Goal: Task Accomplishment & Management: Use online tool/utility

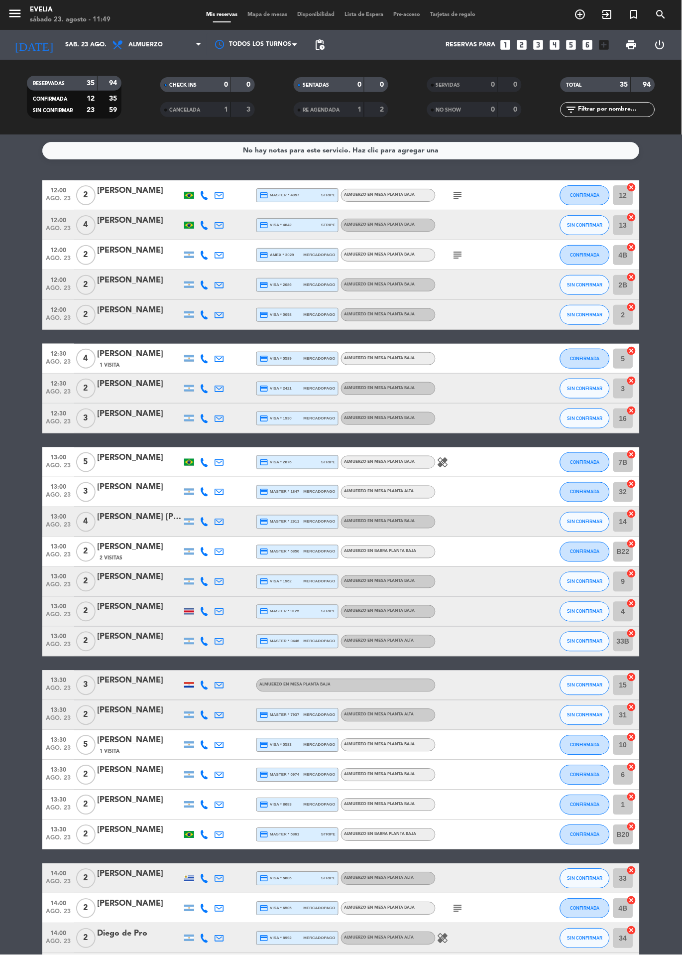
click at [272, 15] on span "Mapa de mesas" at bounding box center [268, 14] width 50 height 5
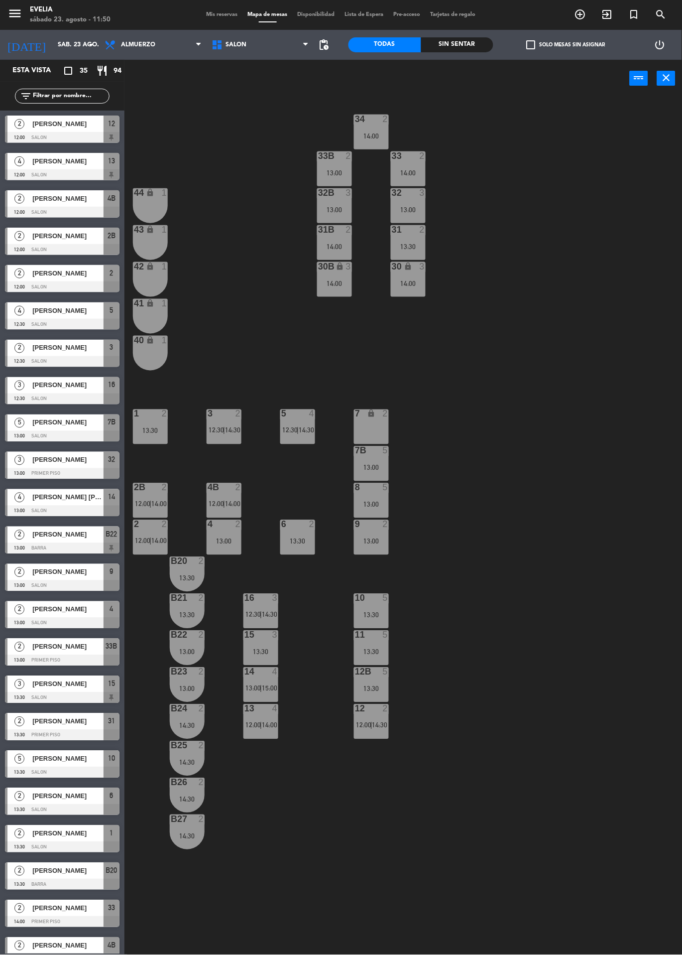
click at [227, 504] on span "14:00" at bounding box center [232, 504] width 15 height 8
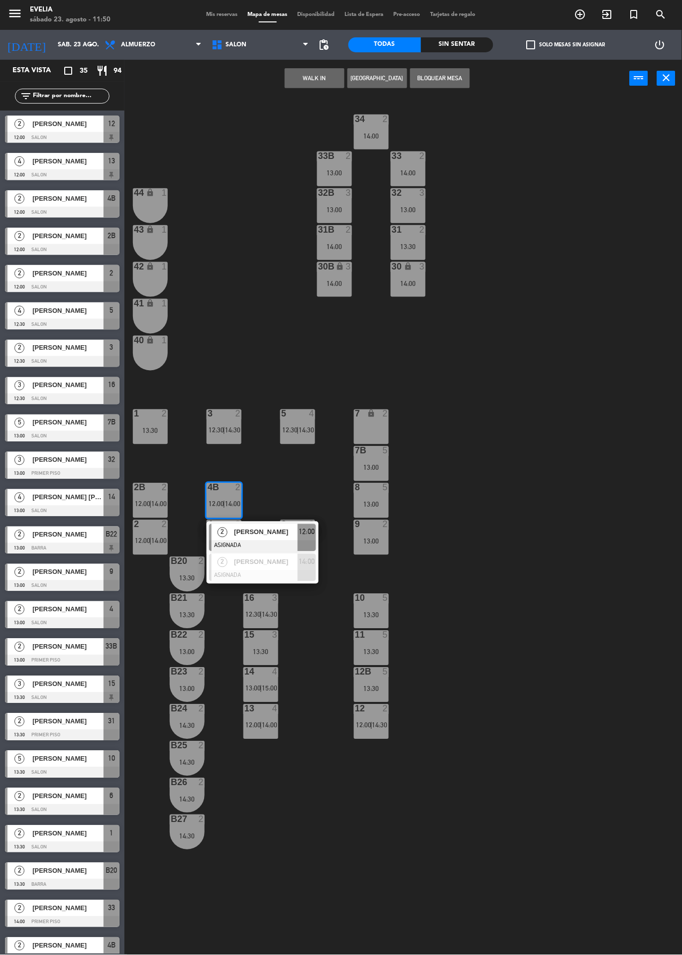
click at [480, 422] on div "34 2 14:00 33B 2 13:00 33 2 14:00 44 lock 1 32B 3 13:00 32 3 13:00 43 lock 1 31…" at bounding box center [407, 526] width 551 height 858
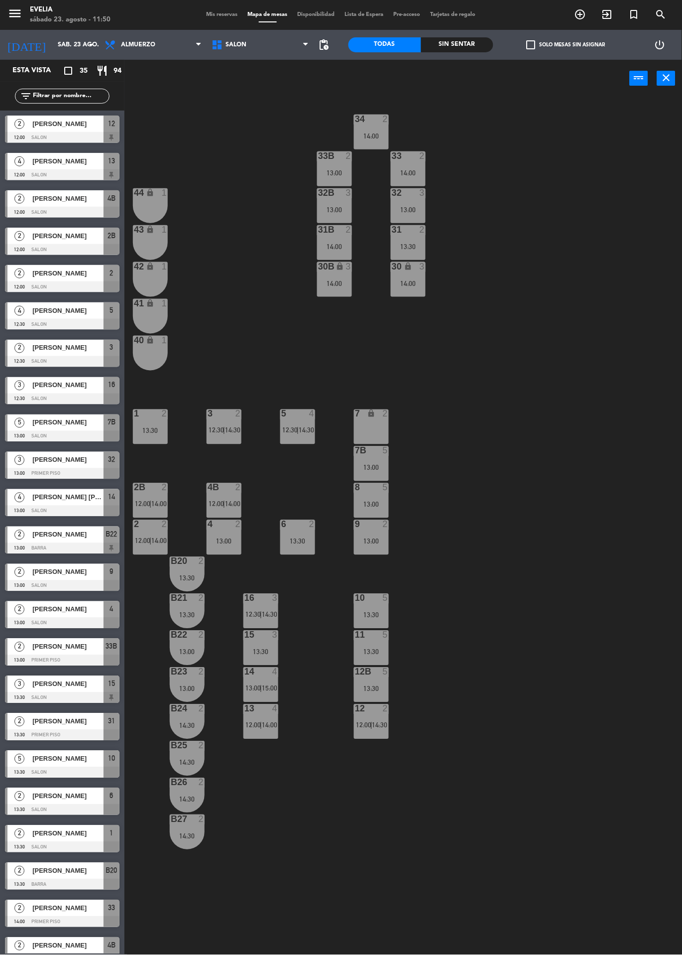
click at [141, 505] on span "12:00" at bounding box center [142, 504] width 15 height 8
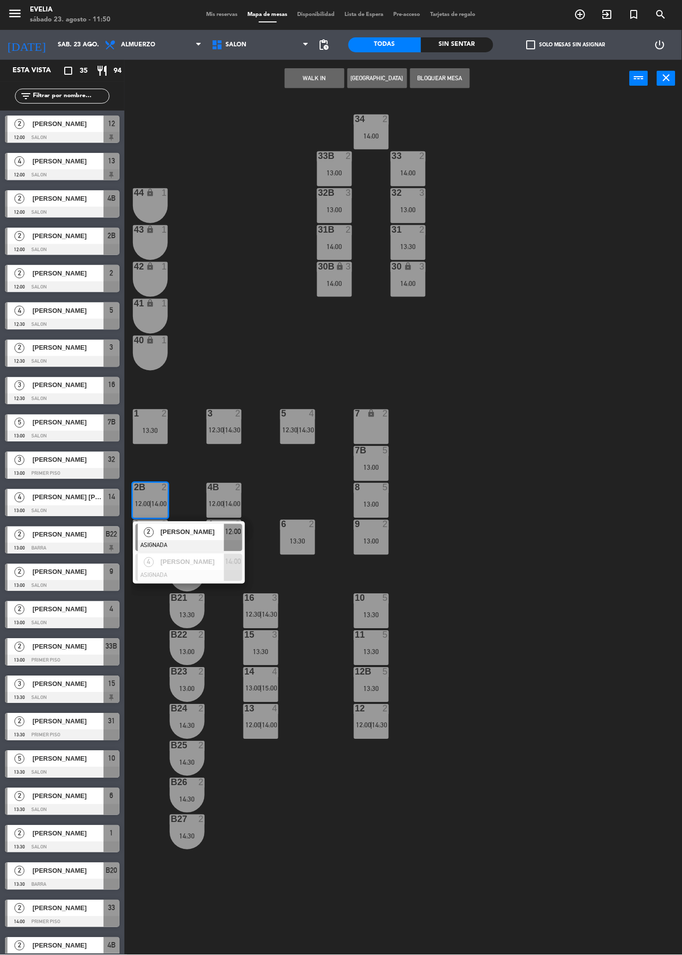
click at [524, 378] on div "34 2 14:00 33B 2 13:00 33 2 14:00 44 lock 1 32B 3 13:00 32 3 13:00 43 lock 1 31…" at bounding box center [407, 526] width 551 height 858
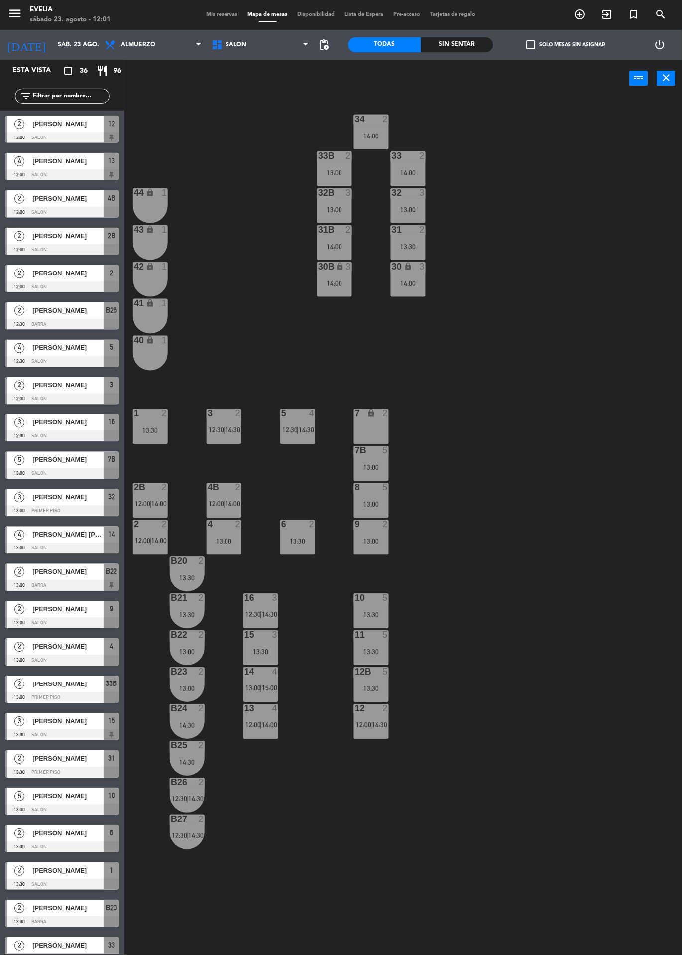
click at [206, 15] on span "Mis reservas" at bounding box center [222, 14] width 41 height 5
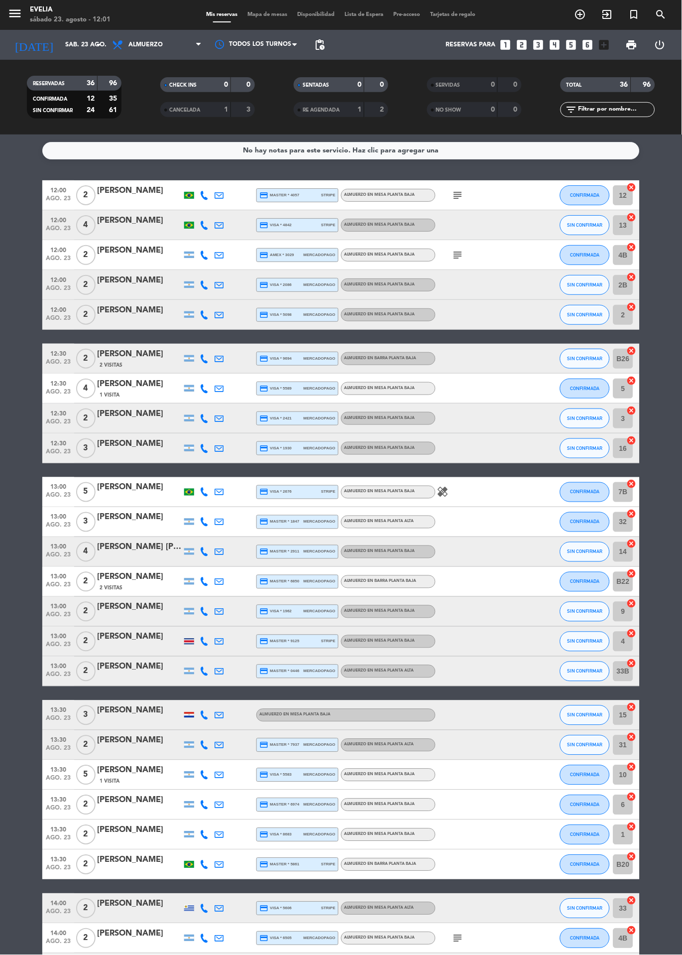
click at [269, 14] on span "Mapa de mesas" at bounding box center [268, 14] width 50 height 5
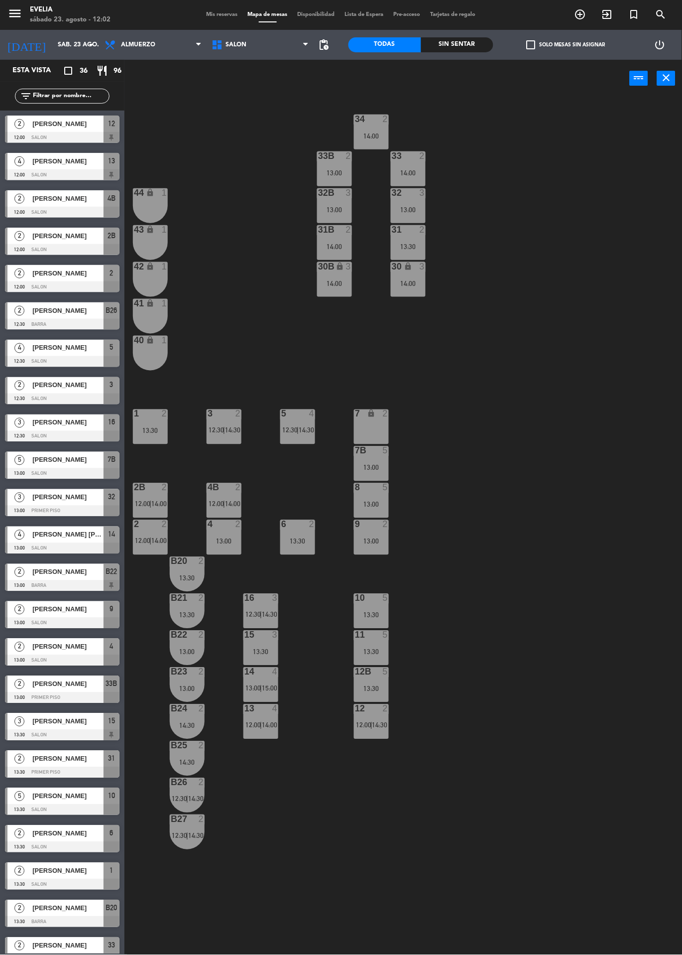
click at [157, 497] on div "2B 2 12:00 | 14:00" at bounding box center [150, 500] width 35 height 35
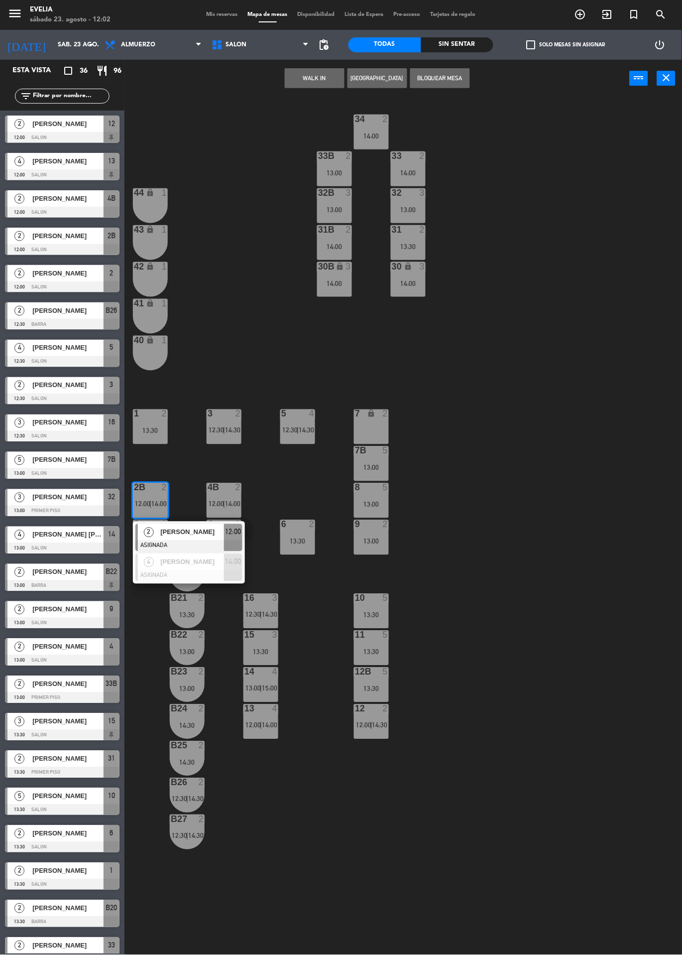
click at [214, 541] on div at bounding box center [188, 545] width 107 height 11
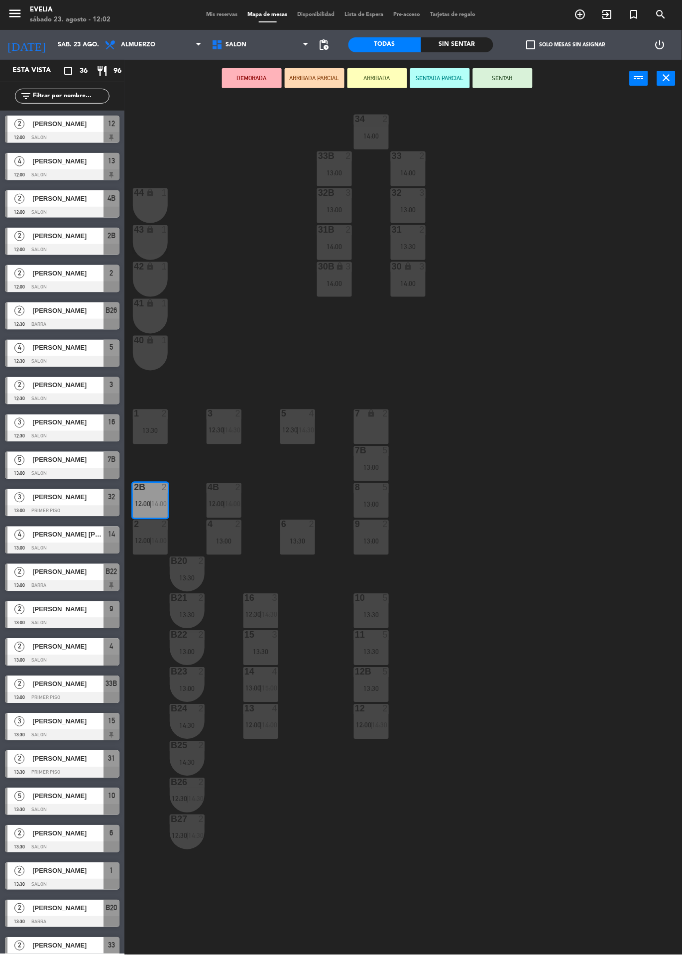
click at [233, 430] on span "14:30" at bounding box center [232, 430] width 15 height 8
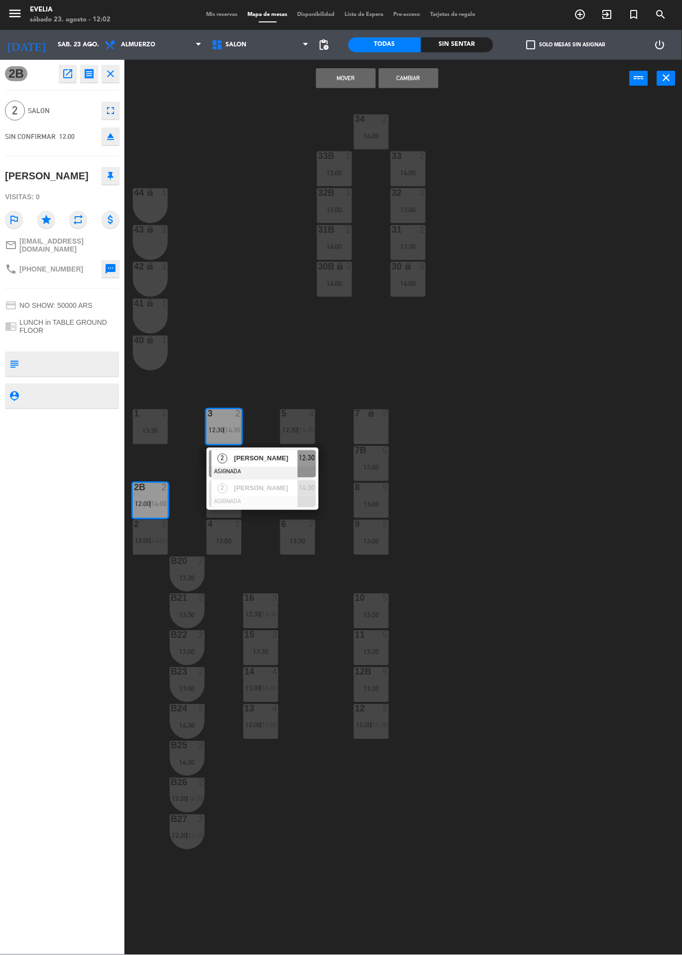
click at [519, 329] on div "34 2 14:00 33B 2 13:00 33 2 14:00 44 lock 1 32B 3 13:00 32 3 13:00 43 lock 1 31…" at bounding box center [407, 526] width 551 height 858
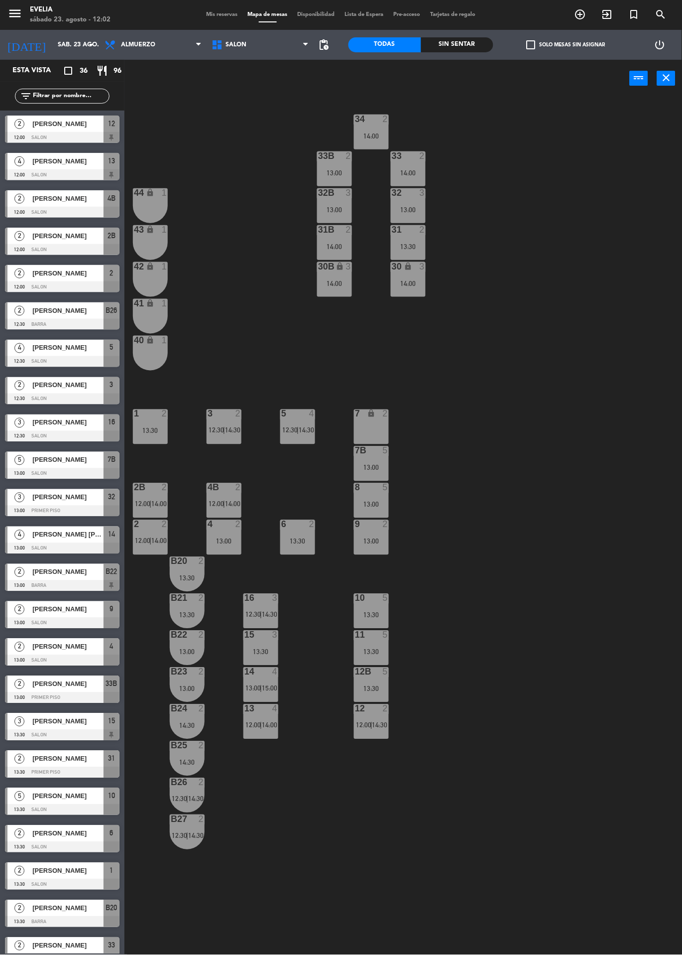
click at [233, 430] on span "14:30" at bounding box center [232, 430] width 15 height 8
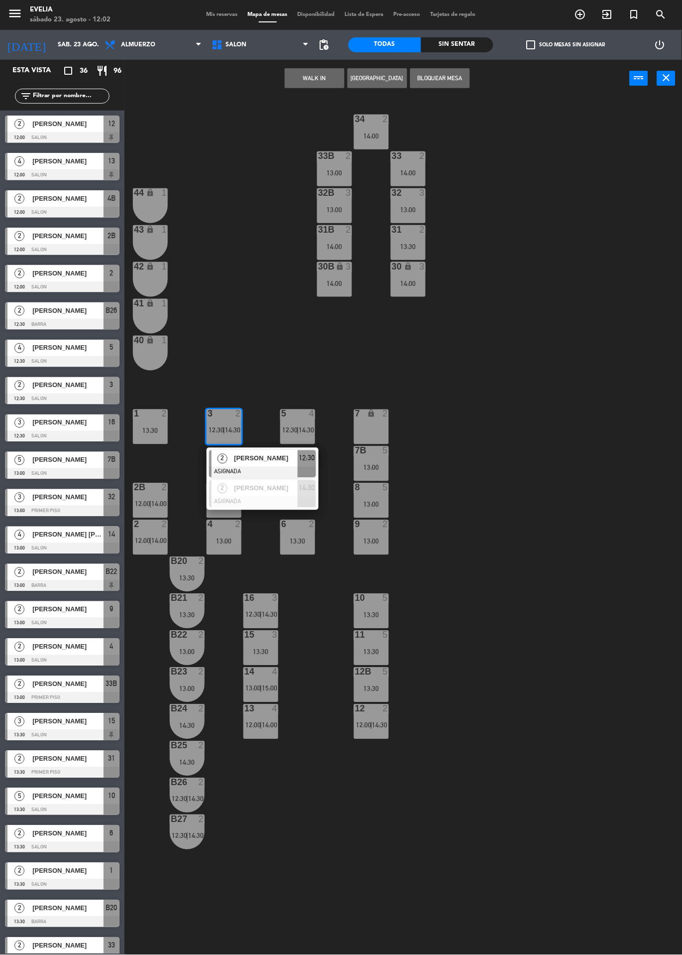
click at [287, 498] on div at bounding box center [262, 502] width 107 height 11
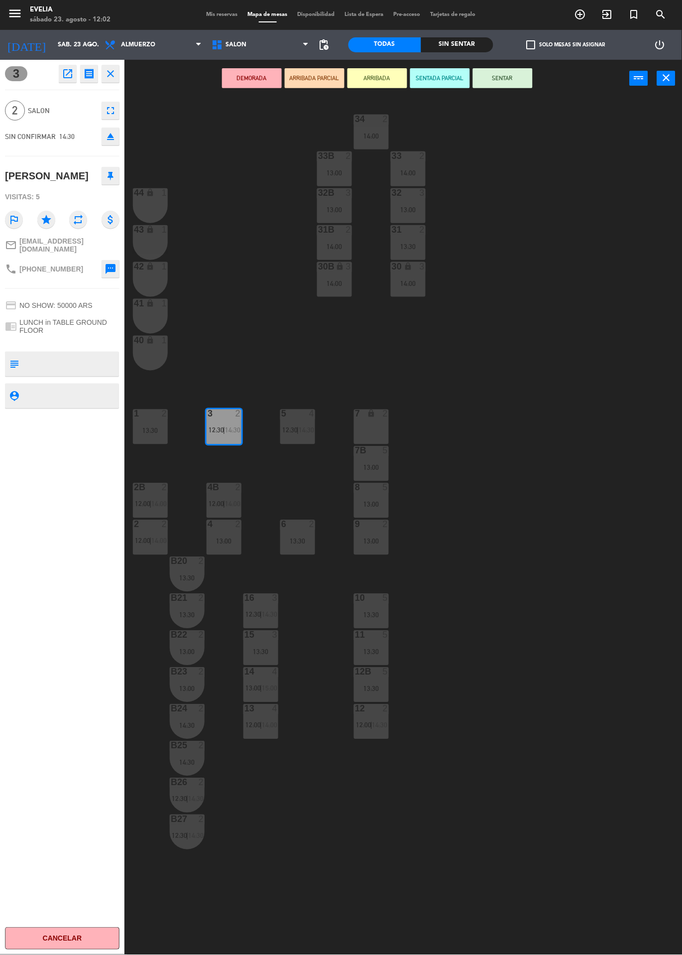
click at [223, 496] on div "4B 2 12:00 | 14:00" at bounding box center [224, 500] width 35 height 35
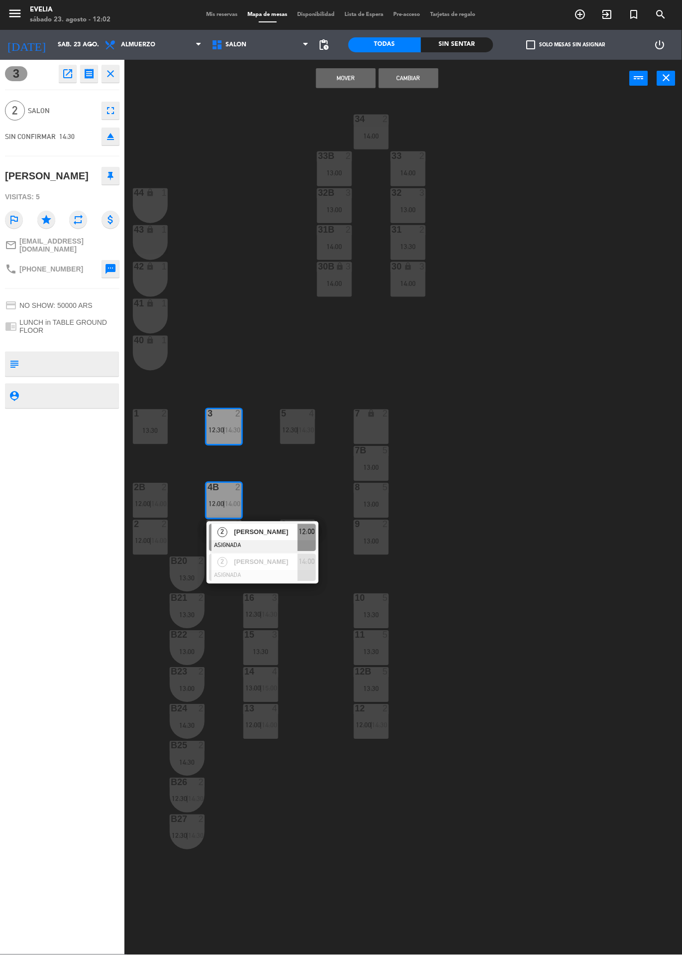
click at [274, 565] on span "[PERSON_NAME]" at bounding box center [266, 562] width 64 height 10
click at [432, 75] on button "Cambiar" at bounding box center [409, 78] width 60 height 20
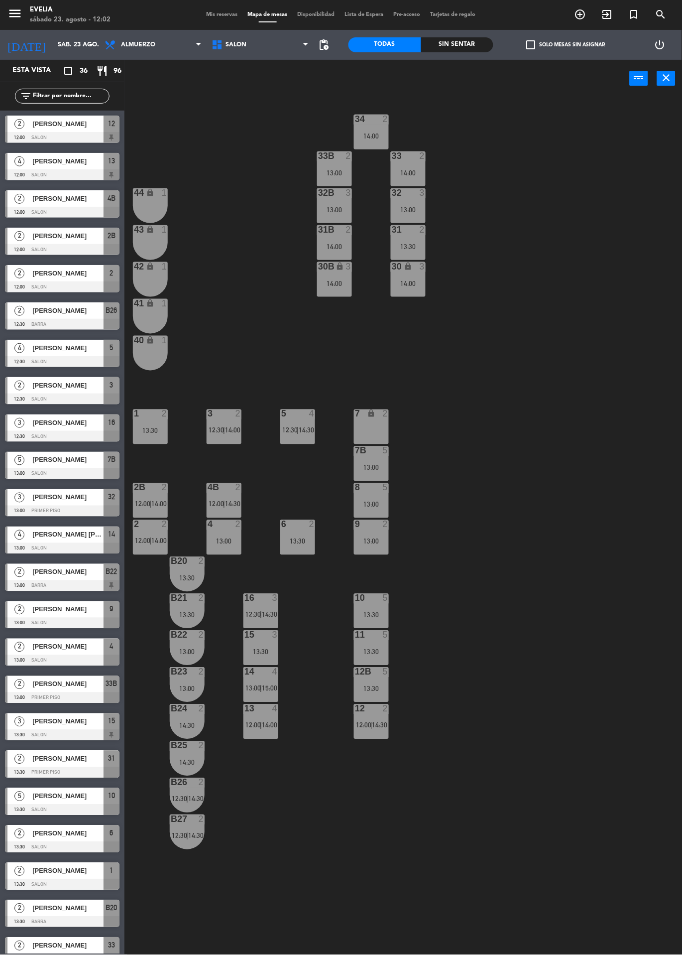
scroll to position [325, 0]
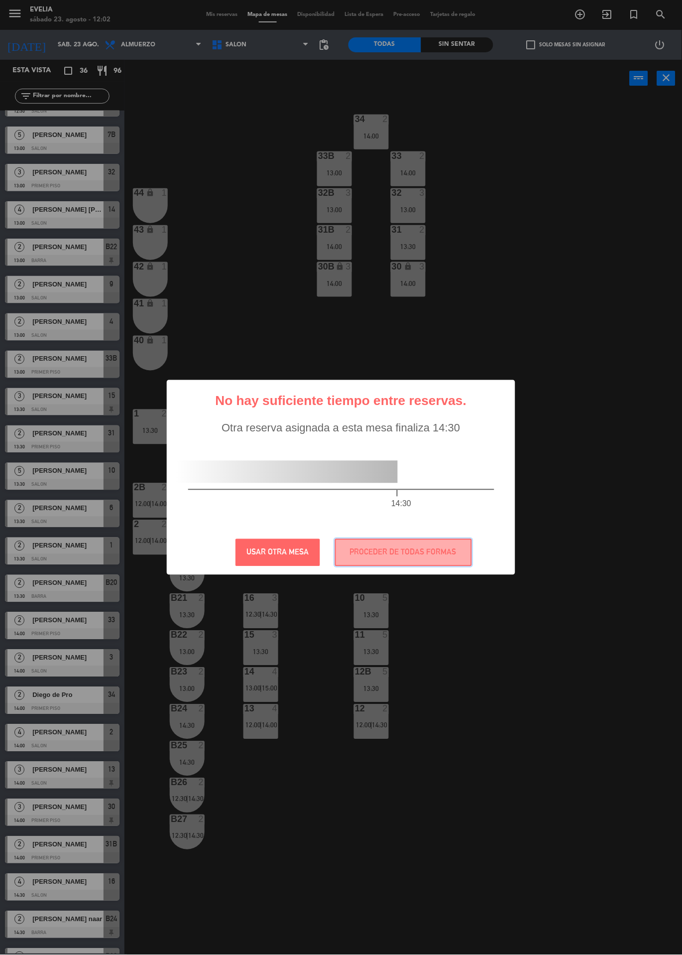
click at [421, 549] on button "PROCEDER DE TODAS FORMAS" at bounding box center [403, 552] width 137 height 27
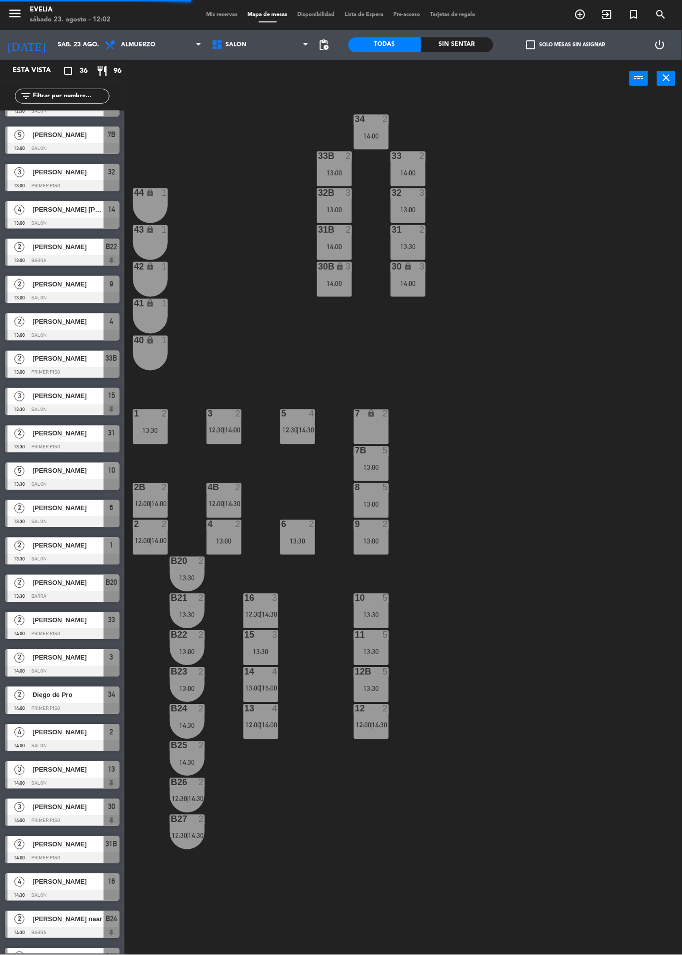
click at [226, 506] on span "14:30" at bounding box center [232, 504] width 15 height 8
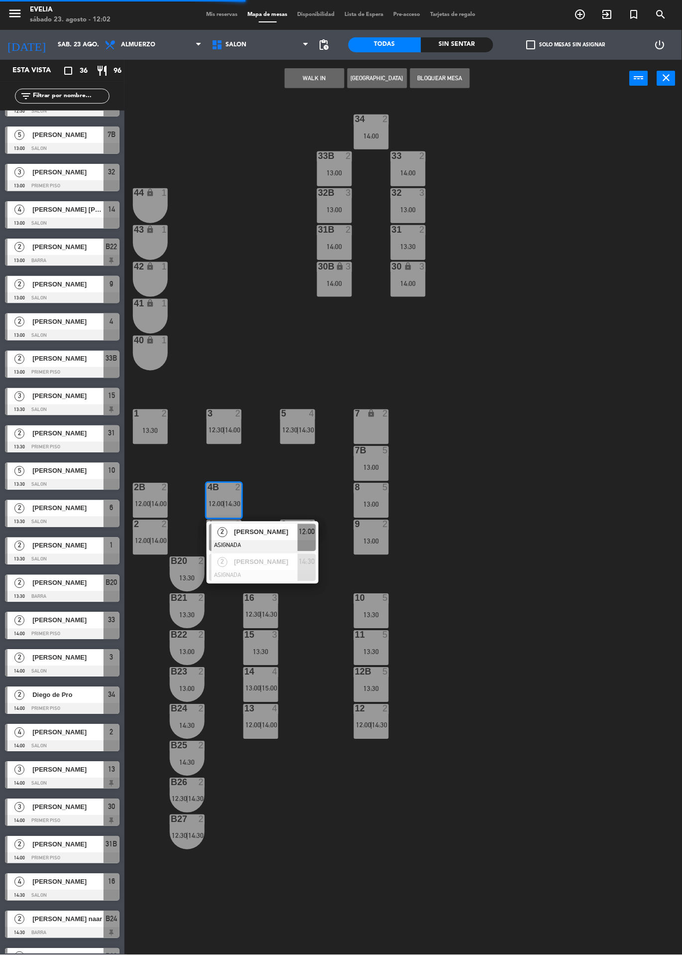
click at [274, 544] on div at bounding box center [262, 545] width 107 height 11
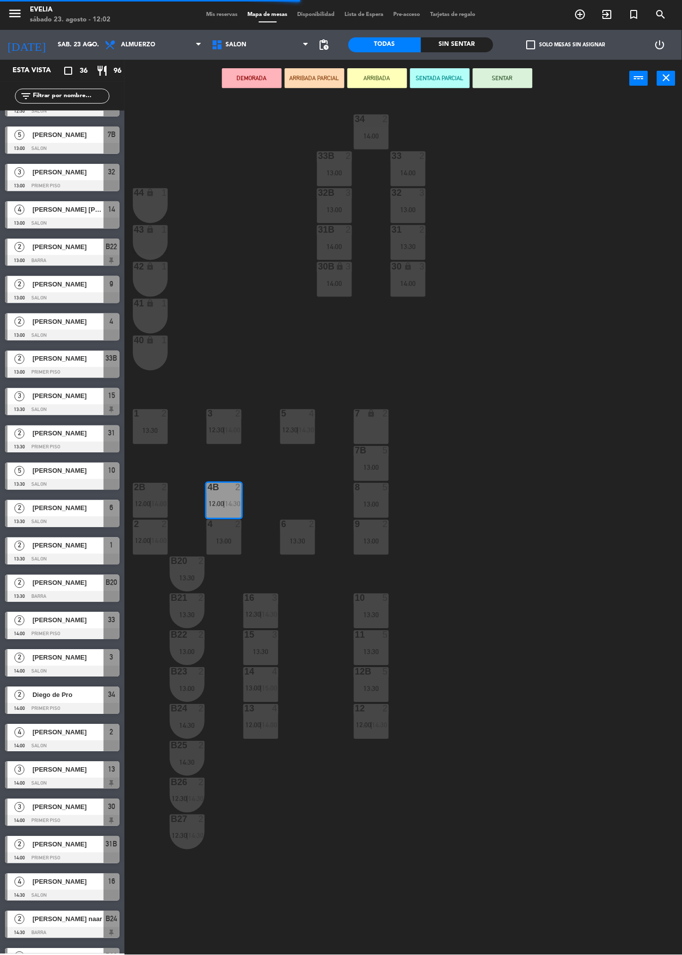
click at [221, 432] on span "12:30" at bounding box center [216, 430] width 15 height 8
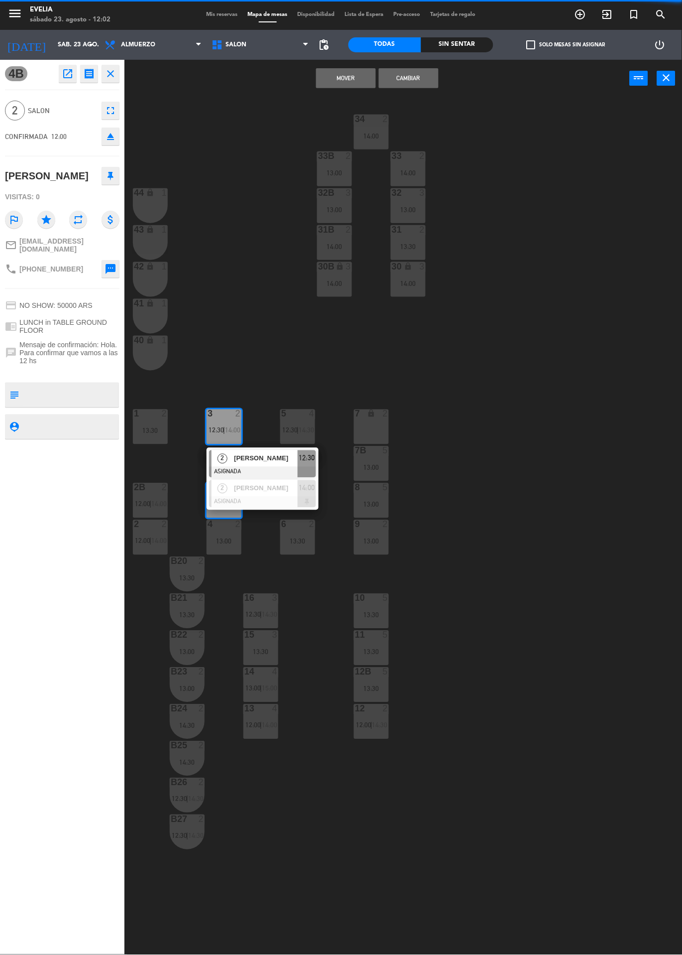
click at [267, 465] on div "[PERSON_NAME]" at bounding box center [265, 458] width 65 height 16
click at [416, 85] on button "Cambiar" at bounding box center [409, 78] width 60 height 20
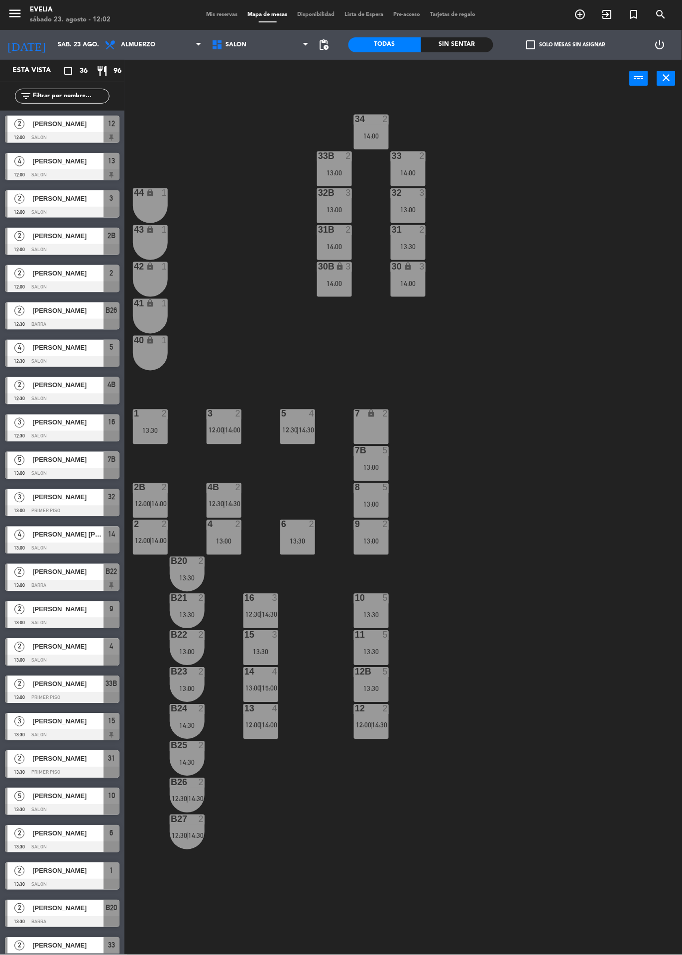
click at [227, 425] on div "3 2 12:00 | 14:00" at bounding box center [224, 426] width 35 height 35
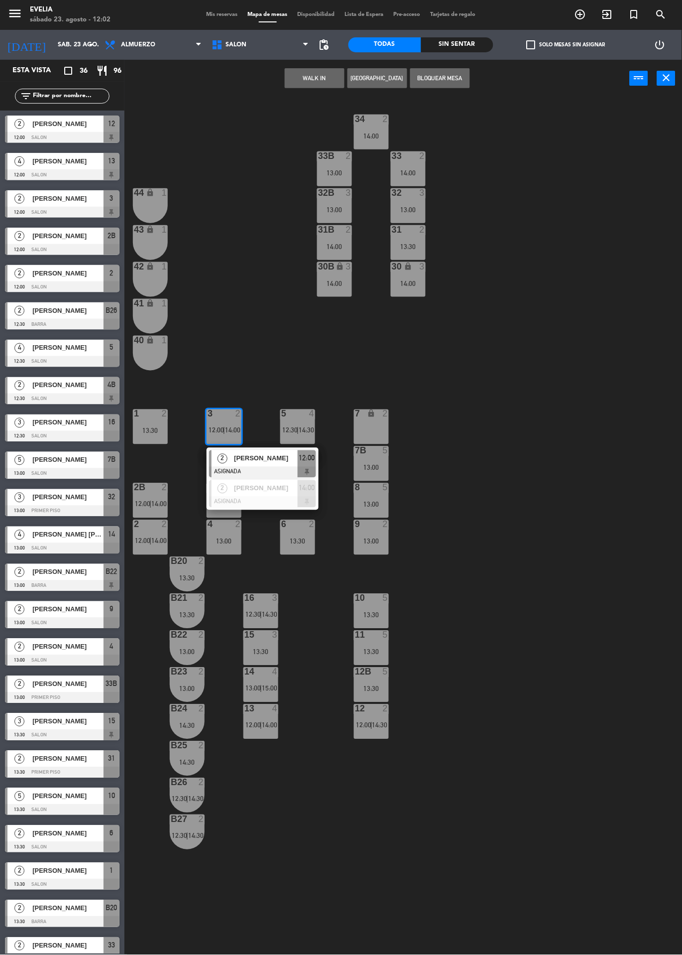
click at [270, 495] on div "[PERSON_NAME]" at bounding box center [265, 488] width 65 height 16
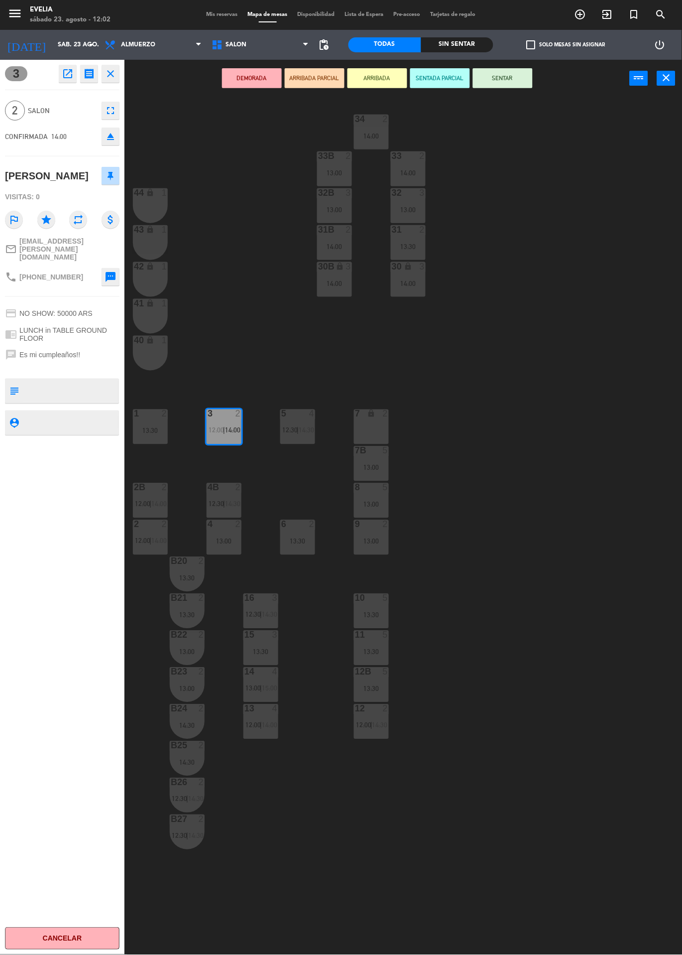
click at [155, 503] on span "14:00" at bounding box center [158, 504] width 15 height 8
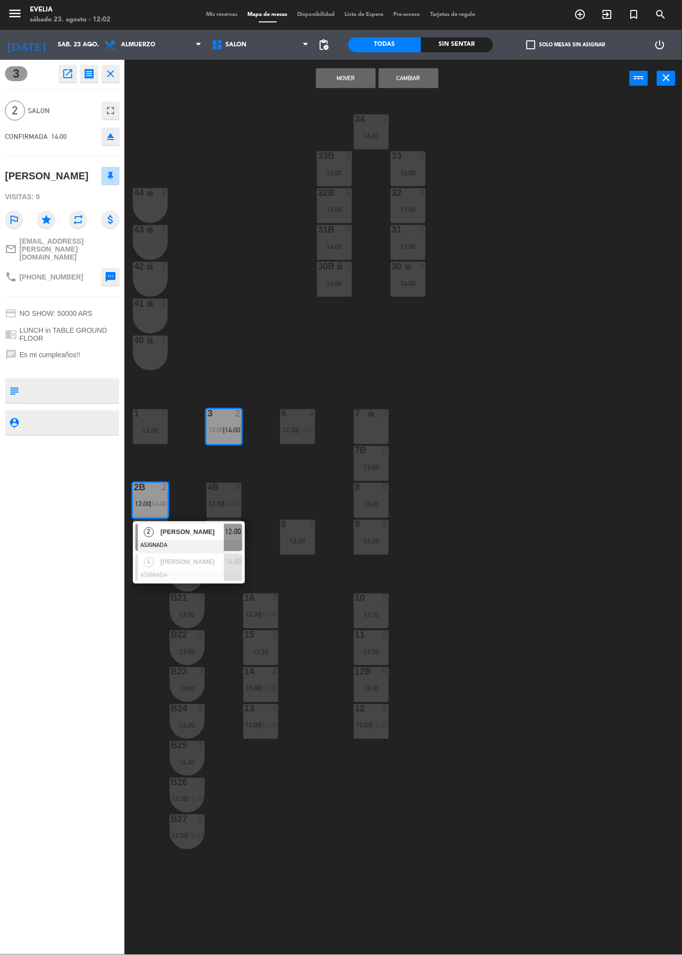
click at [213, 571] on div at bounding box center [188, 575] width 107 height 11
click at [424, 81] on button "Cambiar" at bounding box center [409, 78] width 60 height 20
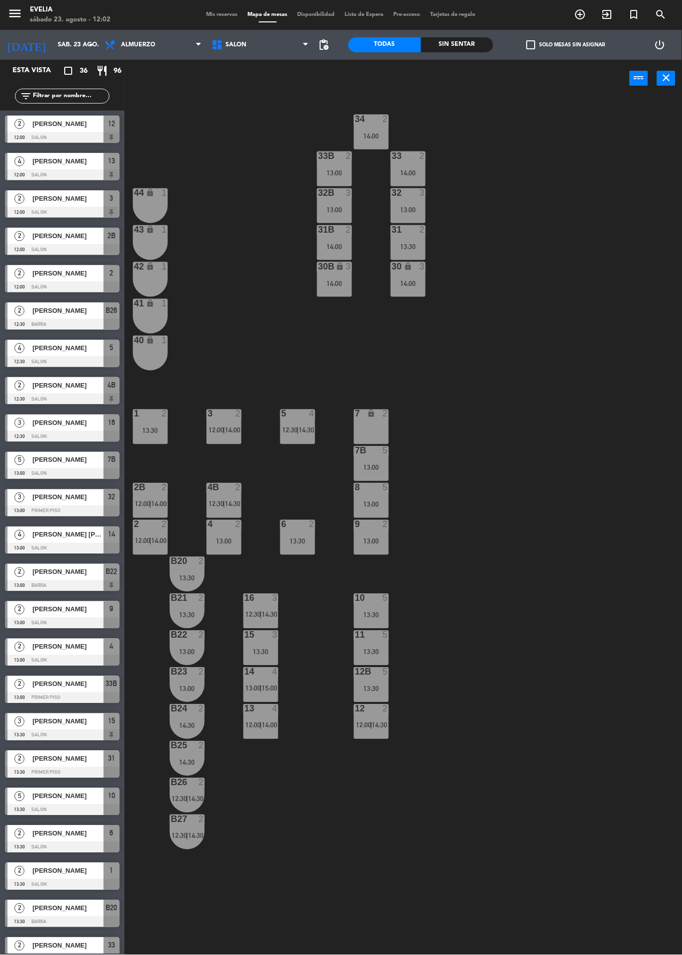
scroll to position [0, 0]
click at [160, 501] on span "14:00" at bounding box center [158, 504] width 15 height 8
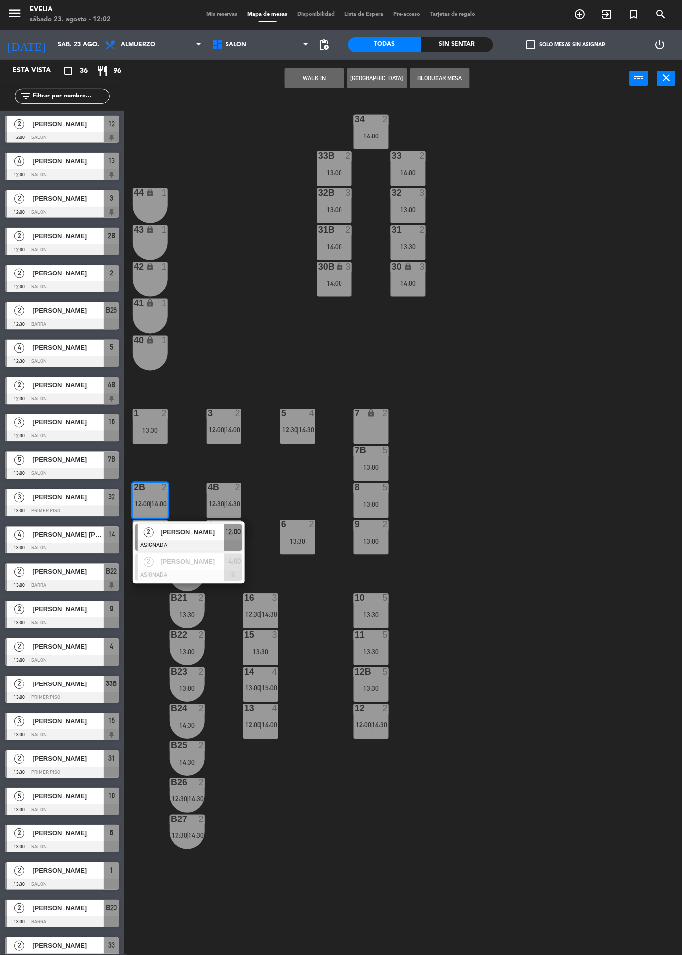
click at [212, 536] on span "[PERSON_NAME]" at bounding box center [192, 532] width 64 height 10
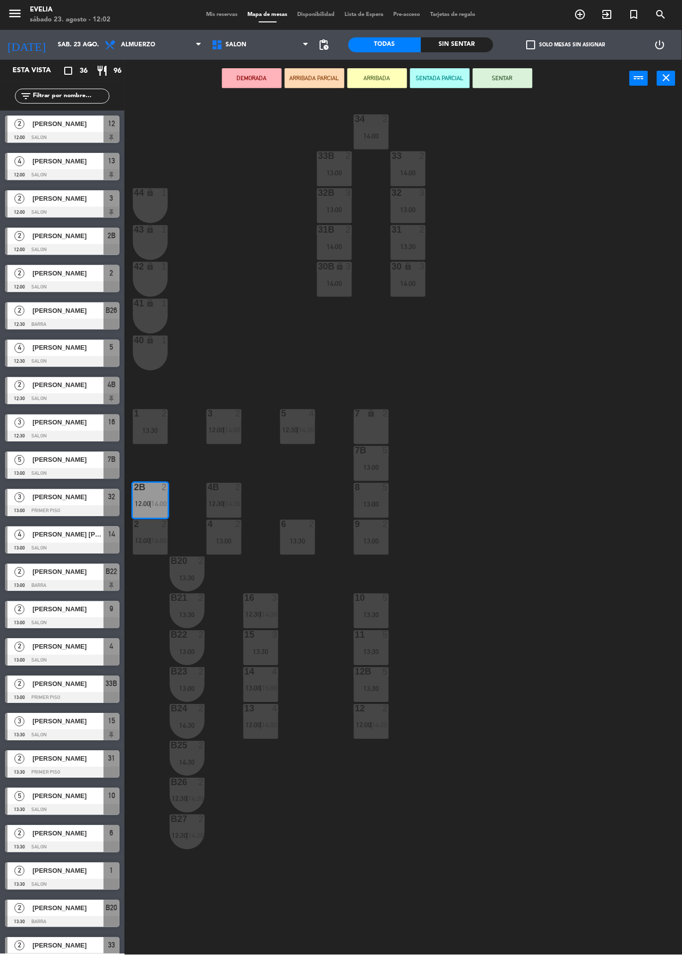
click at [231, 428] on span "14:00" at bounding box center [232, 430] width 15 height 8
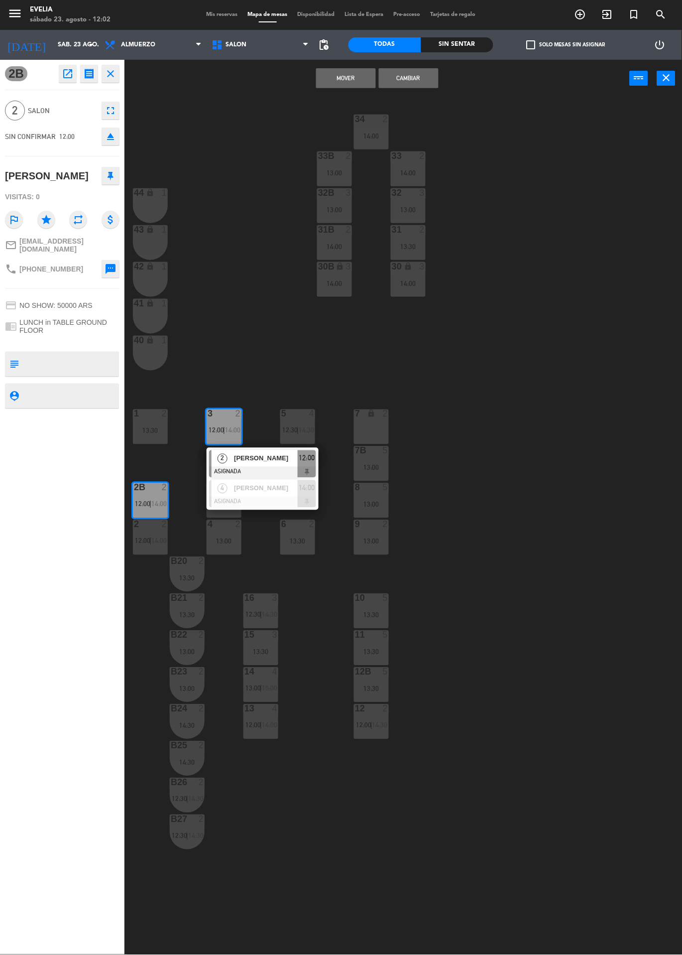
click at [247, 467] on div at bounding box center [262, 472] width 107 height 11
click at [421, 83] on button "Cambiar" at bounding box center [409, 78] width 60 height 20
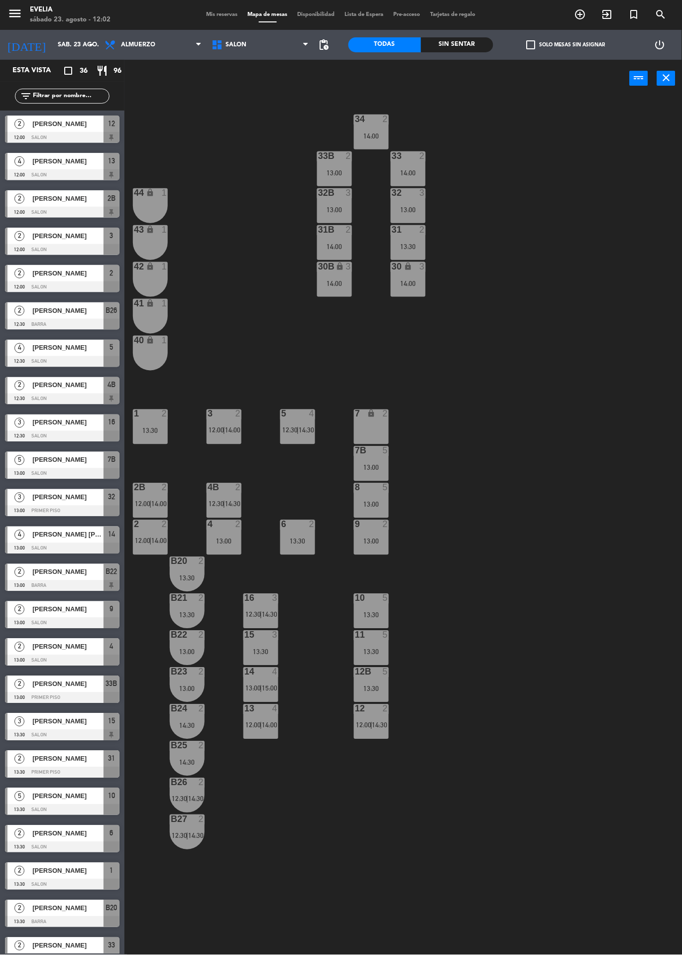
click at [226, 430] on span "14:00" at bounding box center [232, 430] width 15 height 8
click at [677, 746] on div "34 2 14:00 33B 2 13:00 33 2 14:00 44 lock 1 32B 3 13:00 32 3 13:00 43 lock 1 31…" at bounding box center [407, 526] width 551 height 858
click at [231, 425] on div "3 2 12:00 | 14:00" at bounding box center [224, 426] width 35 height 35
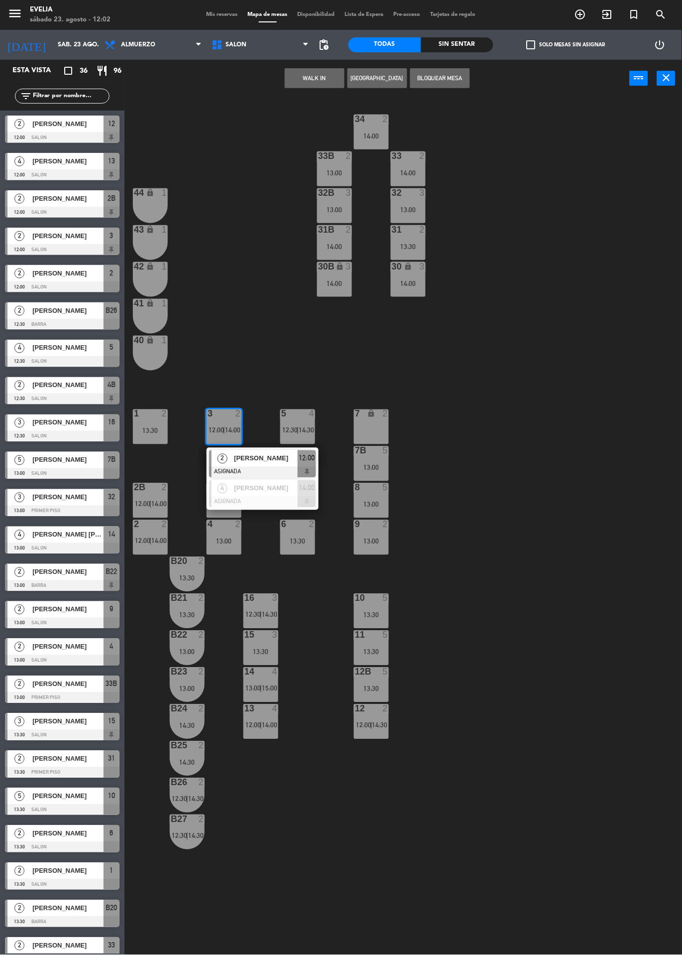
click at [256, 468] on div at bounding box center [262, 472] width 107 height 11
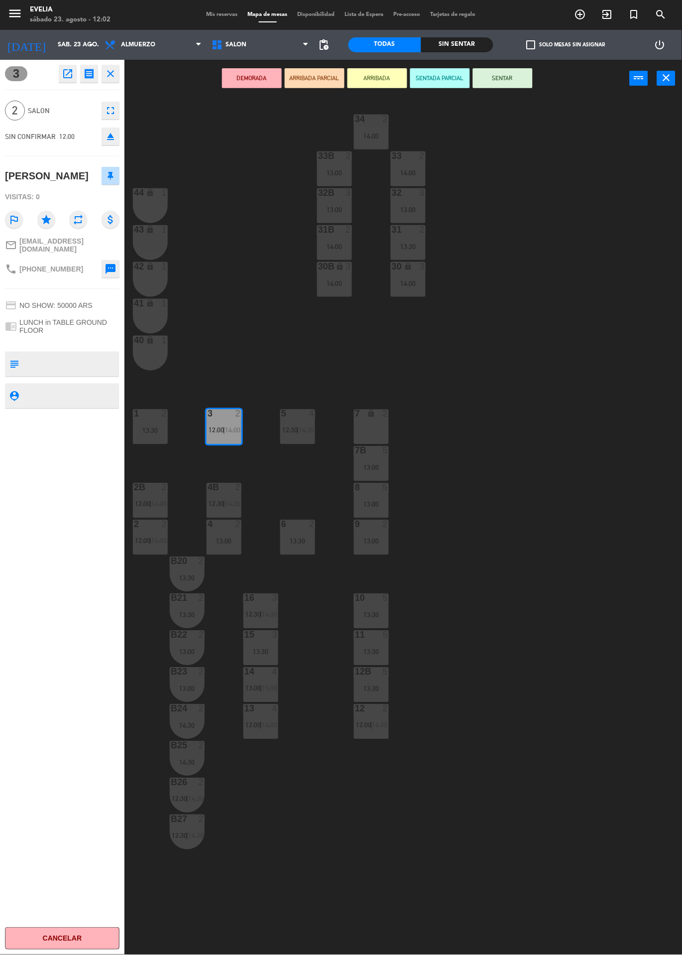
click at [509, 81] on button "SENTAR" at bounding box center [503, 78] width 60 height 20
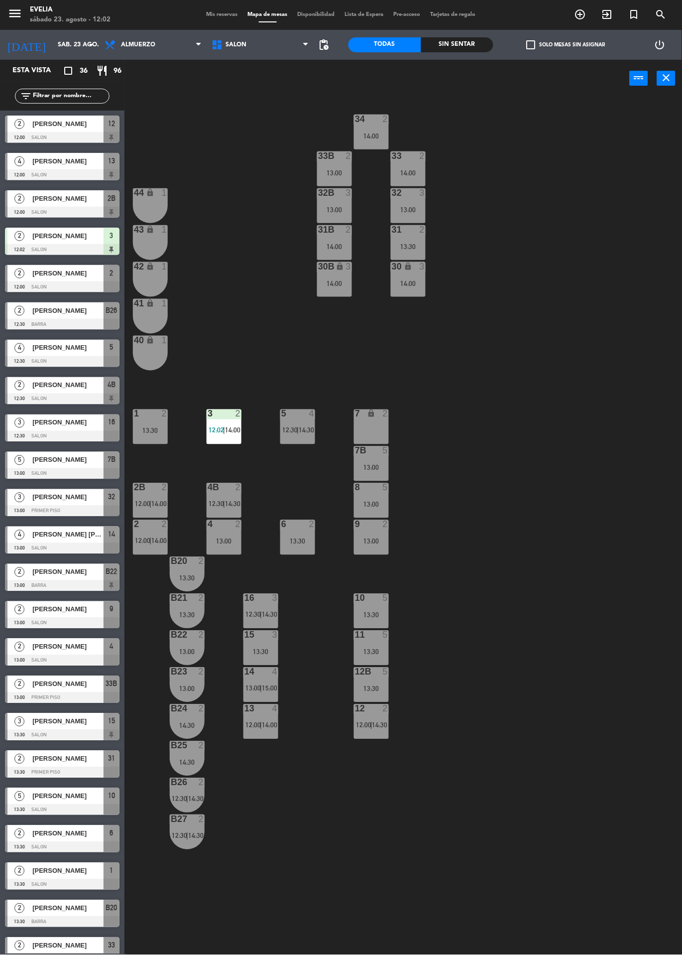
click at [556, 468] on div "34 2 14:00 33B 2 13:00 33 2 14:00 44 lock 1 32B 3 13:00 32 3 13:00 43 lock 1 31…" at bounding box center [407, 526] width 551 height 858
click at [217, 14] on span "Mis reservas" at bounding box center [222, 14] width 41 height 5
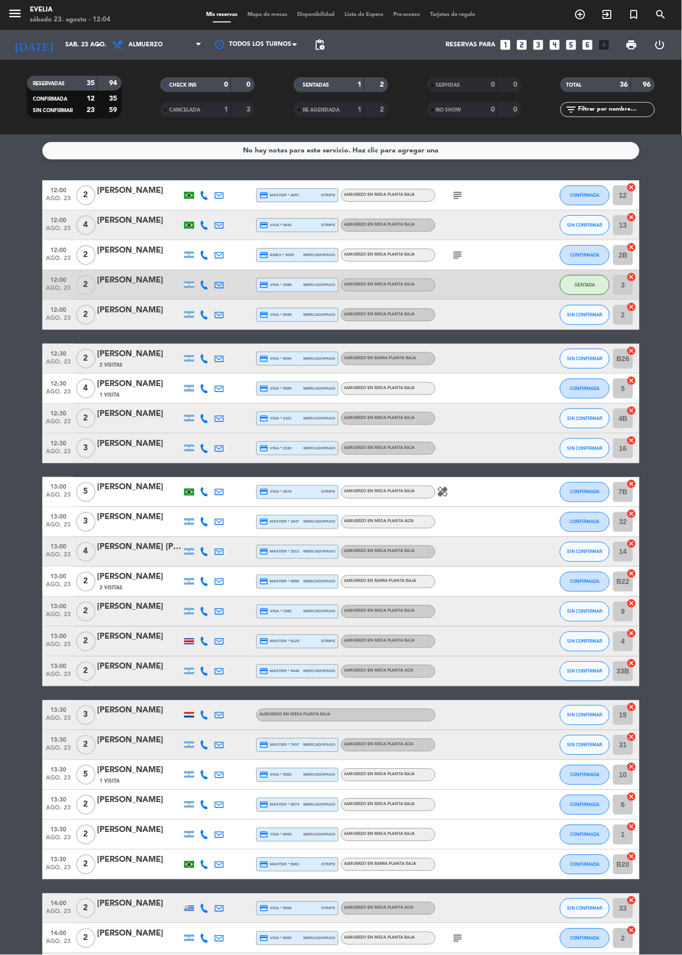
click at [458, 260] on icon "subject" at bounding box center [458, 255] width 12 height 12
click at [681, 322] on bookings-row "12:00 ago. 23 2 [PERSON_NAME] credit_card master * 4057 stripe ALMUERZO en MESA…" at bounding box center [341, 760] width 682 height 1160
click at [586, 254] on span "CONFIRMADA" at bounding box center [585, 254] width 29 height 5
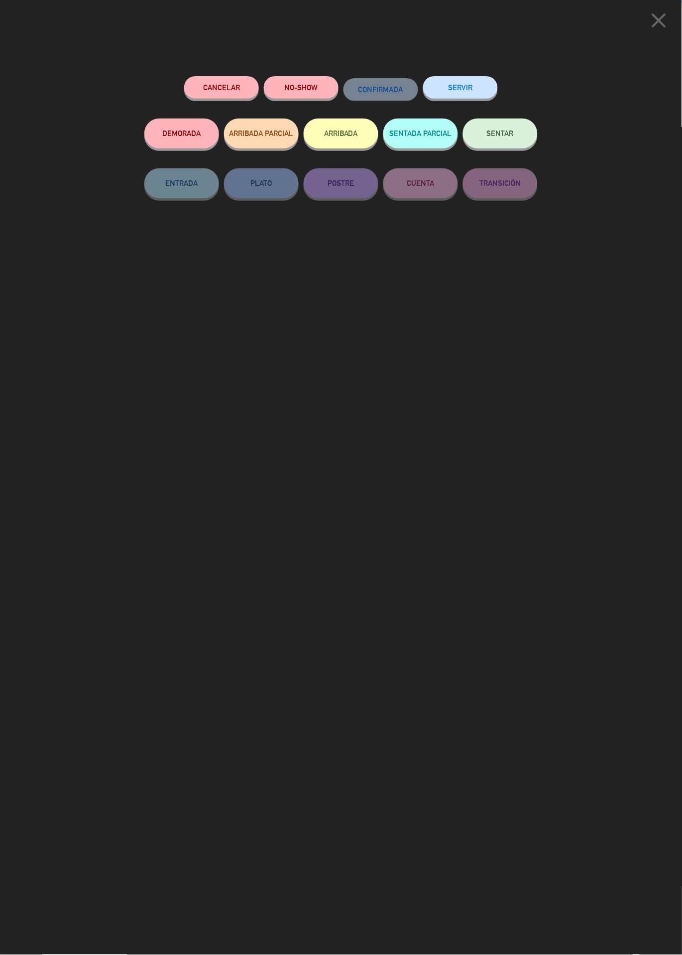
click at [511, 137] on span "SENTAR" at bounding box center [500, 133] width 27 height 8
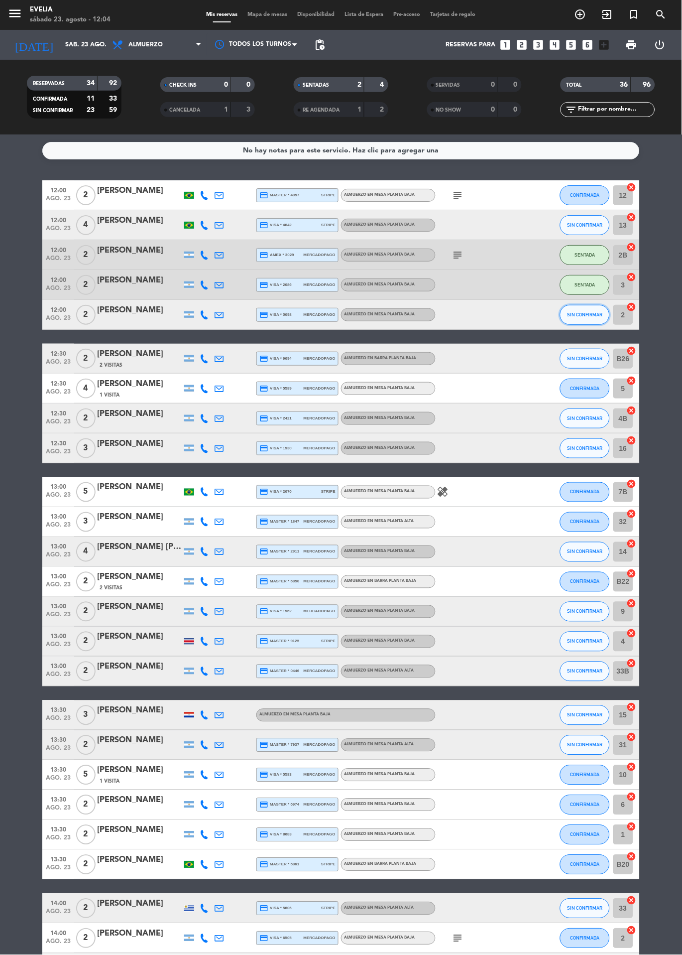
click at [594, 314] on span "SIN CONFIRMAR" at bounding box center [585, 314] width 35 height 5
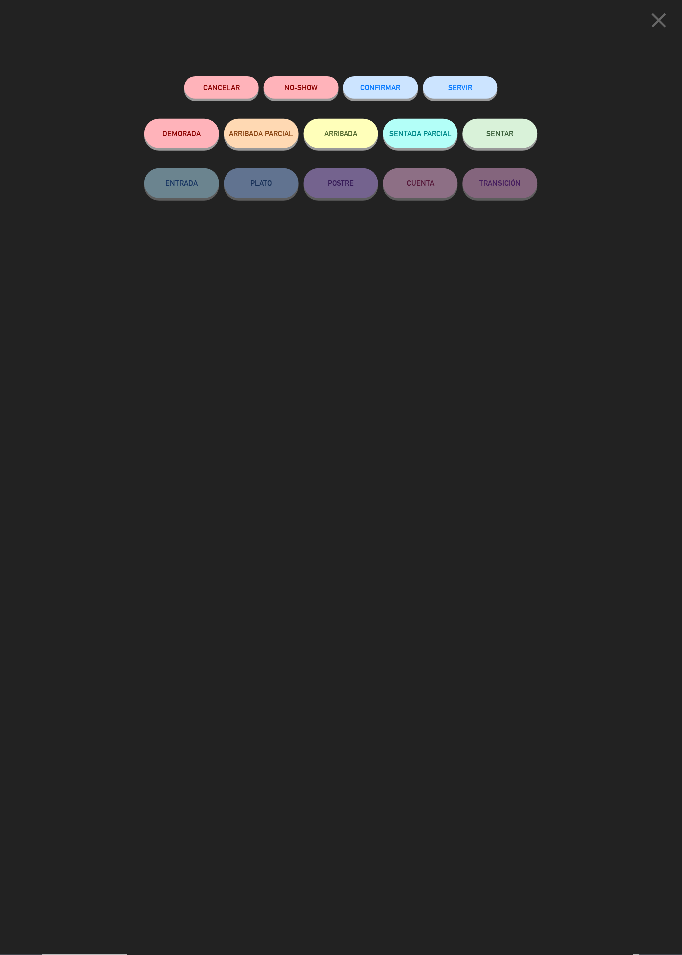
click at [515, 138] on button "SENTAR" at bounding box center [500, 134] width 75 height 30
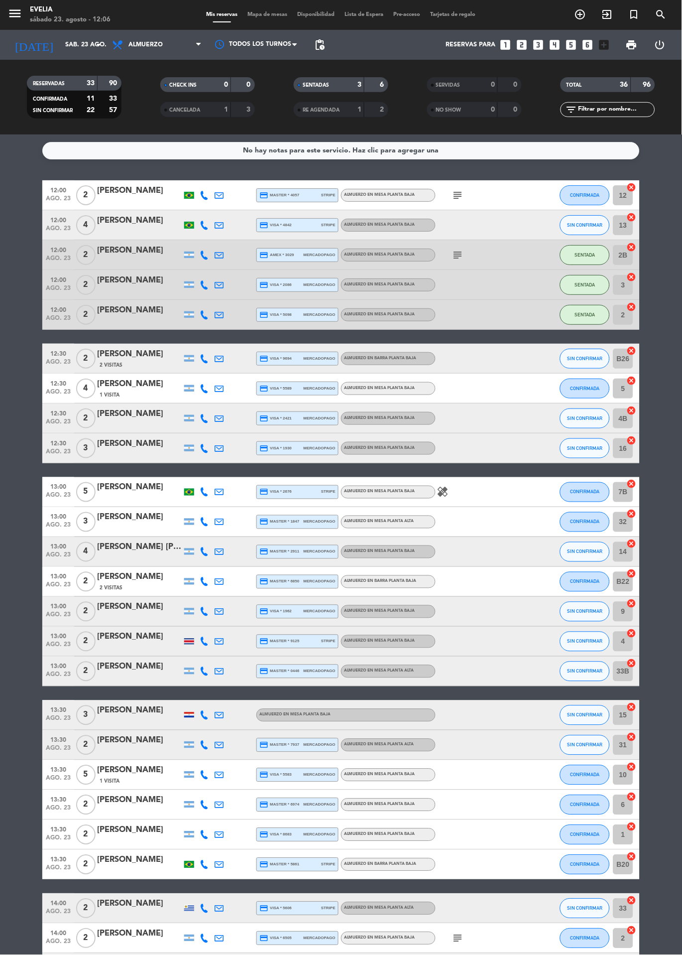
click at [256, 15] on span "Mapa de mesas" at bounding box center [268, 14] width 50 height 5
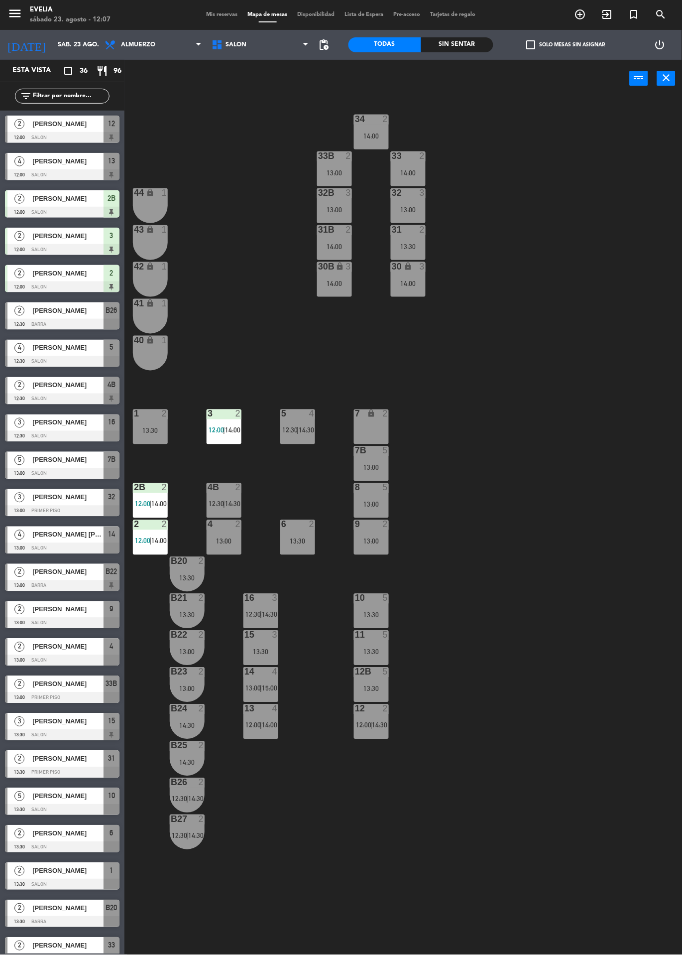
click at [212, 14] on span "Mis reservas" at bounding box center [222, 14] width 41 height 5
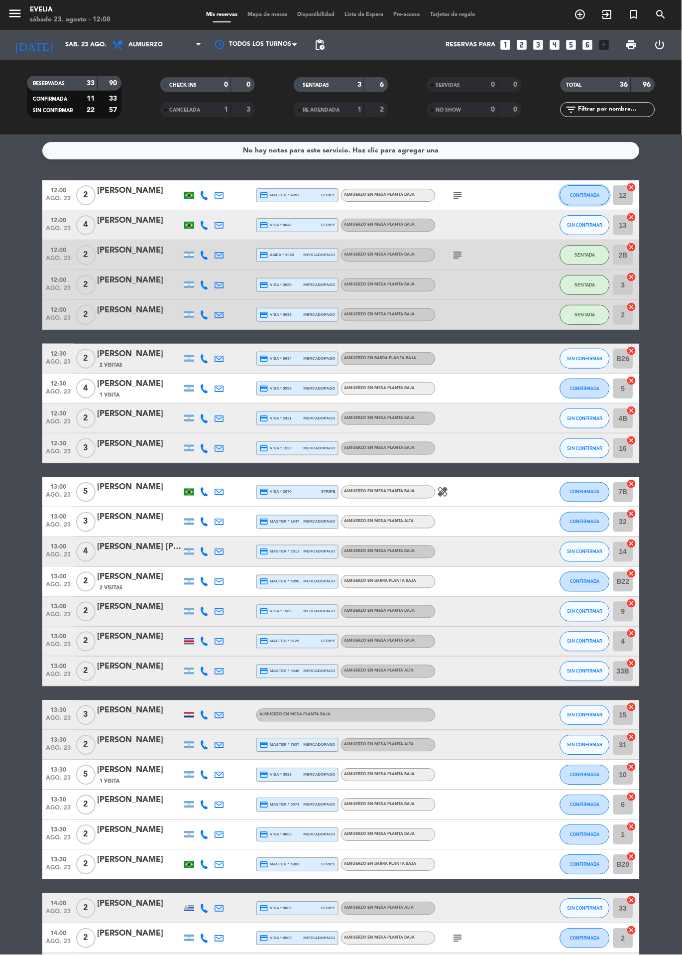
click at [584, 194] on span "CONFIRMADA" at bounding box center [585, 194] width 29 height 5
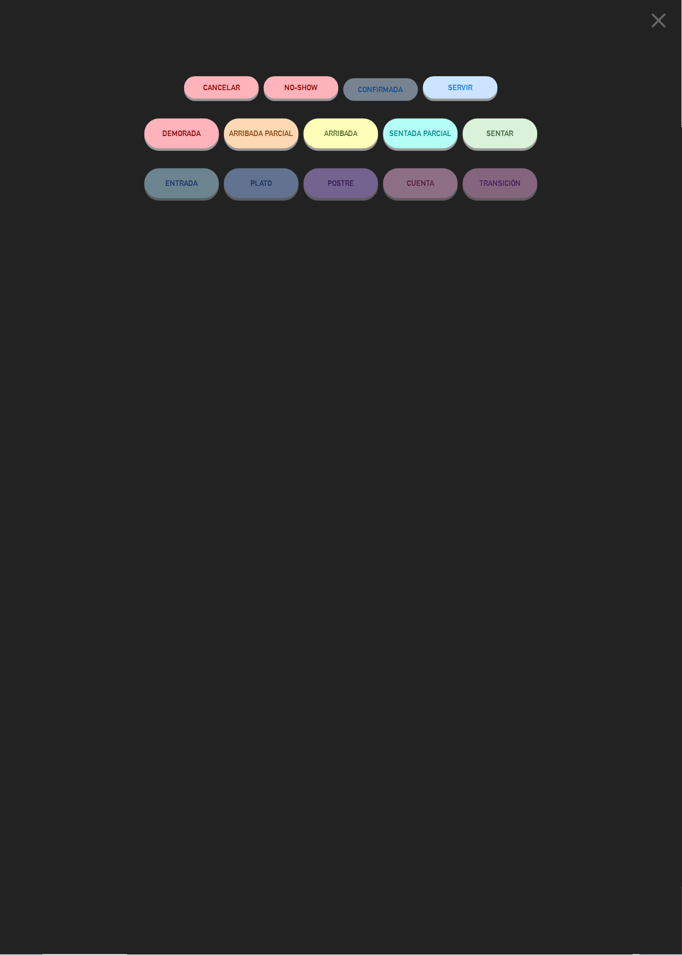
click at [504, 135] on span "SENTAR" at bounding box center [500, 133] width 27 height 8
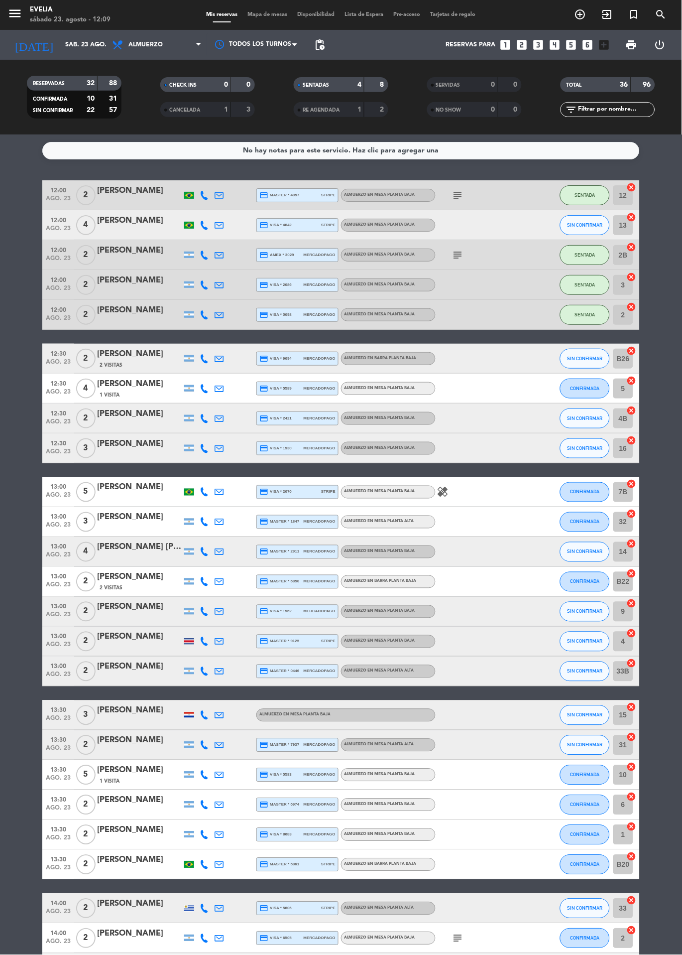
click at [278, 14] on span "Mapa de mesas" at bounding box center [268, 14] width 50 height 5
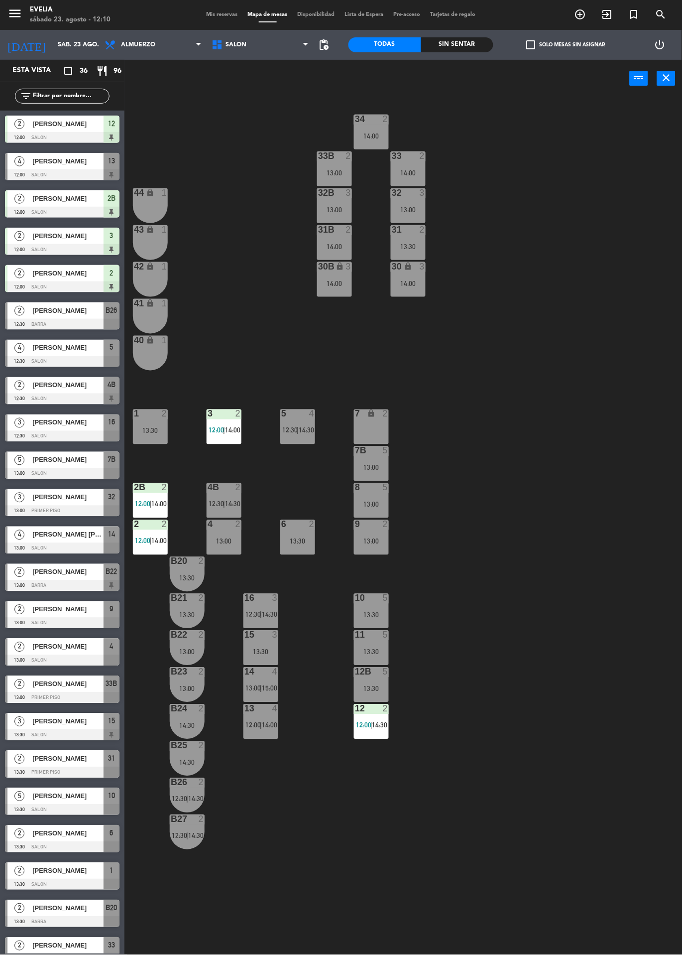
click at [157, 508] on span "14:00" at bounding box center [158, 504] width 15 height 8
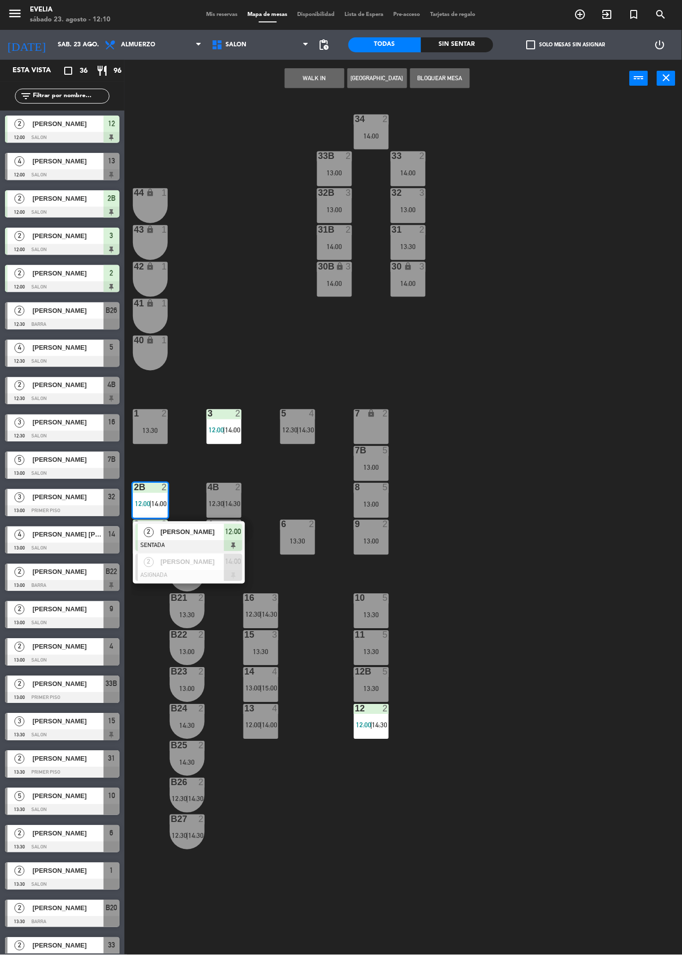
click at [221, 537] on div "[PERSON_NAME]" at bounding box center [191, 532] width 65 height 16
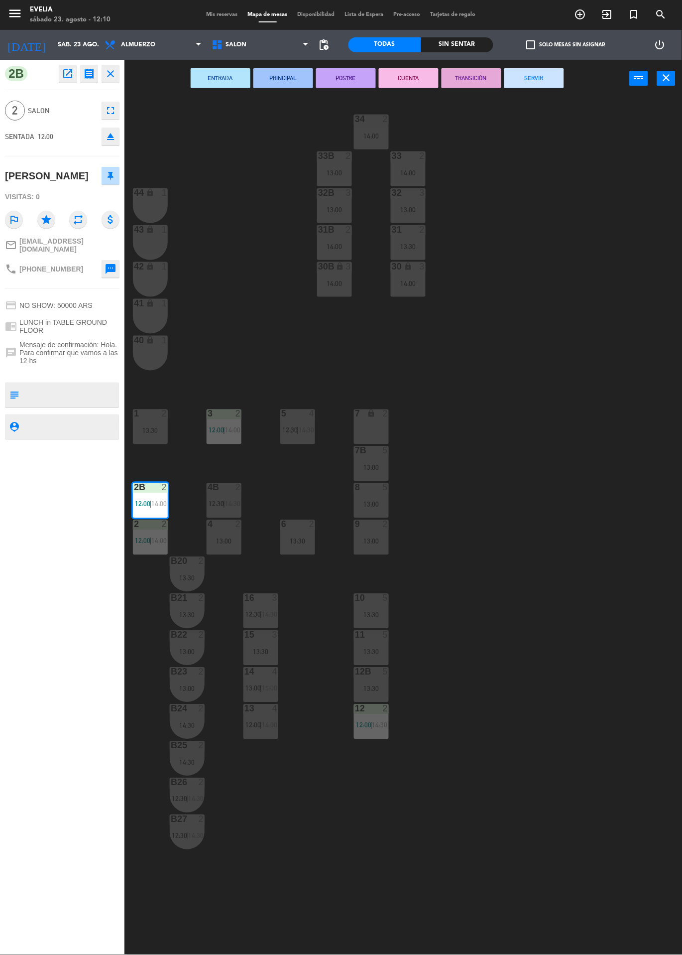
click at [233, 540] on div "13:00" at bounding box center [224, 541] width 35 height 7
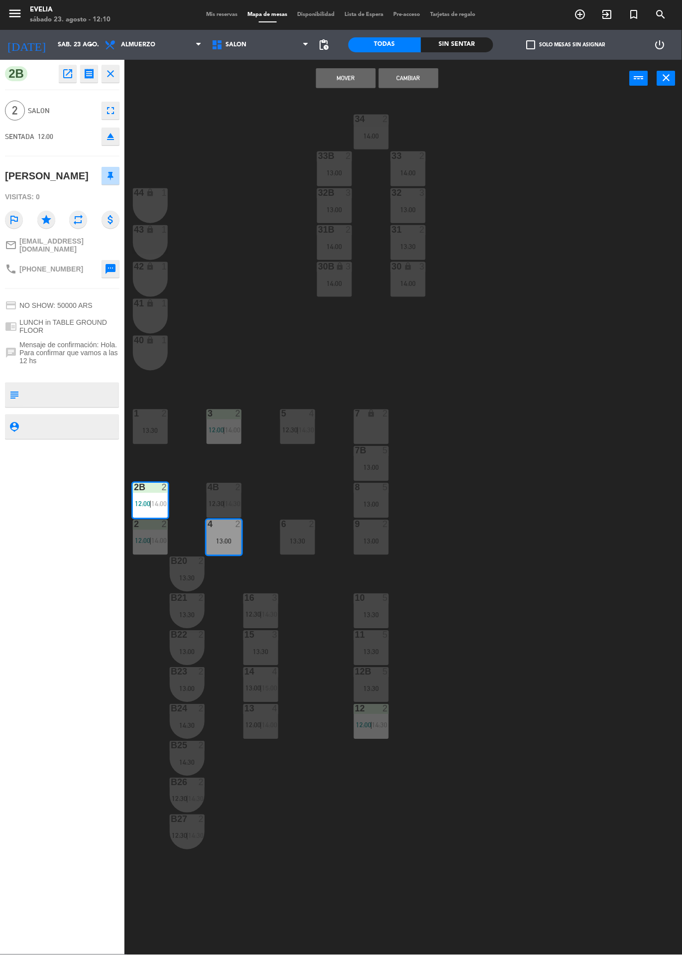
click at [429, 110] on div "34 2 14:00 33B 2 13:00 33 2 14:00 44 lock 1 32B 3 13:00 32 3 13:00 43 lock 1 31…" at bounding box center [407, 526] width 551 height 858
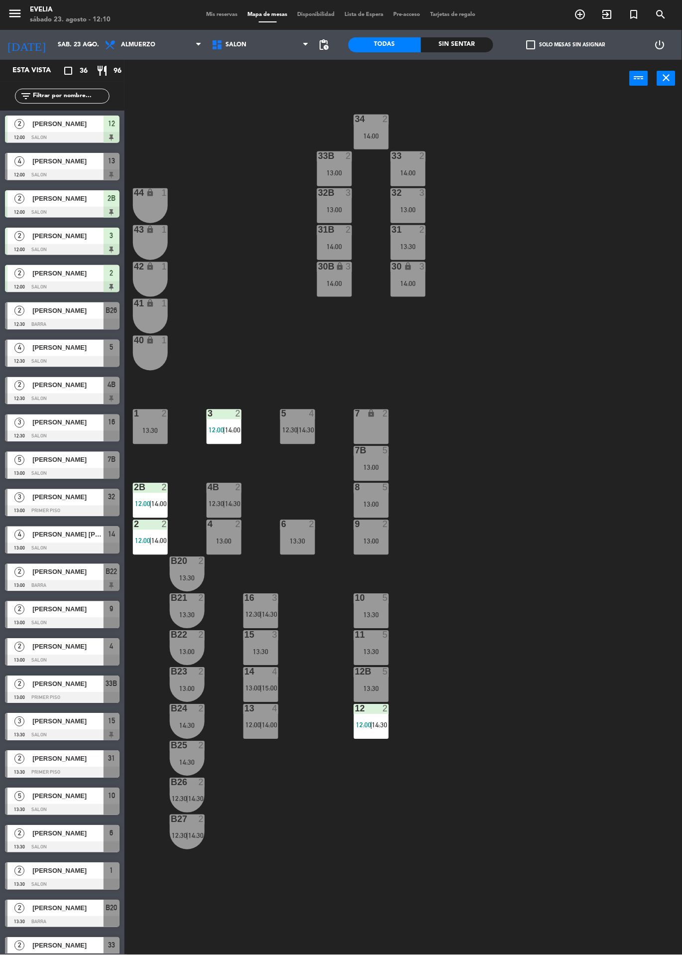
click at [407, 89] on div "power_input close" at bounding box center [378, 79] width 506 height 38
click at [149, 496] on div "2B 2 12:00 | 14:00" at bounding box center [150, 500] width 35 height 35
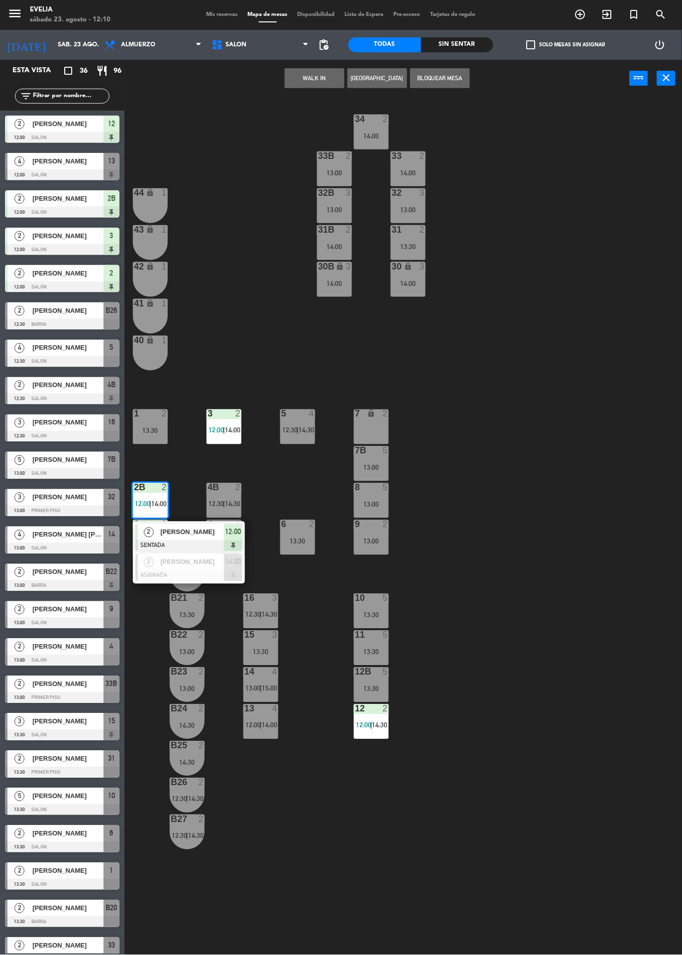
click at [213, 532] on span "[PERSON_NAME]" at bounding box center [192, 532] width 64 height 10
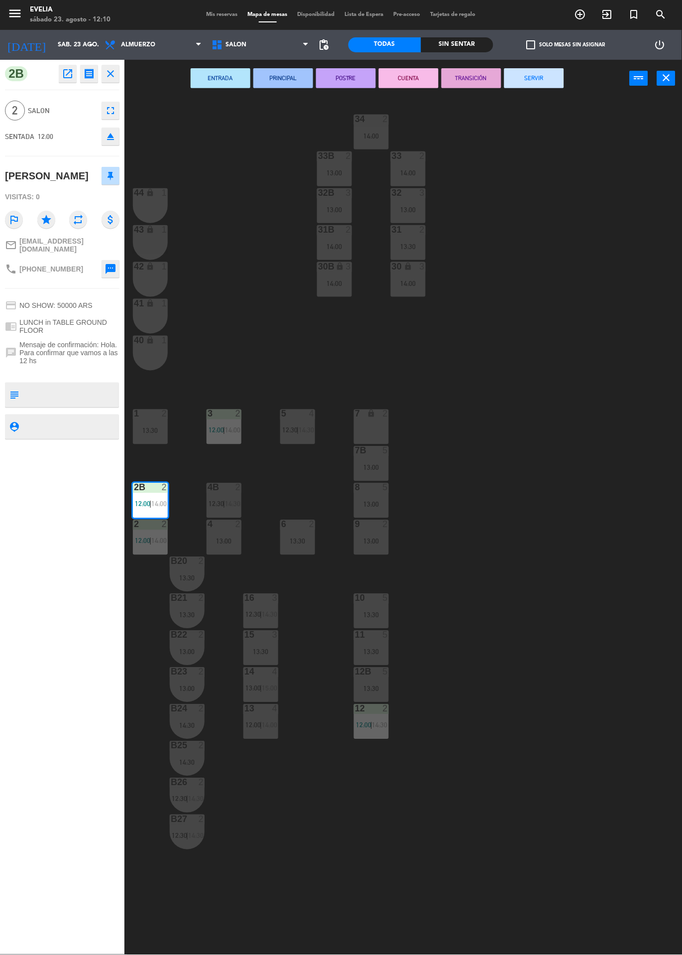
click at [226, 538] on div "13:00" at bounding box center [224, 541] width 35 height 7
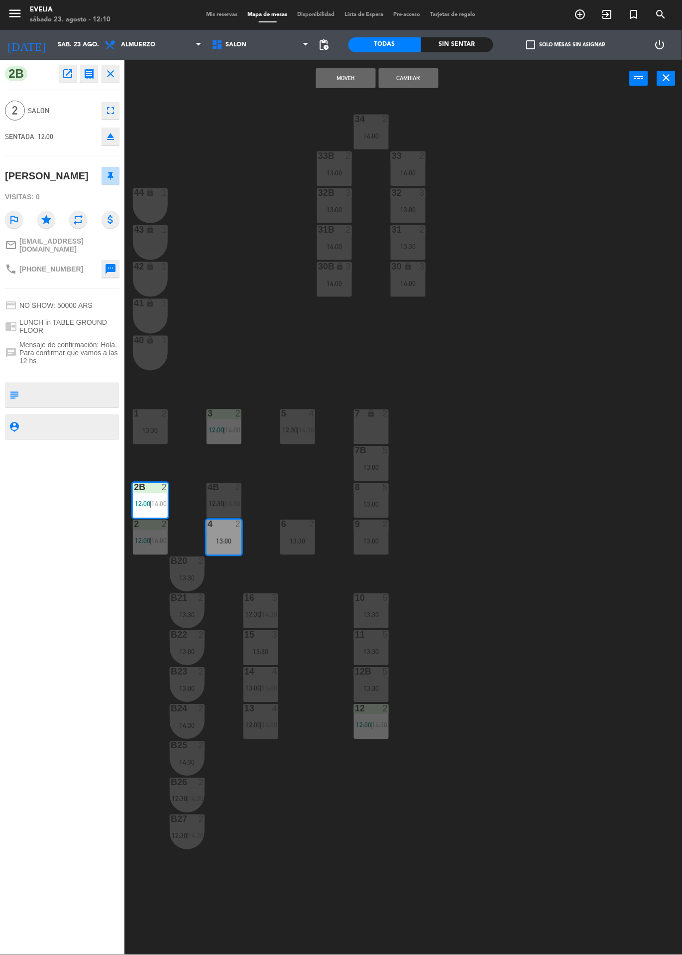
click at [419, 87] on button "Cambiar" at bounding box center [409, 78] width 60 height 20
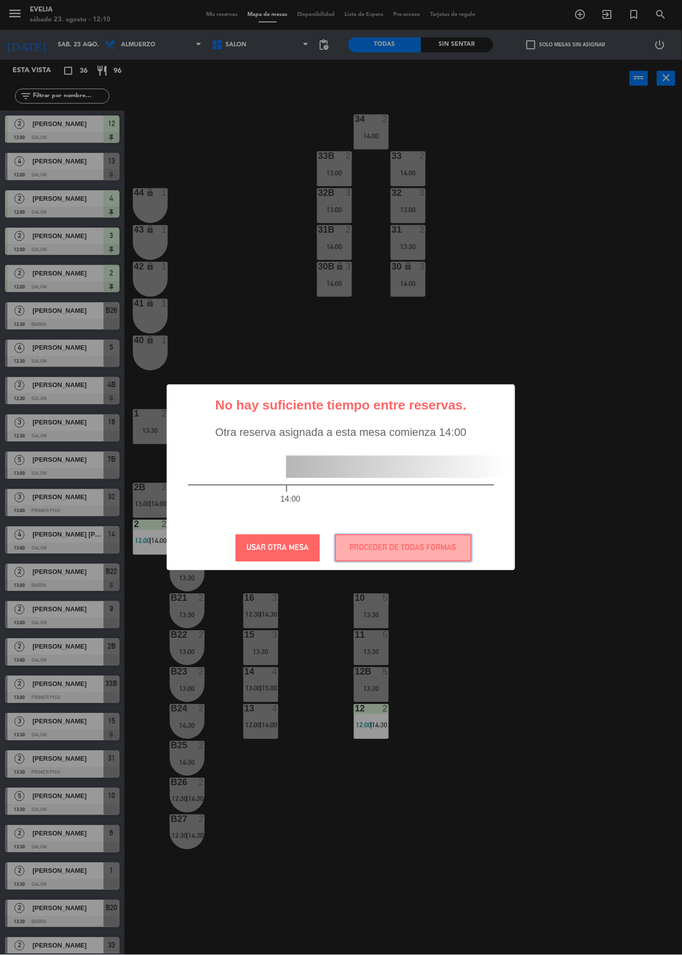
click at [387, 540] on button "PROCEDER DE TODAS FORMAS" at bounding box center [403, 547] width 137 height 27
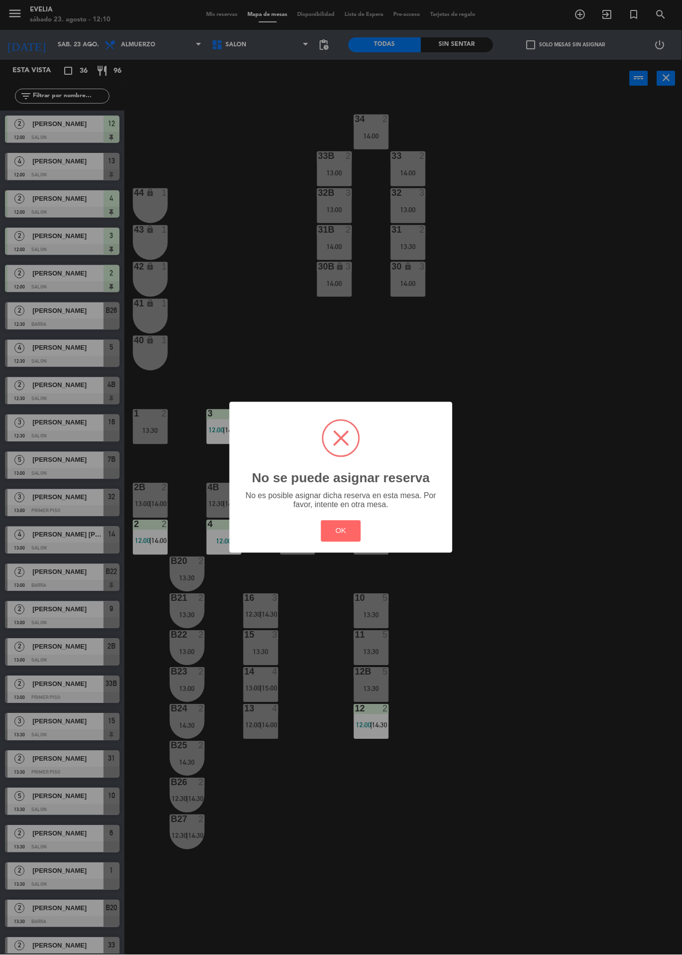
click at [234, 542] on div "? ! i No se puede asignar reserva × No es posible asignar dicha reserva en esta…" at bounding box center [341, 477] width 223 height 150
click at [345, 532] on button "OK" at bounding box center [341, 531] width 40 height 21
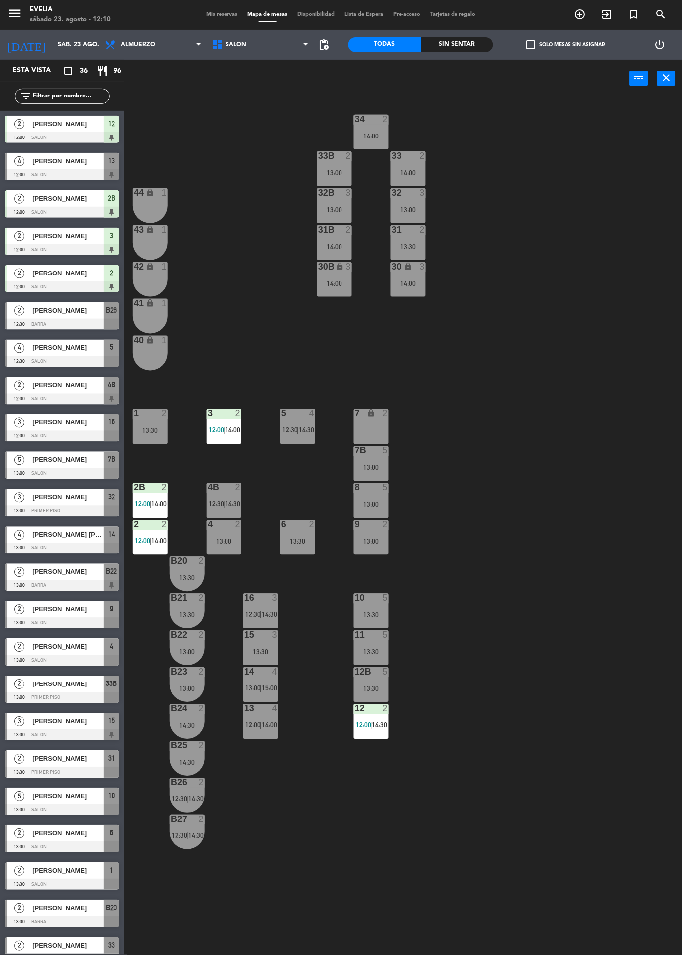
click at [225, 540] on div "13:00" at bounding box center [224, 541] width 35 height 7
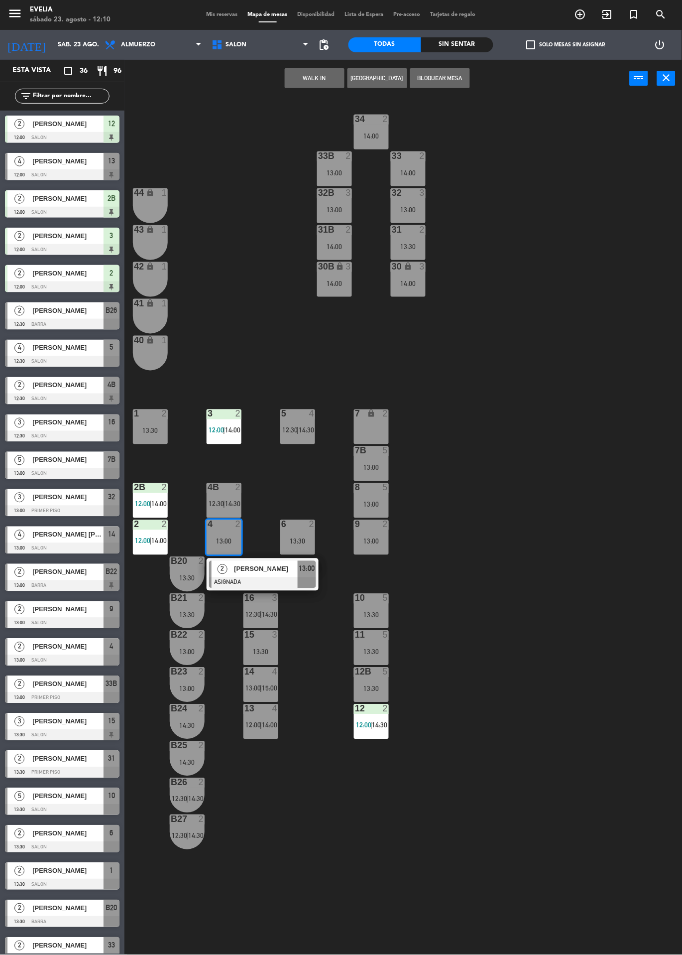
click at [280, 574] on div "[PERSON_NAME]" at bounding box center [265, 569] width 65 height 16
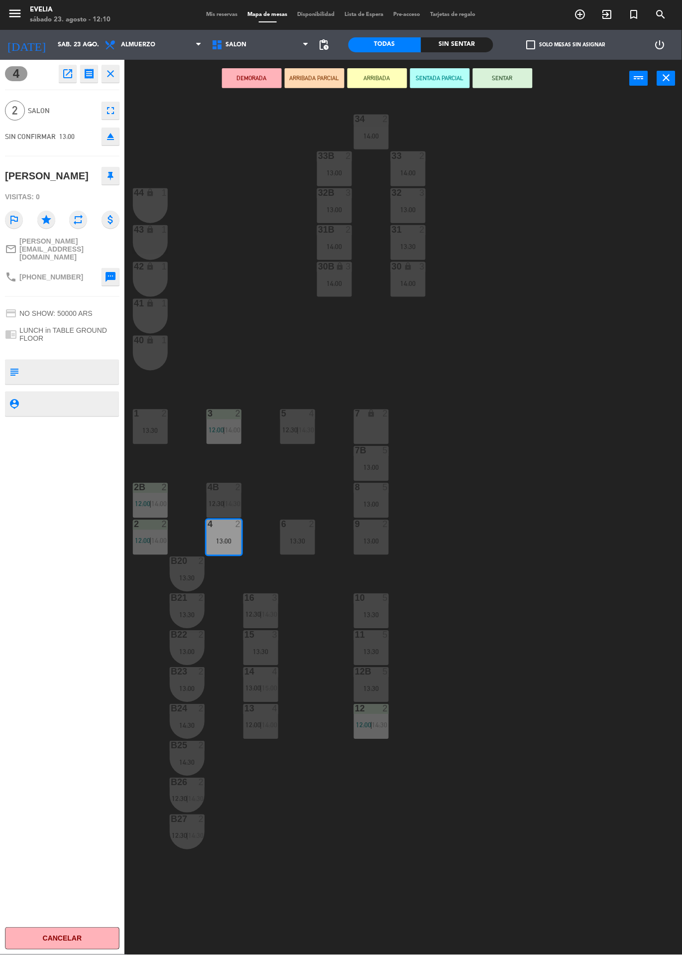
click at [496, 511] on div "34 2 14:00 33B 2 13:00 33 2 14:00 44 lock 1 32B 3 13:00 32 3 13:00 43 lock 1 31…" at bounding box center [407, 526] width 551 height 858
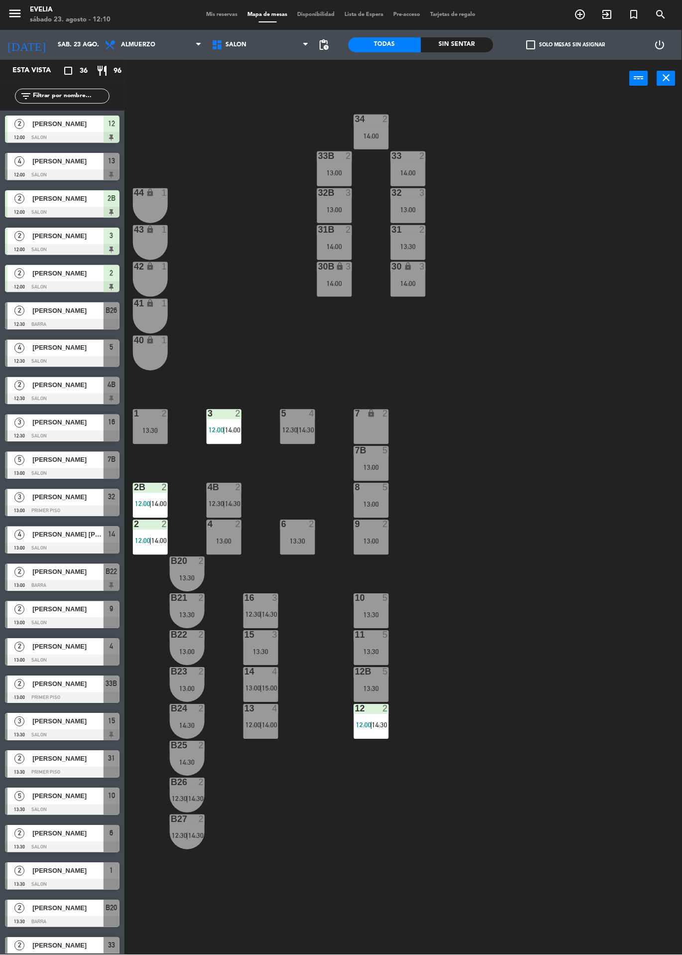
click at [159, 504] on span "14:00" at bounding box center [158, 504] width 15 height 8
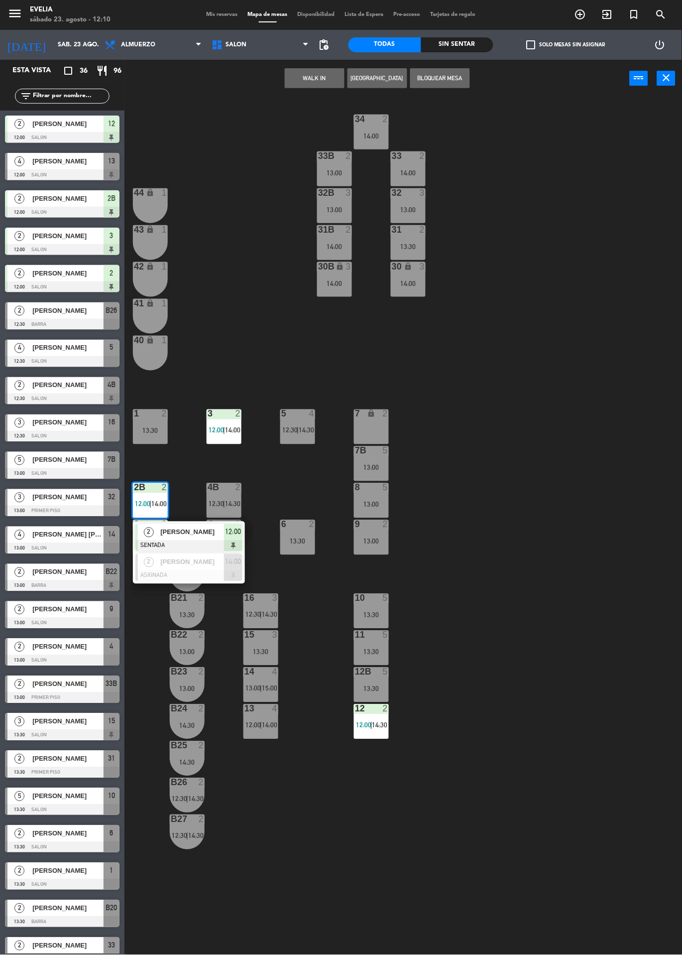
click at [210, 576] on div at bounding box center [188, 575] width 107 height 11
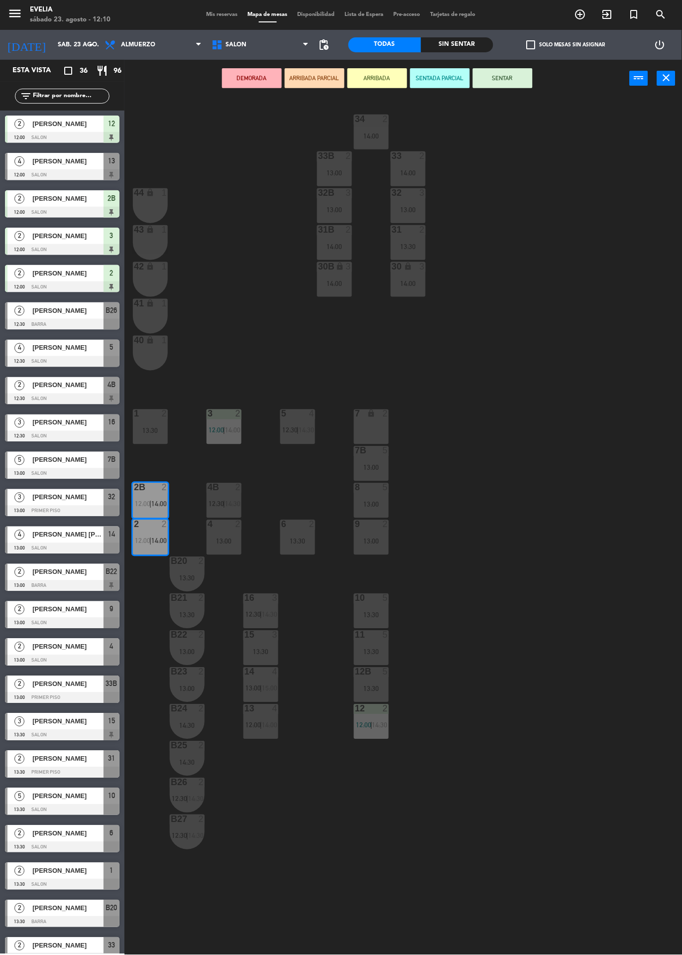
click at [229, 534] on div "4 2 13:00" at bounding box center [224, 537] width 35 height 35
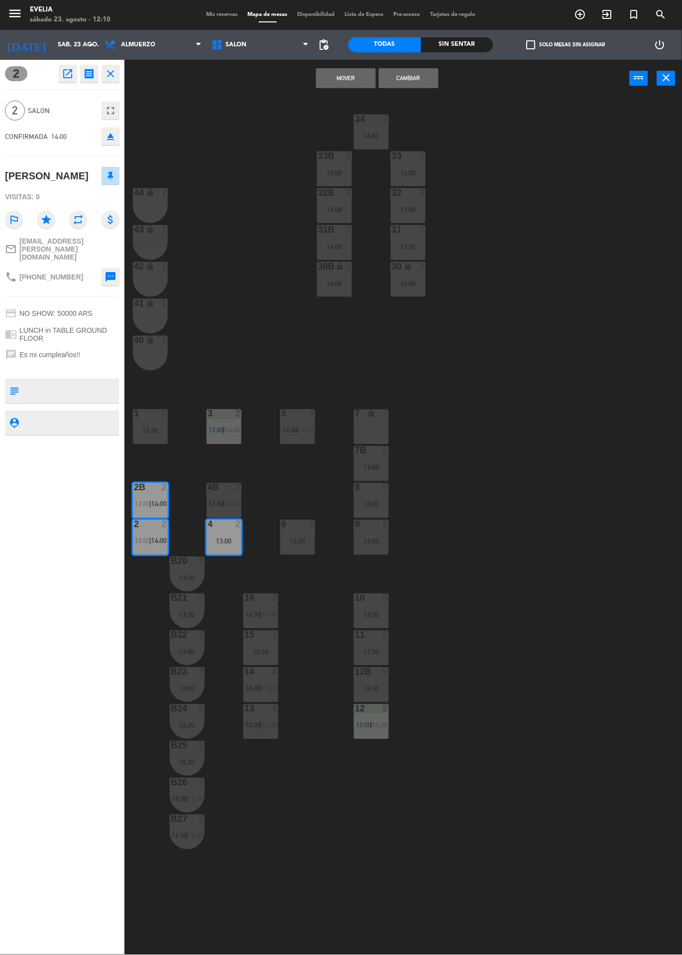
click at [533, 377] on div "34 2 14:00 33B 2 13:00 33 2 14:00 44 lock 1 32B 3 13:00 32 3 13:00 43 lock 1 31…" at bounding box center [407, 526] width 551 height 858
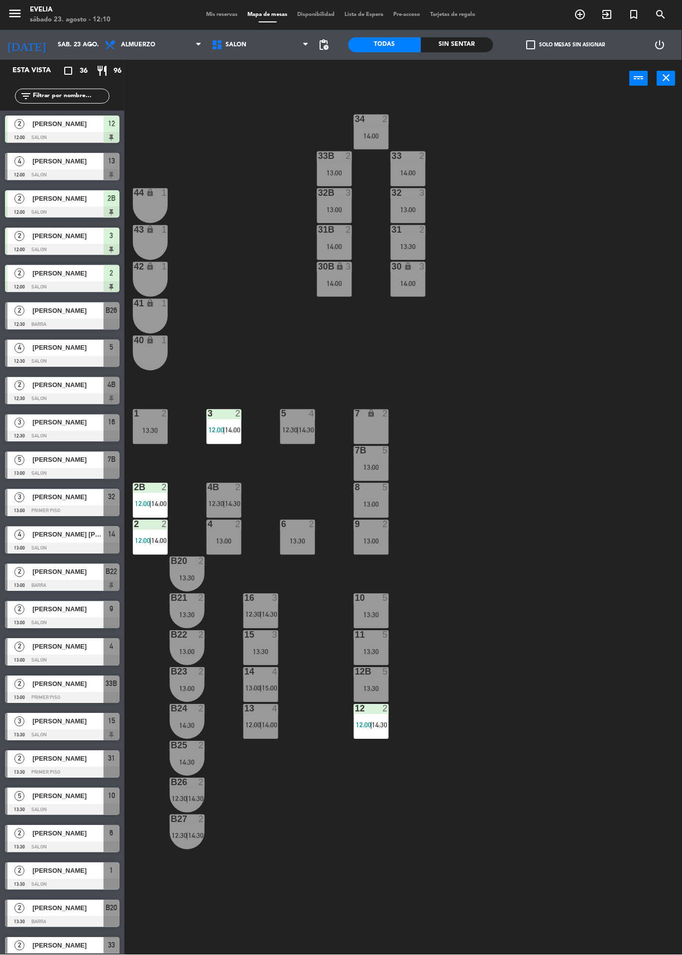
click at [155, 498] on div "2B 2 12:00 | 14:00" at bounding box center [150, 500] width 35 height 35
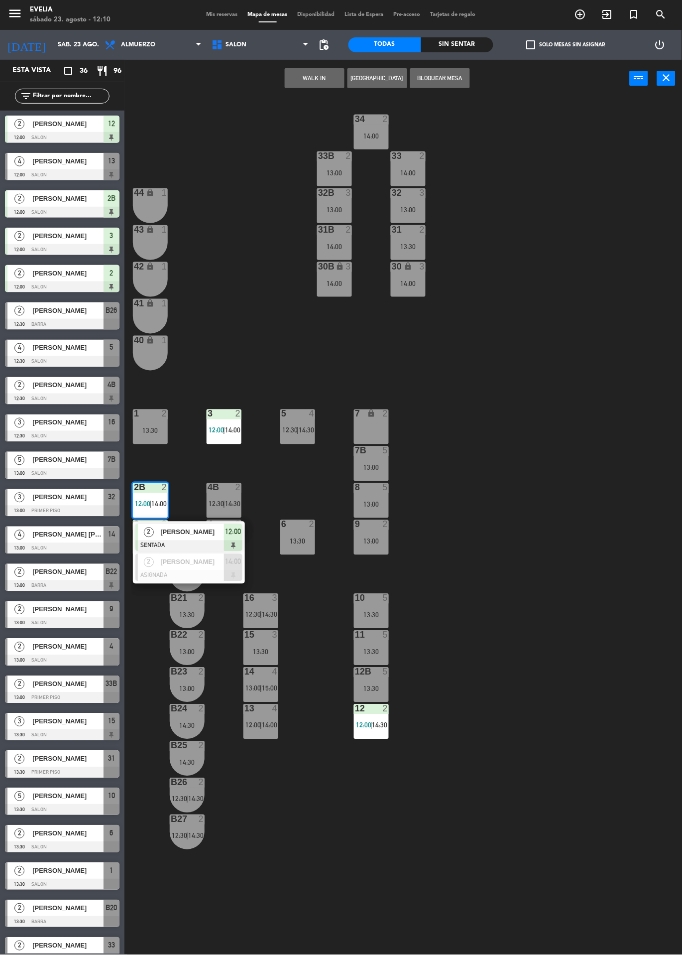
click at [490, 480] on div "34 2 14:00 33B 2 13:00 33 2 14:00 44 lock 1 32B 3 13:00 32 3 13:00 43 lock 1 31…" at bounding box center [407, 526] width 551 height 858
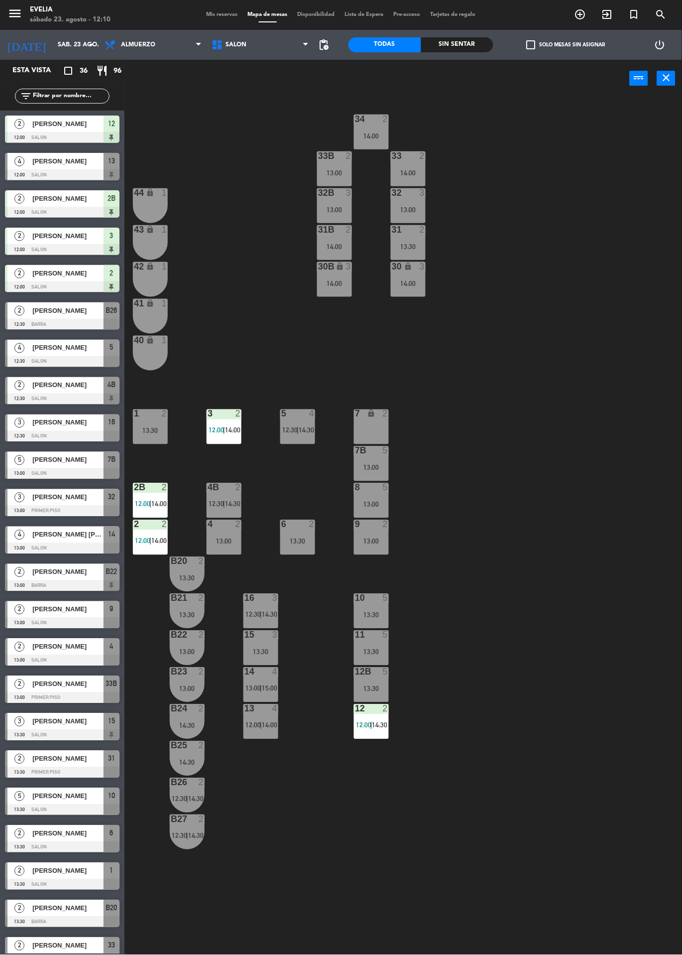
click at [227, 534] on div "4 2 13:00" at bounding box center [224, 537] width 35 height 35
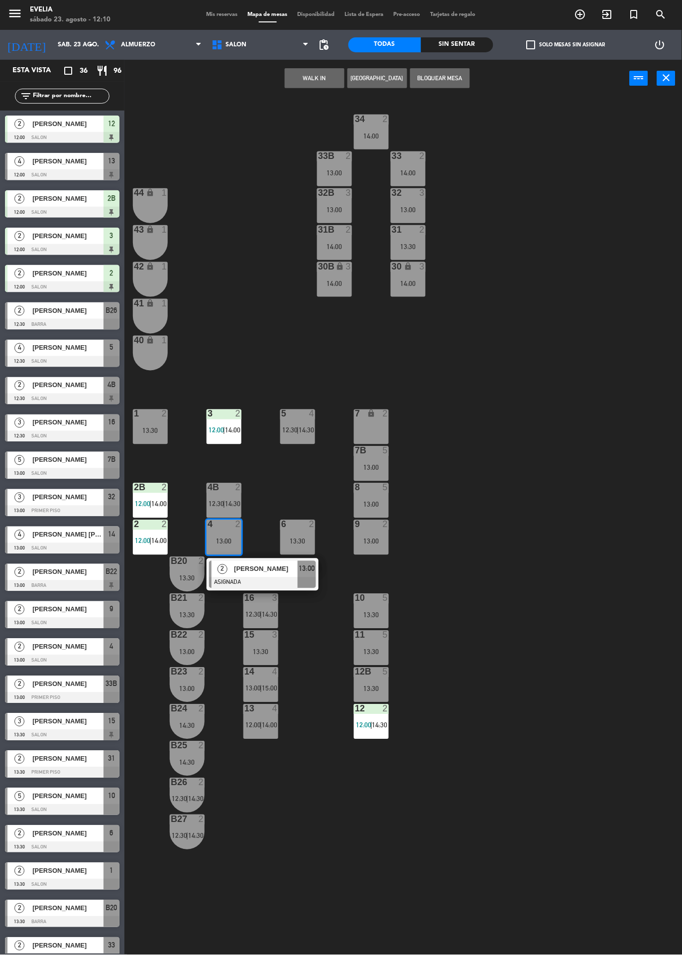
click at [274, 580] on div at bounding box center [262, 582] width 107 height 11
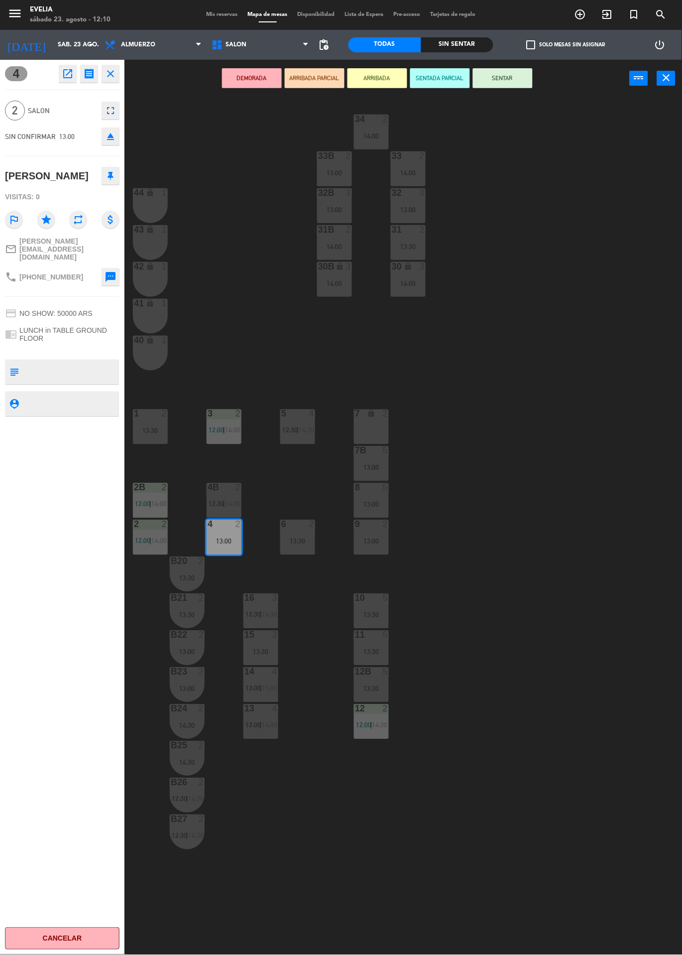
click at [148, 494] on div "2B 2 12:00 | 14:00" at bounding box center [150, 500] width 35 height 35
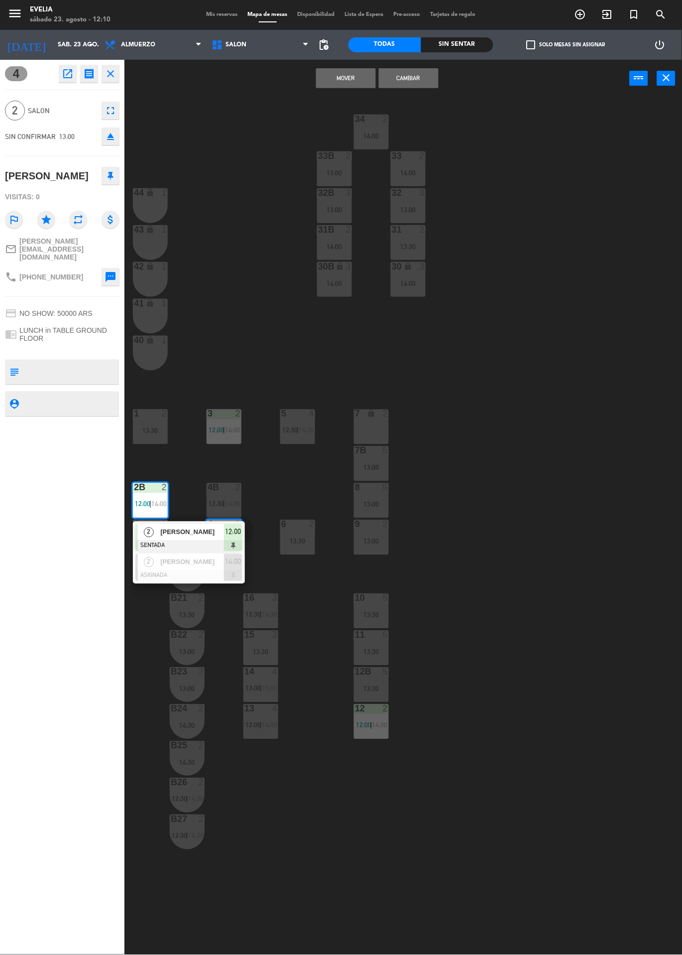
click at [221, 542] on div at bounding box center [188, 545] width 107 height 11
click at [422, 85] on button "Cambiar" at bounding box center [409, 78] width 60 height 20
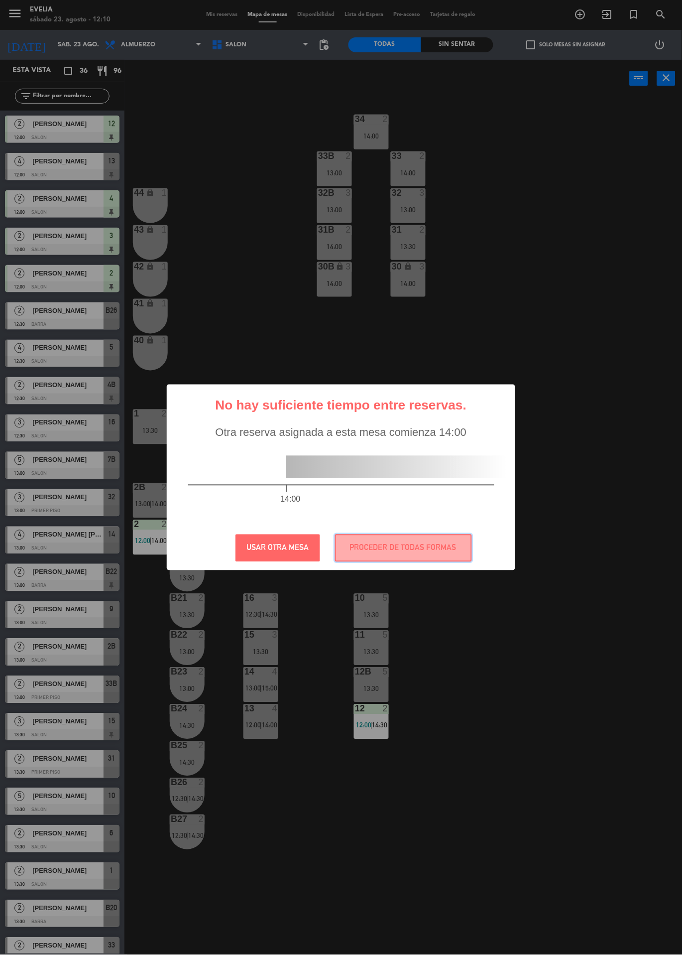
click at [408, 546] on button "PROCEDER DE TODAS FORMAS" at bounding box center [403, 547] width 137 height 27
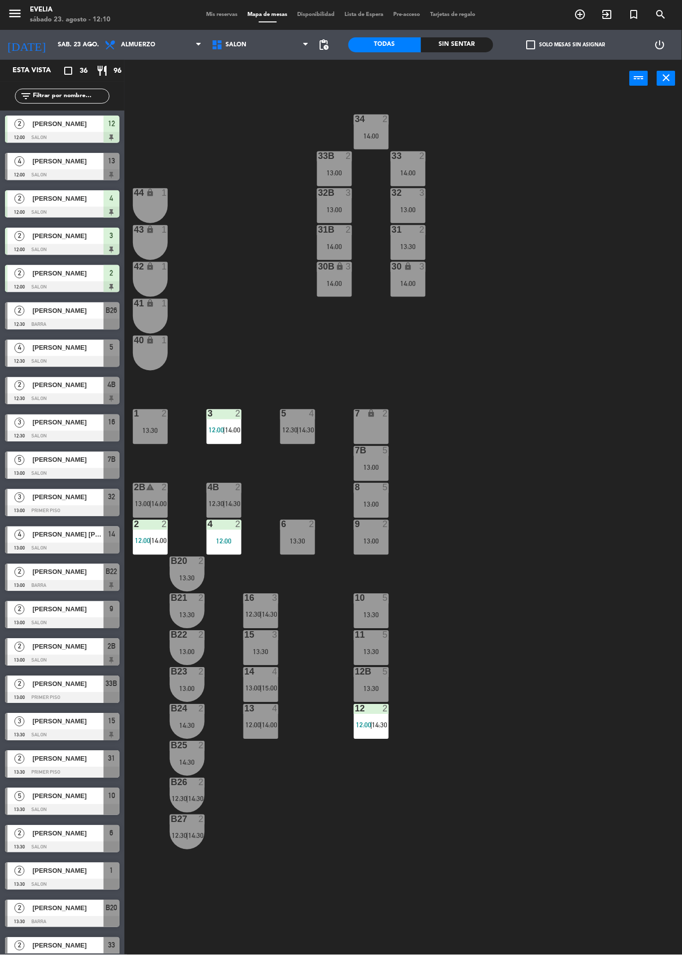
click at [155, 499] on div "2B warning 2 13:00 | 14:00" at bounding box center [150, 500] width 35 height 35
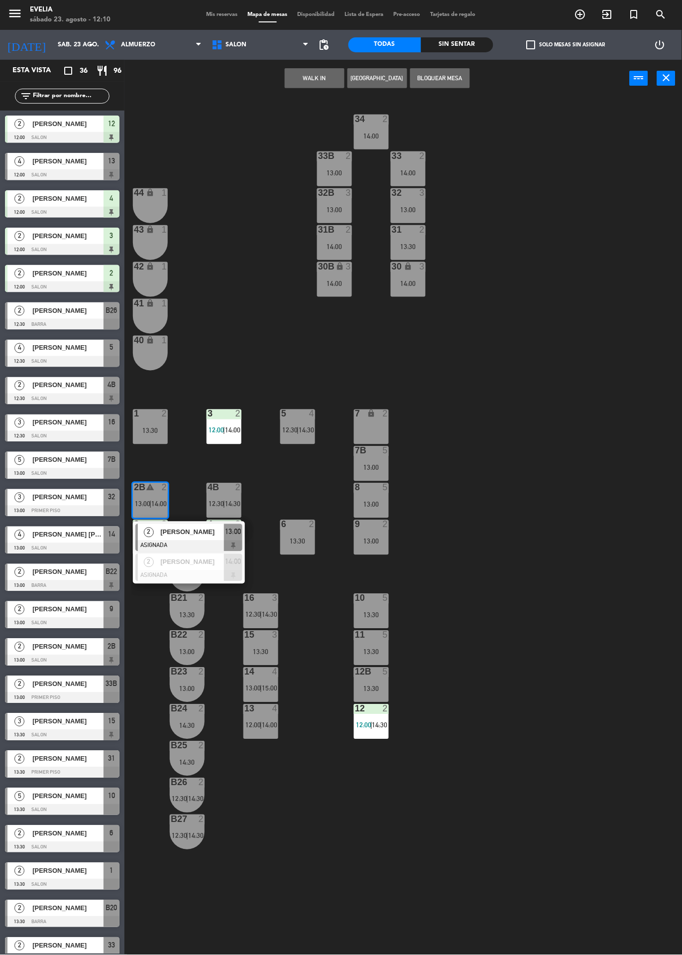
click at [489, 464] on div "34 2 14:00 33B 2 13:00 33 2 14:00 44 lock 1 32B 3 13:00 32 3 13:00 43 lock 1 31…" at bounding box center [407, 526] width 551 height 858
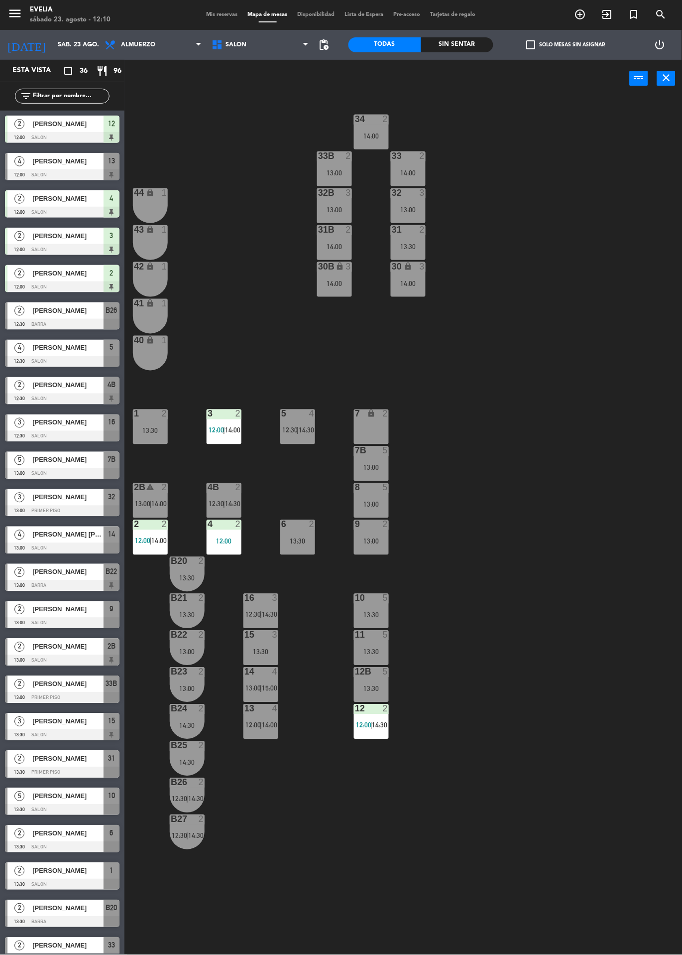
click at [156, 513] on div "2B warning 2 13:00 | 14:00" at bounding box center [150, 500] width 35 height 35
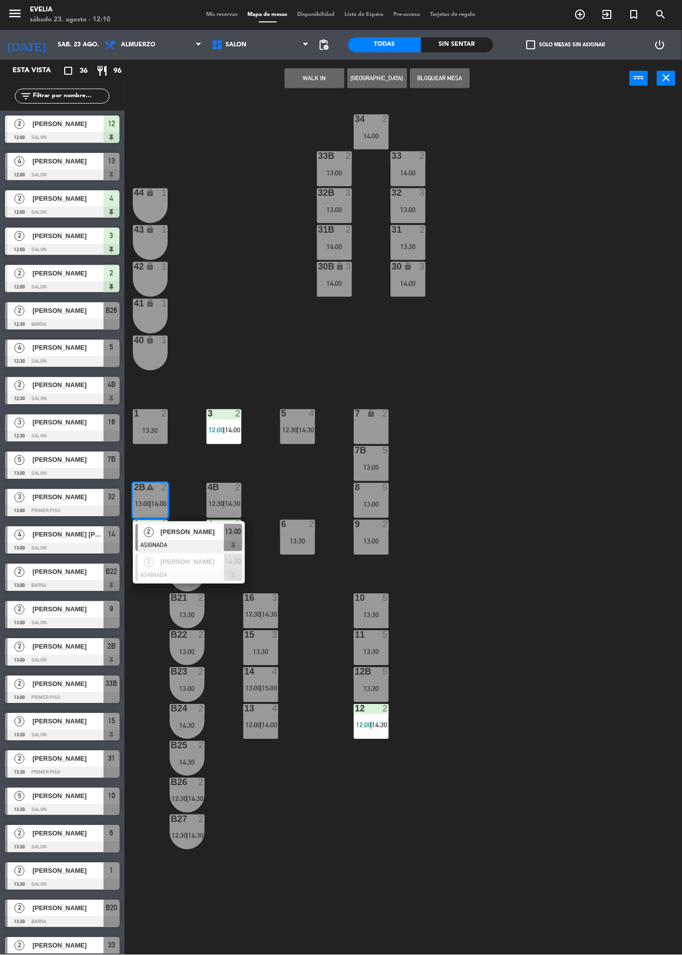
click at [479, 444] on div "34 2 14:00 33B 2 13:00 33 2 14:00 44 lock 1 32B 3 13:00 32 3 13:00 43 lock 1 31…" at bounding box center [407, 526] width 551 height 858
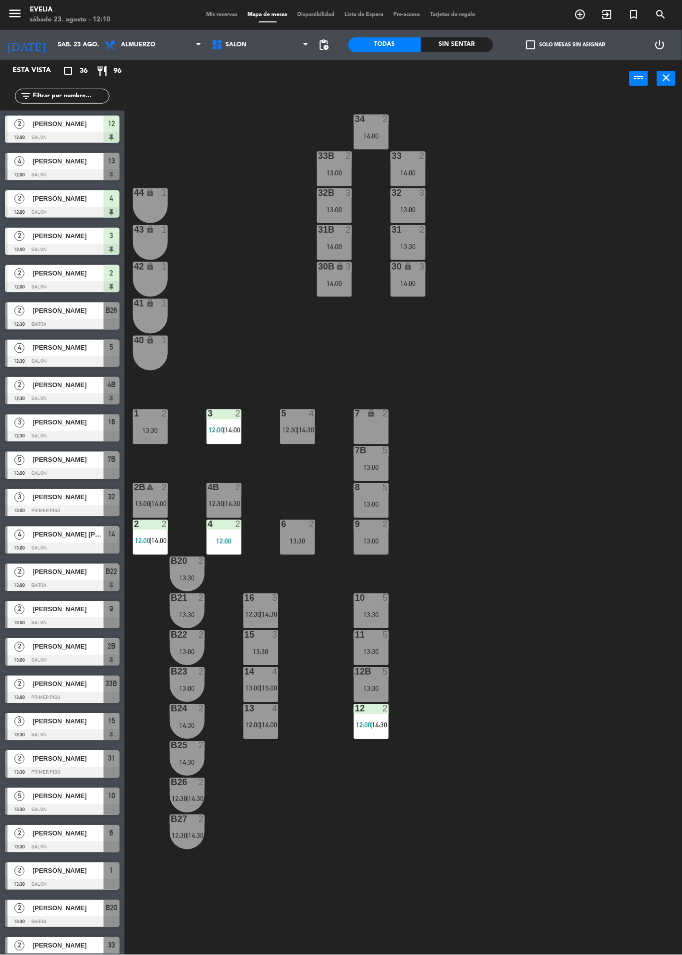
click at [157, 543] on span "14:00" at bounding box center [158, 541] width 15 height 8
click at [535, 457] on div "34 2 14:00 33B 2 13:00 33 2 14:00 44 lock 1 32B 3 13:00 32 3 13:00 43 lock 1 31…" at bounding box center [407, 526] width 551 height 858
click at [546, 352] on div "34 2 14:00 33B 2 13:00 33 2 14:00 44 lock 1 32B 3 13:00 32 3 13:00 43 lock 1 31…" at bounding box center [407, 526] width 551 height 858
click at [487, 609] on div "34 2 14:00 33B 2 13:00 33 2 14:00 44 lock 1 32B 3 13:00 32 3 13:00 43 lock 1 31…" at bounding box center [407, 526] width 551 height 858
click at [227, 538] on div "12:00" at bounding box center [224, 541] width 35 height 7
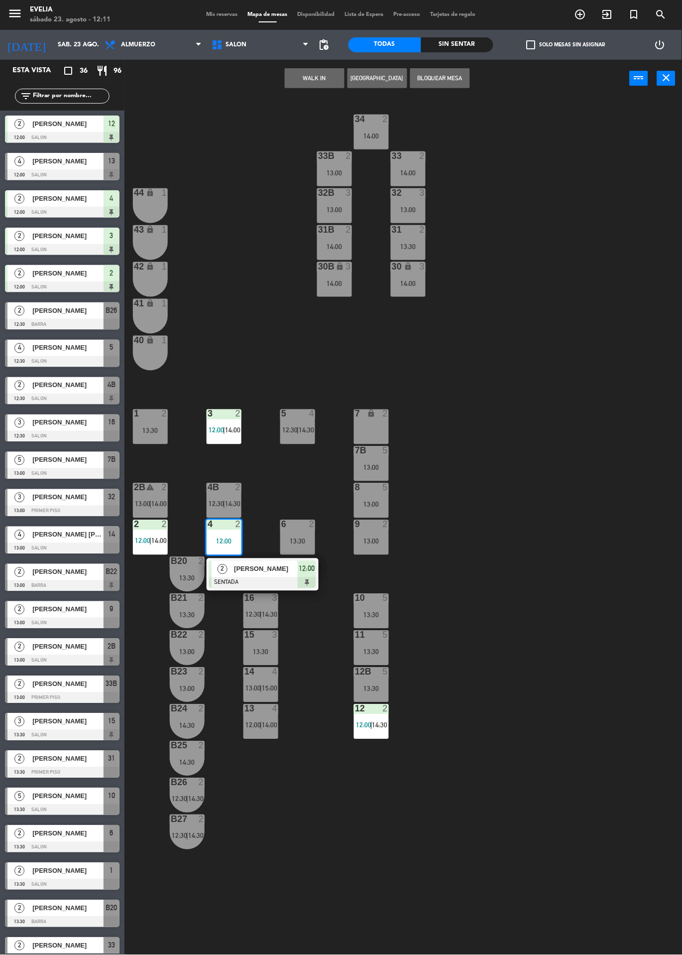
click at [505, 518] on div "34 2 14:00 33B 2 13:00 33 2 14:00 44 lock 1 32B 3 13:00 32 3 13:00 43 lock 1 31…" at bounding box center [407, 526] width 551 height 858
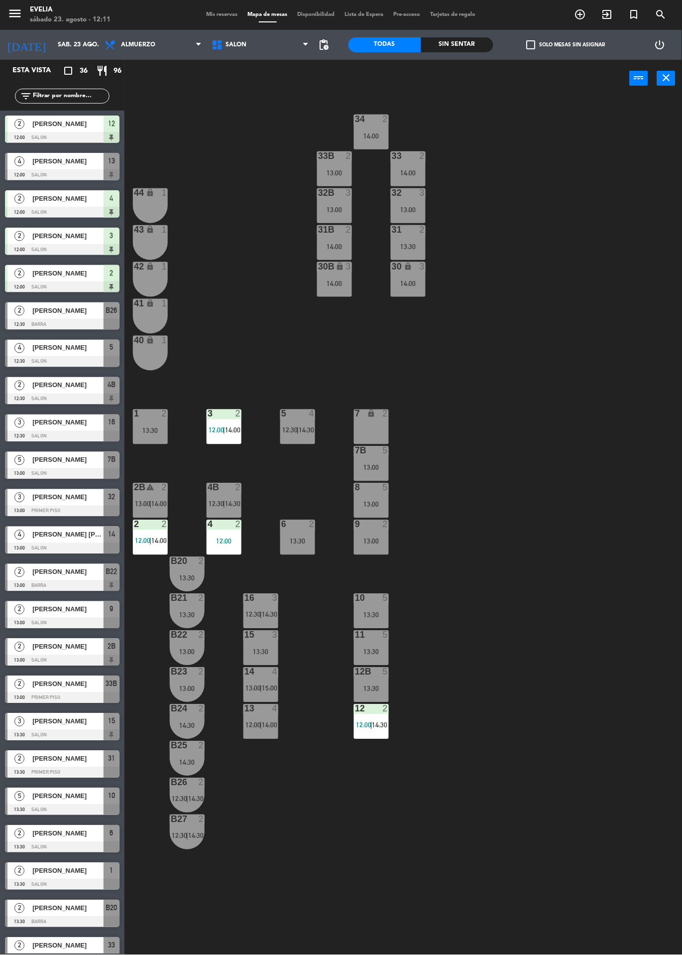
click at [150, 488] on icon "warning" at bounding box center [150, 487] width 8 height 8
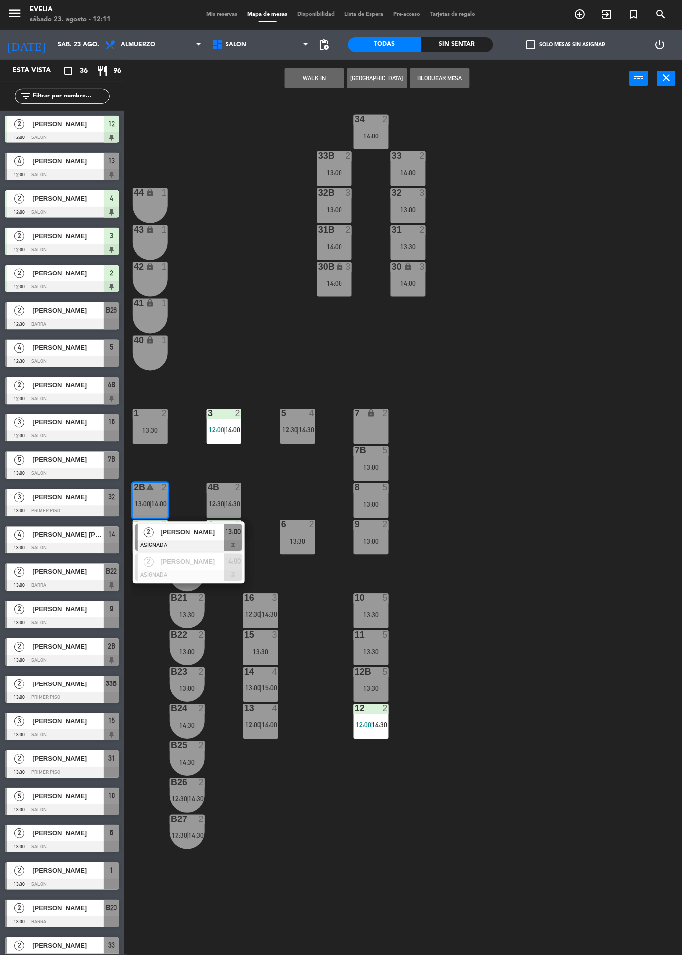
click at [206, 574] on div at bounding box center [188, 575] width 107 height 11
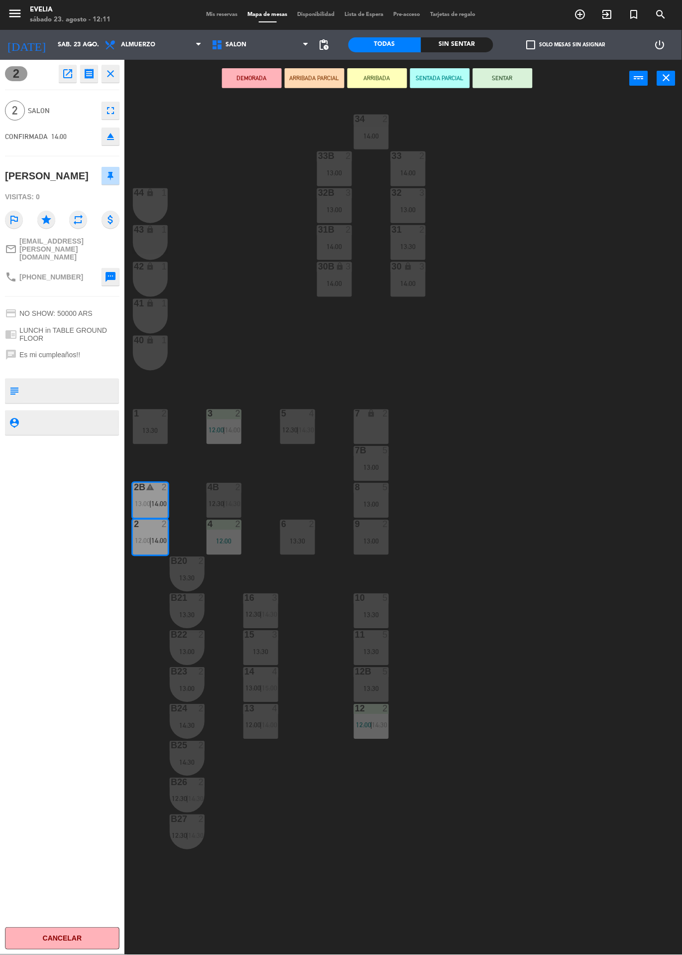
click at [373, 725] on span "|" at bounding box center [372, 725] width 2 height 8
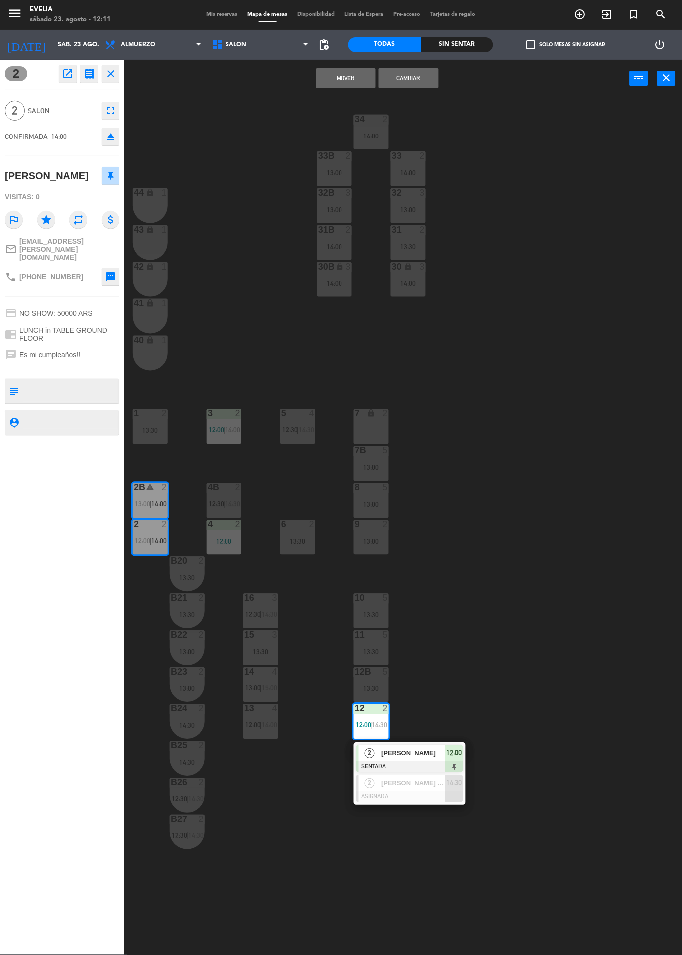
click at [431, 757] on span "[PERSON_NAME]" at bounding box center [414, 753] width 64 height 10
click at [508, 649] on div "34 2 14:00 33B 2 13:00 33 2 14:00 44 lock 1 32B 3 13:00 32 3 13:00 43 lock 1 31…" at bounding box center [407, 526] width 551 height 858
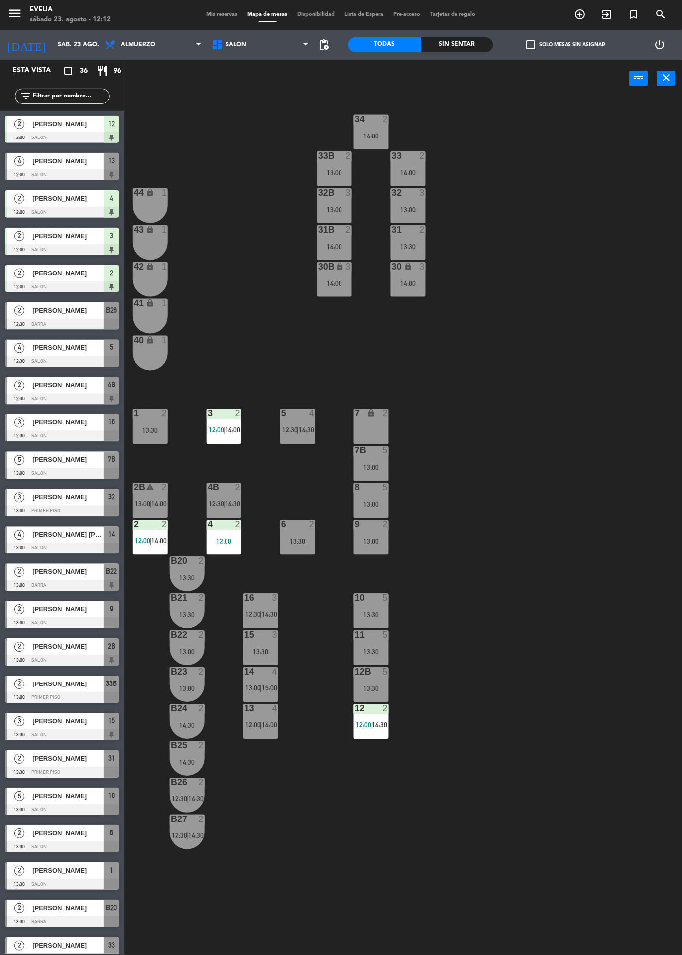
click at [493, 543] on div "34 2 14:00 33B 2 13:00 33 2 14:00 44 lock 1 32B 3 13:00 32 3 13:00 43 lock 1 31…" at bounding box center [407, 526] width 551 height 858
click at [159, 504] on span "14:00" at bounding box center [158, 504] width 15 height 8
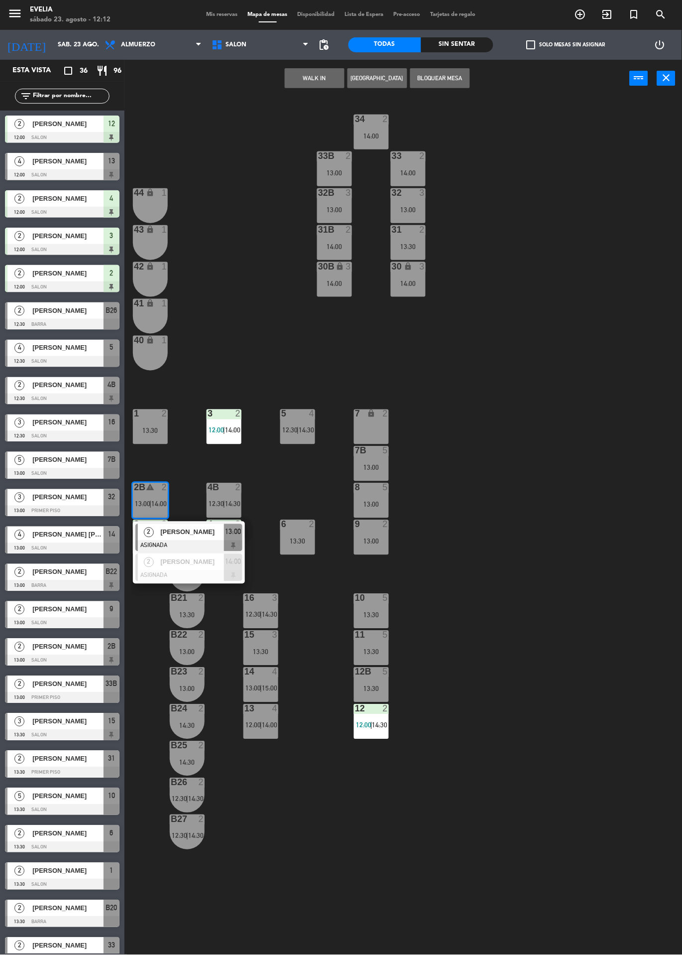
click at [523, 493] on div "34 2 14:00 33B 2 13:00 33 2 14:00 44 lock 1 32B 3 13:00 32 3 13:00 43 lock 1 31…" at bounding box center [407, 526] width 551 height 858
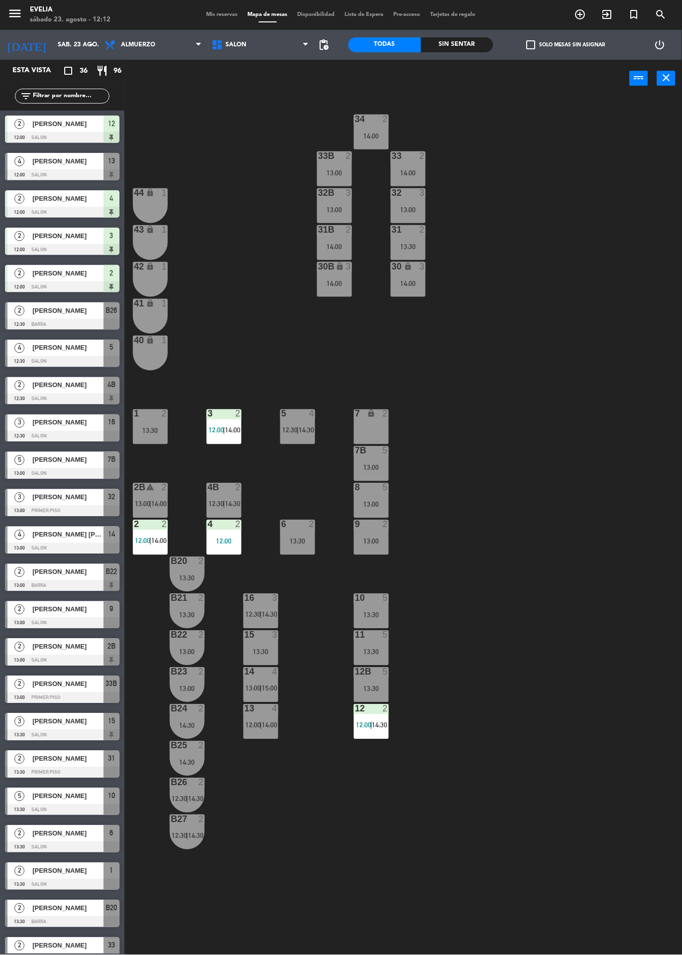
click at [157, 538] on span "14:00" at bounding box center [158, 541] width 15 height 8
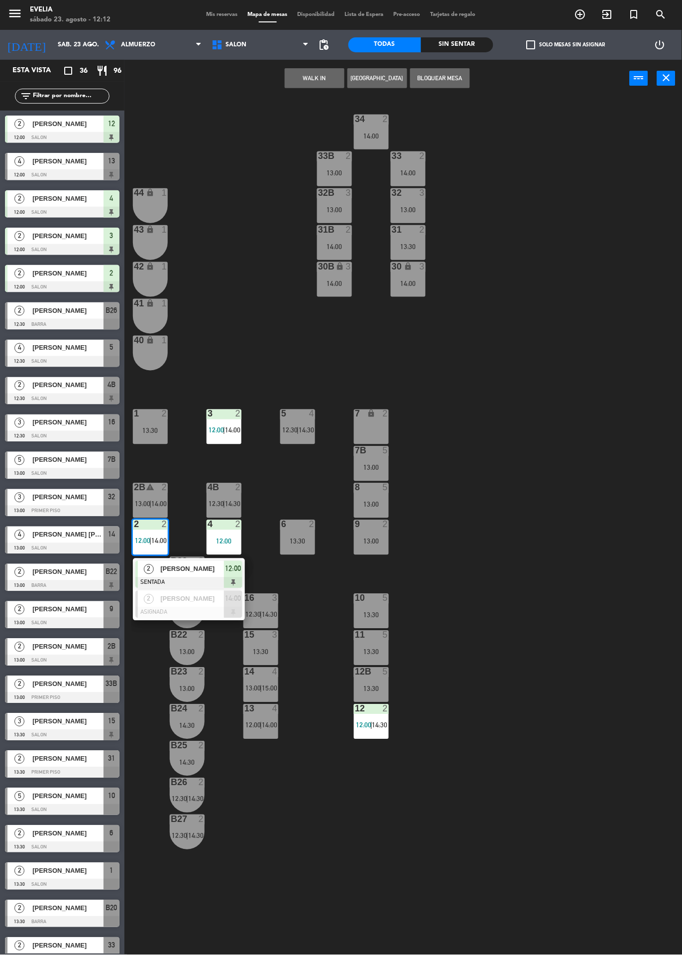
click at [529, 479] on div "34 2 14:00 33B 2 13:00 33 2 14:00 44 lock 1 32B 3 13:00 32 3 13:00 43 lock 1 31…" at bounding box center [407, 526] width 551 height 858
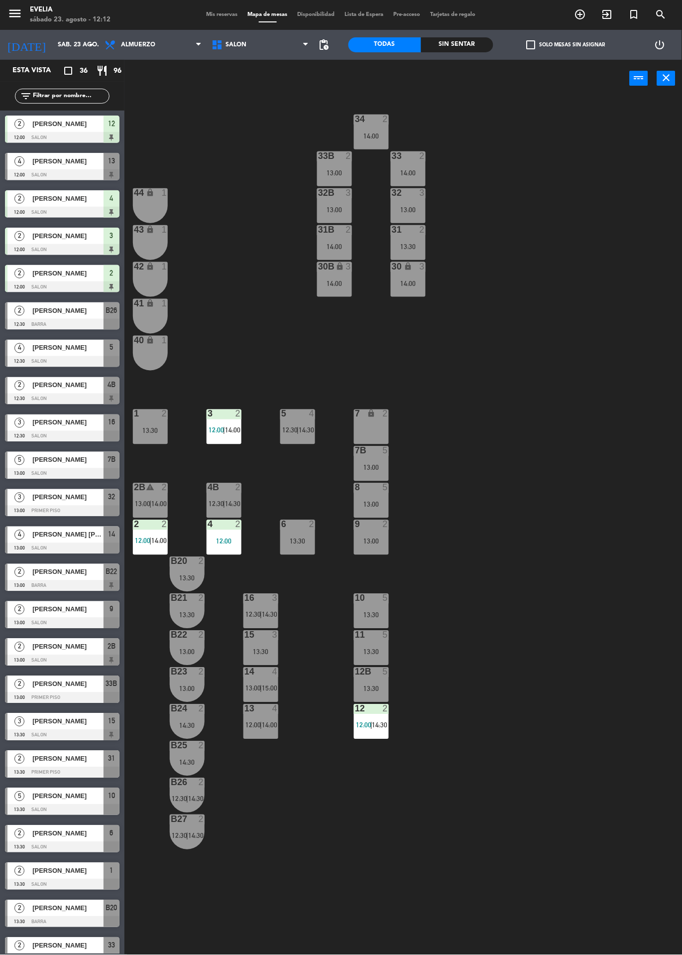
click at [532, 504] on div "34 2 14:00 33B 2 13:00 33 2 14:00 44 lock 1 32B 3 13:00 32 3 13:00 43 lock 1 31…" at bounding box center [407, 526] width 551 height 858
click at [229, 504] on span "14:30" at bounding box center [232, 504] width 15 height 8
click at [674, 928] on div "34 2 14:00 33B 2 13:00 33 2 14:00 44 lock 1 32B 3 13:00 32 3 13:00 43 lock 1 31…" at bounding box center [407, 526] width 551 height 858
click at [233, 516] on div "4B 2 12:30 | 14:30" at bounding box center [224, 500] width 35 height 35
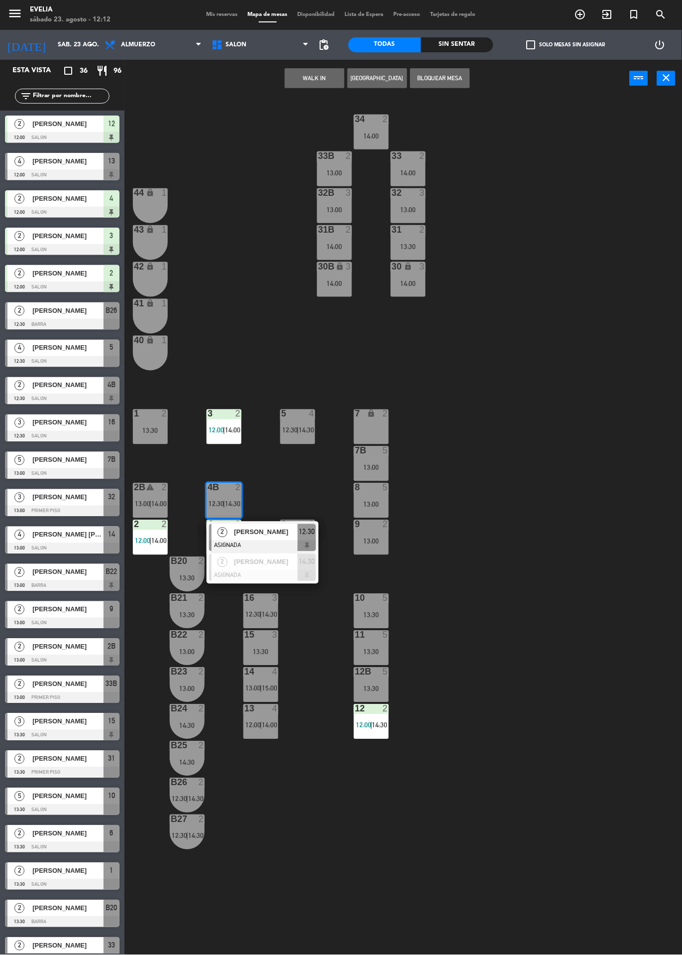
click at [522, 435] on div "34 2 14:00 33B 2 13:00 33 2 14:00 44 lock 1 32B 3 13:00 32 3 13:00 43 lock 1 31…" at bounding box center [407, 526] width 551 height 858
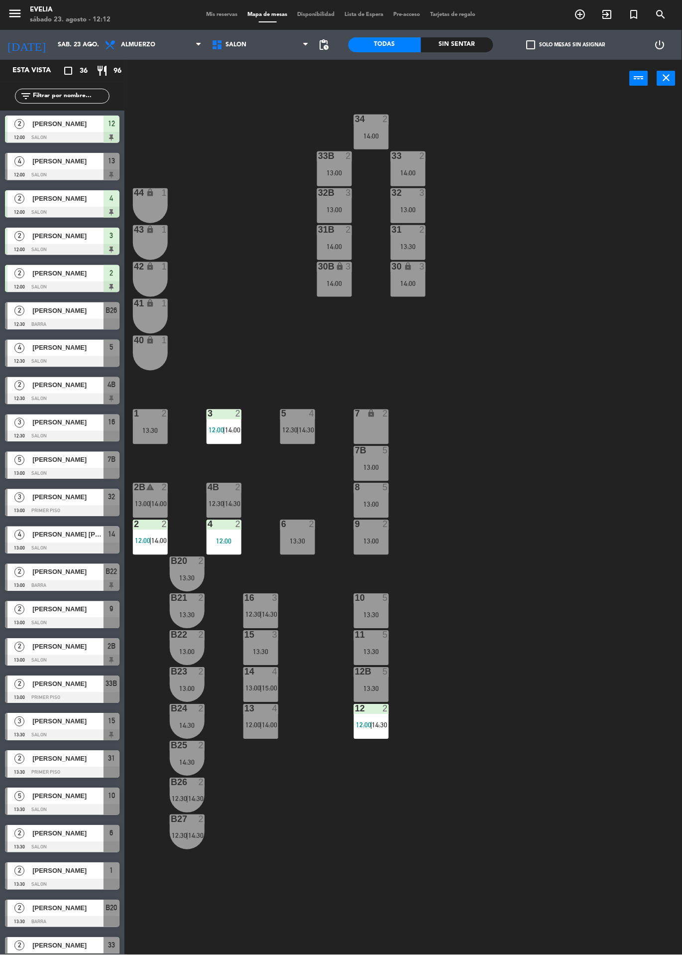
click at [376, 720] on div "12 2 12:00 | 14:30" at bounding box center [371, 721] width 35 height 35
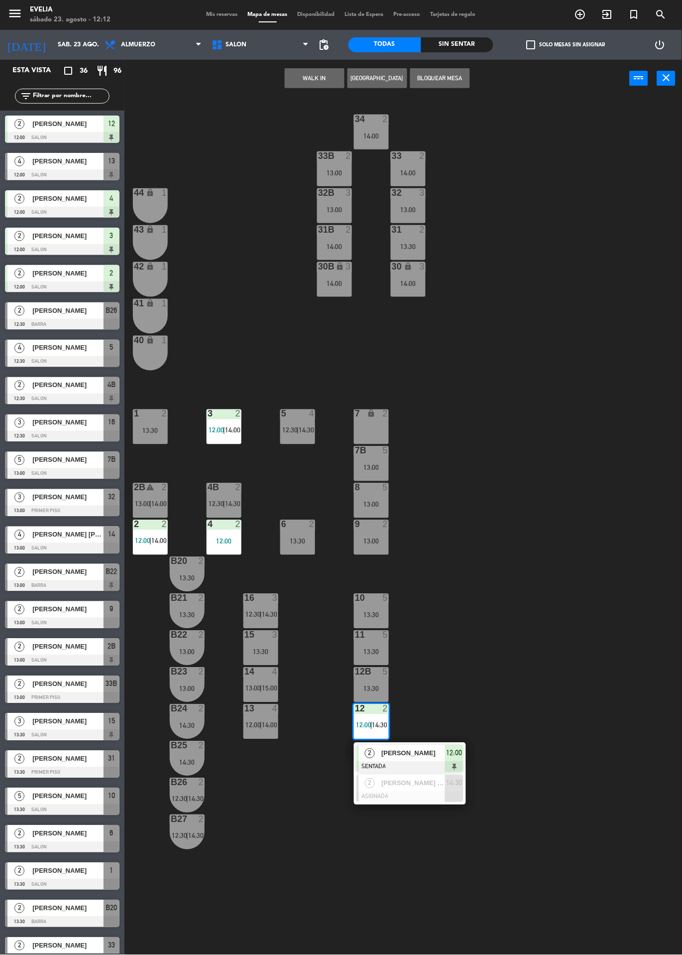
click at [543, 648] on div "34 2 14:00 33B 2 13:00 33 2 14:00 44 lock 1 32B 3 13:00 32 3 13:00 43 lock 1 31…" at bounding box center [407, 526] width 551 height 858
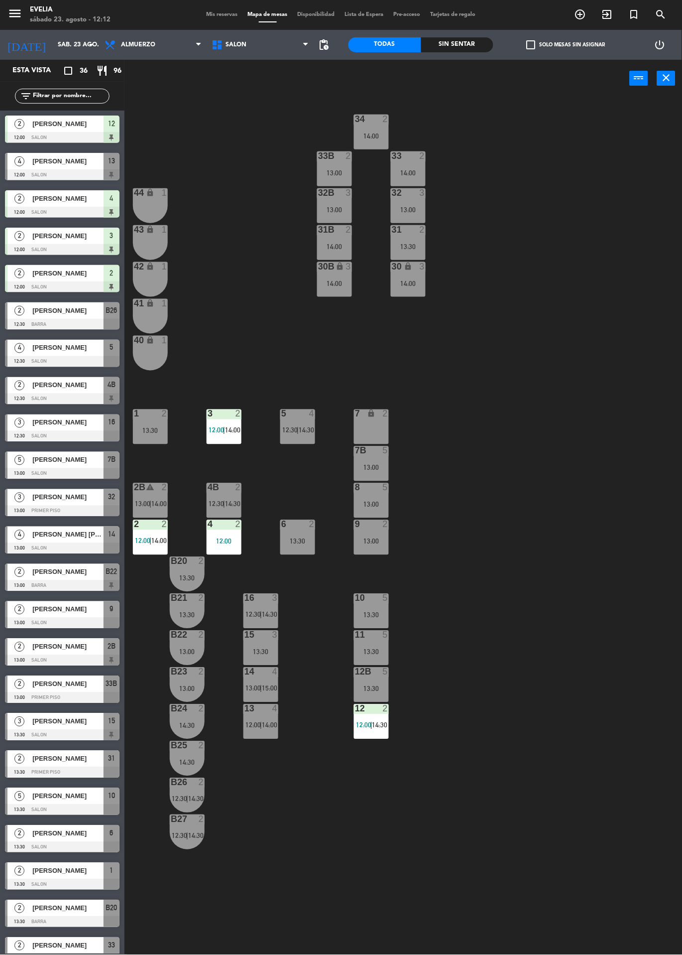
click at [532, 468] on div "34 2 14:00 33B 2 13:00 33 2 14:00 44 lock 1 32B 3 13:00 32 3 13:00 43 lock 1 31…" at bounding box center [407, 526] width 551 height 858
click at [264, 718] on div "13 4 12:00 | 14:00" at bounding box center [261, 721] width 35 height 35
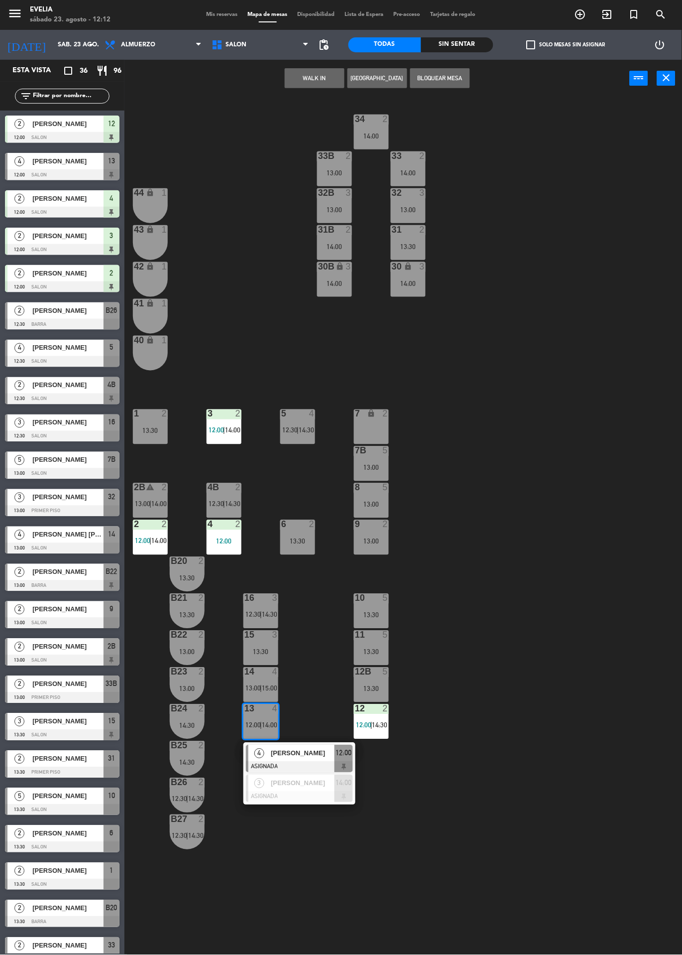
click at [306, 794] on div at bounding box center [299, 796] width 107 height 11
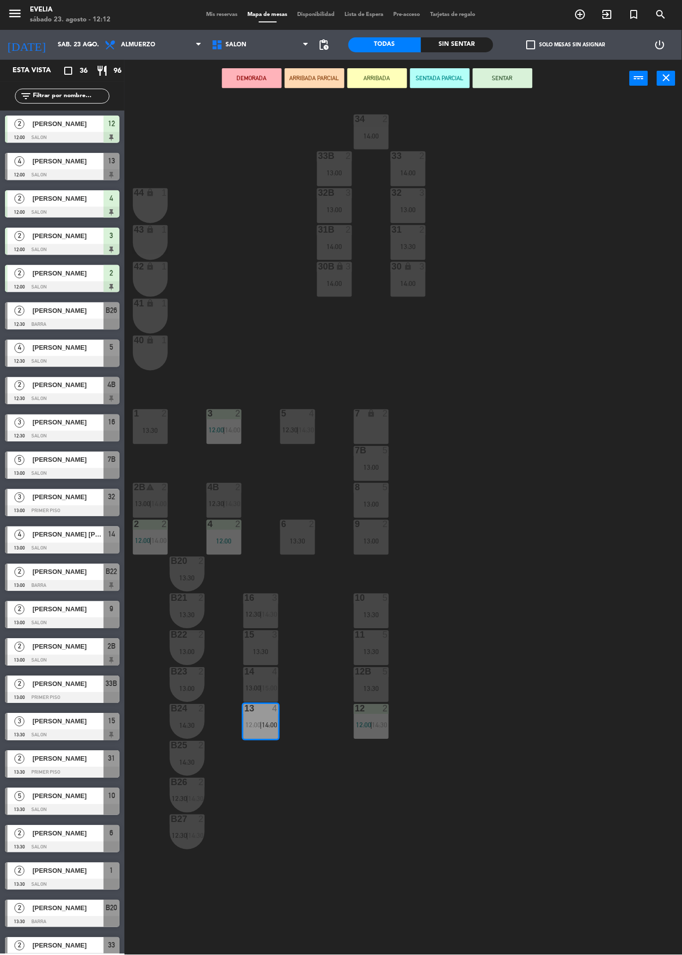
click at [272, 613] on span "14:30" at bounding box center [269, 615] width 15 height 8
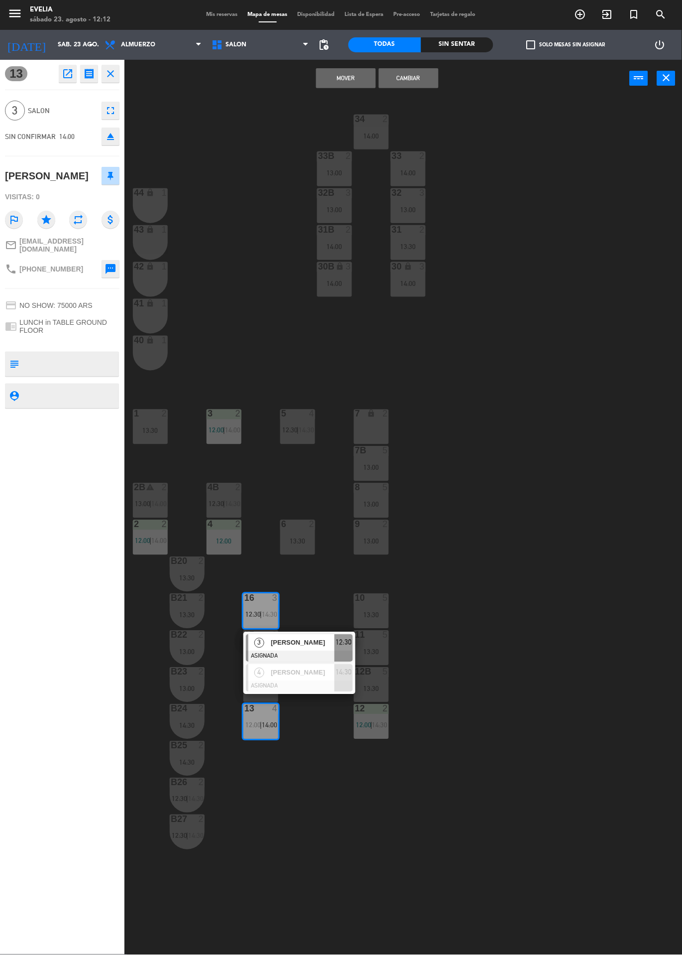
click at [303, 678] on div "[PERSON_NAME]" at bounding box center [302, 672] width 65 height 16
click at [420, 83] on button "Cambiar" at bounding box center [409, 78] width 60 height 20
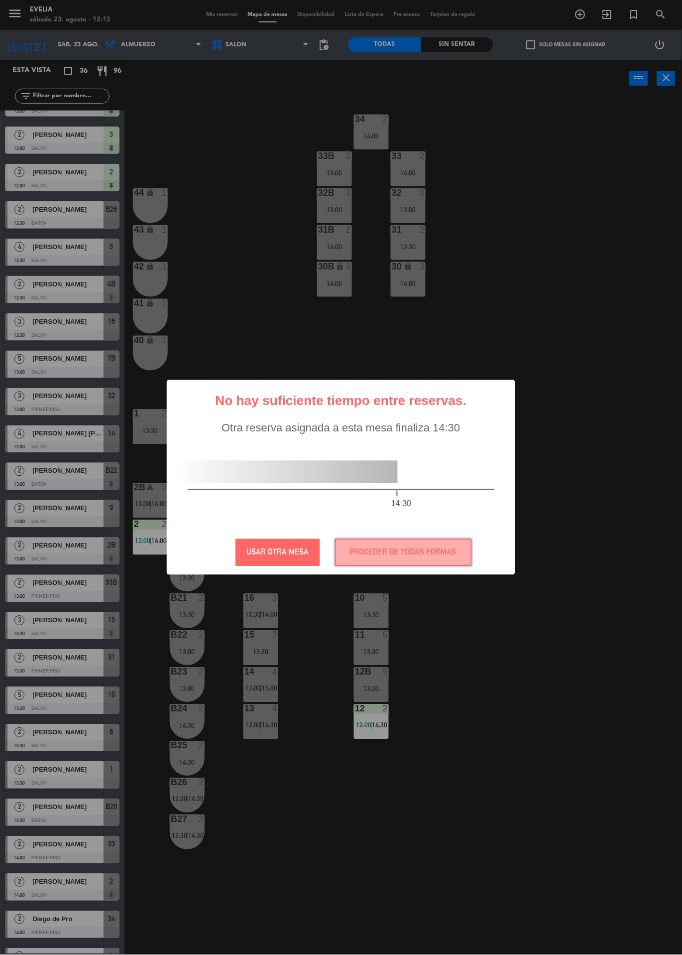
click at [400, 553] on button "PROCEDER DE TODAS FORMAS" at bounding box center [403, 552] width 137 height 27
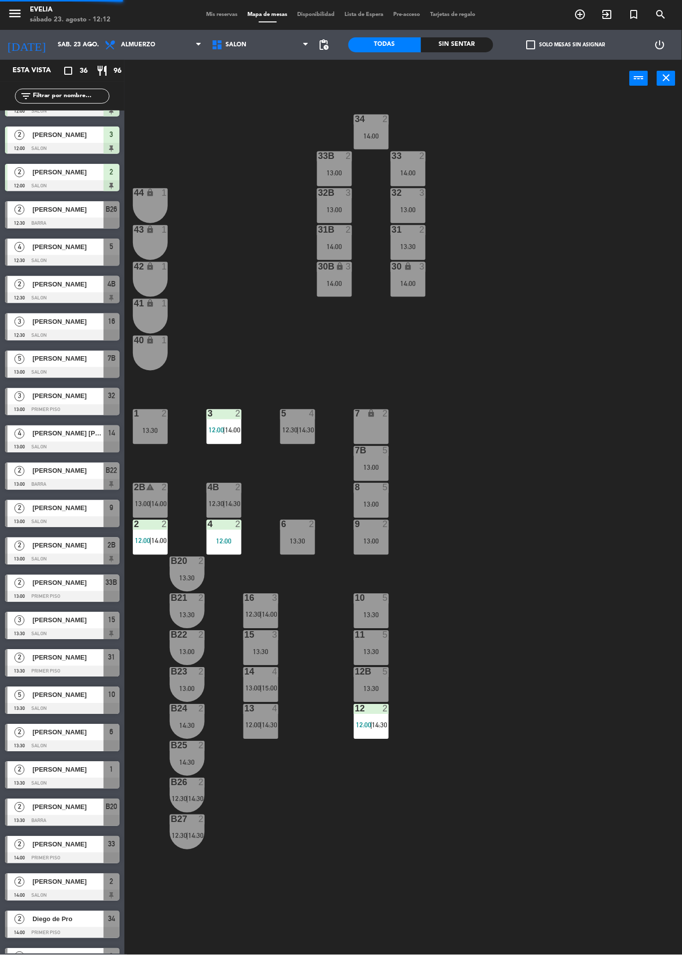
click at [263, 725] on span "14:30" at bounding box center [269, 725] width 15 height 8
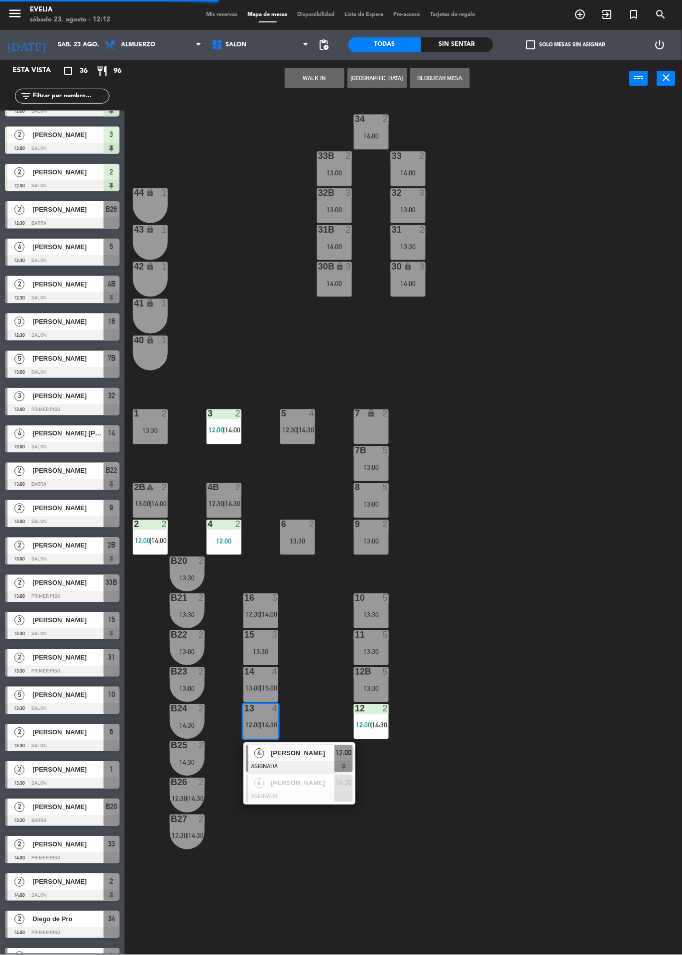
click at [318, 762] on div at bounding box center [299, 767] width 107 height 11
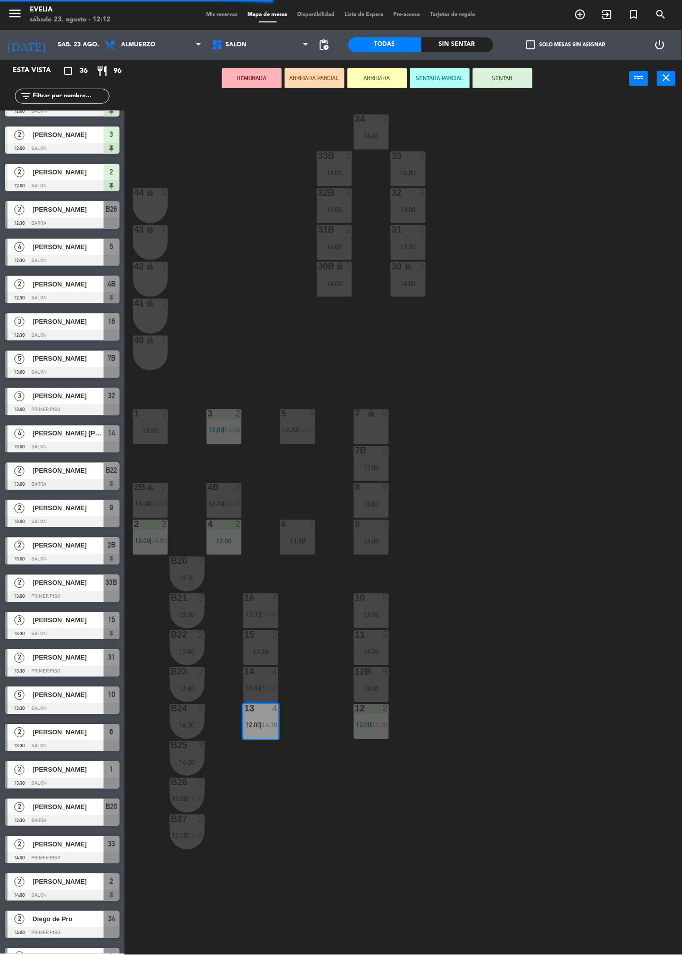
click at [259, 611] on span "12:30" at bounding box center [253, 615] width 15 height 8
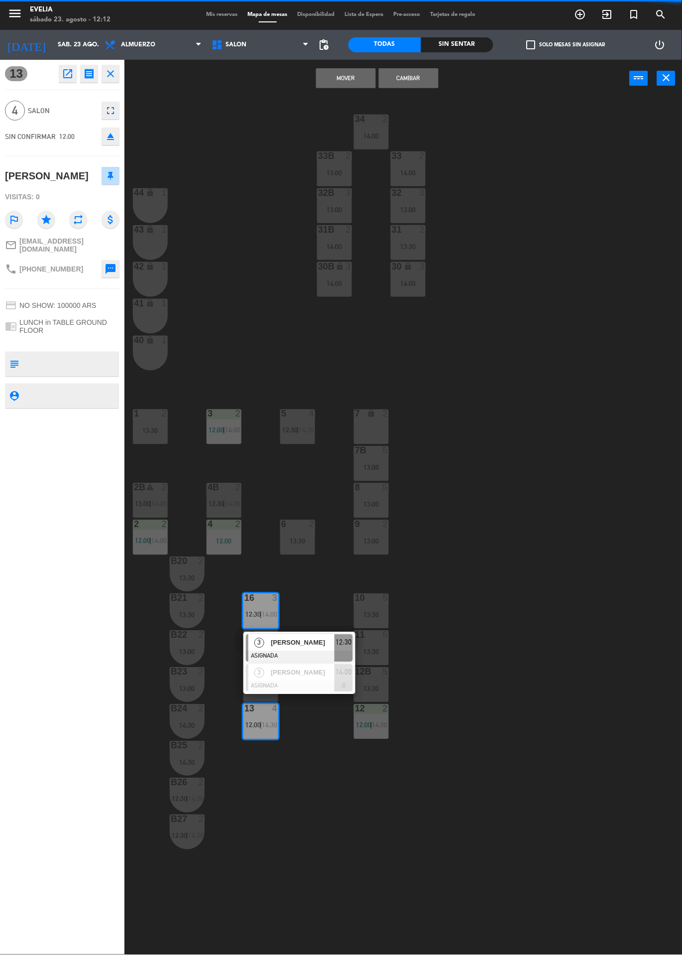
click at [422, 84] on button "Cambiar" at bounding box center [409, 78] width 60 height 20
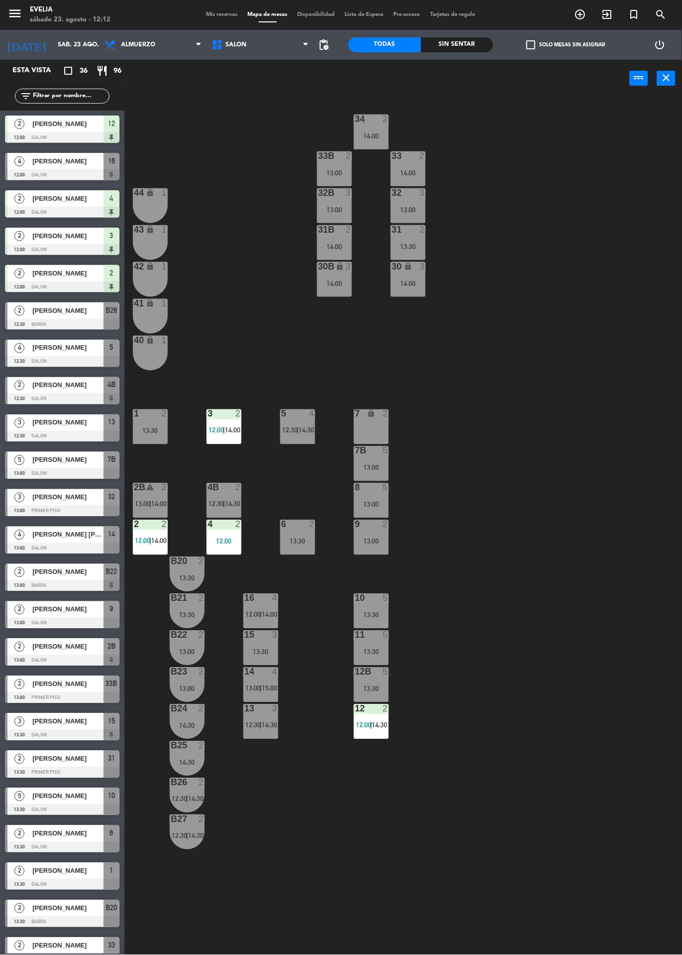
click at [532, 612] on div "34 2 14:00 33B 2 13:00 33 2 14:00 44 lock 1 32B 3 13:00 32 3 13:00 43 lock 1 31…" at bounding box center [407, 526] width 551 height 858
click at [256, 617] on span "12:00" at bounding box center [253, 615] width 15 height 8
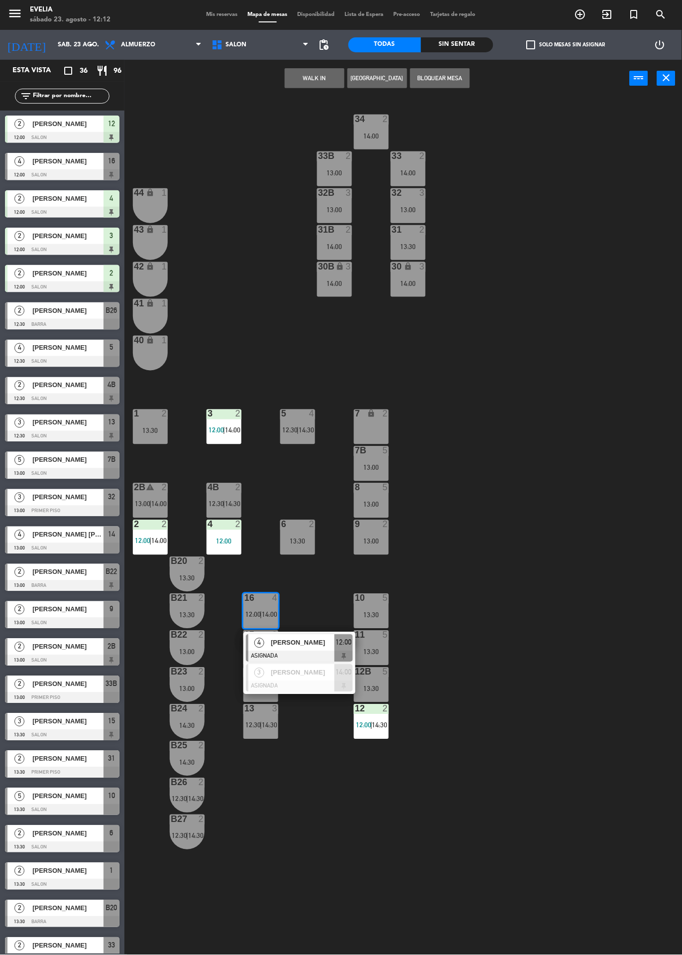
click at [319, 649] on div "[PERSON_NAME]" at bounding box center [302, 643] width 65 height 16
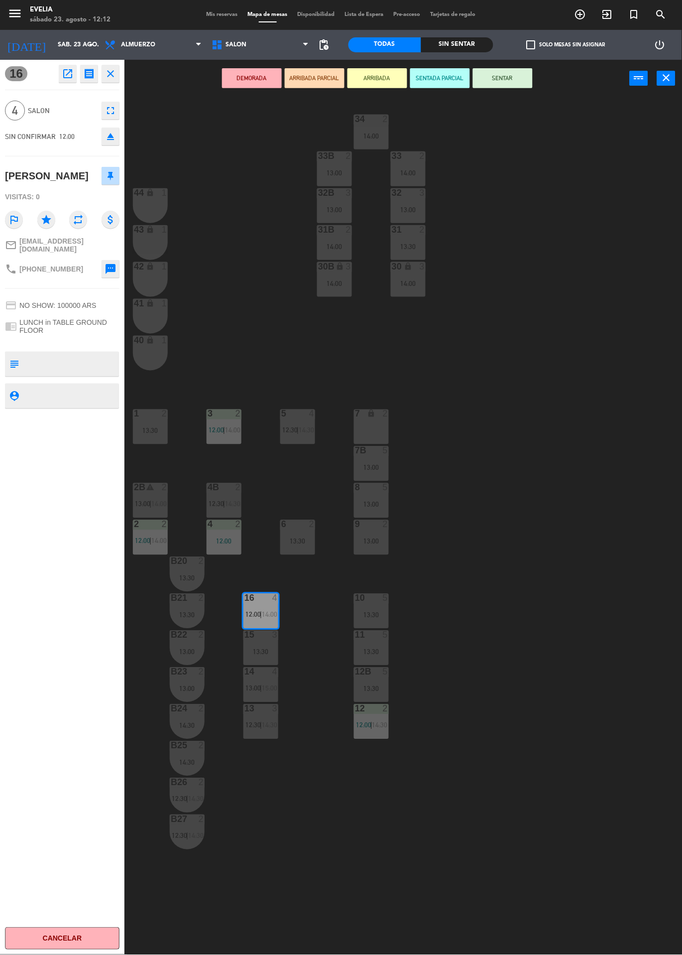
click at [512, 85] on button "SENTAR" at bounding box center [503, 78] width 60 height 20
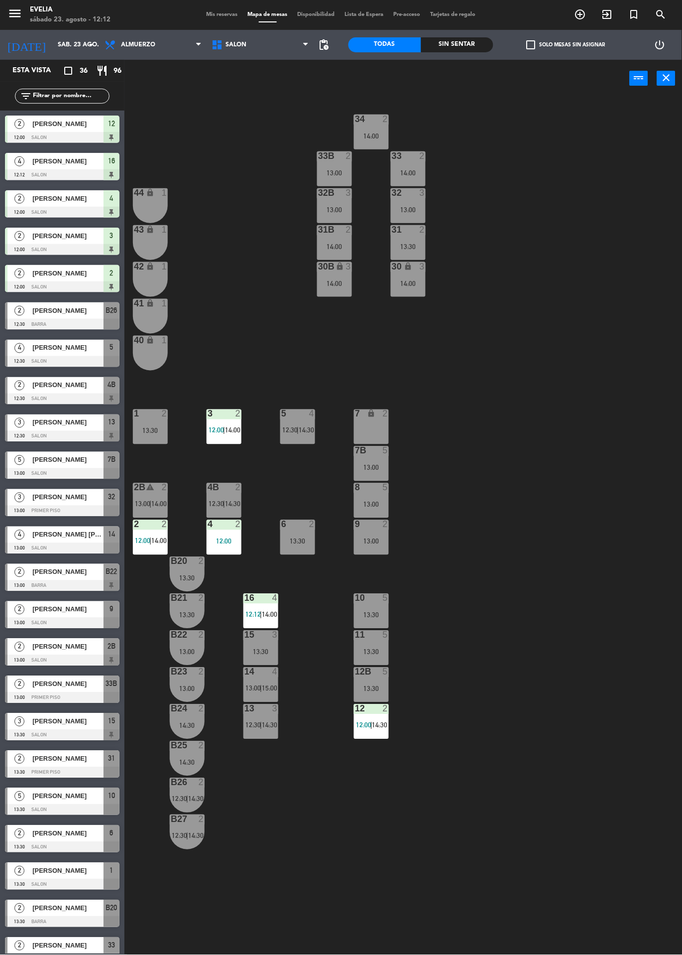
click at [514, 653] on div "34 2 14:00 33B 2 13:00 33 2 14:00 44 lock 1 32B 3 13:00 32 3 13:00 43 lock 1 31…" at bounding box center [407, 526] width 551 height 858
click at [145, 495] on div "2B warning 2 13:00 | 14:00" at bounding box center [150, 500] width 35 height 35
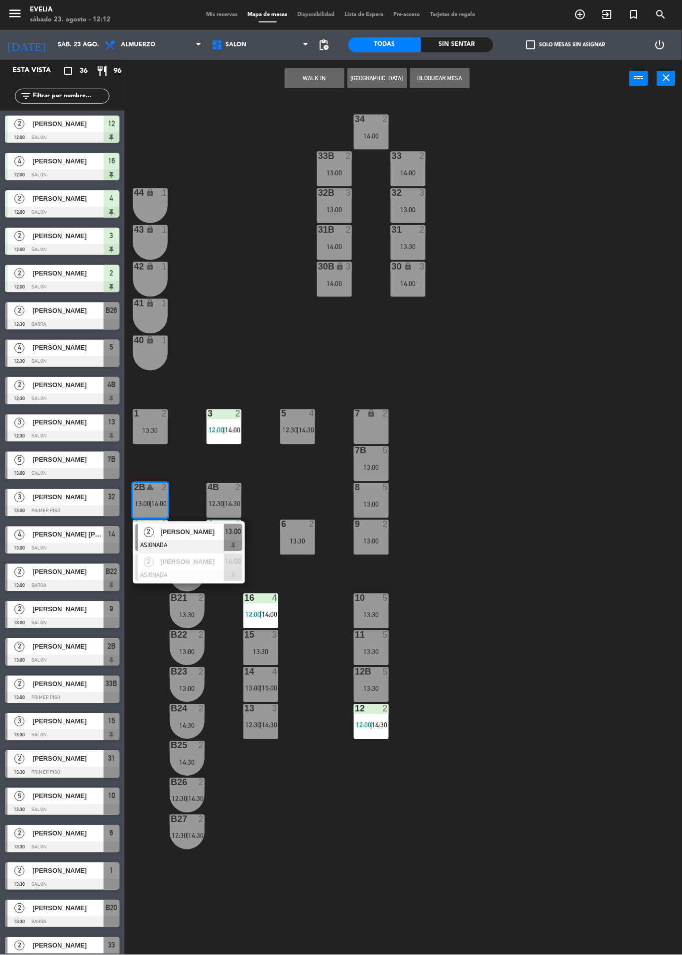
click at [536, 459] on div "34 2 14:00 33B 2 13:00 33 2 14:00 44 lock 1 32B 3 13:00 32 3 13:00 43 lock 1 31…" at bounding box center [407, 526] width 551 height 858
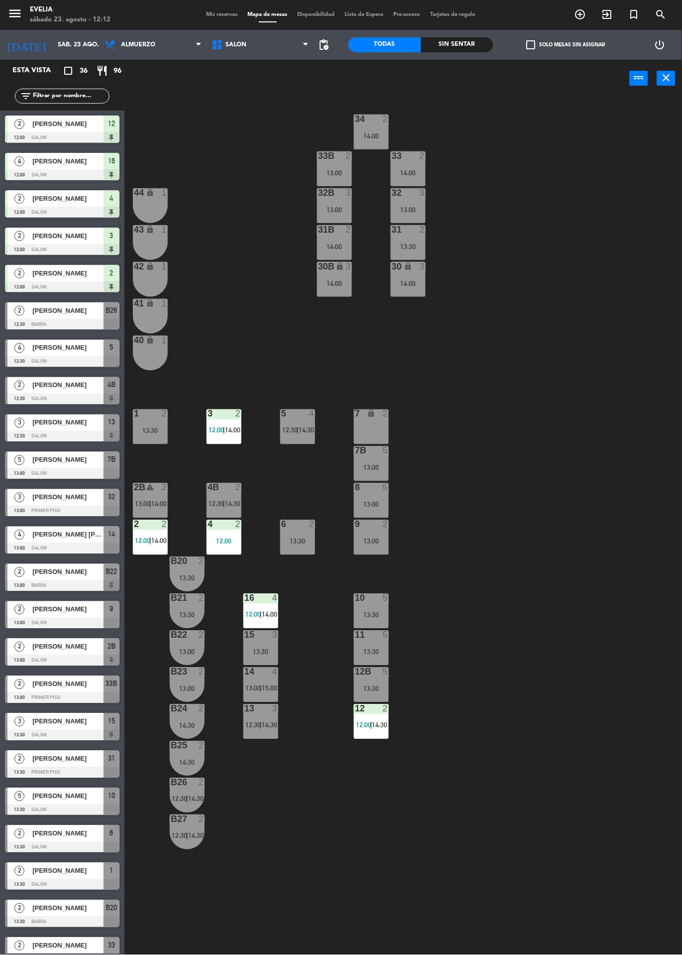
click at [370, 723] on span "12:00" at bounding box center [363, 725] width 15 height 8
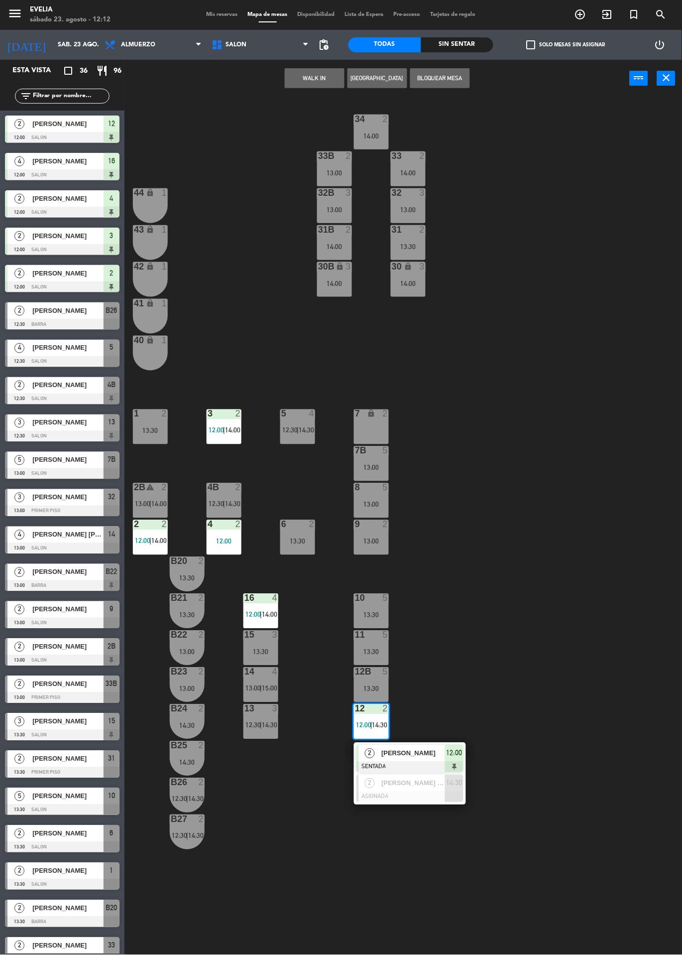
click at [429, 762] on div at bounding box center [410, 767] width 107 height 11
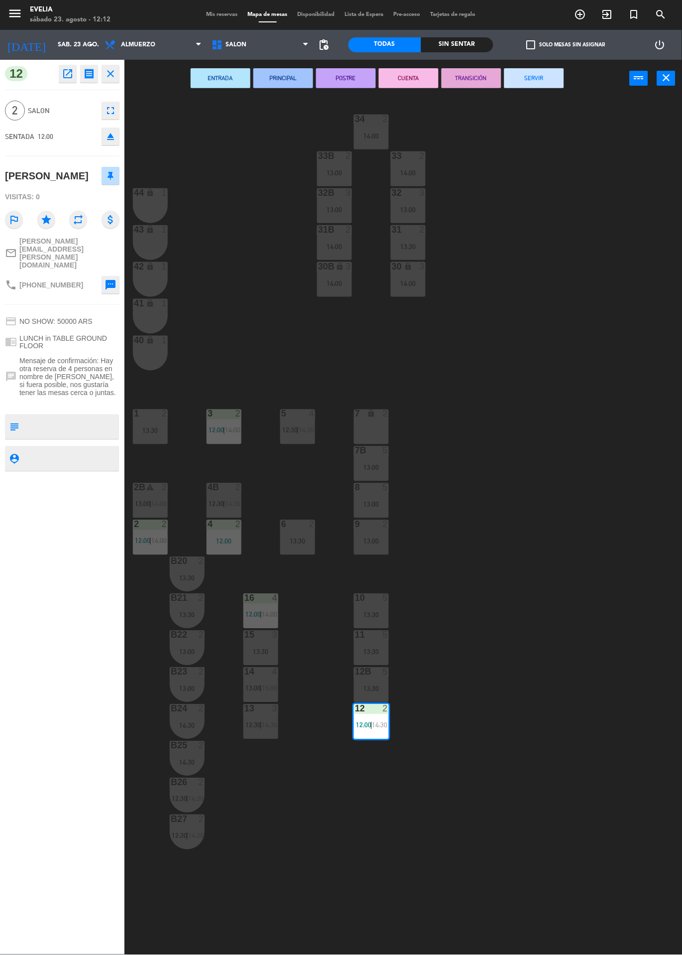
click at [150, 499] on div "2B warning 2 13:00 | 14:00" at bounding box center [150, 500] width 35 height 35
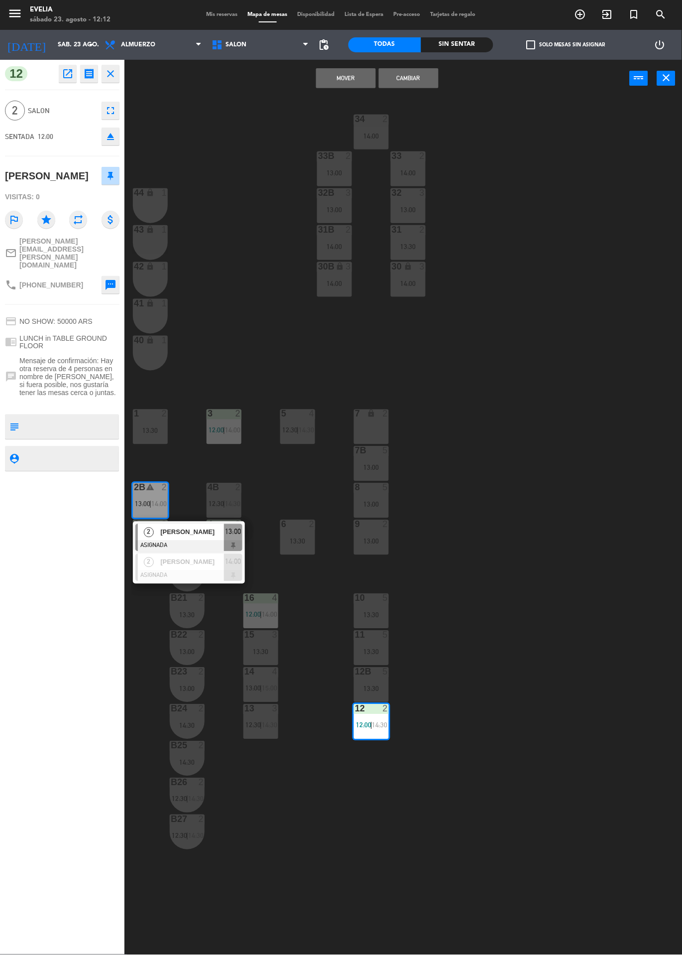
click at [196, 534] on span "[PERSON_NAME]" at bounding box center [192, 532] width 64 height 10
click at [412, 79] on button "Cambiar" at bounding box center [409, 78] width 60 height 20
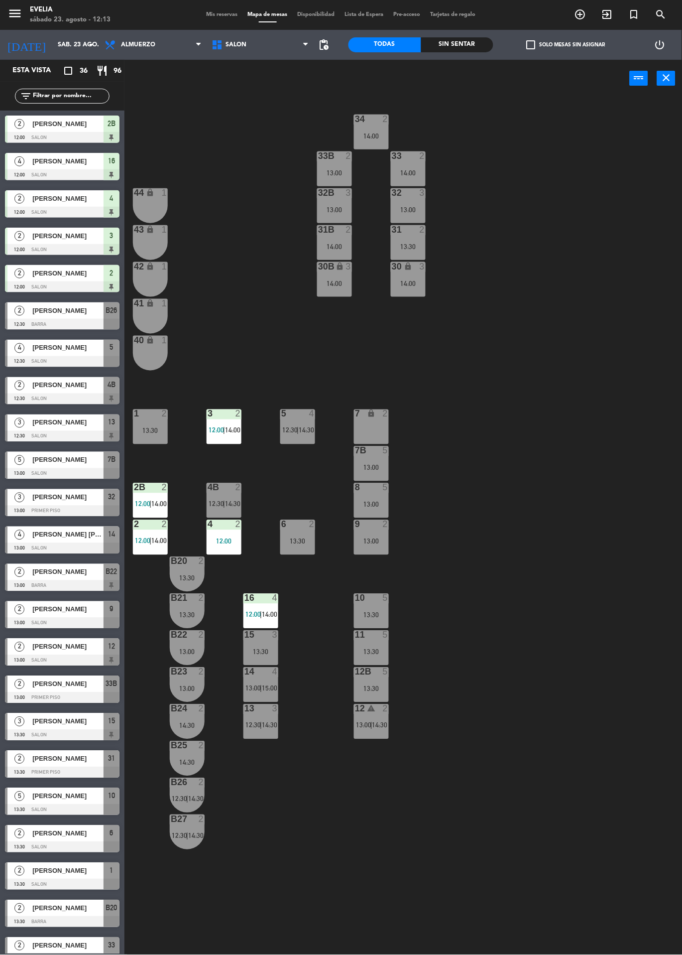
click at [154, 494] on div "2B 2 12:00 | 14:00" at bounding box center [150, 500] width 35 height 35
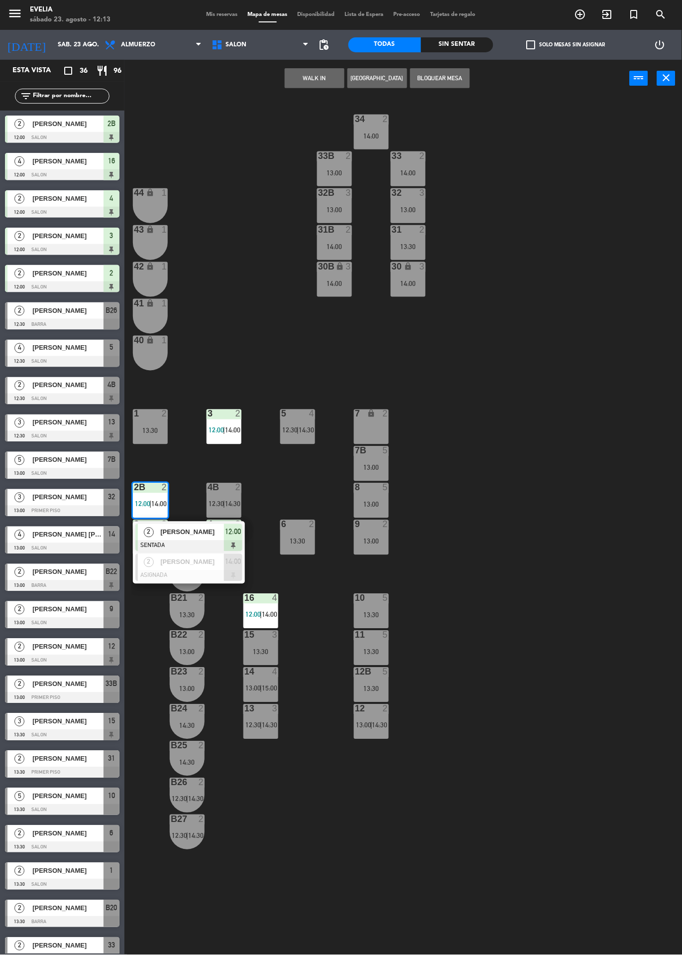
click at [536, 453] on div "34 2 14:00 33B 2 13:00 33 2 14:00 44 lock 1 32B 3 13:00 32 3 13:00 43 lock 1 31…" at bounding box center [407, 526] width 551 height 858
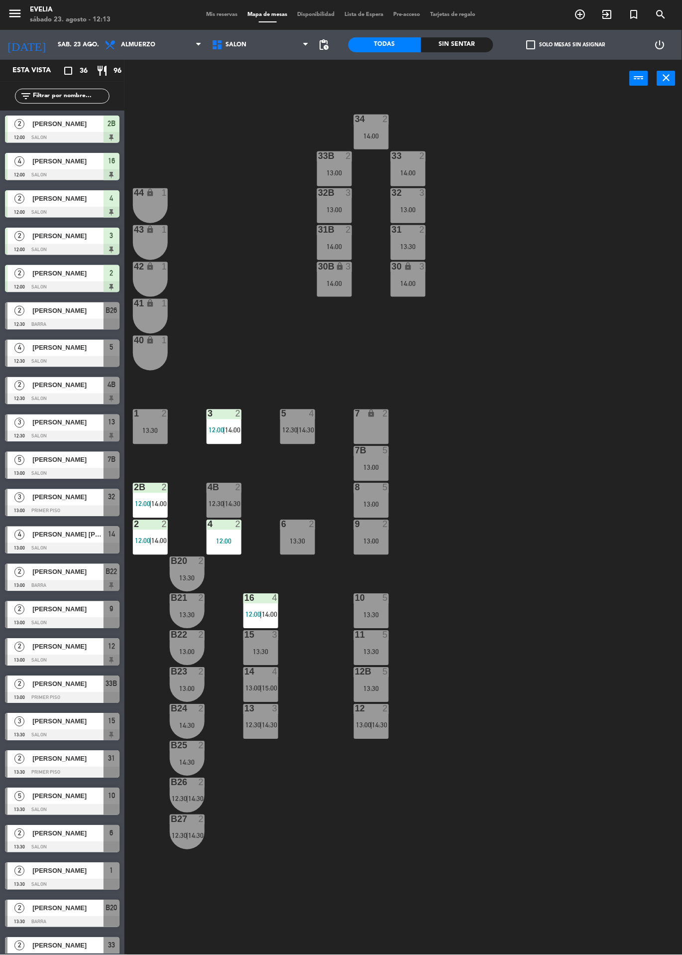
click at [138, 536] on div "2 2 12:00 | 14:00" at bounding box center [150, 537] width 35 height 35
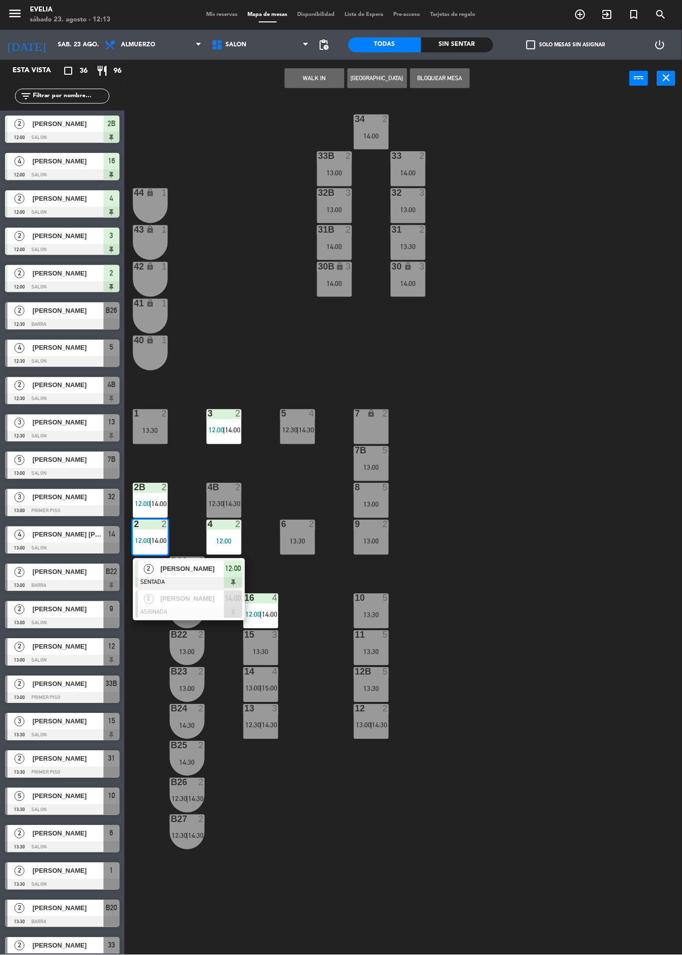
click at [514, 489] on div "34 2 14:00 33B 2 13:00 33 2 14:00 44 lock 1 32B 3 13:00 32 3 13:00 43 lock 1 31…" at bounding box center [407, 526] width 551 height 858
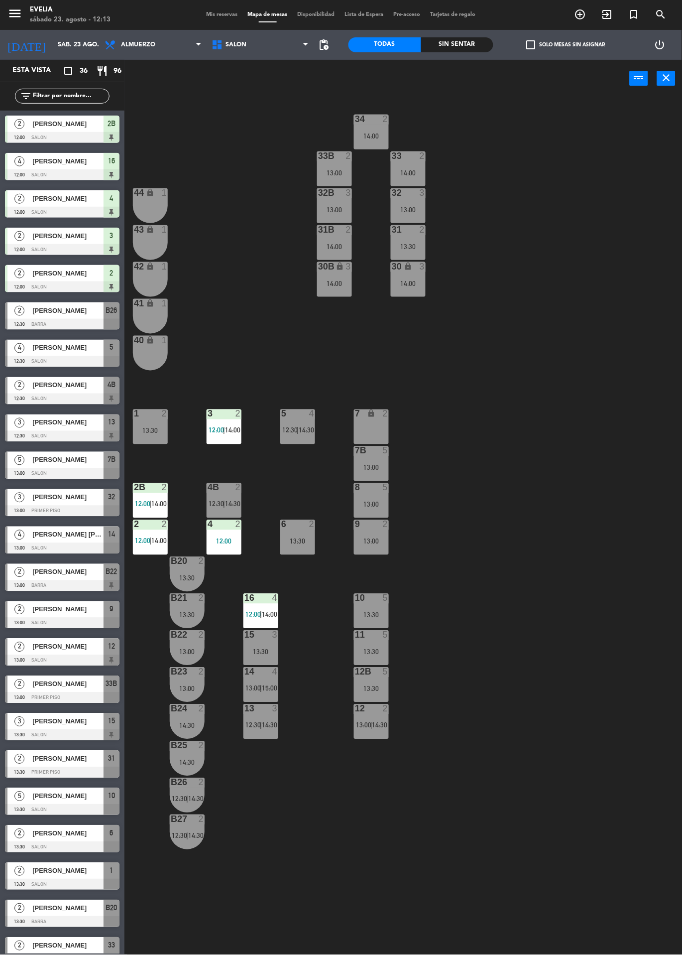
click at [229, 500] on div "4B 2 12:30 | 14:30" at bounding box center [224, 500] width 35 height 35
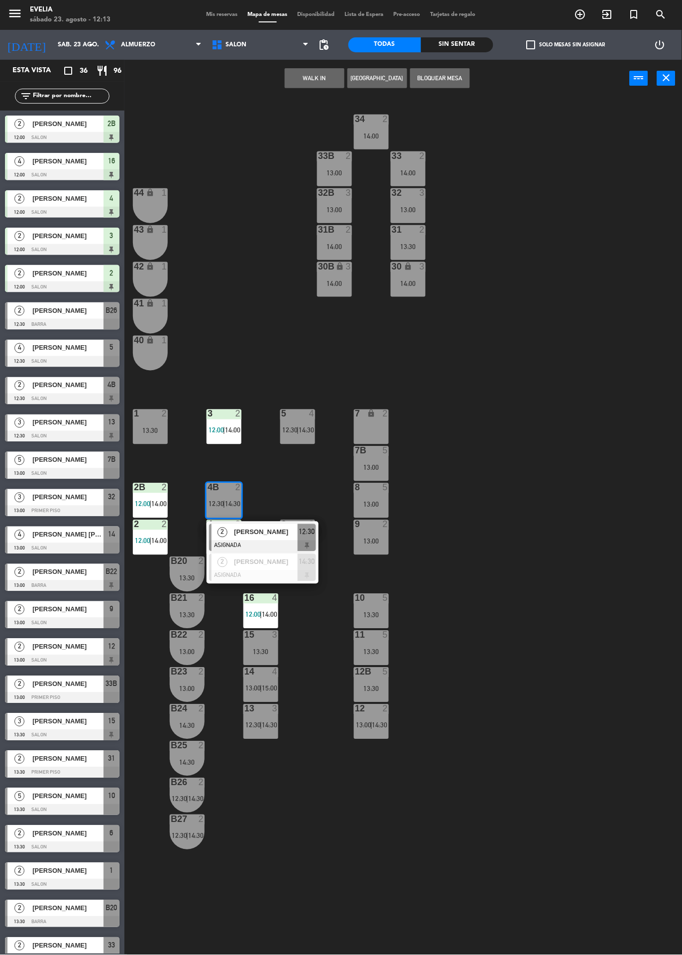
click at [499, 471] on div "34 2 14:00 33B 2 13:00 33 2 14:00 44 lock 1 32B 3 13:00 32 3 13:00 43 lock 1 31…" at bounding box center [407, 526] width 551 height 858
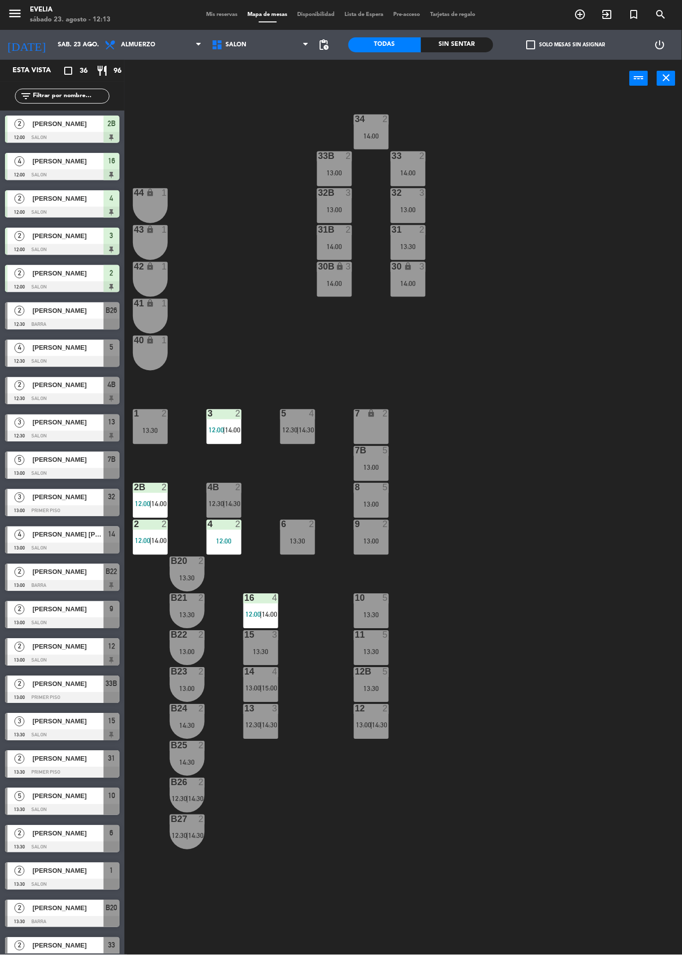
click at [229, 543] on div "12:00" at bounding box center [224, 541] width 35 height 7
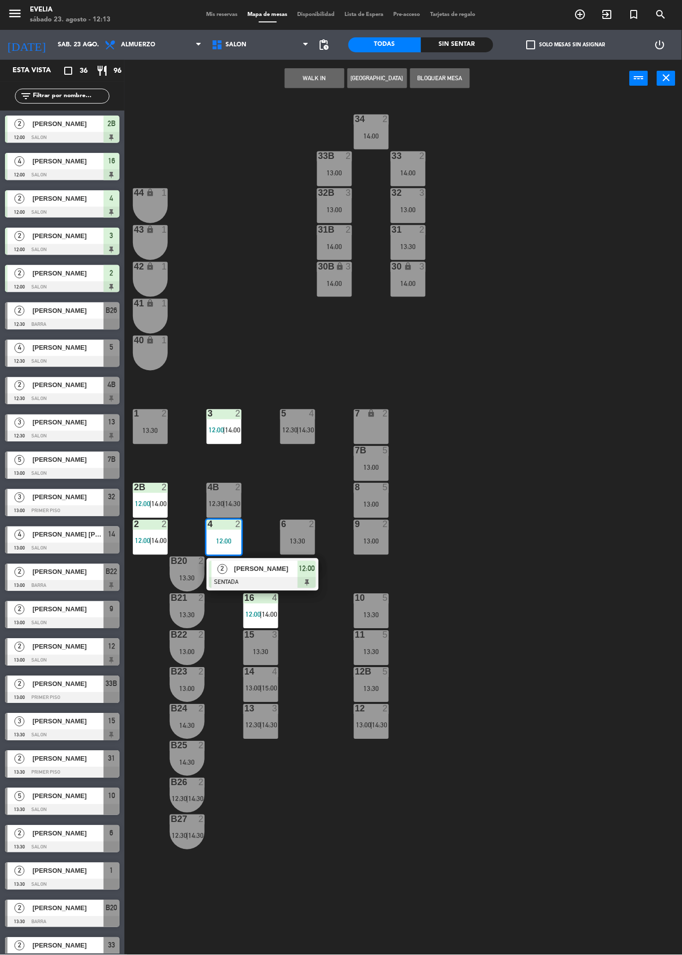
click at [510, 492] on div "34 2 14:00 33B 2 13:00 33 2 14:00 44 lock 1 32B 3 13:00 32 3 13:00 43 lock 1 31…" at bounding box center [407, 526] width 551 height 858
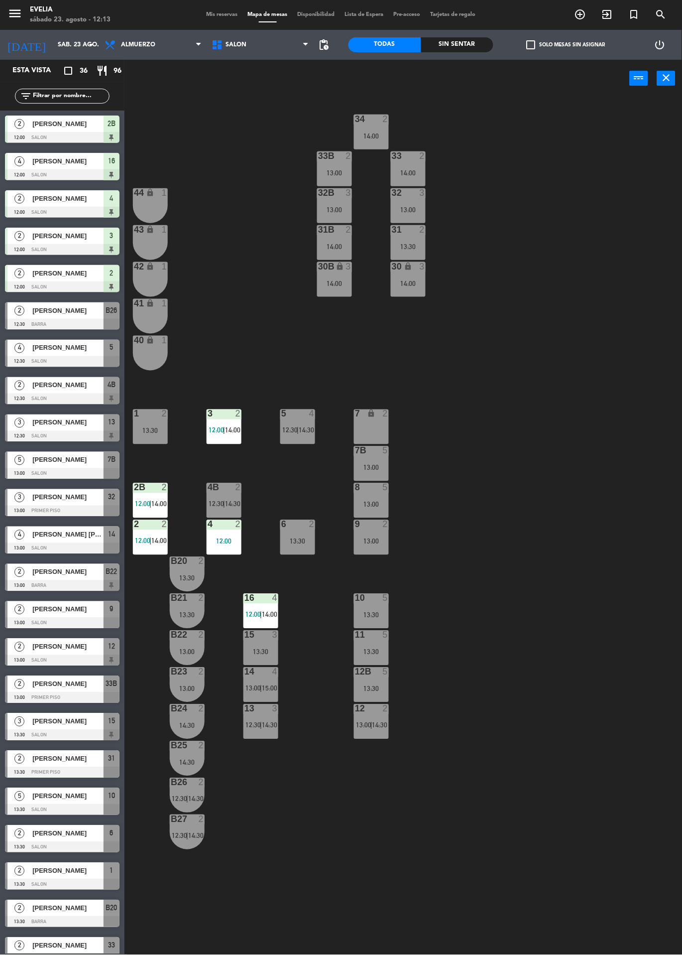
click at [233, 504] on span "14:30" at bounding box center [232, 504] width 15 height 8
click at [504, 498] on div "34 2 14:00 33B 2 13:00 33 2 14:00 44 lock 1 32B 3 13:00 32 3 13:00 43 lock 1 31…" at bounding box center [407, 526] width 551 height 858
click at [150, 430] on div "13:30" at bounding box center [150, 430] width 35 height 7
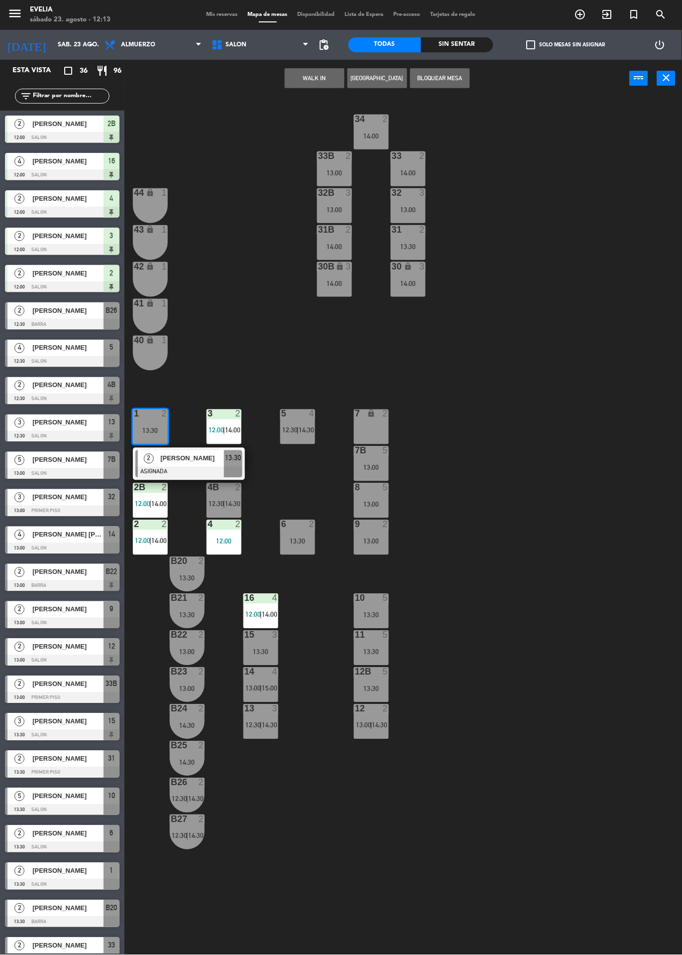
click at [505, 461] on div "34 2 14:00 33B 2 13:00 33 2 14:00 44 lock 1 32B 3 13:00 32 3 13:00 43 lock 1 31…" at bounding box center [407, 526] width 551 height 858
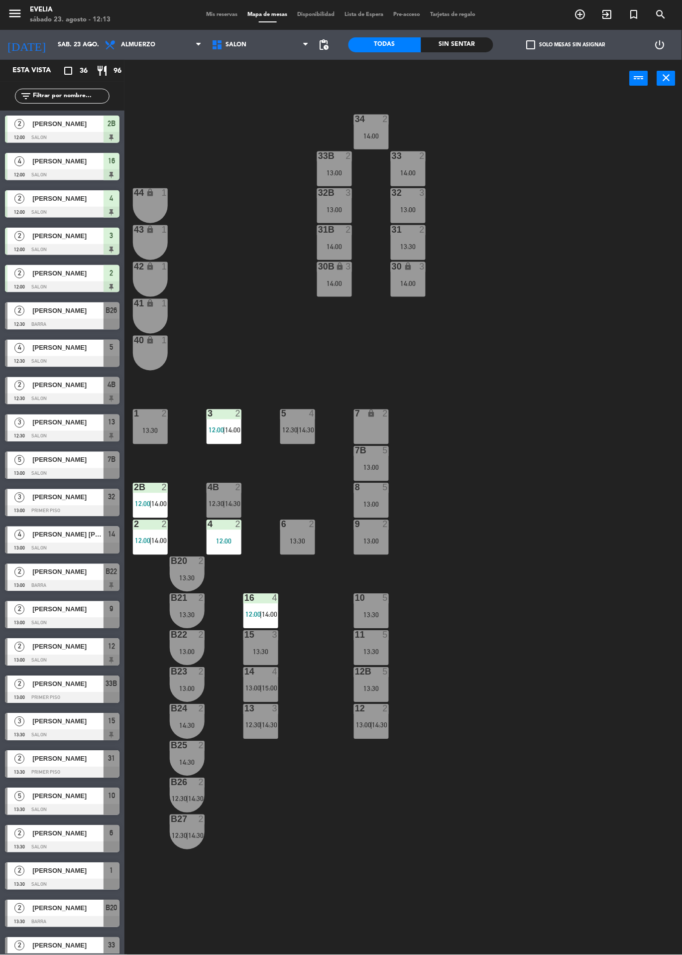
click at [229, 497] on div "4B 2 12:30 | 14:30" at bounding box center [224, 500] width 35 height 35
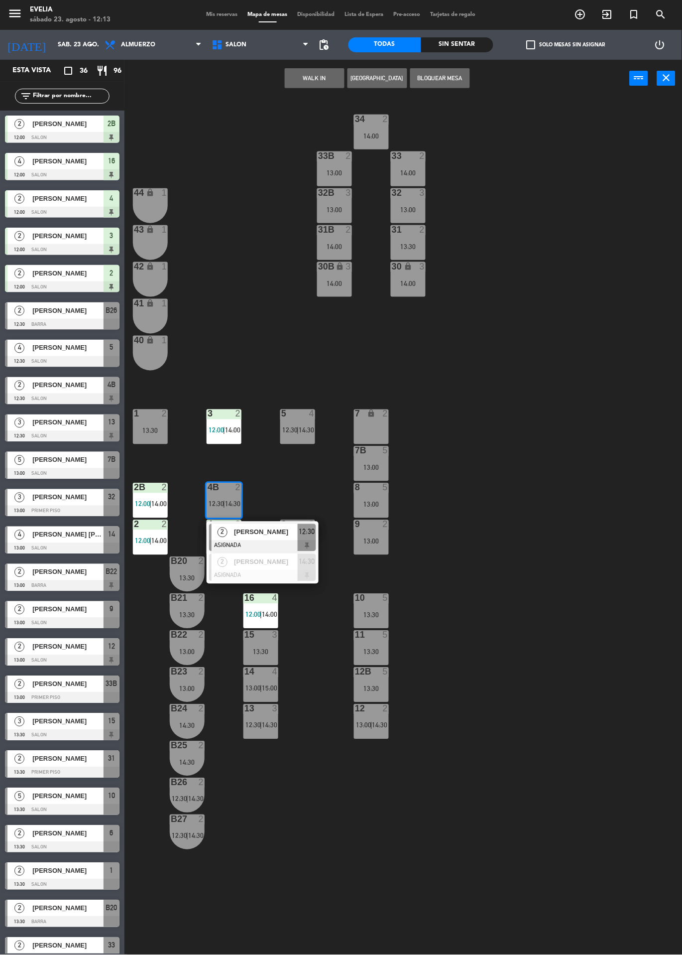
click at [545, 468] on div "34 2 14:00 33B 2 13:00 33 2 14:00 44 lock 1 32B 3 13:00 32 3 13:00 43 lock 1 31…" at bounding box center [407, 526] width 551 height 858
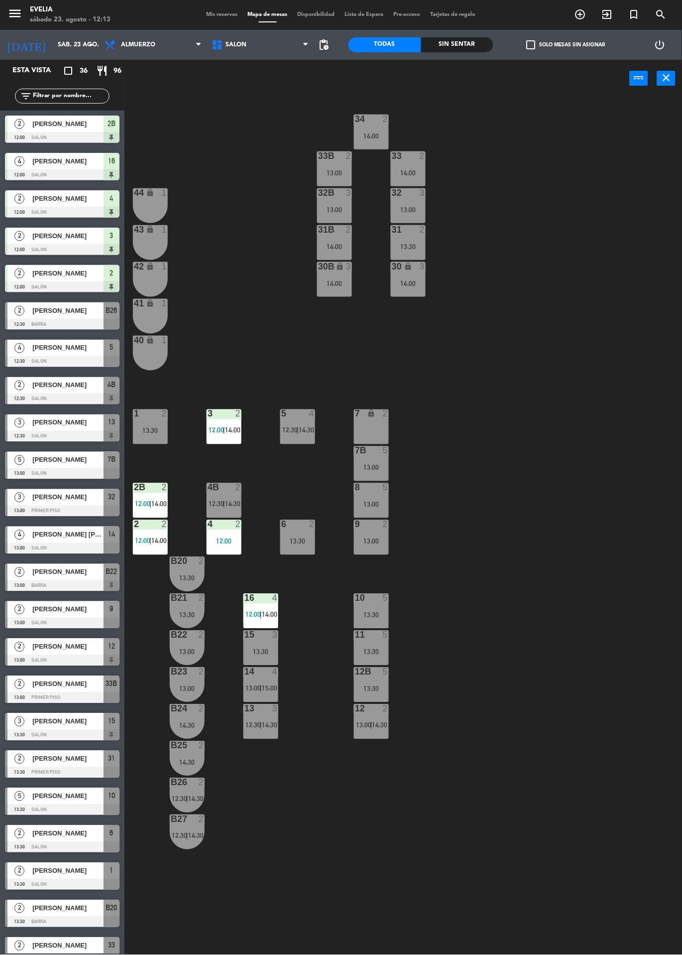
click at [374, 717] on div "12 2 13:00 | 14:30" at bounding box center [371, 721] width 35 height 35
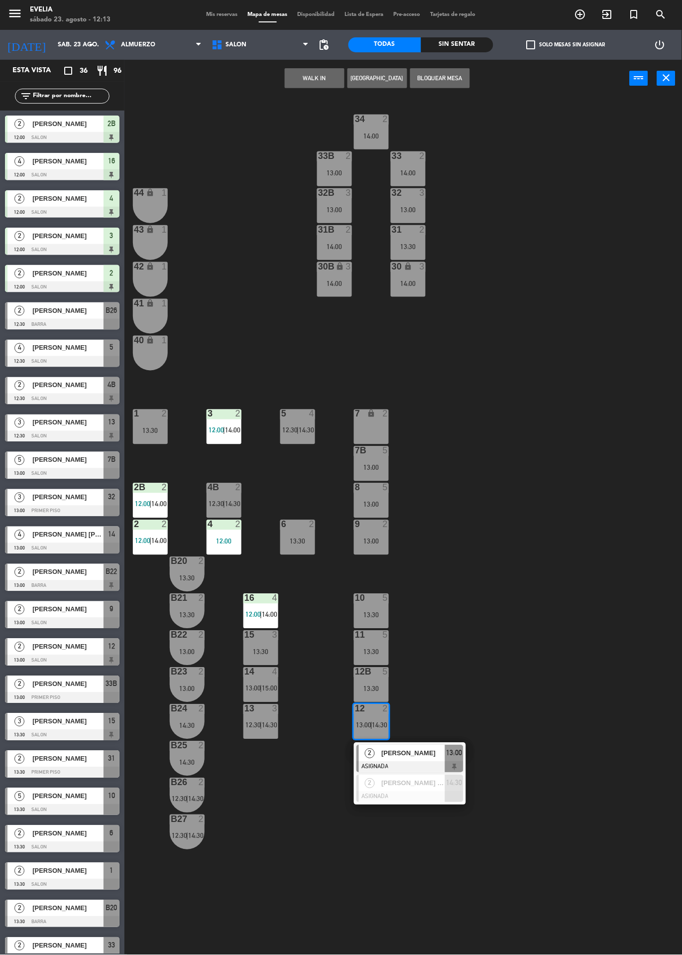
click at [447, 792] on div at bounding box center [410, 796] width 107 height 11
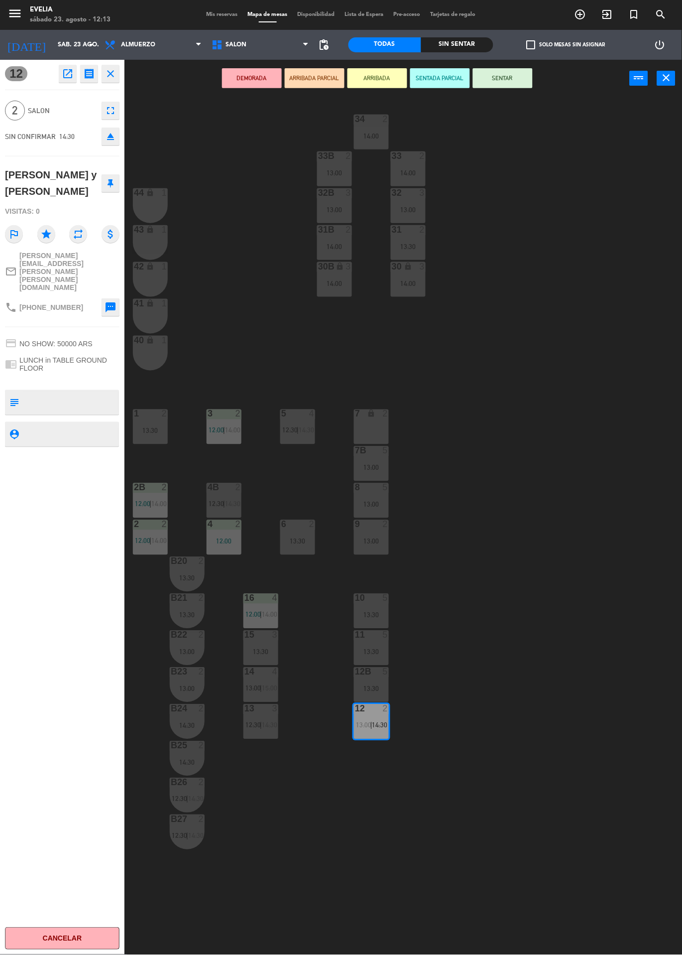
click at [226, 538] on div "12:00" at bounding box center [224, 541] width 35 height 7
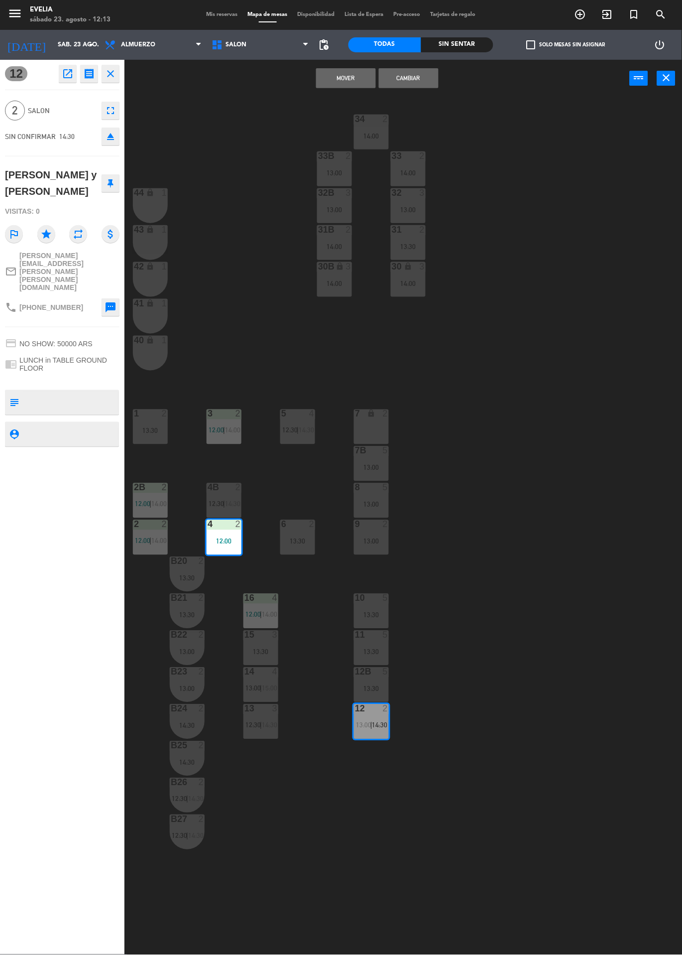
click at [415, 83] on button "Cambiar" at bounding box center [409, 78] width 60 height 20
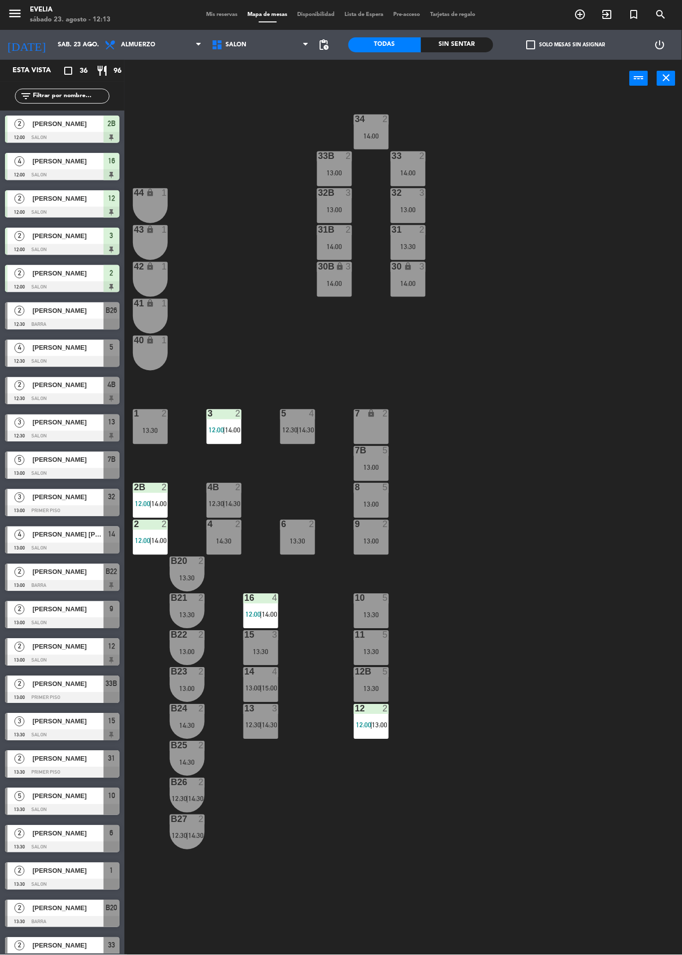
scroll to position [363, 0]
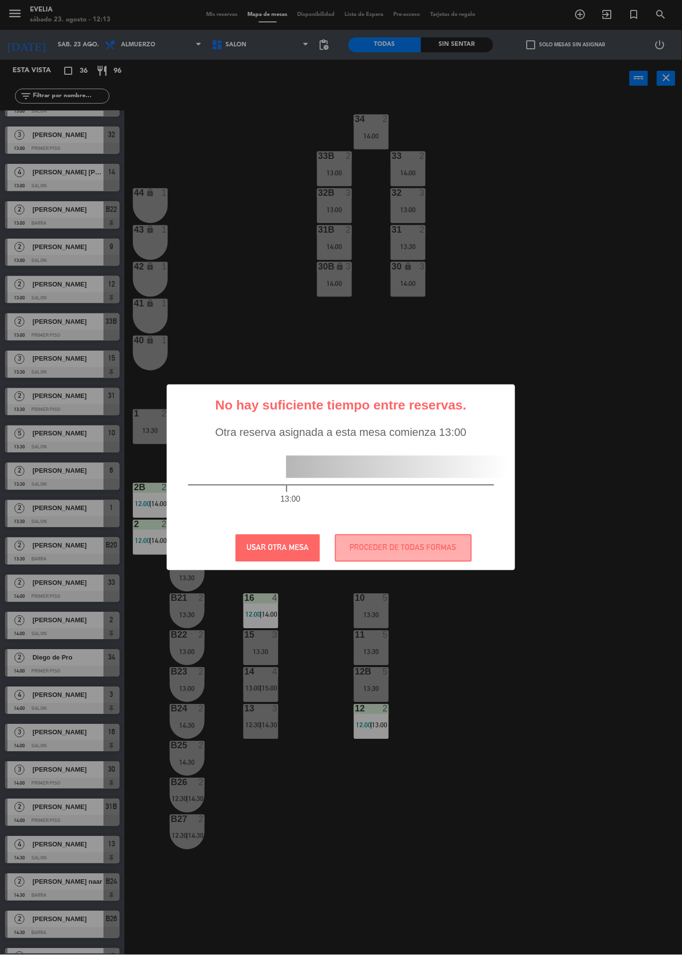
click at [294, 545] on button "USAR OTRA MESA" at bounding box center [278, 547] width 85 height 27
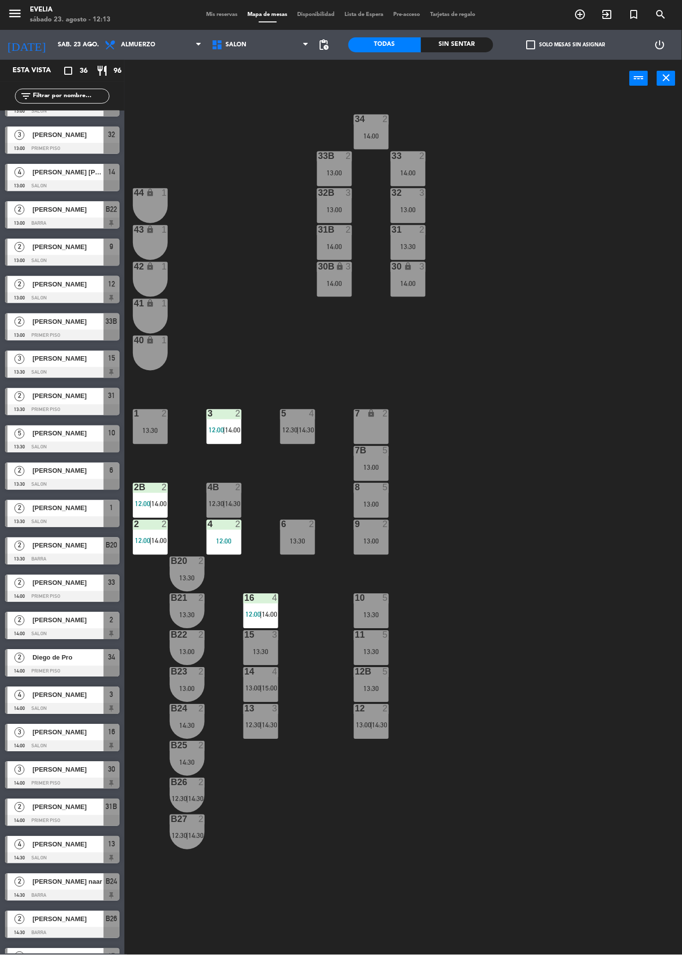
click at [377, 728] on span "14:30" at bounding box center [380, 725] width 15 height 8
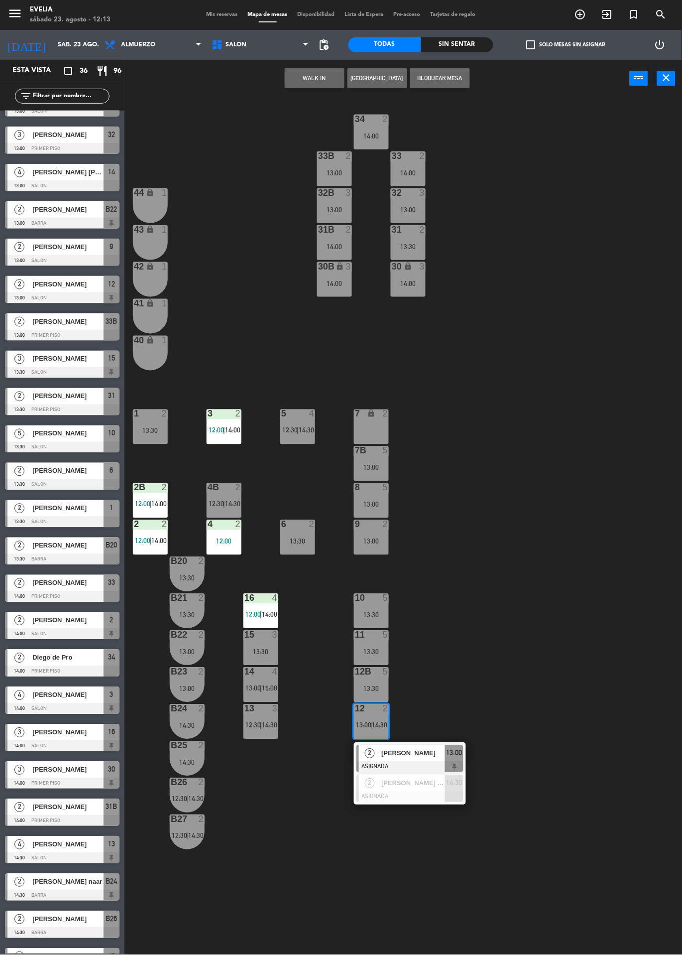
click at [407, 794] on div at bounding box center [410, 796] width 107 height 11
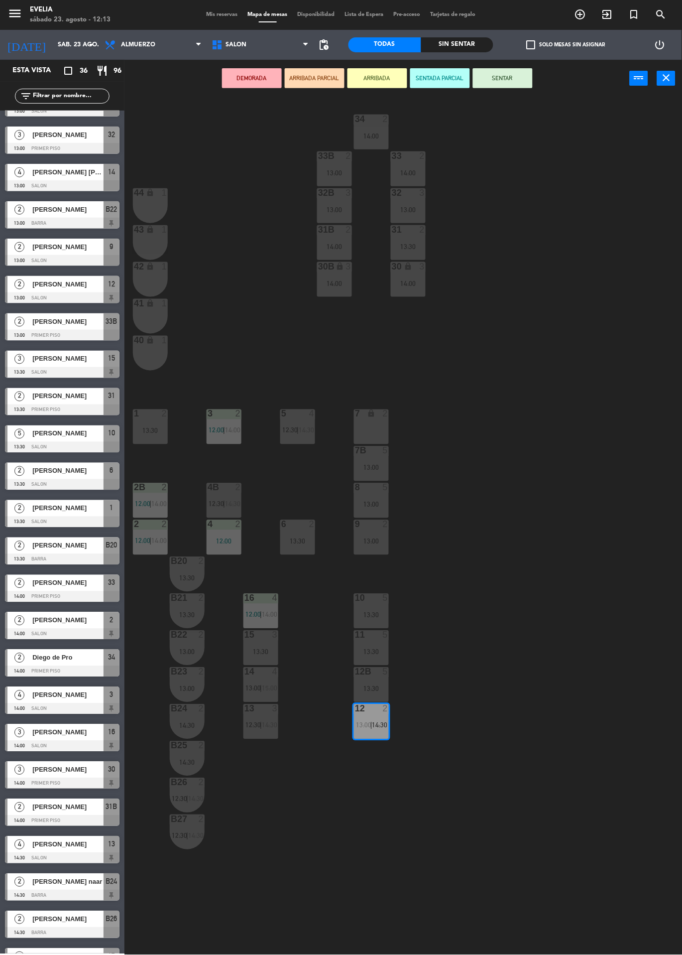
click at [227, 540] on div "12:00" at bounding box center [224, 541] width 35 height 7
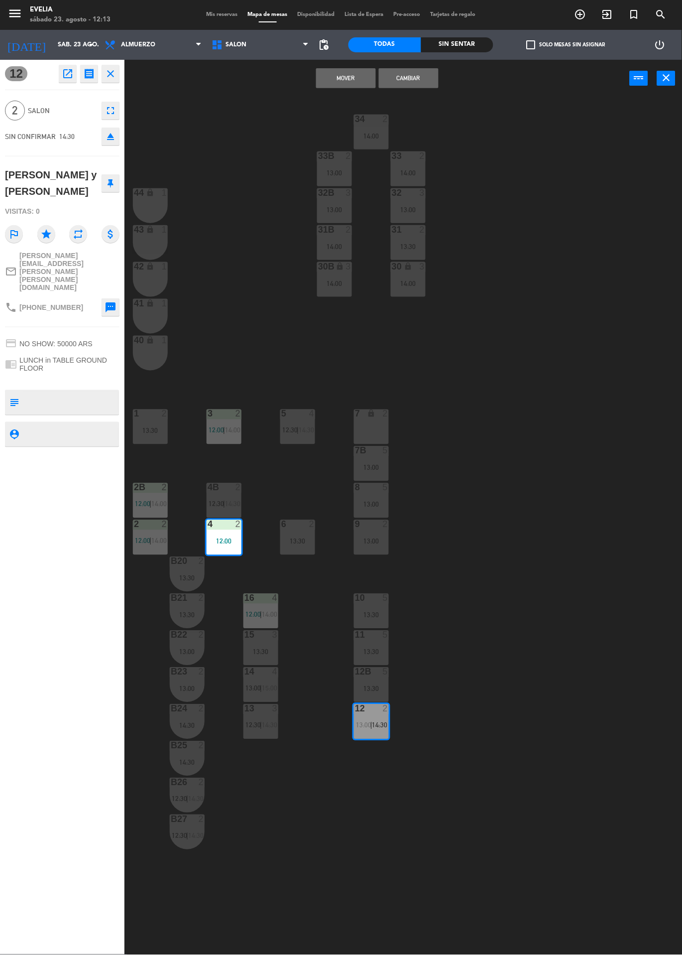
click at [347, 78] on button "Mover" at bounding box center [346, 78] width 60 height 20
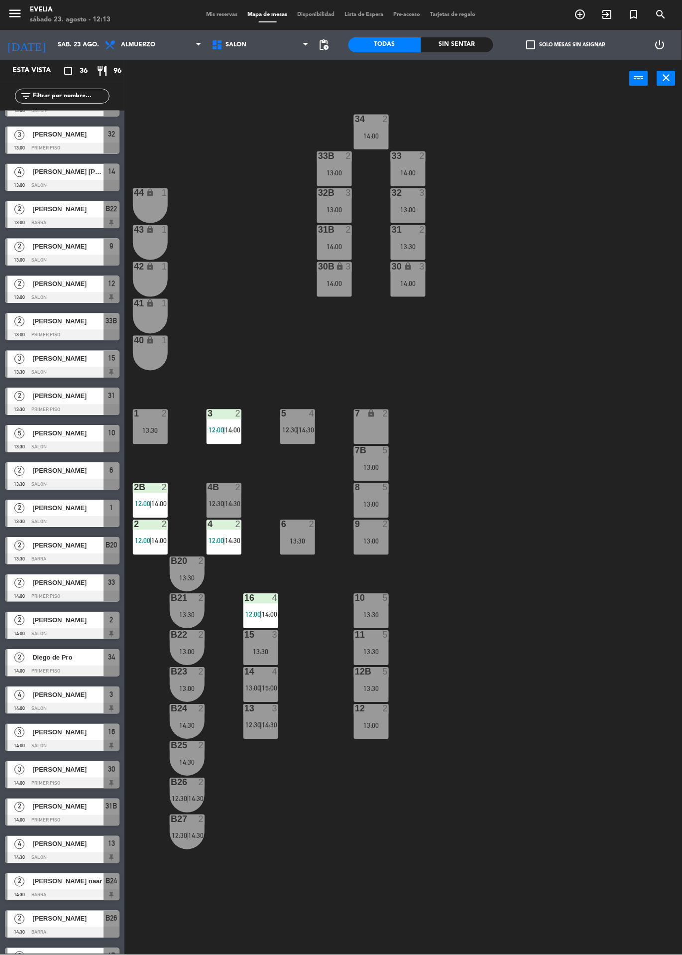
scroll to position [0, 0]
click at [545, 565] on div "34 2 14:00 33B 2 13:00 33 2 14:00 44 lock 1 32B 3 13:00 32 3 13:00 43 lock 1 31…" at bounding box center [407, 526] width 551 height 858
click at [229, 496] on div "4B 2 12:30 | 14:30" at bounding box center [224, 500] width 35 height 35
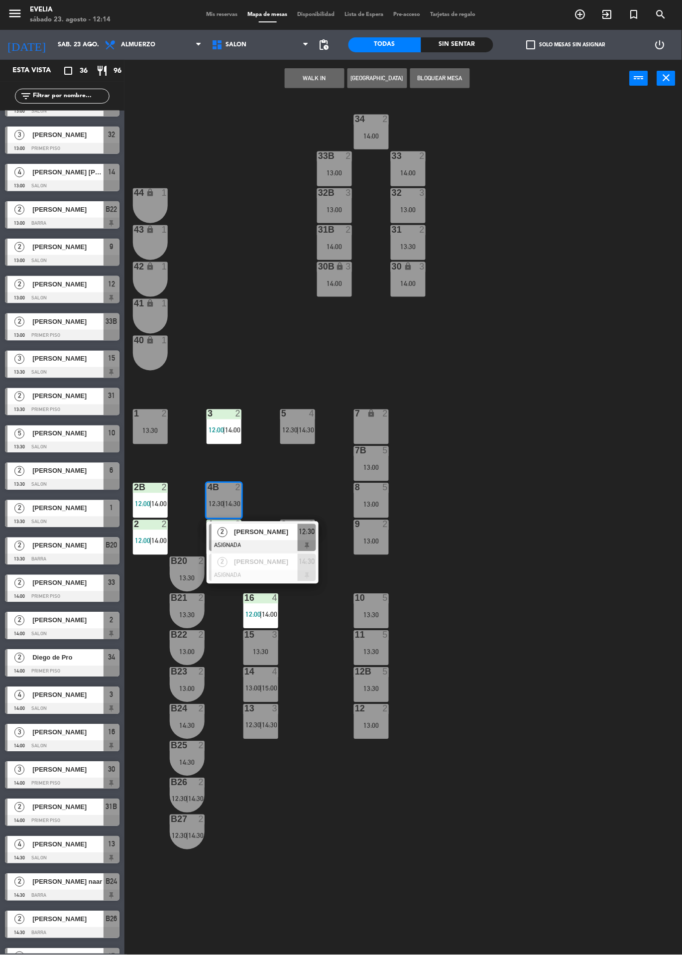
click at [287, 573] on div at bounding box center [262, 575] width 107 height 11
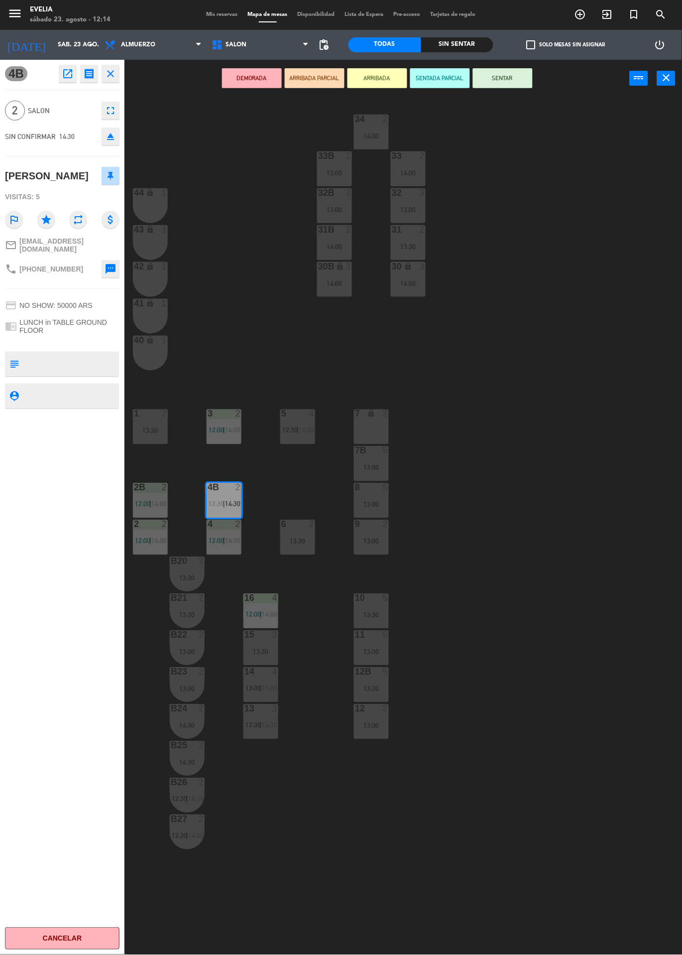
click at [152, 425] on div "1 2 13:30" at bounding box center [150, 426] width 35 height 35
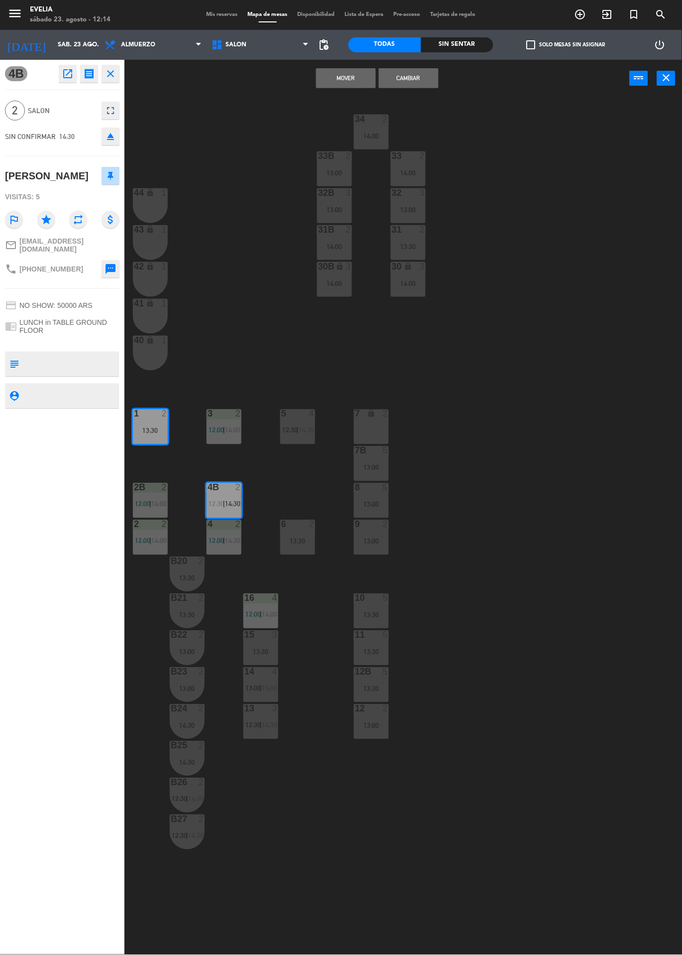
click at [418, 85] on button "Cambiar" at bounding box center [409, 78] width 60 height 20
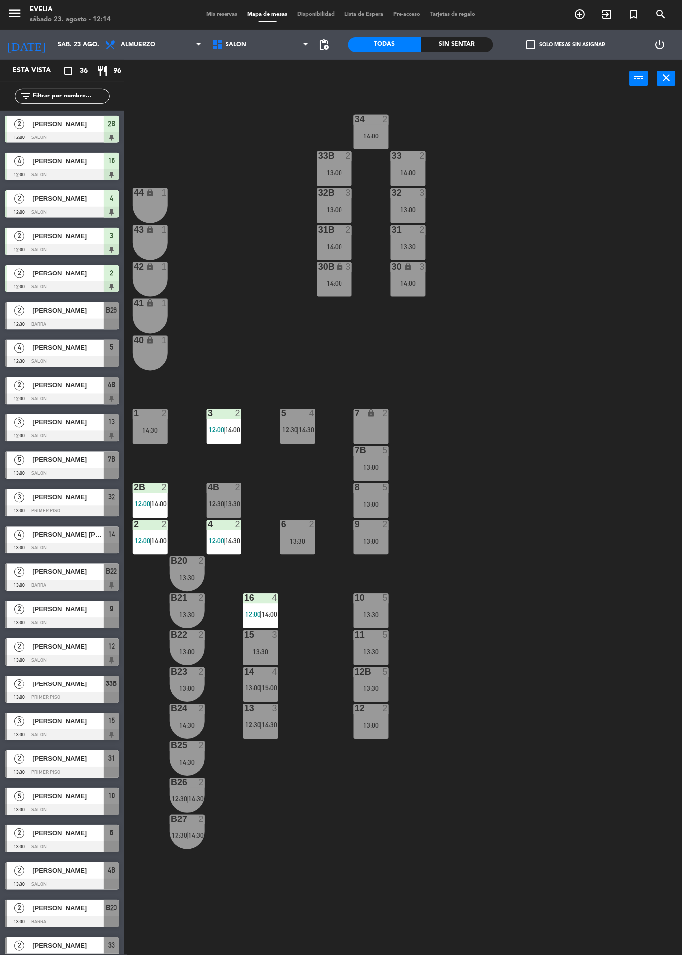
scroll to position [325, 0]
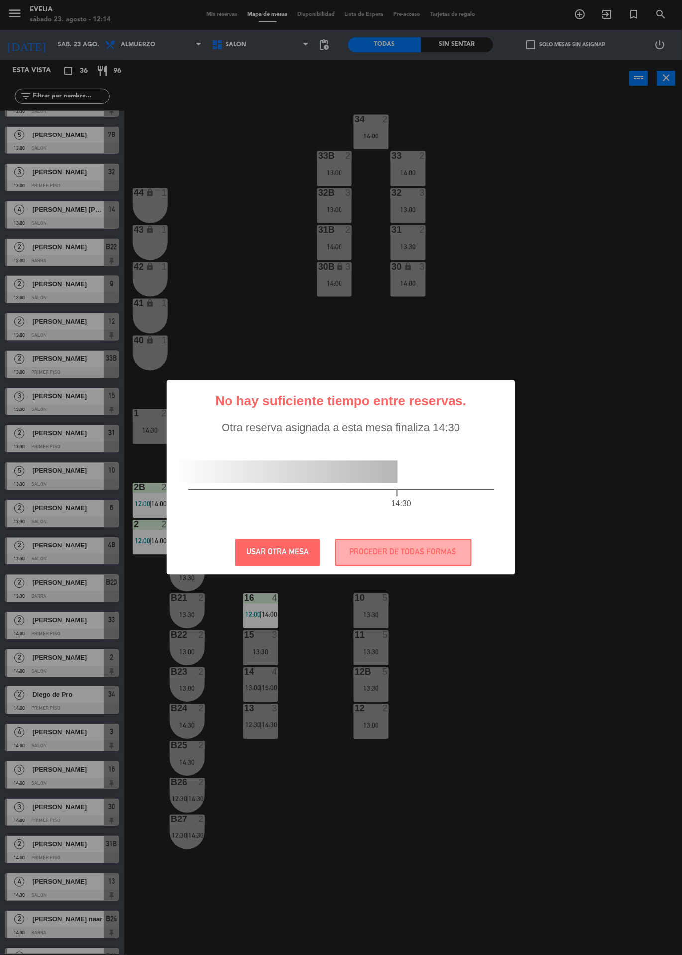
click at [297, 551] on button "USAR OTRA MESA" at bounding box center [278, 552] width 85 height 27
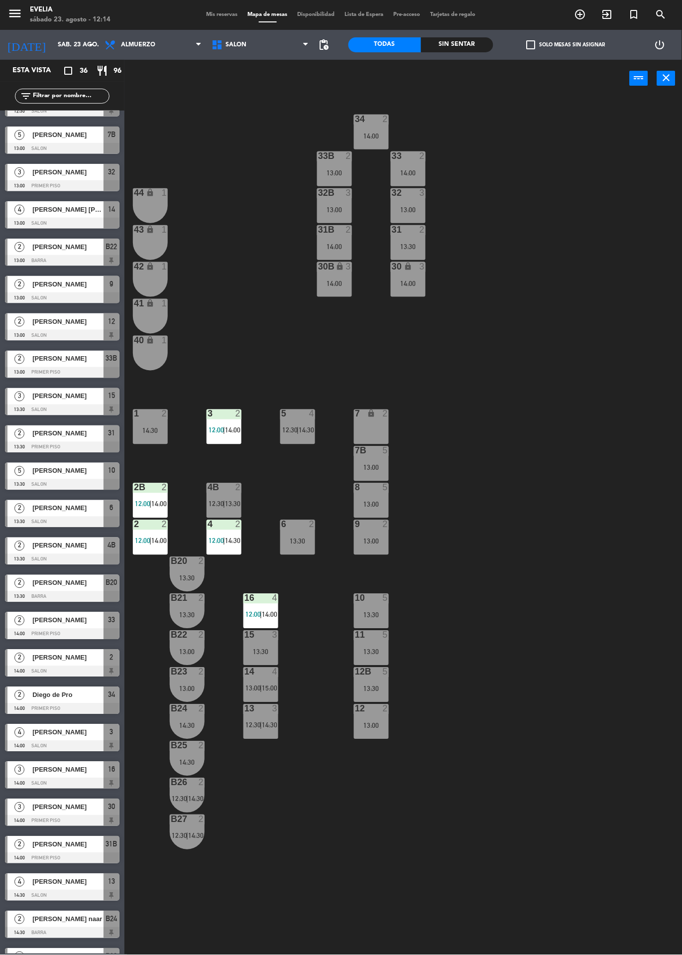
click at [227, 491] on div at bounding box center [224, 487] width 16 height 9
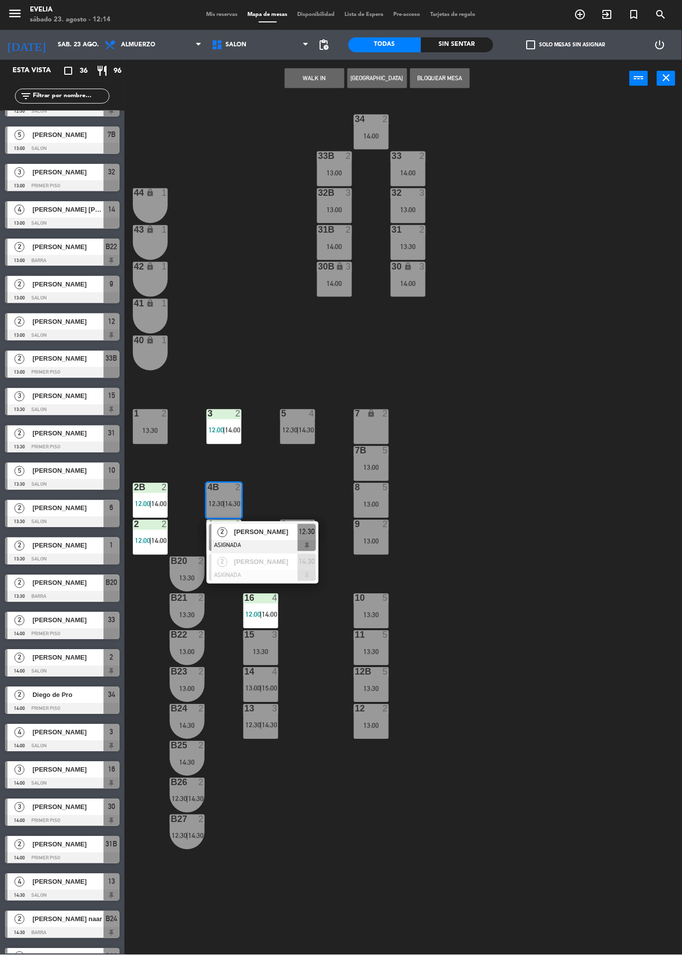
click at [286, 569] on div "[PERSON_NAME]" at bounding box center [265, 562] width 65 height 16
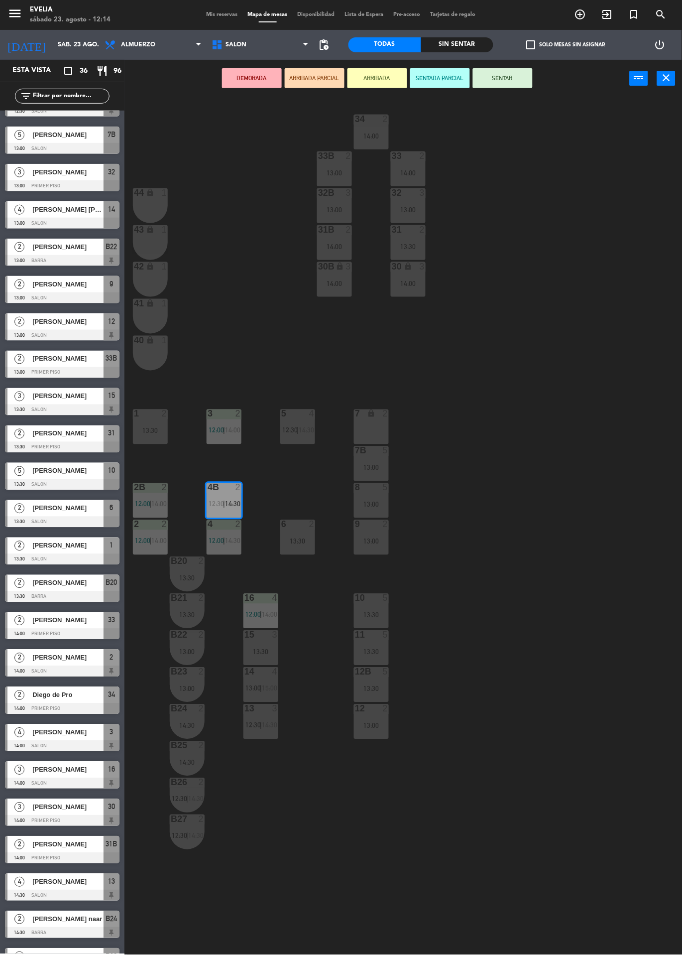
click at [153, 427] on div "13:30" at bounding box center [150, 430] width 35 height 7
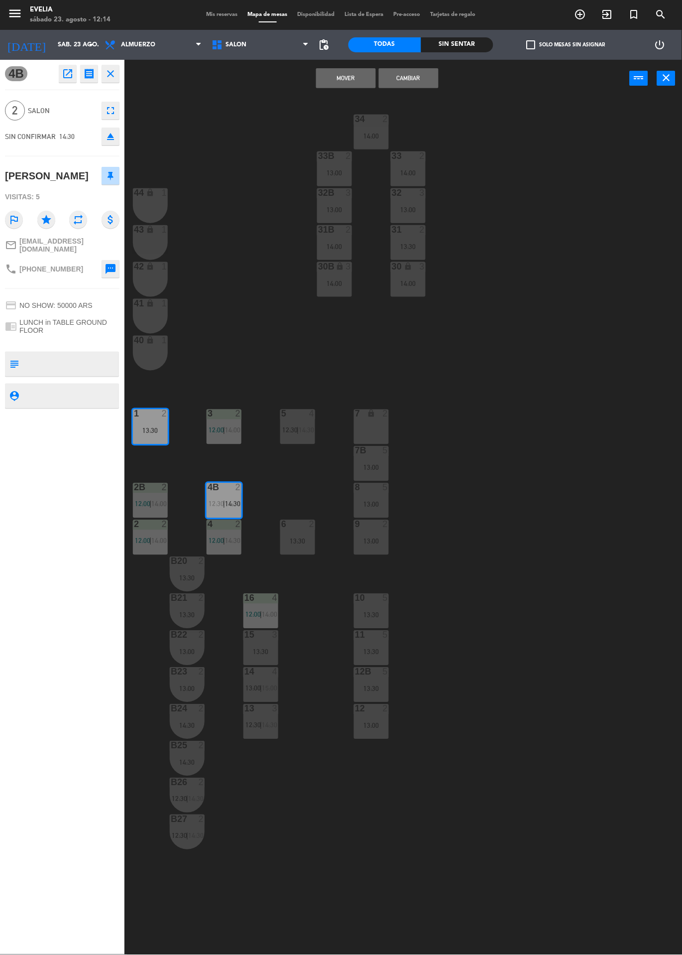
click at [422, 83] on button "Cambiar" at bounding box center [409, 78] width 60 height 20
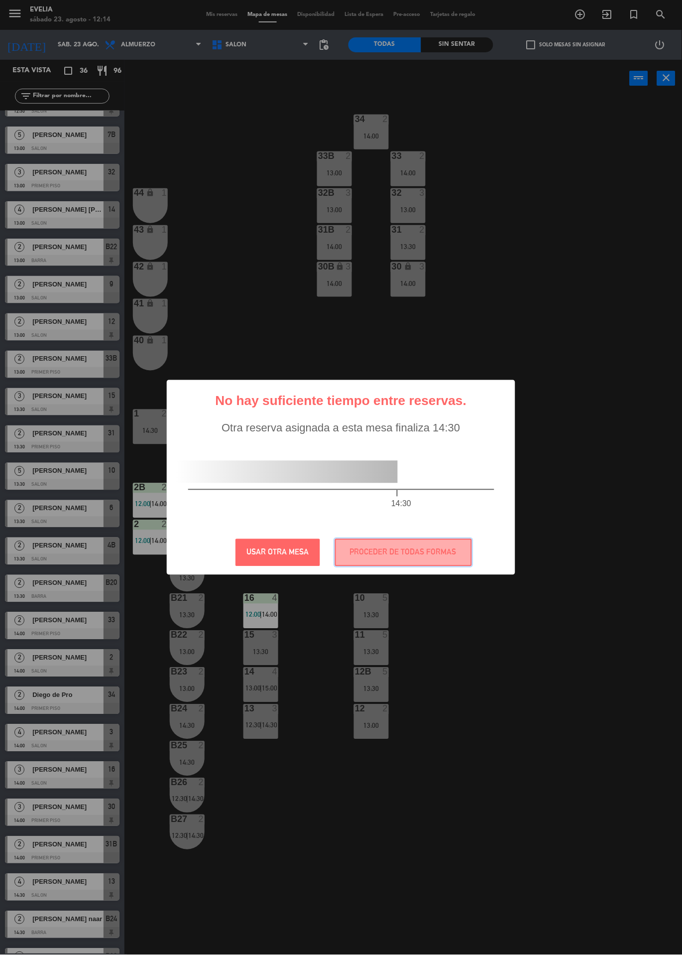
click at [421, 552] on button "PROCEDER DE TODAS FORMAS" at bounding box center [403, 552] width 137 height 27
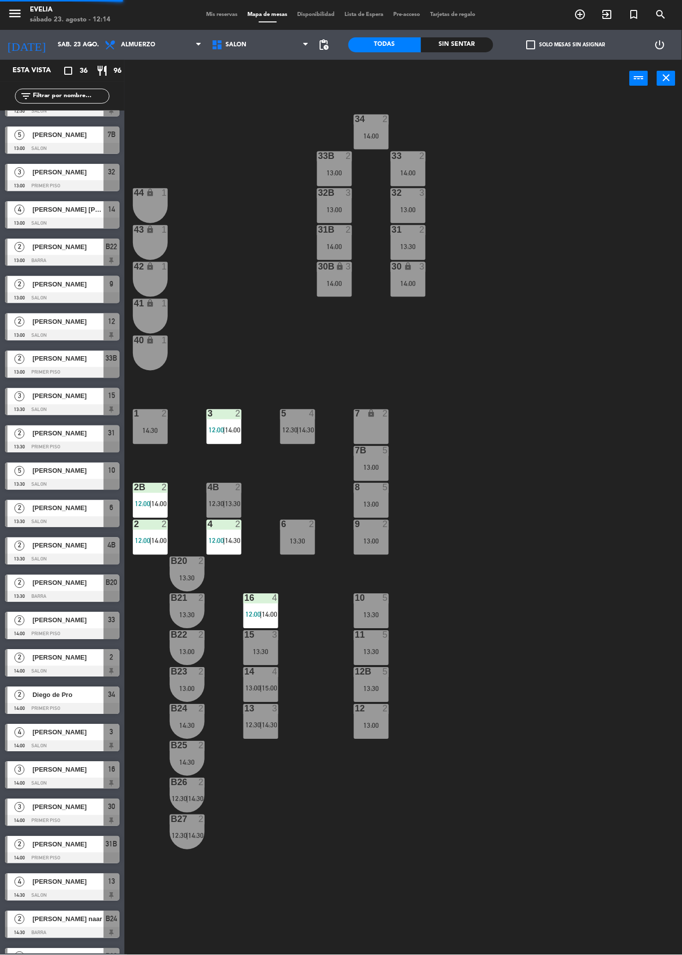
click at [229, 493] on div "4B 2" at bounding box center [224, 488] width 35 height 10
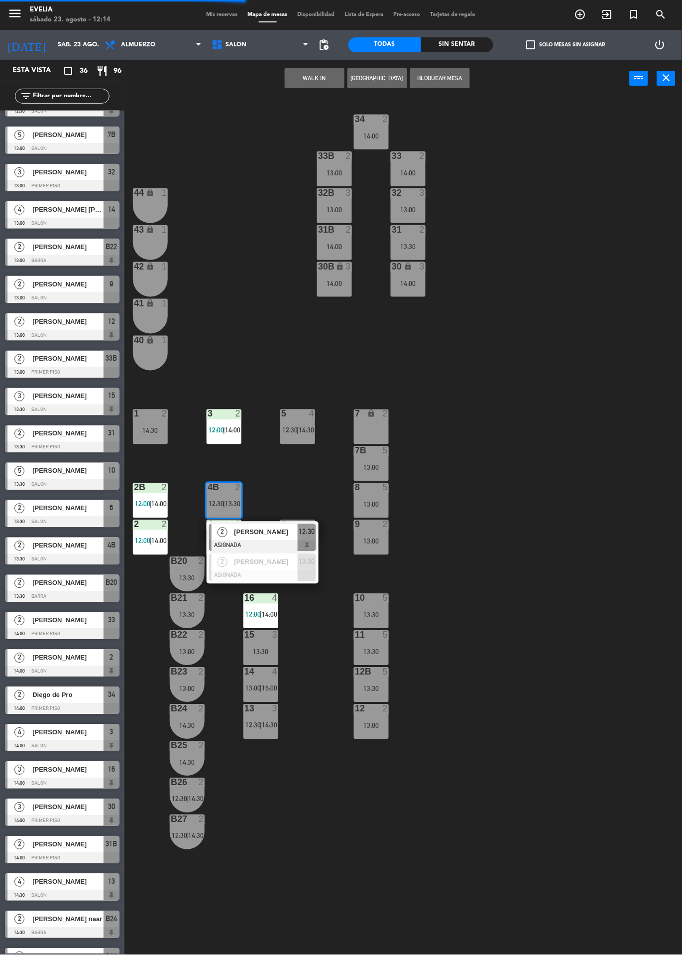
click at [270, 544] on div at bounding box center [262, 545] width 107 height 11
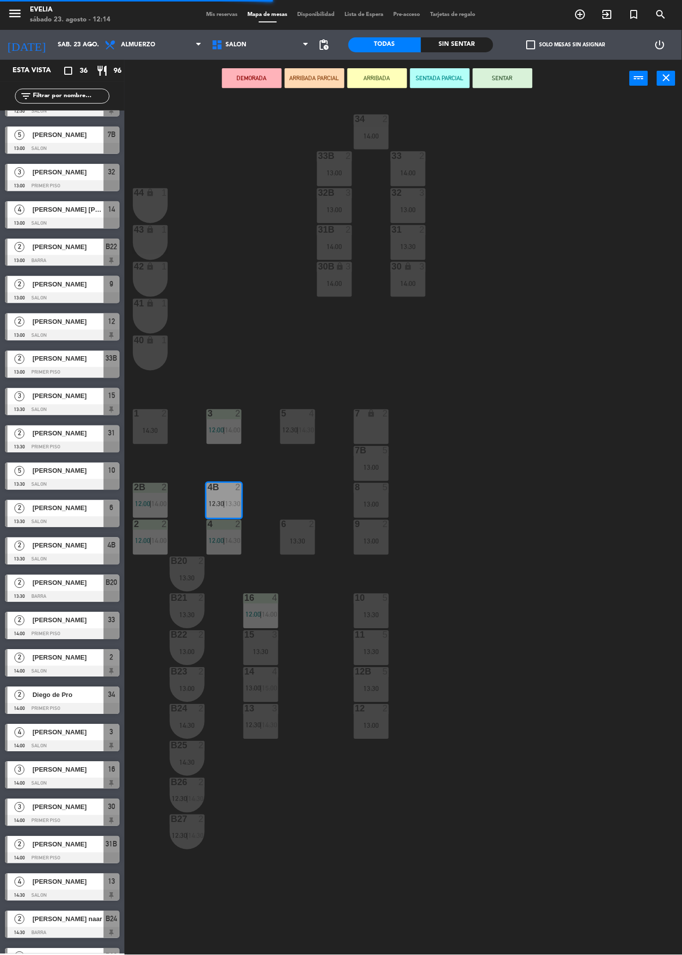
click at [153, 425] on div "1 2 14:30" at bounding box center [150, 426] width 35 height 35
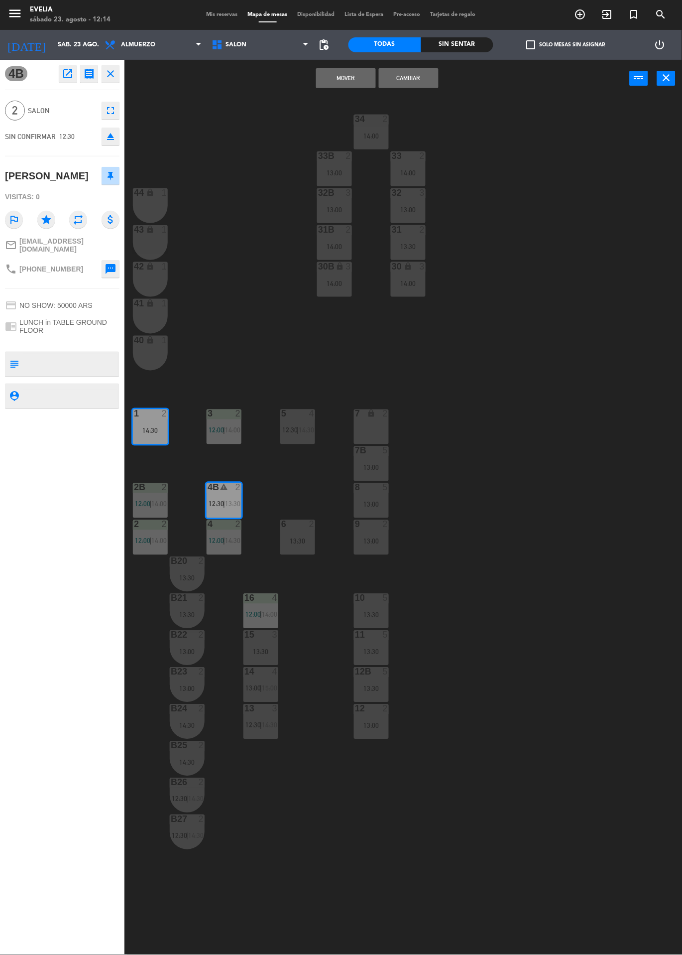
click at [352, 85] on button "Mover" at bounding box center [346, 78] width 60 height 20
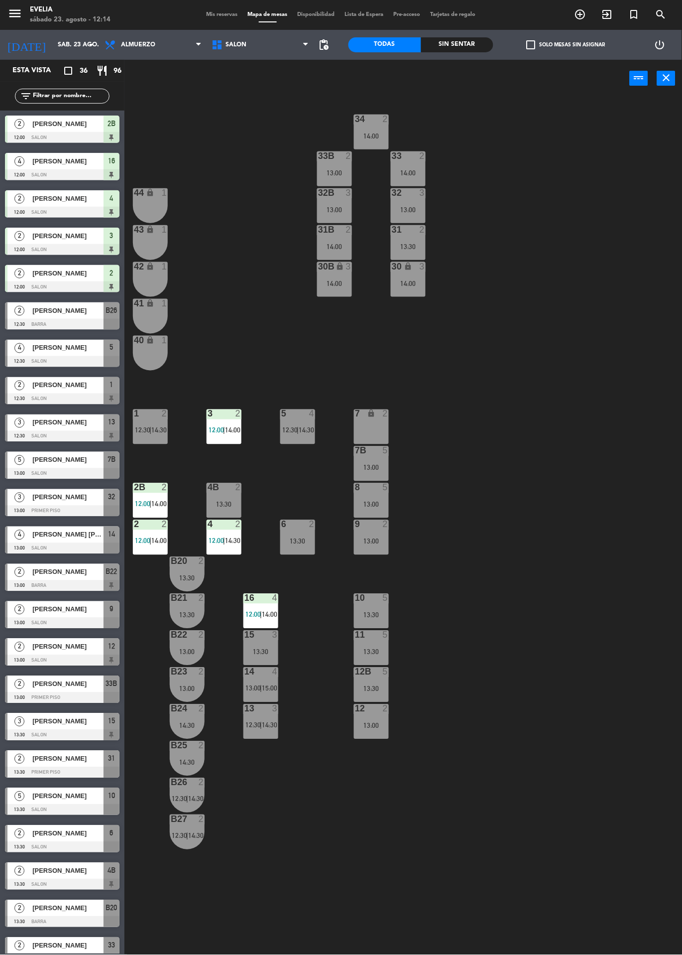
click at [140, 544] on span "12:00" at bounding box center [142, 541] width 15 height 8
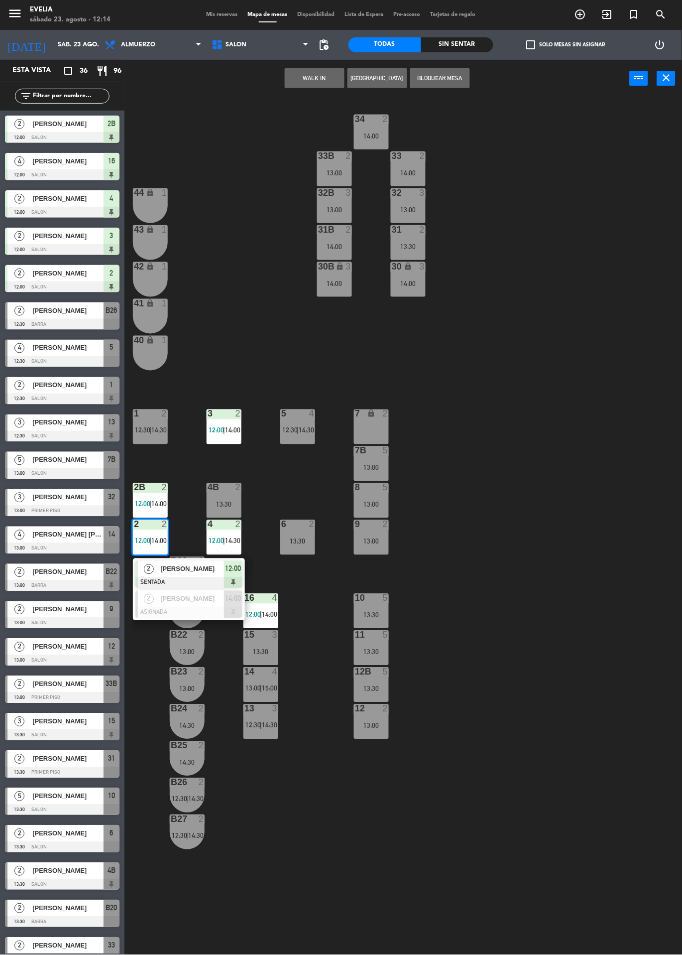
click at [538, 489] on div "34 2 14:00 33B 2 13:00 33 2 14:00 44 lock 1 32B 3 13:00 32 3 13:00 43 lock 1 31…" at bounding box center [407, 526] width 551 height 858
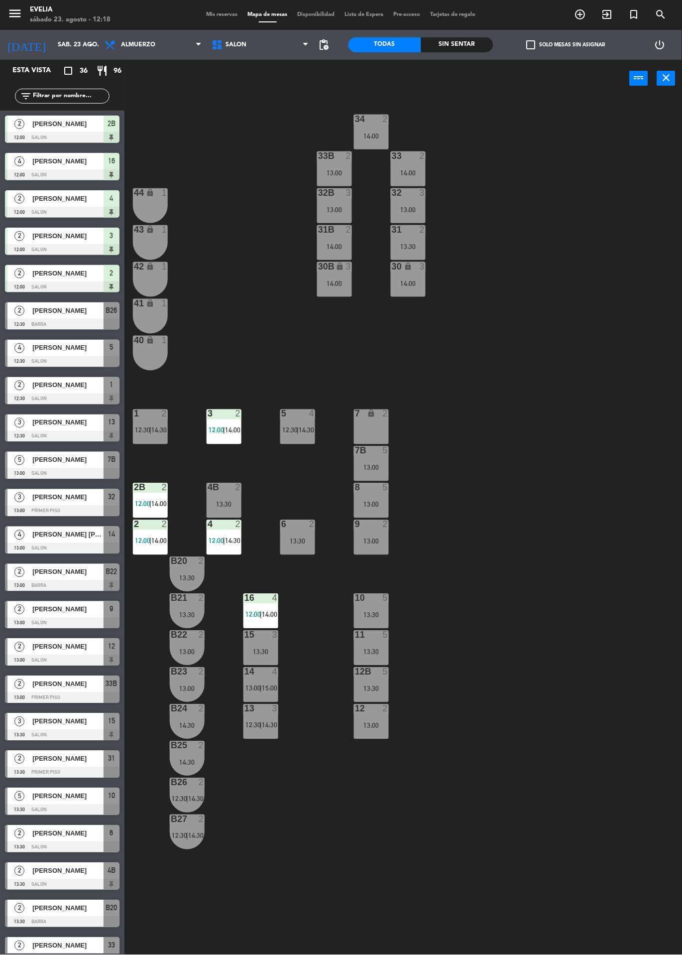
click at [223, 14] on span "Mis reservas" at bounding box center [222, 14] width 41 height 5
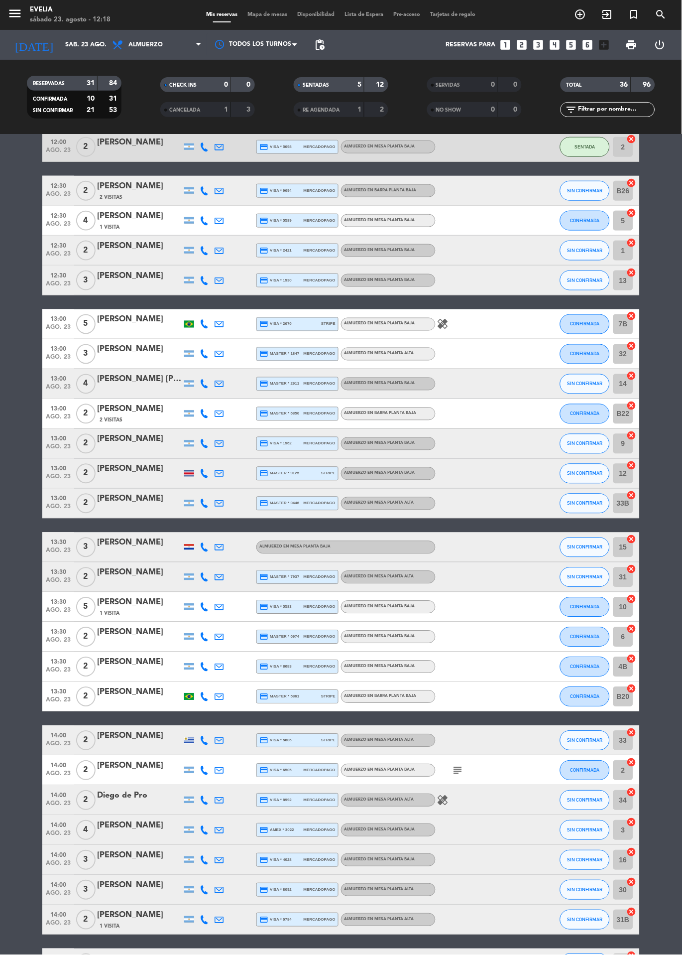
scroll to position [178, 0]
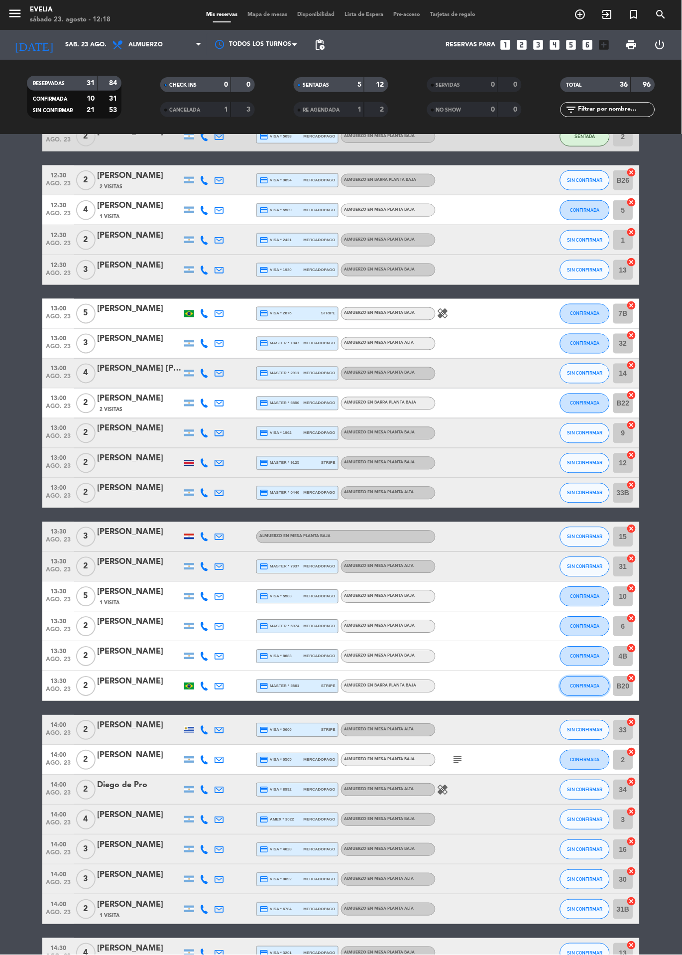
click at [593, 693] on button "CONFIRMADA" at bounding box center [585, 686] width 50 height 20
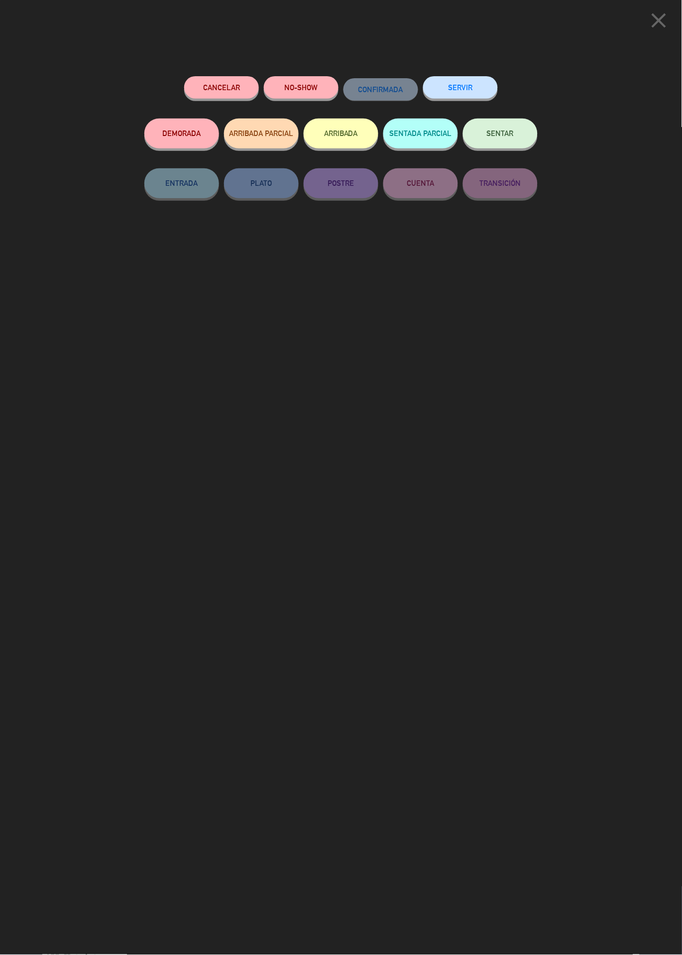
click at [511, 137] on span "SENTAR" at bounding box center [500, 133] width 27 height 8
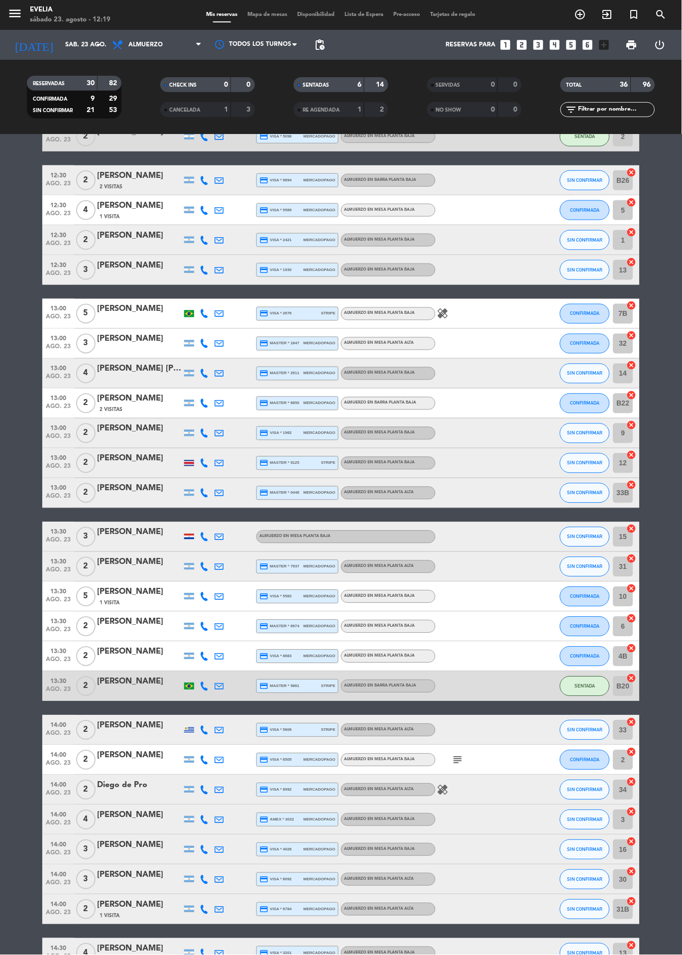
click at [460, 759] on icon "subject" at bounding box center [458, 760] width 12 height 12
click at [661, 767] on bookings-row "12:00 ago. 23 2 [PERSON_NAME] credit_card master * 4057 stripe ALMUERZO en MESA…" at bounding box center [341, 582] width 682 height 1160
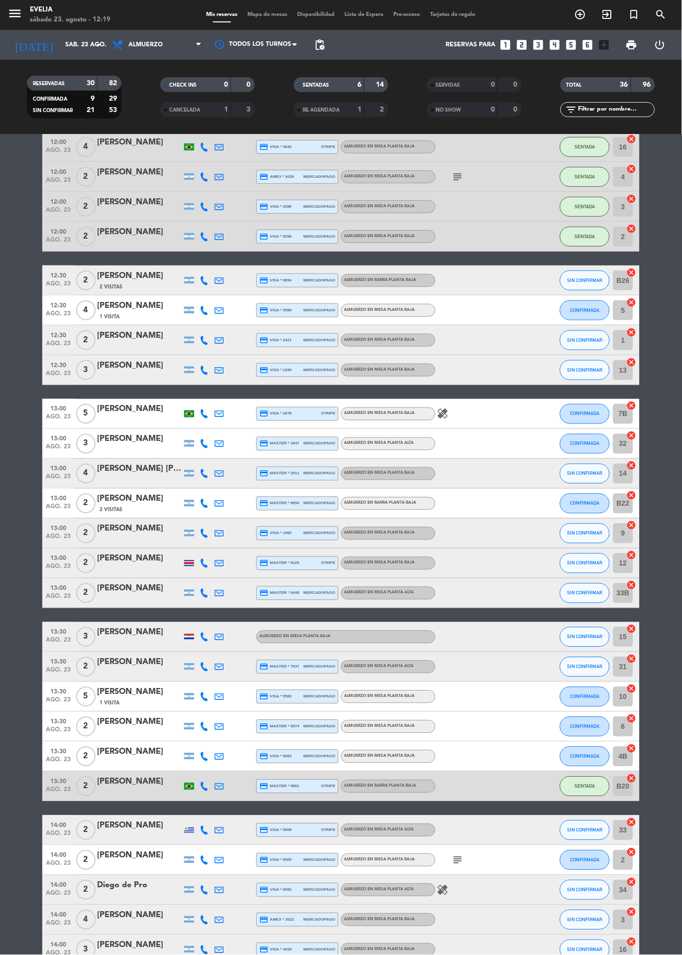
scroll to position [0, 0]
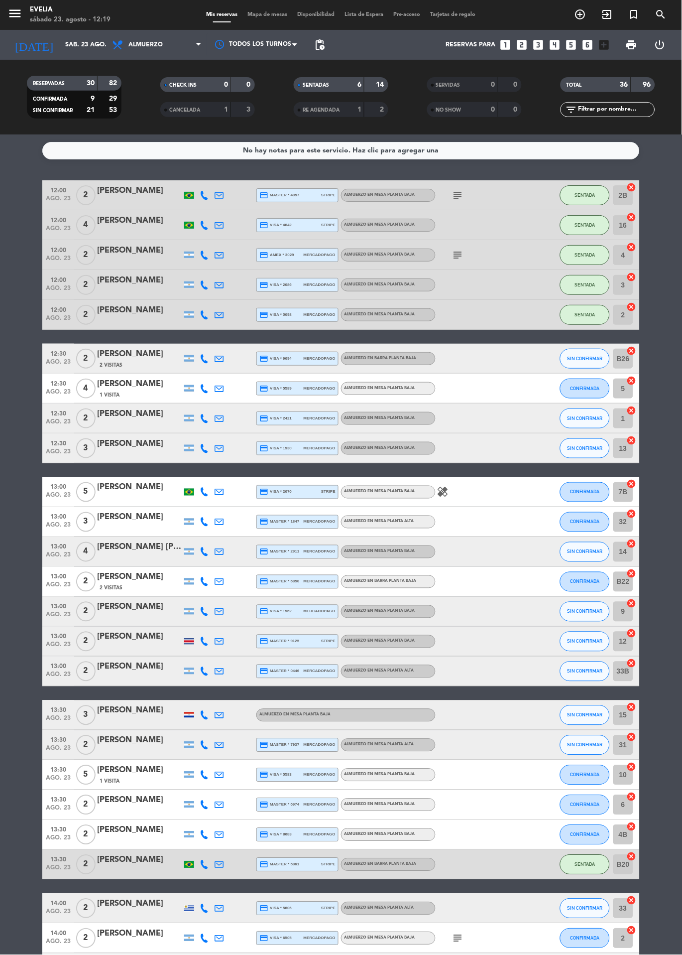
click at [276, 14] on span "Mapa de mesas" at bounding box center [268, 14] width 50 height 5
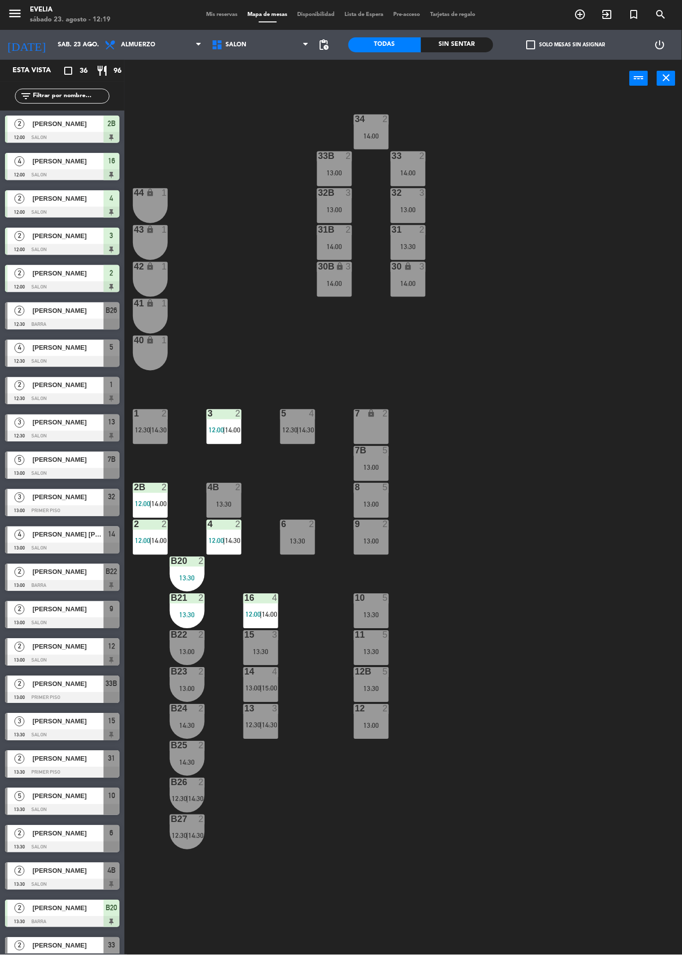
click at [262, 725] on div "14:30" at bounding box center [269, 725] width 14 height 7
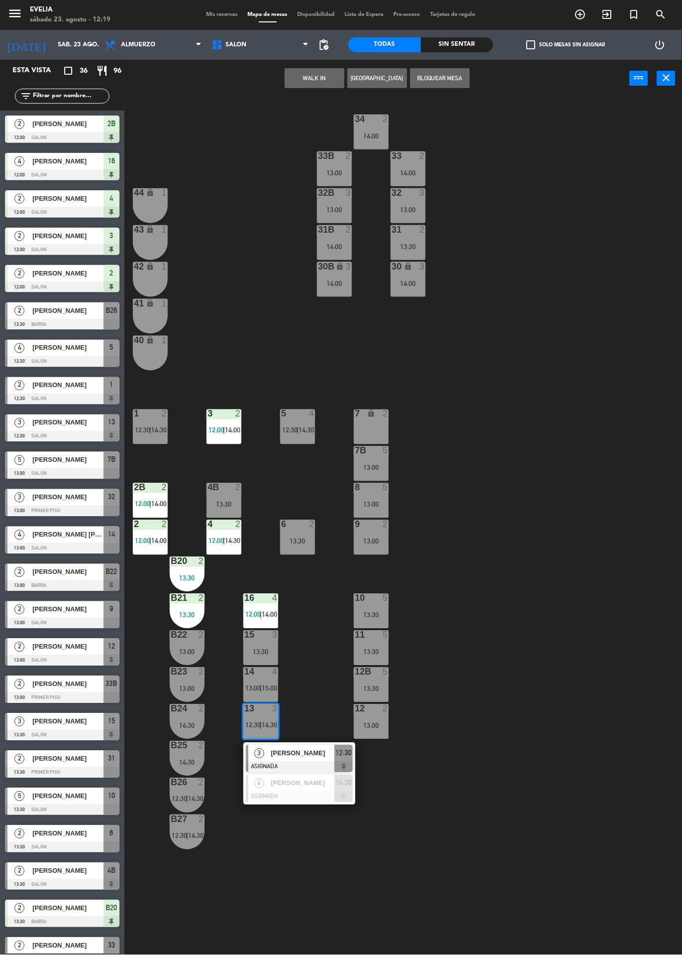
click at [314, 792] on div at bounding box center [299, 796] width 107 height 11
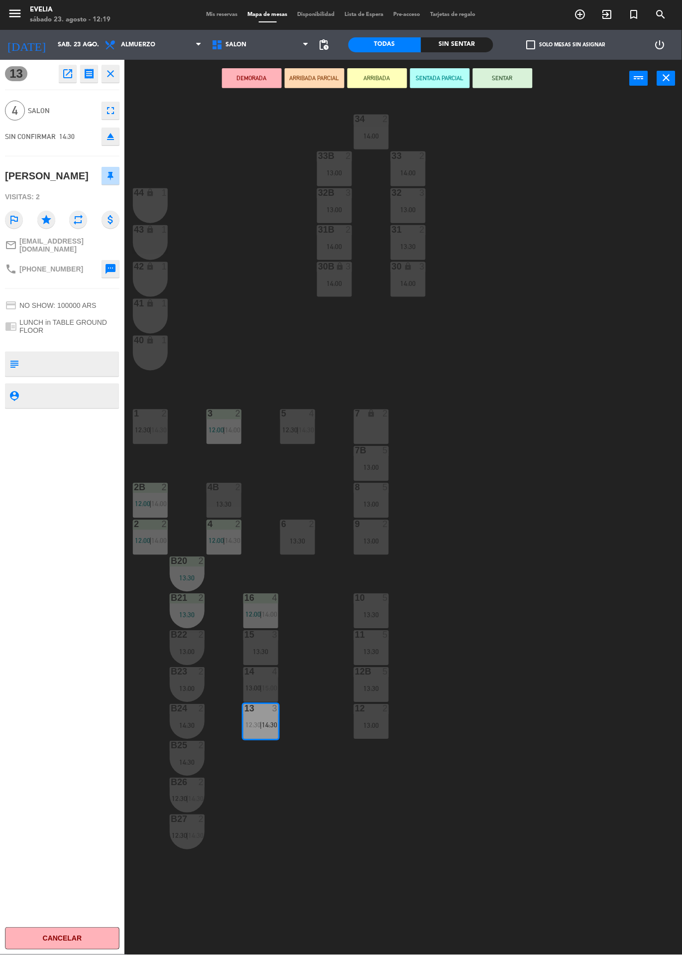
click at [262, 646] on div "15 3 13:30" at bounding box center [261, 648] width 35 height 35
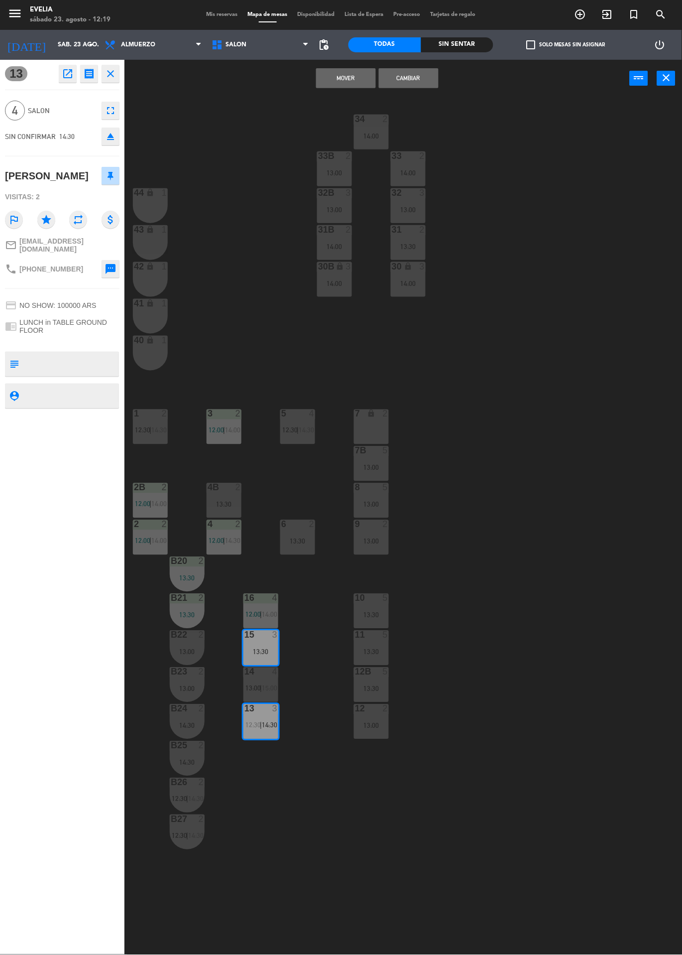
click at [424, 81] on button "Cambiar" at bounding box center [409, 78] width 60 height 20
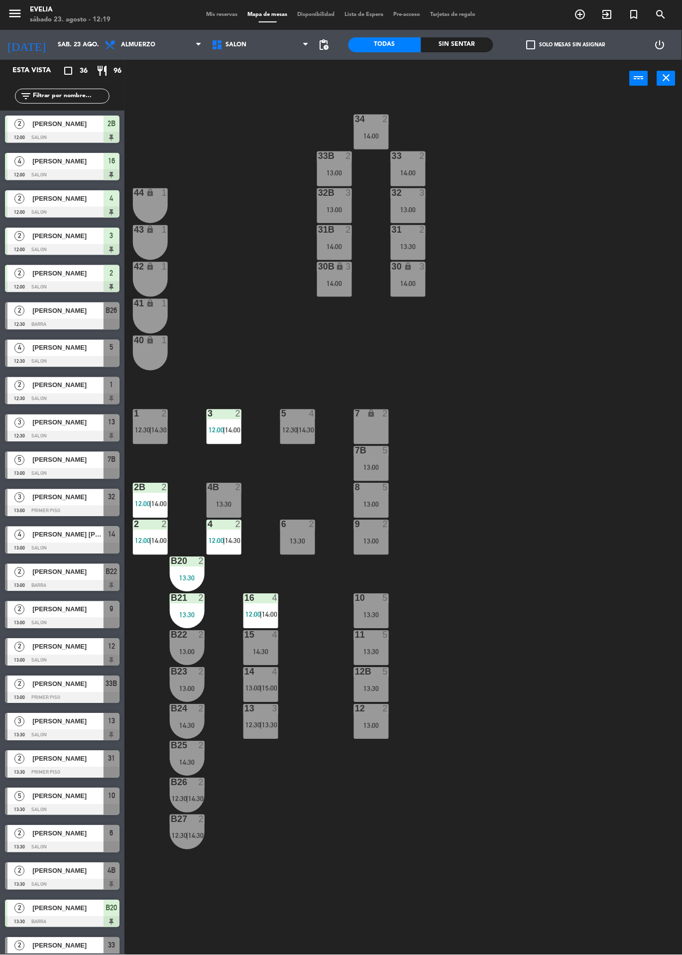
scroll to position [213, 0]
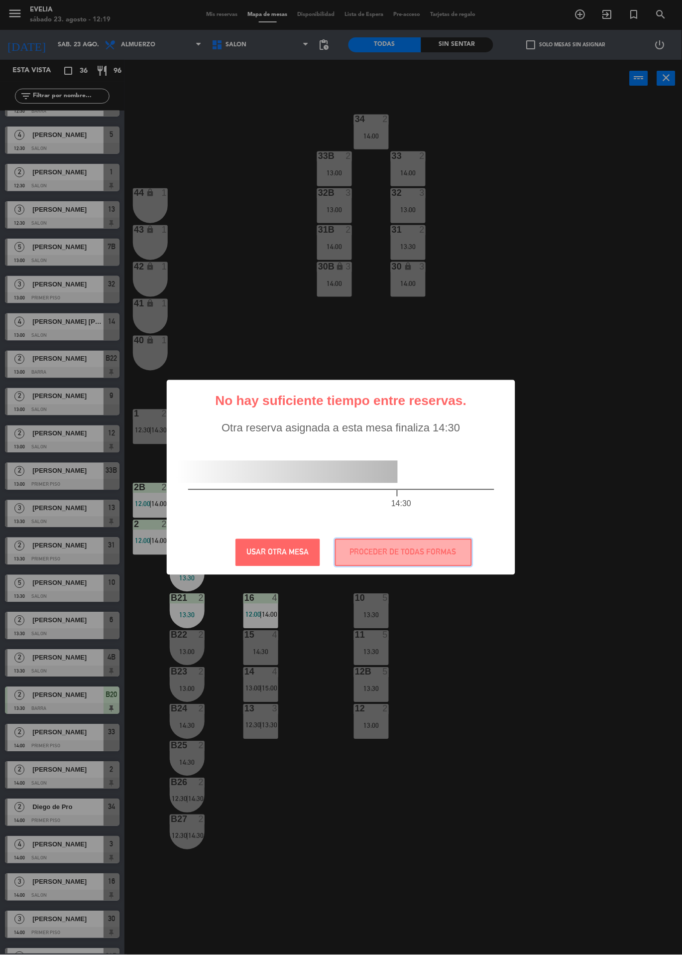
click at [420, 550] on button "PROCEDER DE TODAS FORMAS" at bounding box center [403, 552] width 137 height 27
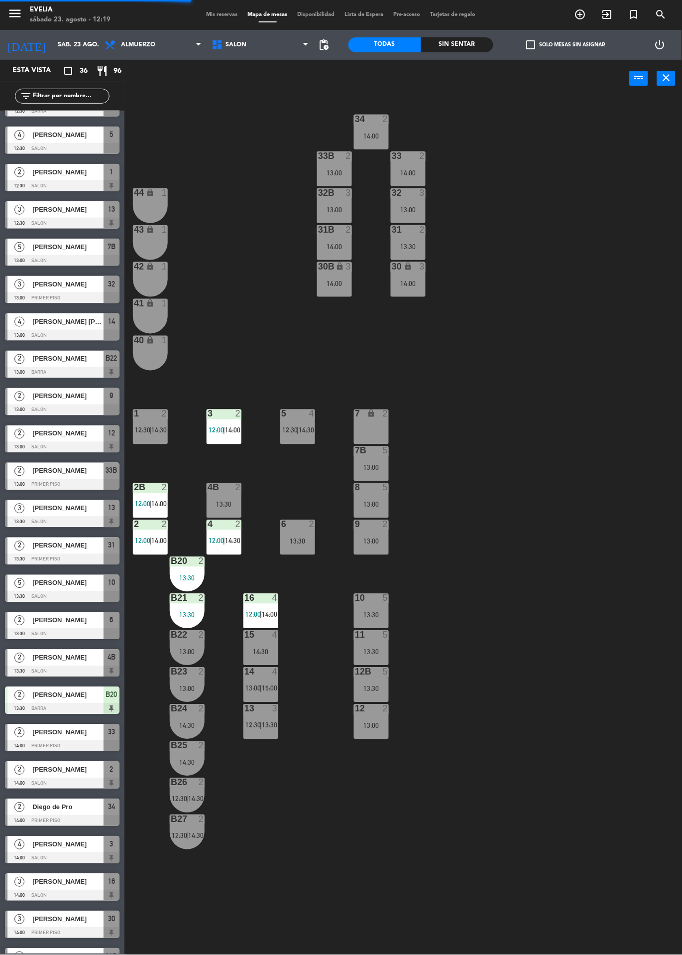
click at [264, 726] on span "13:30" at bounding box center [269, 725] width 15 height 8
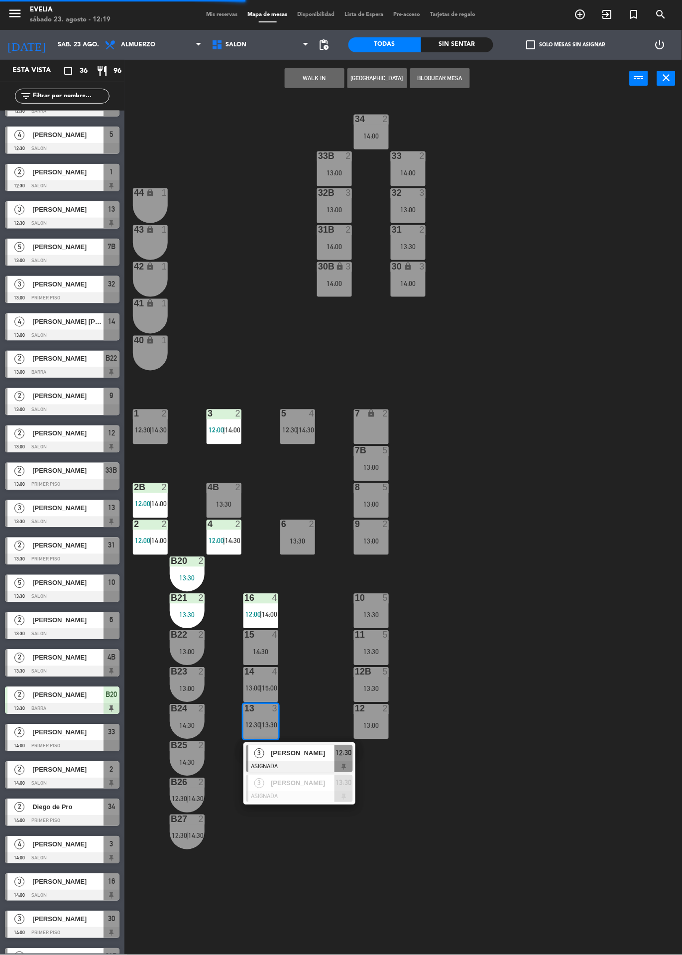
click at [314, 761] on div "[PERSON_NAME]" at bounding box center [302, 753] width 65 height 16
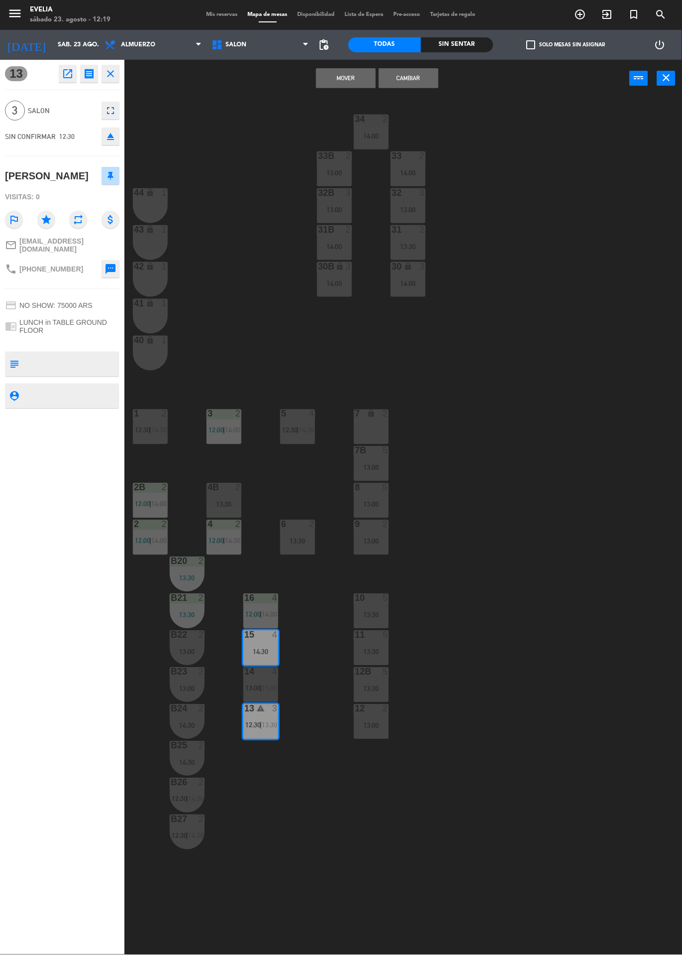
click at [425, 83] on button "Cambiar" at bounding box center [409, 78] width 60 height 20
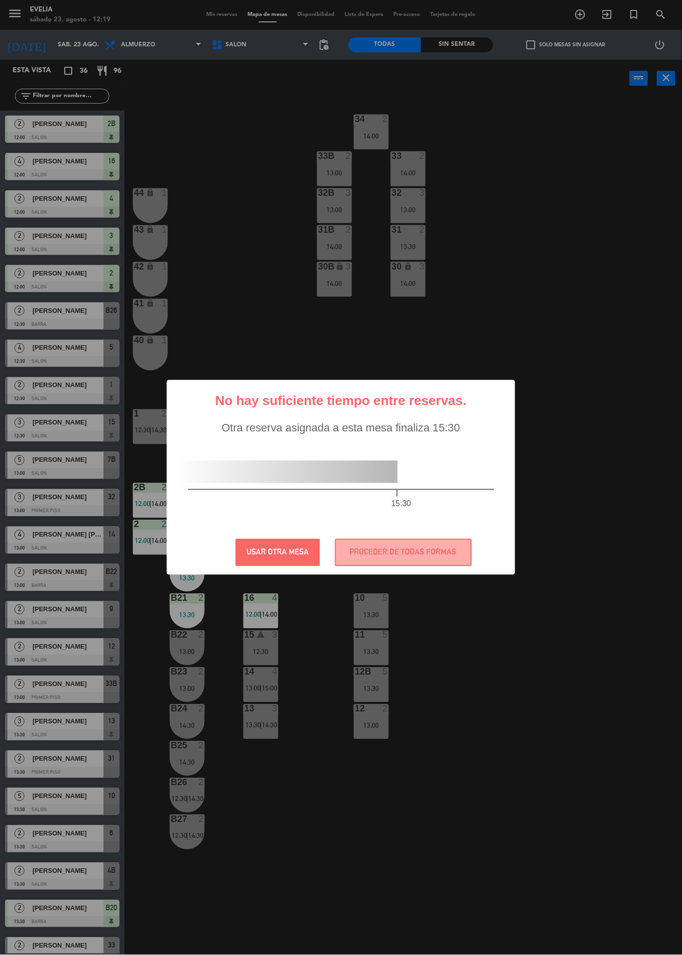
click at [286, 547] on button "USAR OTRA MESA" at bounding box center [278, 552] width 85 height 27
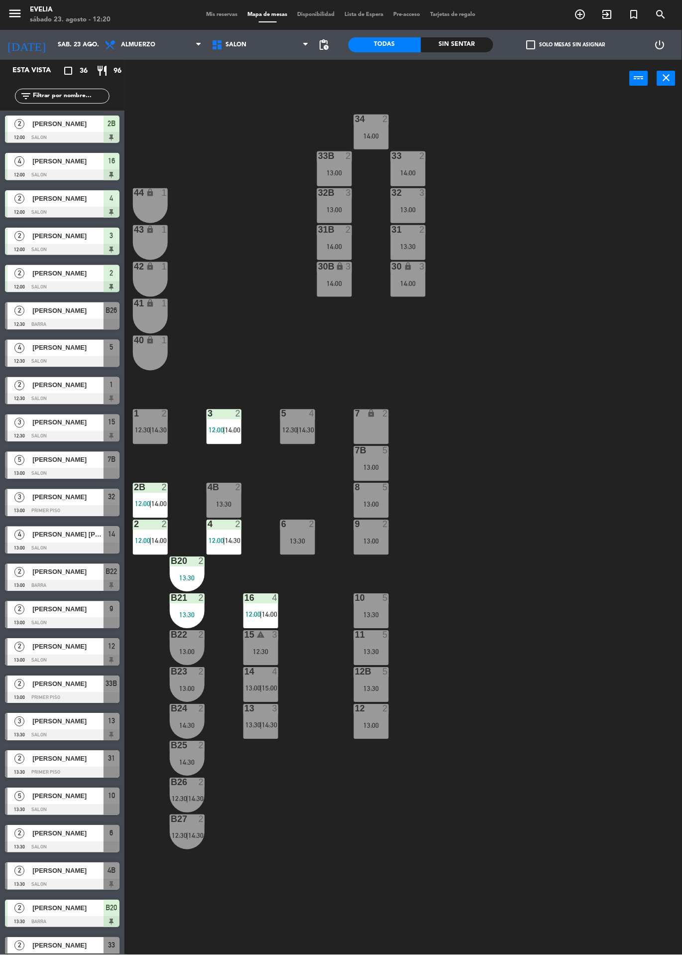
click at [270, 725] on span "14:30" at bounding box center [269, 725] width 15 height 8
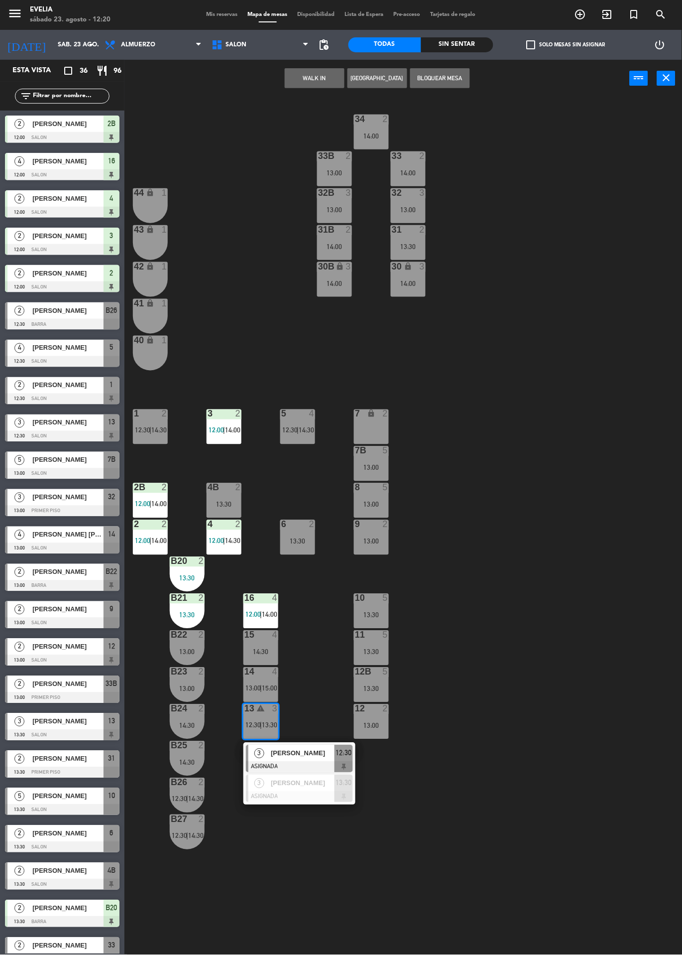
click at [510, 676] on div "34 2 14:00 33B 2 13:00 33 2 14:00 44 lock 1 32B 3 13:00 32 3 13:00 43 lock 1 31…" at bounding box center [407, 526] width 551 height 858
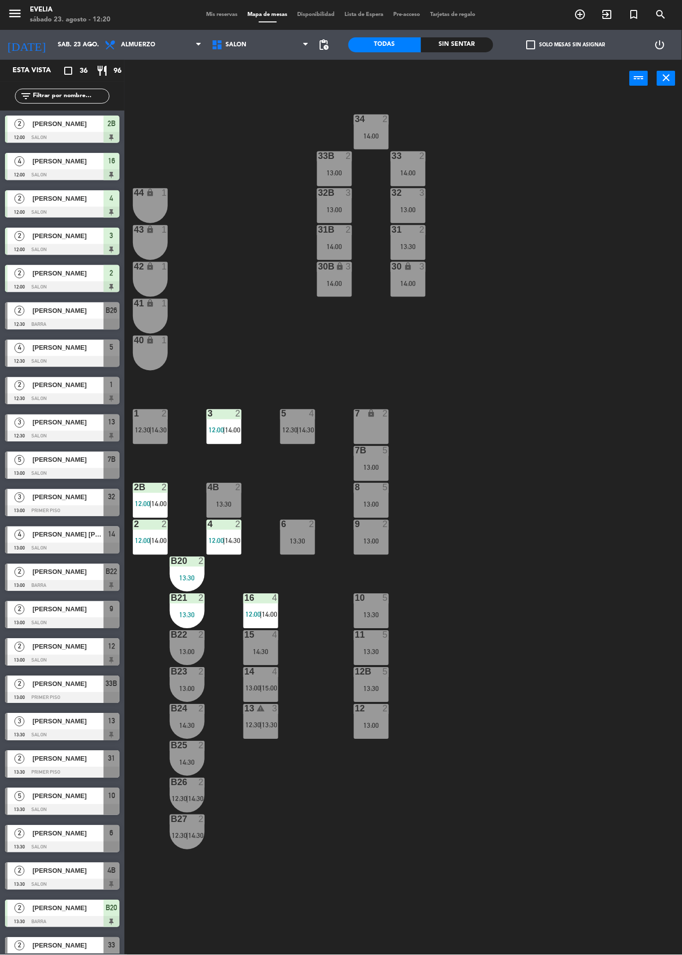
click at [259, 721] on span "12:30" at bounding box center [253, 725] width 15 height 8
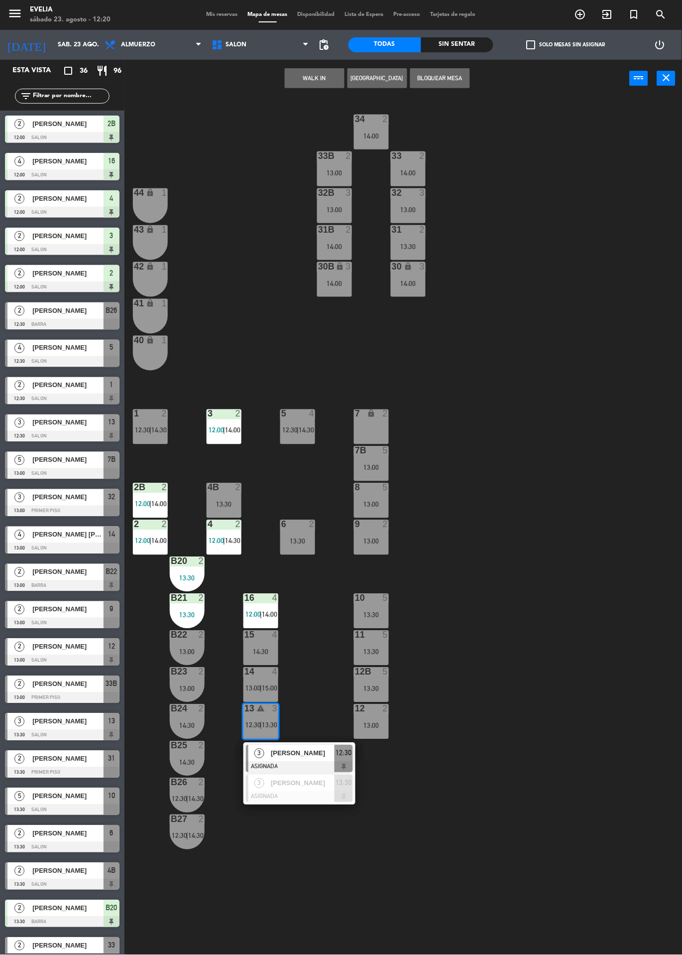
click at [318, 760] on div "[PERSON_NAME]" at bounding box center [302, 753] width 65 height 16
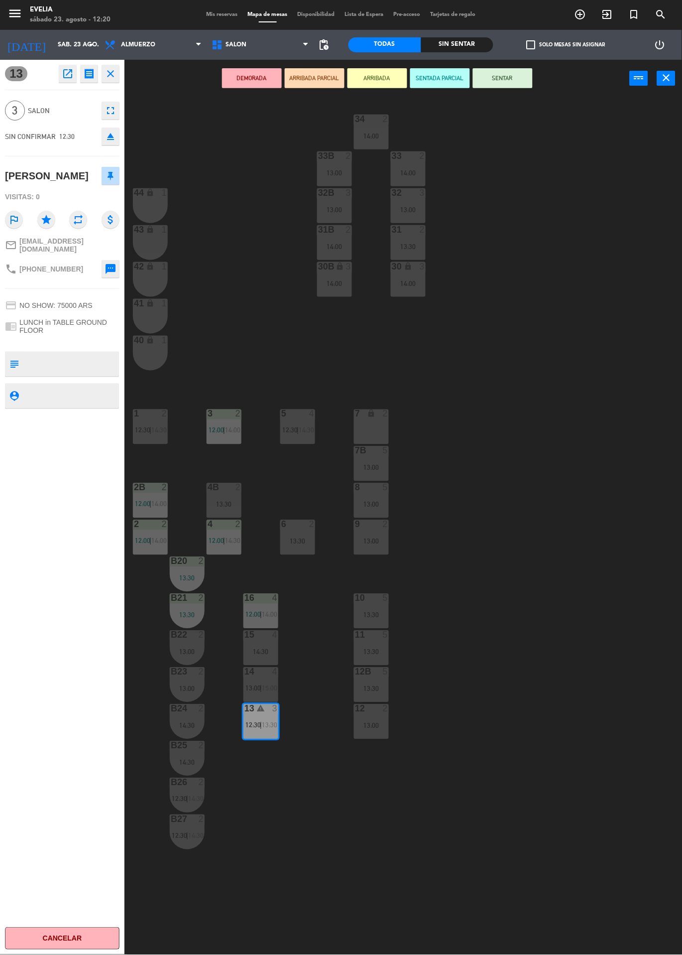
click at [263, 642] on div "15 4 14:30" at bounding box center [261, 648] width 35 height 35
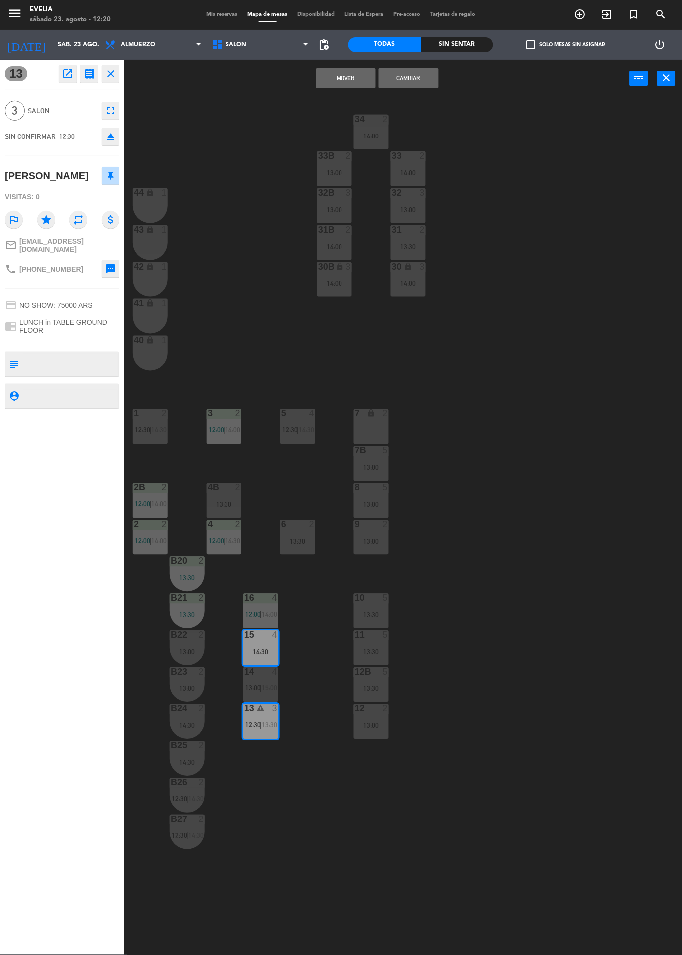
click at [346, 77] on button "Mover" at bounding box center [346, 78] width 60 height 20
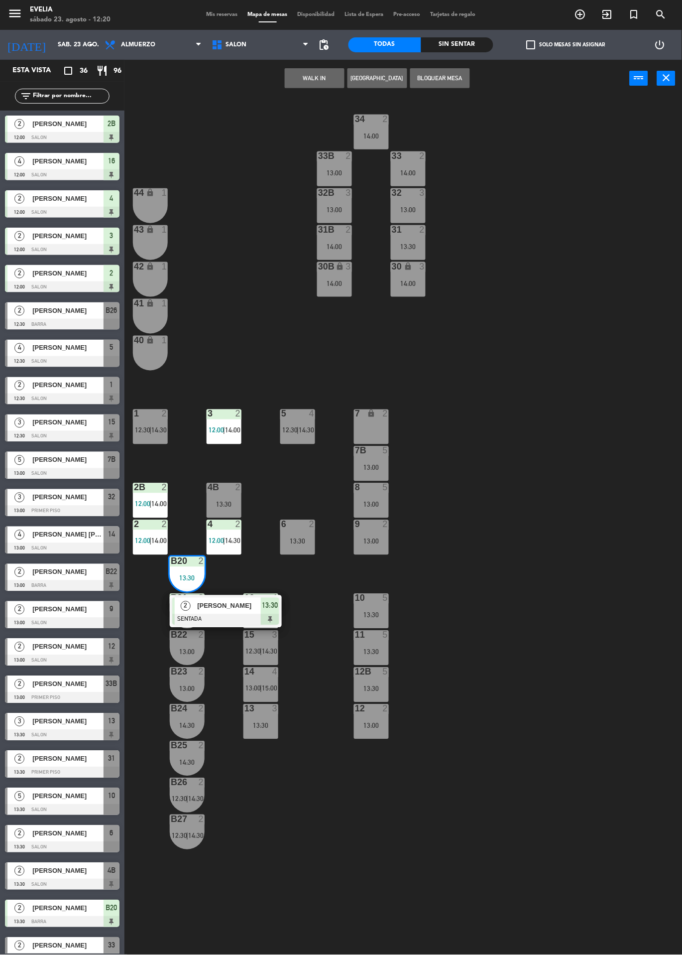
click at [245, 611] on span "[PERSON_NAME]" at bounding box center [229, 606] width 64 height 10
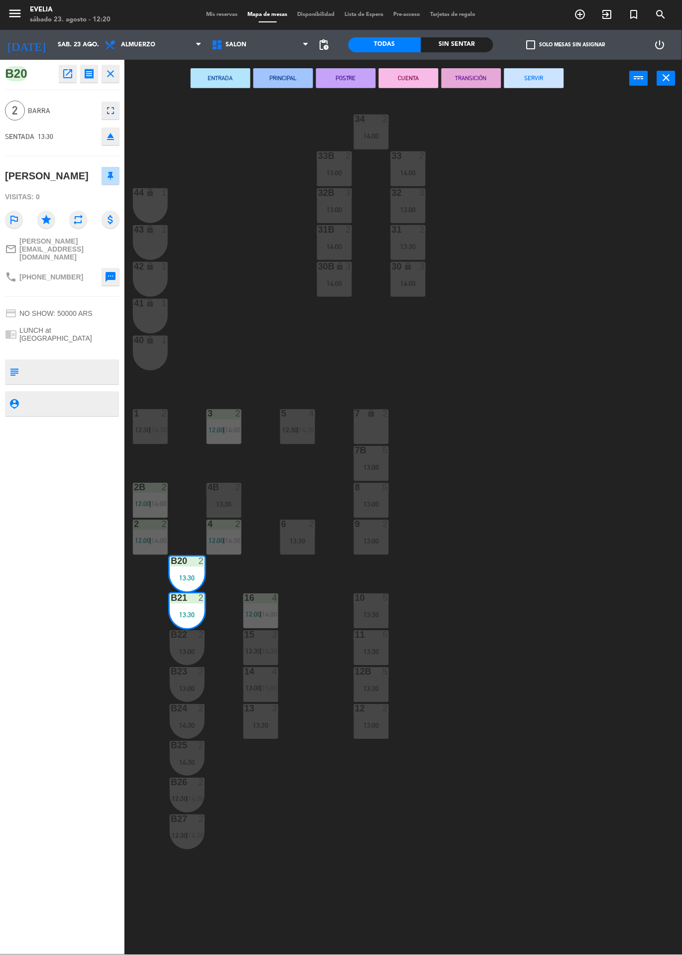
click at [536, 660] on div "34 2 14:00 33B 2 13:00 33 2 14:00 44 lock 1 32B 3 13:00 32 3 13:00 43 lock 1 31…" at bounding box center [407, 526] width 551 height 858
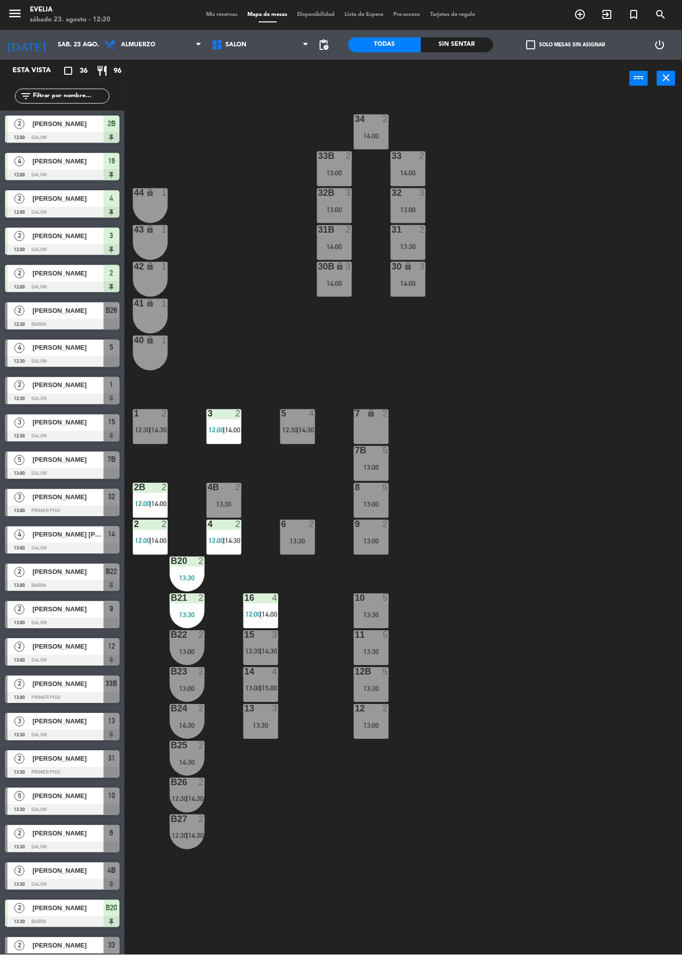
click at [196, 833] on span "14:30" at bounding box center [195, 836] width 15 height 8
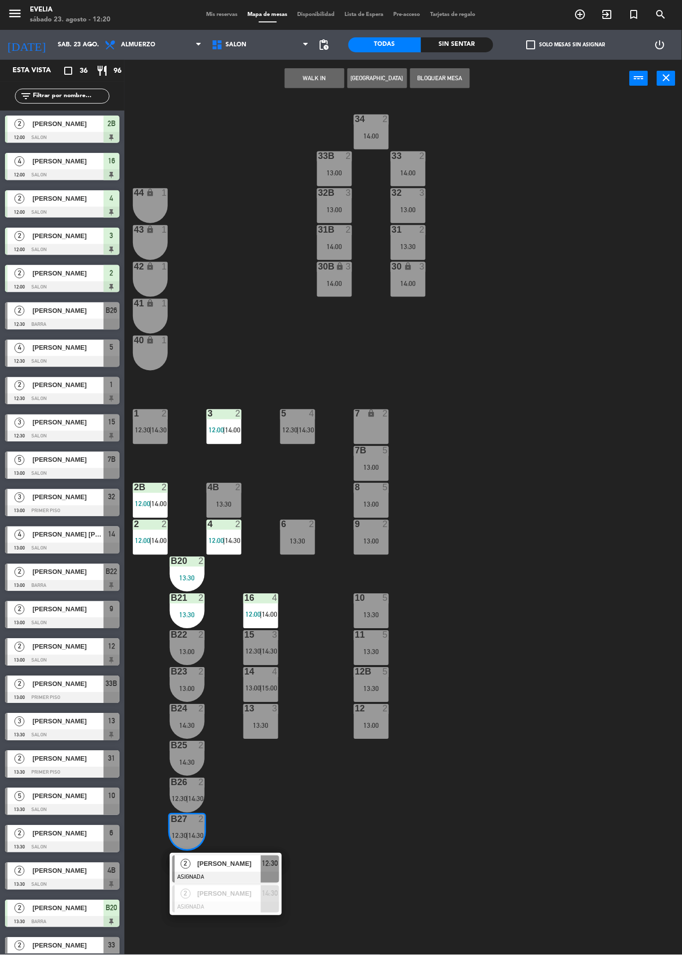
click at [243, 906] on div at bounding box center [225, 907] width 107 height 11
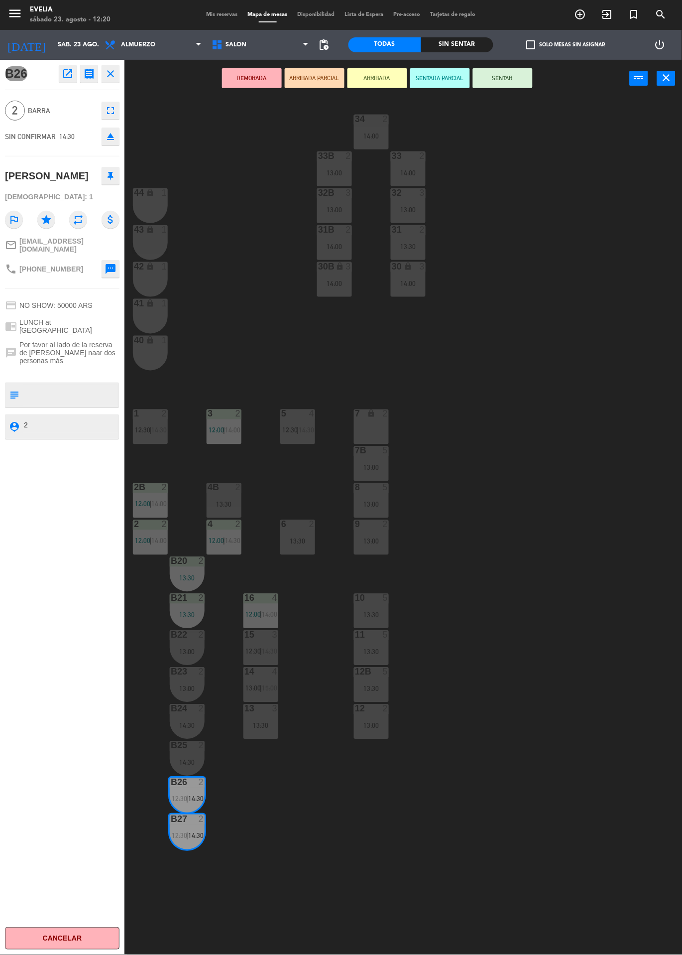
click at [188, 612] on div "13:30" at bounding box center [187, 615] width 35 height 7
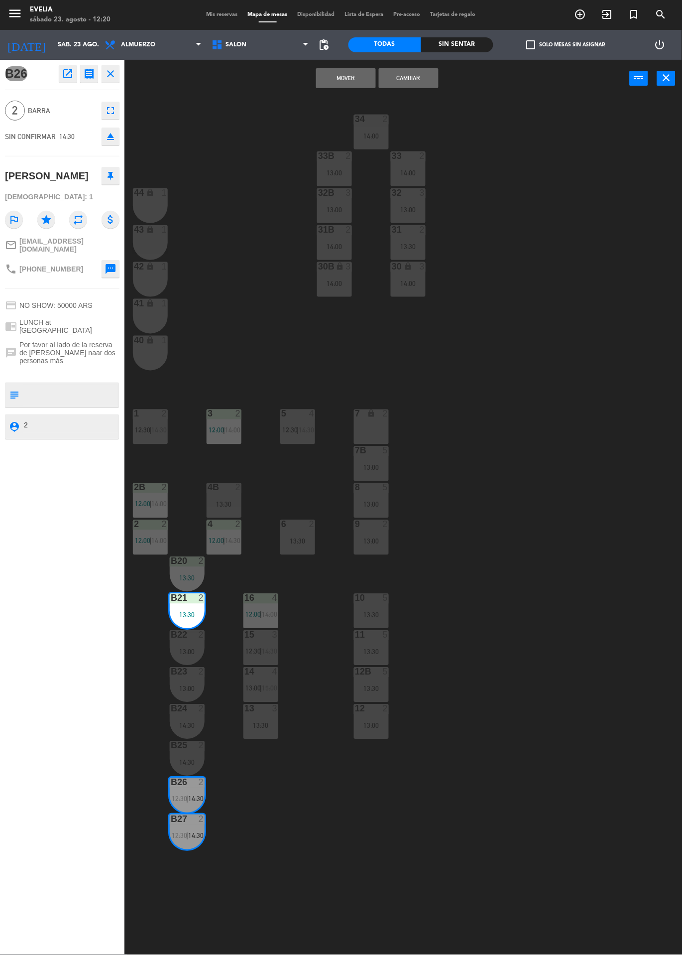
click at [188, 572] on div "B20 2 13:30" at bounding box center [187, 574] width 35 height 35
click at [423, 83] on button "Cambiar" at bounding box center [409, 78] width 60 height 20
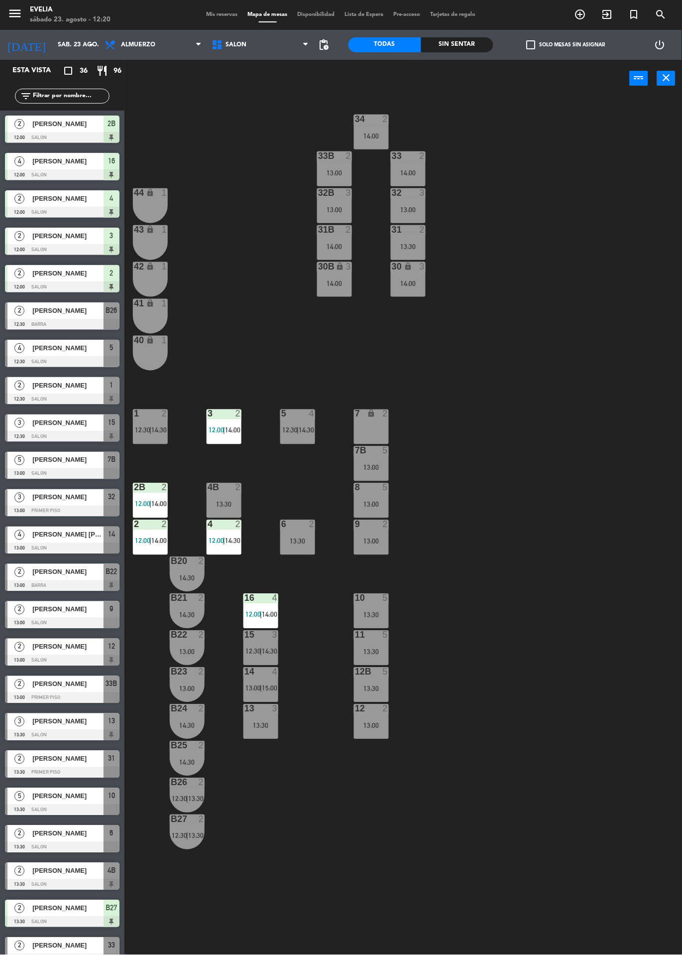
scroll to position [0, 0]
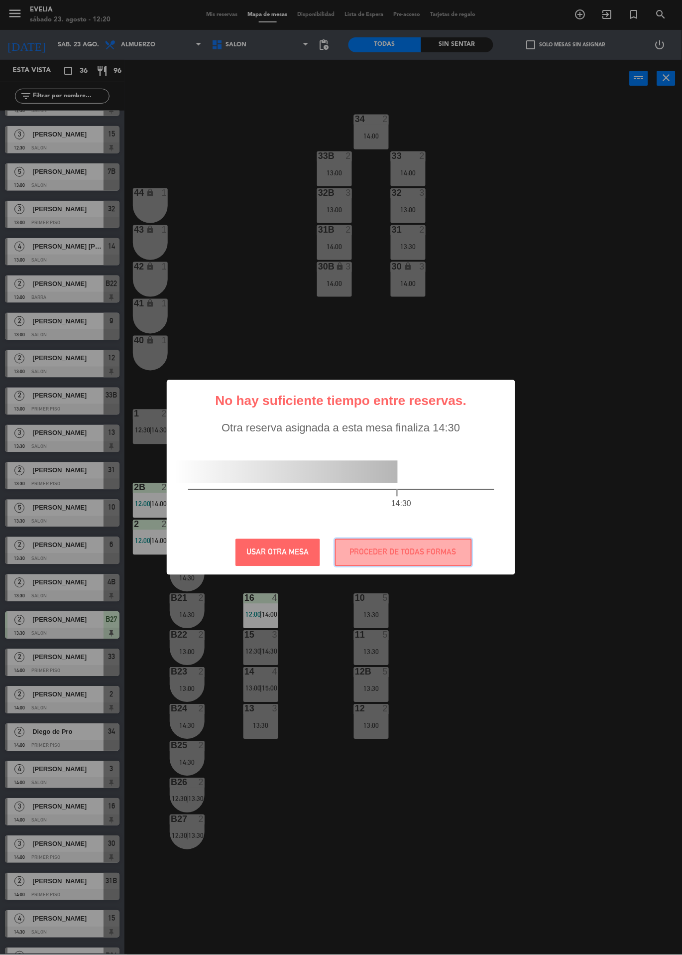
click at [437, 556] on button "PROCEDER DE TODAS FORMAS" at bounding box center [403, 552] width 137 height 27
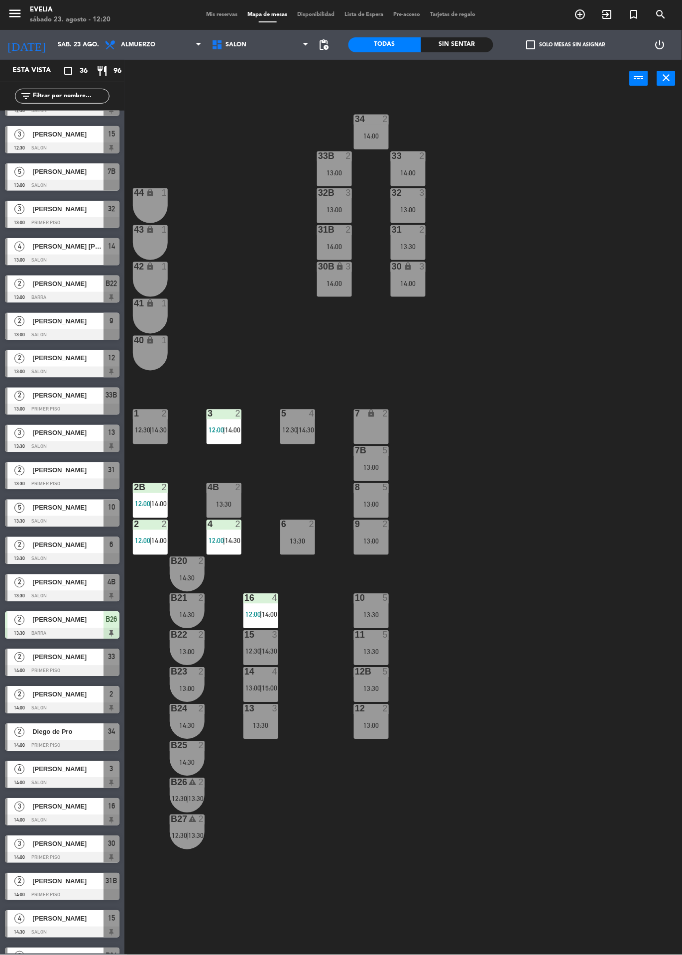
click at [186, 799] on span "12:30" at bounding box center [179, 799] width 15 height 8
click at [511, 727] on div "34 2 14:00 33B 2 13:00 33 2 14:00 44 lock 1 32B 3 13:00 32 3 13:00 43 lock 1 31…" at bounding box center [407, 526] width 551 height 858
click at [184, 794] on div "B26 warning 2 12:30 | 13:30" at bounding box center [187, 795] width 35 height 35
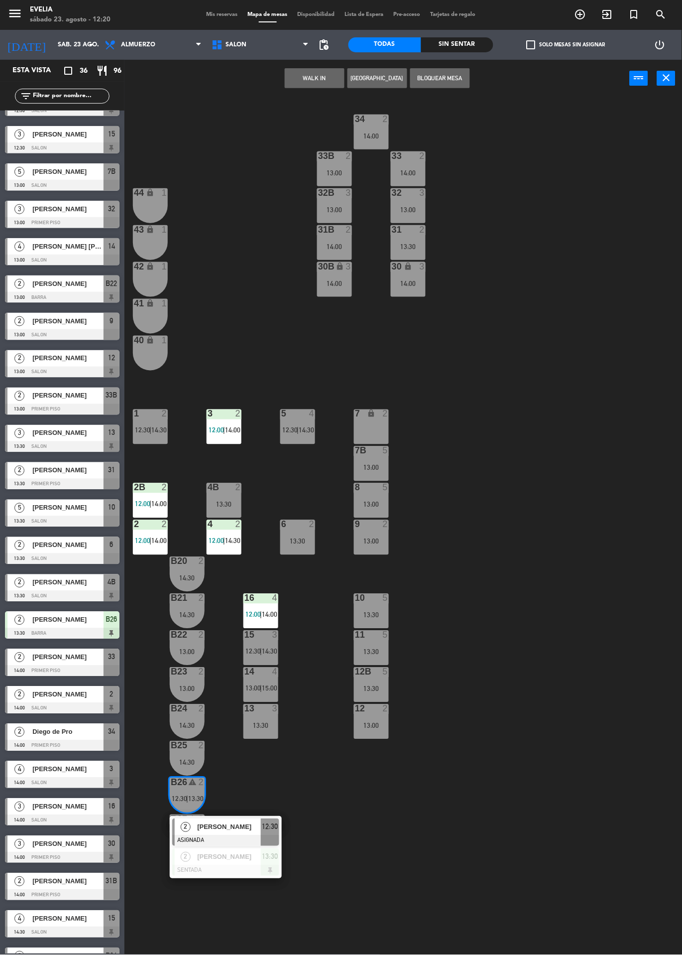
click at [249, 835] on div at bounding box center [225, 840] width 107 height 11
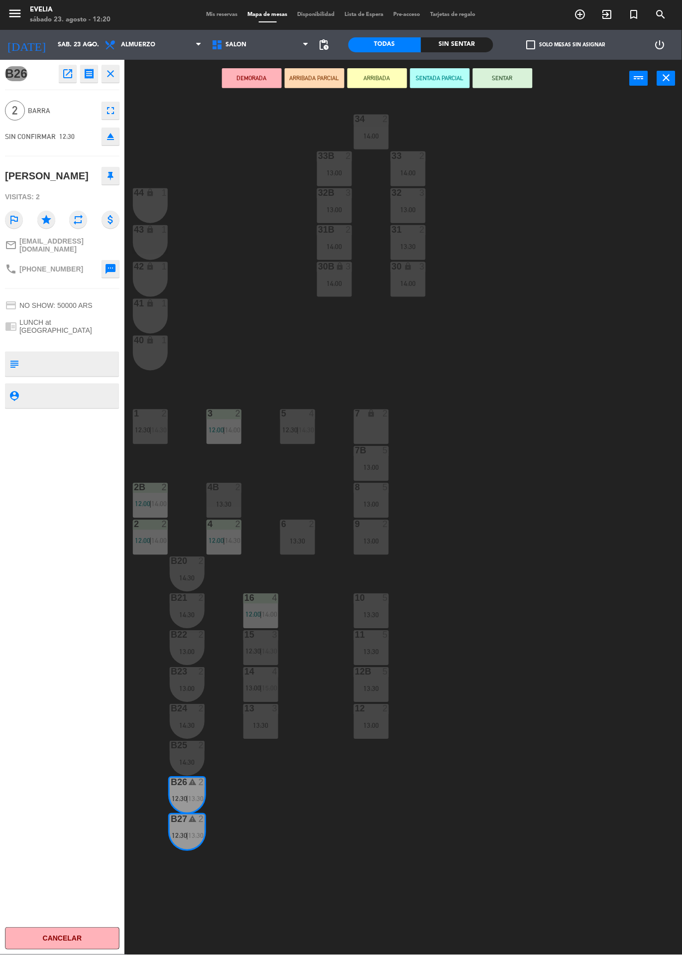
click at [189, 573] on div "B20 2 14:30" at bounding box center [187, 574] width 35 height 35
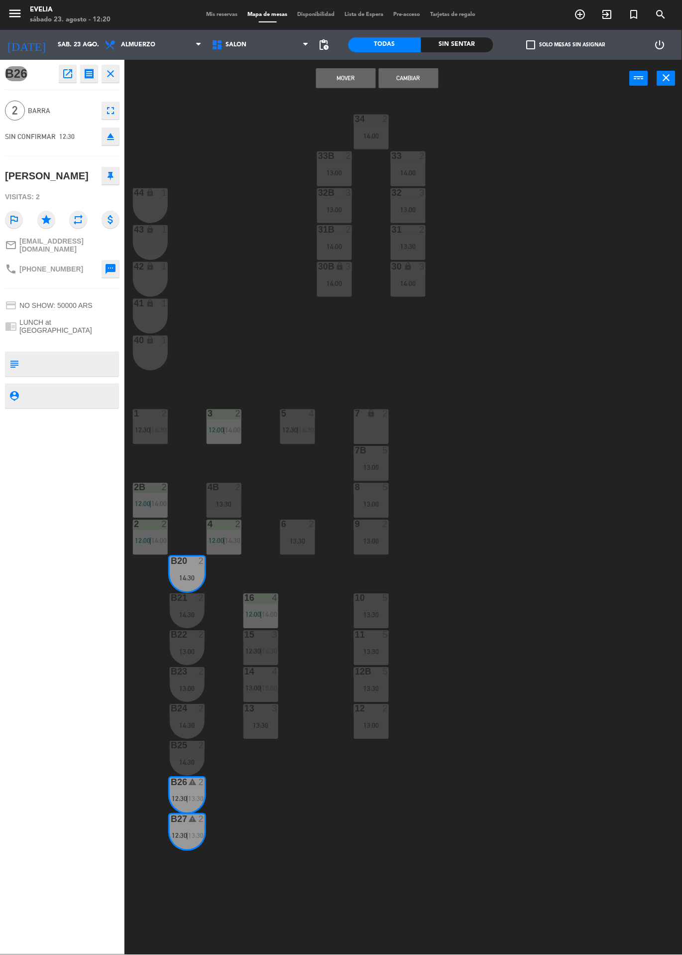
click at [190, 613] on div "14:30" at bounding box center [187, 615] width 35 height 7
click at [350, 77] on button "Mover y Unir" at bounding box center [346, 78] width 60 height 20
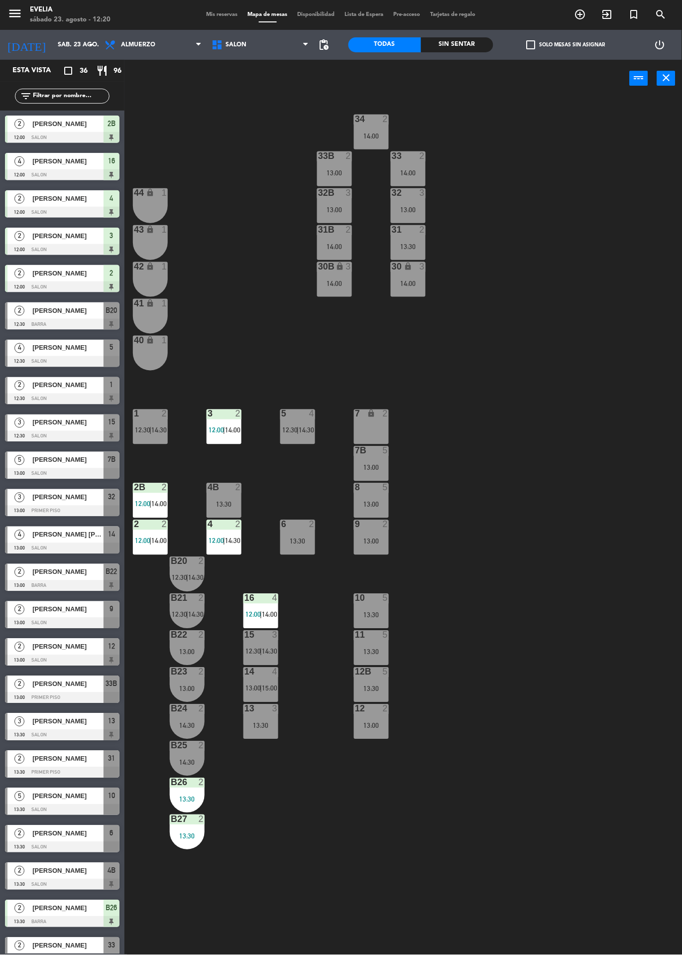
click at [196, 756] on div "B25 2 14:30" at bounding box center [187, 758] width 35 height 35
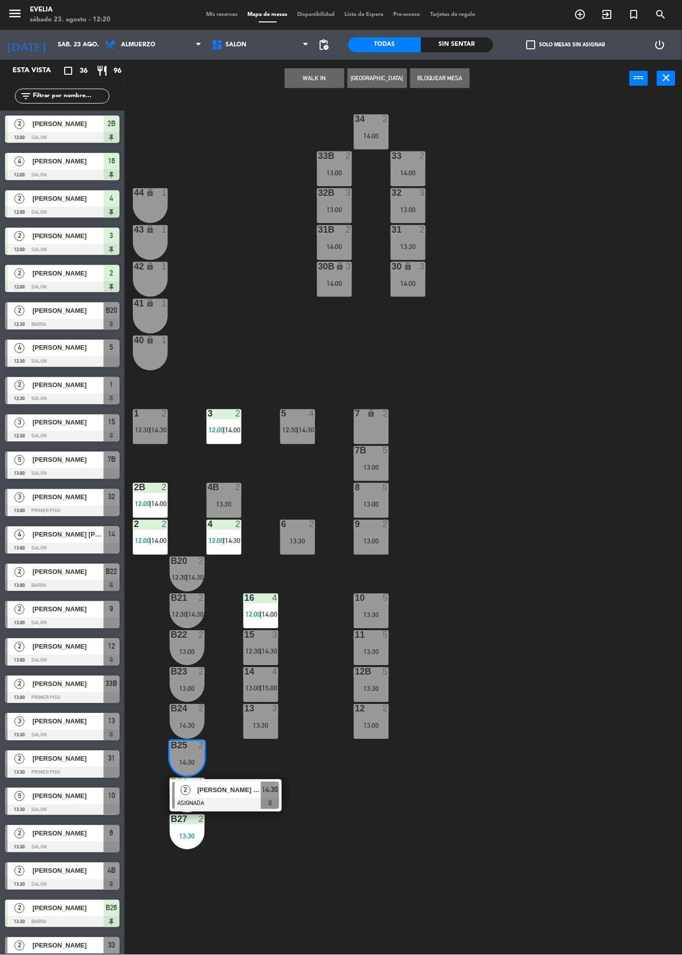
click at [250, 796] on div "[PERSON_NAME] naar" at bounding box center [228, 790] width 65 height 16
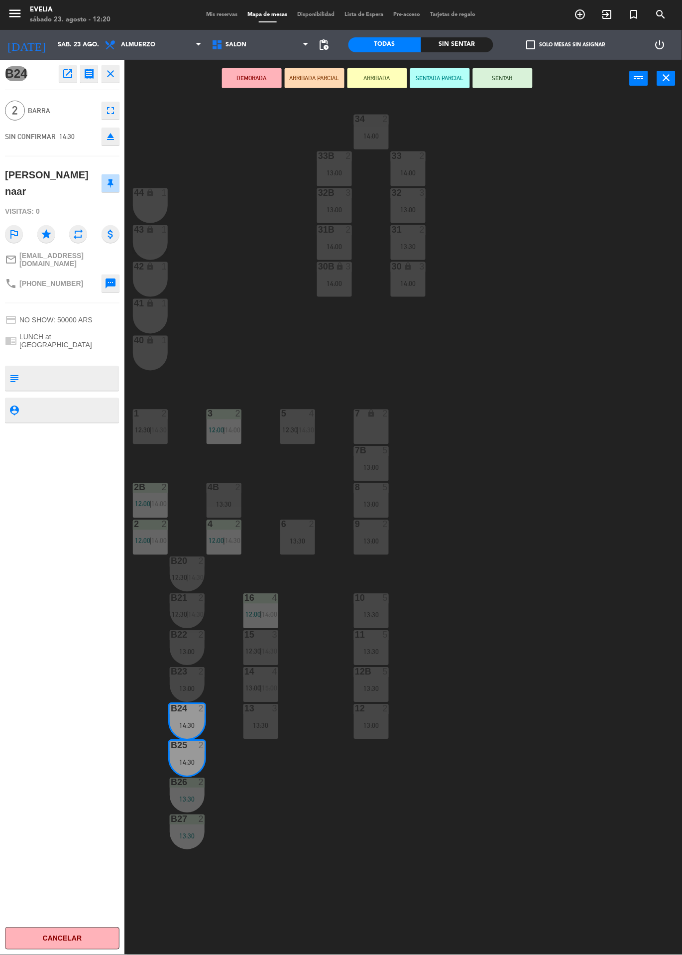
click at [189, 679] on div "B23 2 13:00" at bounding box center [187, 684] width 35 height 35
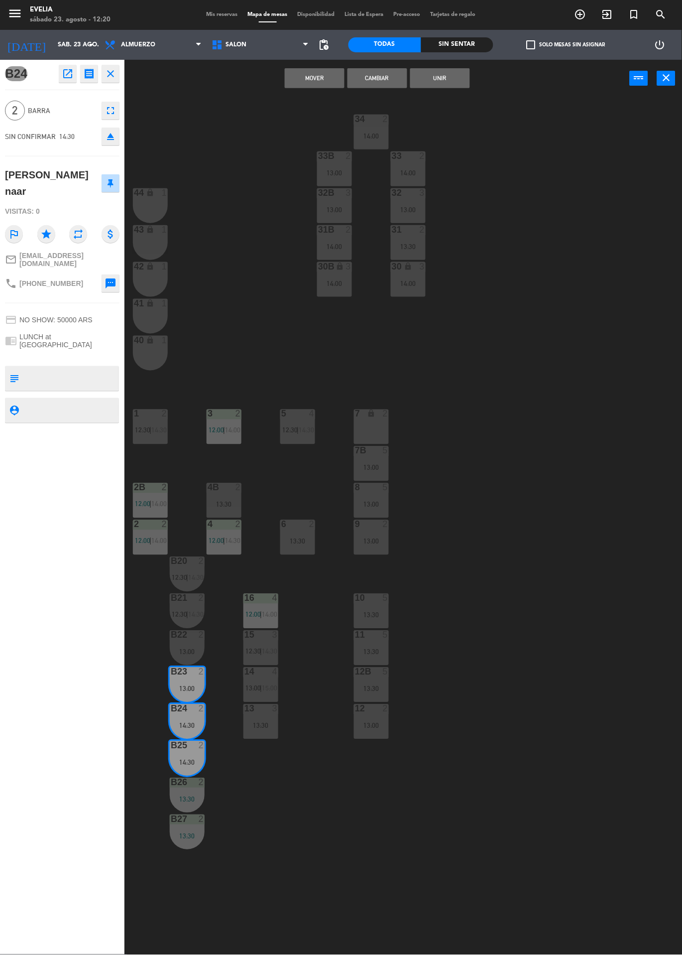
click at [196, 654] on div "13:00" at bounding box center [187, 652] width 35 height 7
click at [385, 82] on button "Cambiar" at bounding box center [378, 78] width 60 height 20
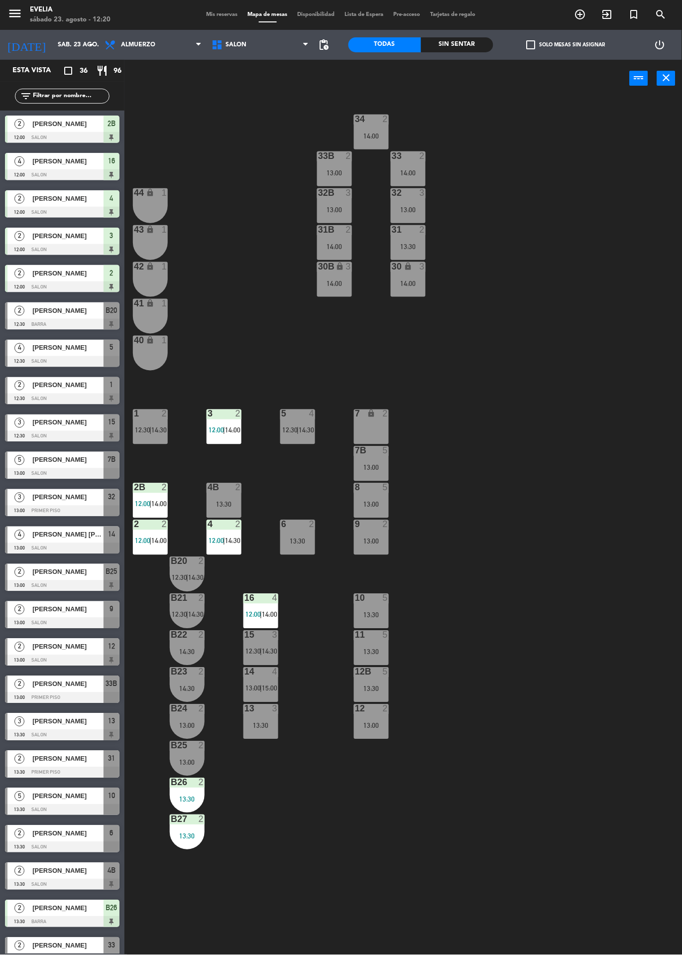
scroll to position [251, 0]
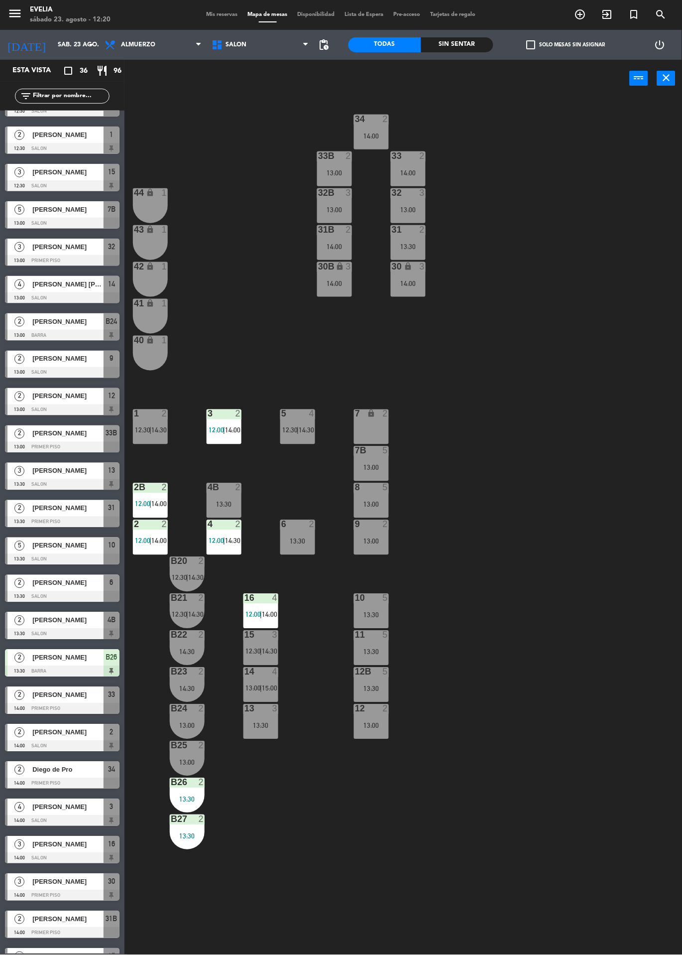
click at [528, 629] on div "34 2 14:00 33B 2 13:00 33 2 14:00 44 lock 1 32B 3 13:00 32 3 13:00 43 lock 1 31…" at bounding box center [407, 526] width 551 height 858
click at [297, 424] on div "5 4 12:30 | 14:30" at bounding box center [297, 426] width 35 height 35
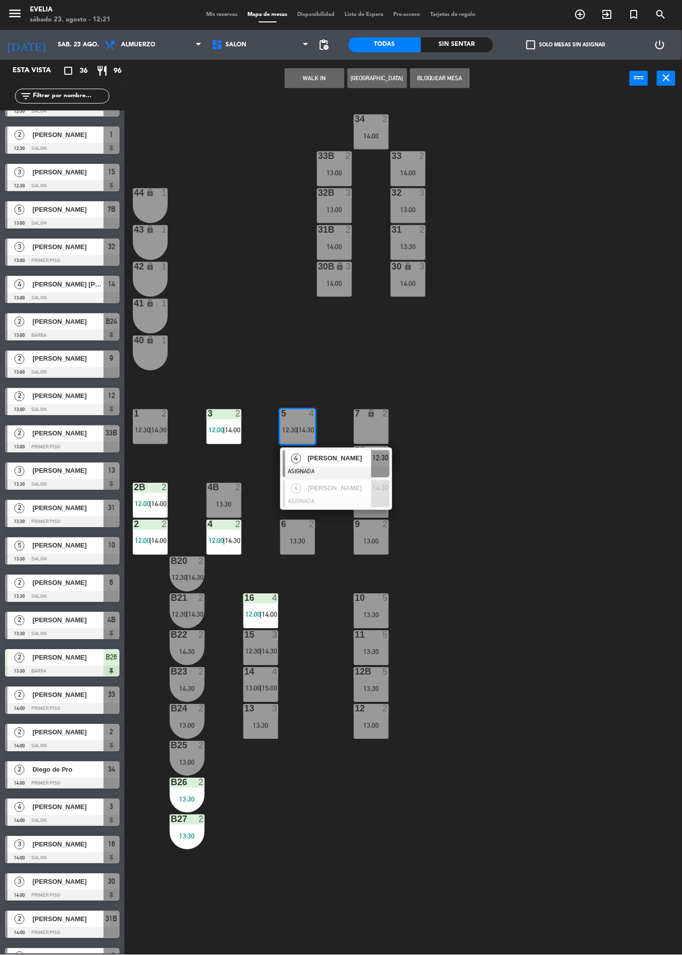
click at [499, 402] on div "34 2 14:00 33B 2 13:00 33 2 14:00 44 lock 1 32B 3 13:00 32 3 13:00 43 lock 1 31…" at bounding box center [407, 526] width 551 height 858
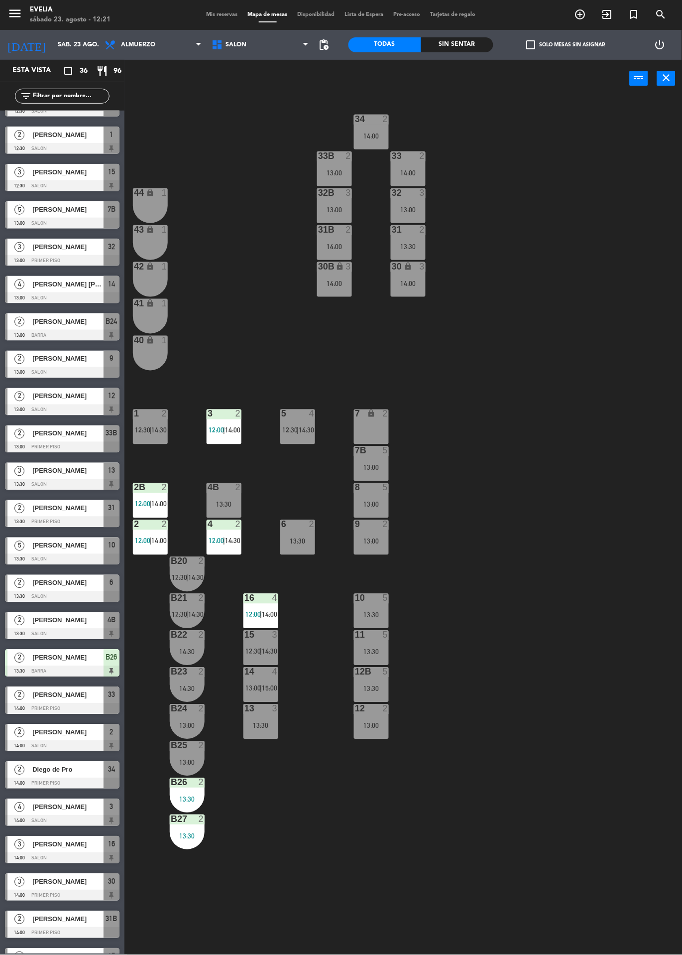
click at [566, 572] on div "34 2 14:00 33B 2 13:00 33 2 14:00 44 lock 1 32B 3 13:00 32 3 13:00 43 lock 1 31…" at bounding box center [407, 526] width 551 height 858
click at [266, 686] on span "15:00" at bounding box center [269, 688] width 15 height 8
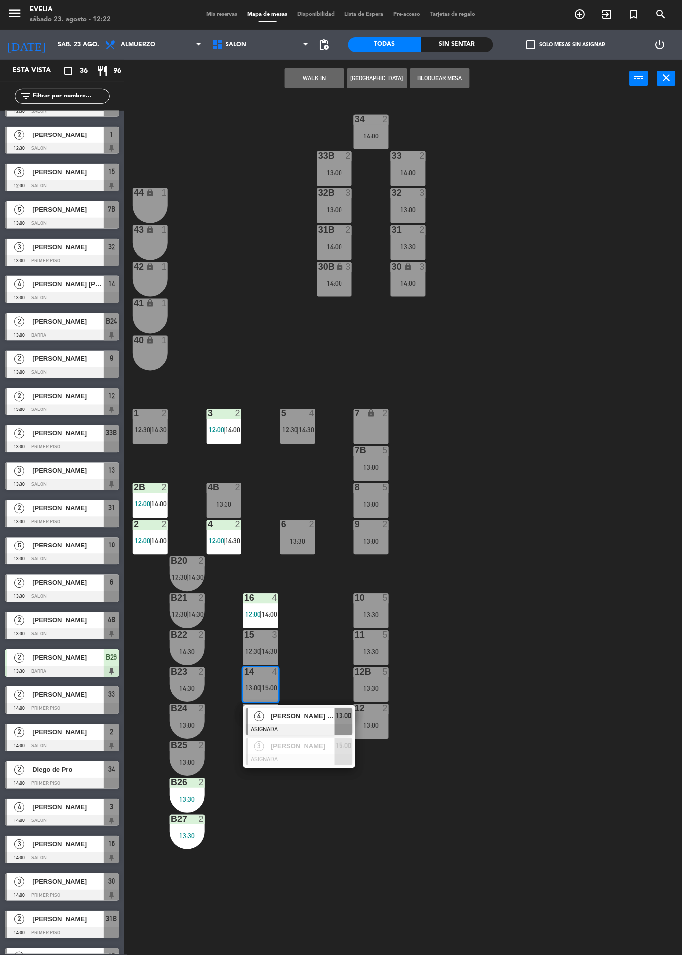
click at [517, 594] on div "34 2 14:00 33B 2 13:00 33 2 14:00 44 lock 1 32B 3 13:00 32 3 13:00 43 lock 1 31…" at bounding box center [407, 526] width 551 height 858
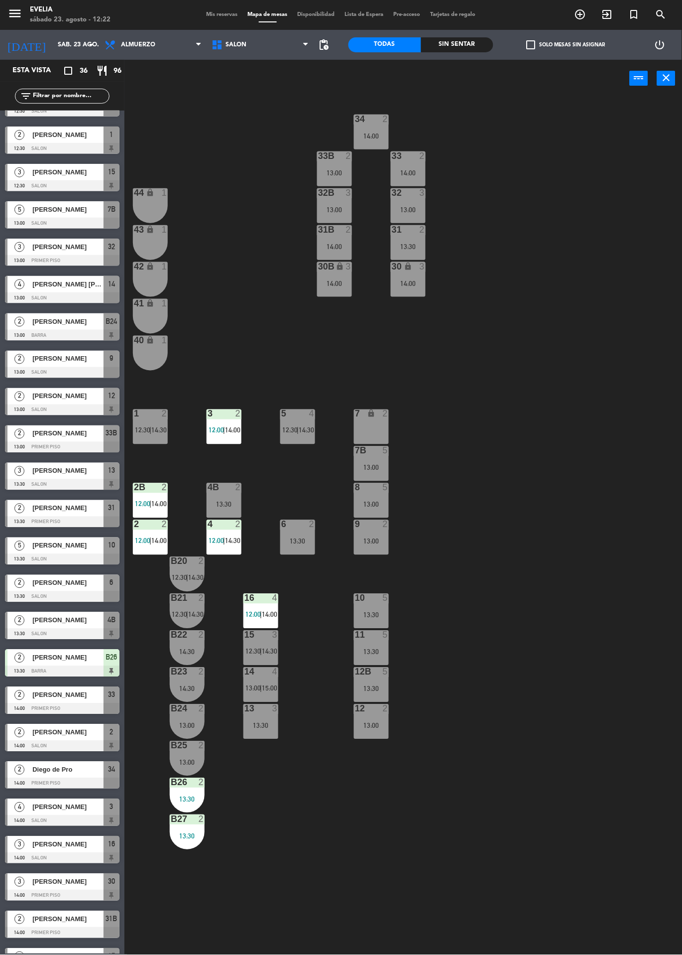
click at [142, 501] on span "12:00" at bounding box center [142, 504] width 15 height 8
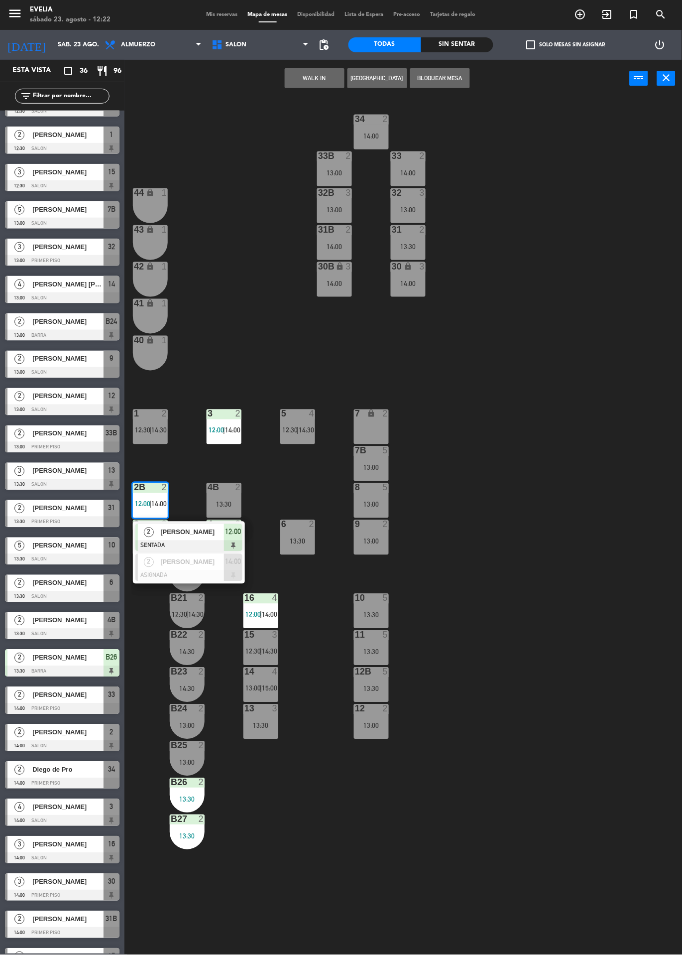
click at [520, 492] on div "34 2 14:00 33B 2 13:00 33 2 14:00 44 lock 1 32B 3 13:00 32 3 13:00 43 lock 1 31…" at bounding box center [407, 526] width 551 height 858
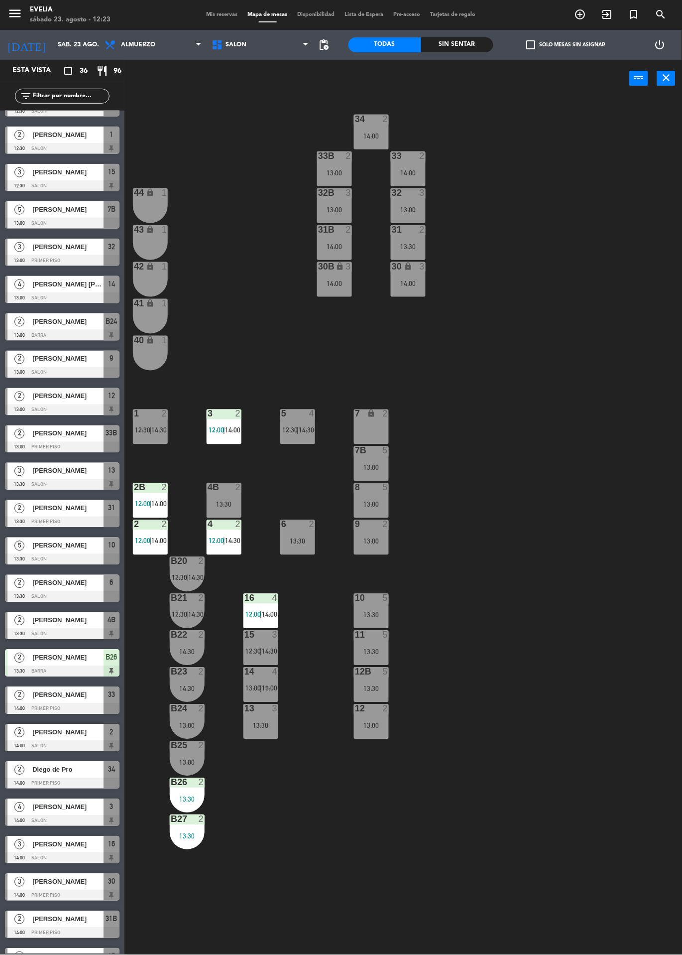
click at [325, 46] on span "pending_actions" at bounding box center [324, 45] width 12 height 12
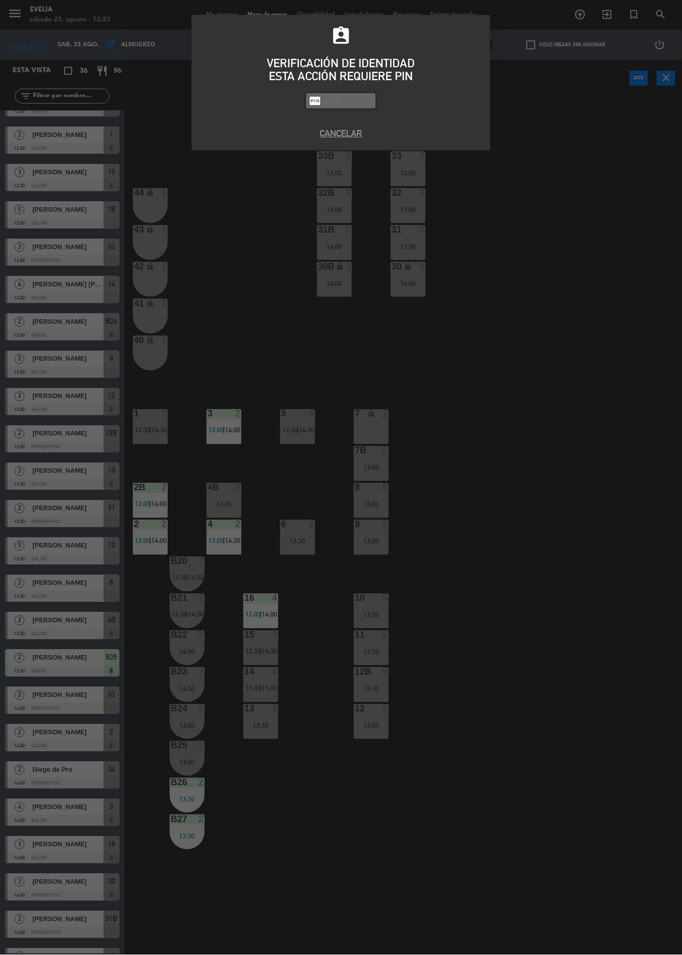
click at [348, 100] on input "text" at bounding box center [349, 100] width 50 height 11
type input "7980"
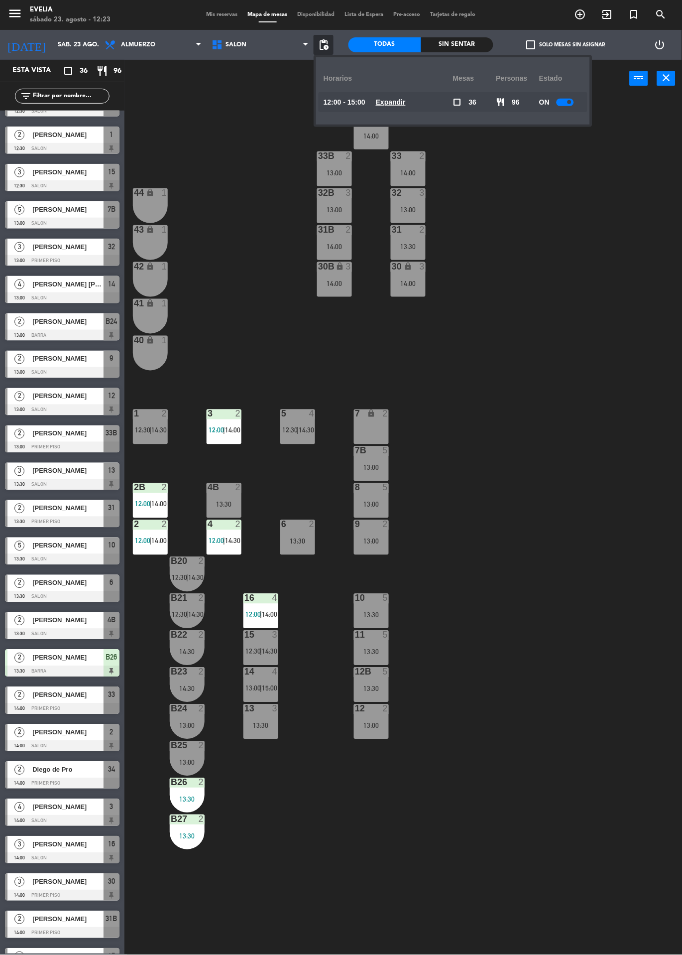
click at [558, 104] on div at bounding box center [565, 102] width 17 height 7
click at [546, 329] on div "34 2 14:00 33B 2 13:00 33 2 14:00 44 lock 1 32B 3 13:00 32 3 13:00 43 lock 1 31…" at bounding box center [407, 526] width 551 height 858
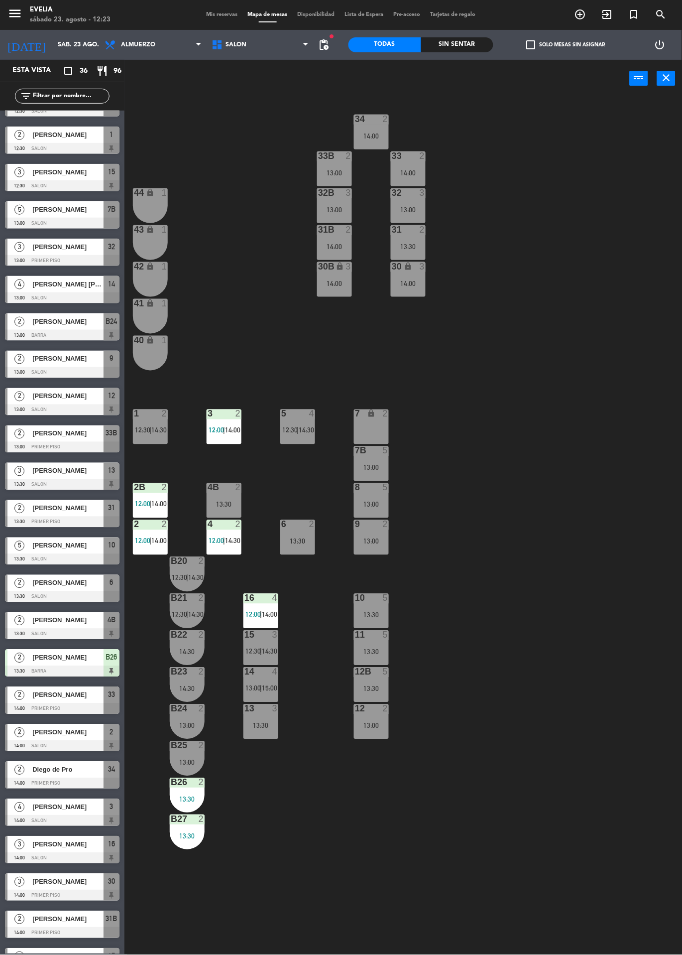
click at [377, 543] on div "13:00" at bounding box center [371, 541] width 35 height 7
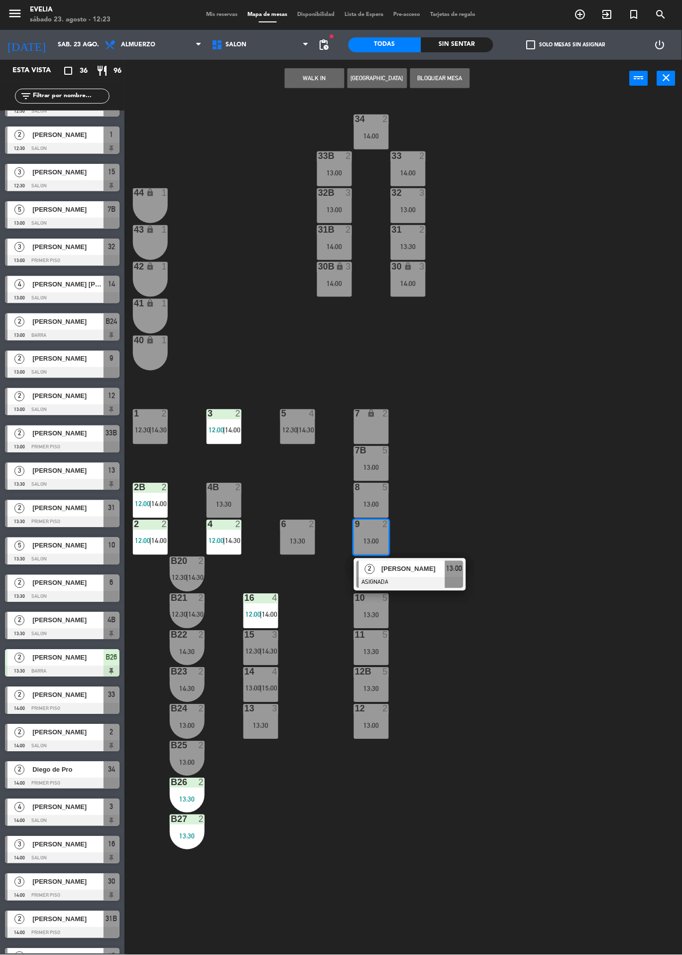
click at [428, 577] on div at bounding box center [410, 582] width 107 height 11
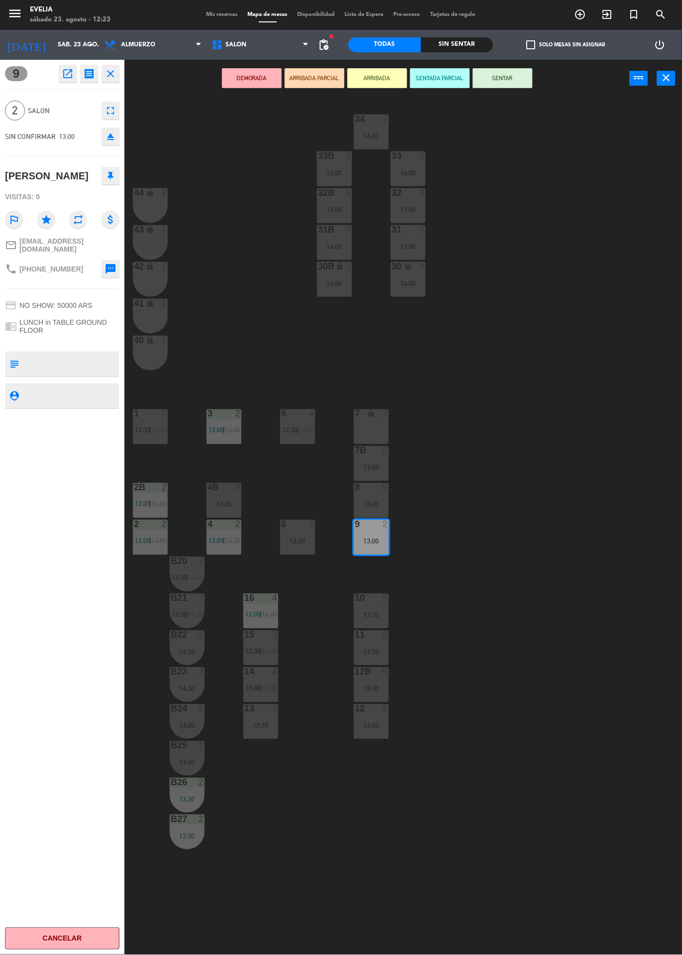
click at [516, 434] on div "34 2 14:00 33B 2 13:00 33 2 14:00 44 lock 1 32B 3 13:00 32 3 13:00 43 lock 1 31…" at bounding box center [407, 526] width 551 height 858
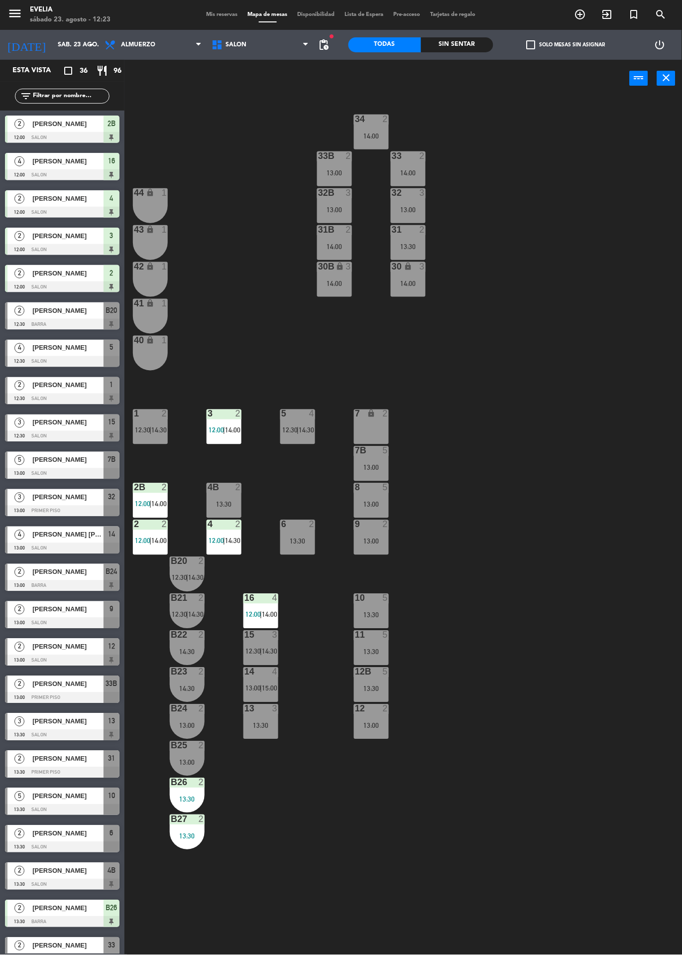
click at [367, 530] on div "9 2 13:00" at bounding box center [371, 537] width 35 height 35
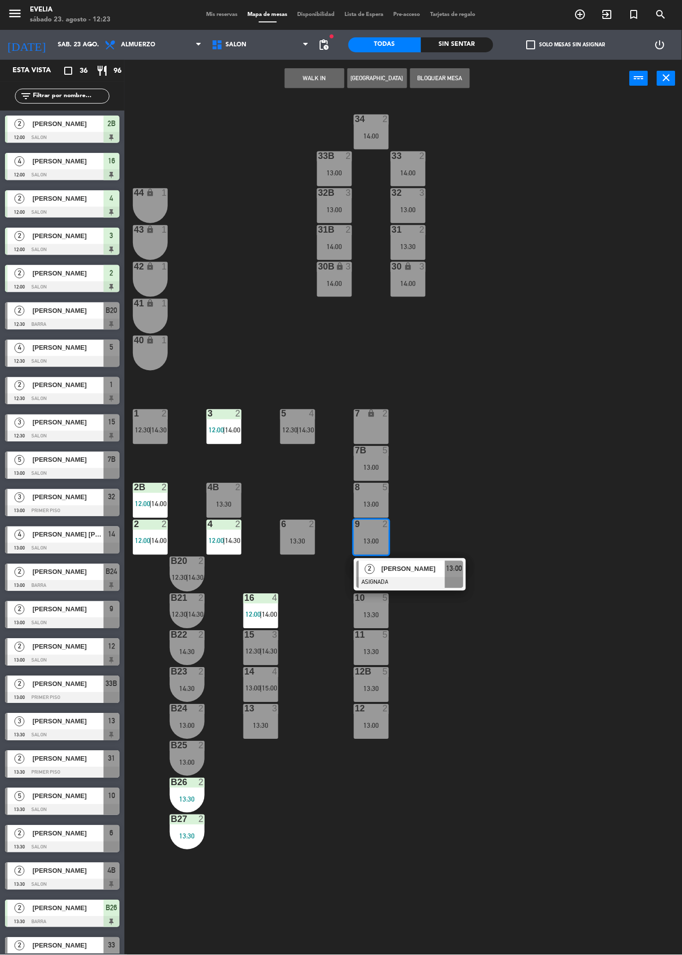
click at [440, 574] on div "[PERSON_NAME]" at bounding box center [413, 569] width 65 height 16
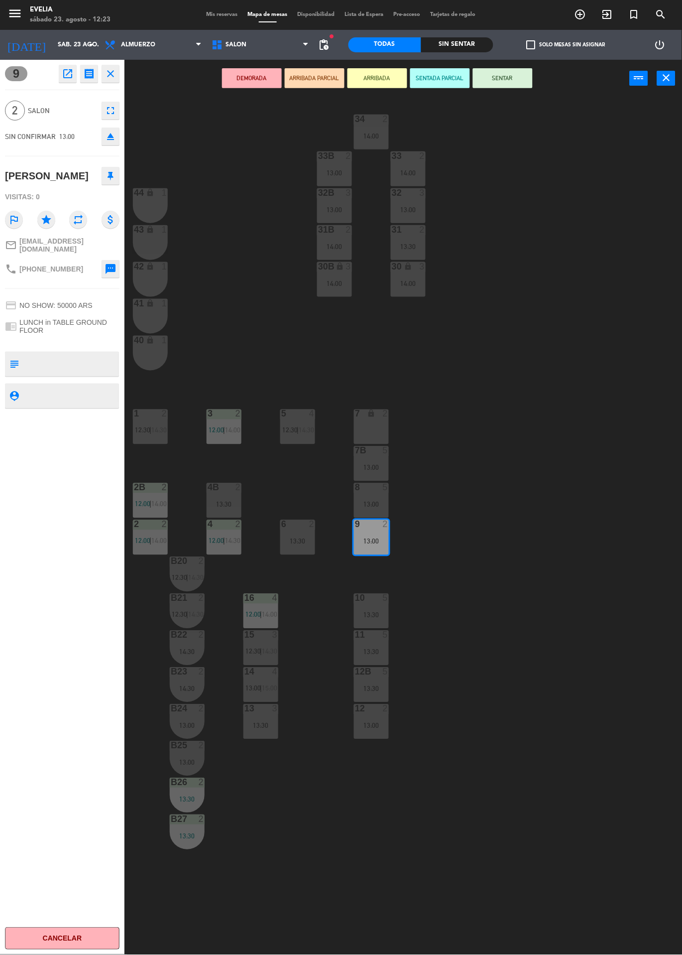
click at [108, 138] on icon "eject" at bounding box center [111, 137] width 12 height 12
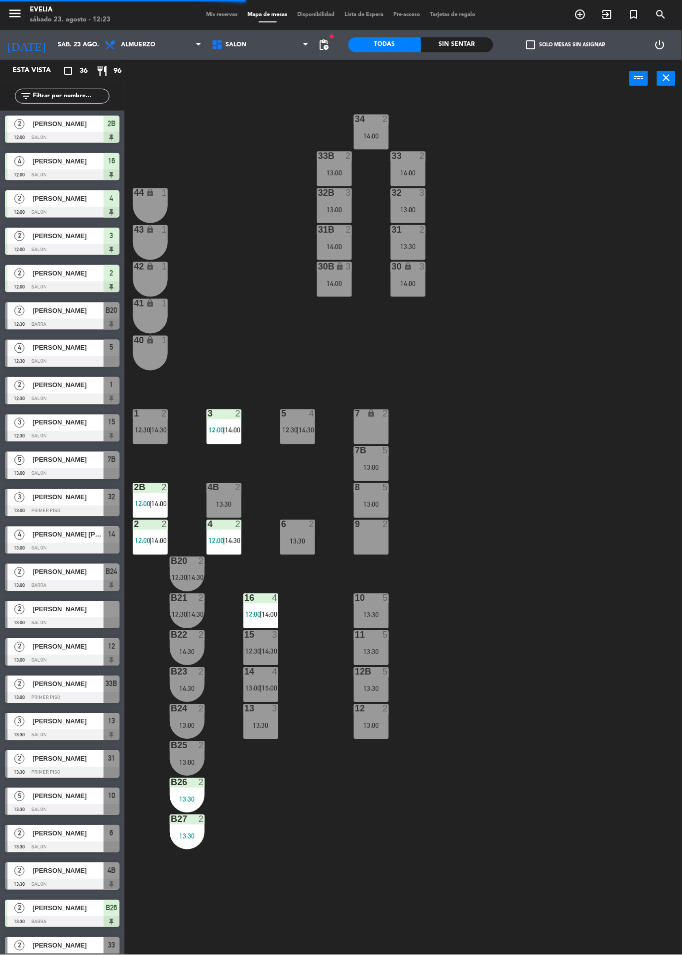
click at [382, 462] on div "7B 5 13:00" at bounding box center [371, 463] width 35 height 35
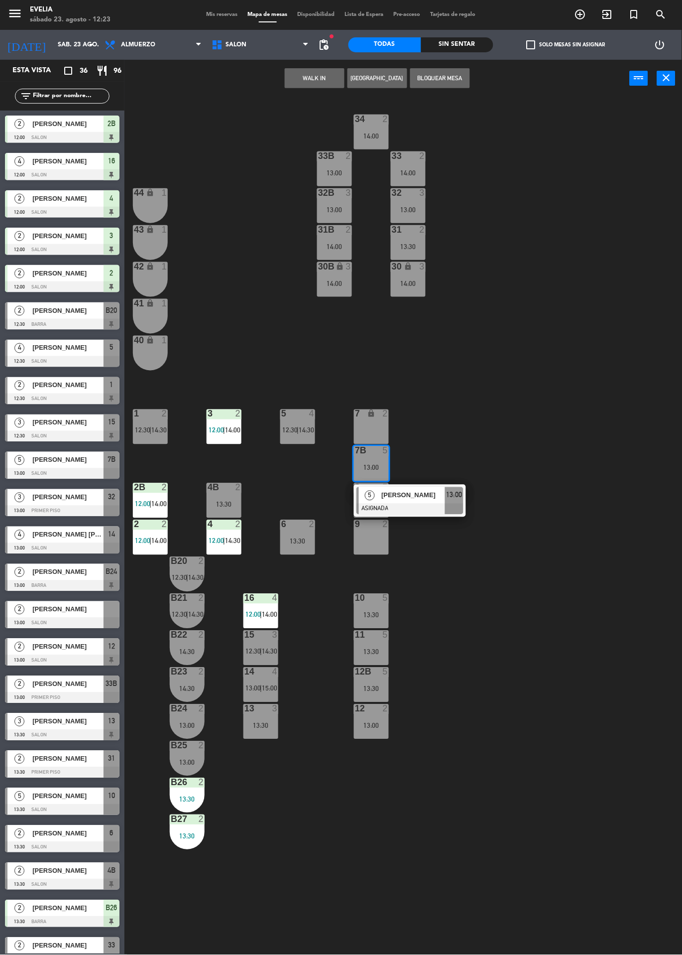
click at [428, 505] on div at bounding box center [410, 509] width 107 height 11
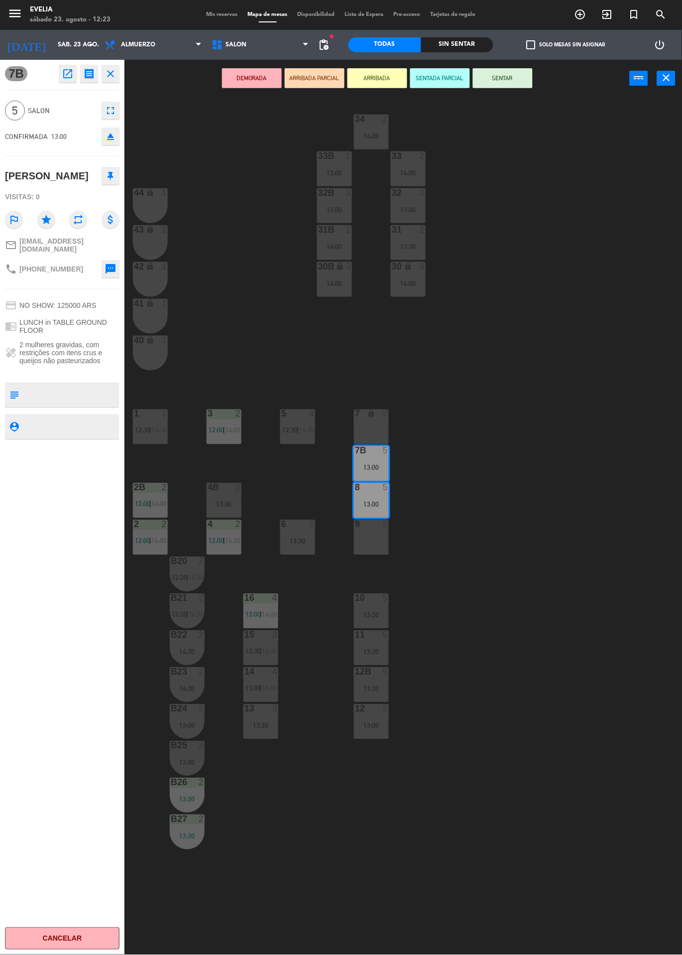
click at [374, 541] on div "9 2" at bounding box center [371, 537] width 35 height 35
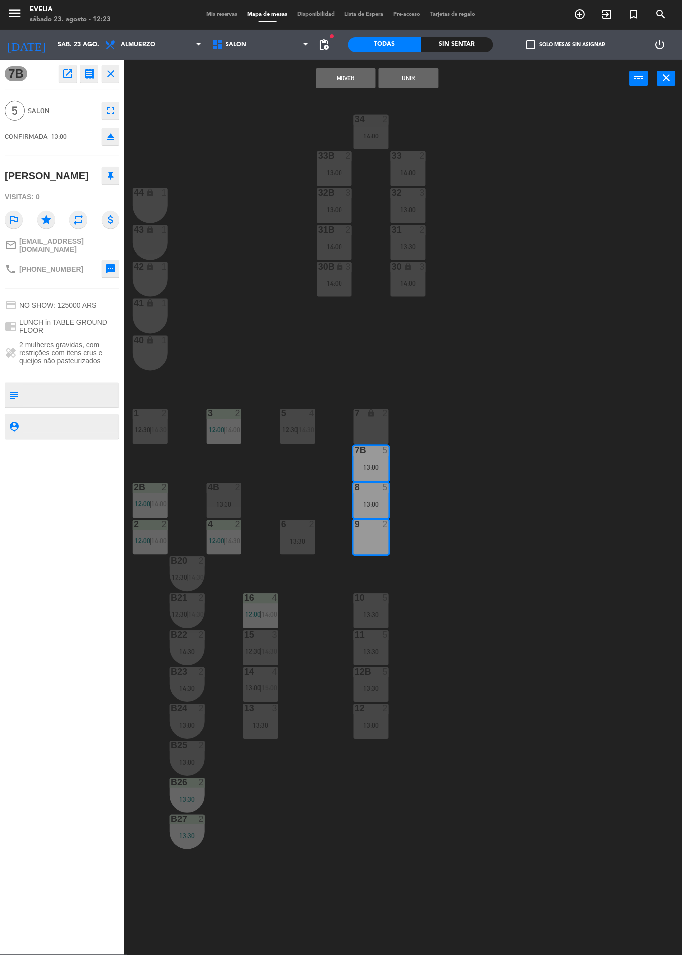
click at [380, 499] on div "8 5 13:00" at bounding box center [371, 500] width 35 height 35
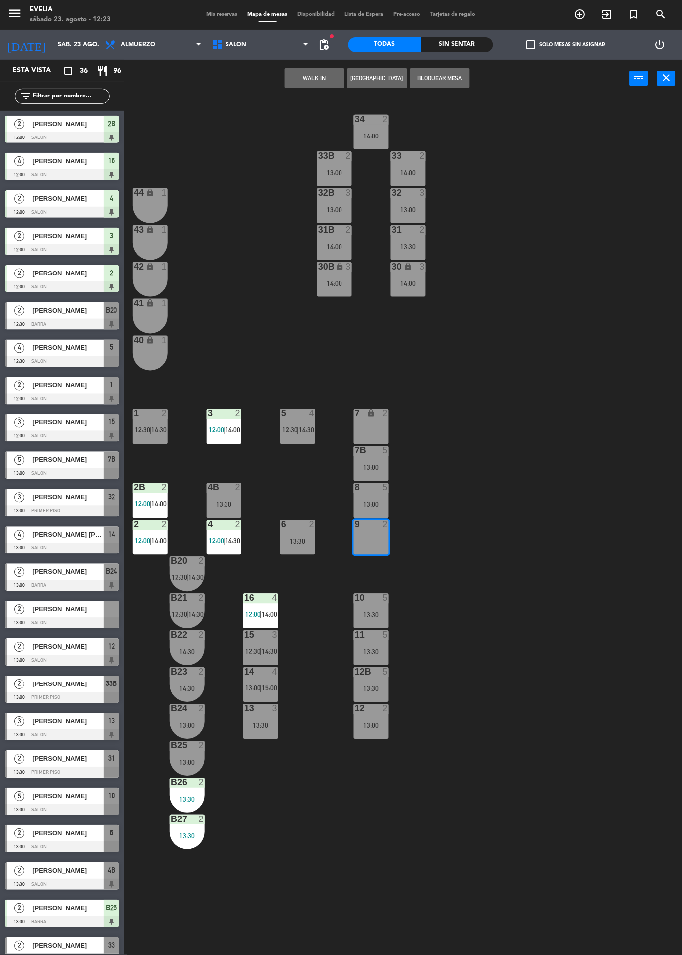
click at [379, 506] on div "13:00" at bounding box center [371, 504] width 35 height 7
click at [485, 509] on div "34 2 14:00 33B 2 13:00 33 2 14:00 44 lock 1 32B 3 13:00 32 3 13:00 43 lock 1 31…" at bounding box center [407, 526] width 551 height 858
click at [380, 465] on div "13:00" at bounding box center [371, 467] width 35 height 7
click at [432, 505] on div at bounding box center [410, 509] width 107 height 11
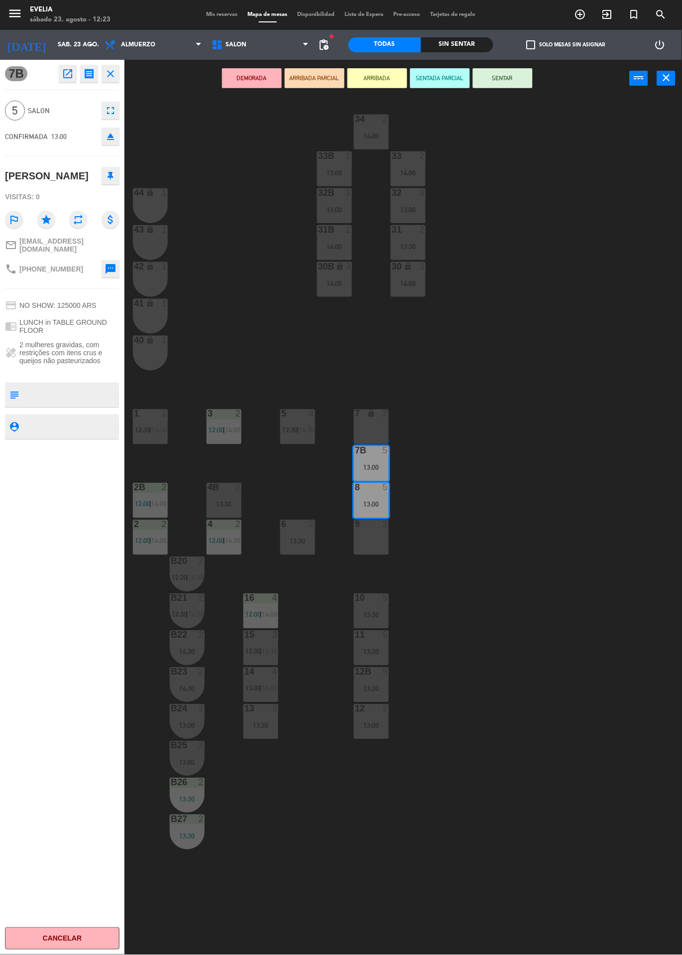
click at [110, 138] on icon "eject" at bounding box center [111, 137] width 12 height 12
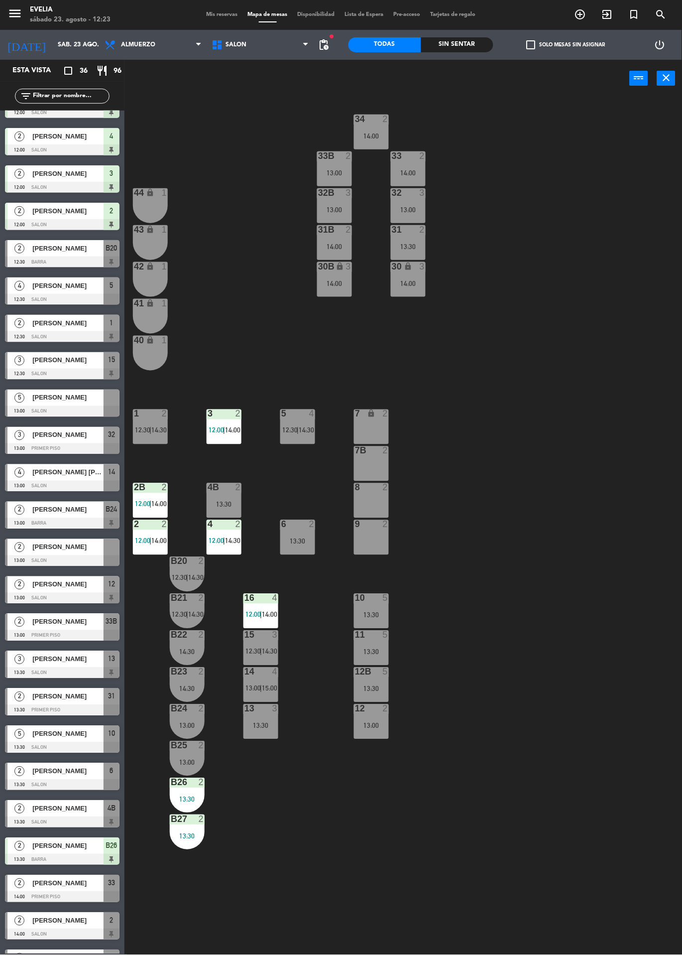
scroll to position [65, 0]
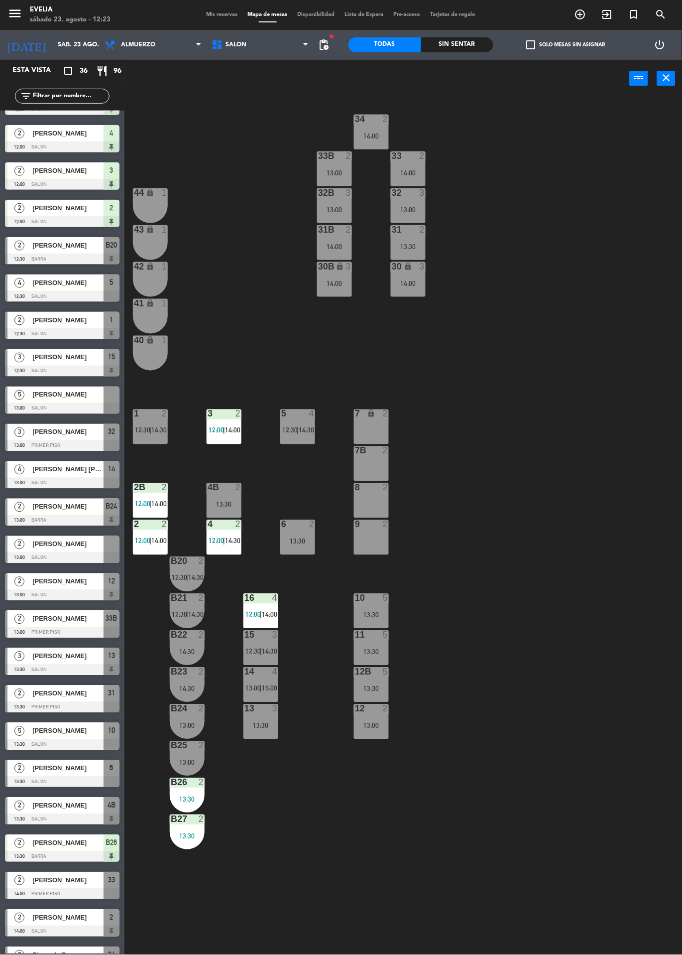
click at [97, 400] on div "[PERSON_NAME]" at bounding box center [67, 395] width 72 height 16
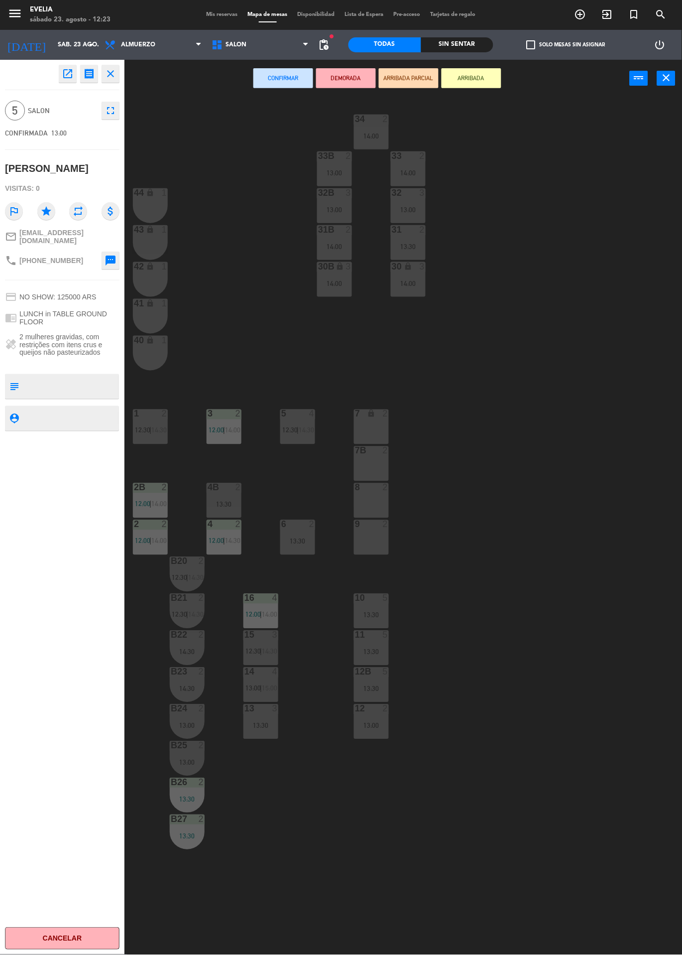
click at [369, 504] on div "8 2" at bounding box center [371, 500] width 35 height 35
click at [377, 544] on div "9 2" at bounding box center [371, 537] width 35 height 35
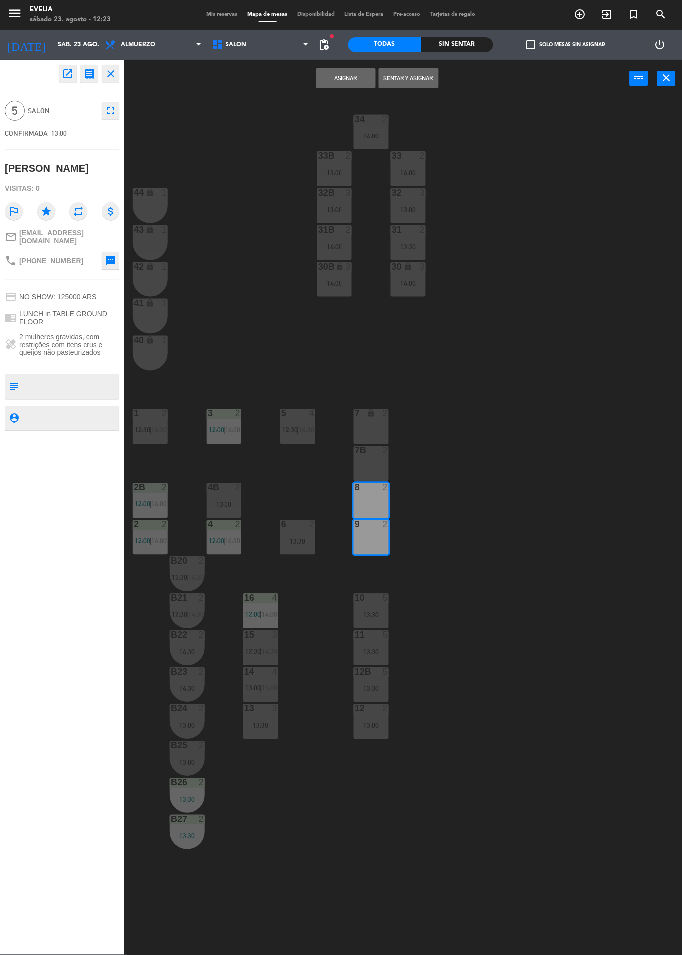
click at [350, 78] on button "Asignar" at bounding box center [346, 78] width 60 height 20
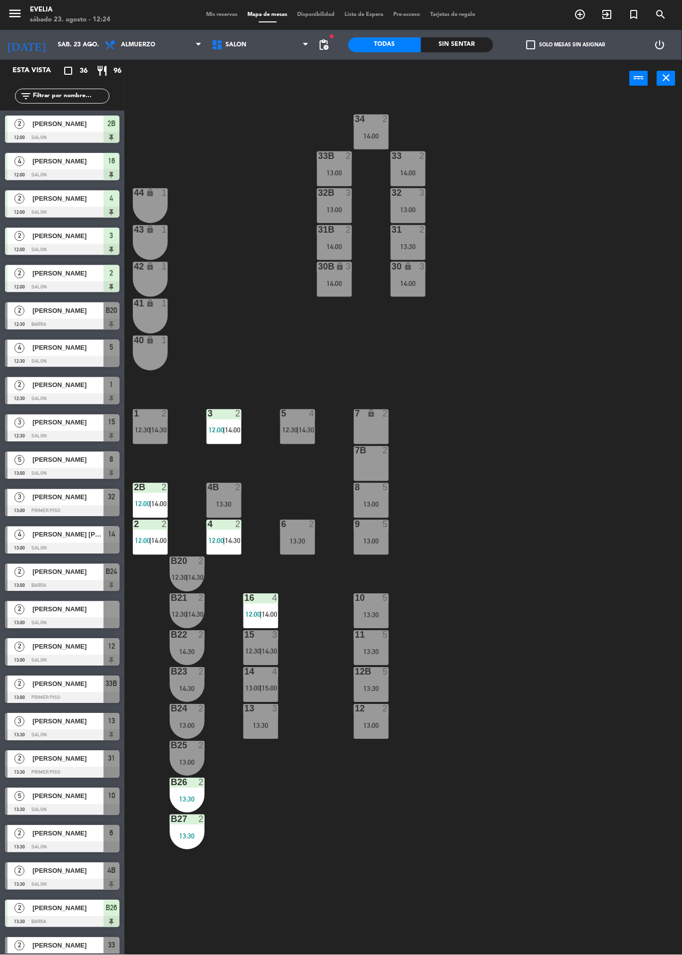
click at [370, 721] on div "12 2 13:00" at bounding box center [371, 721] width 35 height 35
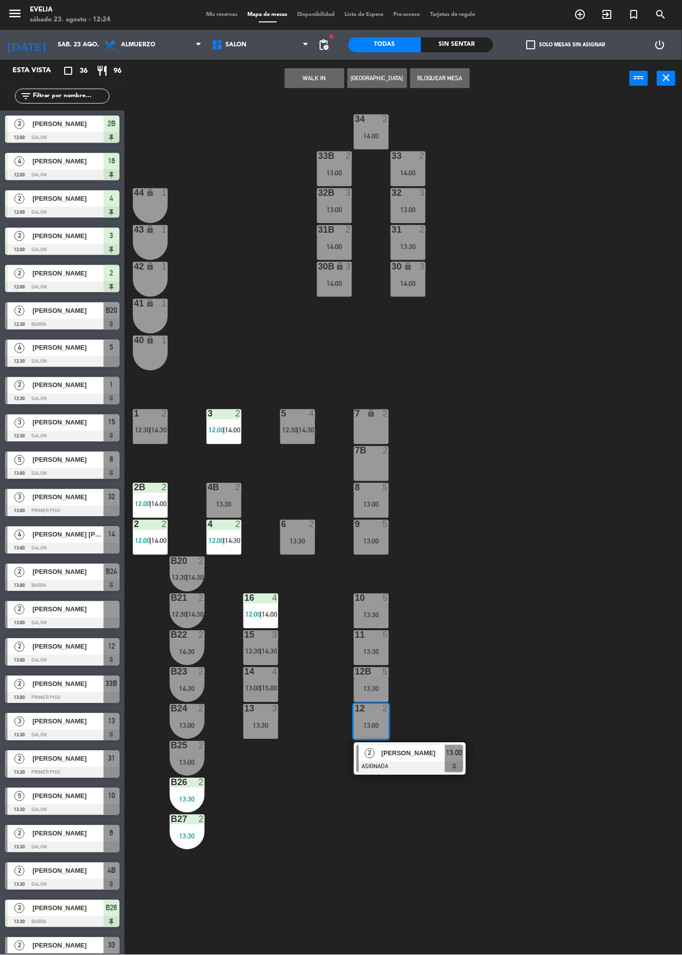
click at [429, 762] on div at bounding box center [410, 767] width 107 height 11
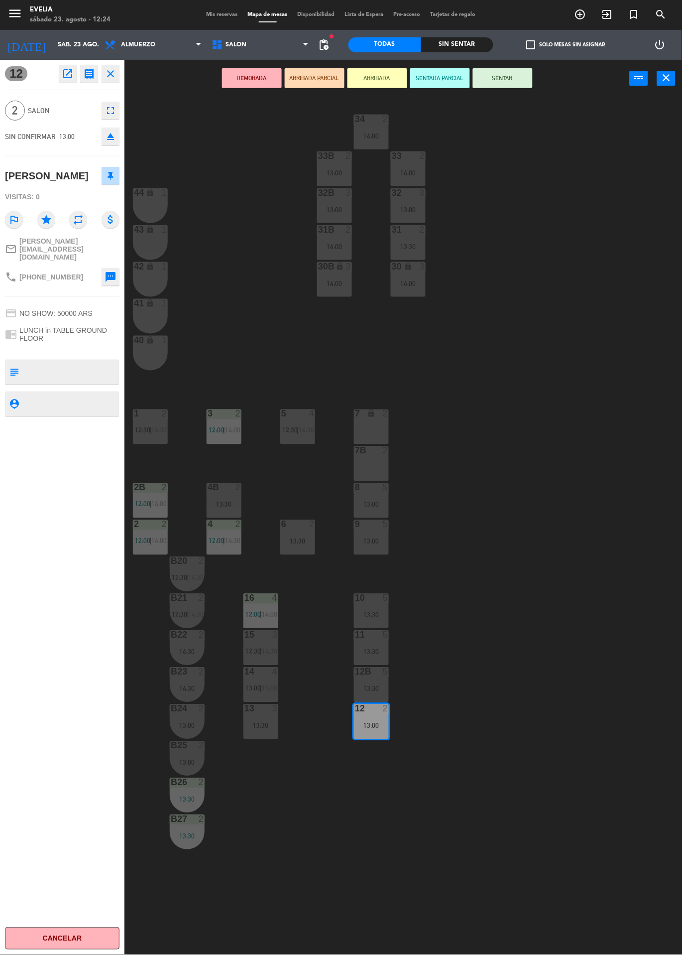
click at [110, 138] on icon "eject" at bounding box center [111, 137] width 12 height 12
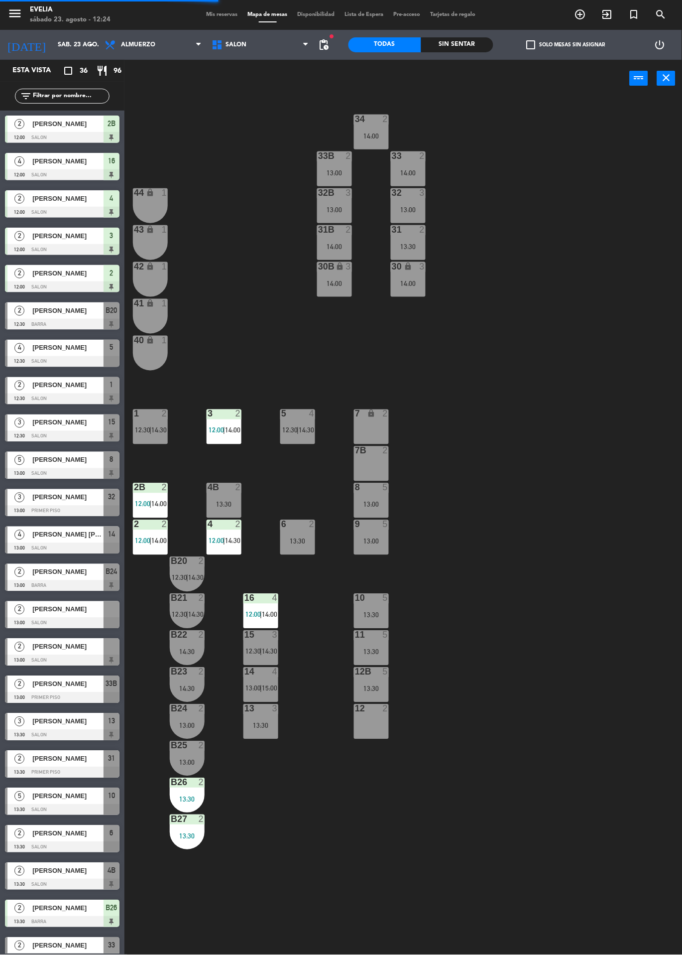
click at [370, 611] on div "13:30" at bounding box center [371, 614] width 35 height 7
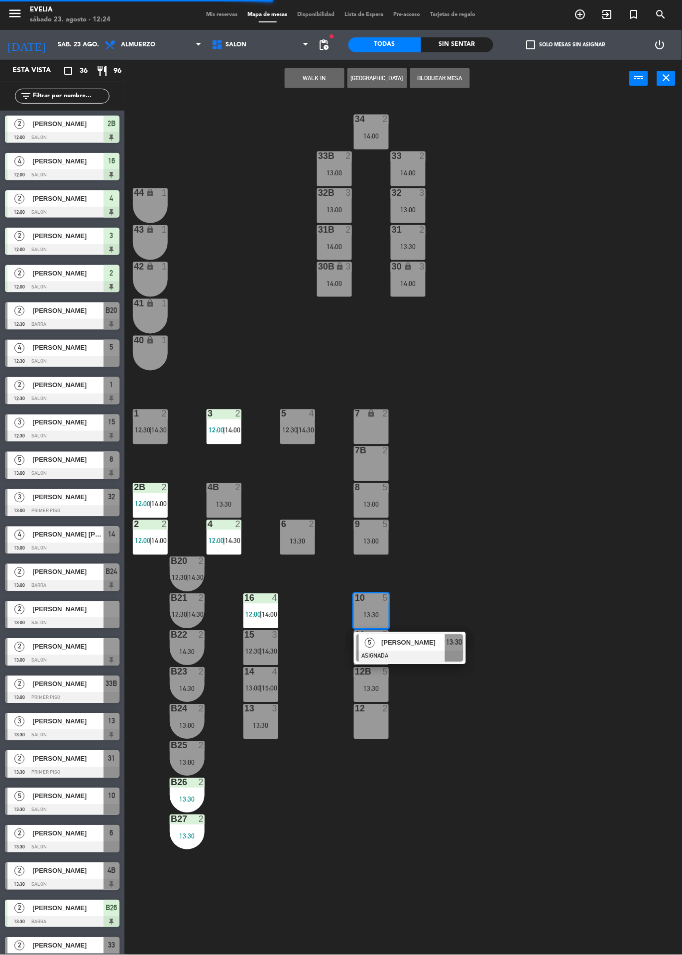
click at [414, 650] on div "[PERSON_NAME]" at bounding box center [413, 643] width 65 height 16
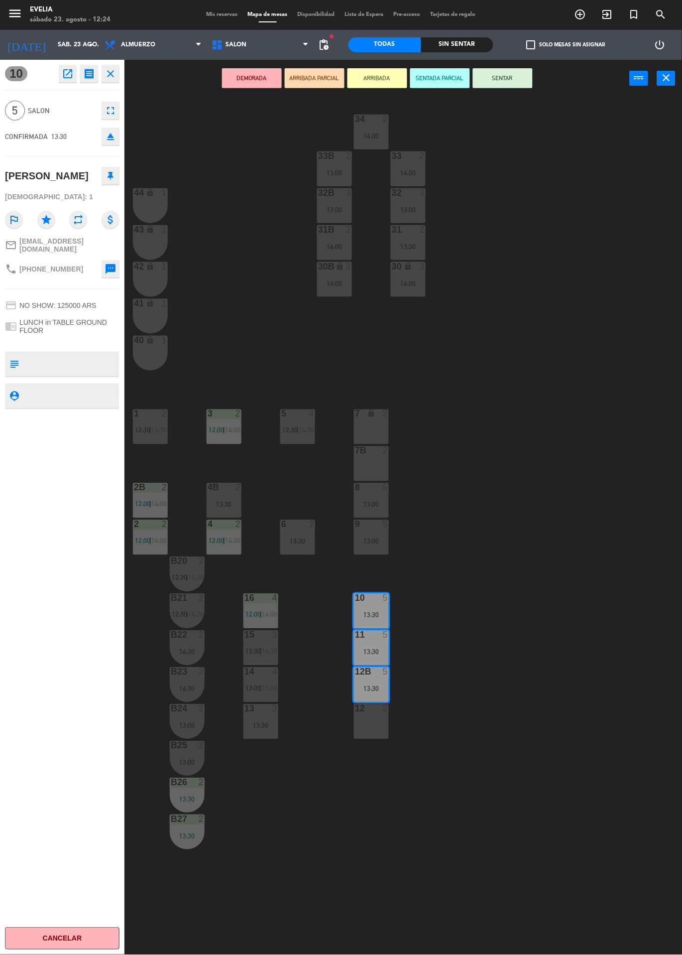
click at [112, 136] on icon "eject" at bounding box center [111, 137] width 12 height 12
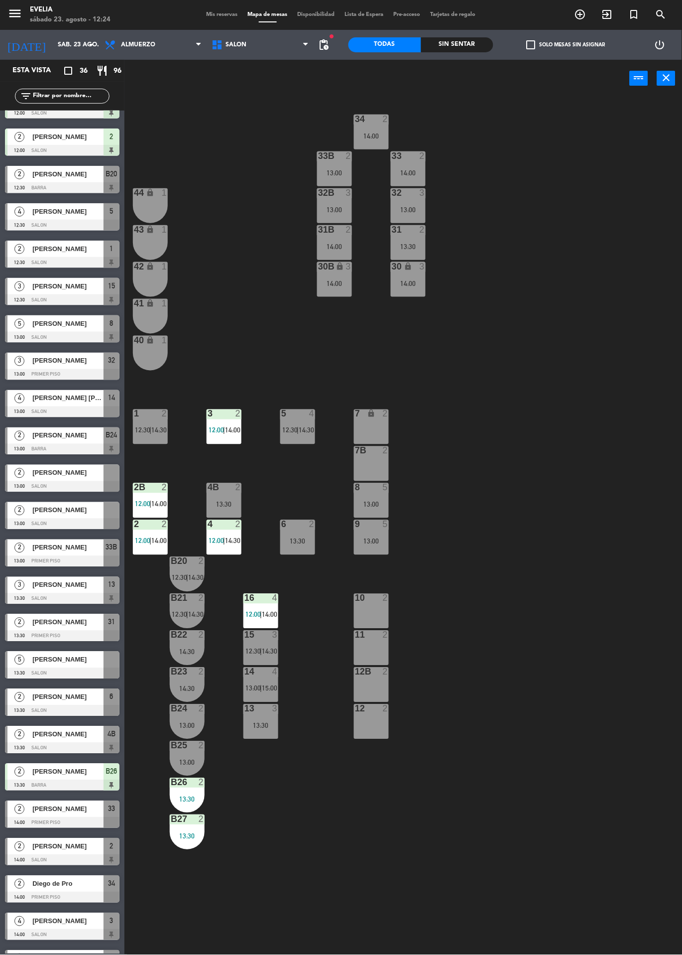
scroll to position [138, 0]
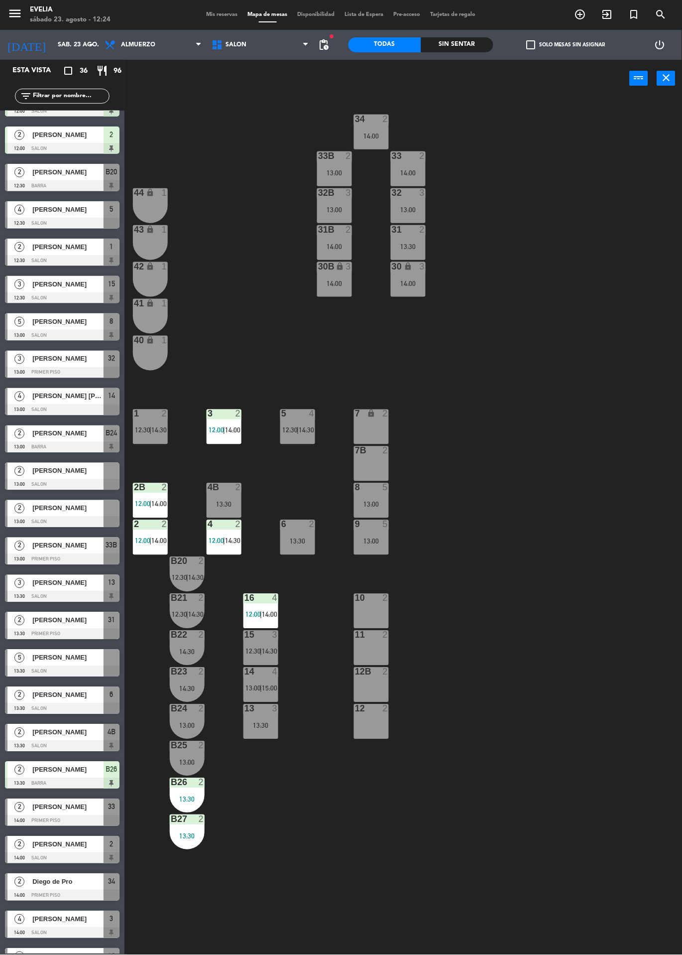
click at [107, 484] on div at bounding box center [62, 484] width 115 height 11
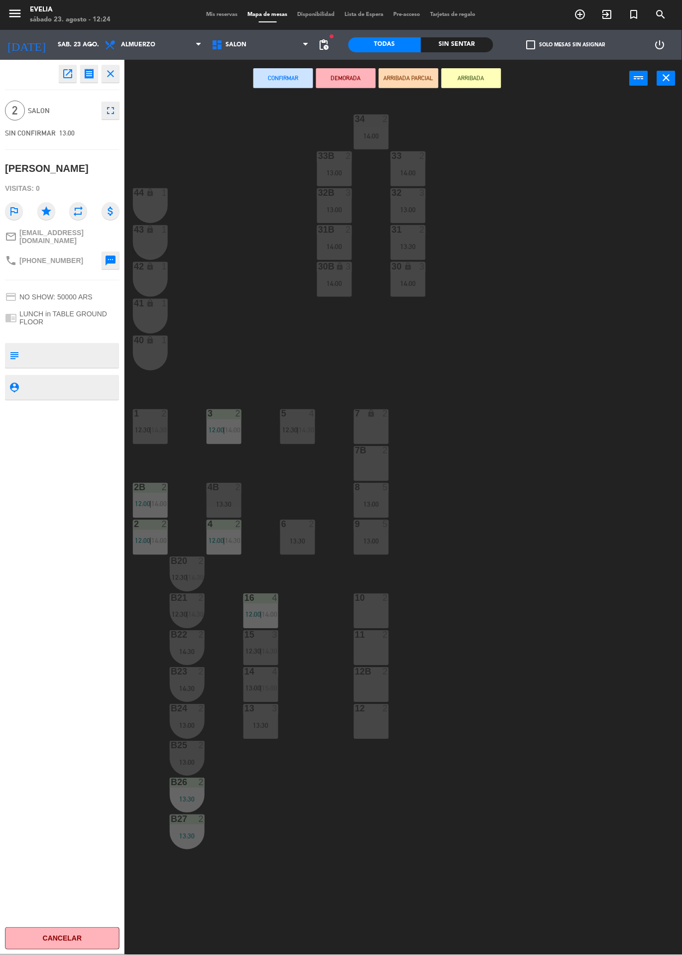
click at [372, 609] on div "10 2" at bounding box center [371, 611] width 35 height 35
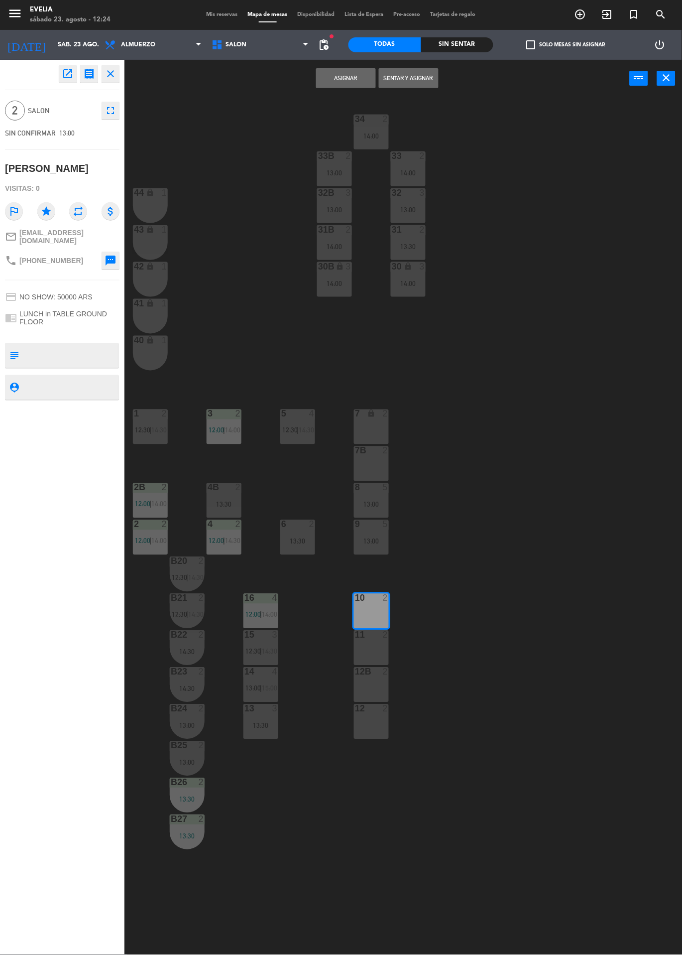
click at [358, 81] on button "Asignar" at bounding box center [346, 78] width 60 height 20
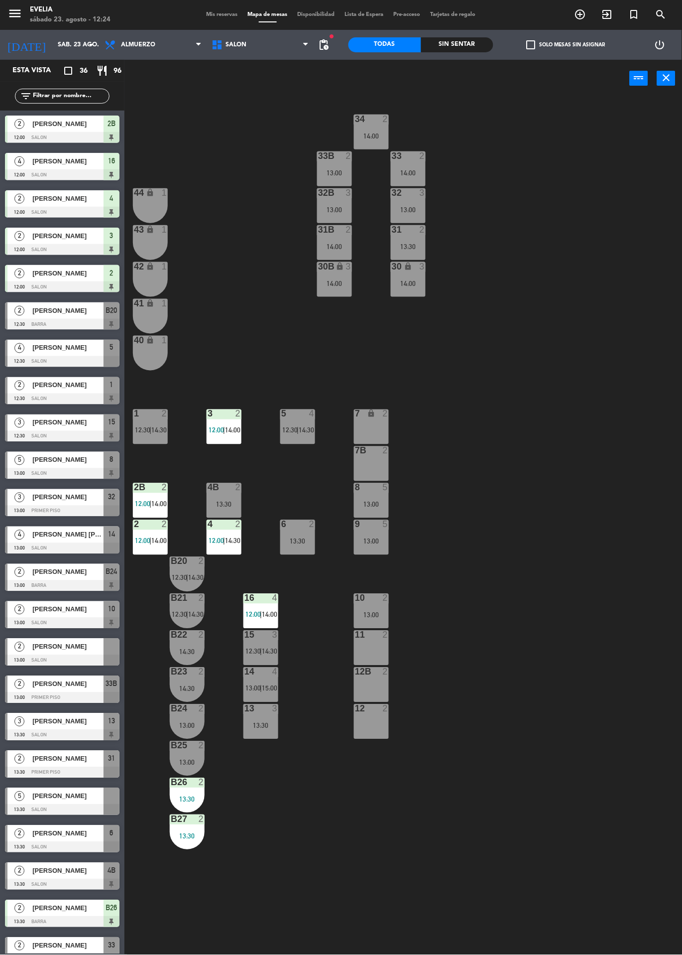
click at [90, 657] on div at bounding box center [62, 660] width 115 height 11
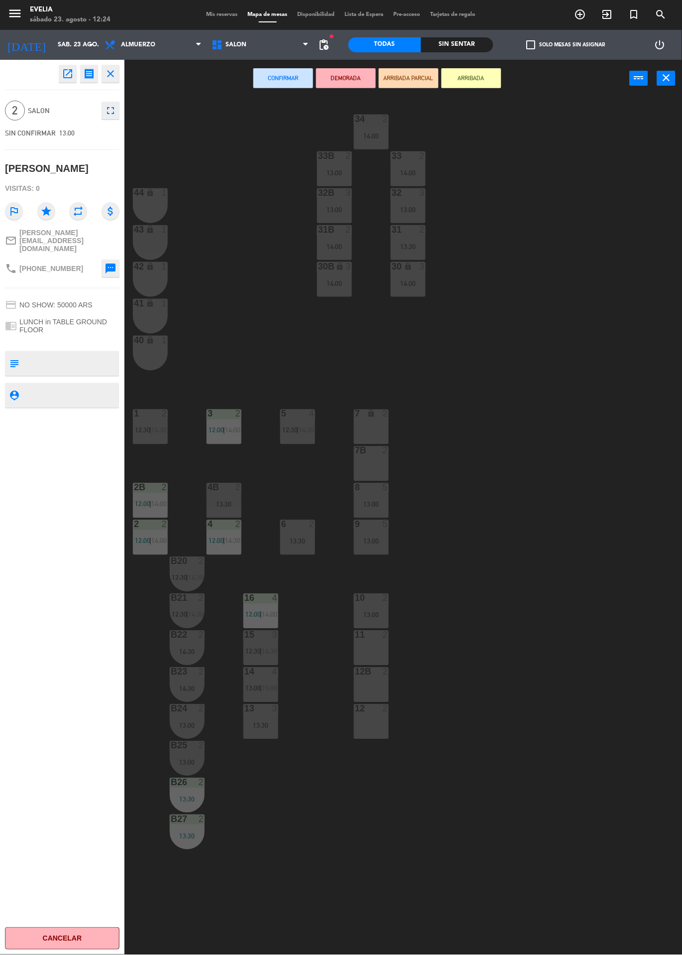
click at [377, 645] on div "11 2" at bounding box center [371, 648] width 35 height 35
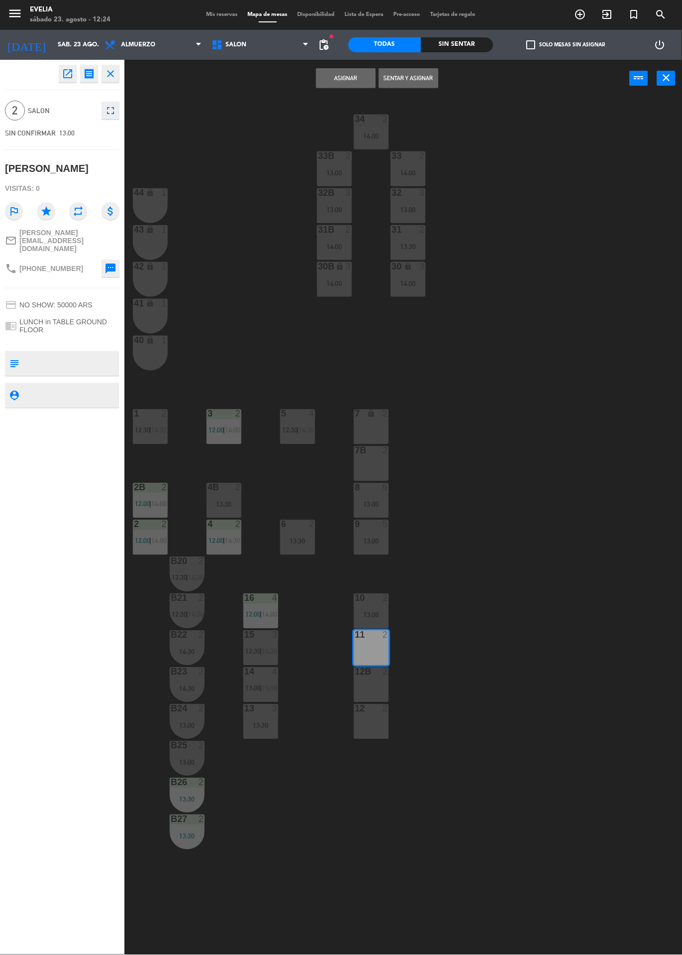
click at [352, 79] on button "Asignar" at bounding box center [346, 78] width 60 height 20
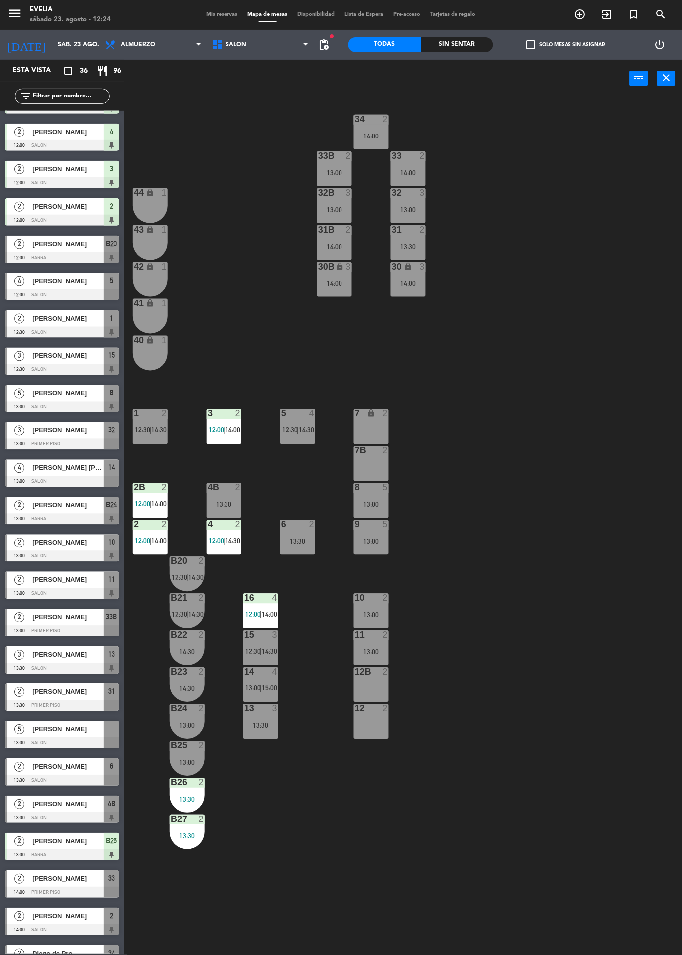
scroll to position [135, 0]
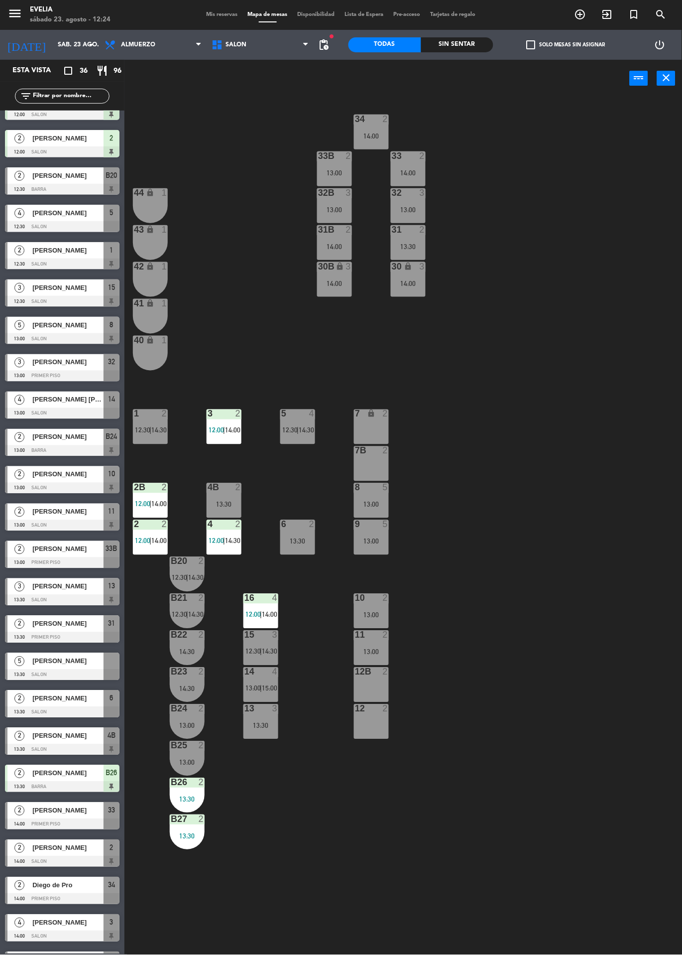
click at [74, 677] on div at bounding box center [62, 674] width 115 height 11
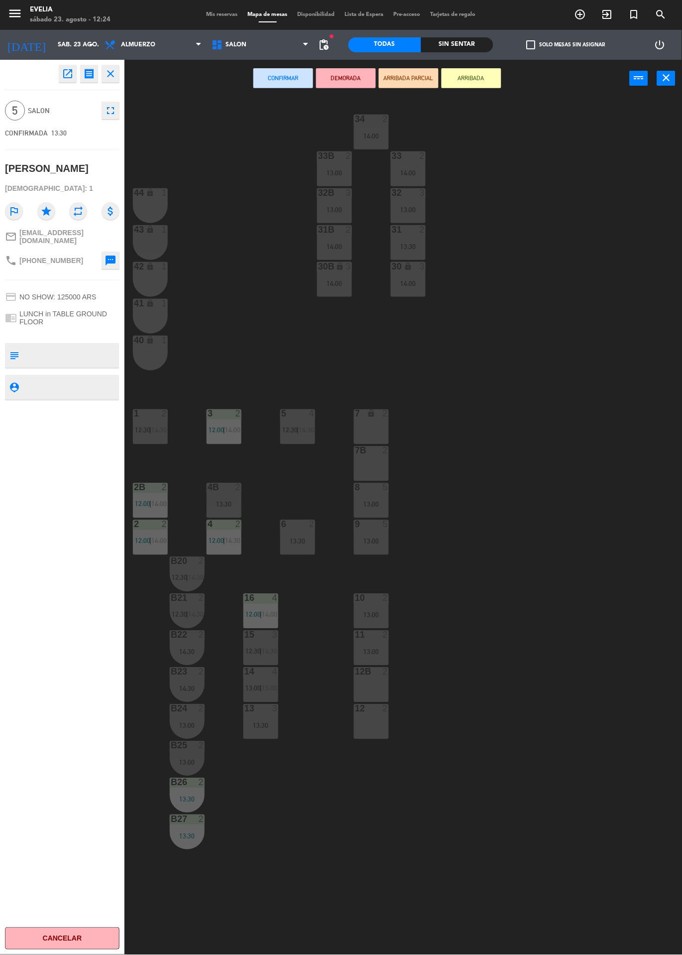
click at [511, 485] on div "34 2 14:00 33B 2 13:00 33 2 14:00 44 lock 1 32B 3 13:00 32 3 13:00 43 lock 1 31…" at bounding box center [407, 526] width 551 height 858
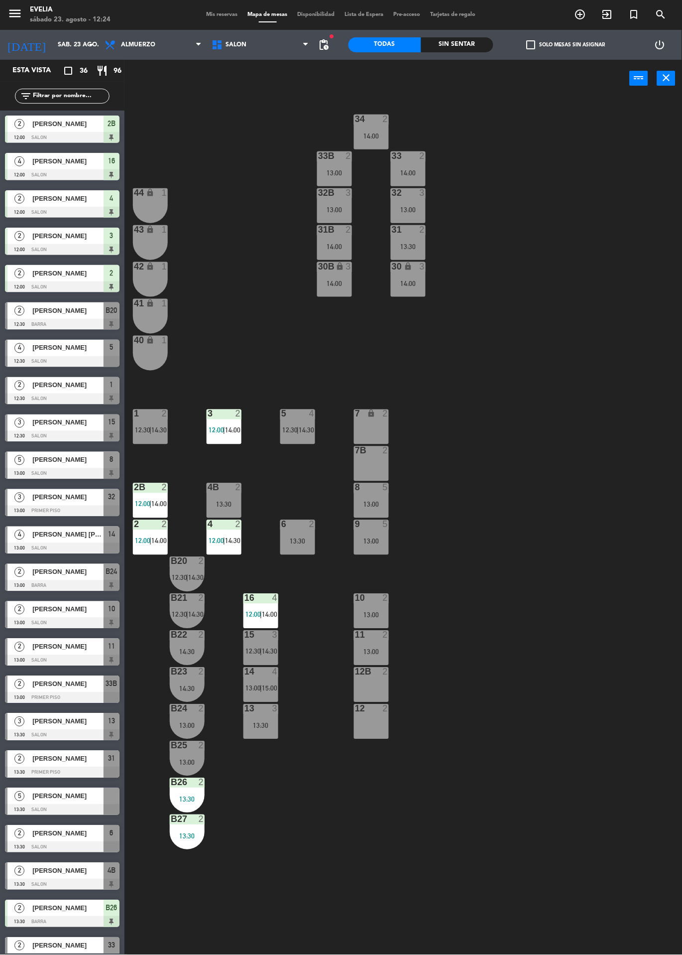
click at [91, 807] on div at bounding box center [62, 809] width 115 height 11
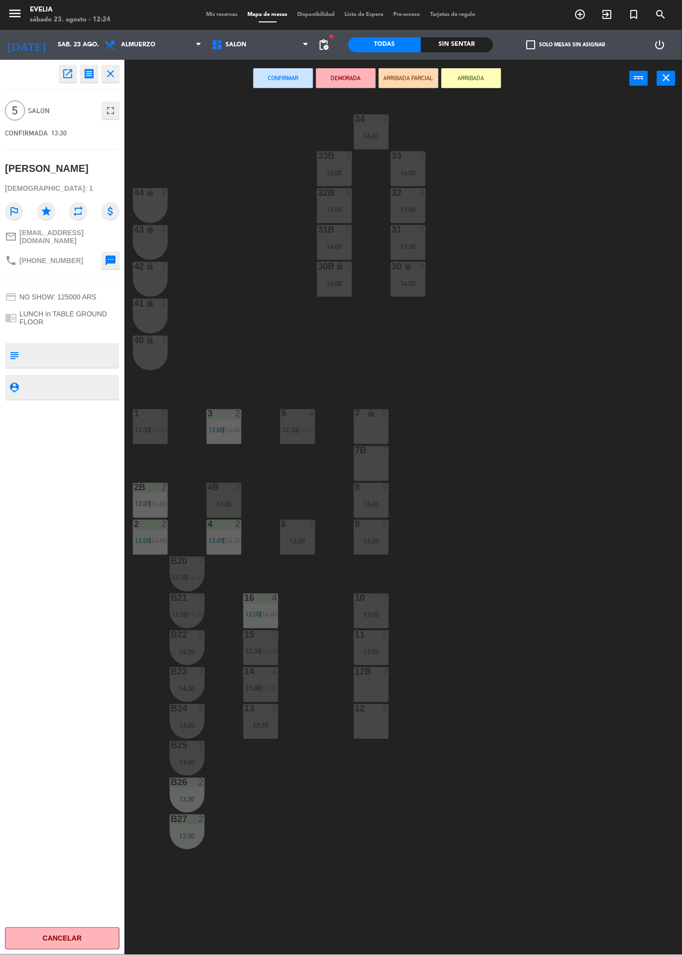
click at [373, 681] on div "12B 2" at bounding box center [371, 684] width 35 height 35
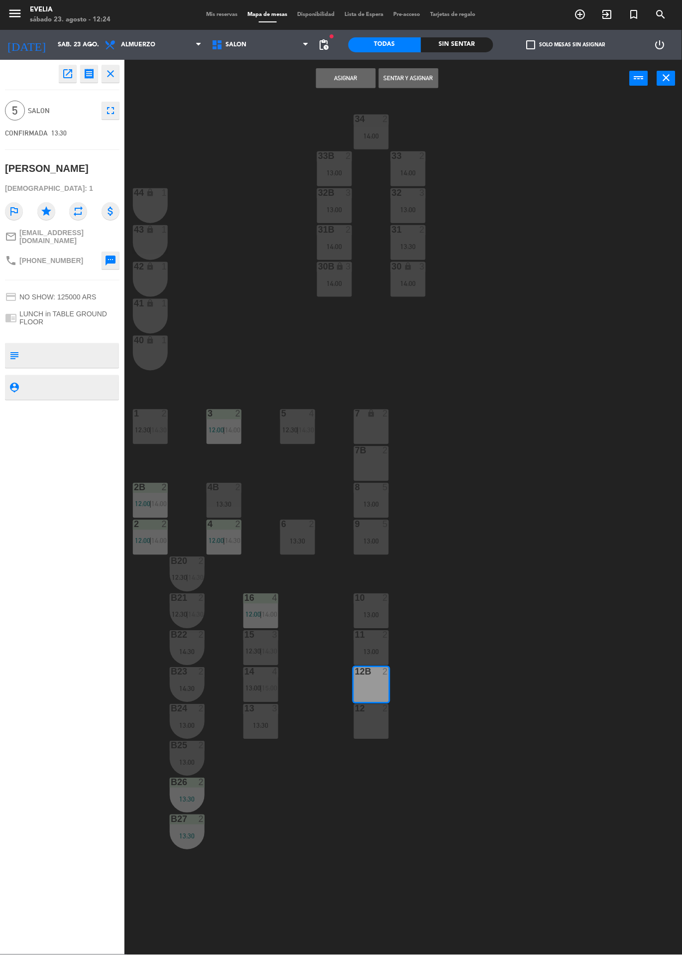
click at [367, 722] on div "12 2" at bounding box center [371, 721] width 35 height 35
click at [353, 78] on button "Asignar" at bounding box center [346, 78] width 60 height 20
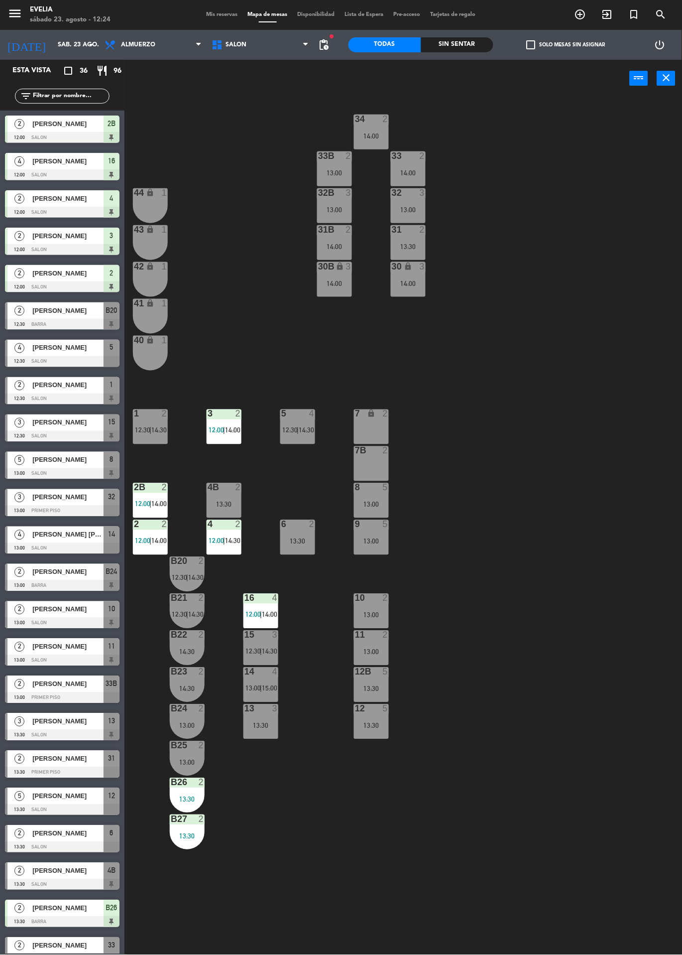
click at [522, 620] on div "34 2 14:00 33B 2 13:00 33 2 14:00 44 lock 1 32B 3 13:00 32 3 13:00 43 lock 1 31…" at bounding box center [407, 526] width 551 height 858
click at [217, 39] on icon at bounding box center [218, 45] width 14 height 12
click at [230, 15] on span "Mis reservas" at bounding box center [222, 14] width 41 height 5
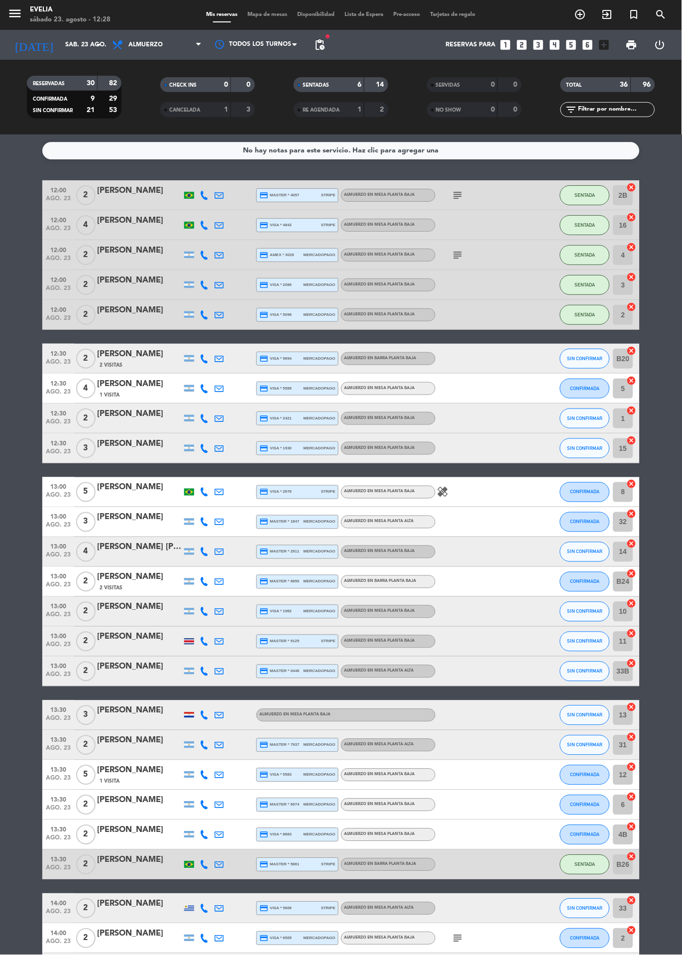
scroll to position [22, 0]
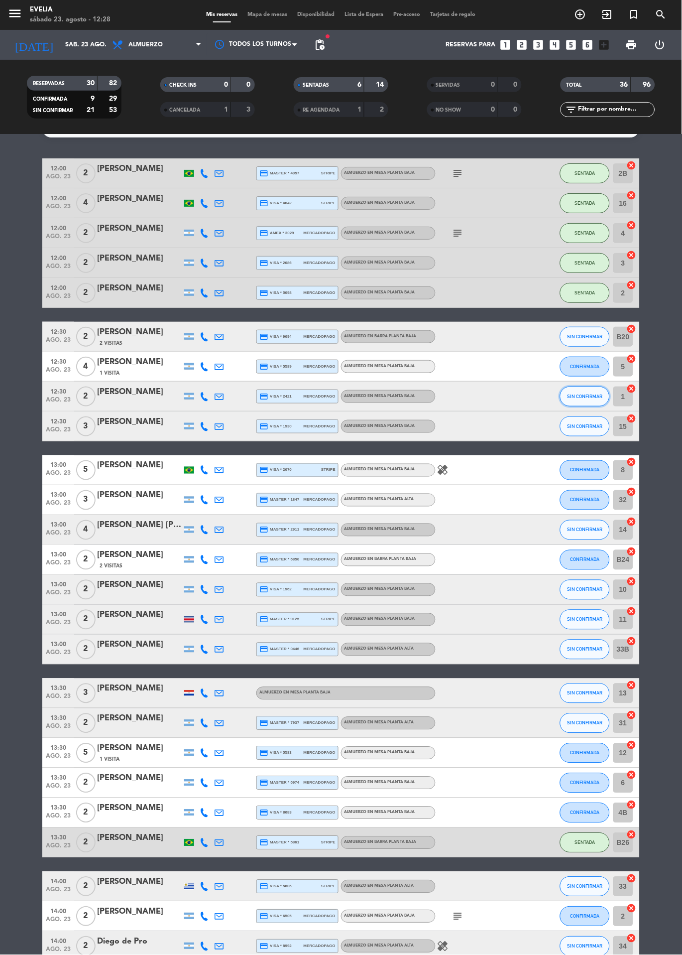
click at [592, 396] on span "SIN CONFIRMAR" at bounding box center [585, 396] width 35 height 5
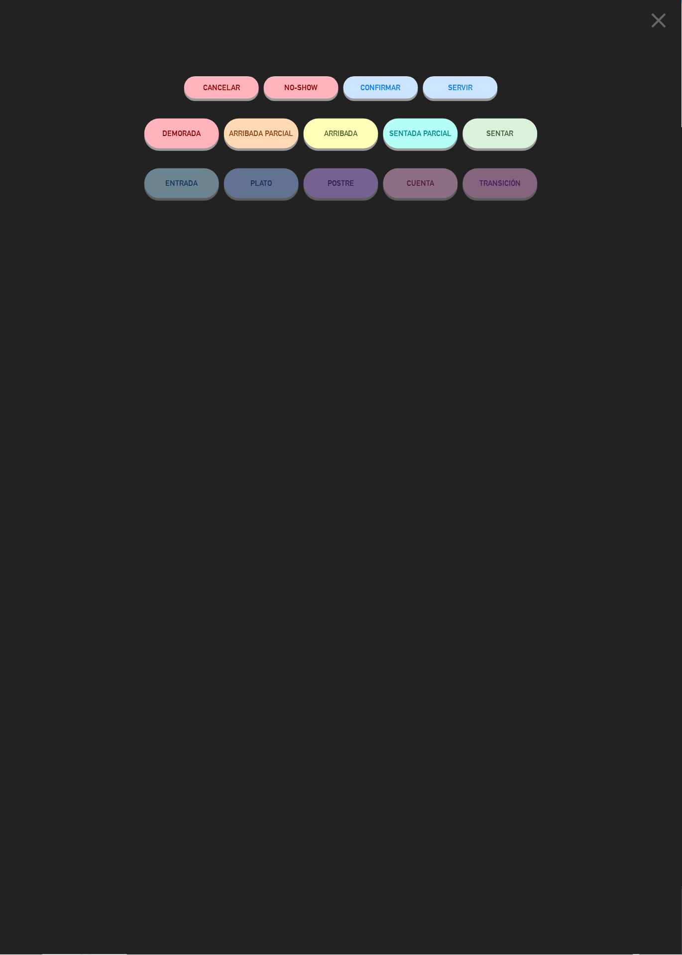
click at [516, 140] on button "SENTAR" at bounding box center [500, 134] width 75 height 30
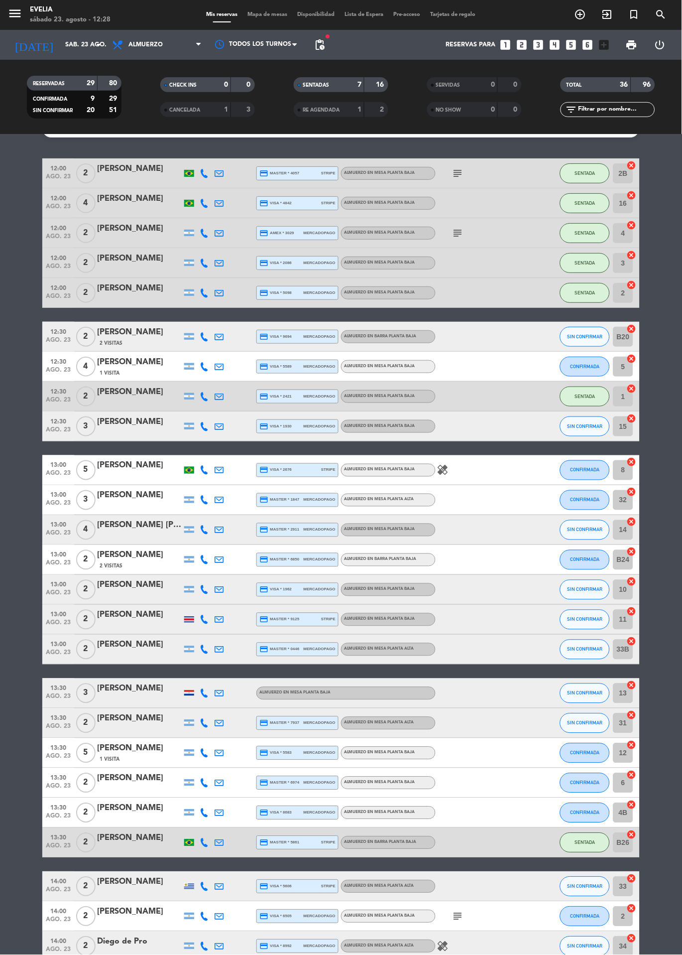
scroll to position [0, 0]
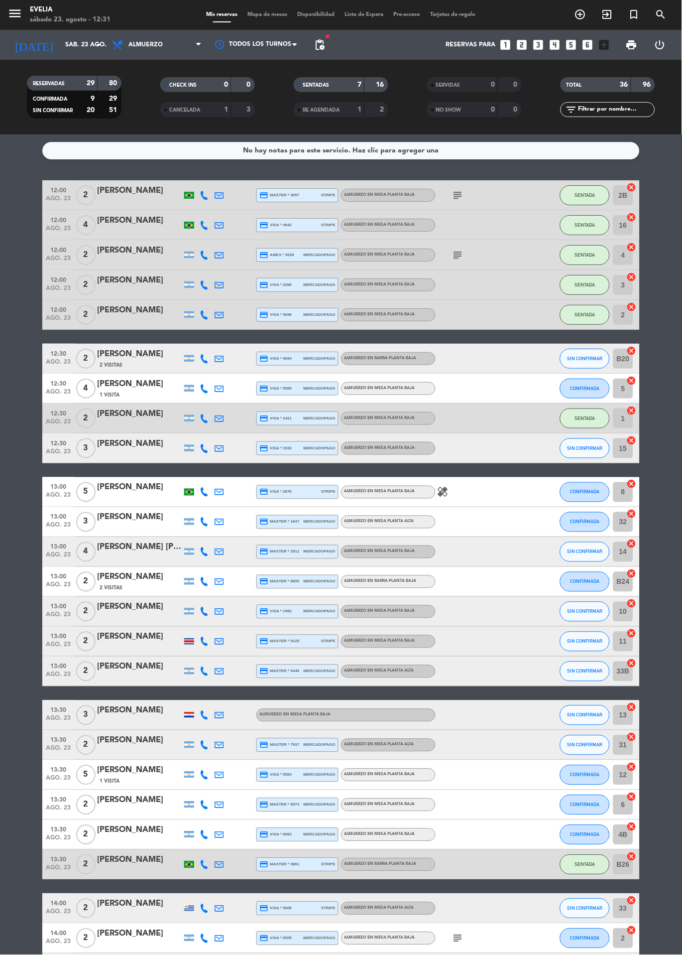
click at [271, 14] on span "Mapa de mesas" at bounding box center [268, 14] width 50 height 5
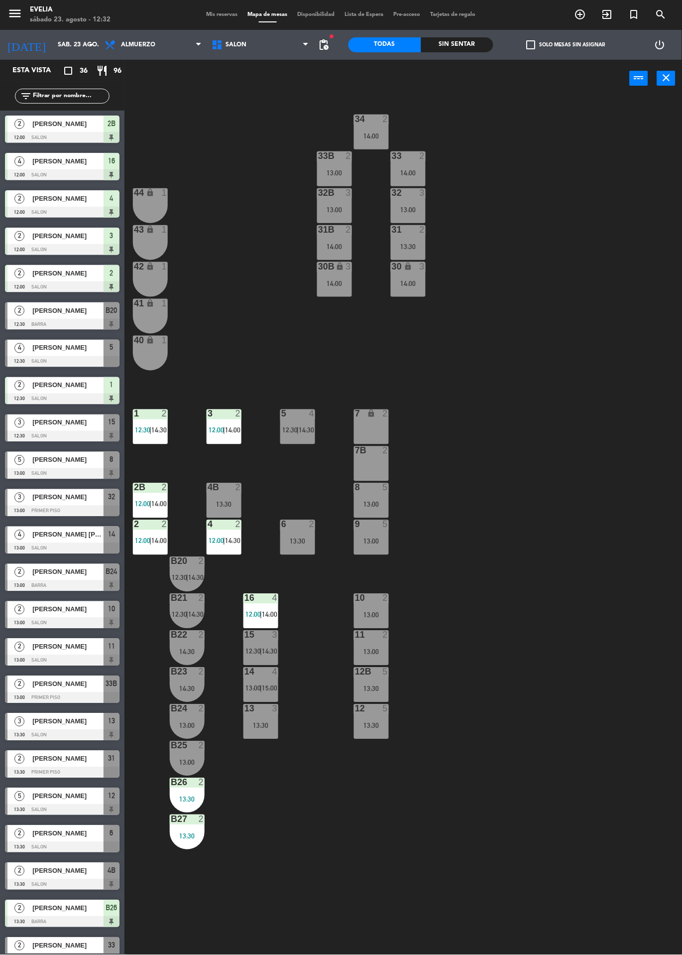
click at [205, 14] on span "Mis reservas" at bounding box center [222, 14] width 41 height 5
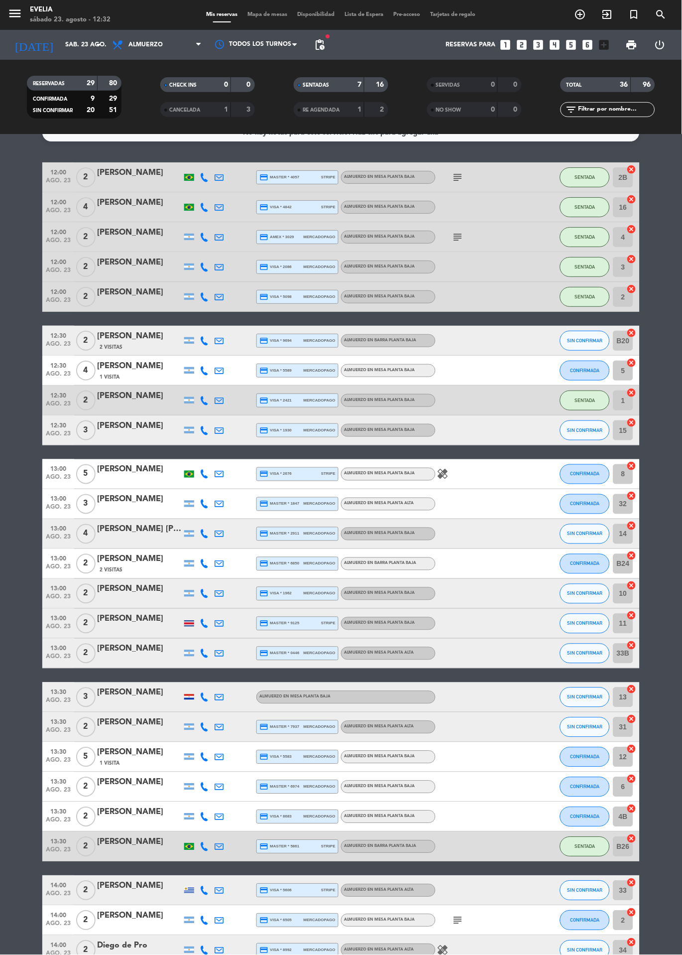
scroll to position [17, 0]
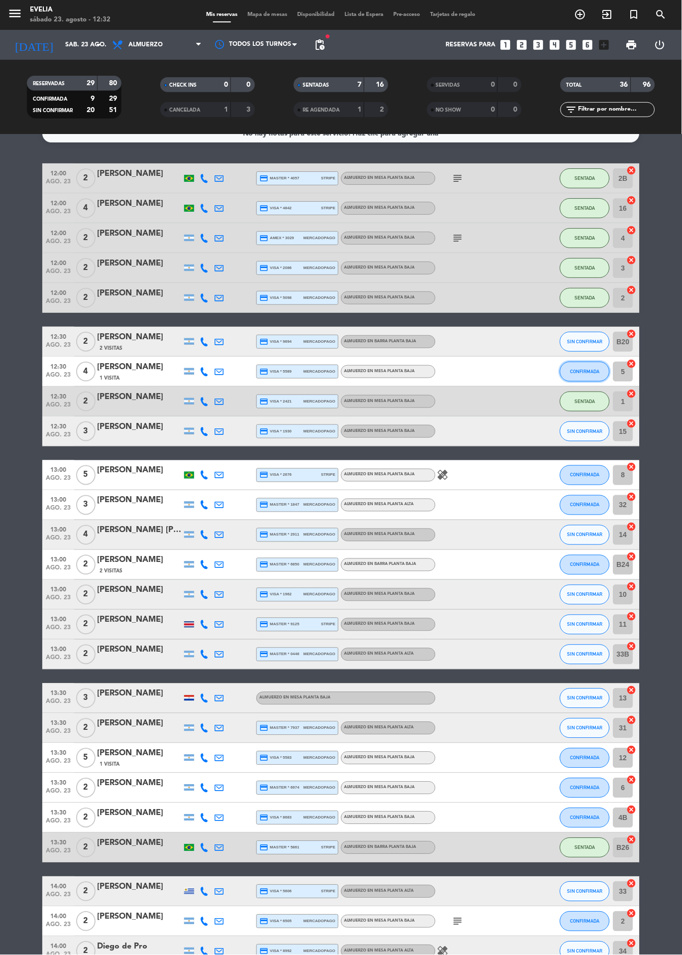
click at [591, 370] on span "CONFIRMADA" at bounding box center [585, 371] width 29 height 5
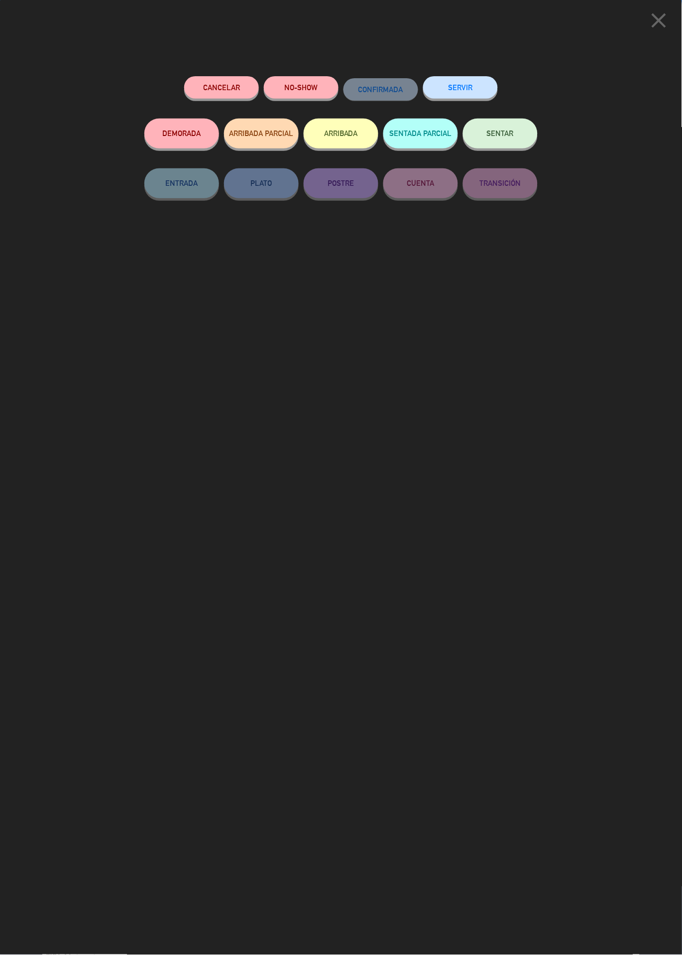
click at [515, 141] on button "SENTAR" at bounding box center [500, 134] width 75 height 30
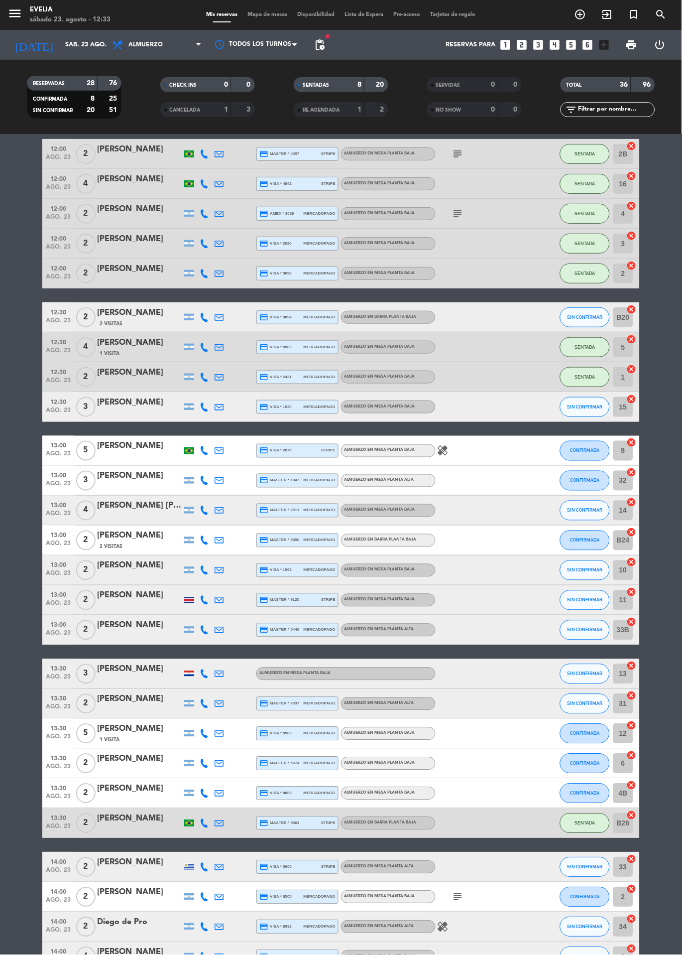
scroll to position [40, 0]
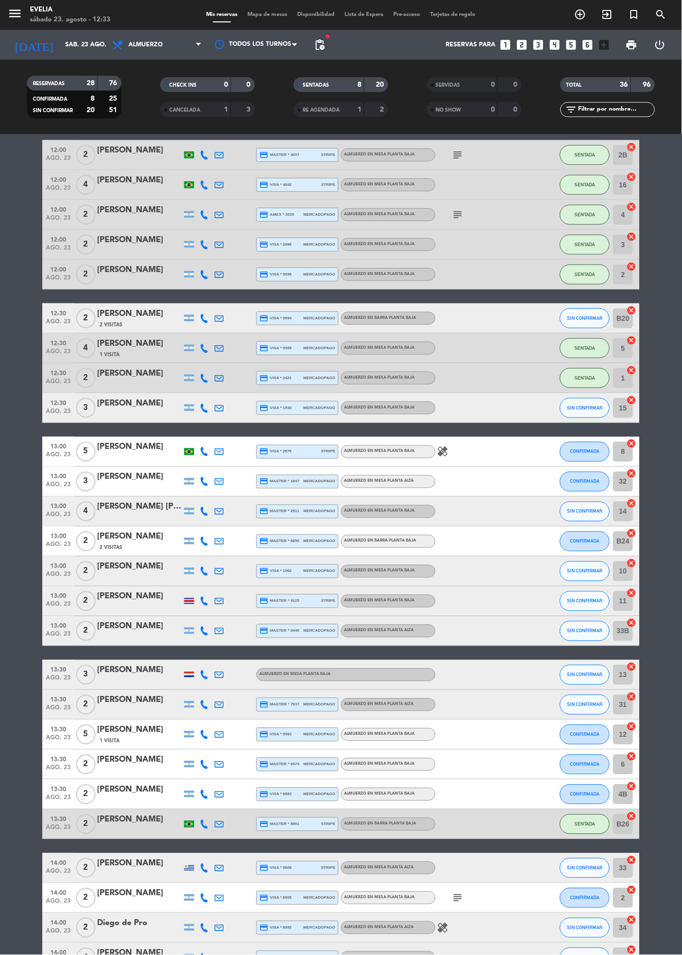
click at [273, 14] on span "Mapa de mesas" at bounding box center [268, 14] width 50 height 5
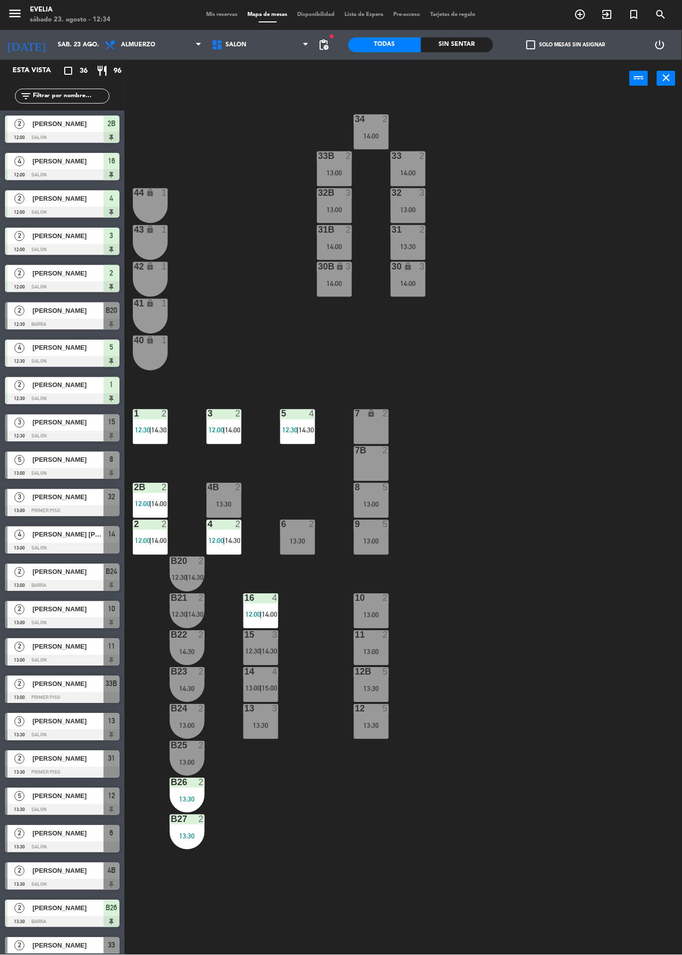
click at [206, 16] on span "Mis reservas" at bounding box center [222, 14] width 41 height 5
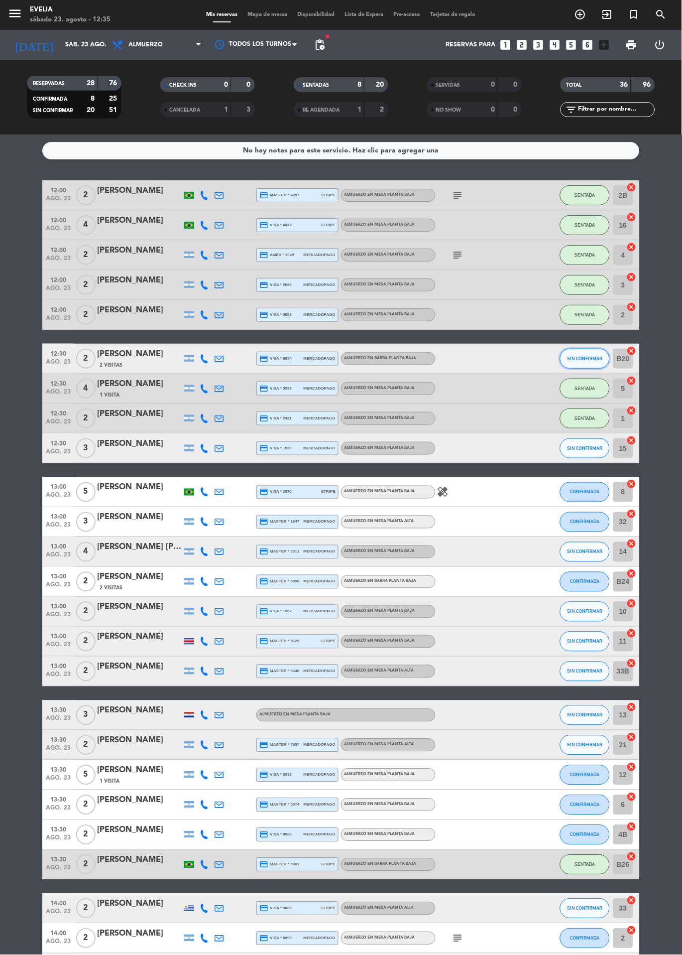
click at [583, 359] on span "SIN CONFIRMAR" at bounding box center [585, 358] width 35 height 5
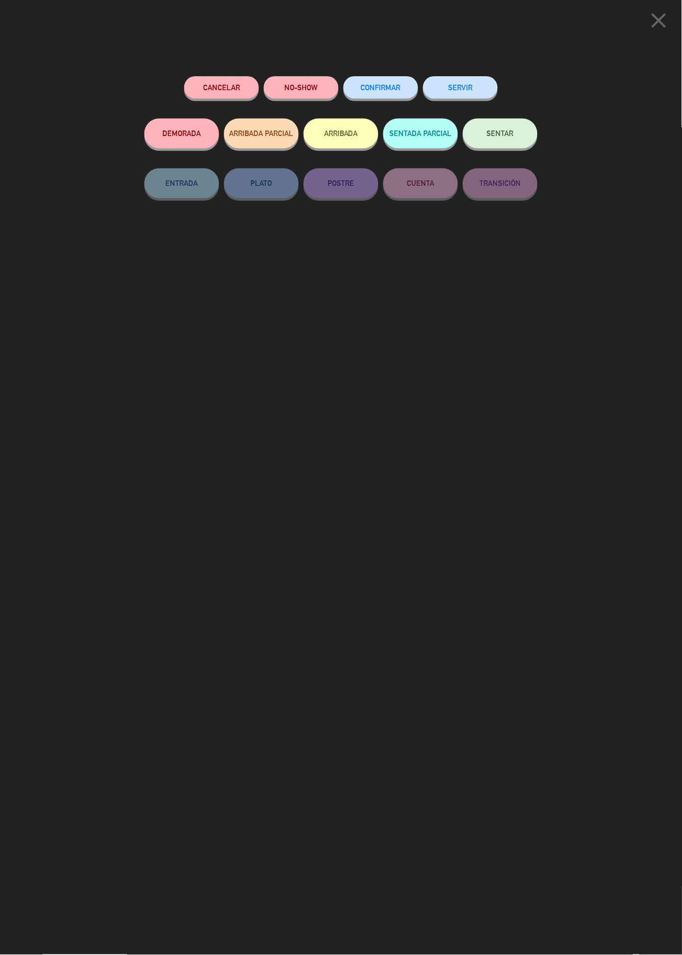
click at [508, 134] on span "SENTAR" at bounding box center [500, 133] width 27 height 8
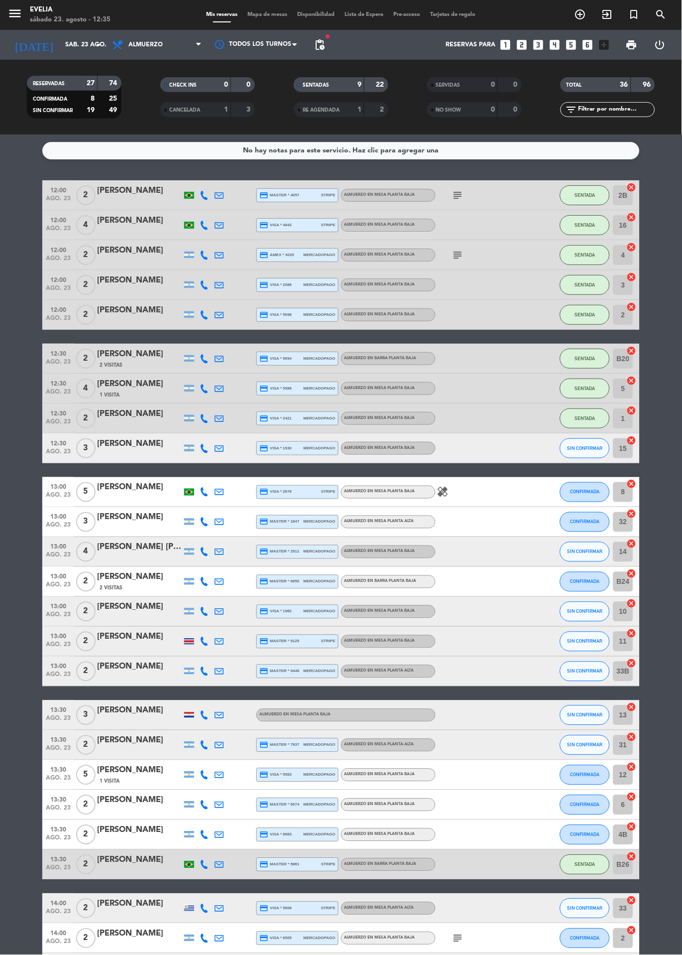
click at [273, 13] on span "Mapa de mesas" at bounding box center [268, 14] width 50 height 5
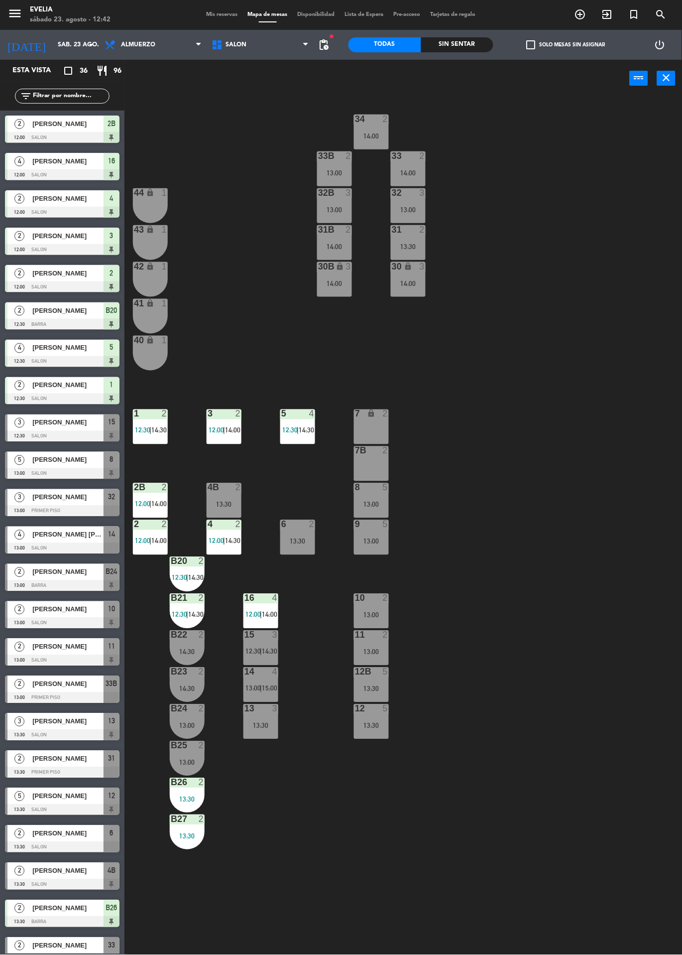
click at [204, 14] on span "Mis reservas" at bounding box center [222, 14] width 41 height 5
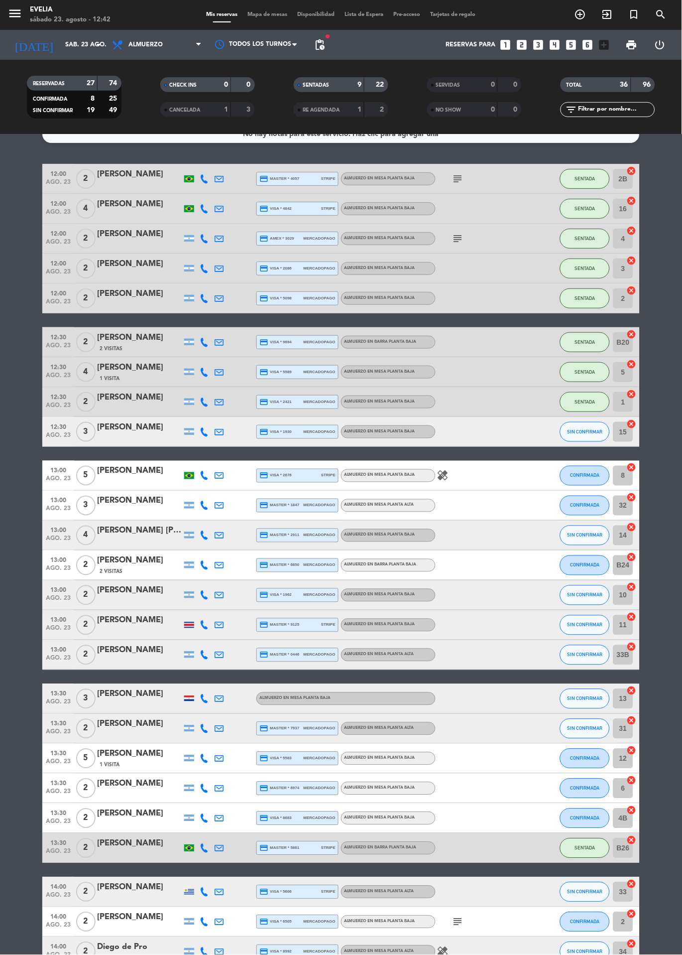
scroll to position [25, 0]
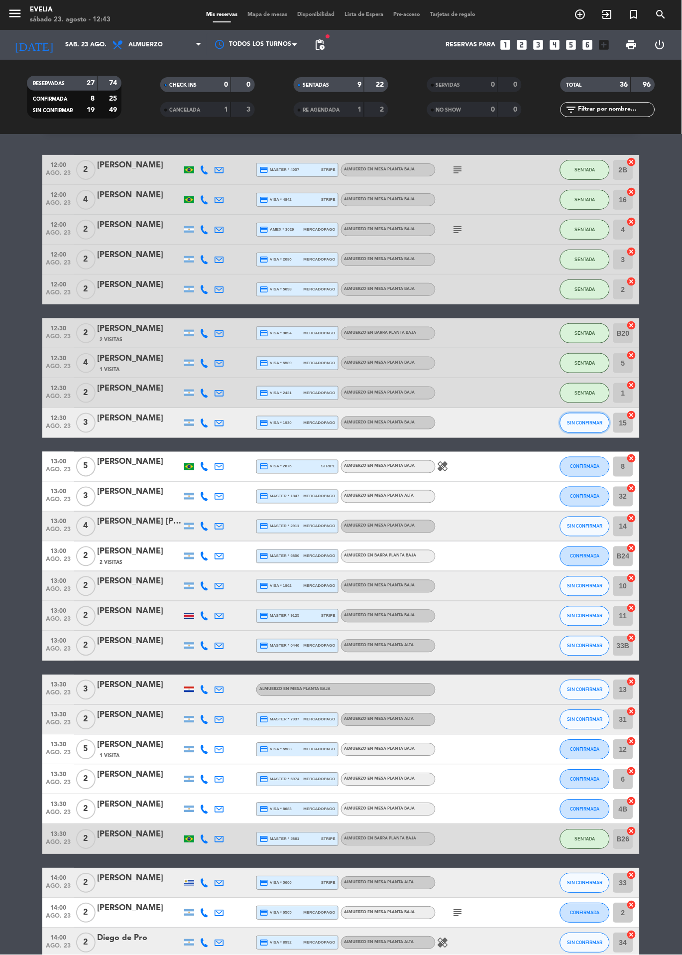
click at [587, 421] on span "SIN CONFIRMAR" at bounding box center [585, 422] width 35 height 5
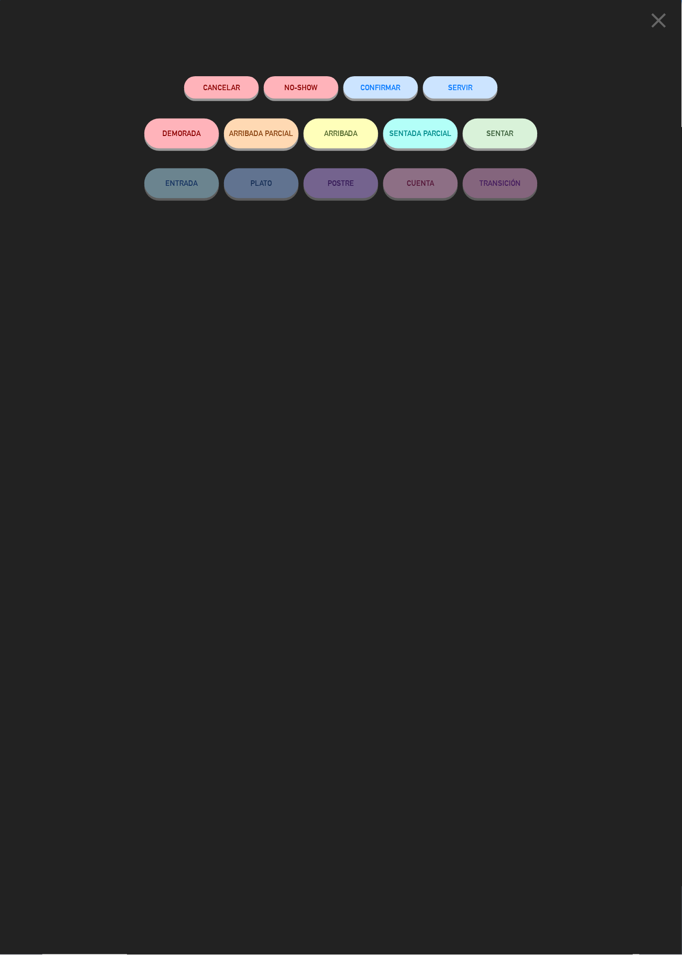
click at [513, 134] on span "SENTAR" at bounding box center [500, 133] width 27 height 8
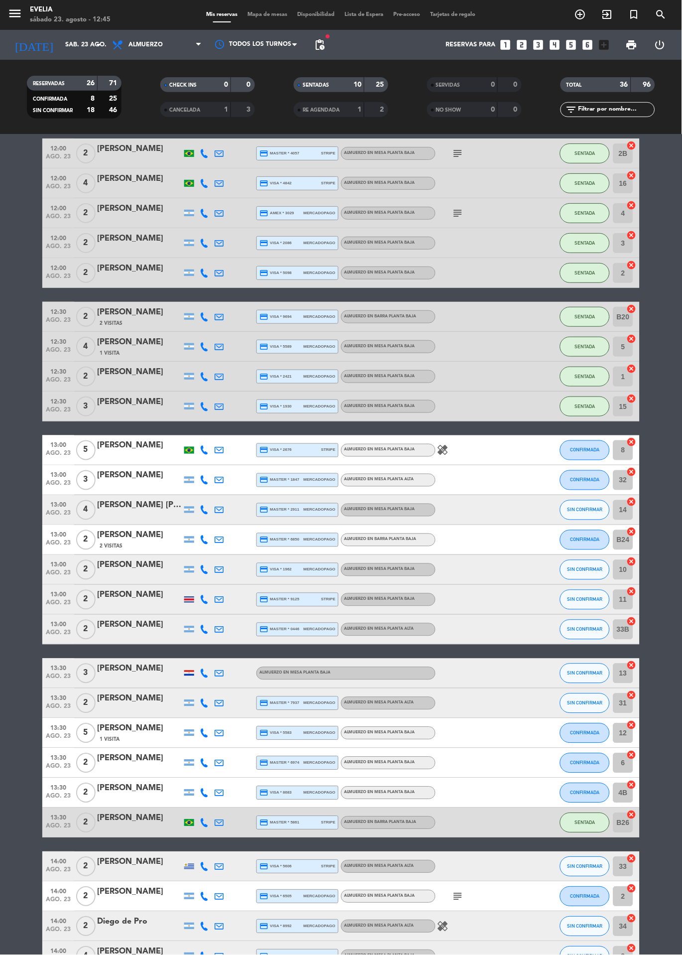
scroll to position [43, 0]
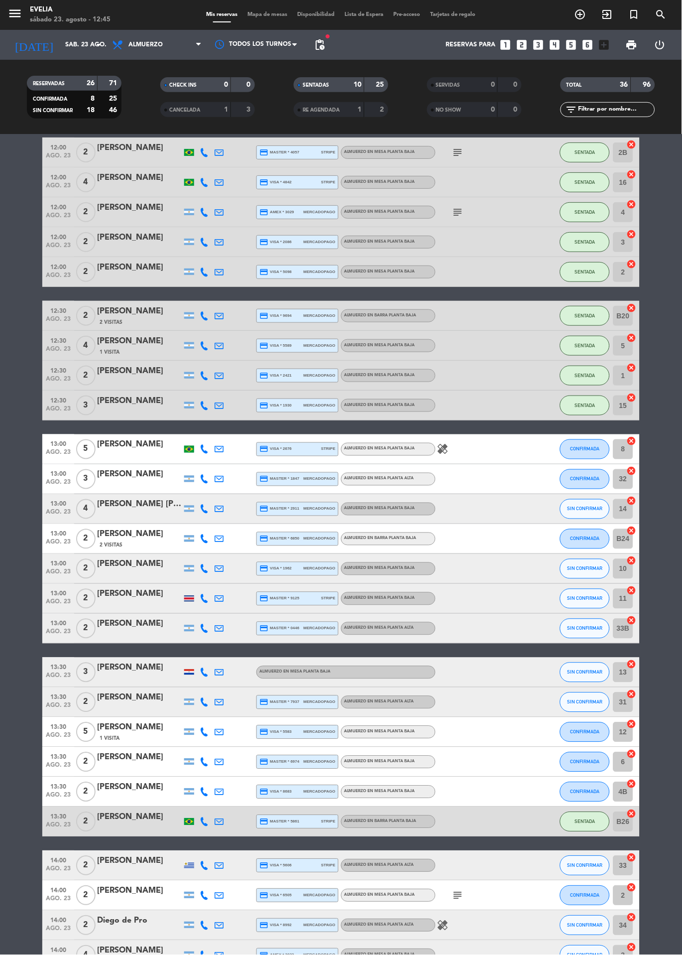
click at [280, 14] on span "Mapa de mesas" at bounding box center [268, 14] width 50 height 5
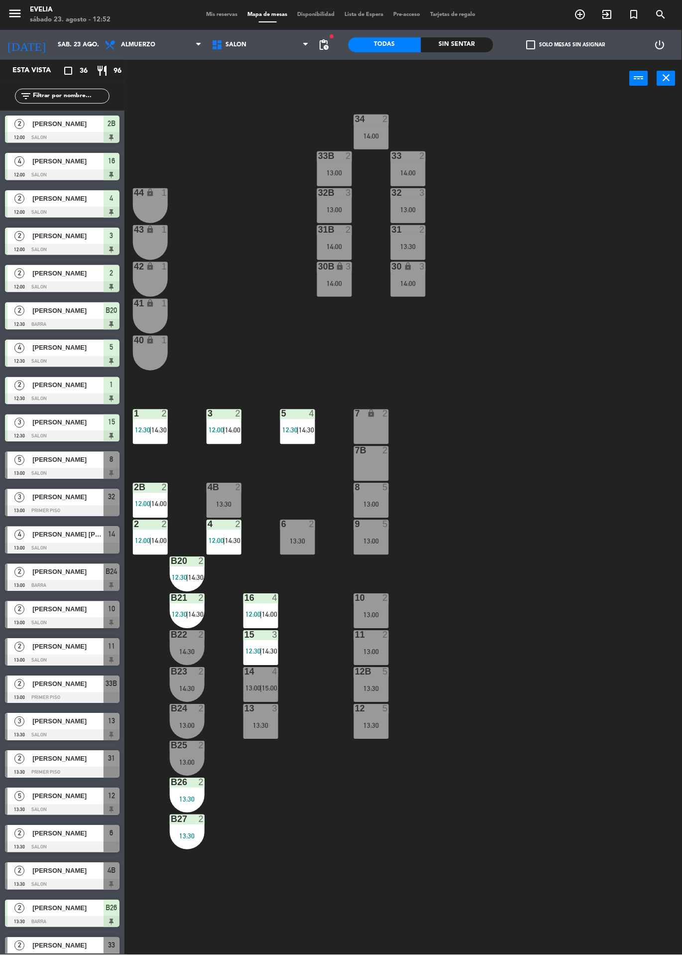
click at [230, 15] on span "Mis reservas" at bounding box center [222, 14] width 41 height 5
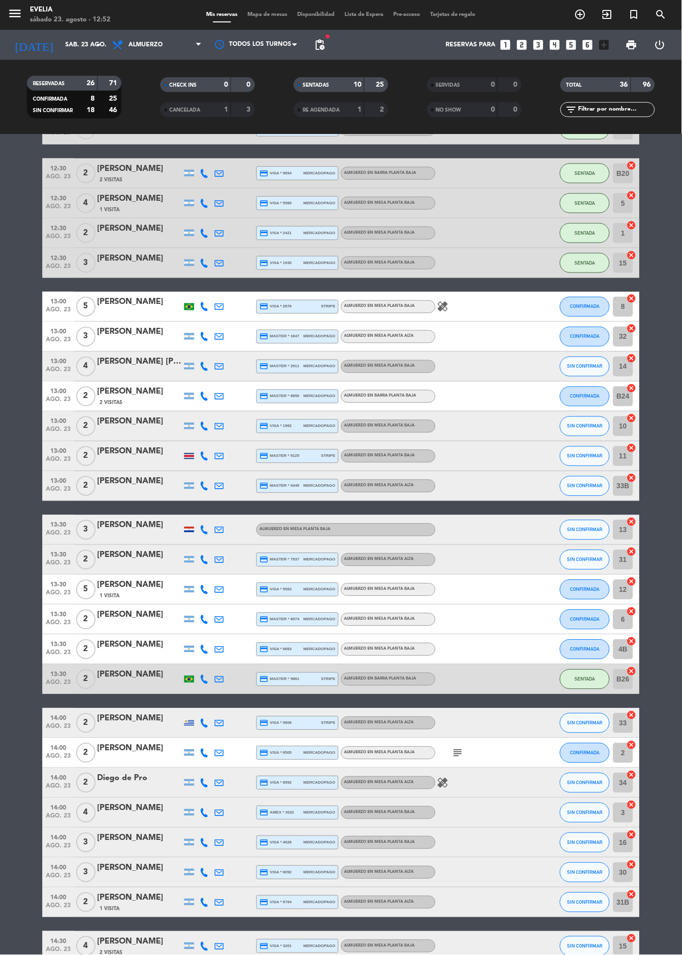
scroll to position [185, 0]
click at [590, 485] on span "SIN CONFIRMAR" at bounding box center [585, 486] width 35 height 5
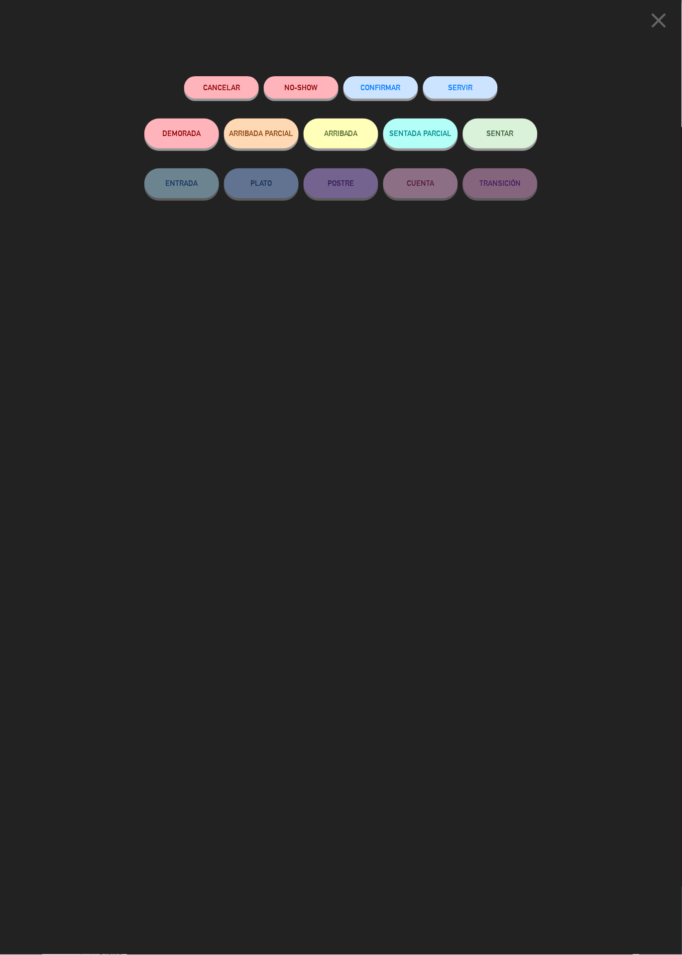
click at [516, 131] on button "SENTAR" at bounding box center [500, 134] width 75 height 30
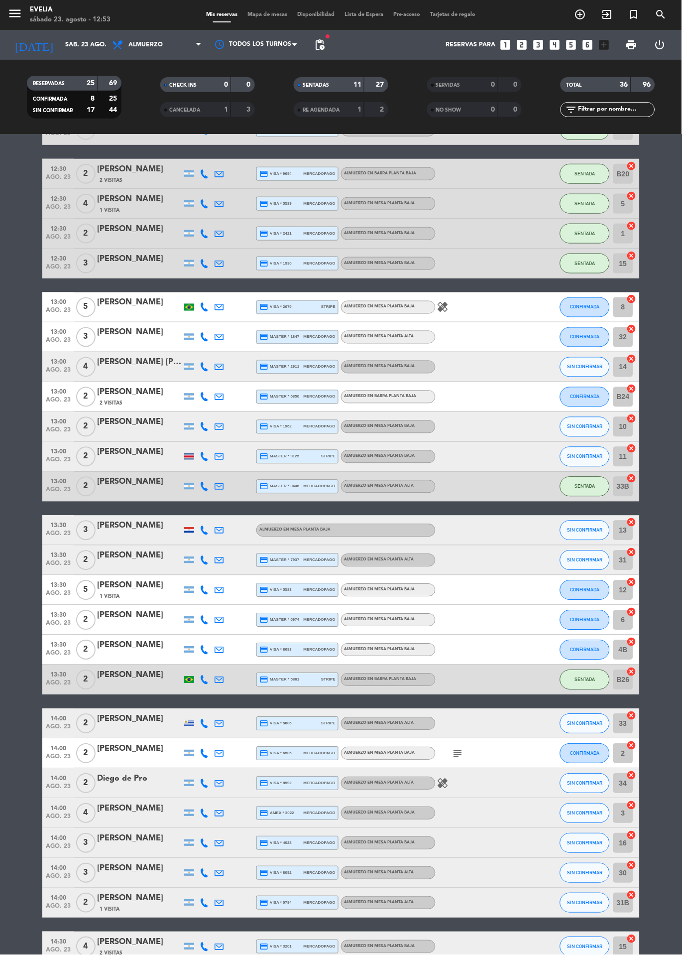
click at [263, 14] on span "Mapa de mesas" at bounding box center [268, 14] width 50 height 5
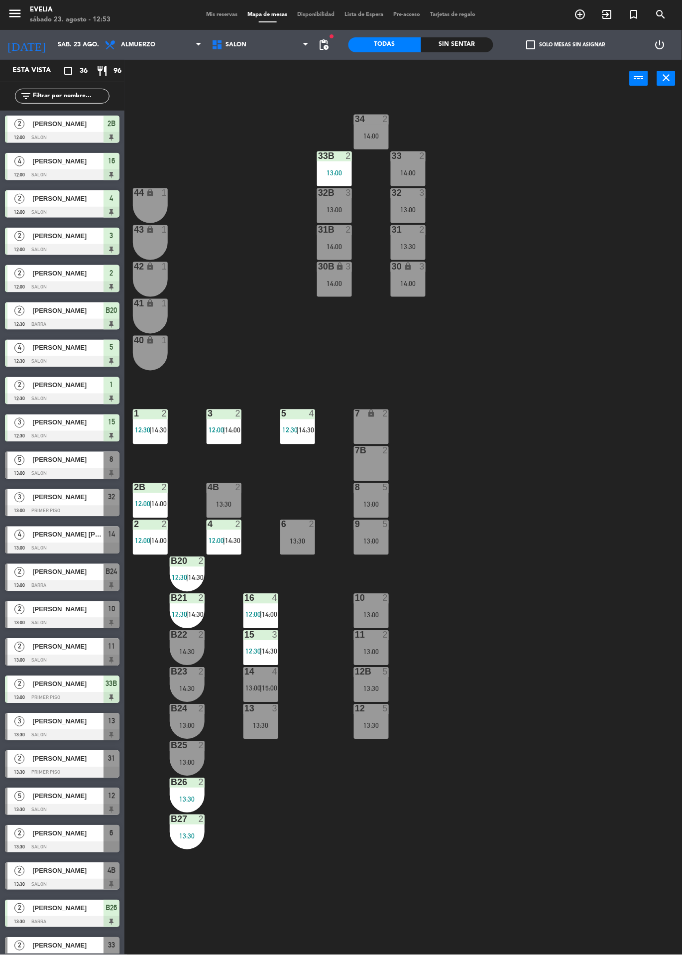
click at [154, 340] on div "lock" at bounding box center [150, 340] width 16 height 9
click at [150, 302] on icon "lock" at bounding box center [150, 303] width 8 height 8
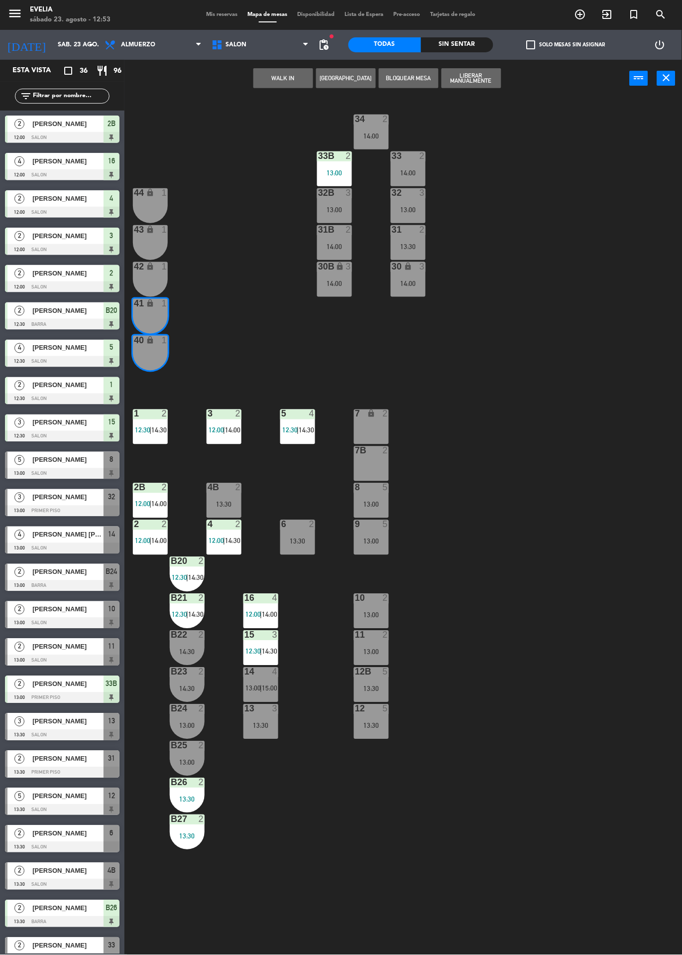
click at [285, 80] on button "WALK IN" at bounding box center [284, 78] width 60 height 20
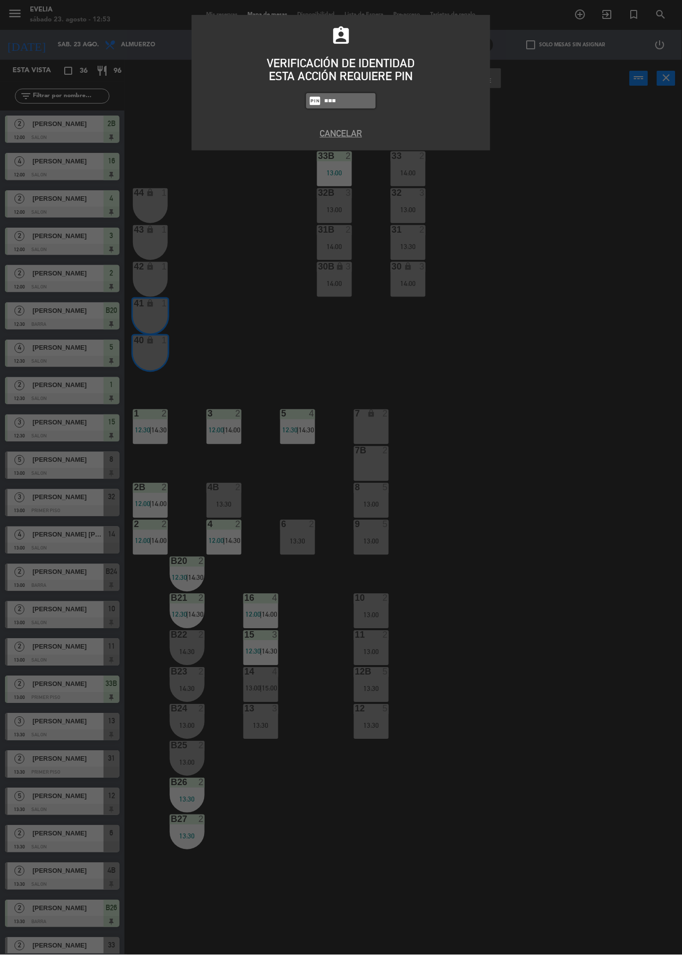
type input "7980"
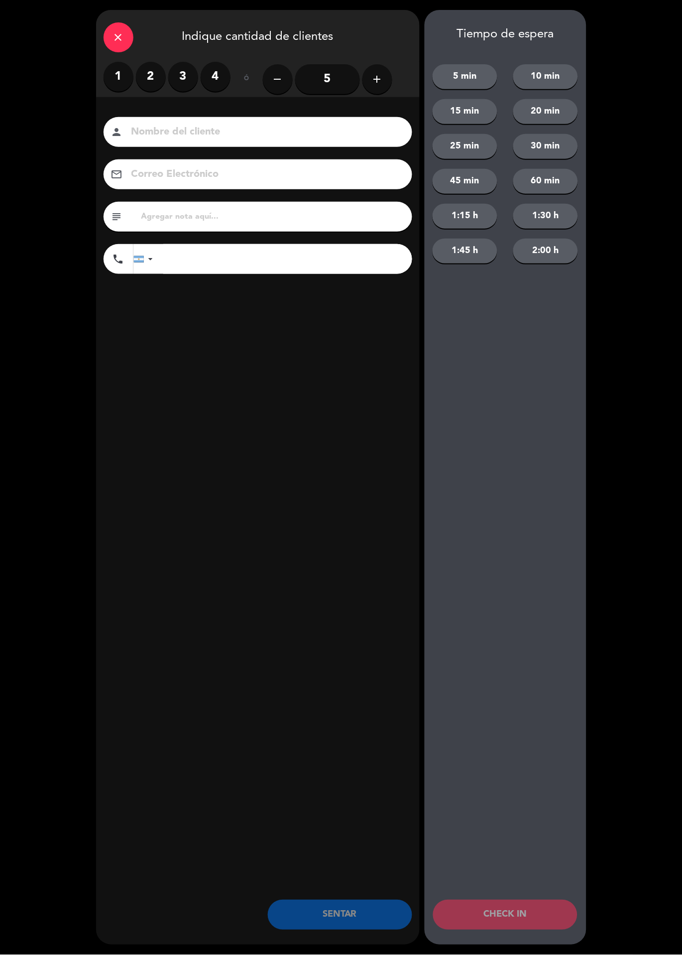
click at [161, 82] on label "2" at bounding box center [151, 77] width 30 height 30
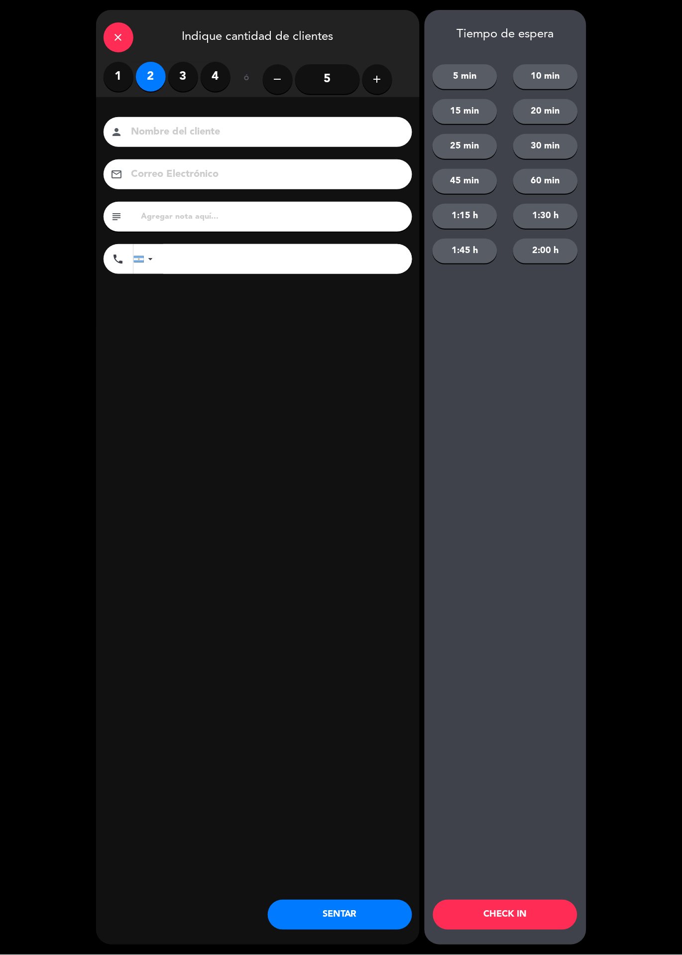
click at [212, 132] on input at bounding box center [265, 132] width 269 height 17
type input "[PERSON_NAME]"
click at [334, 457] on div "close Indique cantidad de clientes 1 2 3 4 ó remove 5 add Nombre del cliente pe…" at bounding box center [258, 477] width 324 height 935
click at [382, 910] on button "SENTAR" at bounding box center [340, 915] width 144 height 30
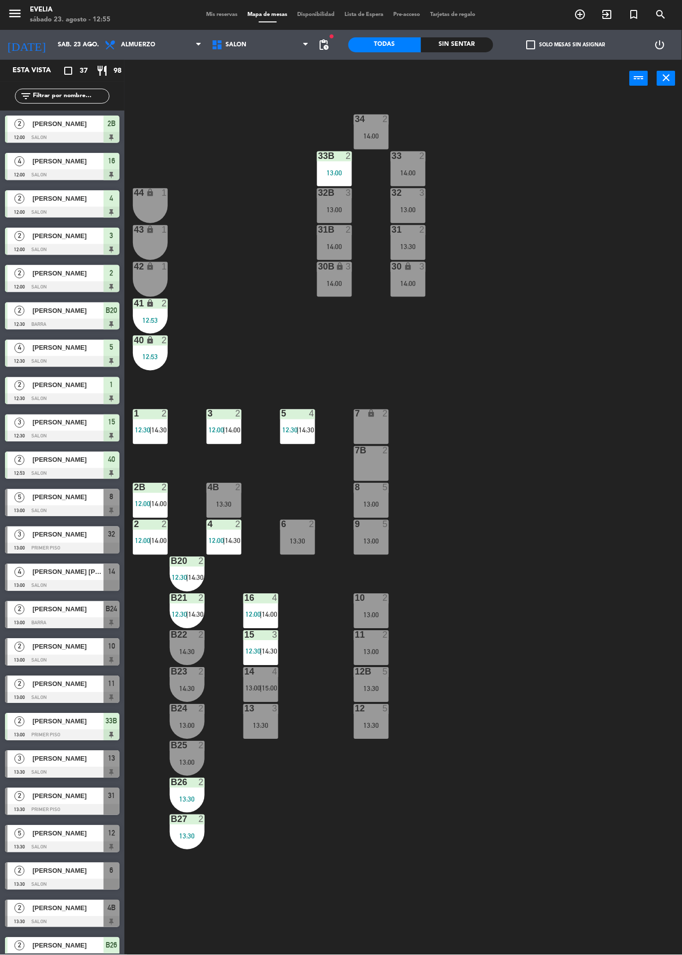
click at [219, 14] on span "Mis reservas" at bounding box center [222, 14] width 41 height 5
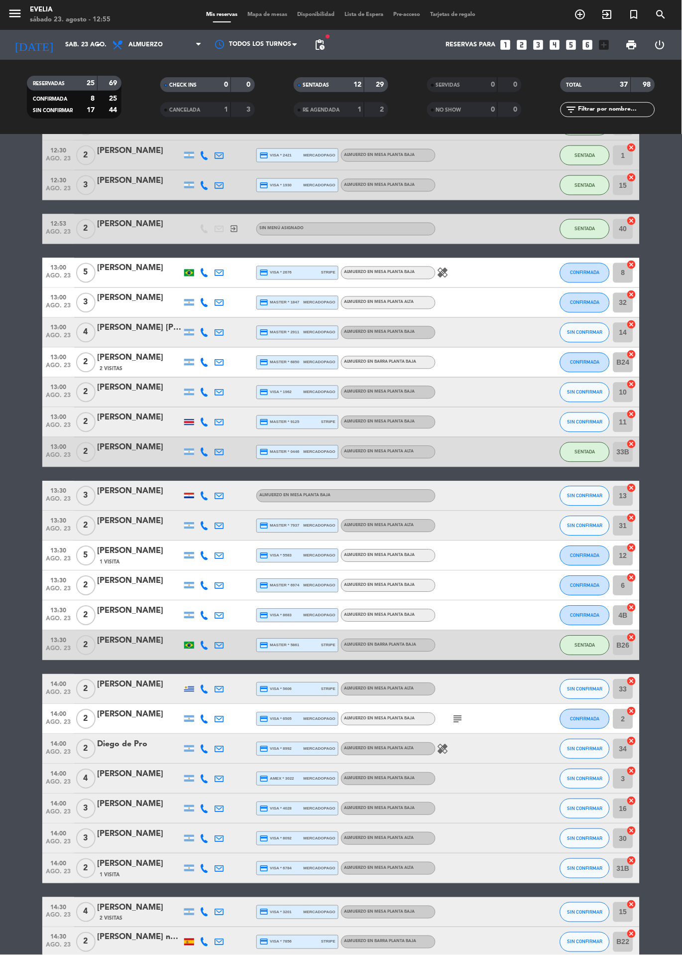
scroll to position [383, 0]
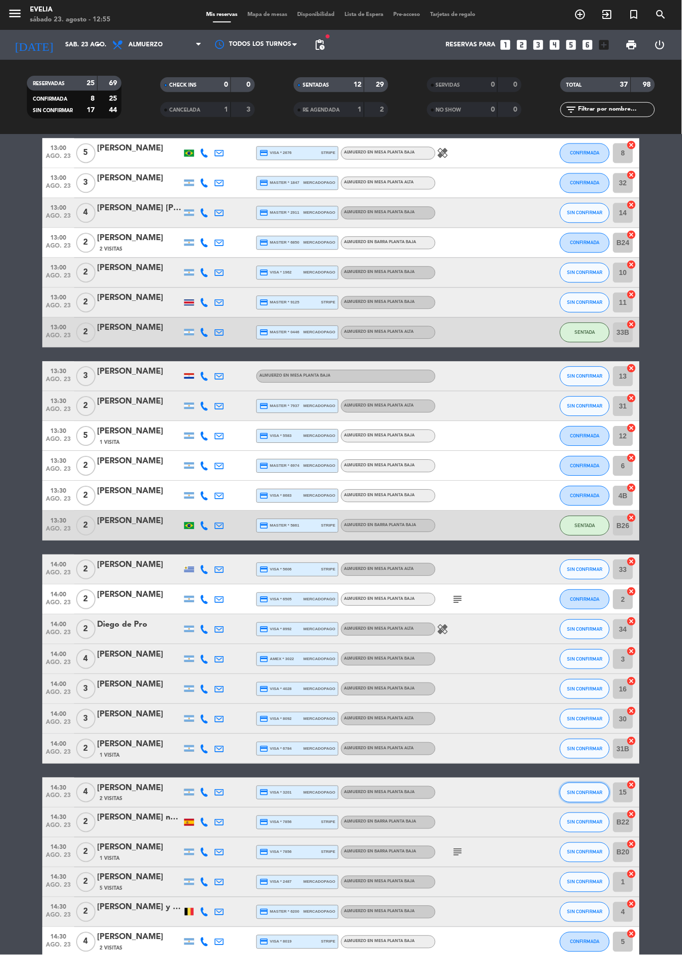
click at [597, 791] on span "SIN CONFIRMAR" at bounding box center [585, 792] width 35 height 5
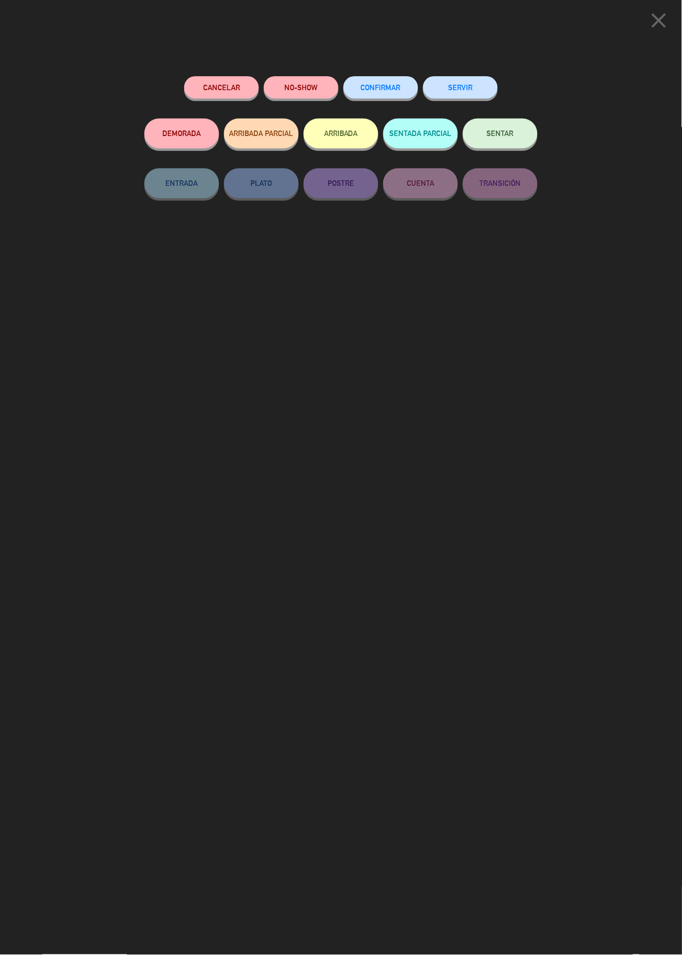
click at [674, 24] on button "close" at bounding box center [659, 21] width 31 height 29
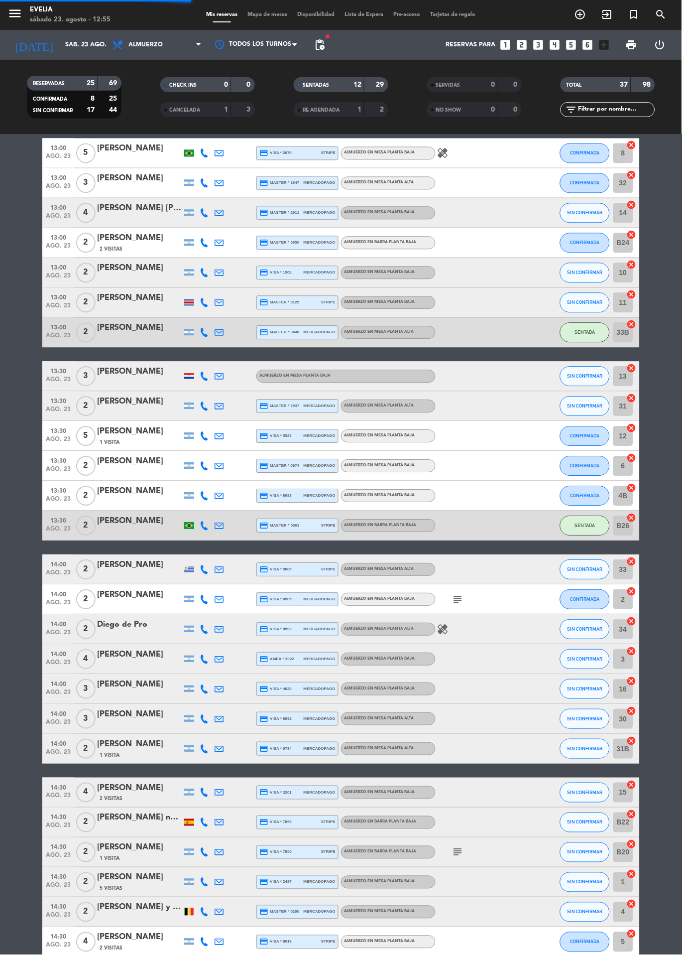
click at [272, 14] on span "Mapa de mesas" at bounding box center [268, 14] width 50 height 5
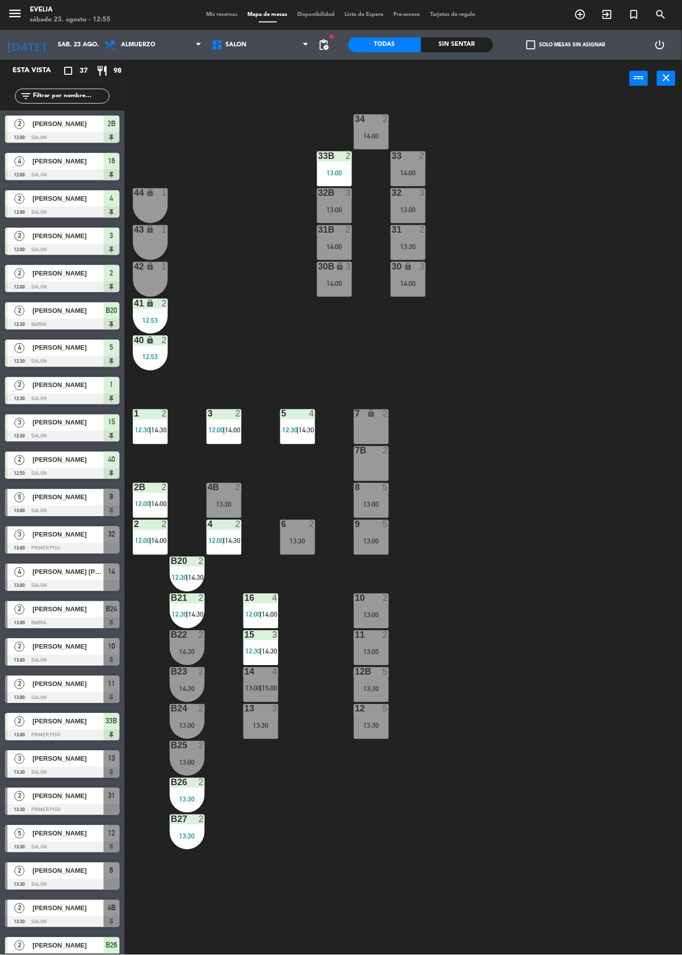
click at [225, 14] on span "Mis reservas" at bounding box center [222, 14] width 41 height 5
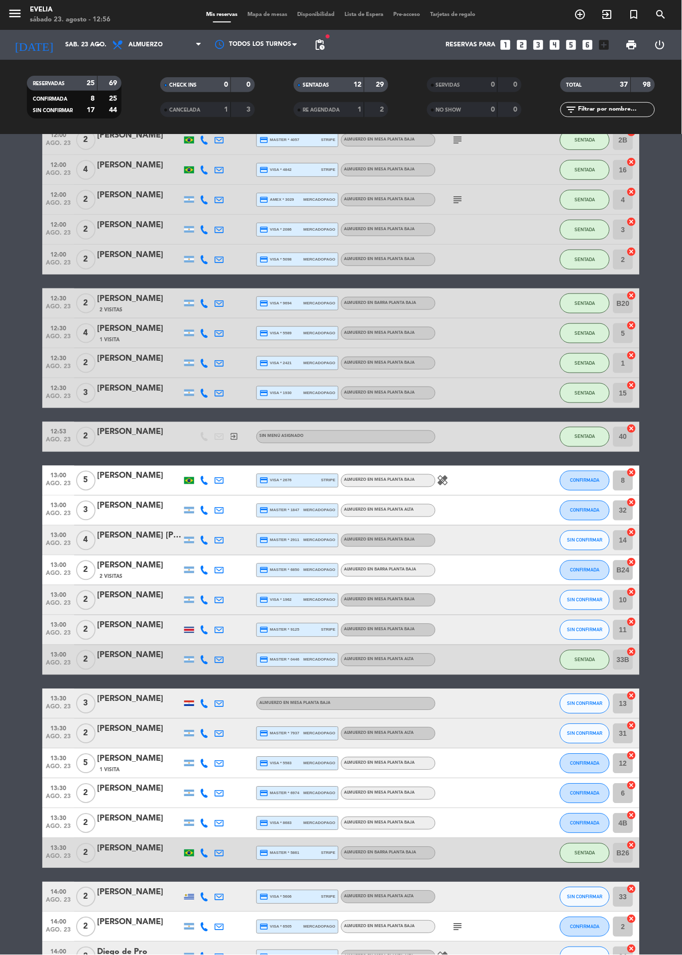
scroll to position [54, 0]
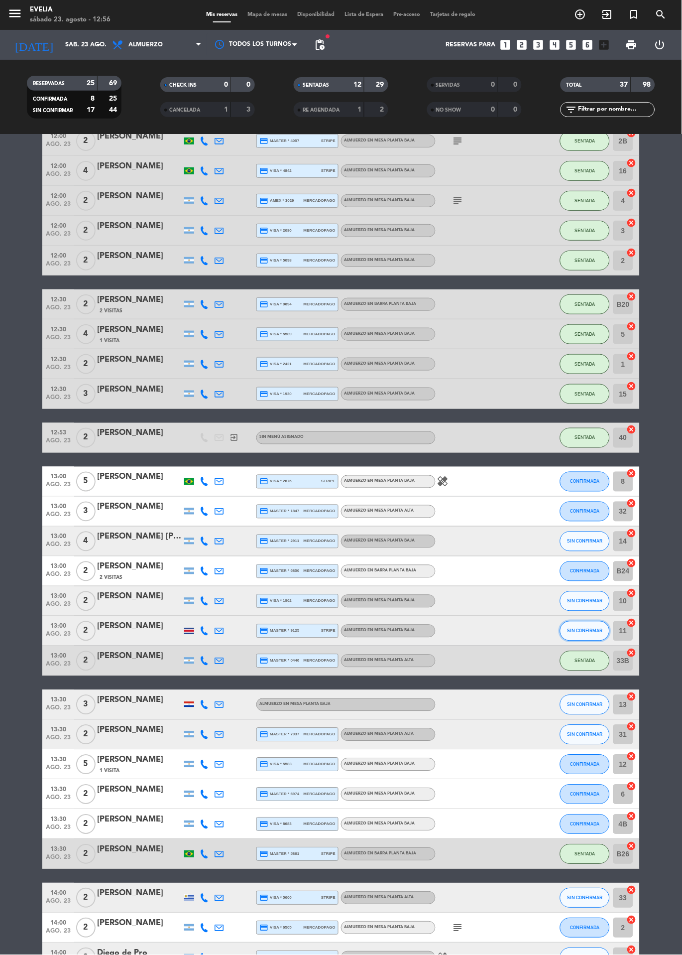
click at [584, 630] on span "SIN CONFIRMAR" at bounding box center [585, 630] width 35 height 5
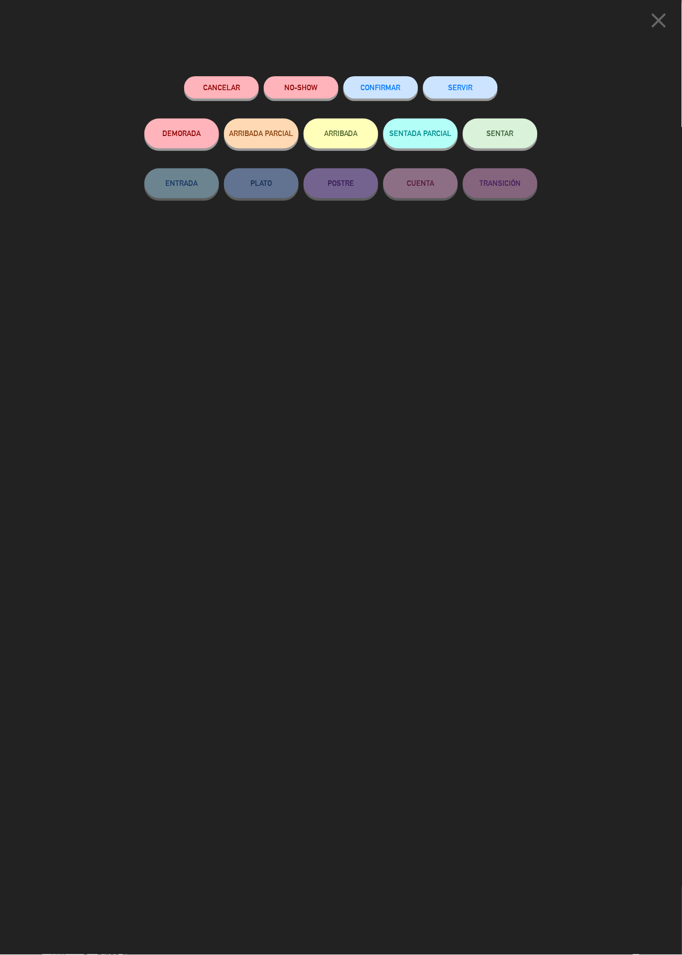
click at [516, 137] on button "SENTAR" at bounding box center [500, 134] width 75 height 30
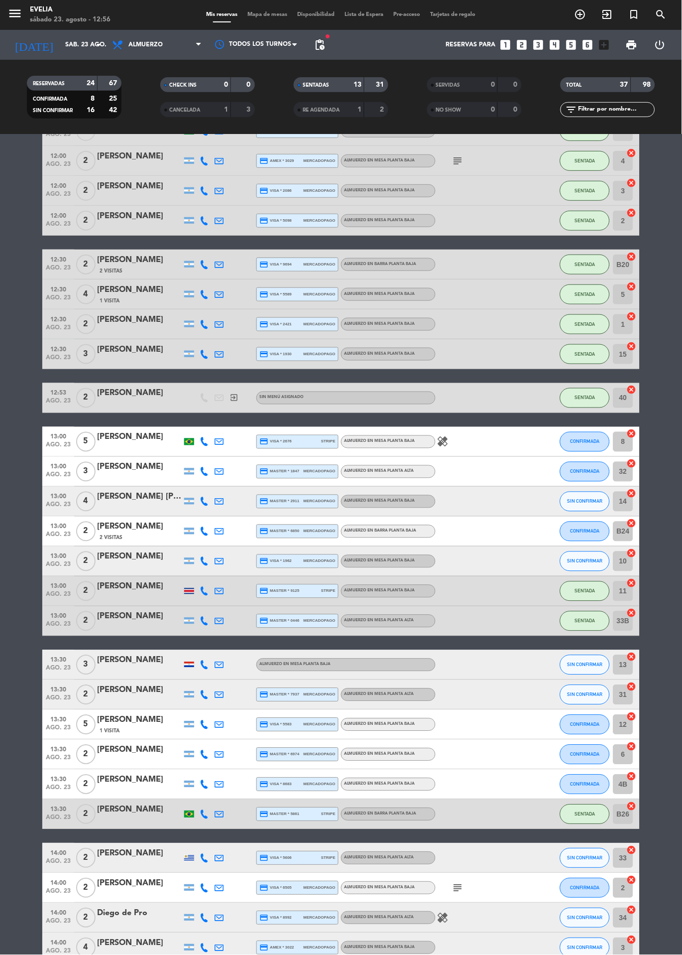
scroll to position [383, 0]
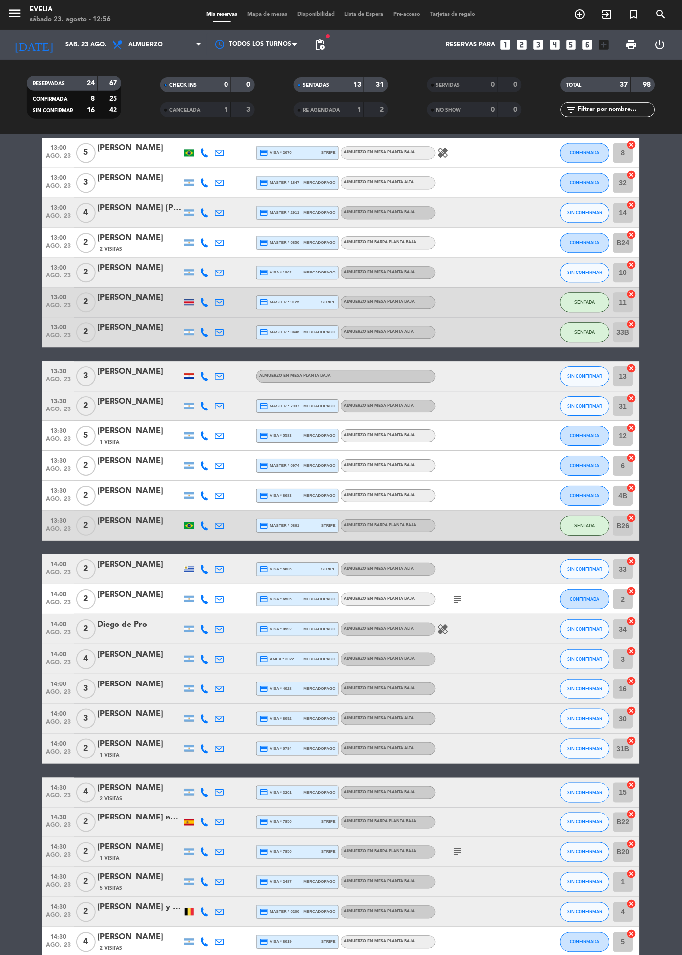
click at [267, 15] on span "Mapa de mesas" at bounding box center [268, 14] width 50 height 5
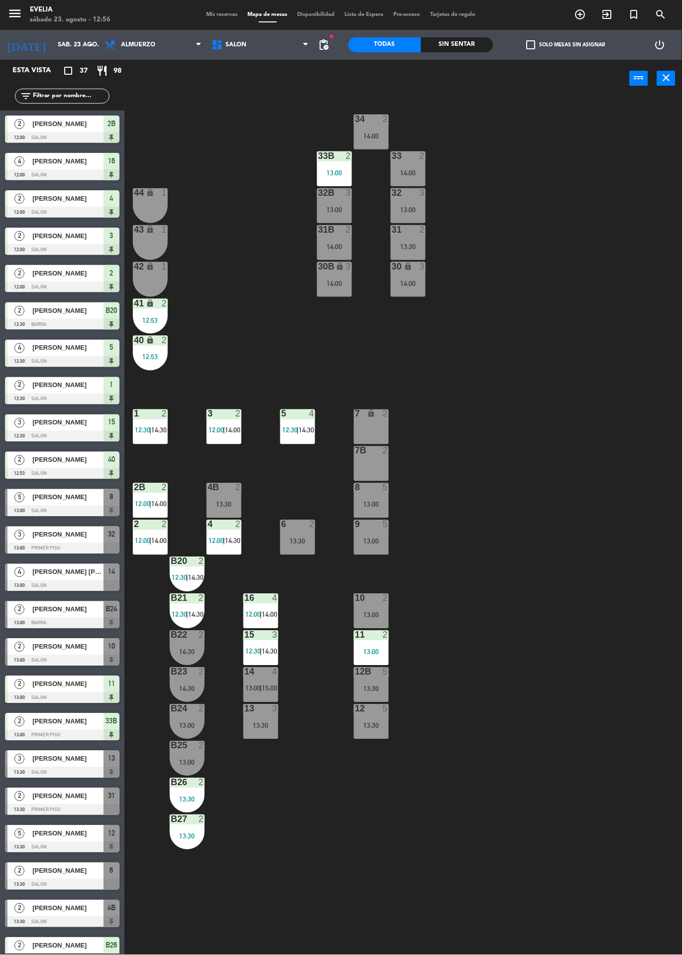
click at [255, 650] on span "12:30" at bounding box center [253, 652] width 15 height 8
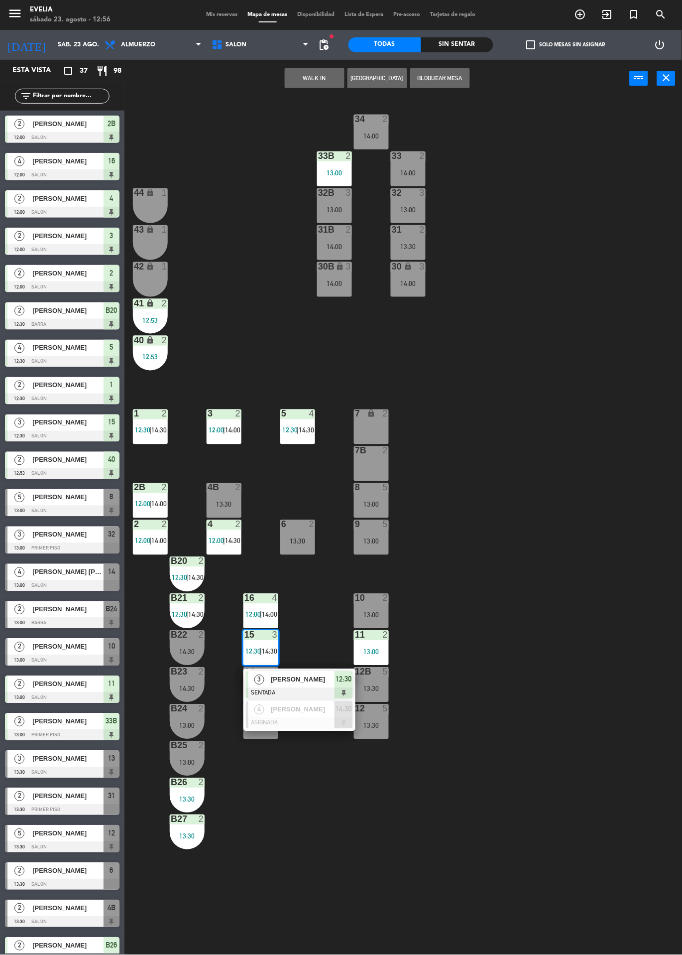
click at [317, 720] on div at bounding box center [299, 723] width 107 height 11
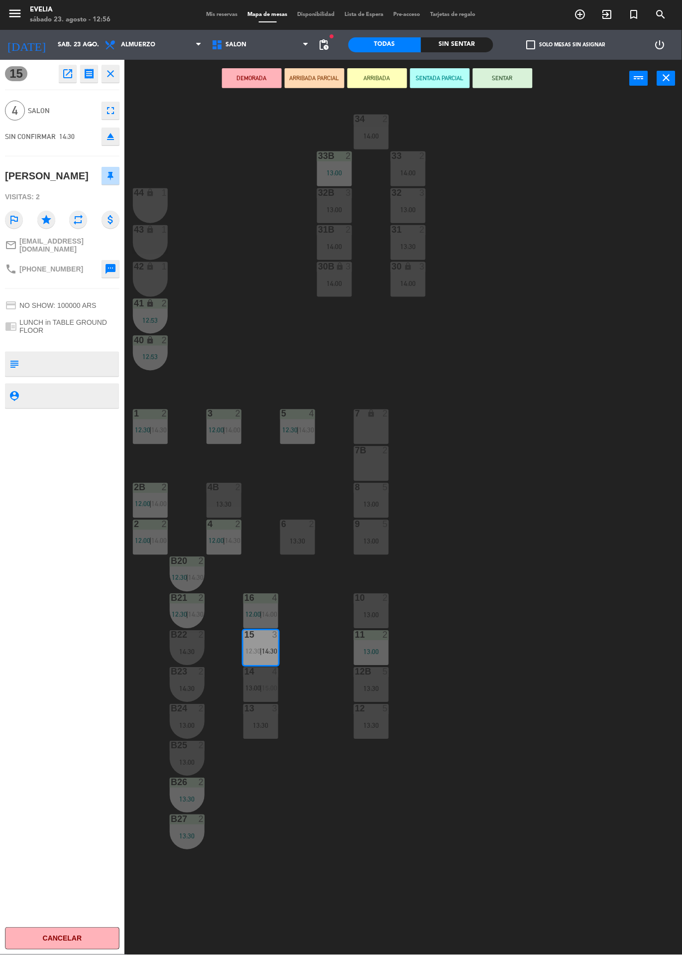
click at [113, 136] on icon "eject" at bounding box center [111, 137] width 12 height 12
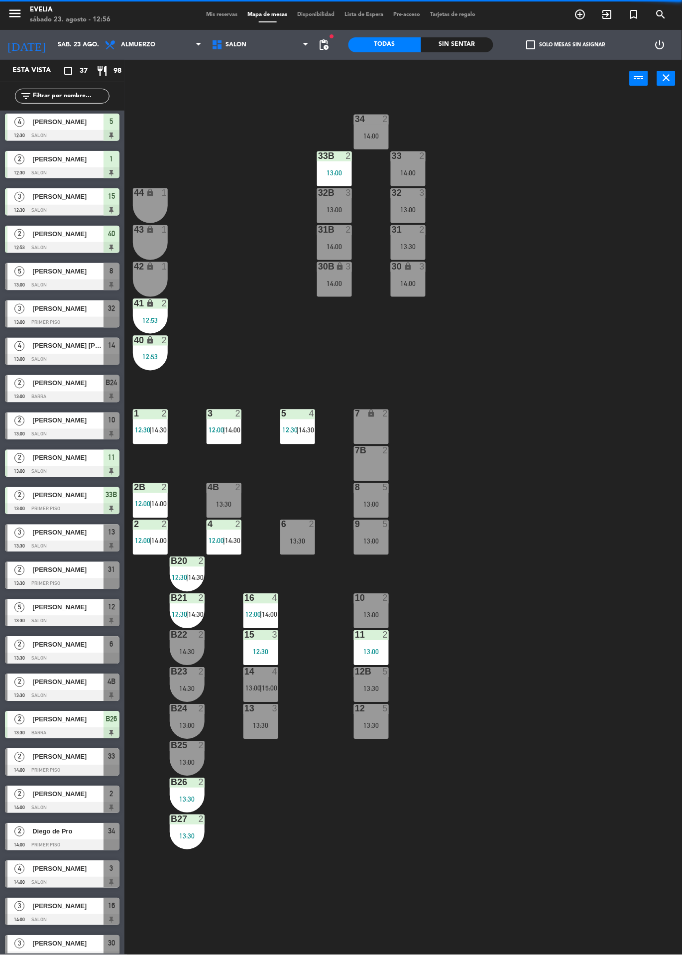
click at [564, 462] on div "34 2 14:00 33B 2 13:00 33 2 14:00 44 lock 1 32B 3 13:00 32 3 13:00 43 lock 1 31…" at bounding box center [407, 526] width 551 height 858
click at [381, 436] on div "7 lock 2" at bounding box center [371, 426] width 35 height 35
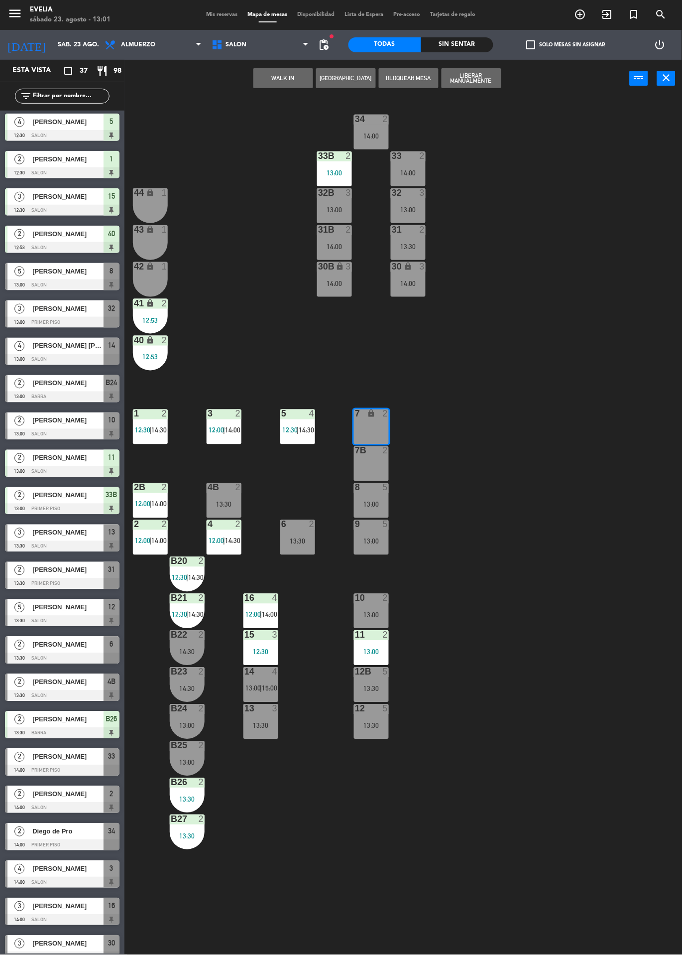
click at [285, 76] on button "WALK IN" at bounding box center [284, 78] width 60 height 20
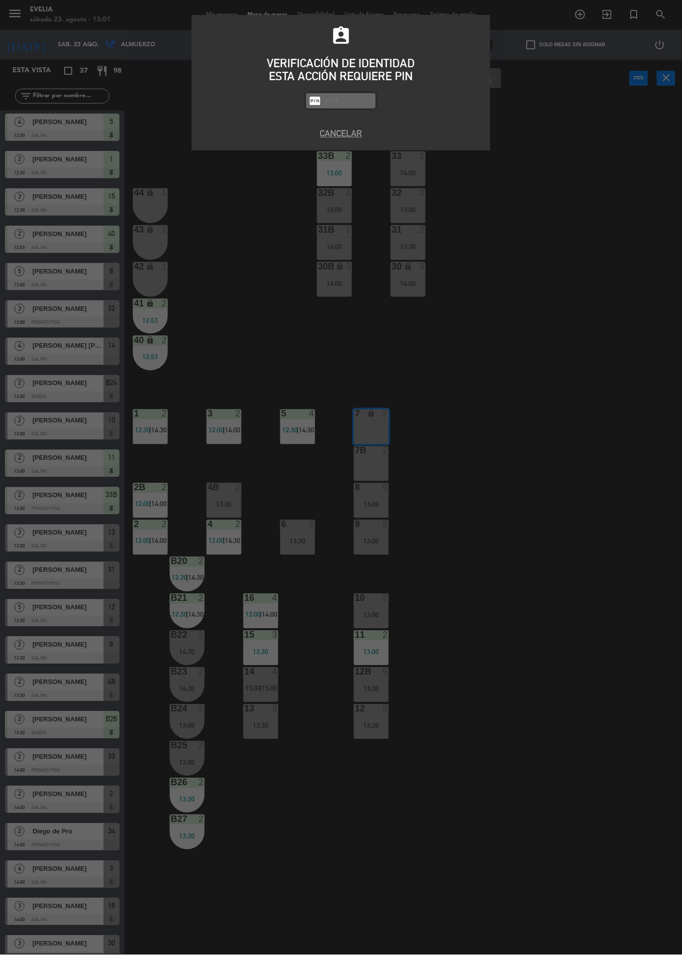
click at [346, 102] on input "text" at bounding box center [349, 100] width 50 height 11
type input "7980"
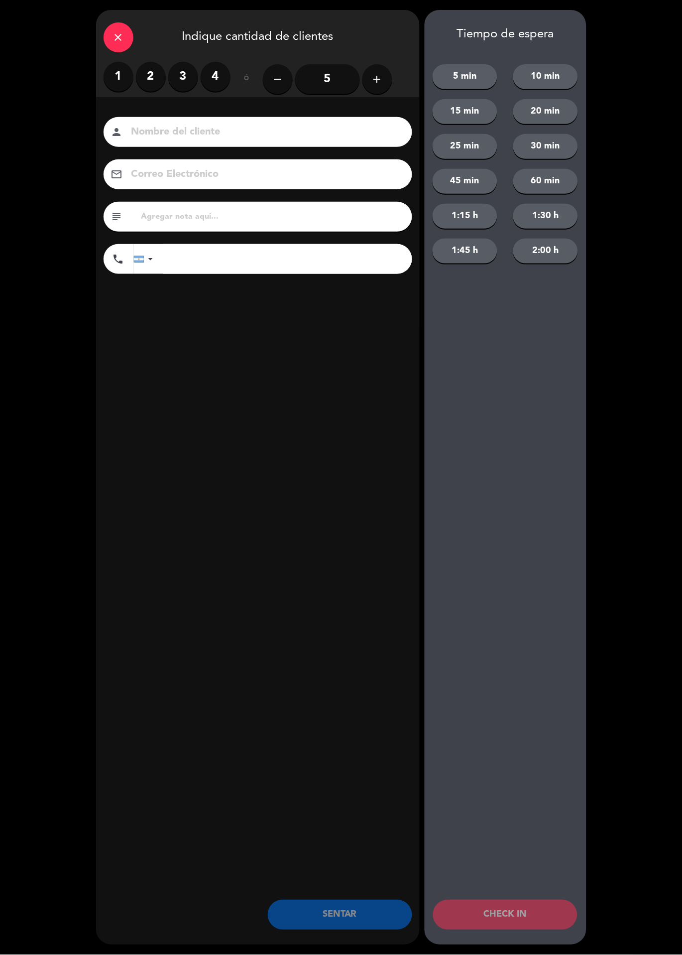
click at [150, 81] on label "2" at bounding box center [151, 77] width 30 height 30
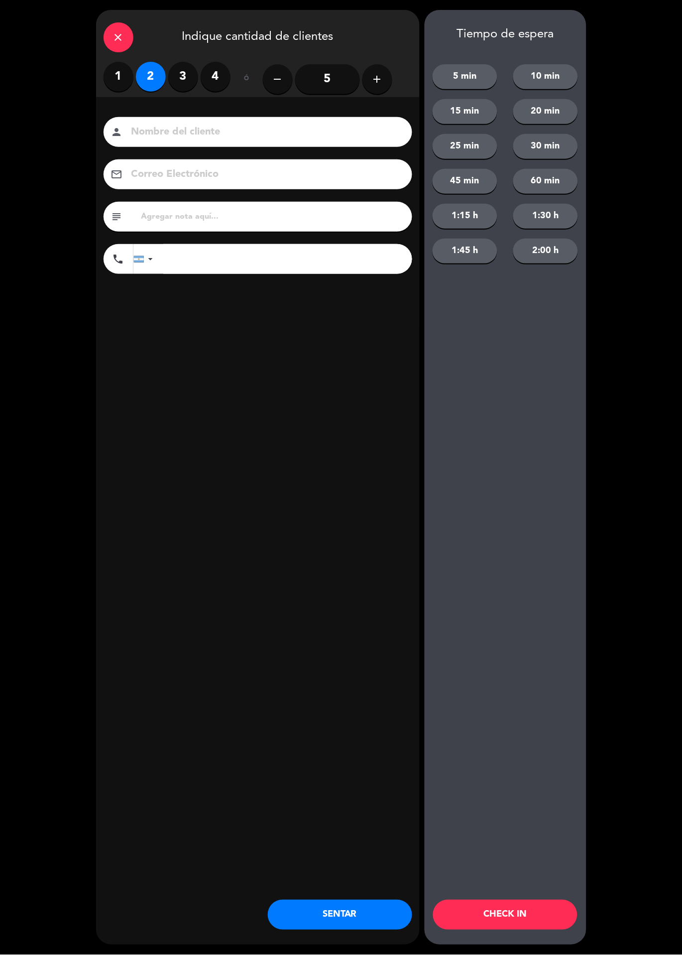
click at [197, 136] on input at bounding box center [265, 132] width 269 height 17
type input "[PERSON_NAME]"
click at [326, 454] on div "close Indique cantidad de clientes 1 2 3 4 ó remove 5 add Nombre del cliente pe…" at bounding box center [258, 477] width 324 height 935
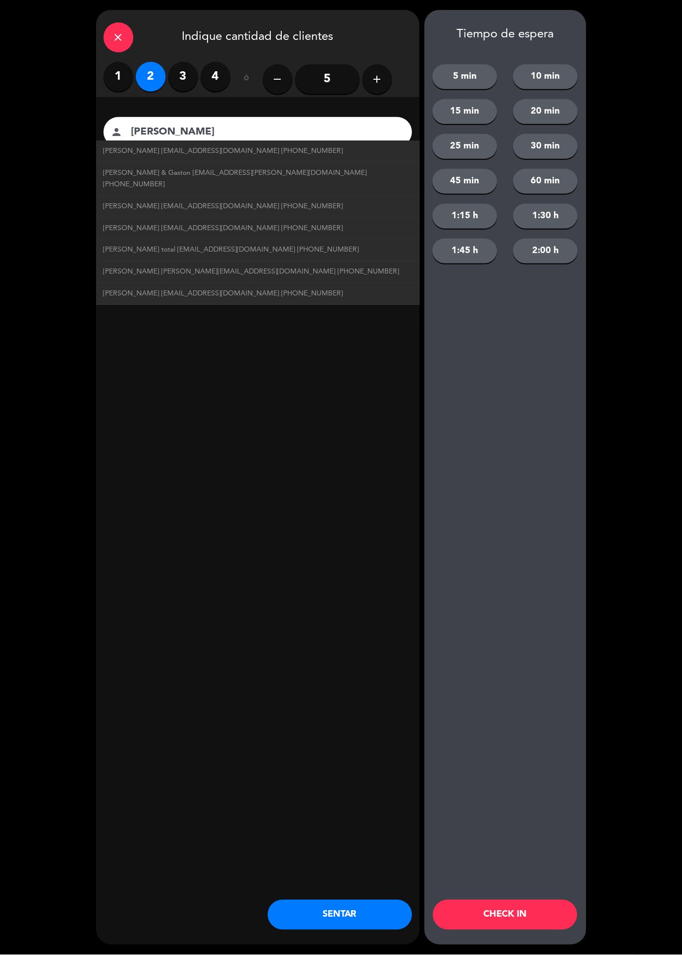
click at [350, 905] on button "SENTAR" at bounding box center [340, 915] width 144 height 30
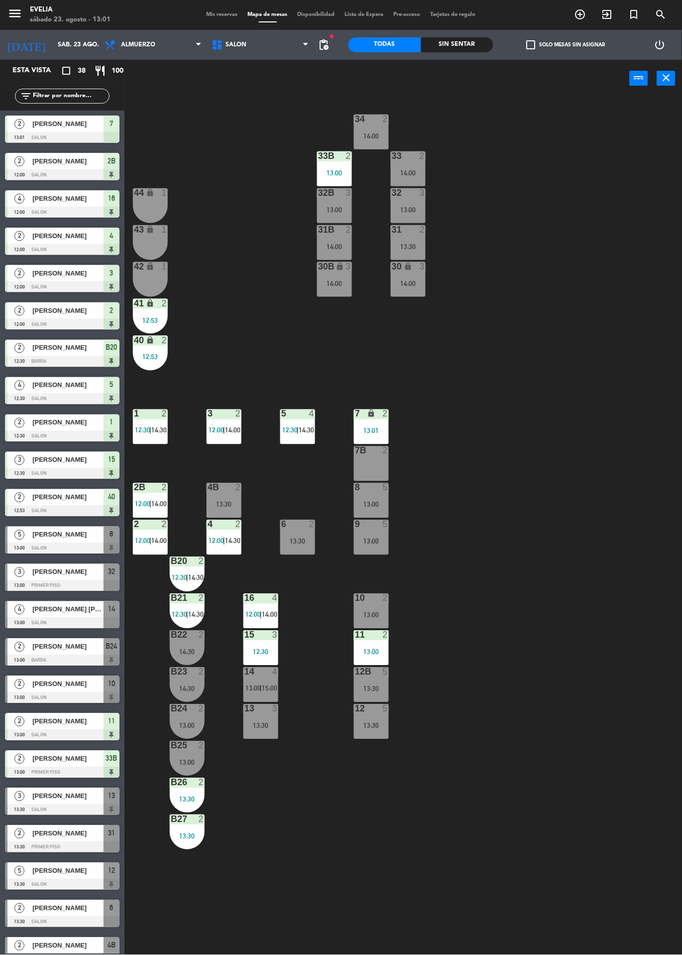
click at [540, 697] on div "34 2 14:00 33B 2 13:00 33 2 14:00 44 lock 1 32B 3 13:00 32 3 13:00 43 lock 1 31…" at bounding box center [407, 526] width 551 height 858
click at [217, 15] on span "Mis reservas" at bounding box center [222, 14] width 41 height 5
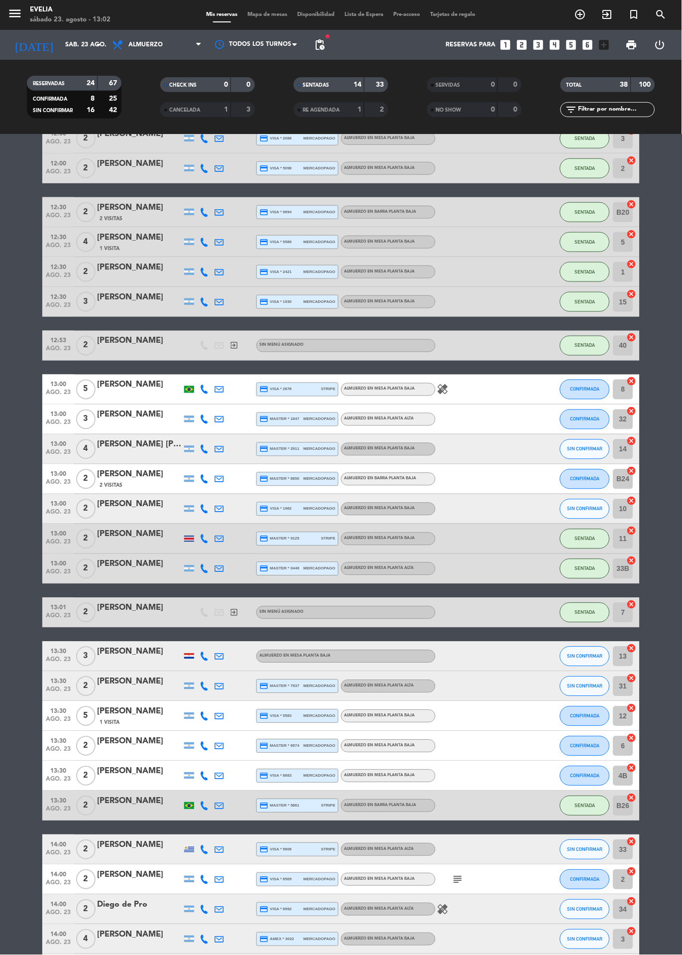
scroll to position [148, 0]
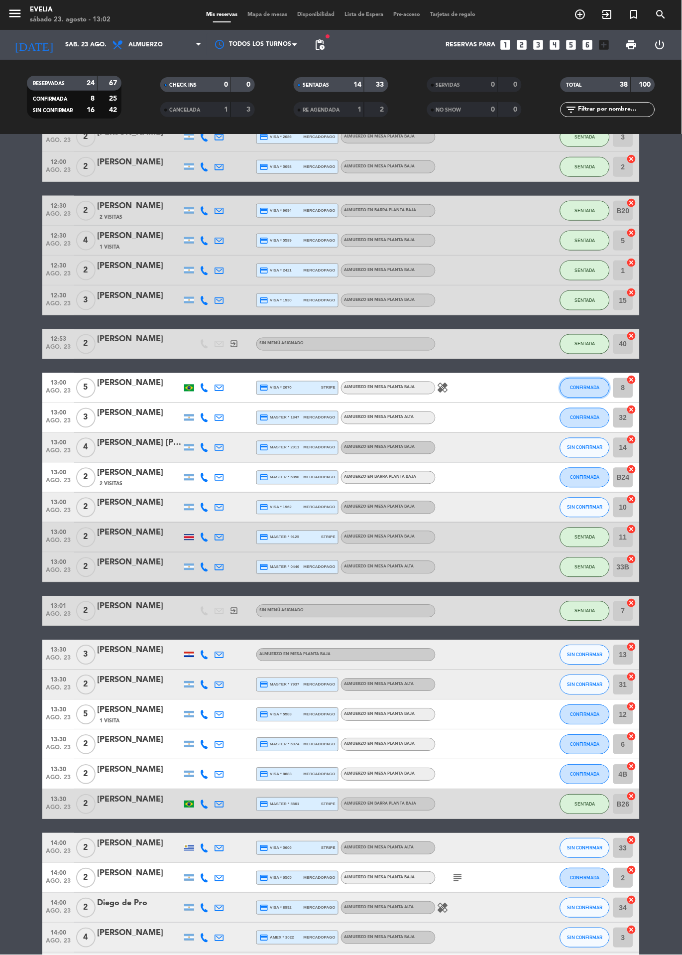
click at [585, 393] on button "CONFIRMADA" at bounding box center [585, 388] width 50 height 20
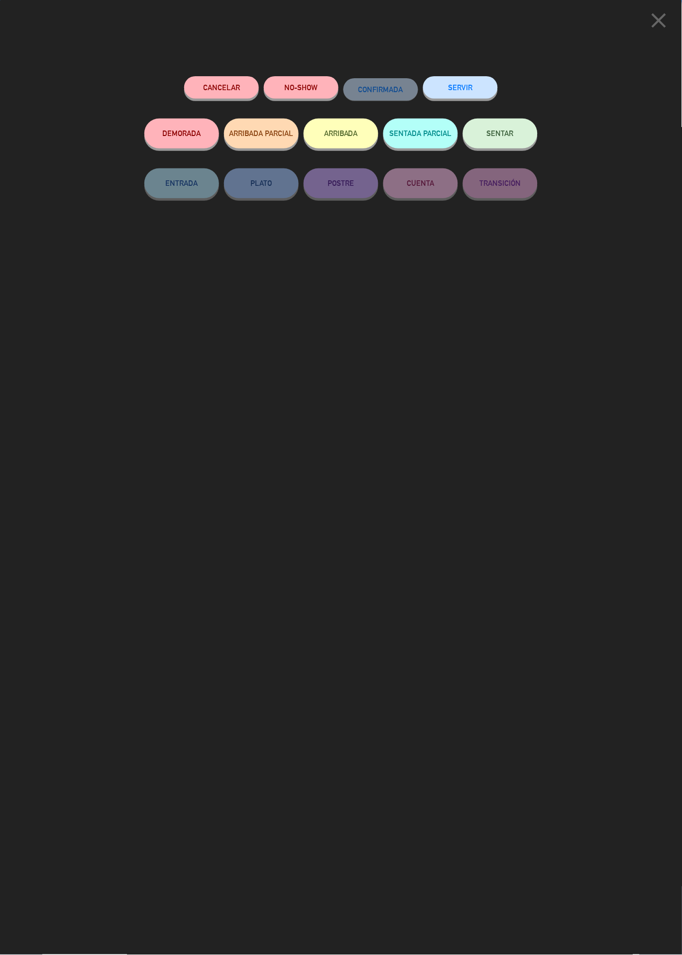
click at [510, 145] on button "SENTAR" at bounding box center [500, 134] width 75 height 30
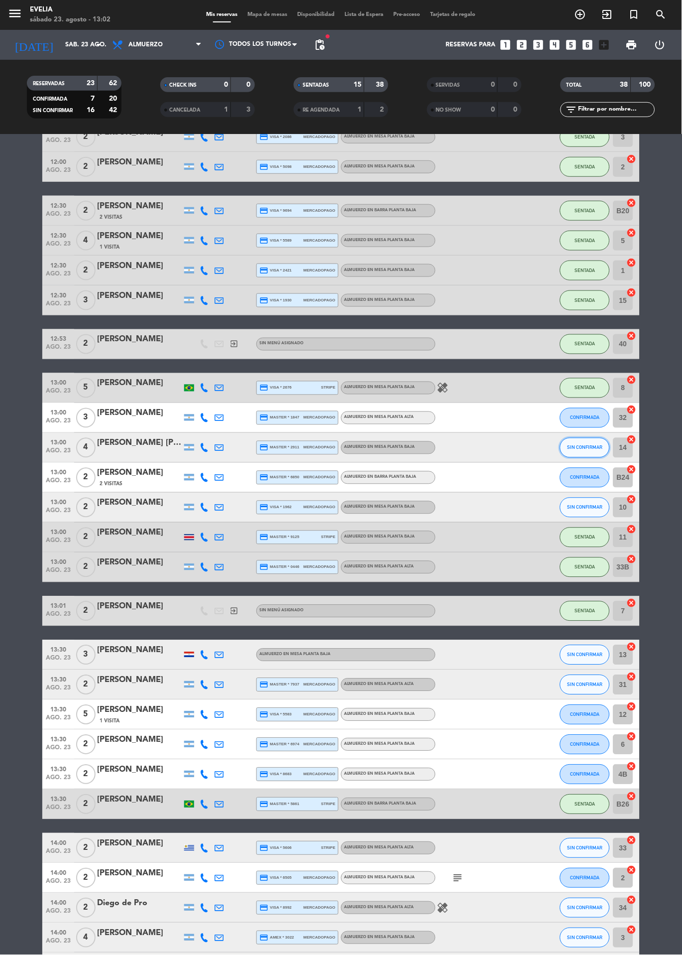
click at [579, 449] on span "SIN CONFIRMAR" at bounding box center [585, 447] width 35 height 5
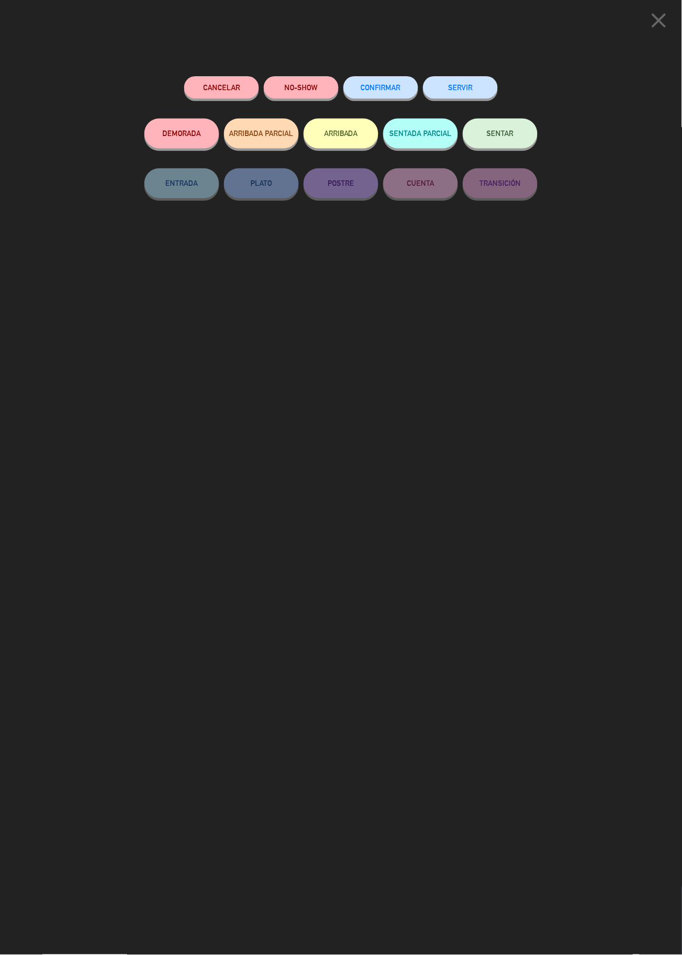
click at [512, 132] on span "SENTAR" at bounding box center [500, 133] width 27 height 8
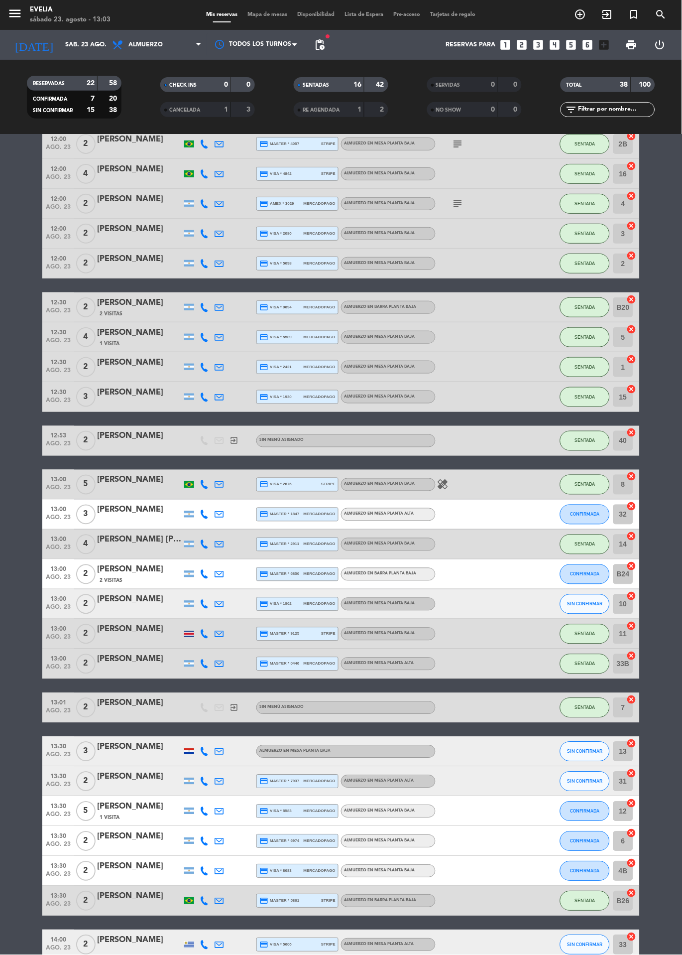
scroll to position [51, 0]
click at [444, 485] on icon "healing" at bounding box center [443, 485] width 12 height 12
click at [264, 14] on span "Mapa de mesas" at bounding box center [268, 14] width 50 height 5
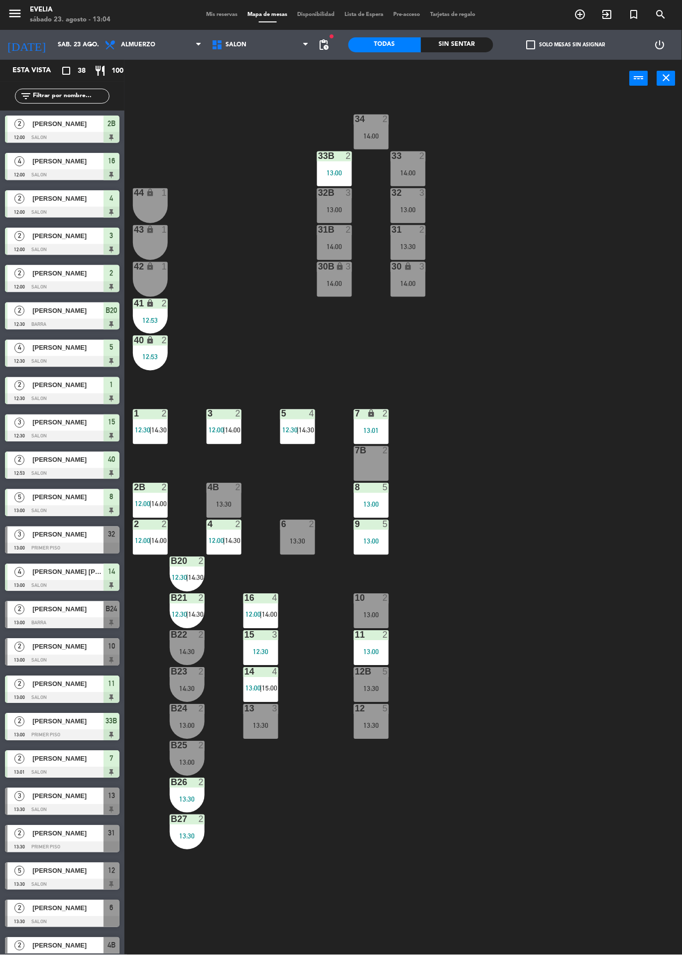
click at [154, 543] on span "14:00" at bounding box center [158, 541] width 15 height 8
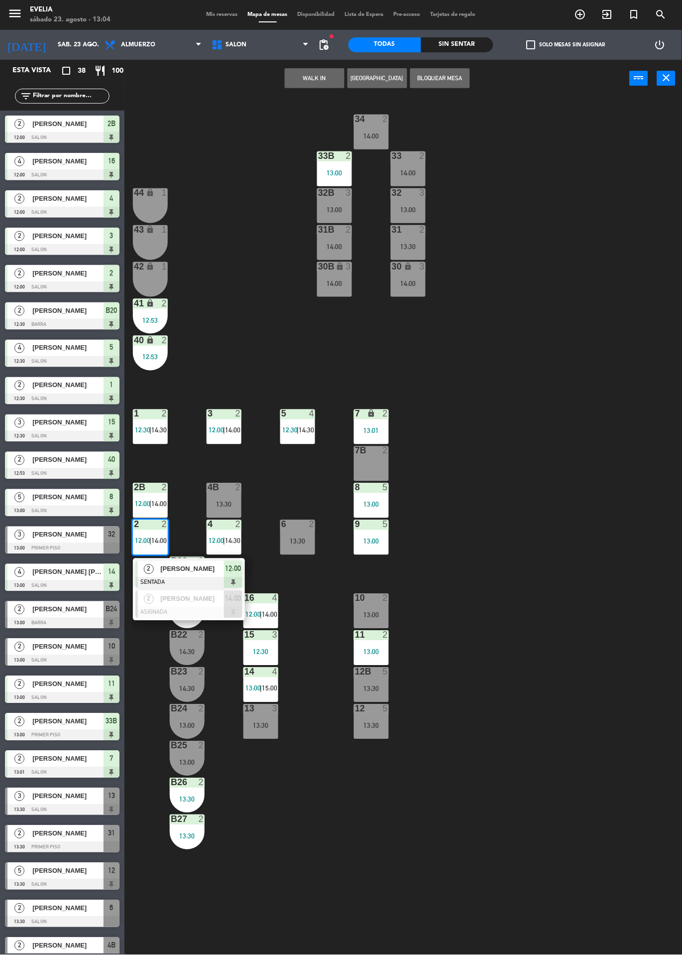
click at [219, 577] on div at bounding box center [188, 582] width 107 height 11
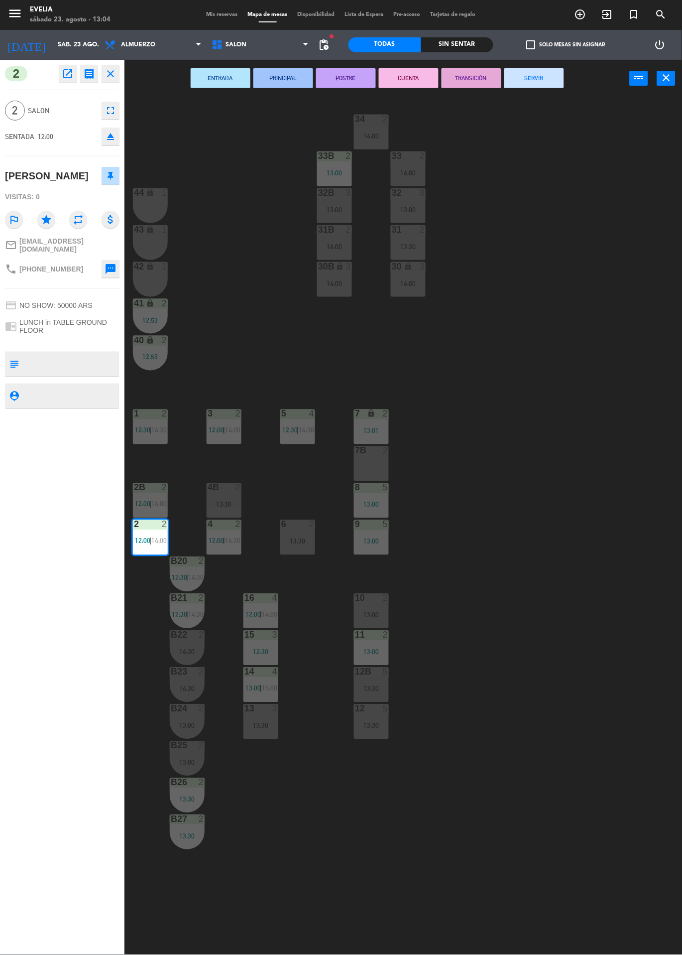
click at [549, 75] on button "SERVIR" at bounding box center [535, 78] width 60 height 20
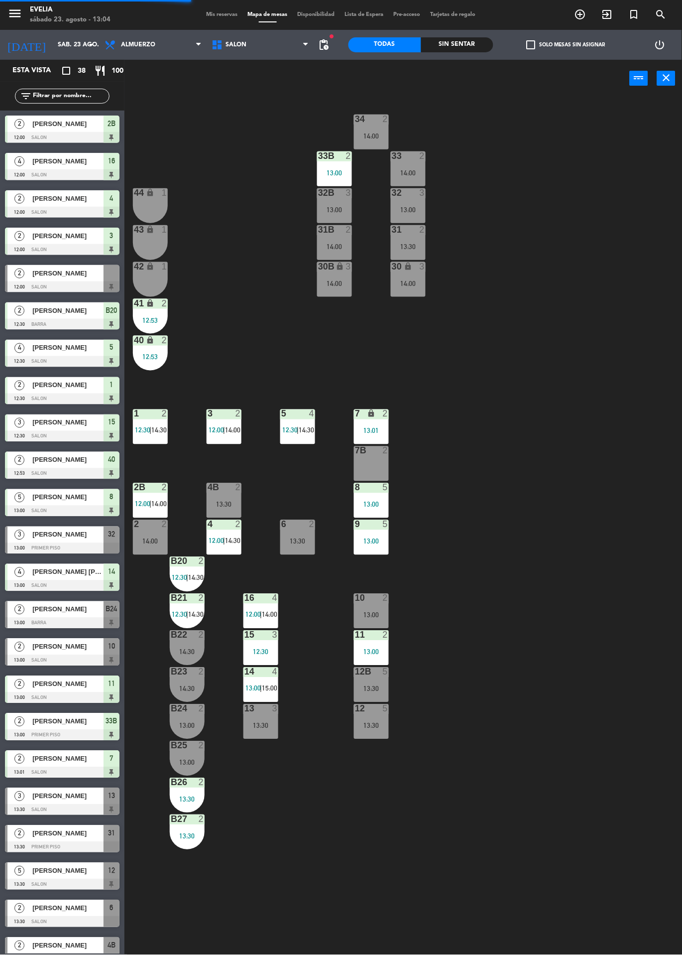
click at [531, 506] on div "34 2 14:00 33B 2 13:00 33 2 14:00 44 lock 1 32B 3 13:00 32 3 13:00 43 lock 1 31…" at bounding box center [407, 526] width 551 height 858
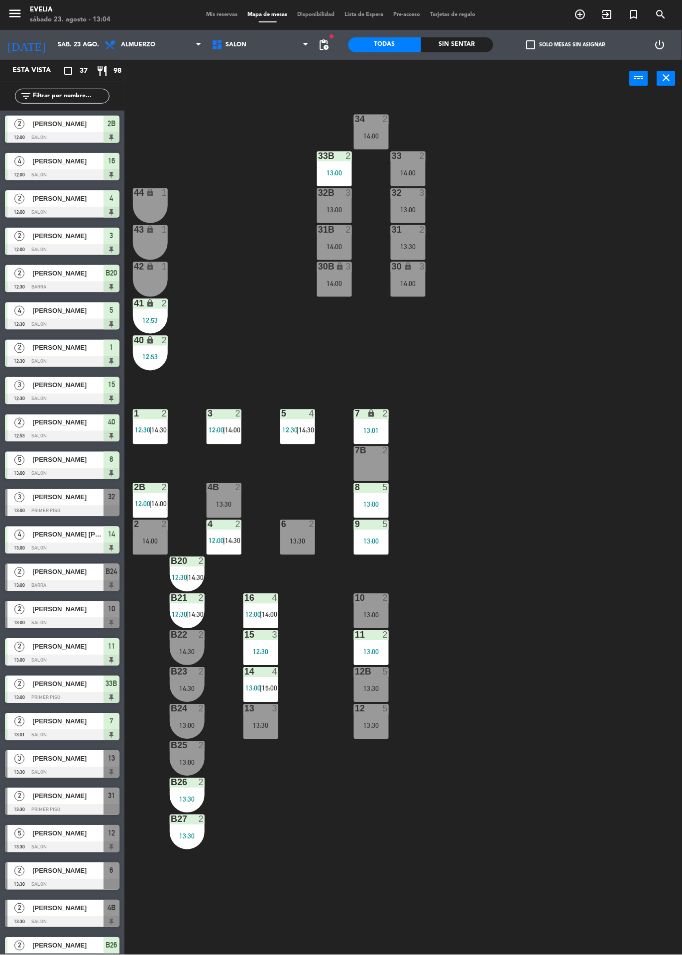
click at [213, 14] on span "Mis reservas" at bounding box center [222, 14] width 41 height 5
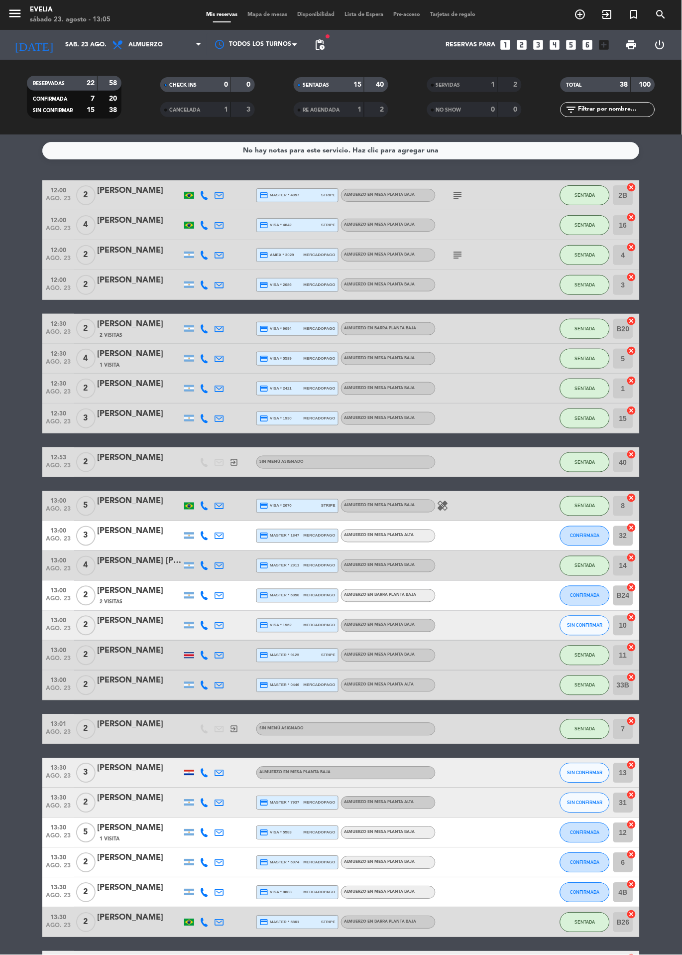
click at [445, 506] on icon "healing" at bounding box center [443, 506] width 12 height 12
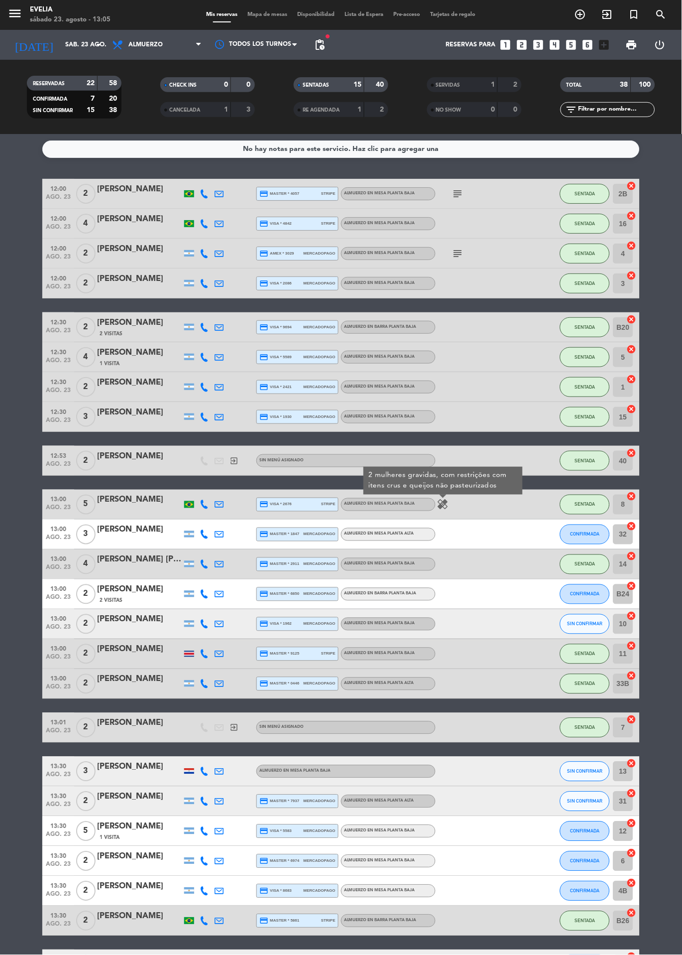
click at [672, 473] on bookings-row "12:00 ago. 23 2 [PERSON_NAME] credit_card master * 4057 stripe ALMUERZO en MESA…" at bounding box center [341, 787] width 682 height 1217
click at [590, 534] on span "CONFIRMADA" at bounding box center [585, 533] width 29 height 5
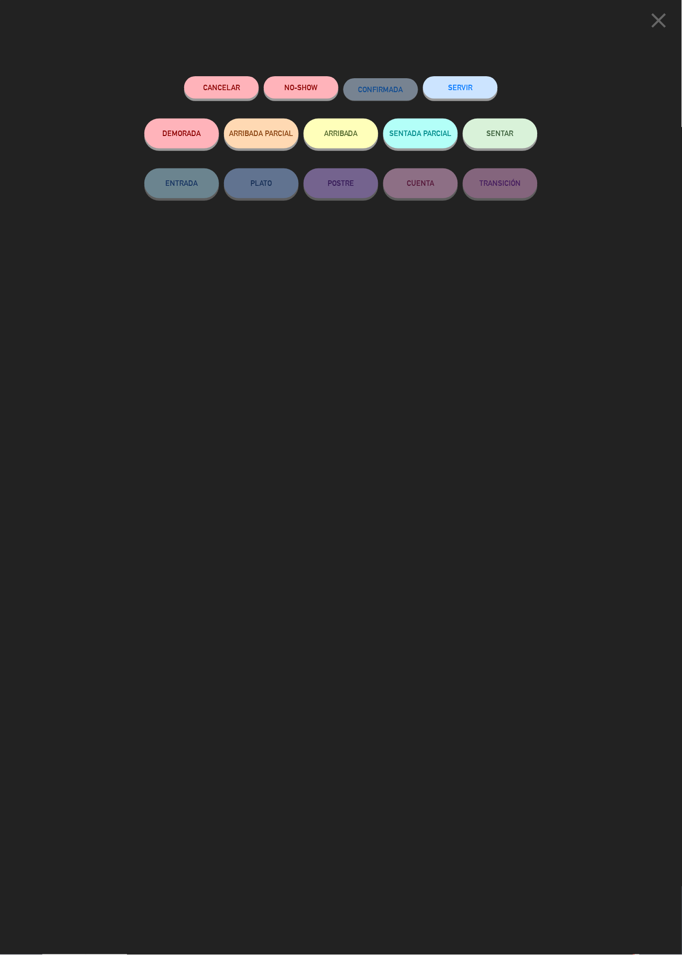
click at [514, 133] on button "SENTAR" at bounding box center [500, 134] width 75 height 30
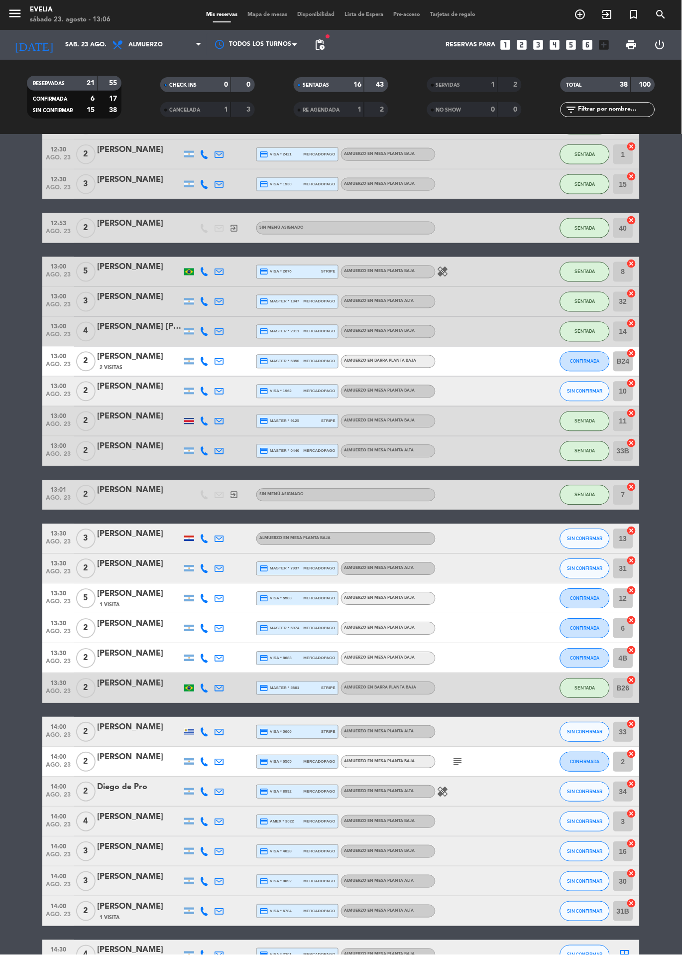
scroll to position [241, 0]
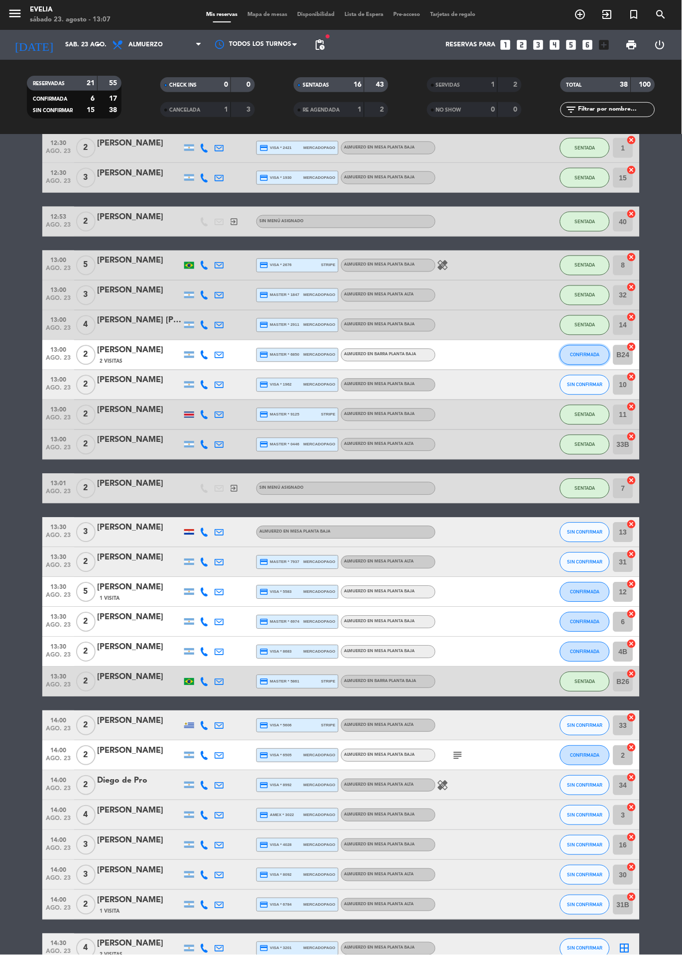
click at [585, 354] on span "CONFIRMADA" at bounding box center [585, 354] width 29 height 5
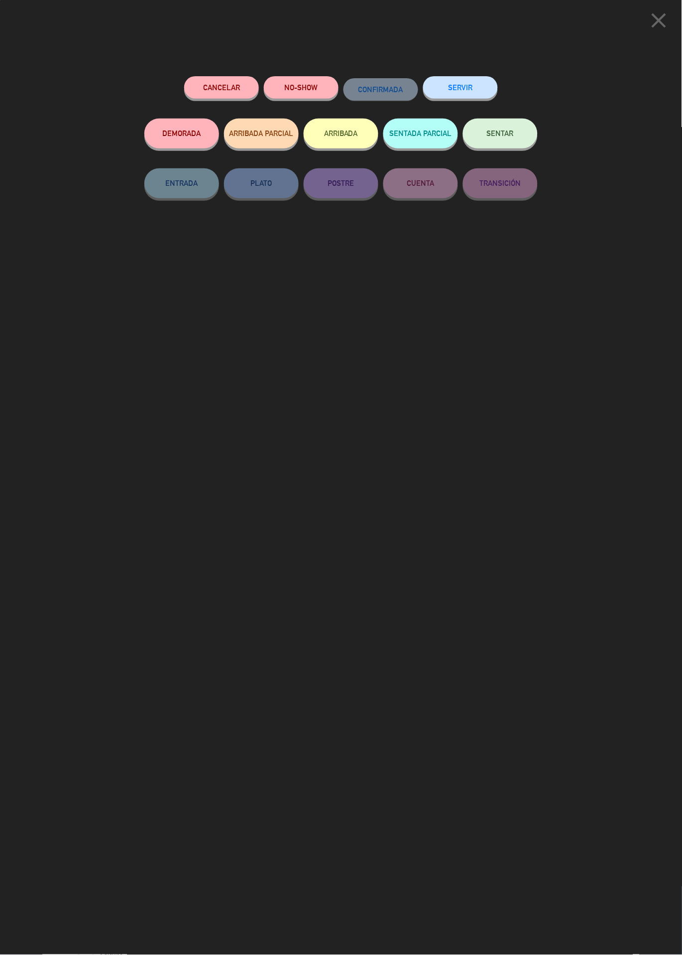
click at [500, 133] on span "SENTAR" at bounding box center [500, 133] width 27 height 8
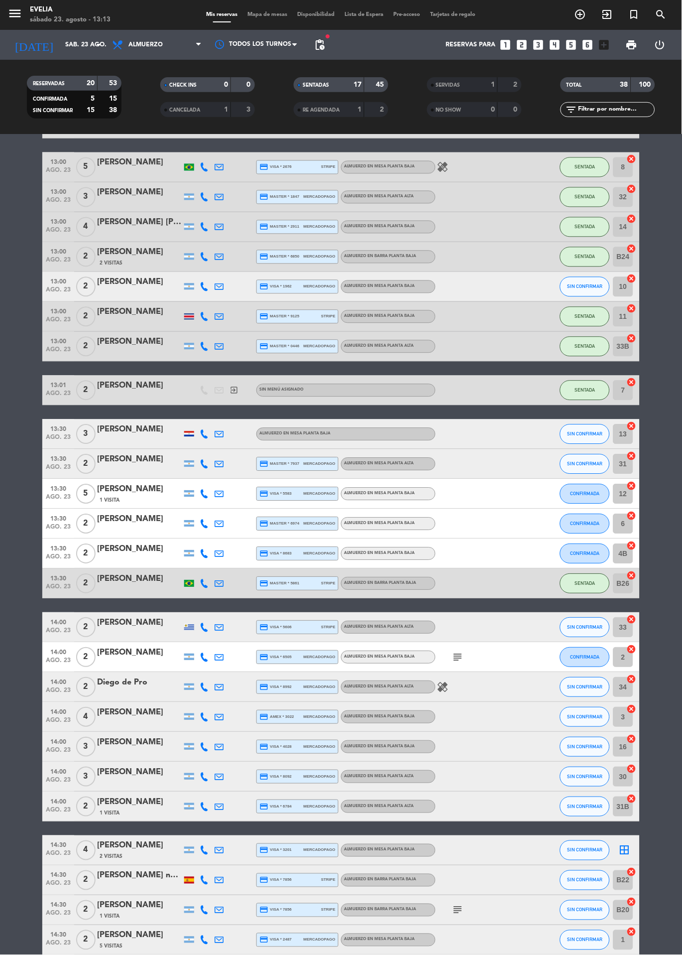
scroll to position [396, 0]
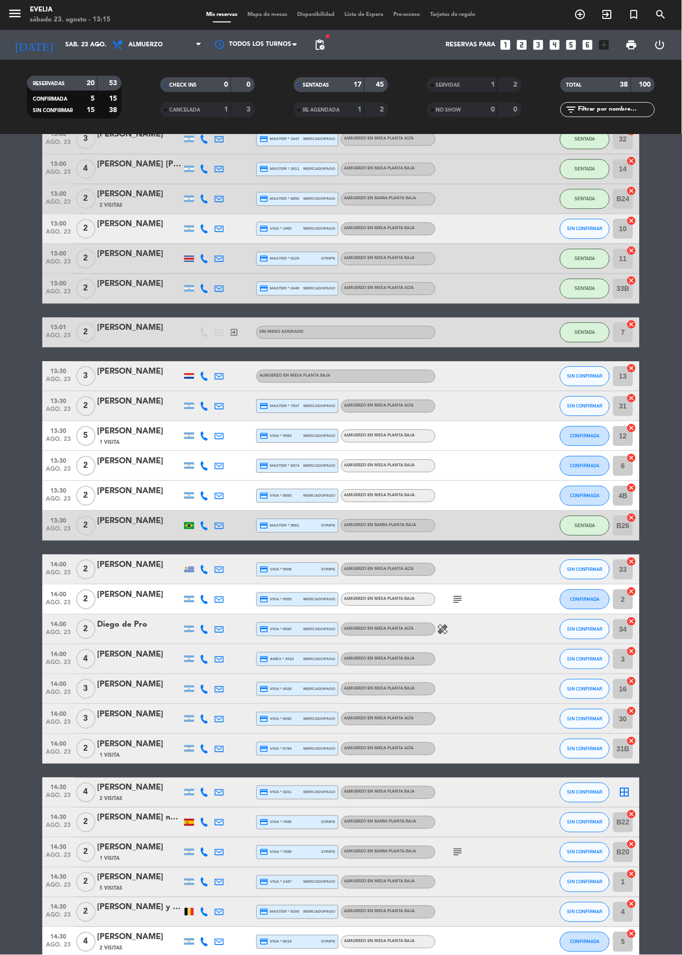
click at [266, 15] on span "Mapa de mesas" at bounding box center [268, 14] width 50 height 5
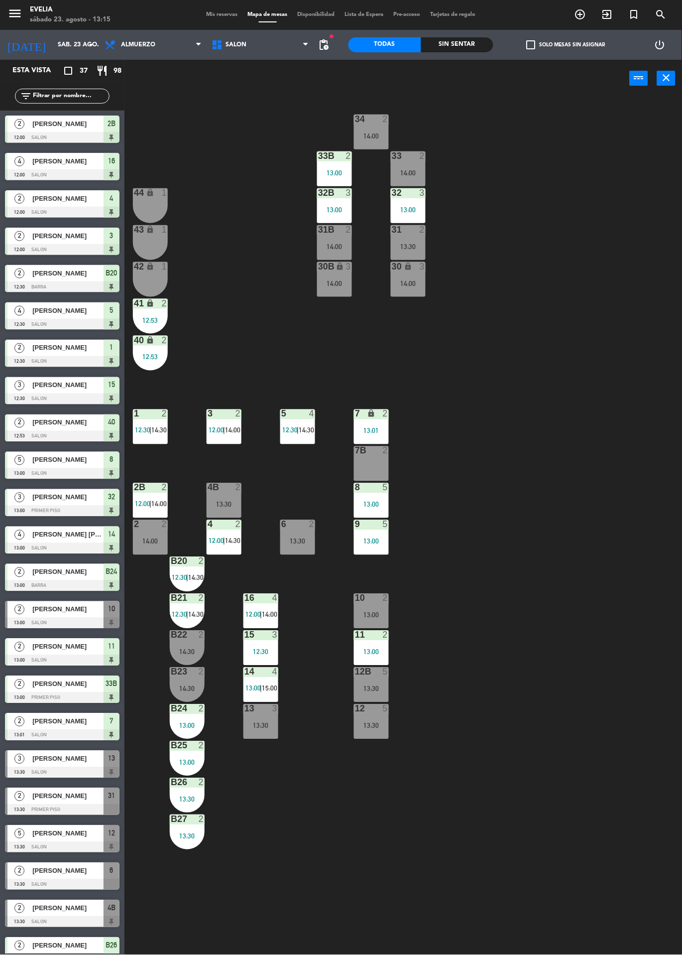
click at [184, 798] on div "13:30" at bounding box center [187, 799] width 35 height 7
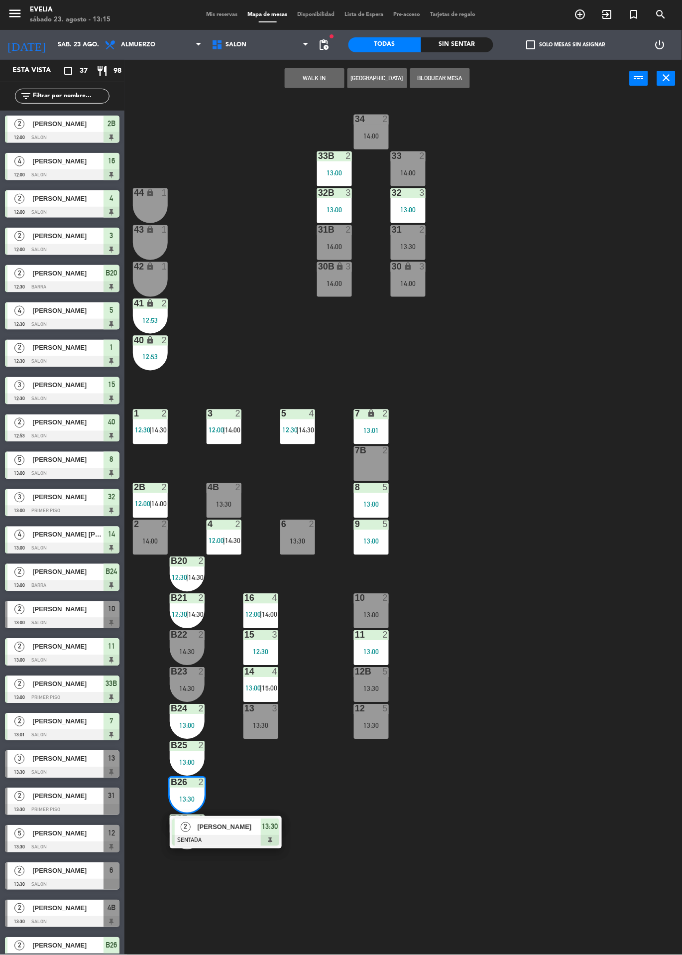
click at [225, 836] on div at bounding box center [225, 840] width 107 height 11
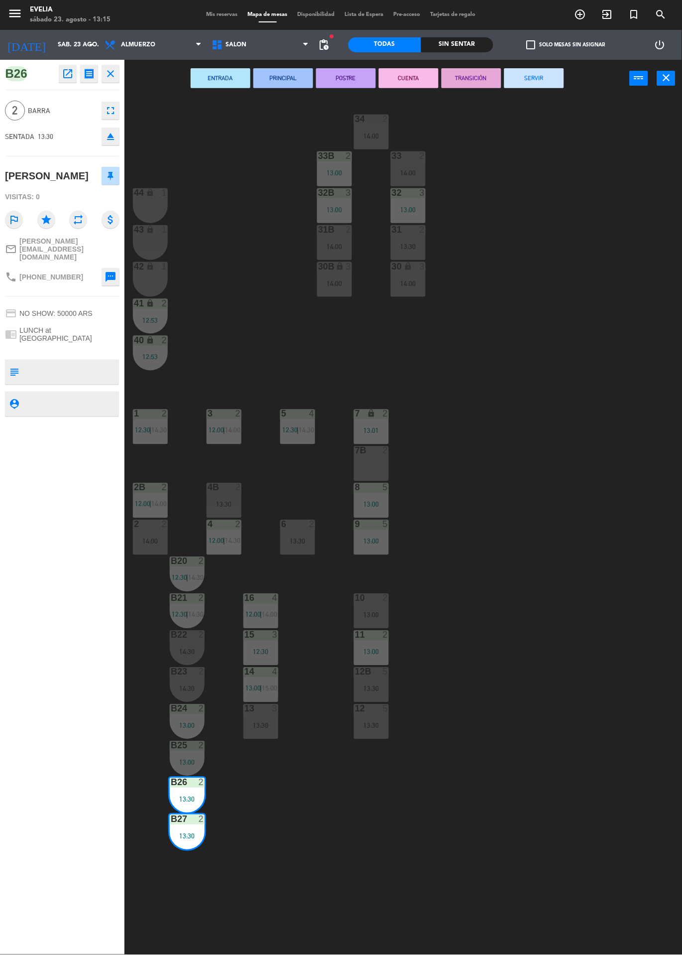
click at [545, 85] on button "SERVIR" at bounding box center [535, 78] width 60 height 20
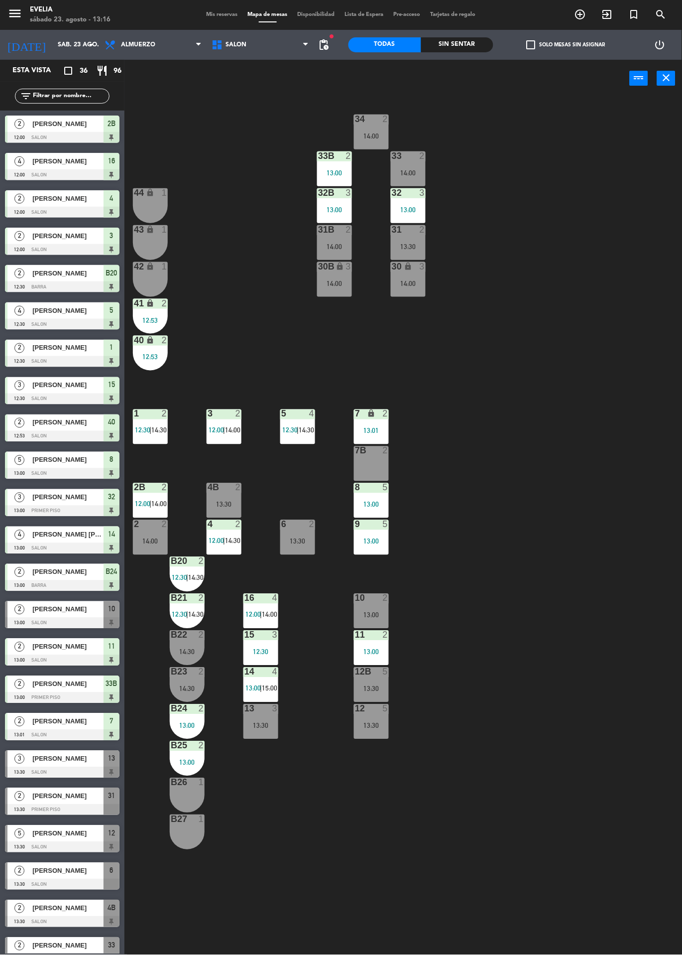
click at [188, 674] on div at bounding box center [187, 671] width 16 height 9
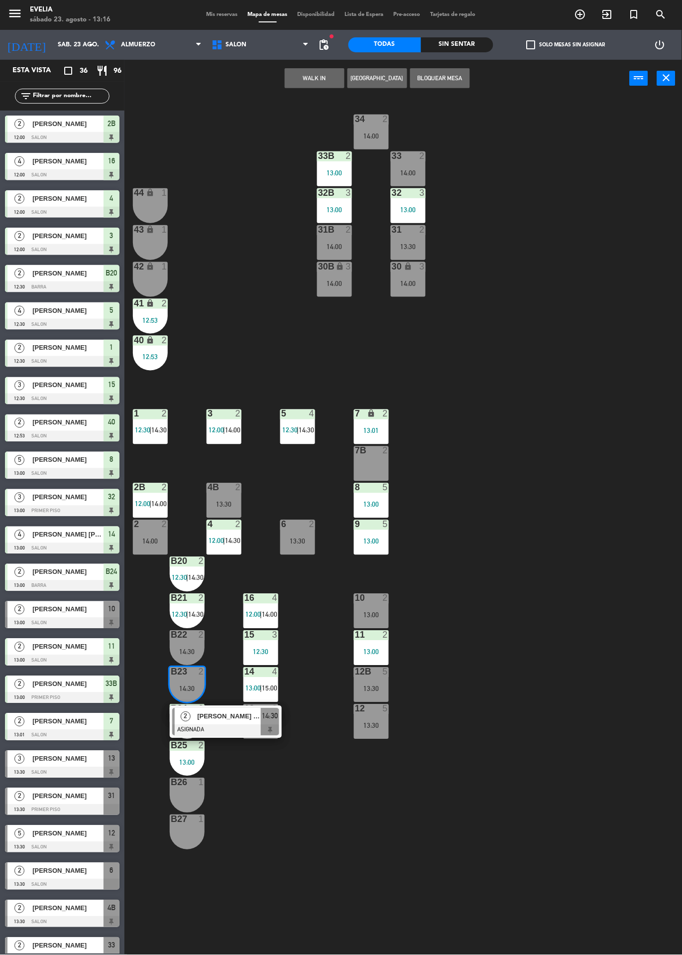
click at [251, 725] on div at bounding box center [225, 730] width 107 height 11
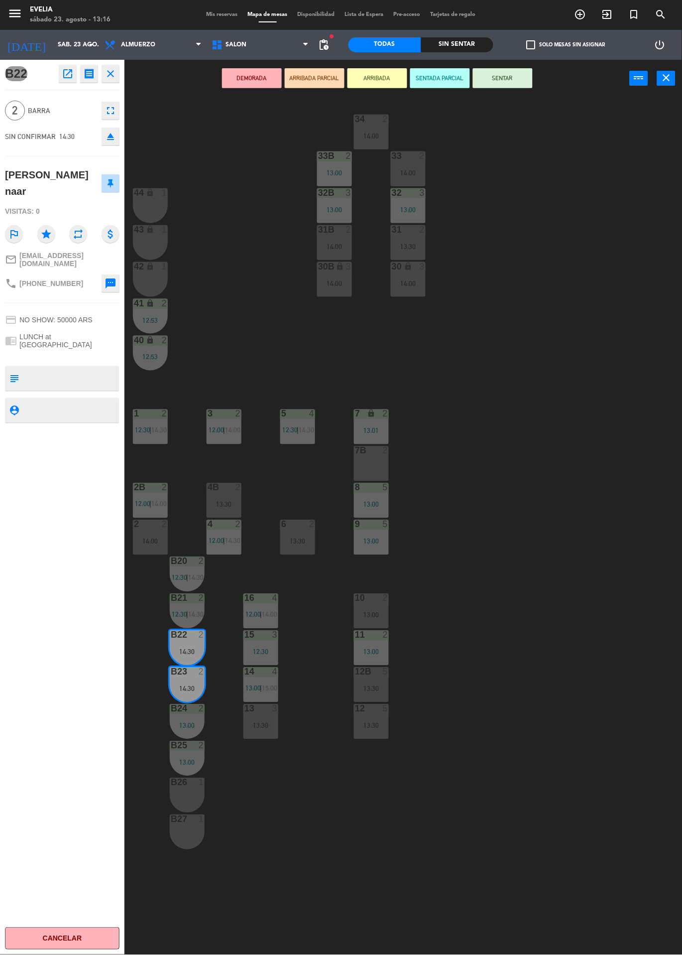
click at [189, 793] on div "B26 1" at bounding box center [187, 795] width 35 height 35
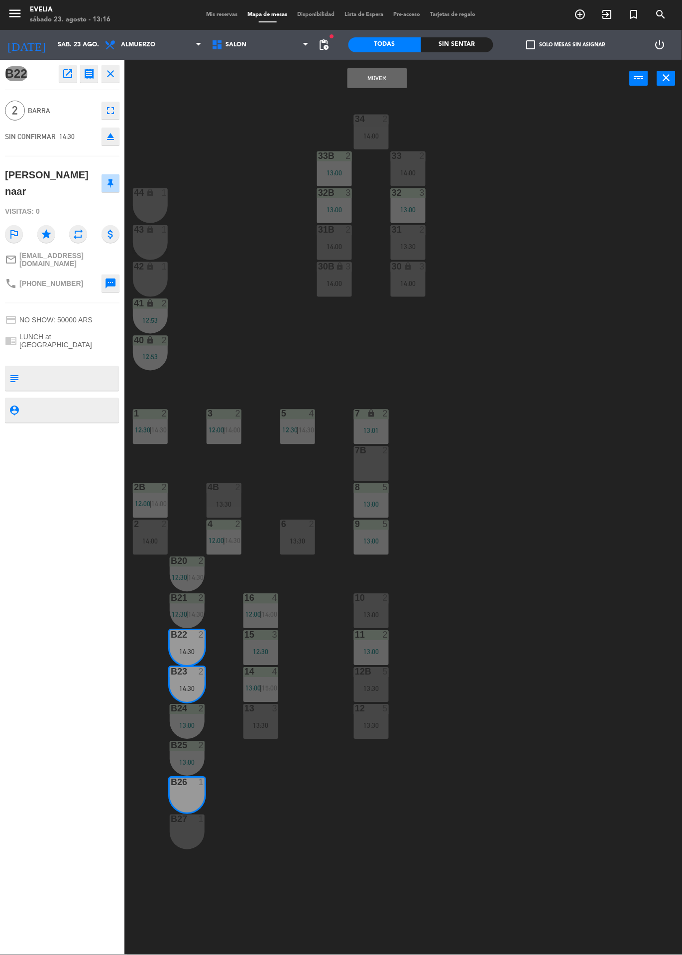
click at [192, 832] on div "B27 1" at bounding box center [187, 832] width 35 height 35
click at [384, 87] on button "Mover y Unir" at bounding box center [378, 78] width 60 height 20
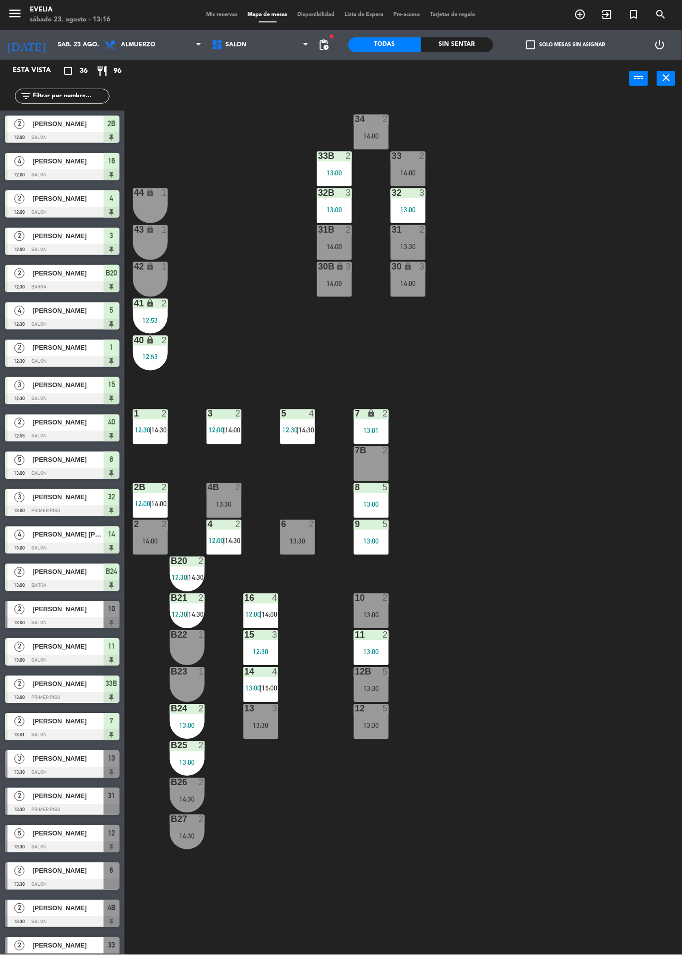
scroll to position [251, 0]
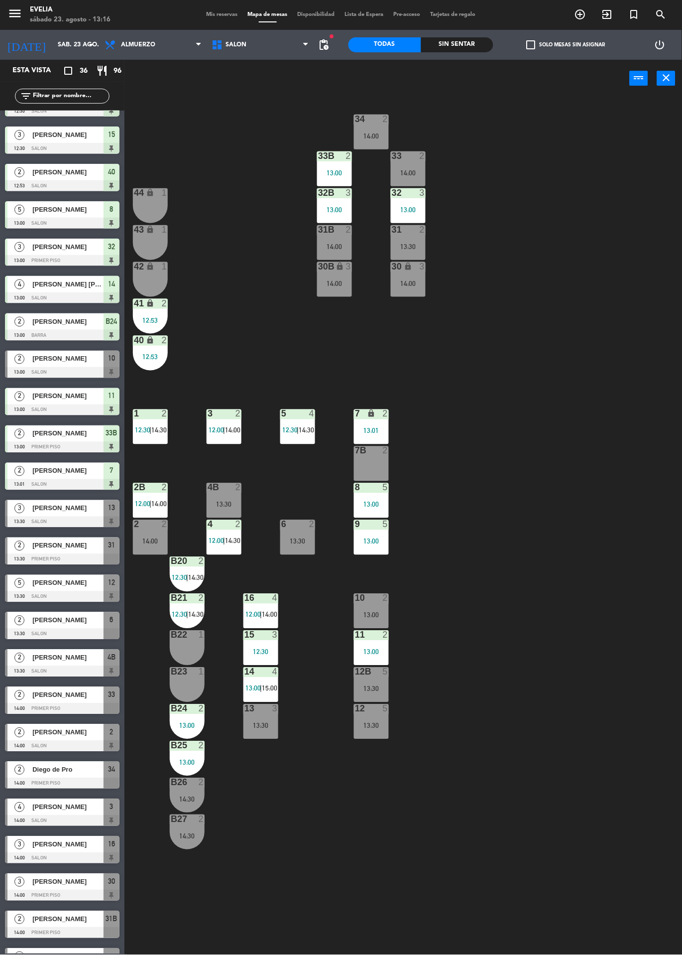
click at [188, 719] on div "B24 2 13:00" at bounding box center [187, 721] width 35 height 35
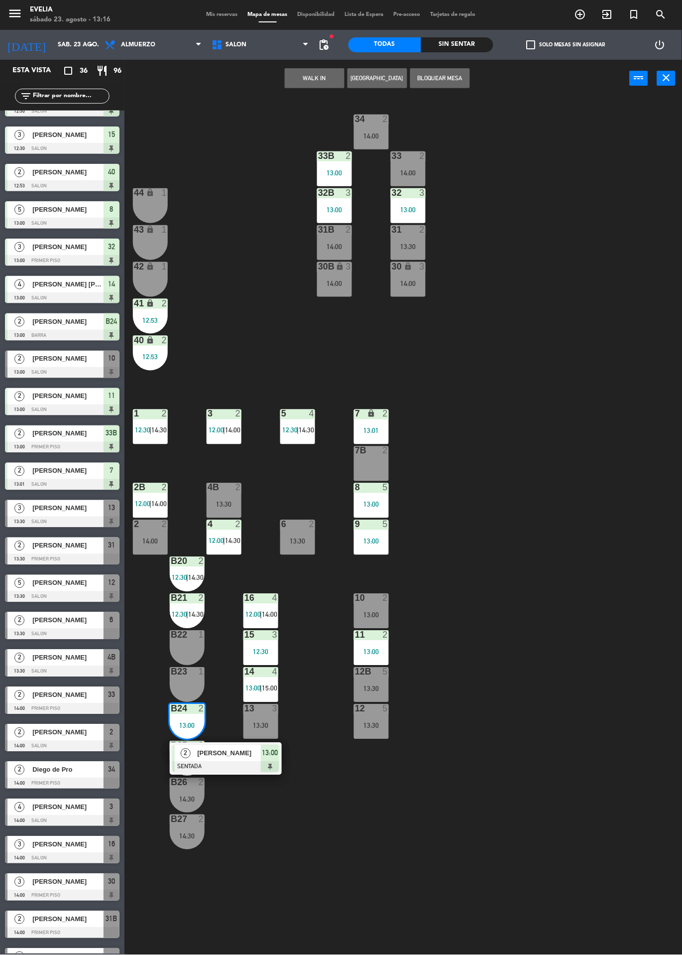
click at [189, 754] on span "2" at bounding box center [186, 754] width 10 height 10
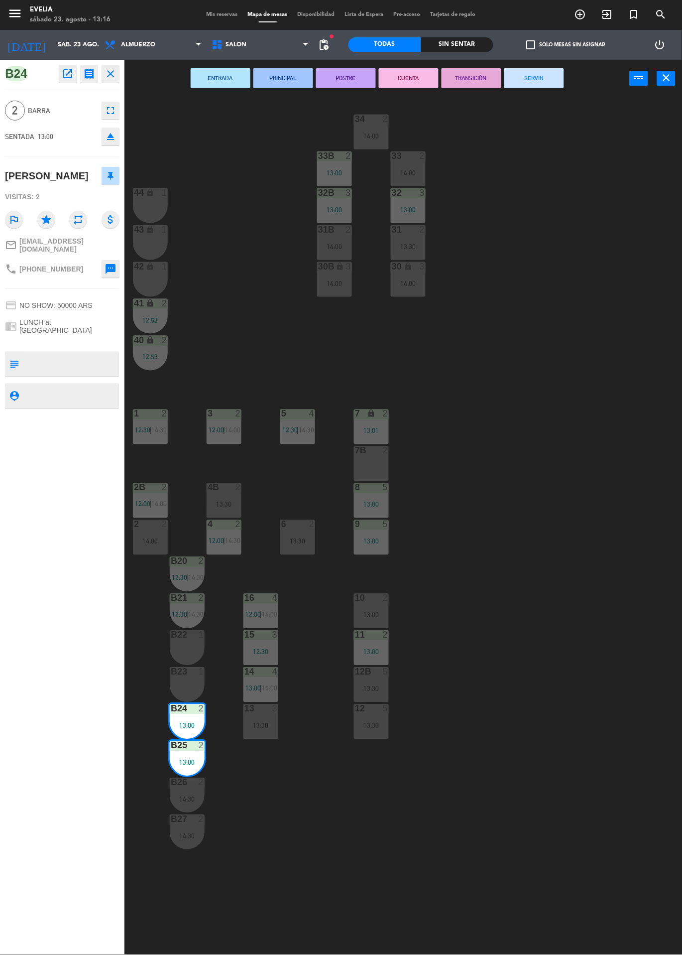
click at [191, 652] on div "B22 1" at bounding box center [187, 648] width 35 height 35
click at [188, 683] on div "B23 1" at bounding box center [187, 684] width 35 height 35
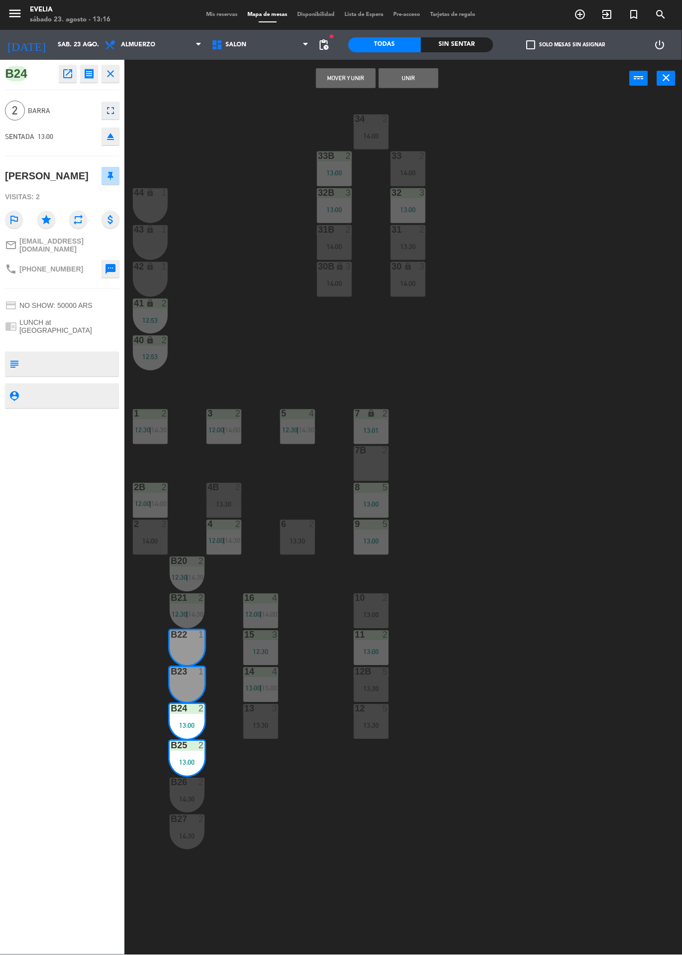
click at [361, 85] on button "Mover y Unir" at bounding box center [346, 78] width 60 height 20
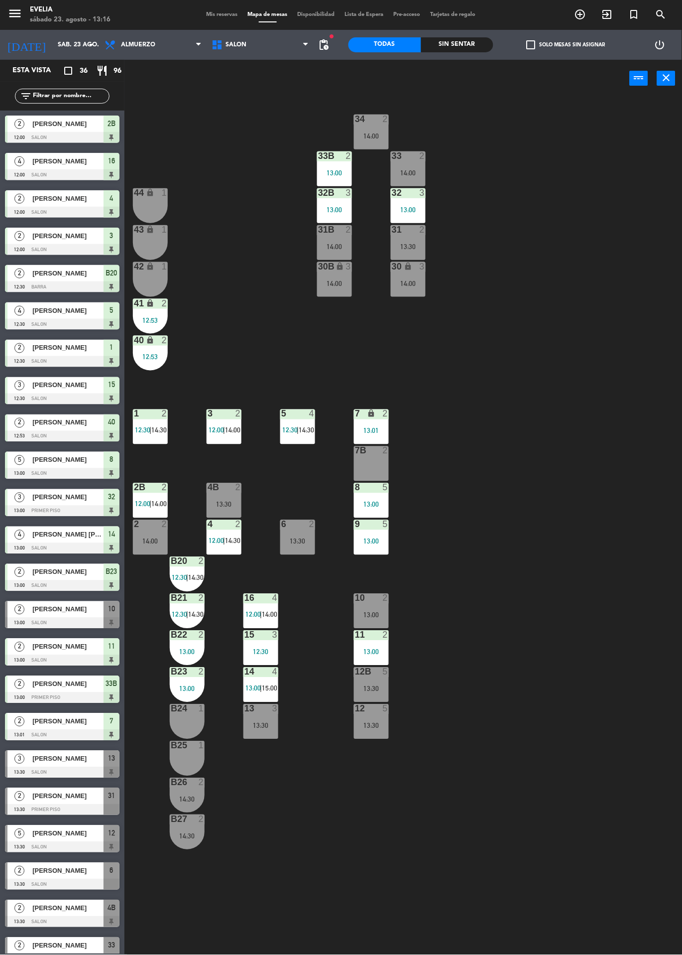
click at [568, 524] on div "34 2 14:00 33B 2 13:00 33 2 14:00 44 lock 1 32B 3 13:00 32 3 13:00 43 lock 1 31…" at bounding box center [407, 526] width 551 height 858
click at [184, 600] on div at bounding box center [187, 598] width 16 height 9
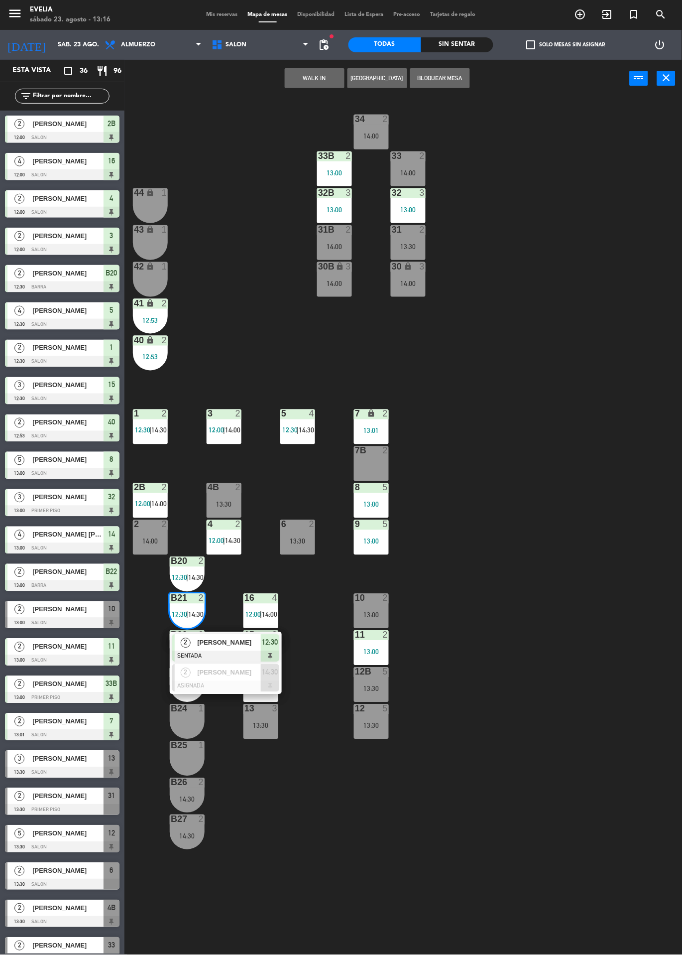
click at [257, 688] on div at bounding box center [225, 686] width 107 height 11
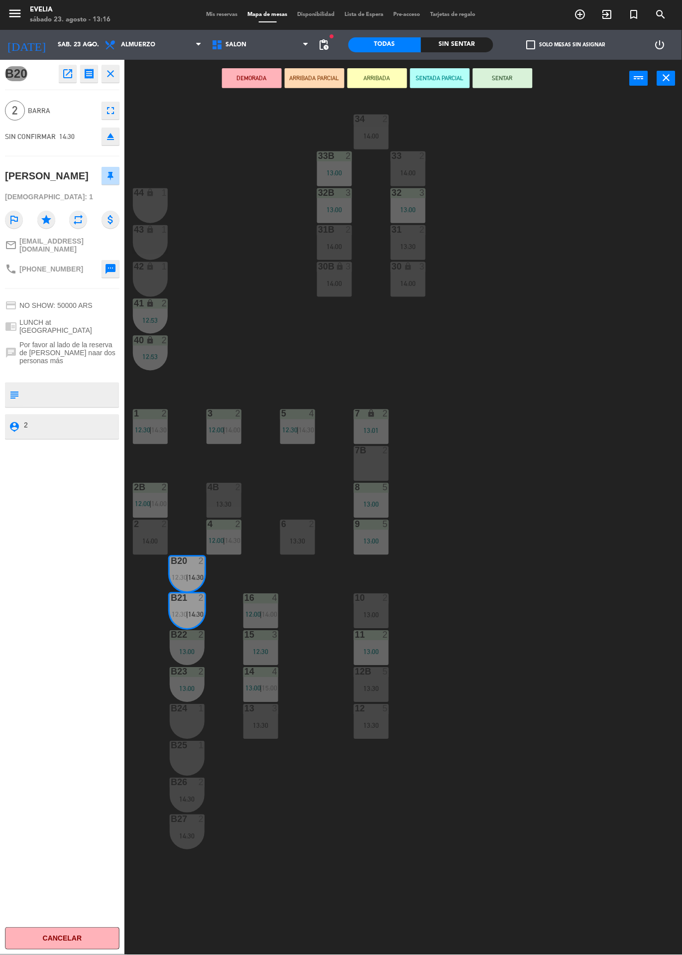
click at [180, 717] on div "B24 1" at bounding box center [187, 721] width 35 height 35
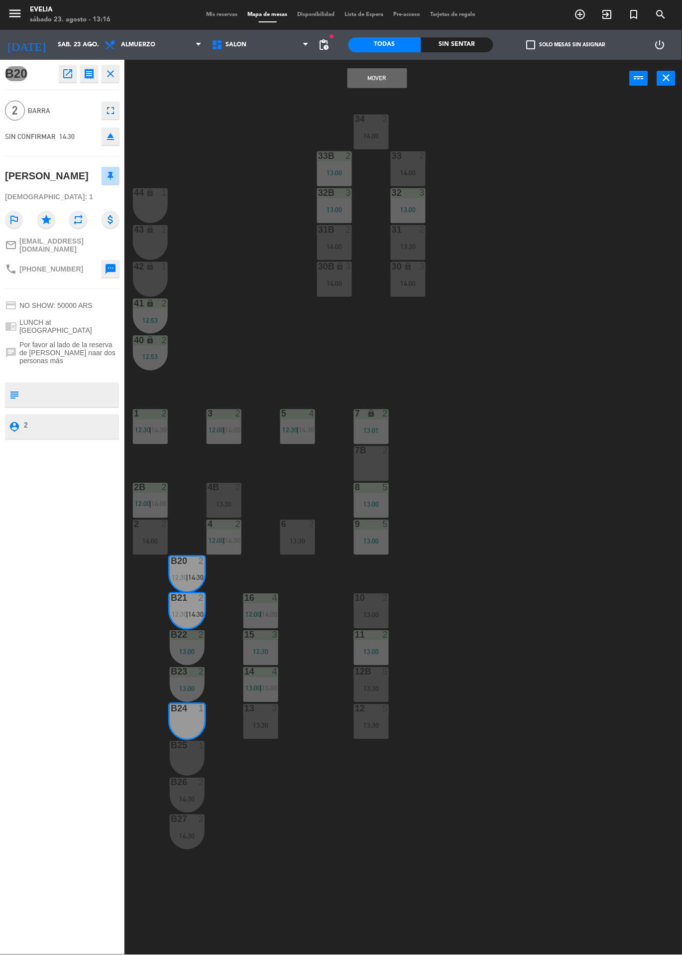
click at [189, 758] on div "B25 1" at bounding box center [187, 758] width 35 height 35
click at [381, 77] on button "Mover y Unir" at bounding box center [378, 78] width 60 height 20
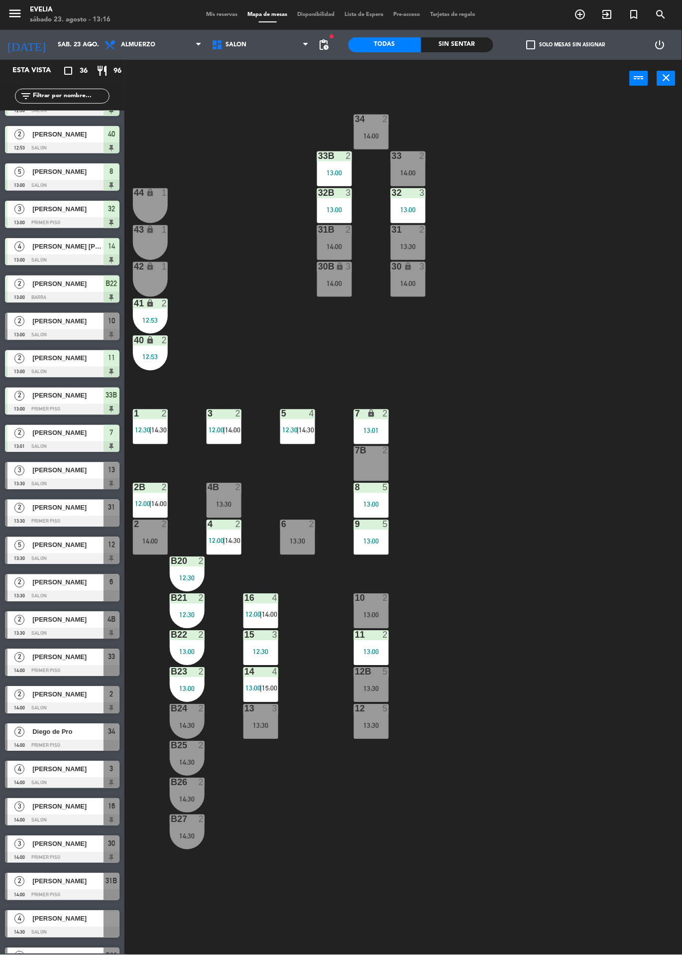
scroll to position [0, 0]
click at [554, 594] on div "34 2 14:00 33B 2 13:00 33 2 14:00 44 lock 1 32B 3 13:00 32 3 13:00 43 lock 1 31…" at bounding box center [407, 526] width 551 height 858
click at [227, 15] on span "Mis reservas" at bounding box center [222, 14] width 41 height 5
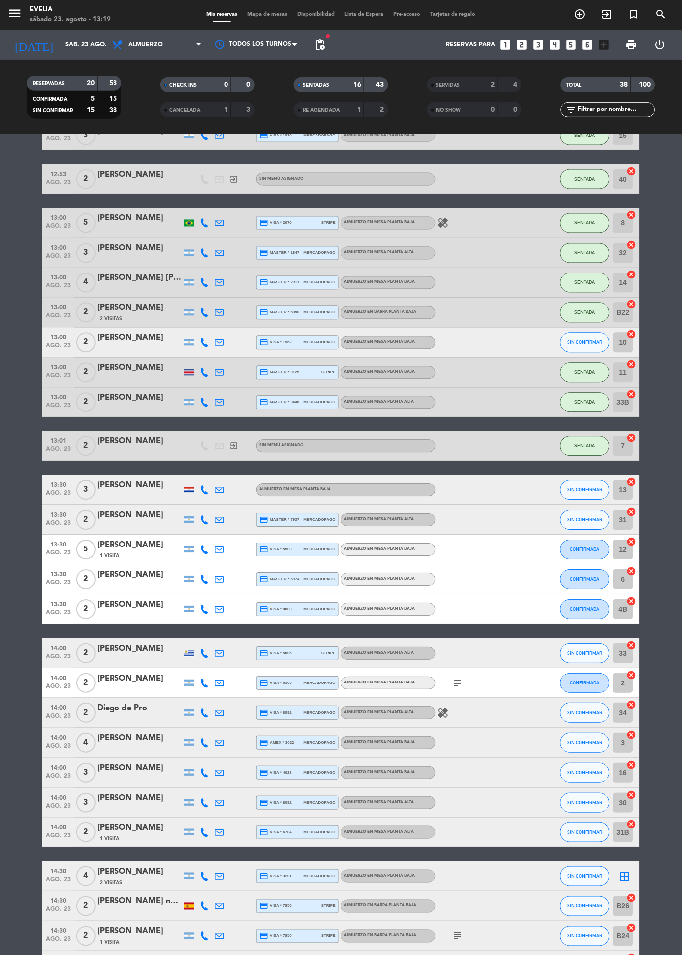
scroll to position [284, 0]
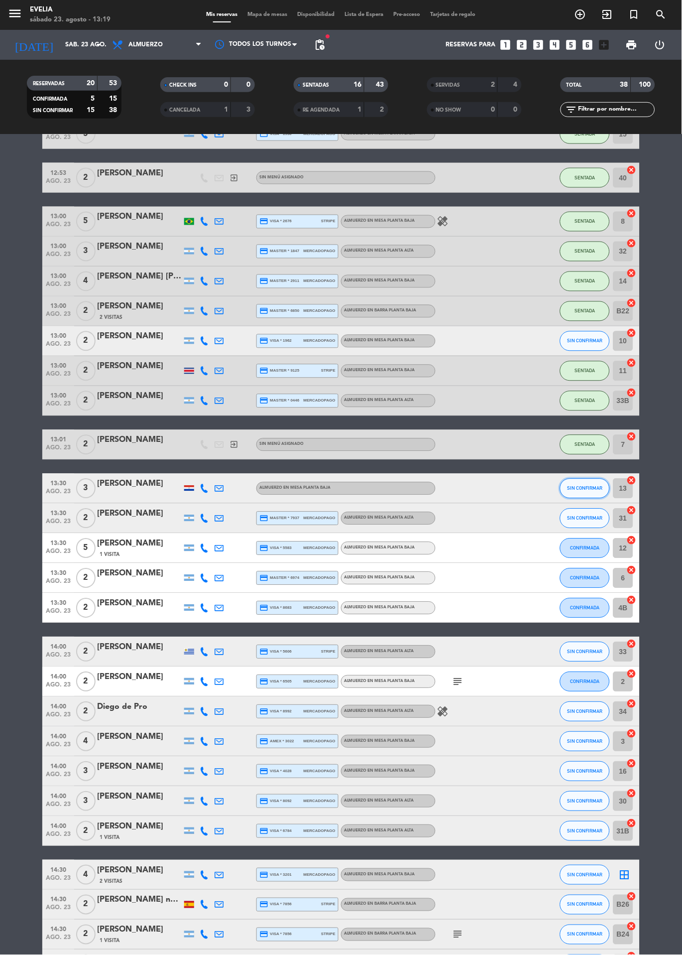
click at [598, 493] on button "SIN CONFIRMAR" at bounding box center [585, 489] width 50 height 20
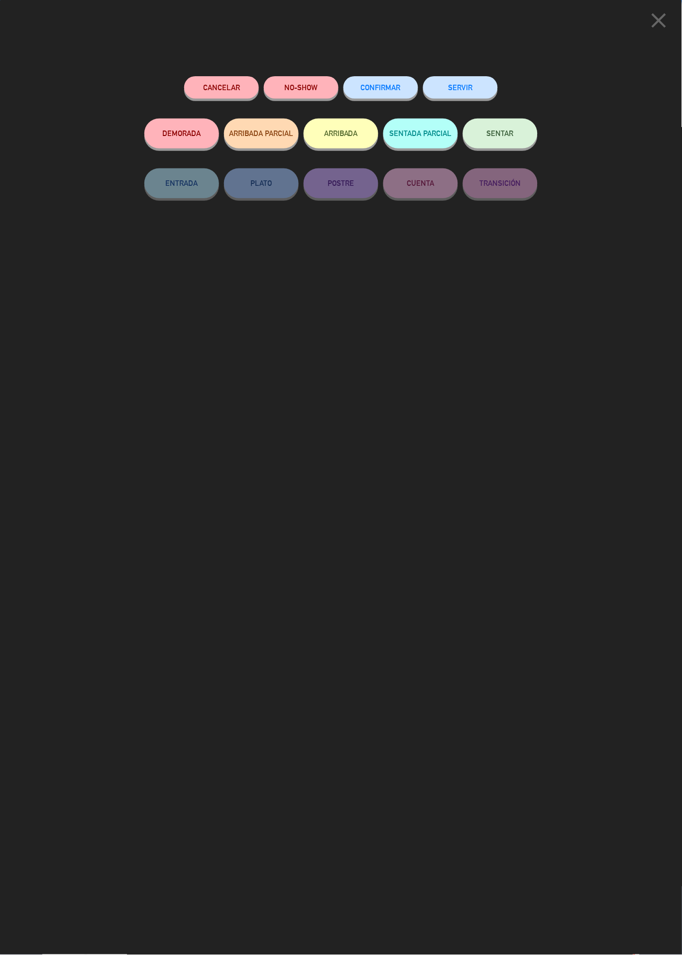
click at [507, 145] on button "SENTAR" at bounding box center [500, 134] width 75 height 30
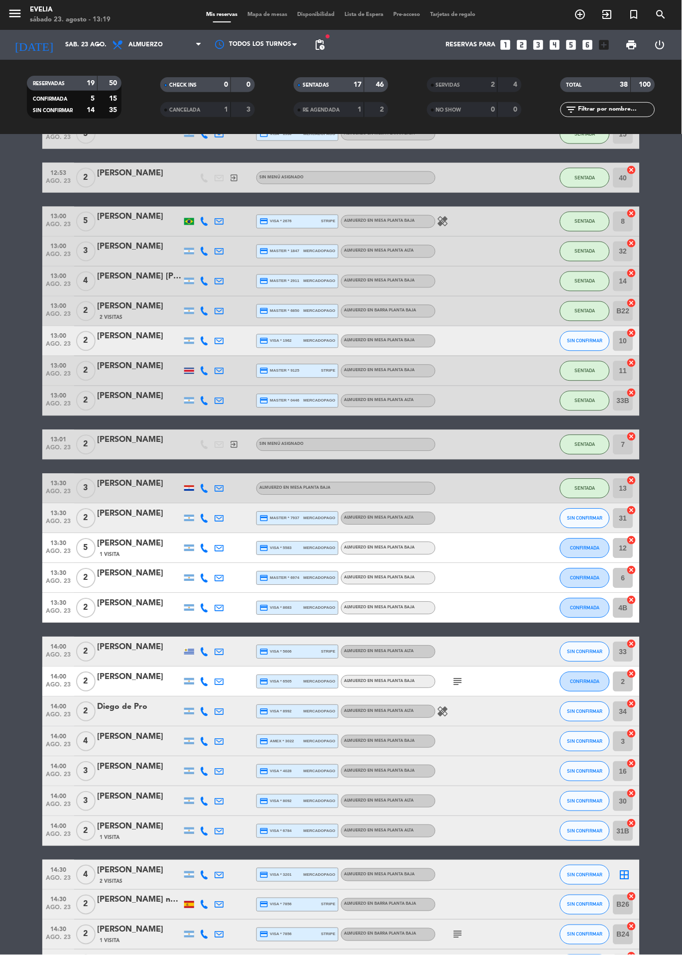
click at [271, 14] on span "Mapa de mesas" at bounding box center [268, 14] width 50 height 5
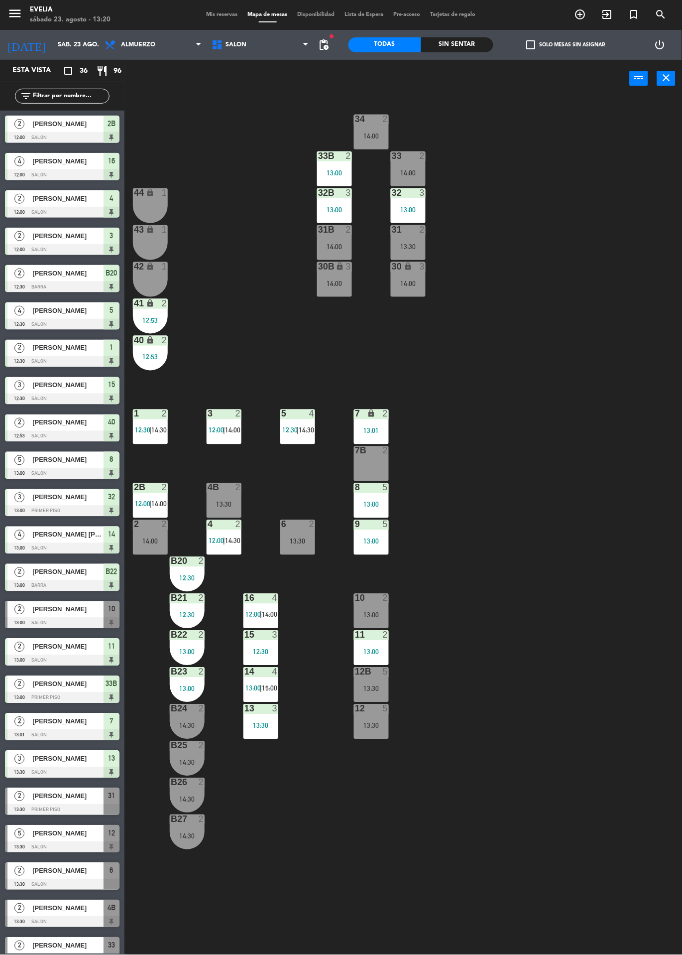
click at [225, 427] on div "14:00" at bounding box center [232, 430] width 14 height 7
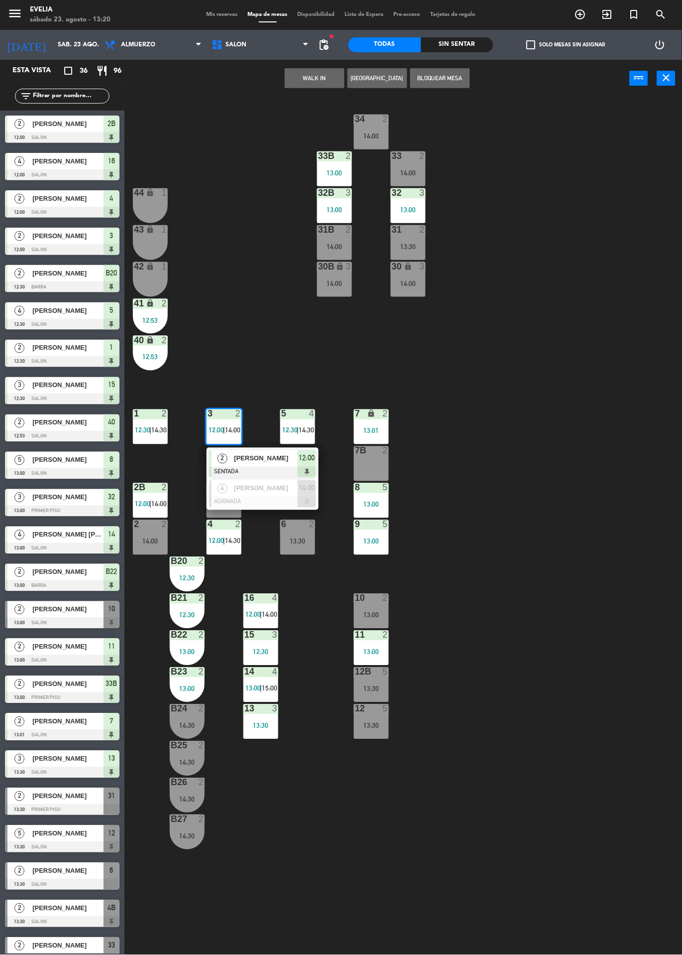
click at [289, 467] on div at bounding box center [262, 472] width 107 height 11
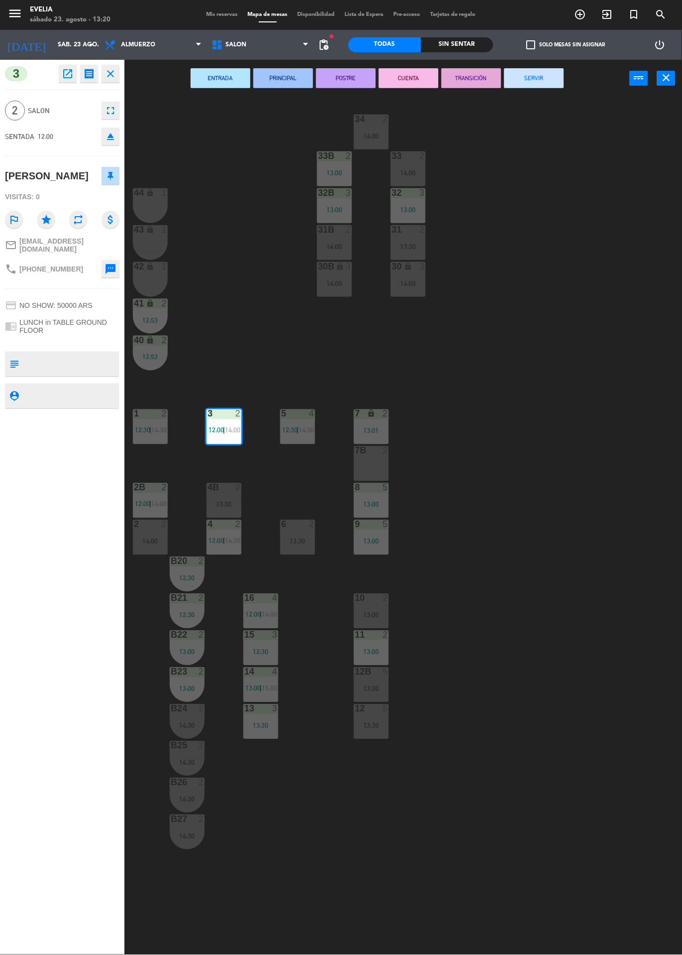
click at [534, 77] on button "SERVIR" at bounding box center [535, 78] width 60 height 20
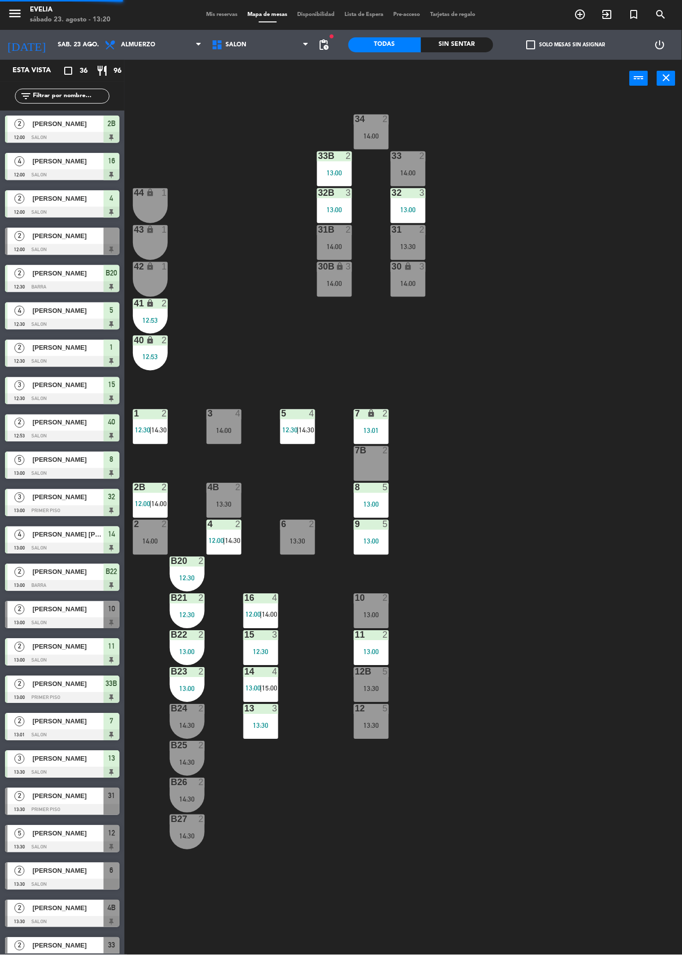
click at [544, 518] on div "34 2 14:00 33B 2 13:00 33 2 14:00 44 lock 1 32B 3 13:00 32 3 13:00 43 lock 1 31…" at bounding box center [407, 526] width 551 height 858
click at [226, 497] on div "4B 2 13:30" at bounding box center [224, 500] width 35 height 35
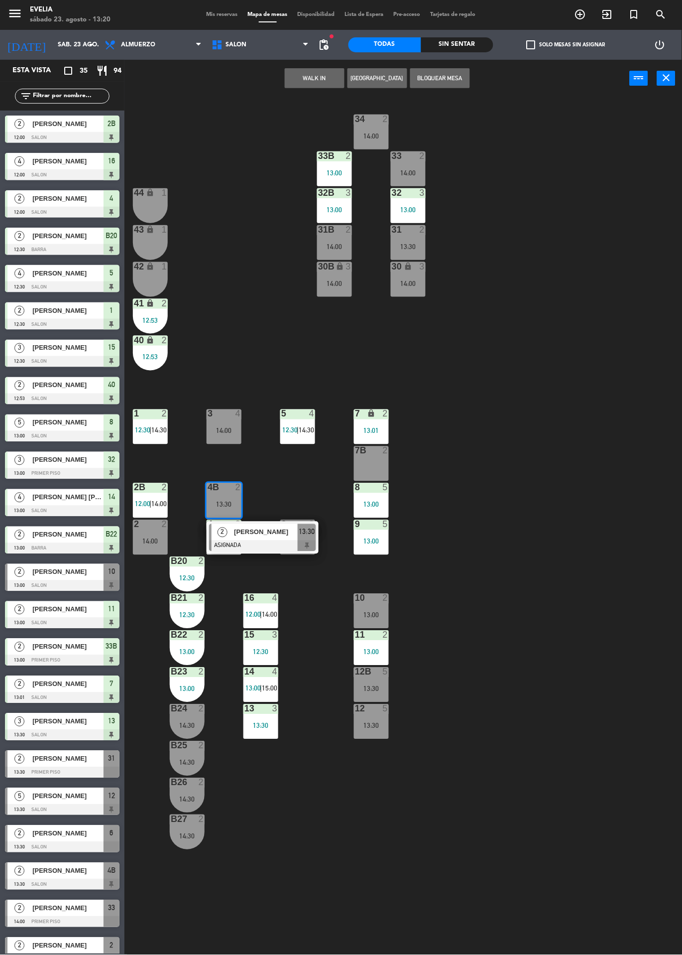
click at [271, 539] on div "[PERSON_NAME]" at bounding box center [265, 532] width 65 height 16
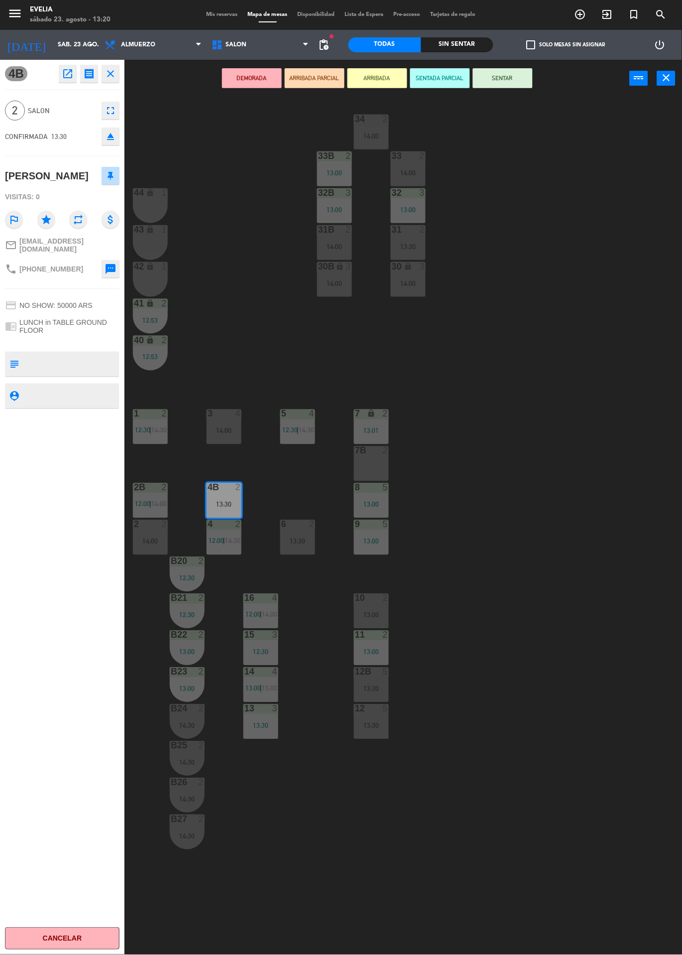
click at [228, 429] on div "14:00" at bounding box center [224, 430] width 35 height 7
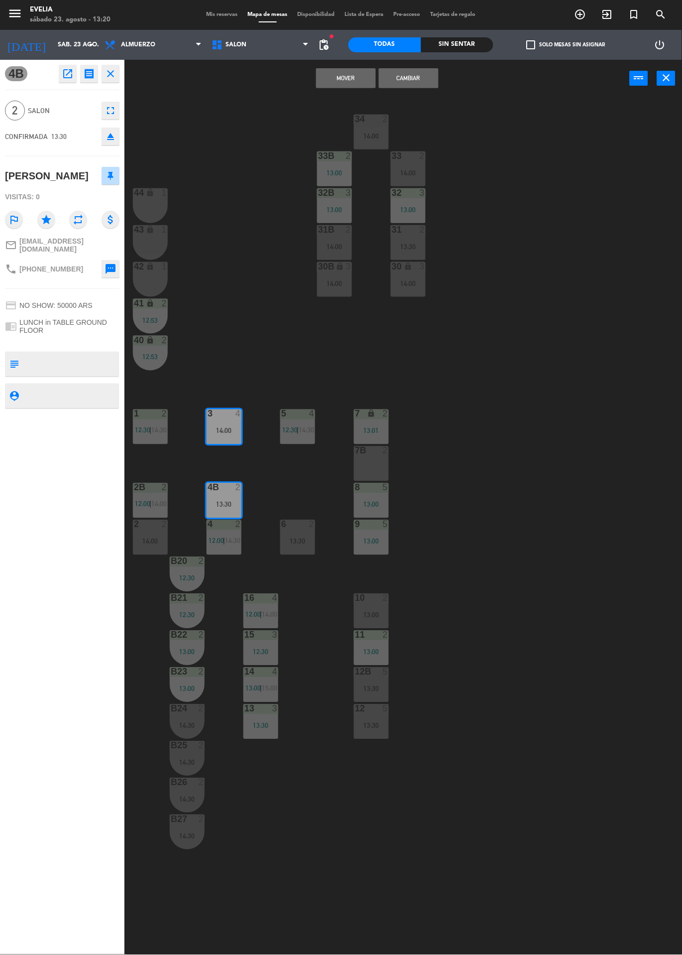
click at [514, 327] on div "34 2 14:00 33B 2 13:00 33 2 14:00 44 lock 1 32B 3 13:00 32 3 13:00 43 lock 1 31…" at bounding box center [407, 526] width 551 height 858
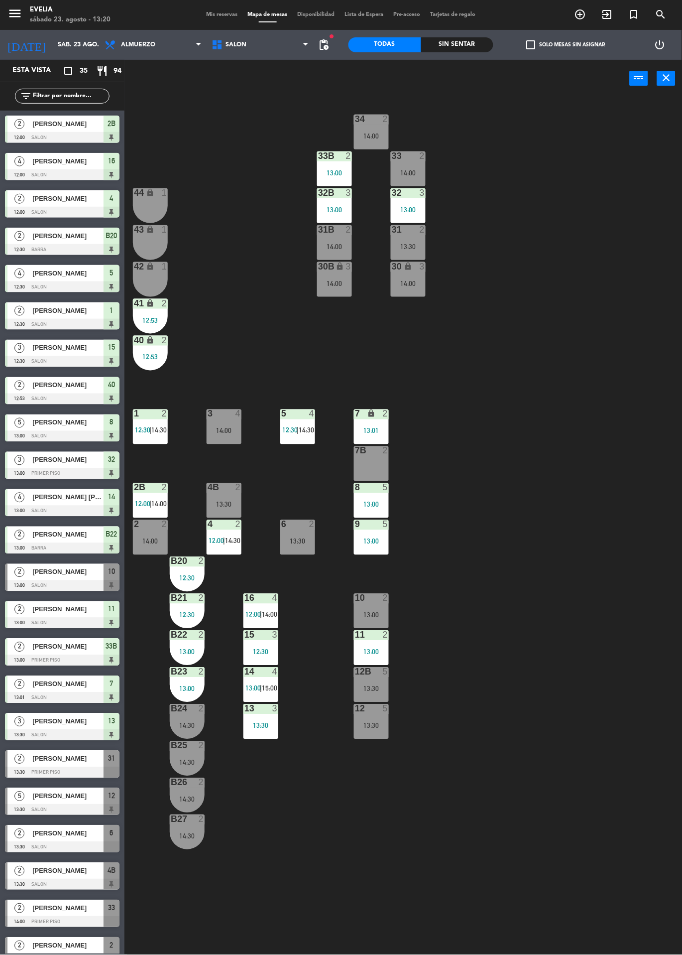
click at [226, 427] on div "14:00" at bounding box center [224, 430] width 35 height 7
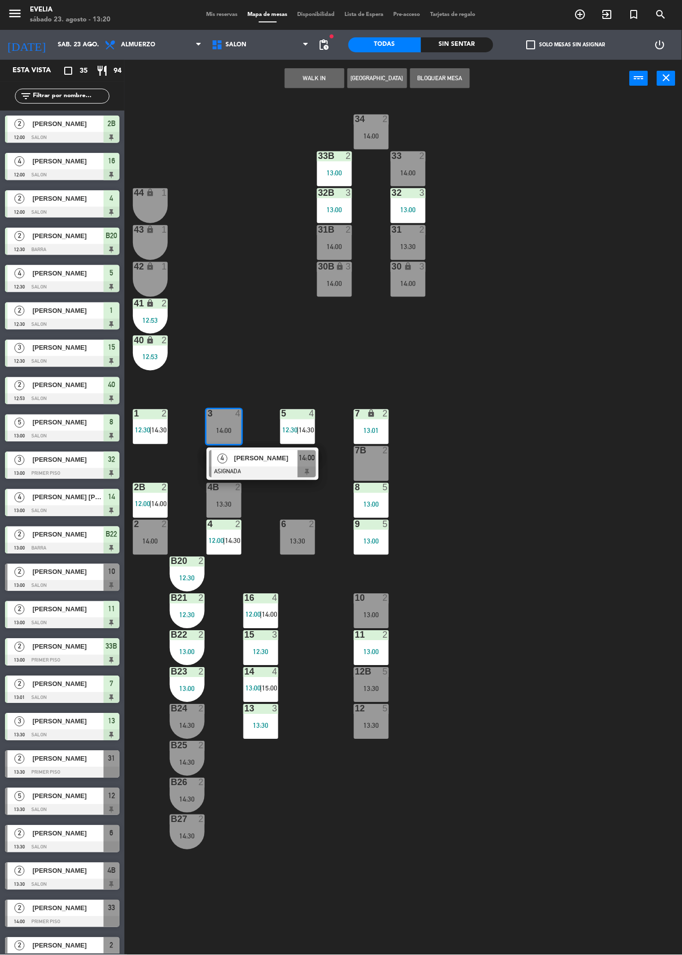
click at [281, 465] on div "[PERSON_NAME]" at bounding box center [265, 458] width 65 height 16
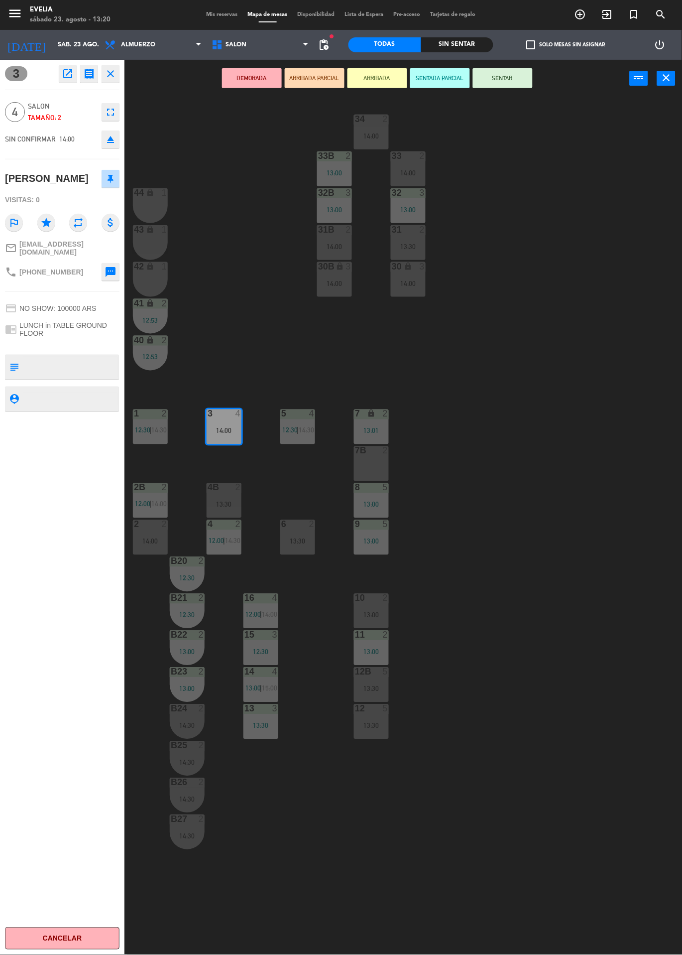
click at [110, 143] on icon "eject" at bounding box center [111, 139] width 12 height 12
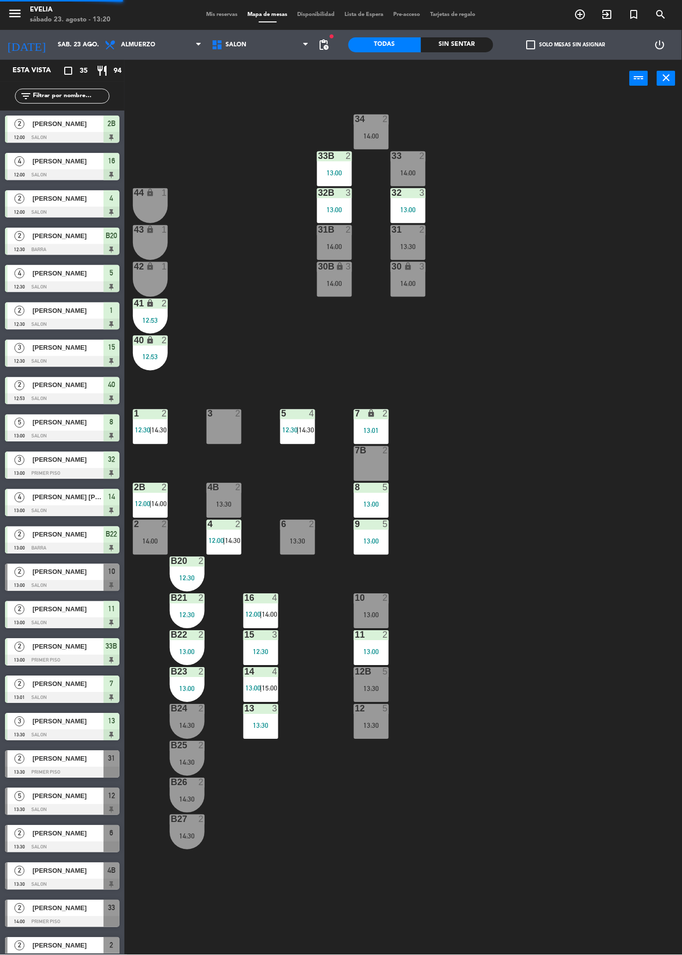
scroll to position [51, 0]
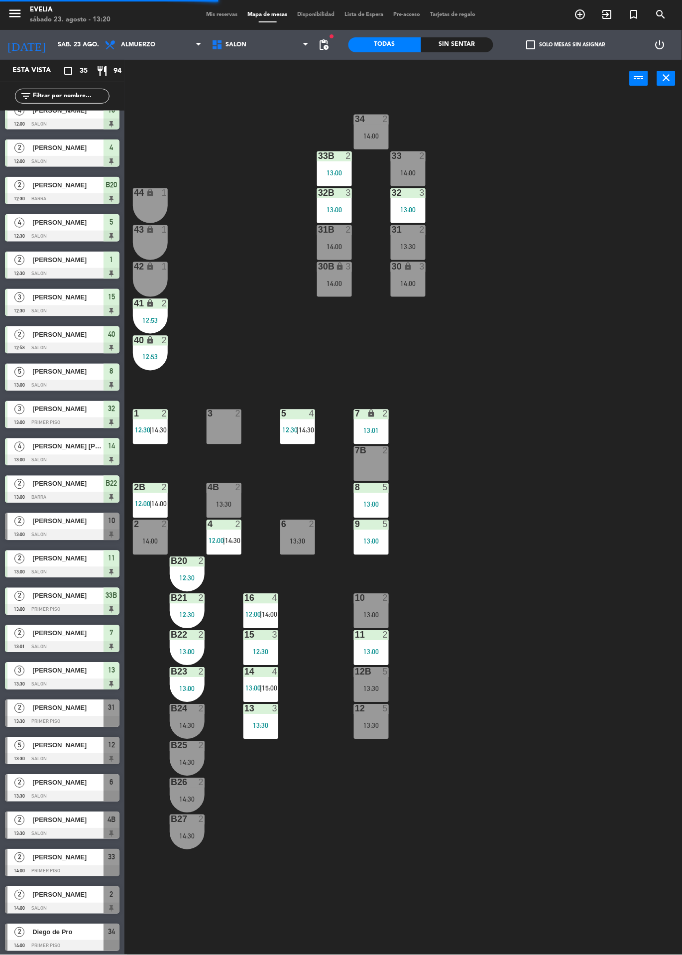
click at [217, 500] on div "4B 2 13:30" at bounding box center [224, 500] width 35 height 35
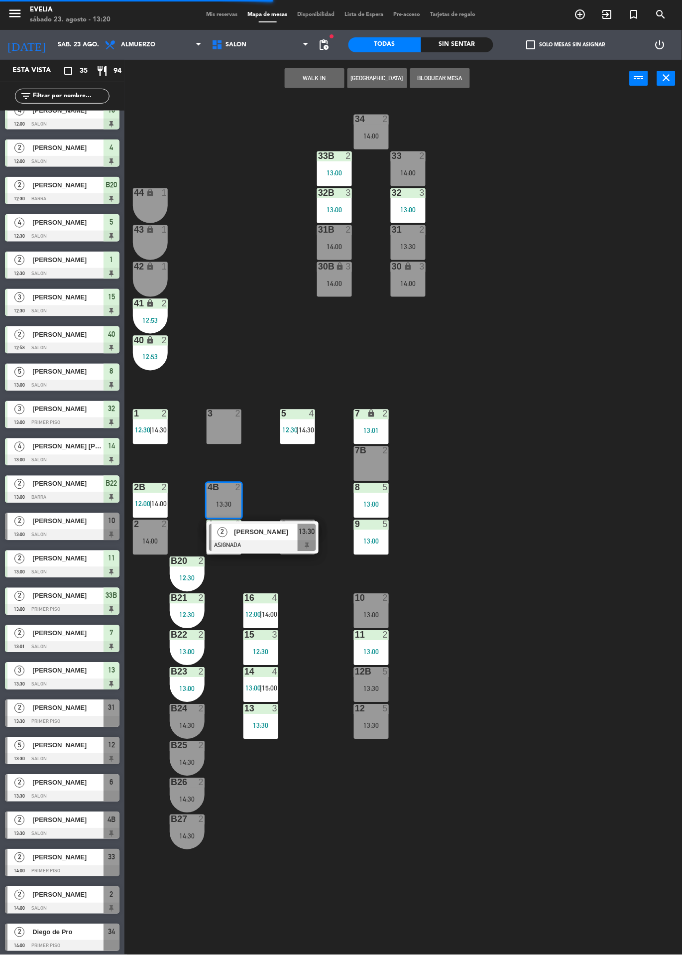
click at [285, 543] on div at bounding box center [262, 545] width 107 height 11
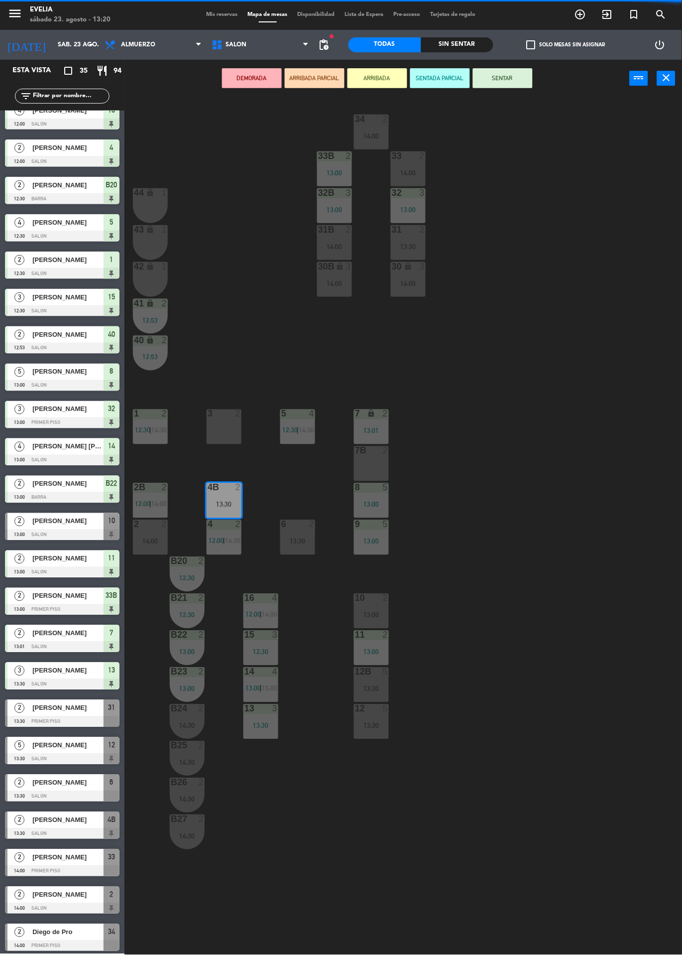
click at [229, 433] on div "3 2" at bounding box center [224, 426] width 35 height 35
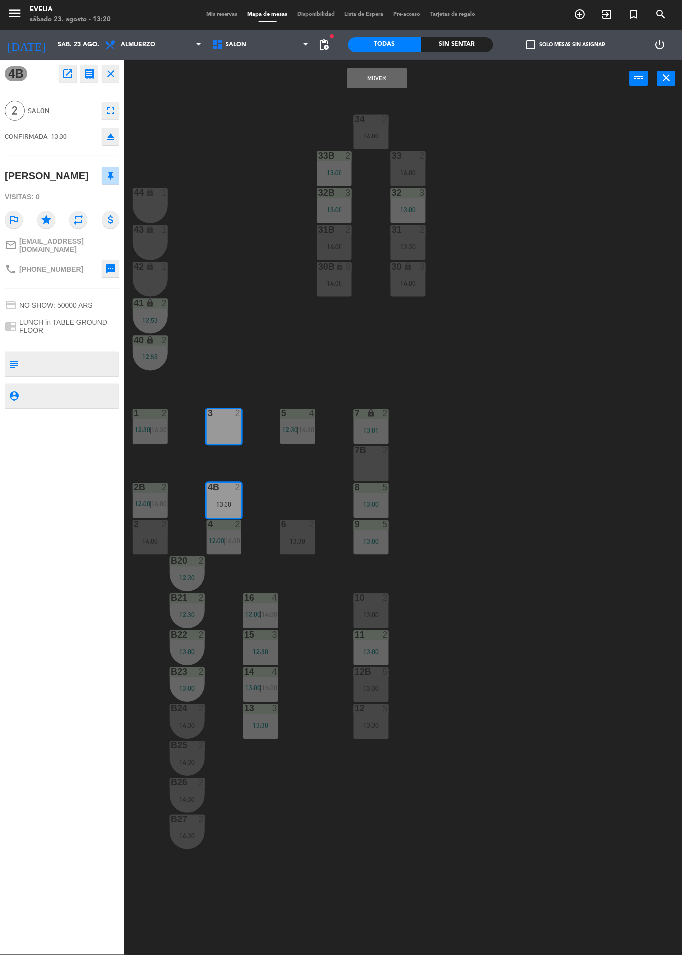
click at [390, 86] on button "Mover" at bounding box center [378, 78] width 60 height 20
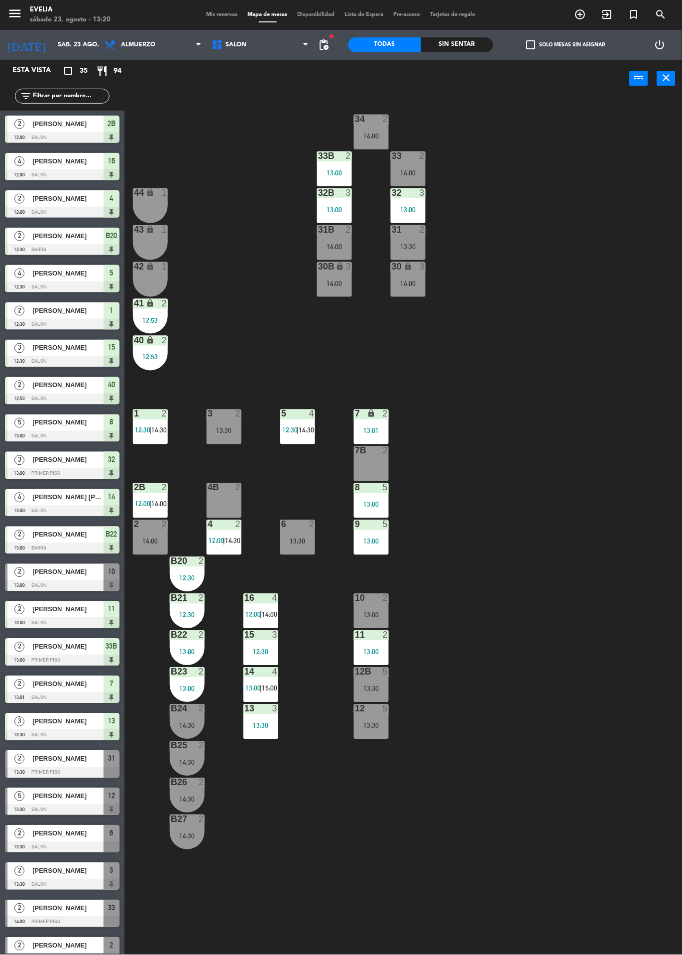
click at [231, 538] on span "14:30" at bounding box center [232, 541] width 15 height 8
click at [534, 469] on div "34 2 14:00 33B 2 13:00 33 2 14:00 44 lock 1 32B 3 13:00 32 3 13:00 43 lock 1 31…" at bounding box center [407, 526] width 551 height 858
click at [217, 538] on span "12:00" at bounding box center [216, 541] width 15 height 8
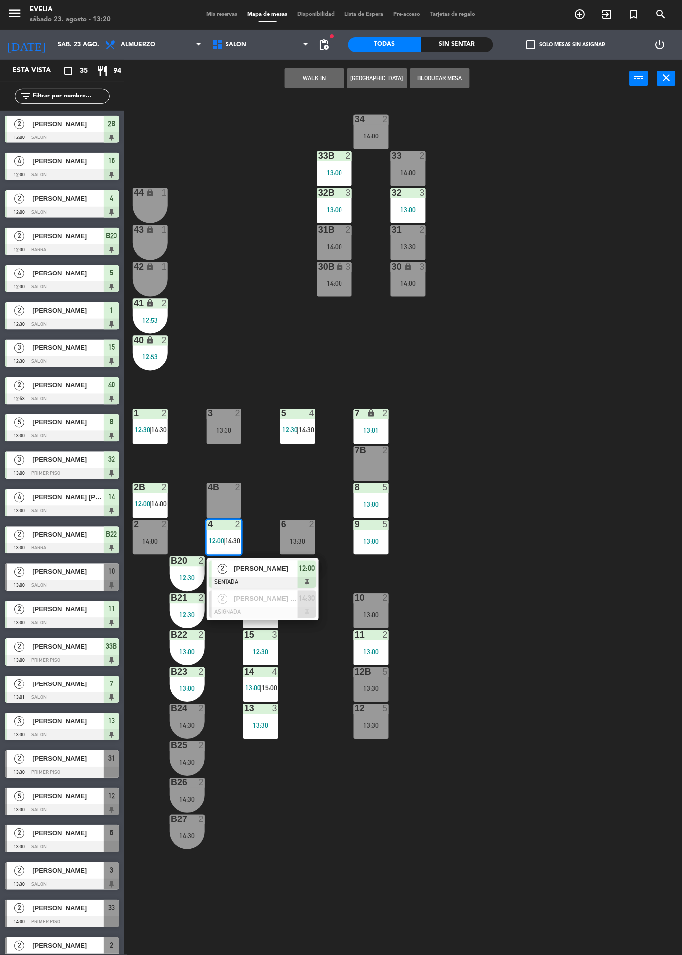
click at [675, 832] on div "34 2 14:00 33B 2 13:00 33 2 14:00 44 lock 1 32B 3 13:00 32 3 13:00 43 lock 1 31…" at bounding box center [407, 526] width 551 height 858
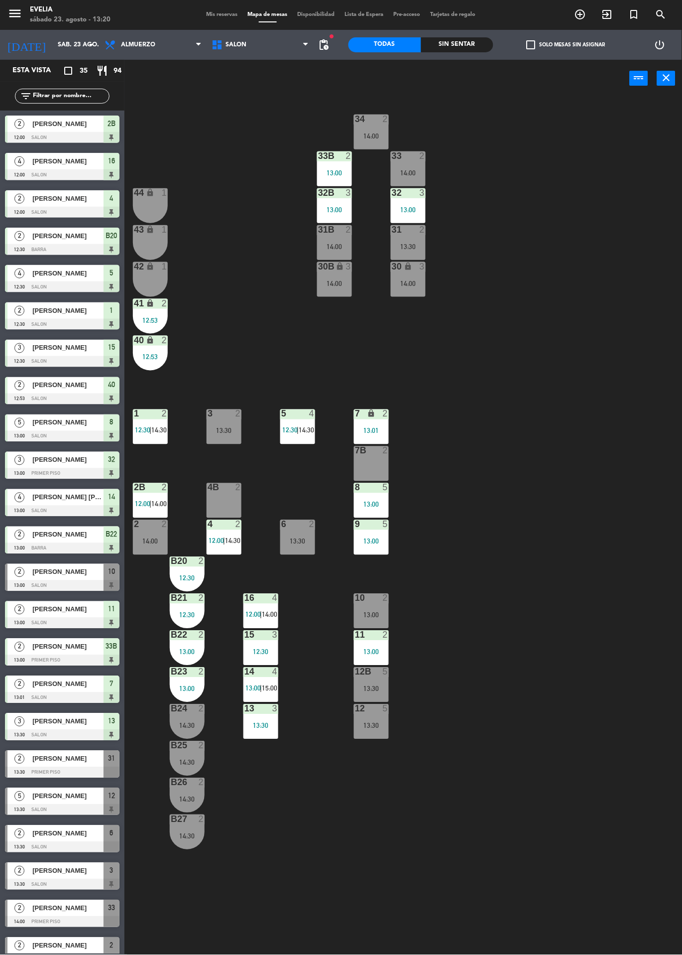
click at [232, 537] on span "14:30" at bounding box center [232, 541] width 15 height 8
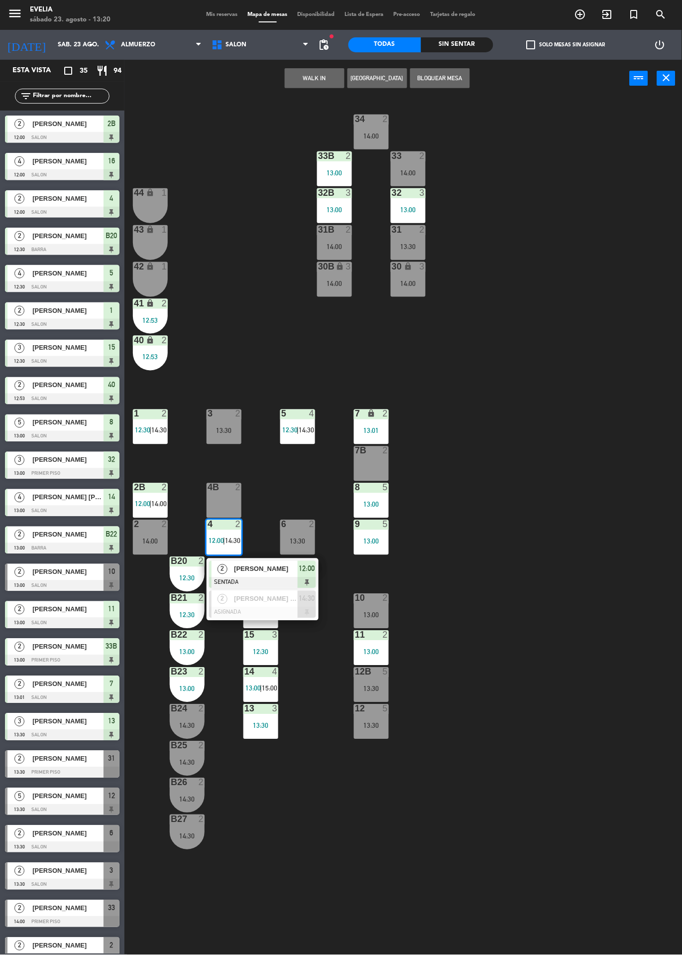
click at [283, 606] on div "[PERSON_NAME] y [PERSON_NAME]" at bounding box center [265, 599] width 65 height 16
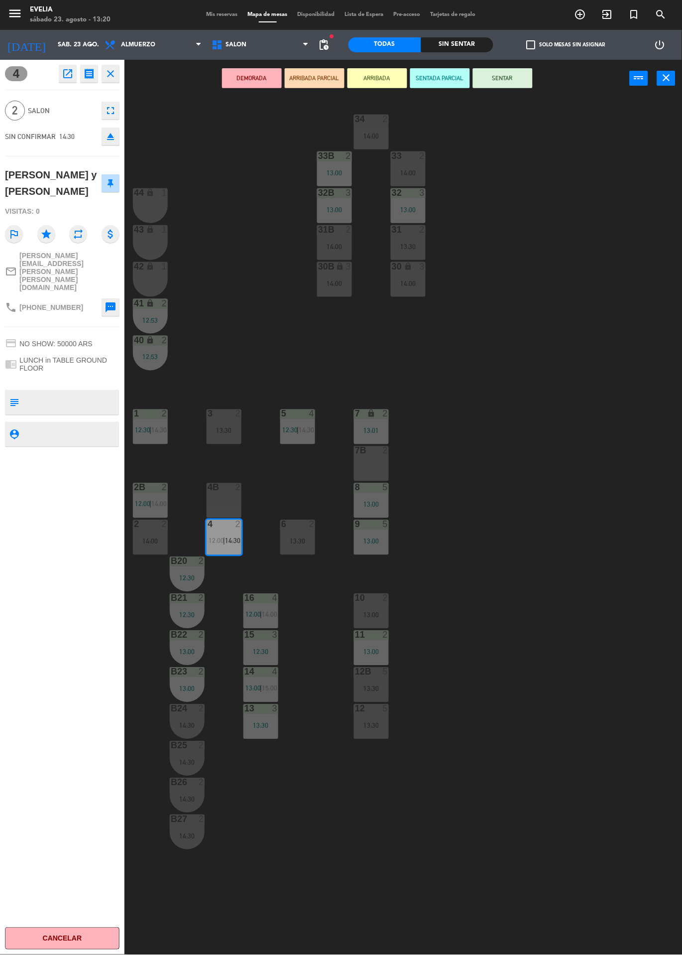
click at [113, 141] on icon "eject" at bounding box center [111, 137] width 12 height 12
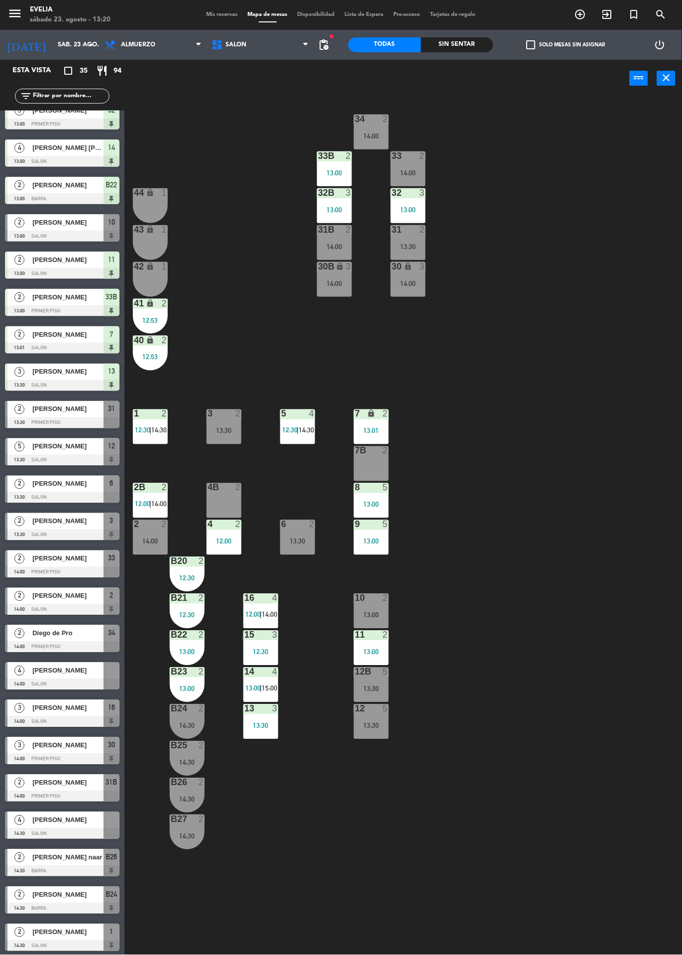
scroll to position [464, 0]
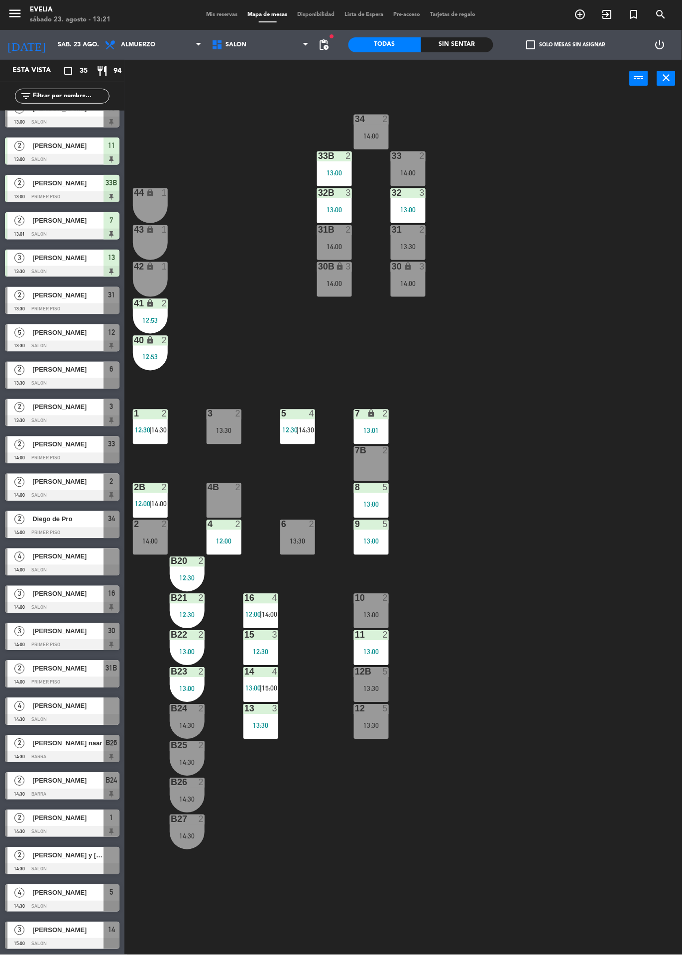
click at [95, 569] on div at bounding box center [62, 570] width 115 height 11
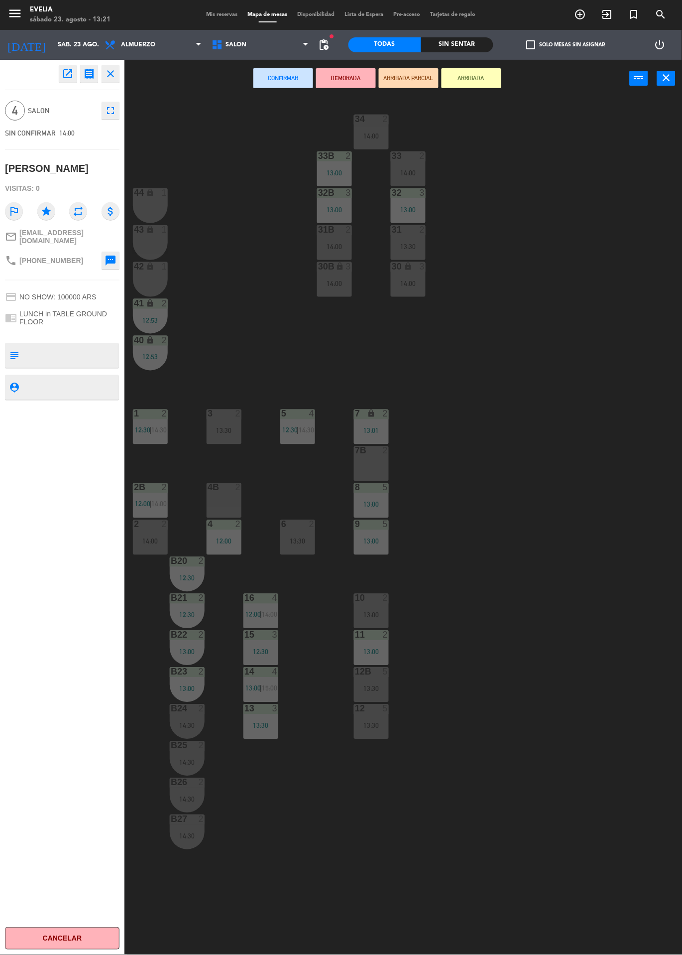
click at [219, 501] on div "4B 2" at bounding box center [224, 500] width 35 height 35
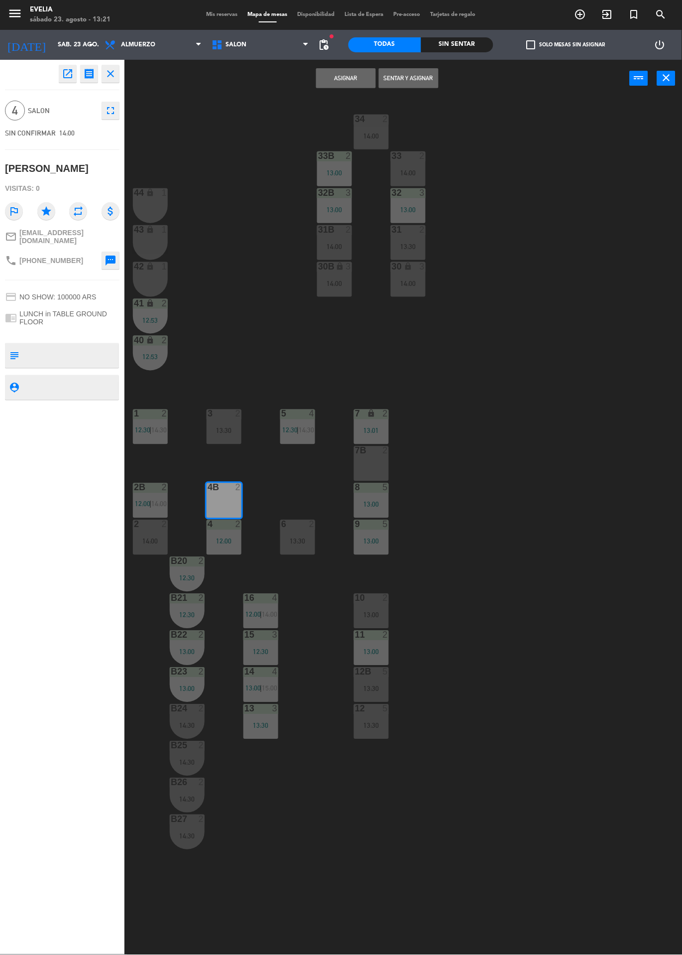
click at [227, 534] on div "4 2 12:00" at bounding box center [224, 537] width 35 height 35
click at [420, 77] on button "Unir y asignar" at bounding box center [409, 78] width 60 height 20
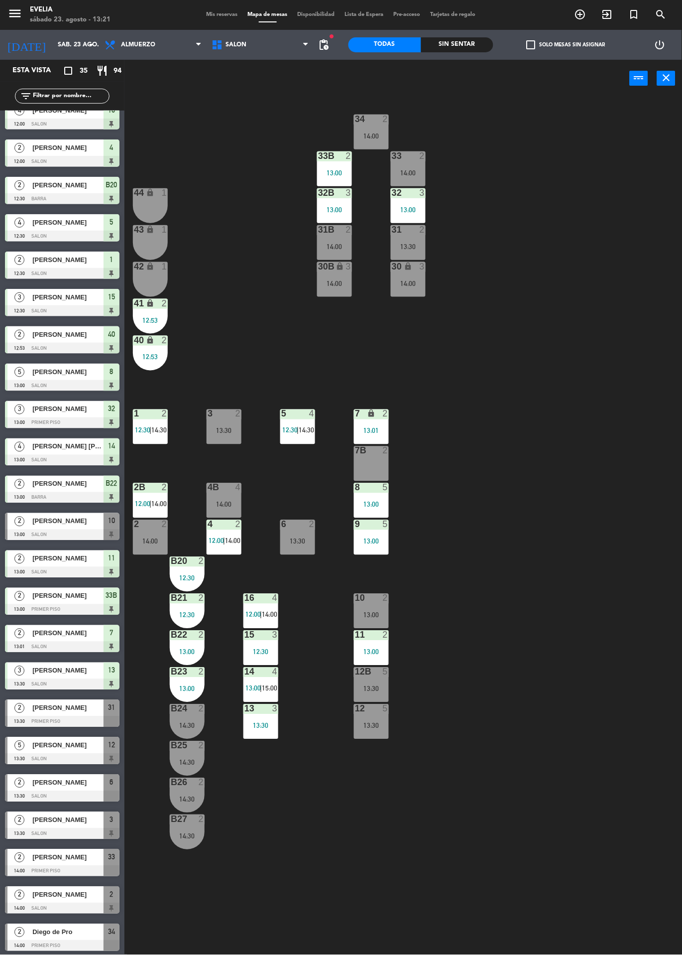
scroll to position [0, 0]
click at [542, 478] on div "34 2 14:00 33B 2 13:00 33 2 14:00 44 lock 1 32B 3 13:00 32 3 13:00 43 lock 1 31…" at bounding box center [407, 526] width 551 height 858
click at [218, 14] on span "Mis reservas" at bounding box center [222, 14] width 41 height 5
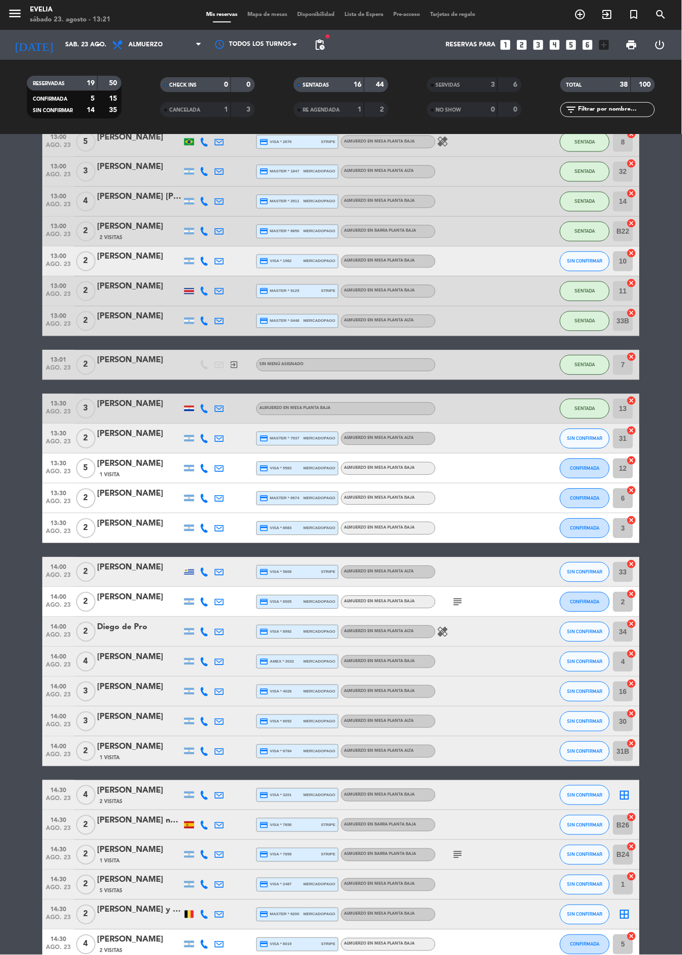
scroll to position [337, 0]
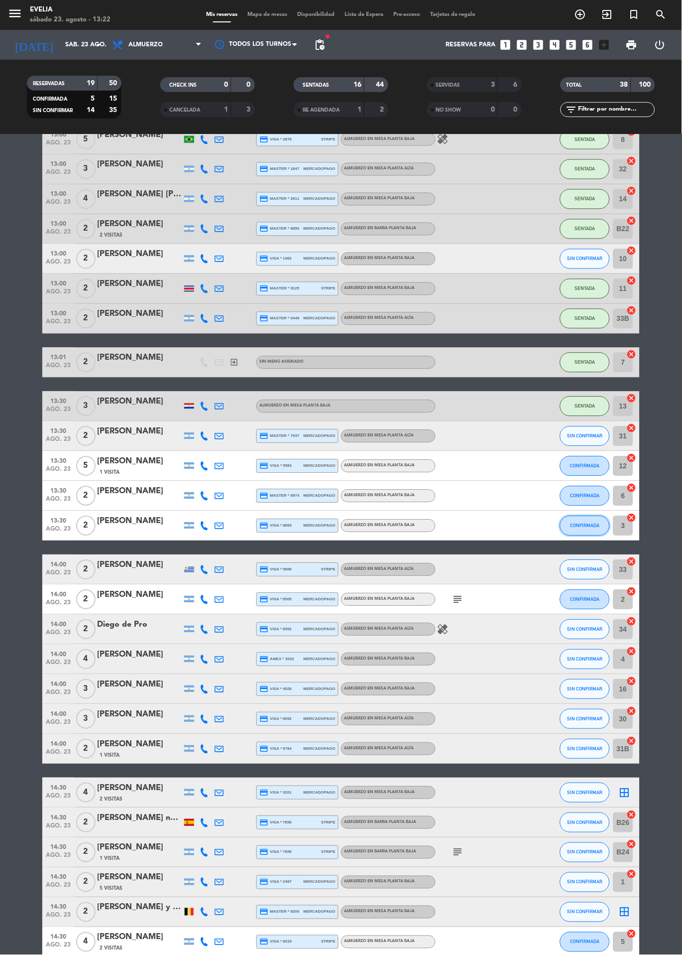
click at [598, 534] on button "CONFIRMADA" at bounding box center [585, 526] width 50 height 20
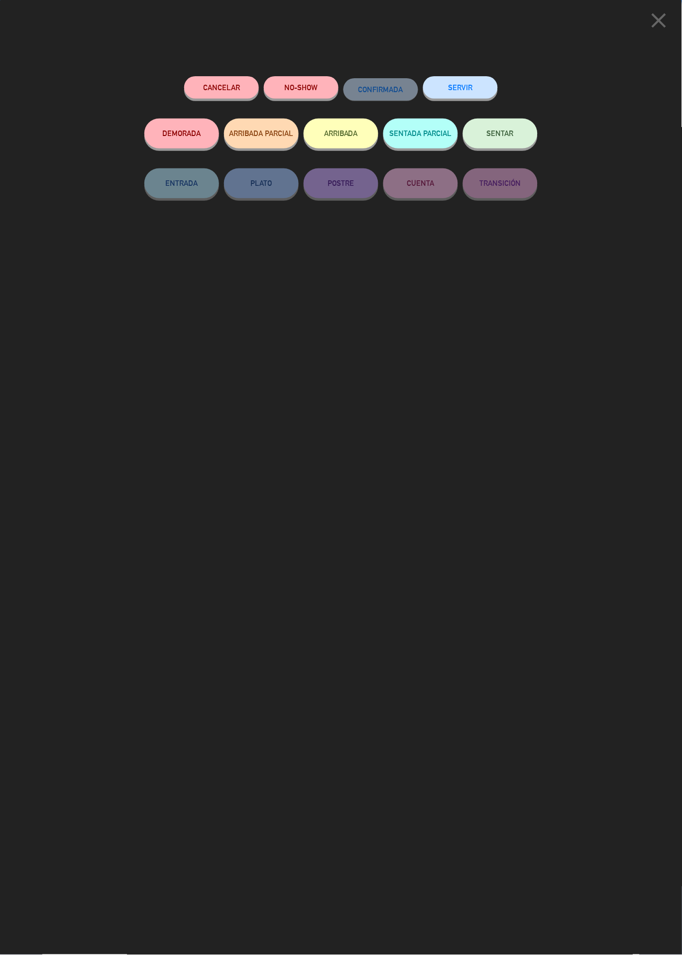
click at [512, 137] on span "SENTAR" at bounding box center [500, 133] width 27 height 8
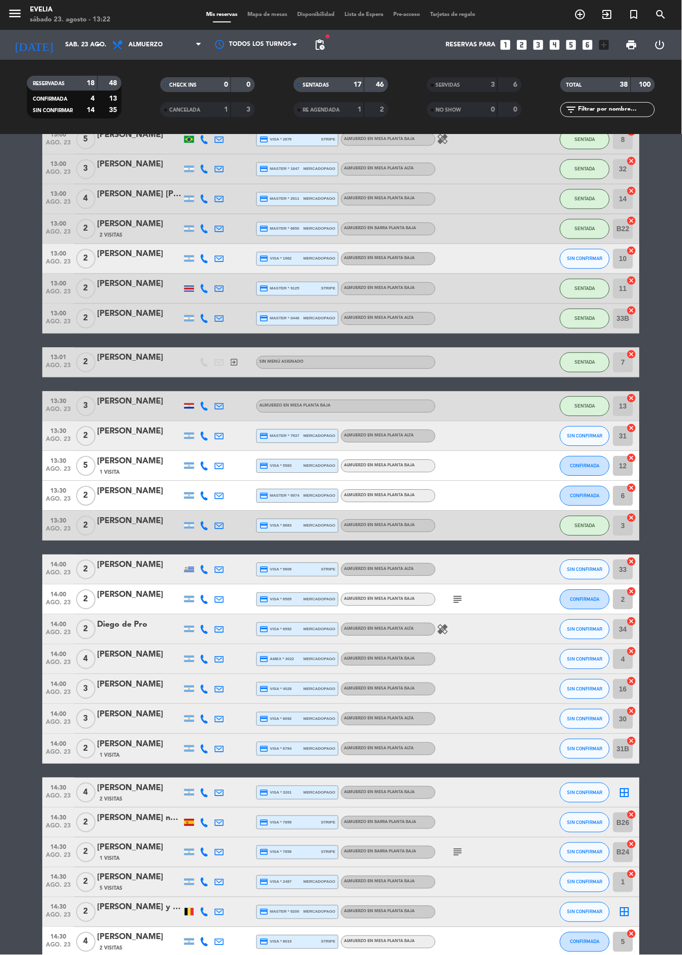
click at [273, 12] on span "Mapa de mesas" at bounding box center [268, 14] width 50 height 5
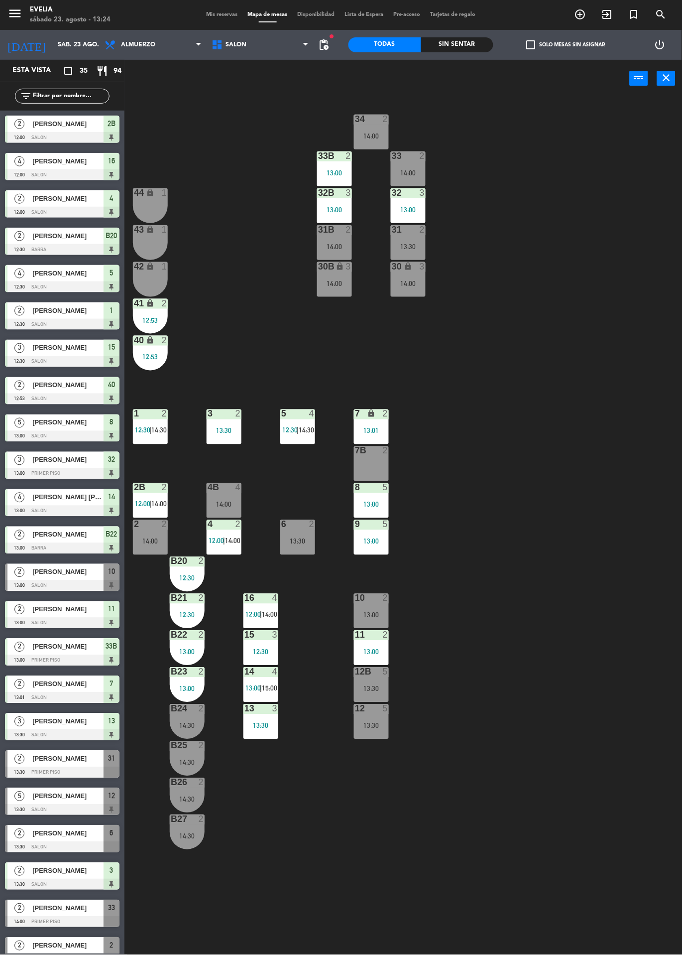
click at [148, 430] on span "12:30" at bounding box center [142, 430] width 15 height 8
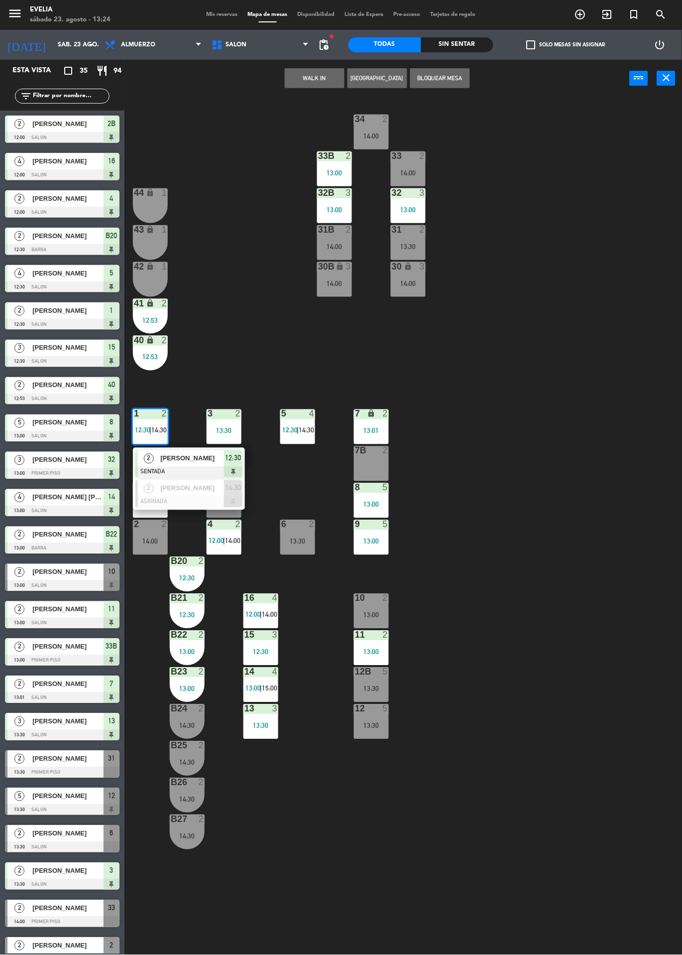
click at [519, 402] on div "34 2 14:00 33B 2 13:00 33 2 14:00 44 lock 1 32B 3 13:00 32 3 13:00 43 lock 1 31…" at bounding box center [407, 526] width 551 height 858
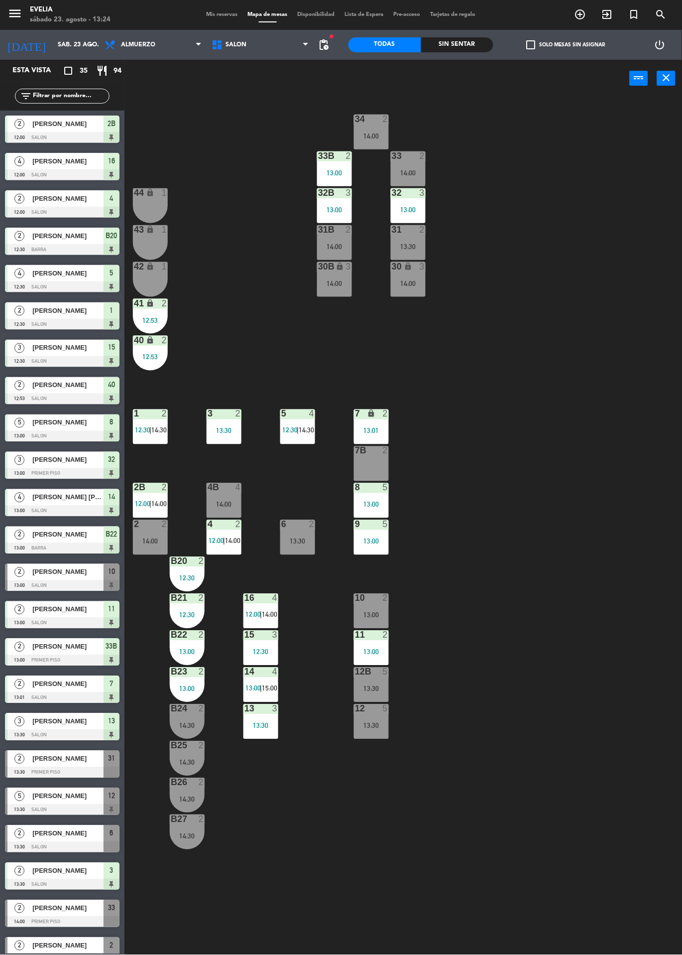
click at [300, 440] on div "5 4 12:30 | 14:30" at bounding box center [297, 426] width 35 height 35
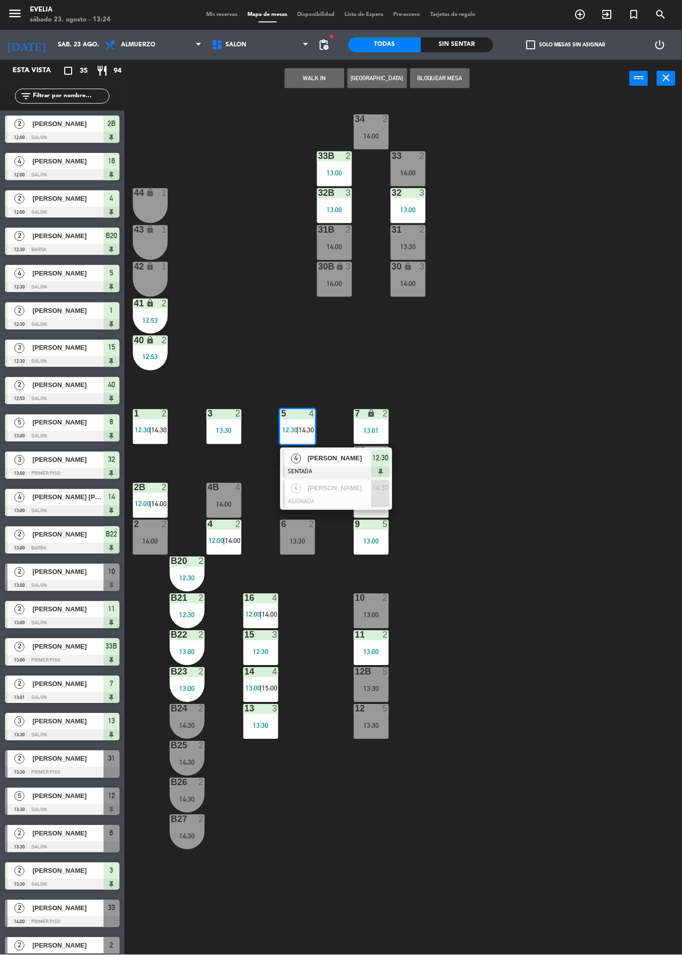
click at [550, 343] on div "34 2 14:00 33B 2 13:00 33 2 14:00 44 lock 1 32B 3 13:00 32 3 13:00 43 lock 1 31…" at bounding box center [407, 526] width 551 height 858
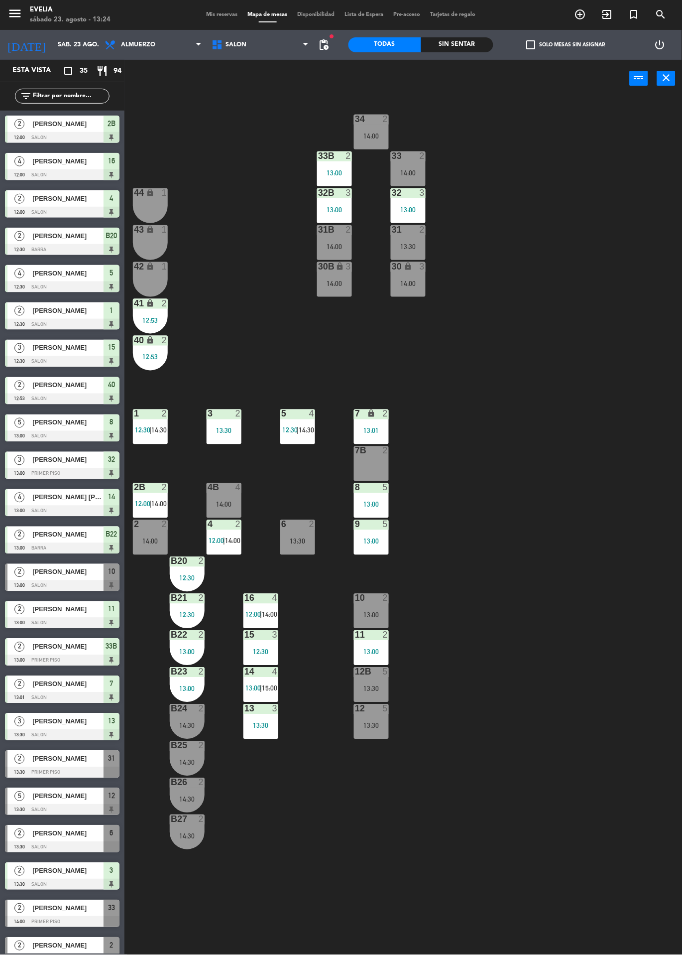
click at [259, 605] on div "16 4 12:00 | 14:00" at bounding box center [261, 611] width 35 height 35
click at [498, 544] on div "34 2 14:00 33B 2 13:00 33 2 14:00 44 lock 1 32B 3 13:00 32 3 13:00 43 lock 1 31…" at bounding box center [407, 526] width 551 height 858
click at [265, 680] on div "14 4 13:00 | 15:00" at bounding box center [261, 684] width 35 height 35
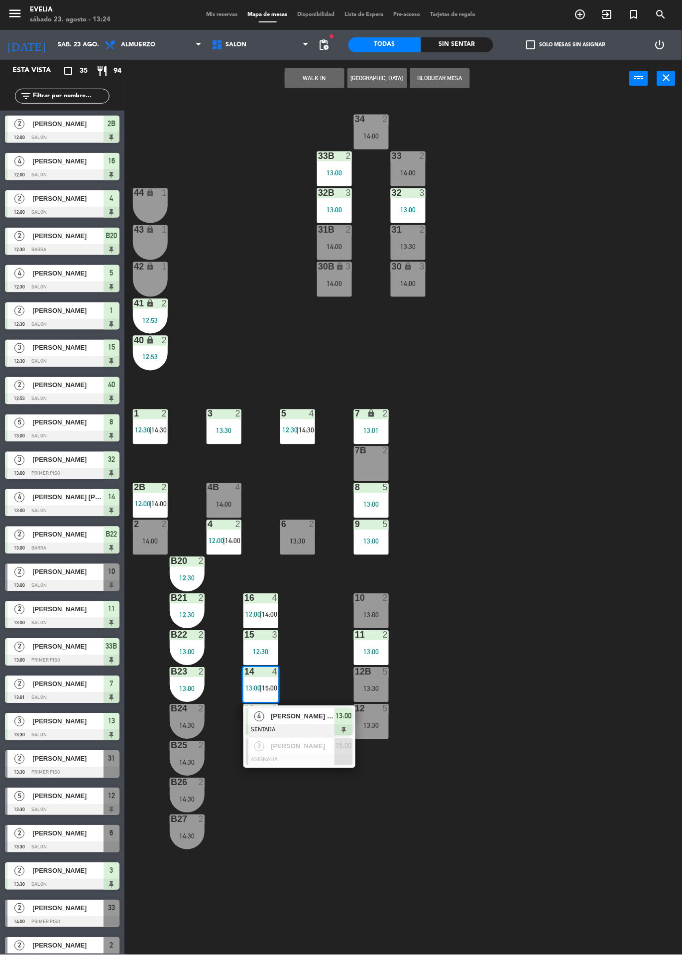
click at [524, 536] on div "34 2 14:00 33B 2 13:00 33 2 14:00 44 lock 1 32B 3 13:00 32 3 13:00 43 lock 1 31…" at bounding box center [407, 526] width 551 height 858
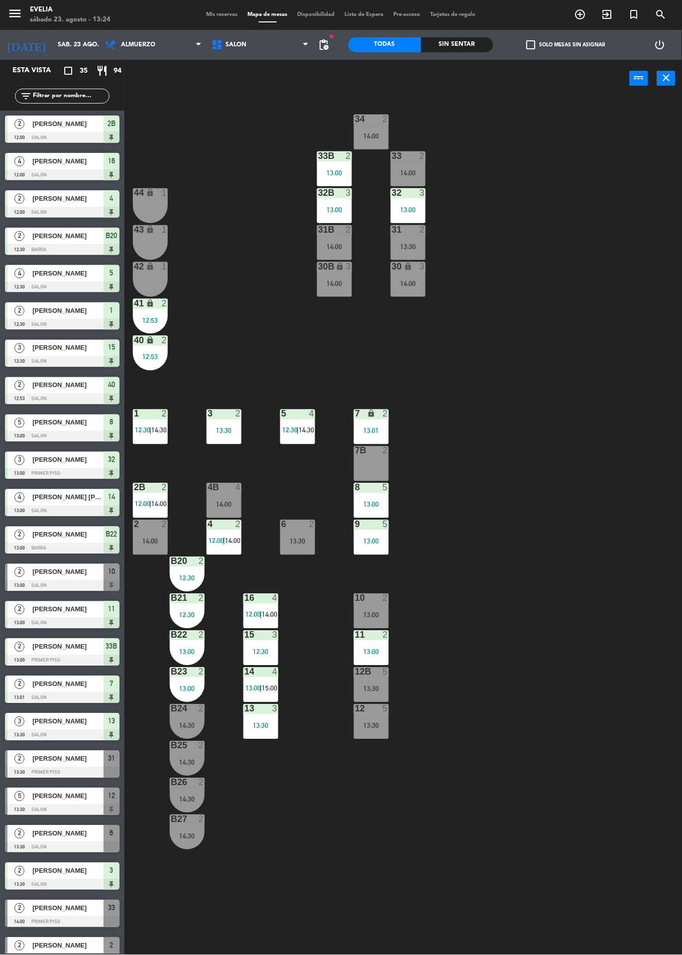
click at [379, 649] on div "13:00" at bounding box center [371, 652] width 35 height 7
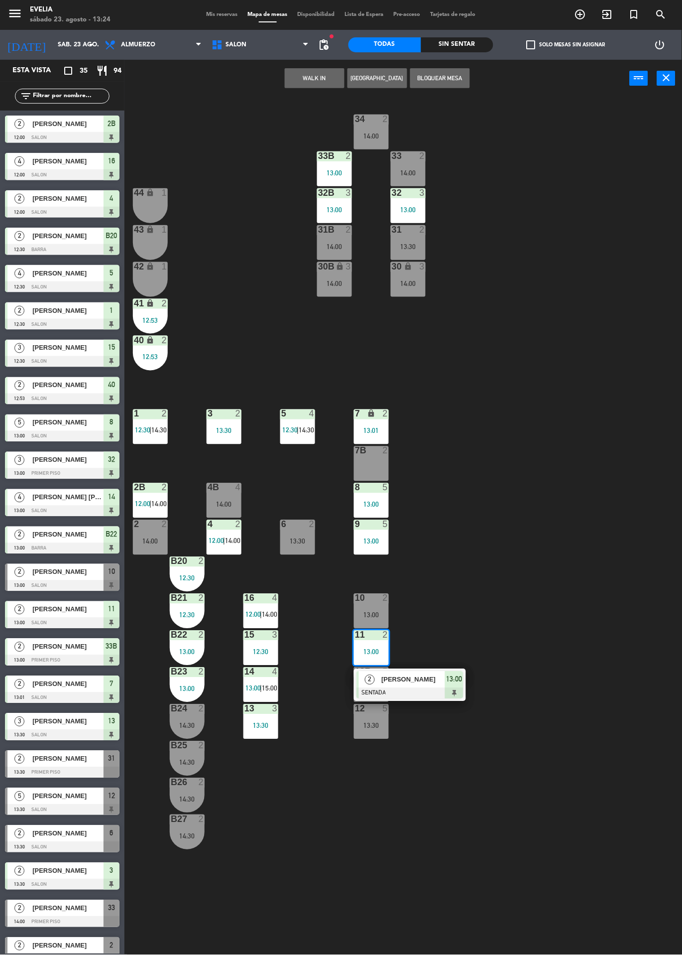
click at [372, 608] on div "10 2 13:00" at bounding box center [371, 611] width 35 height 35
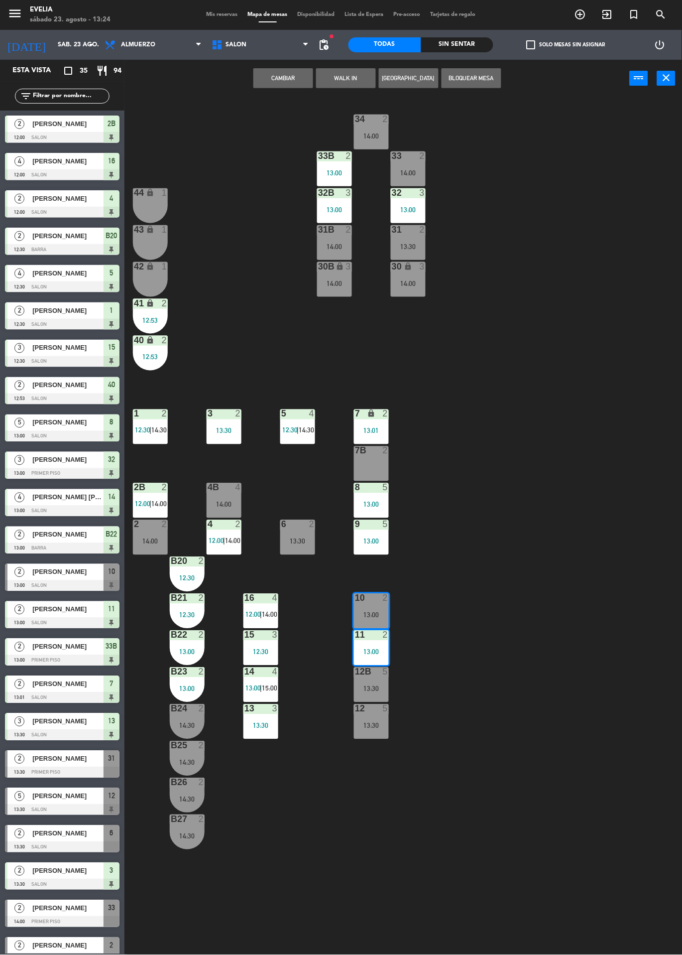
click at [290, 86] on button "Cambiar" at bounding box center [284, 78] width 60 height 20
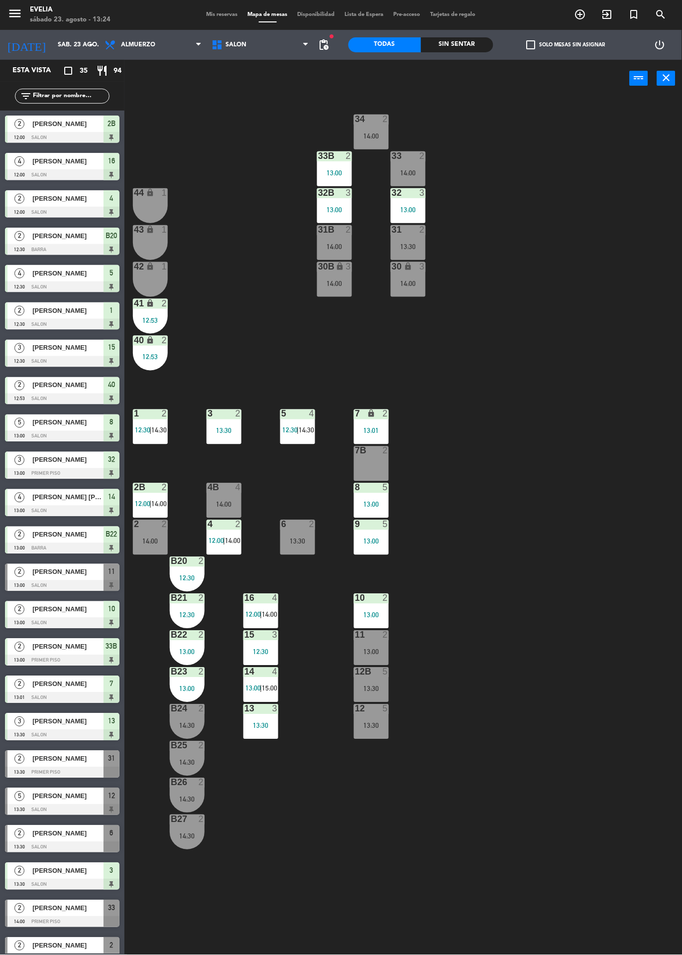
click at [536, 560] on div "34 2 14:00 33B 2 13:00 33 2 14:00 44 lock 1 32B 3 13:00 32 3 13:00 43 lock 1 31…" at bounding box center [407, 526] width 551 height 858
click at [225, 540] on span "|" at bounding box center [224, 541] width 2 height 8
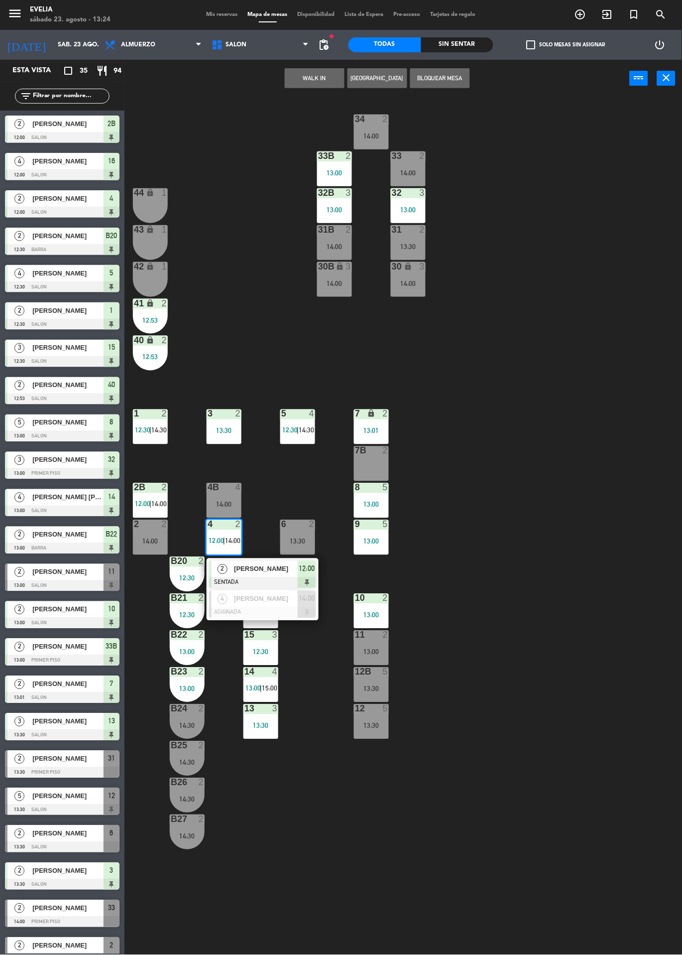
click at [550, 565] on div "34 2 14:00 33B 2 13:00 33 2 14:00 44 lock 1 32B 3 13:00 32 3 13:00 43 lock 1 31…" at bounding box center [407, 526] width 551 height 858
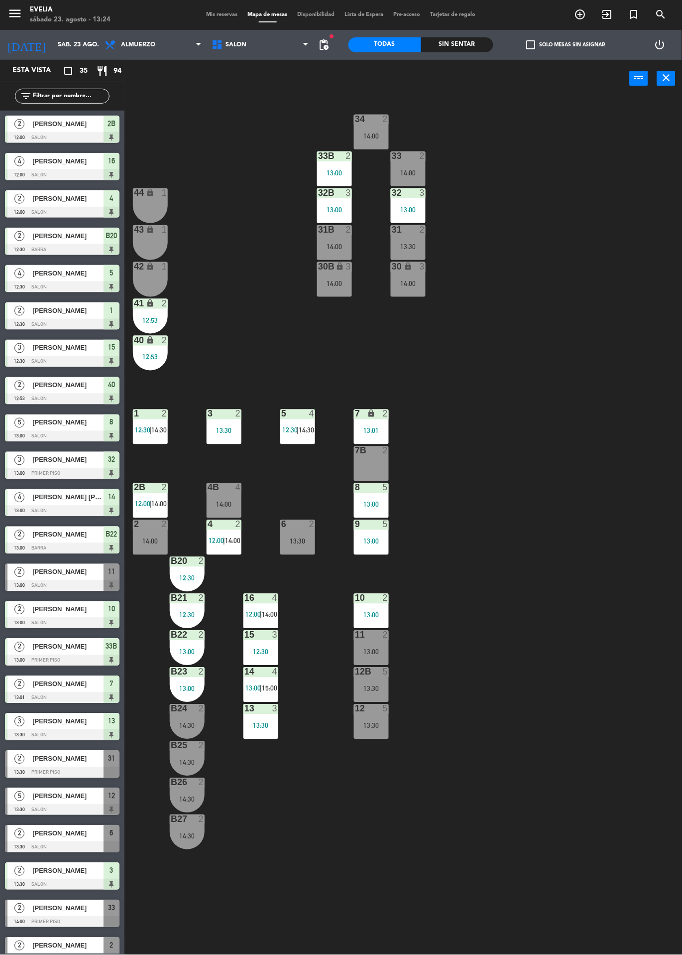
click at [145, 498] on div "2B 2 12:00 | 14:00" at bounding box center [150, 500] width 35 height 35
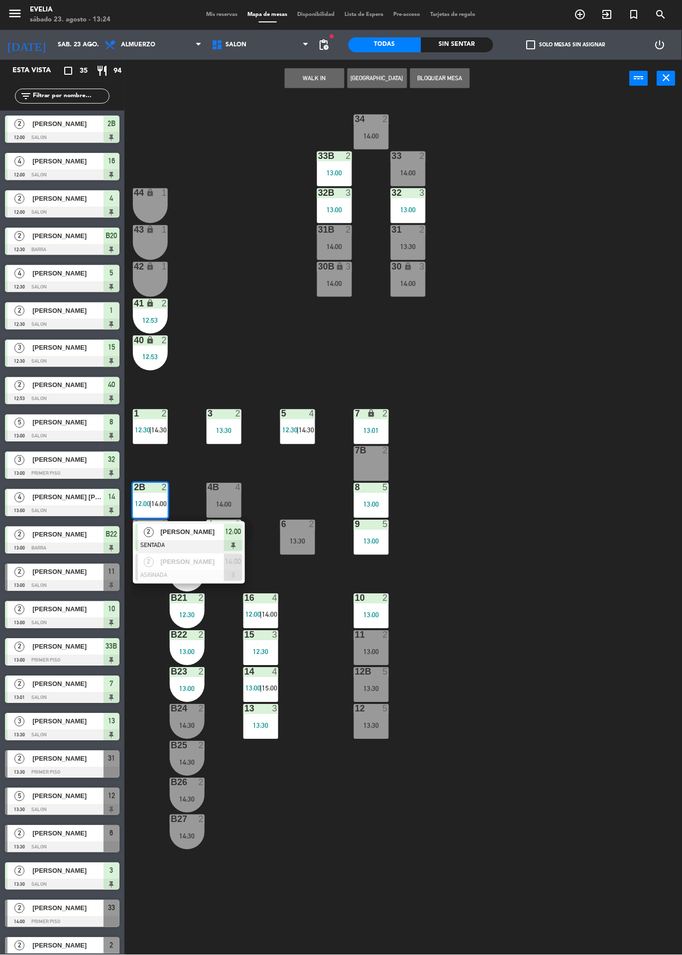
click at [547, 578] on div "34 2 14:00 33B 2 13:00 33 2 14:00 44 lock 1 32B 3 13:00 32 3 13:00 43 lock 1 31…" at bounding box center [407, 526] width 551 height 858
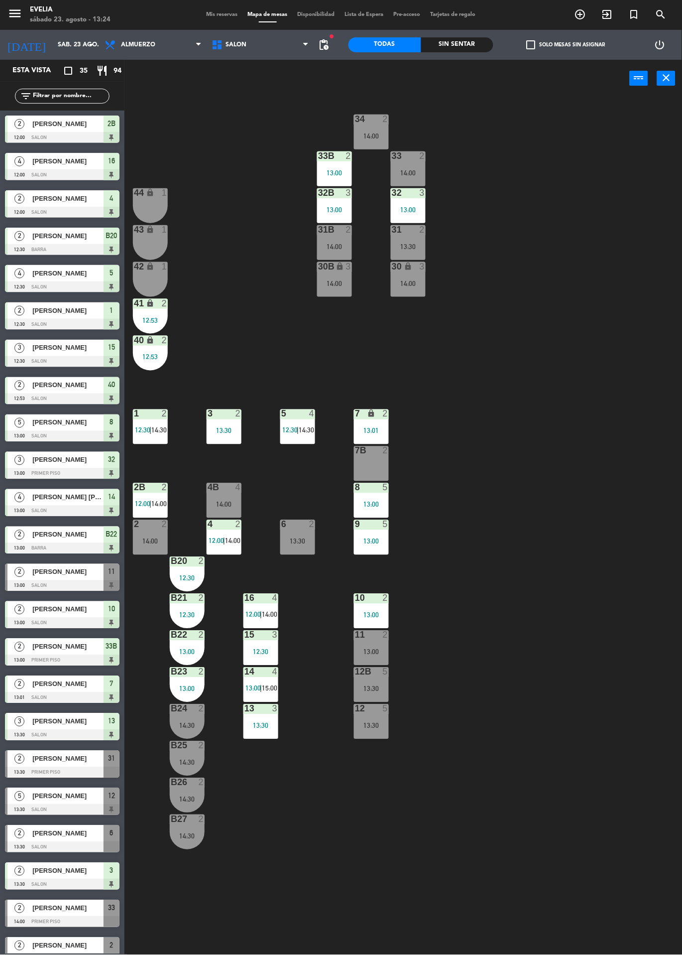
click at [145, 430] on span "12:30" at bounding box center [142, 430] width 15 height 8
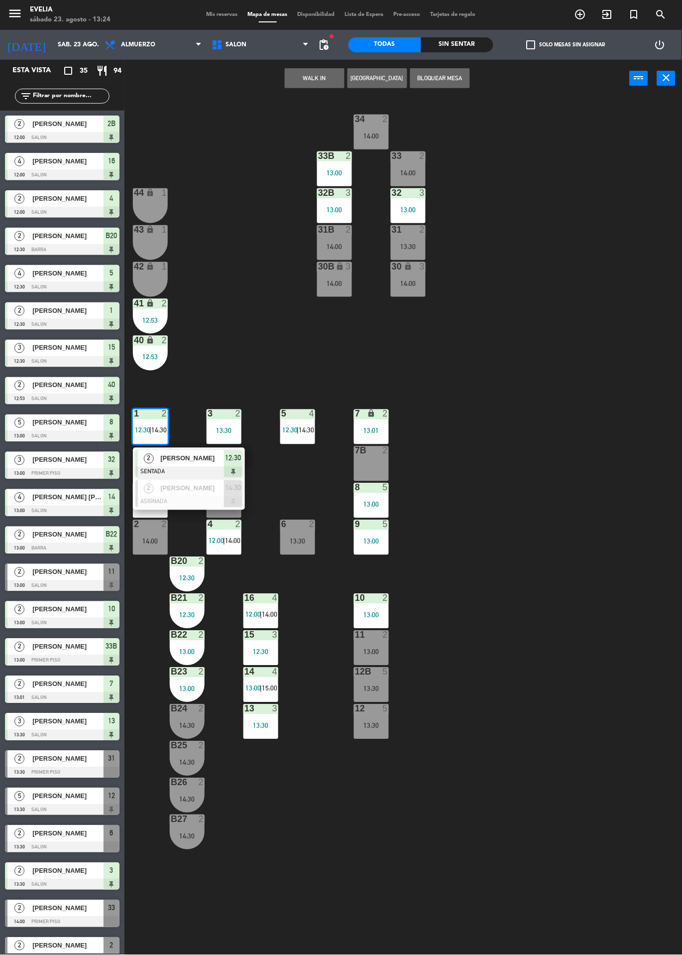
click at [557, 566] on div "34 2 14:00 33B 2 13:00 33 2 14:00 44 lock 1 32B 3 13:00 32 3 13:00 43 lock 1 31…" at bounding box center [407, 526] width 551 height 858
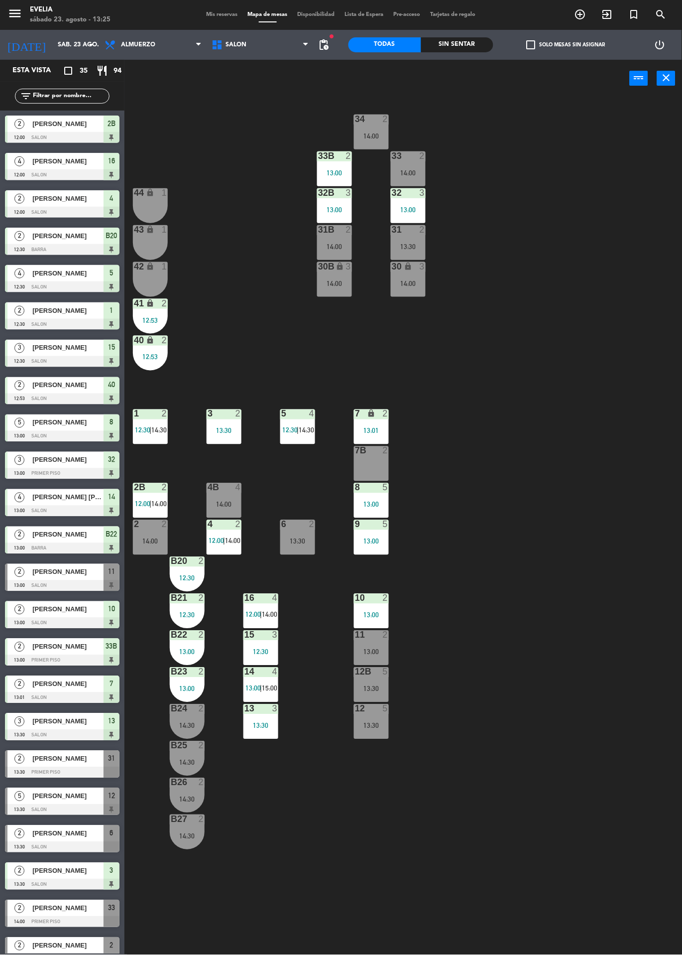
click at [221, 17] on div "Mis reservas Mapa de mesas Disponibilidad Lista de Espera Pre-acceso Tarjetas d…" at bounding box center [341, 14] width 279 height 9
click at [223, 14] on span "Mis reservas" at bounding box center [222, 14] width 41 height 5
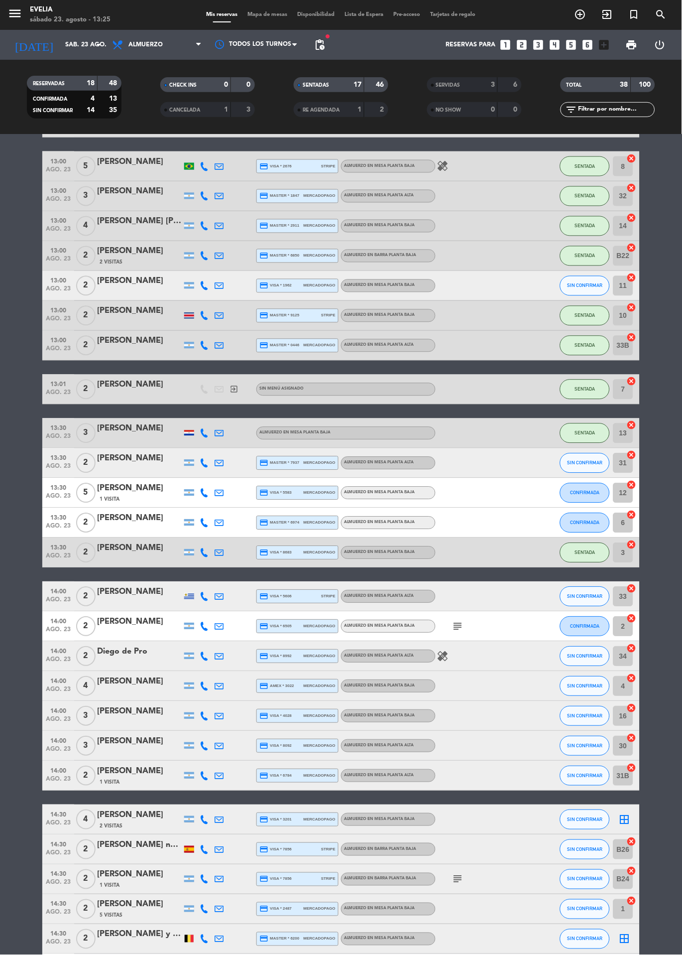
scroll to position [321, 0]
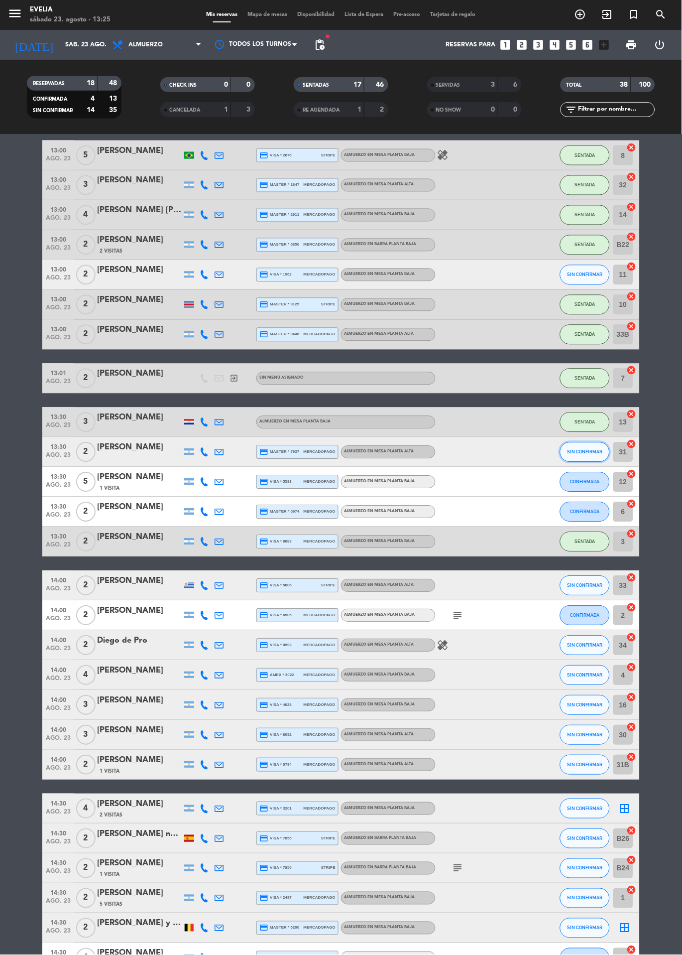
click at [586, 451] on span "SIN CONFIRMAR" at bounding box center [585, 451] width 35 height 5
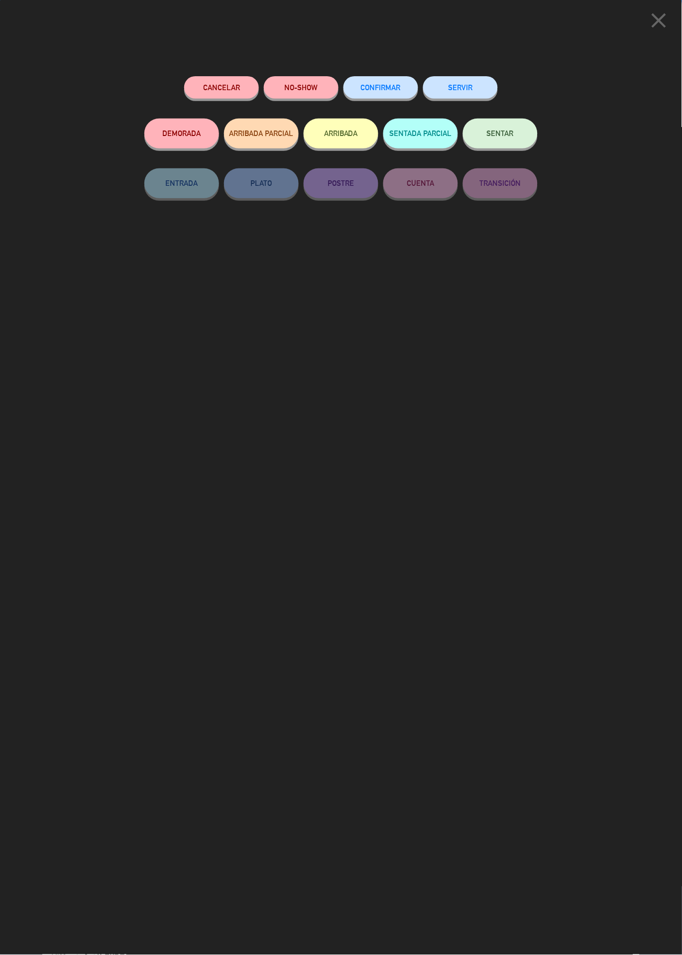
click at [504, 133] on span "SENTAR" at bounding box center [500, 133] width 27 height 8
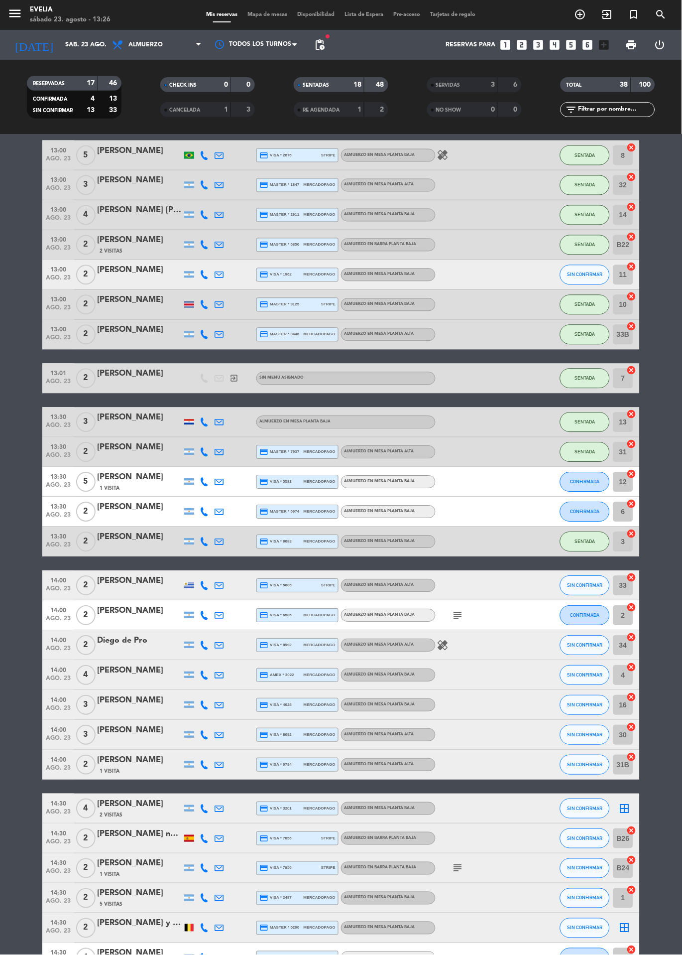
click at [670, 432] on bookings-row "12:00 ago. 23 2 [PERSON_NAME] credit_card master * 4057 stripe ALMUERZO en MESA…" at bounding box center [341, 439] width 682 height 1158
click at [269, 35] on div at bounding box center [257, 44] width 100 height 22
click at [265, 14] on span "Mapa de mesas" at bounding box center [268, 14] width 50 height 5
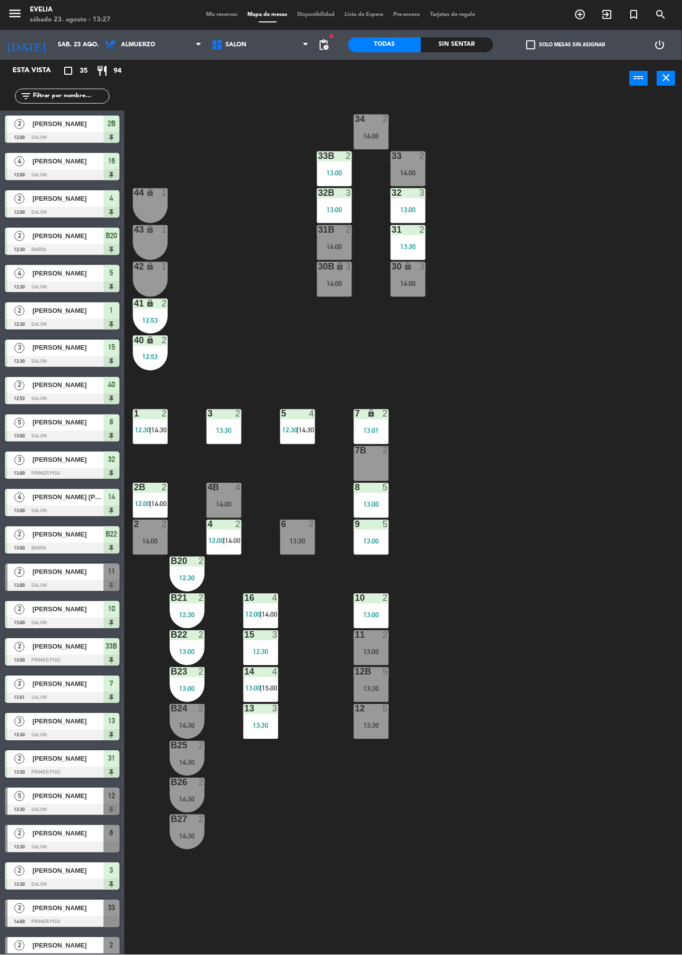
click at [262, 606] on div "16 4 12:00 | 14:00" at bounding box center [261, 611] width 35 height 35
click at [678, 939] on div "34 2 14:00 33B 2 13:00 33 2 14:00 44 lock 1 32B 3 13:00 32 3 13:00 43 lock 1 31…" at bounding box center [407, 526] width 551 height 858
click at [257, 634] on div at bounding box center [261, 635] width 16 height 9
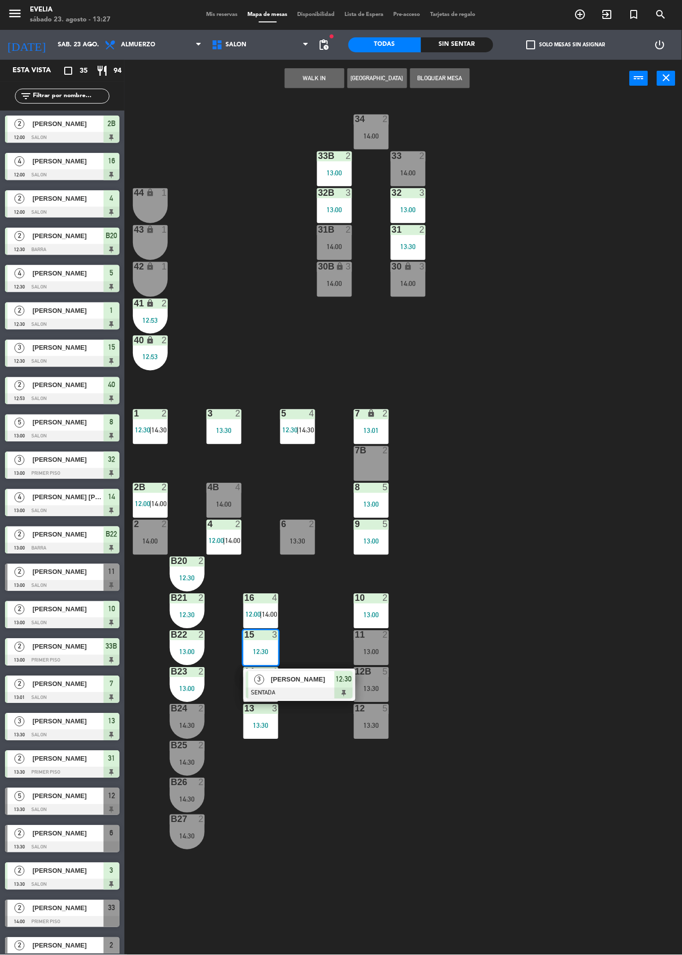
click at [531, 566] on div "34 2 14:00 33B 2 13:00 33 2 14:00 44 lock 1 32B 3 13:00 32 3 13:00 43 lock 1 31…" at bounding box center [407, 526] width 551 height 858
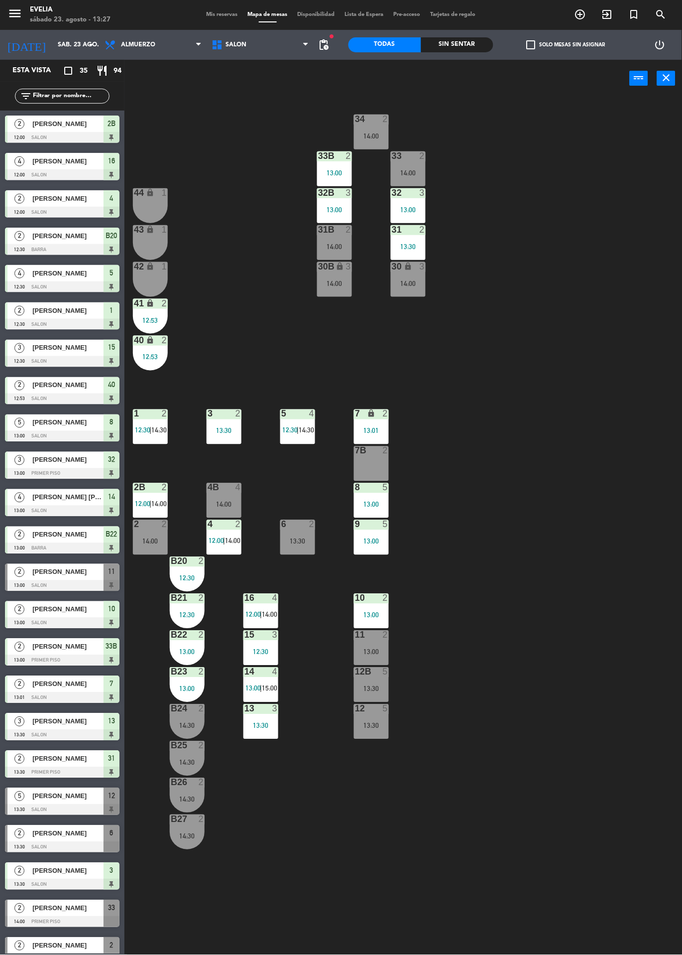
click at [262, 614] on span "|" at bounding box center [261, 615] width 2 height 8
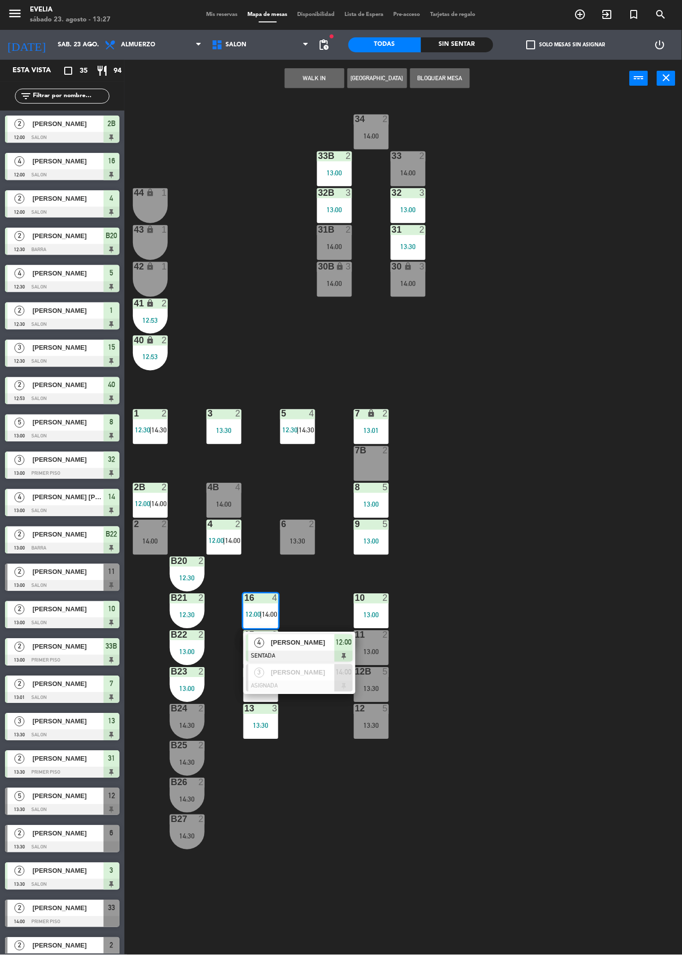
click at [320, 679] on div "[PERSON_NAME]" at bounding box center [302, 672] width 65 height 16
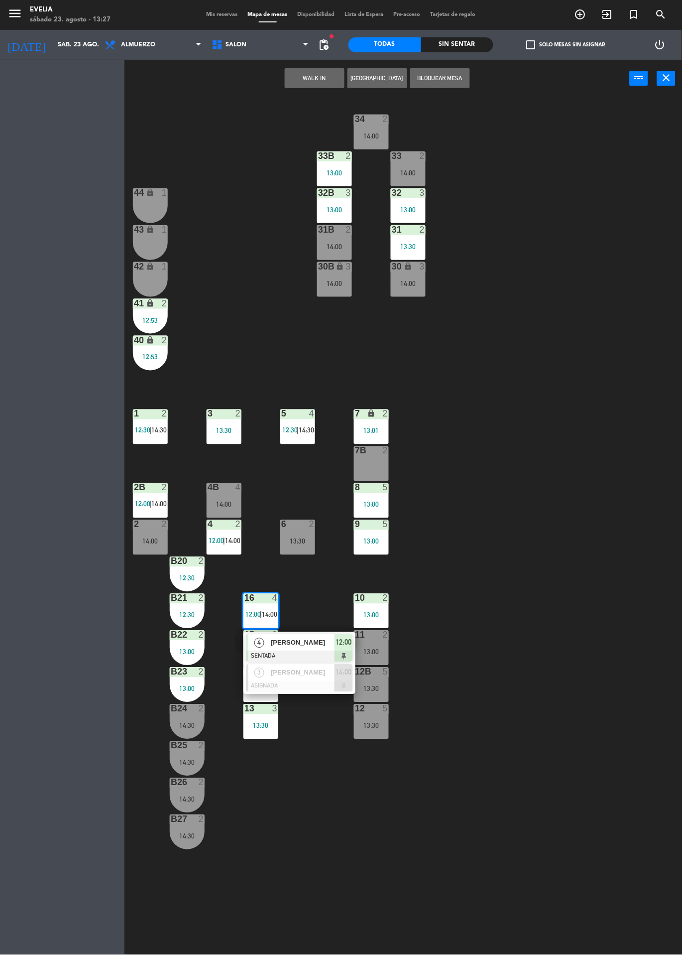
click at [677, 946] on div "34 2 14:00 33B 2 13:00 33 2 14:00 44 lock 1 32B 3 13:00 32 3 13:00 43 lock 1 31…" at bounding box center [407, 526] width 551 height 858
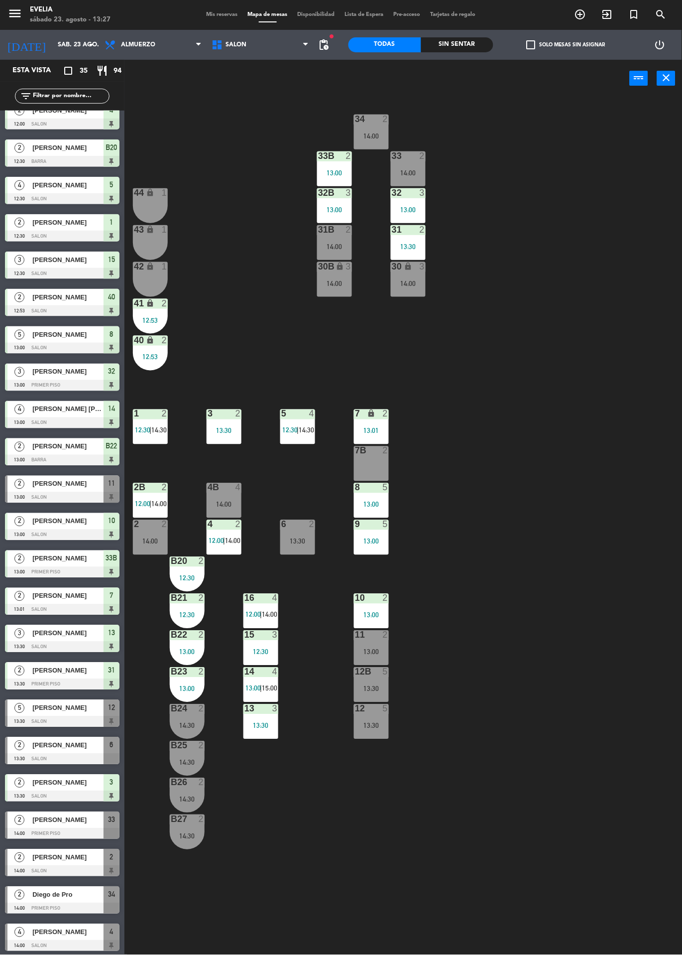
click at [225, 496] on div "4B 4 14:00" at bounding box center [224, 500] width 35 height 35
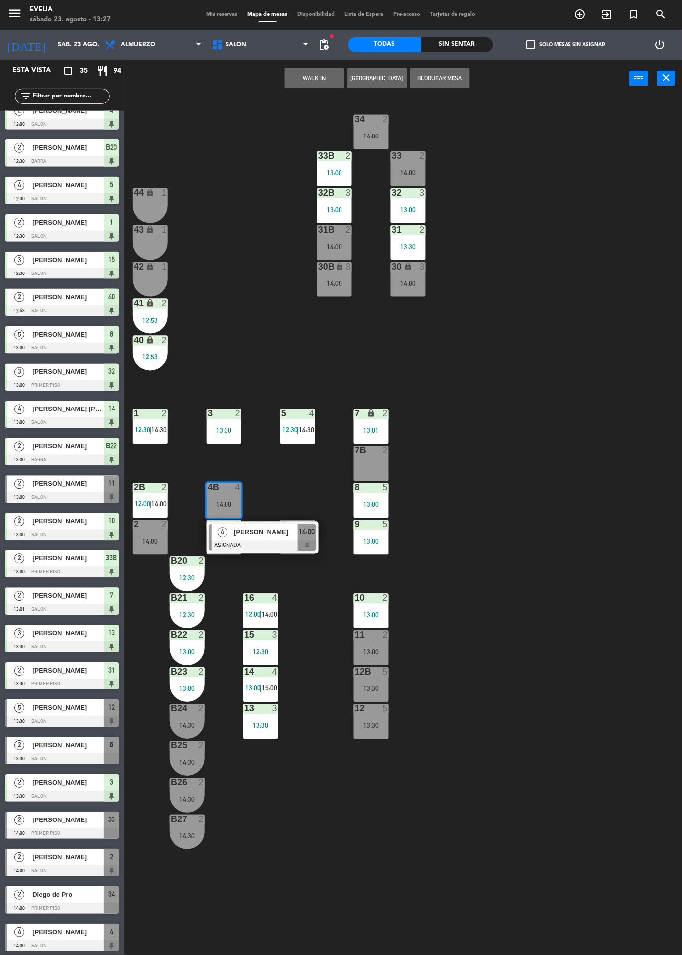
click at [288, 546] on div at bounding box center [262, 545] width 107 height 11
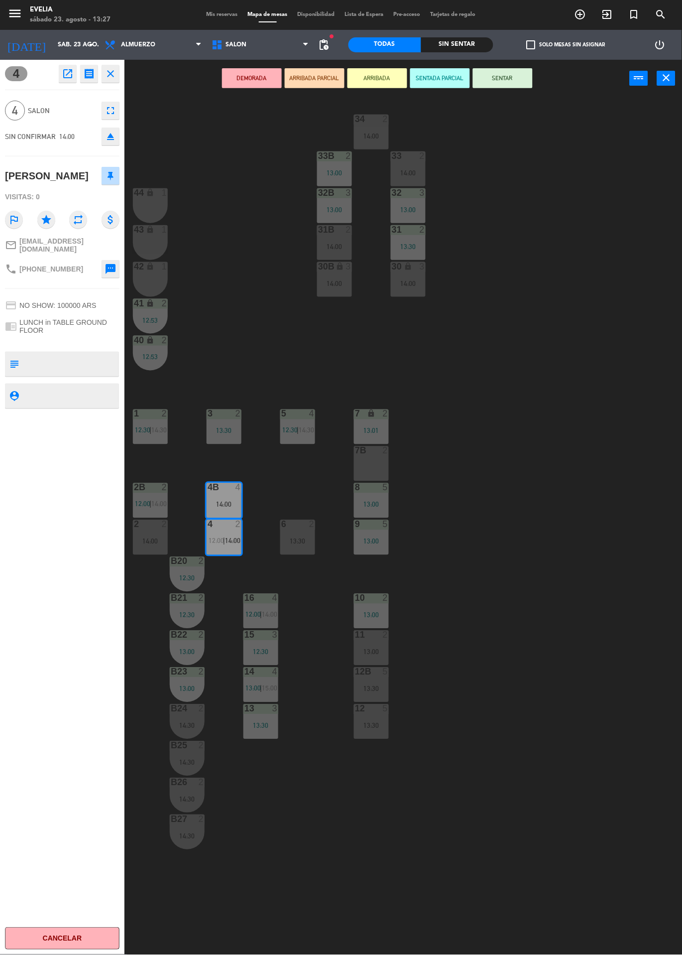
click at [527, 414] on div "34 2 14:00 33B 2 13:00 33 2 14:00 44 lock 1 32B 3 13:00 32 3 13:00 43 lock 1 31…" at bounding box center [407, 526] width 551 height 858
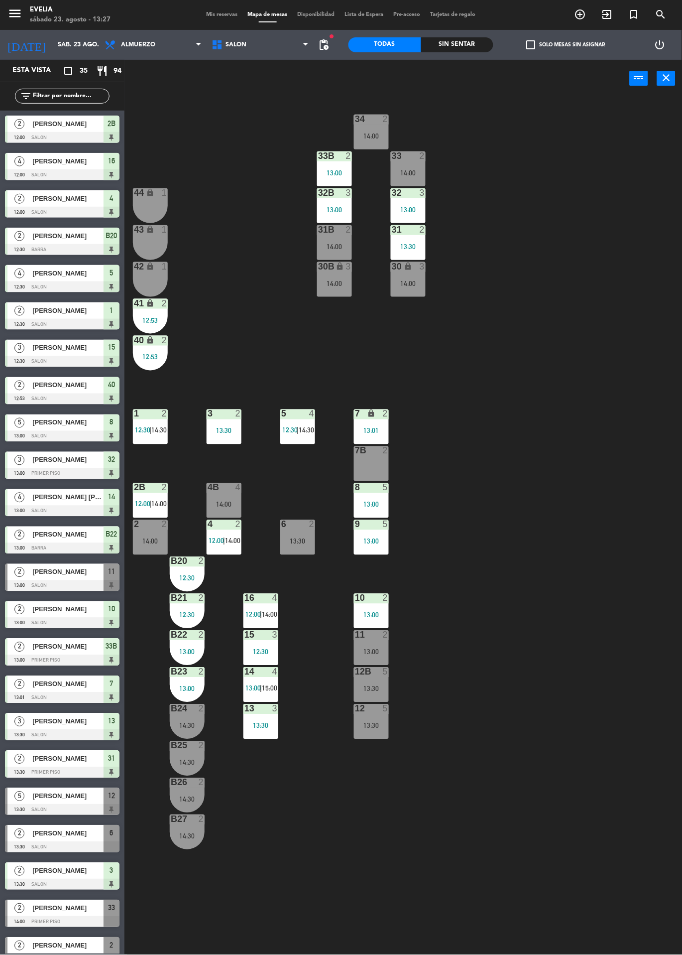
scroll to position [51, 0]
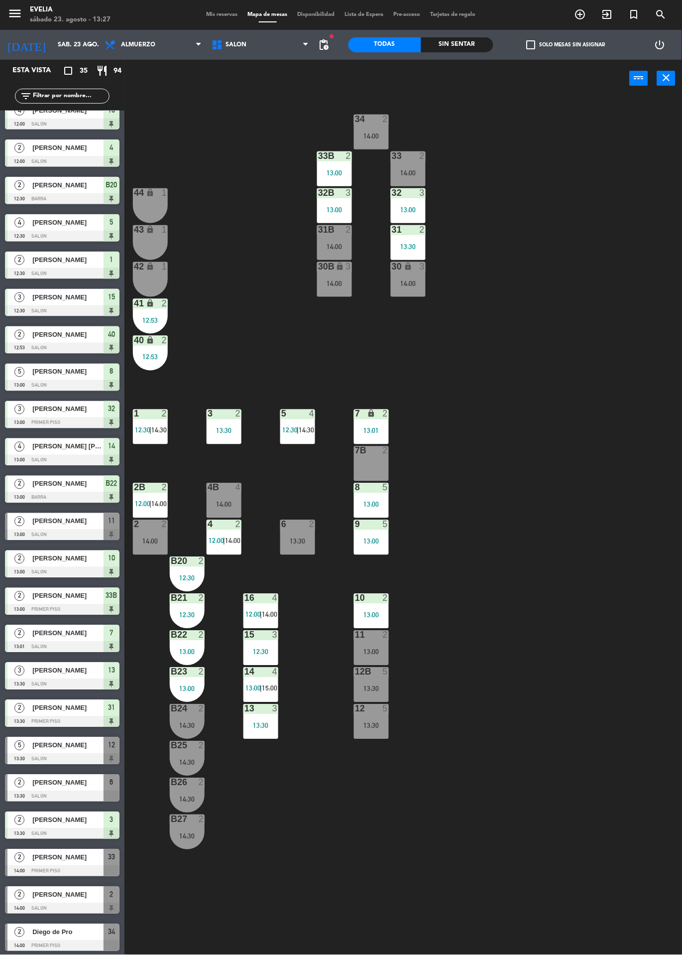
click at [267, 614] on span "14:00" at bounding box center [269, 615] width 15 height 8
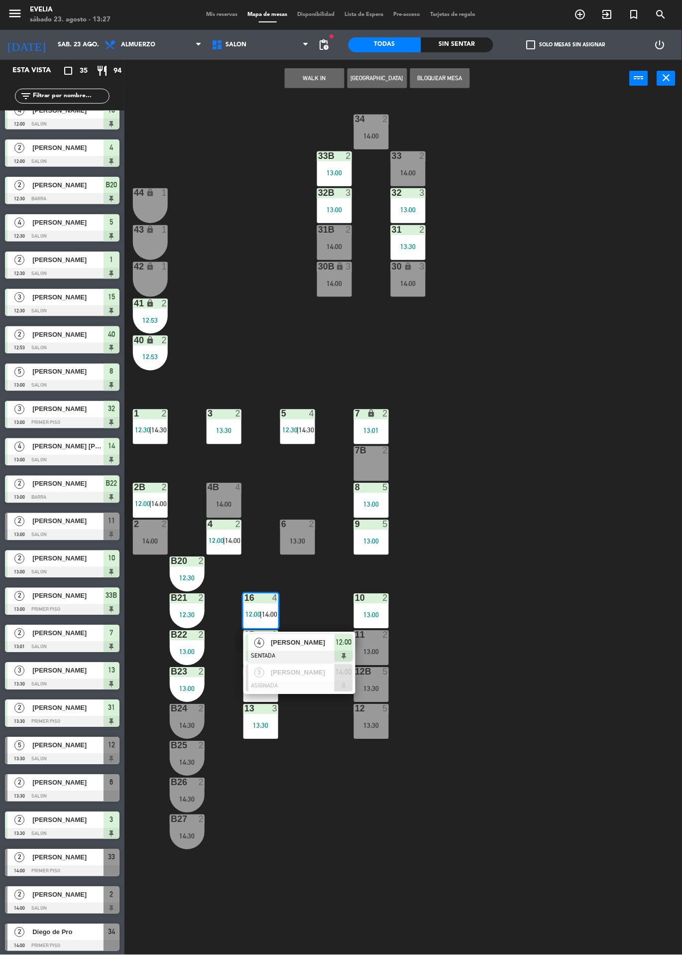
click at [305, 684] on div at bounding box center [299, 686] width 107 height 11
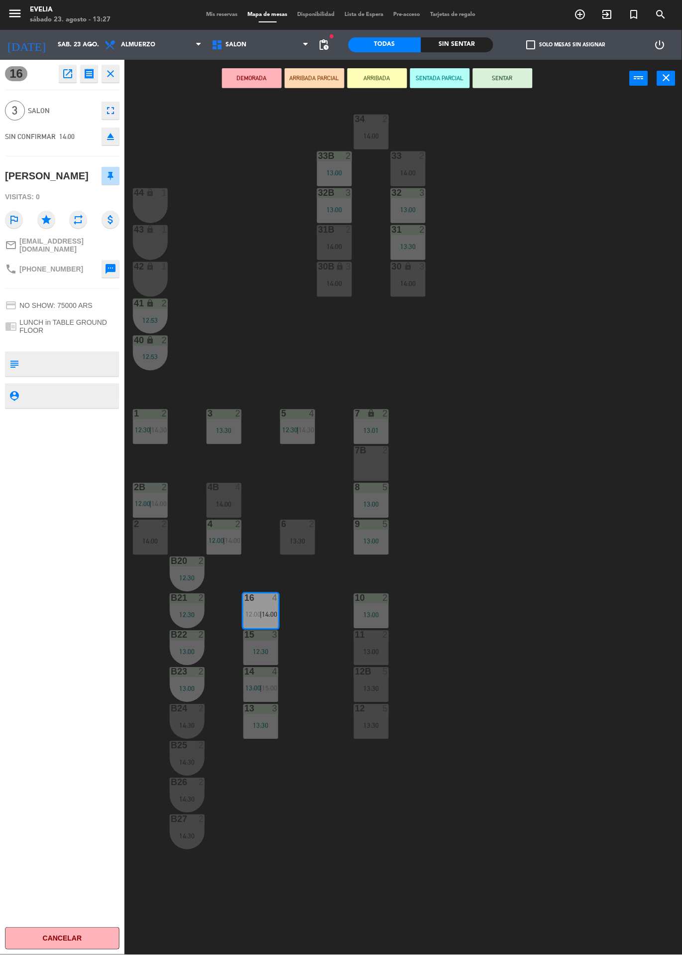
click at [226, 502] on div "14:00" at bounding box center [224, 504] width 35 height 7
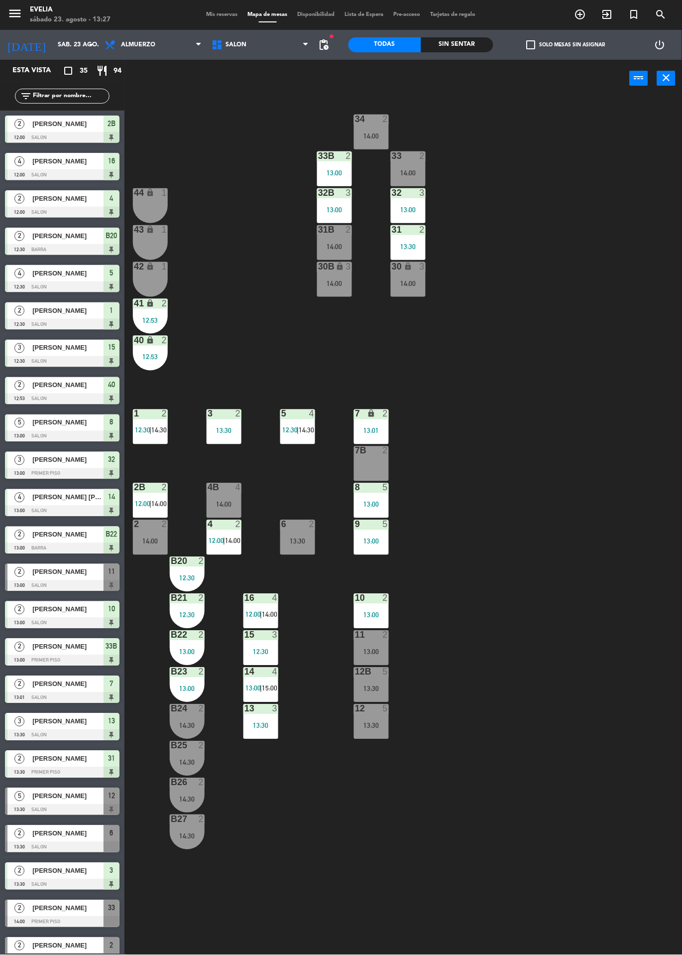
scroll to position [88, 0]
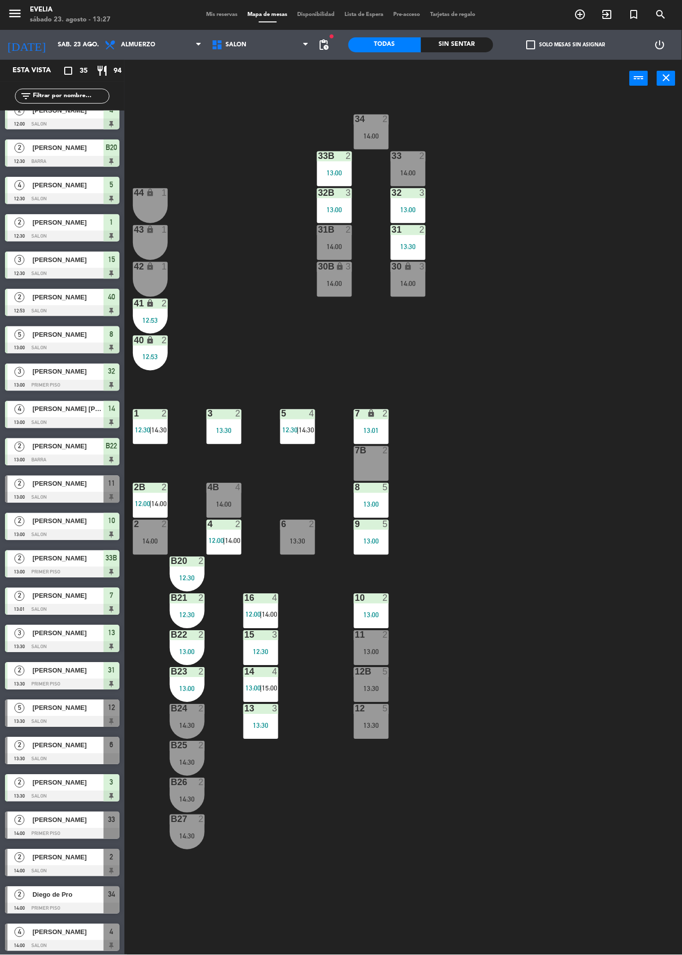
click at [225, 540] on span "|" at bounding box center [224, 541] width 2 height 8
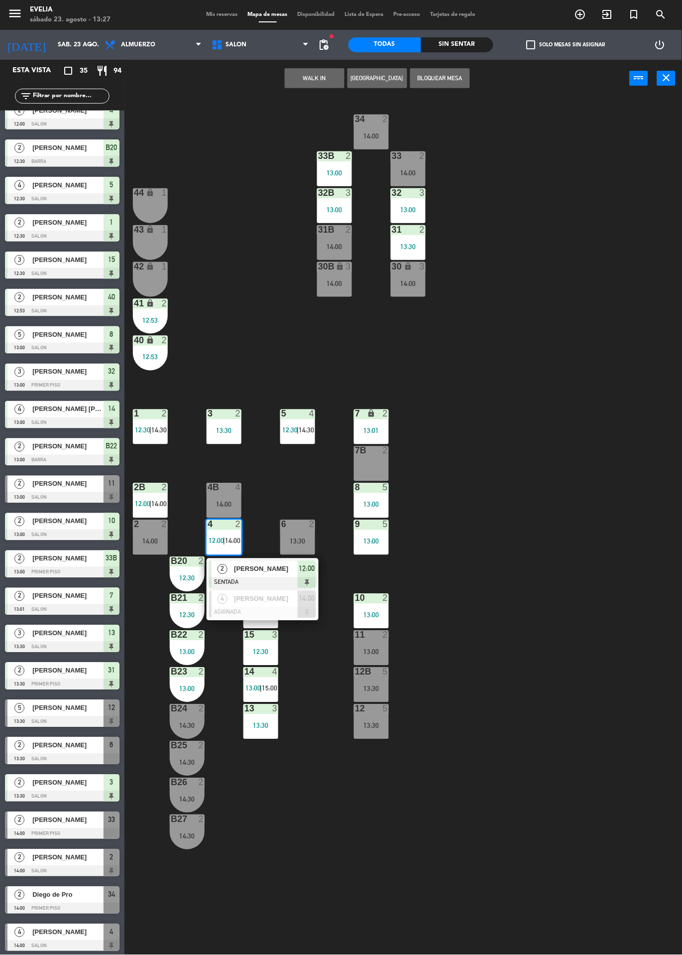
click at [277, 610] on div at bounding box center [262, 612] width 107 height 11
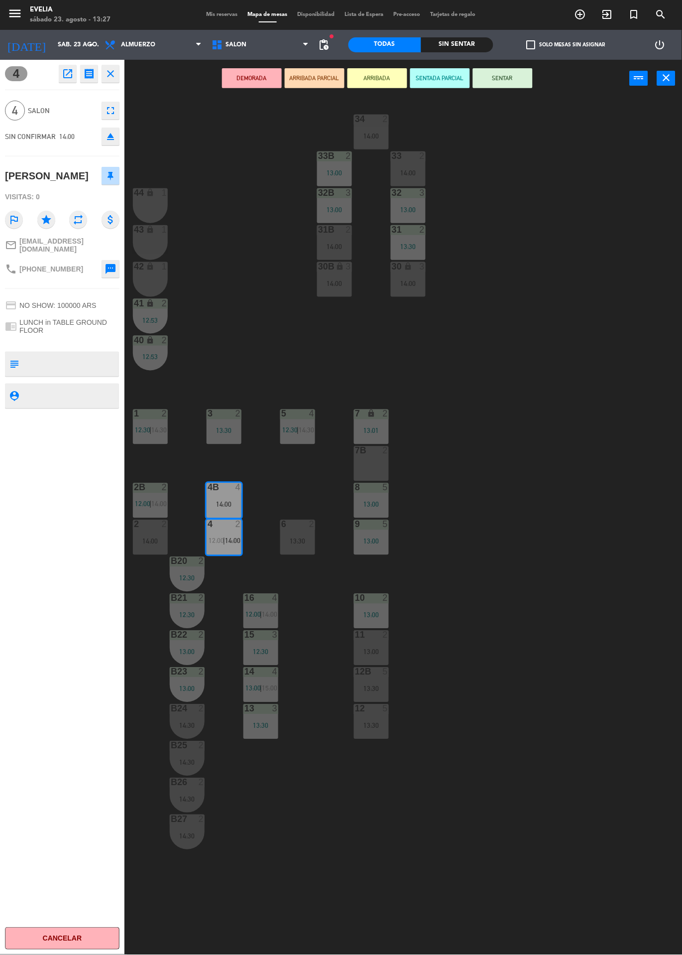
click at [269, 617] on span "14:00" at bounding box center [269, 615] width 15 height 8
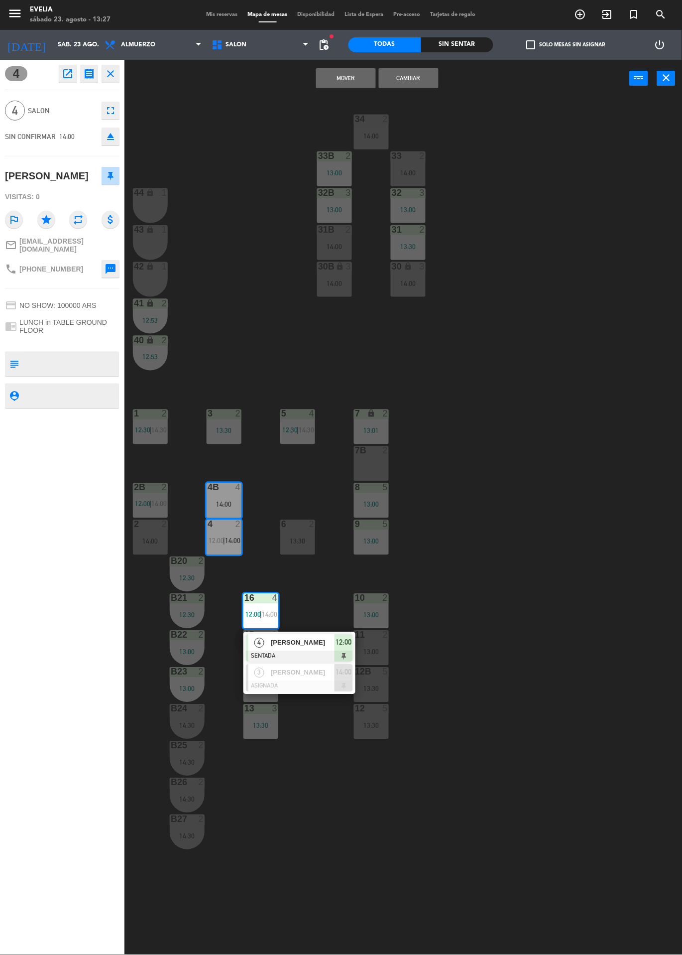
click at [314, 673] on span "[PERSON_NAME]" at bounding box center [303, 672] width 64 height 10
click at [418, 83] on button "Cambiar" at bounding box center [409, 78] width 60 height 20
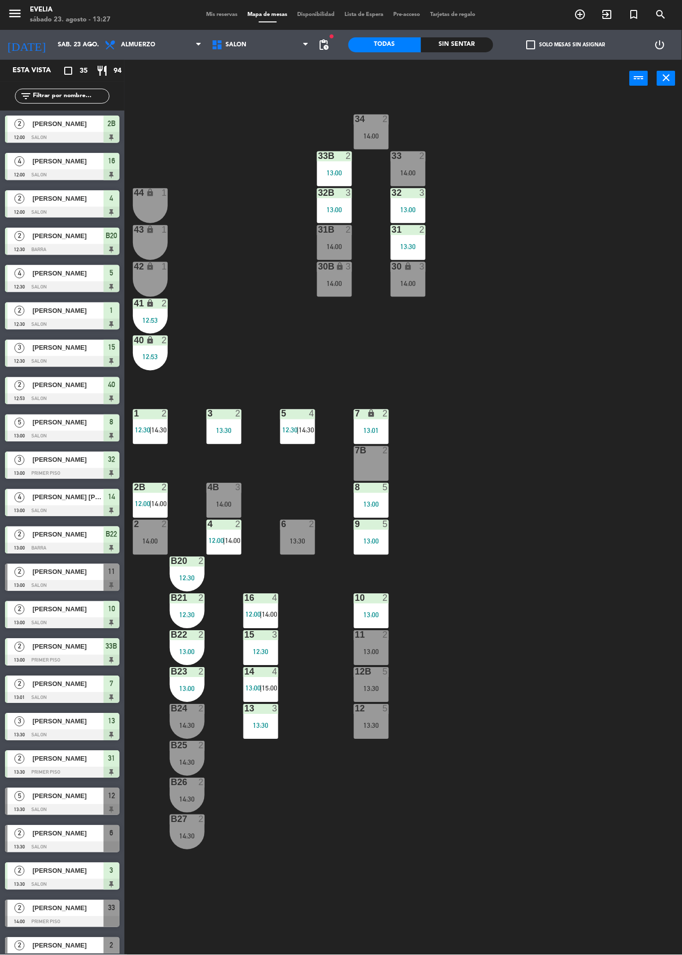
scroll to position [51, 0]
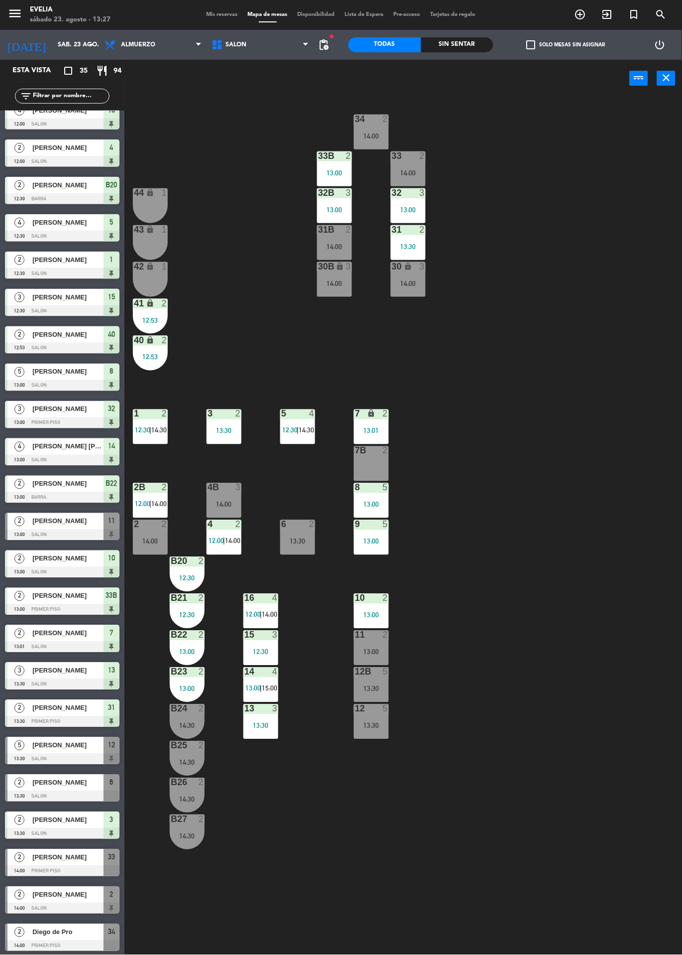
click at [537, 518] on div "34 2 14:00 33B 2 13:00 33 2 14:00 44 lock 1 32B 3 13:00 32 3 13:00 43 lock 1 31…" at bounding box center [407, 526] width 551 height 858
click at [208, 14] on span "Mis reservas" at bounding box center [222, 14] width 41 height 5
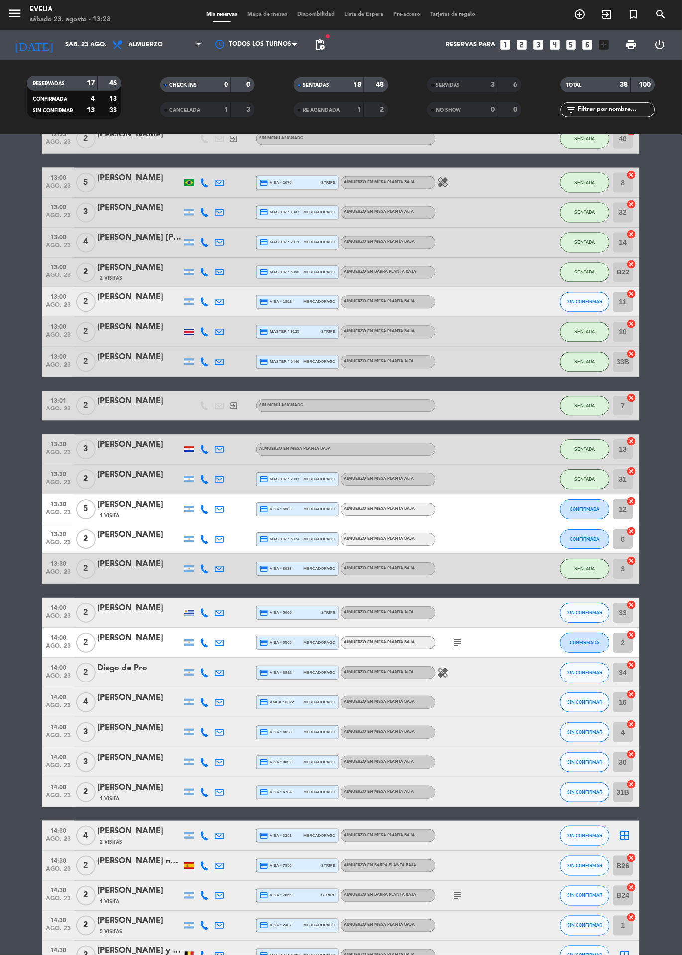
scroll to position [294, 0]
click at [274, 14] on span "Mapa de mesas" at bounding box center [268, 14] width 50 height 5
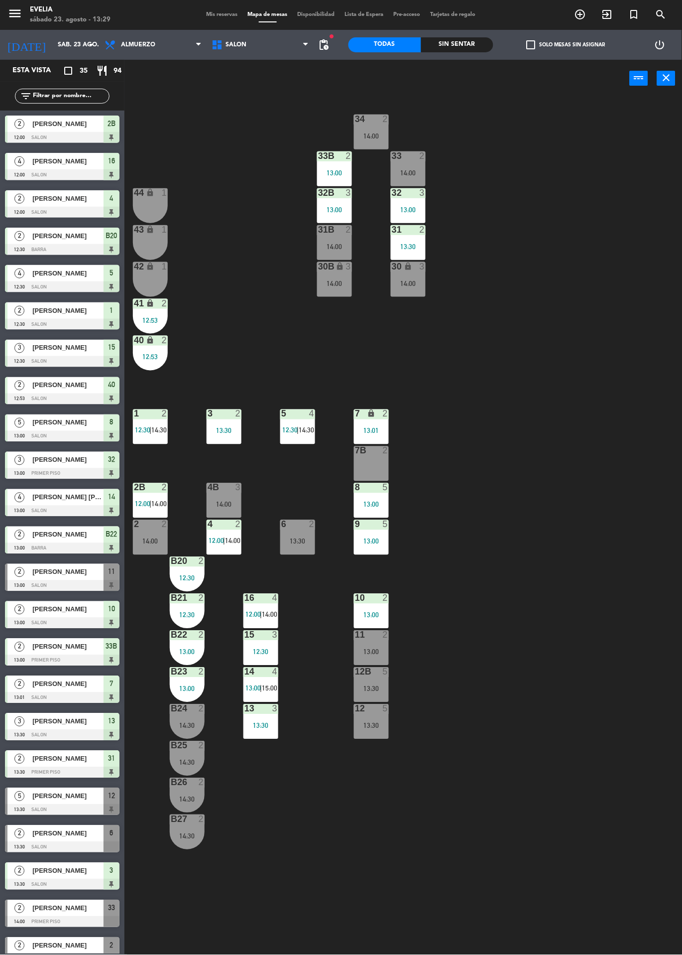
click at [301, 540] on div "13:30" at bounding box center [297, 541] width 35 height 7
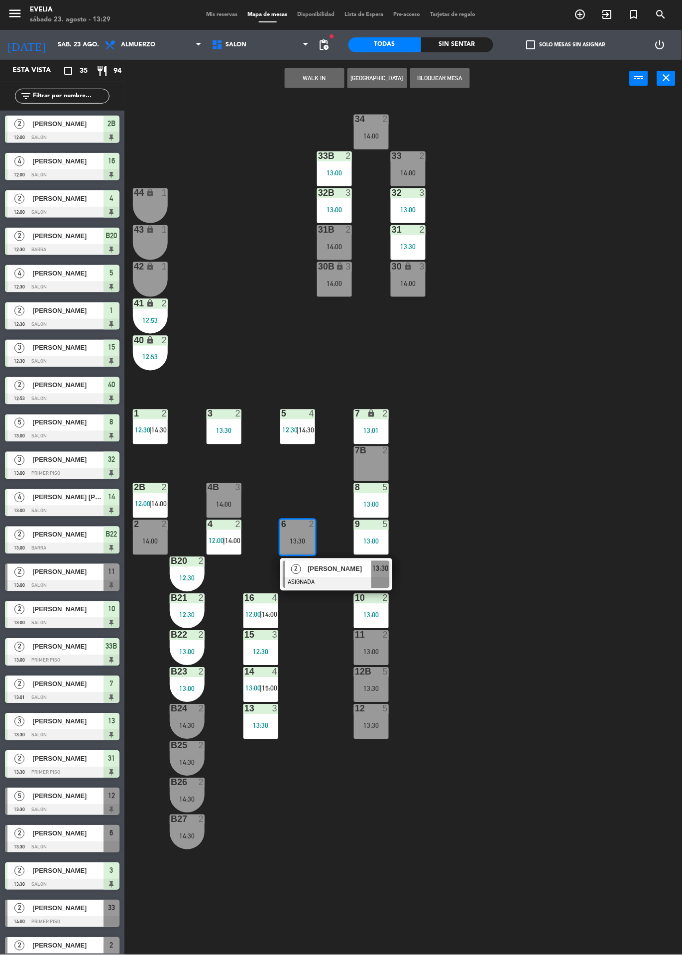
click at [344, 575] on div "[PERSON_NAME]" at bounding box center [339, 569] width 65 height 16
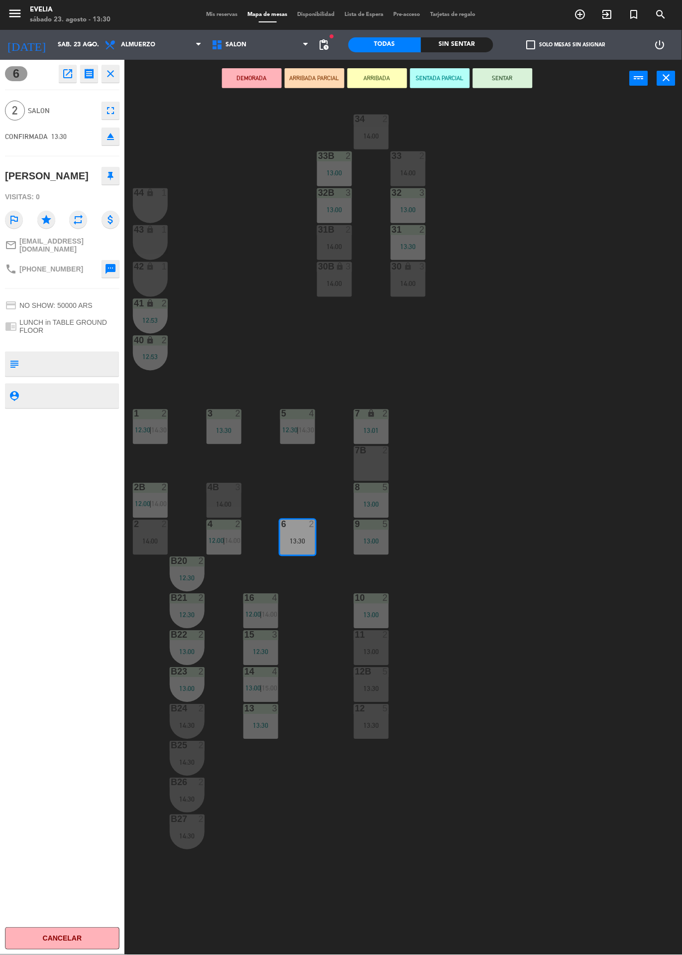
click at [540, 441] on div "34 2 14:00 33B 2 13:00 33 2 14:00 44 lock 1 32B 3 13:00 32 3 13:00 43 lock 1 31…" at bounding box center [407, 526] width 551 height 858
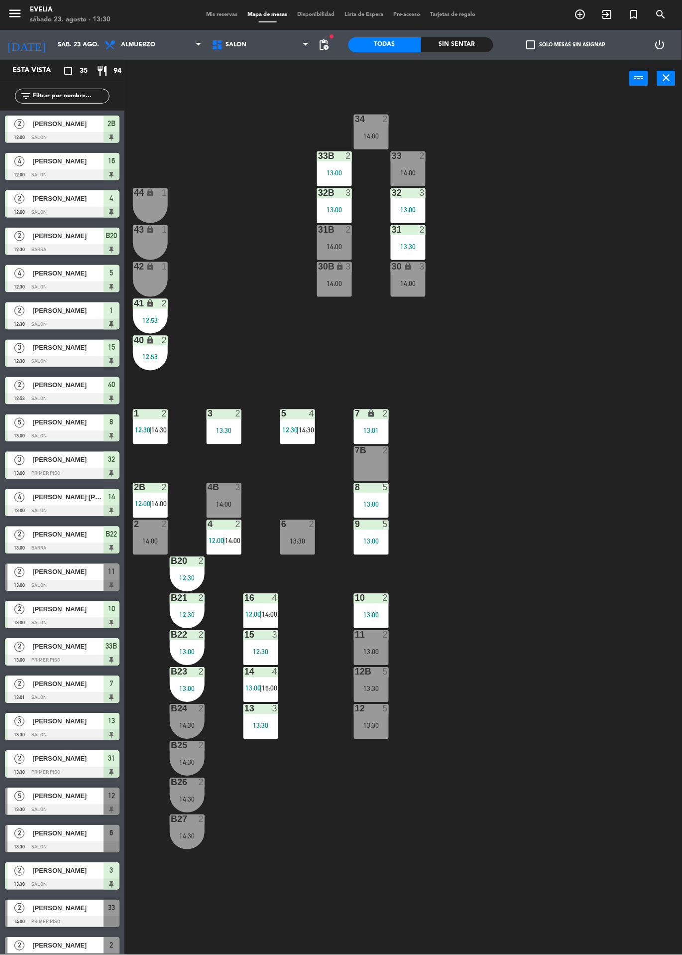
click at [150, 192] on icon "lock" at bounding box center [150, 192] width 8 height 8
click at [286, 75] on button "WALK IN" at bounding box center [284, 78] width 60 height 20
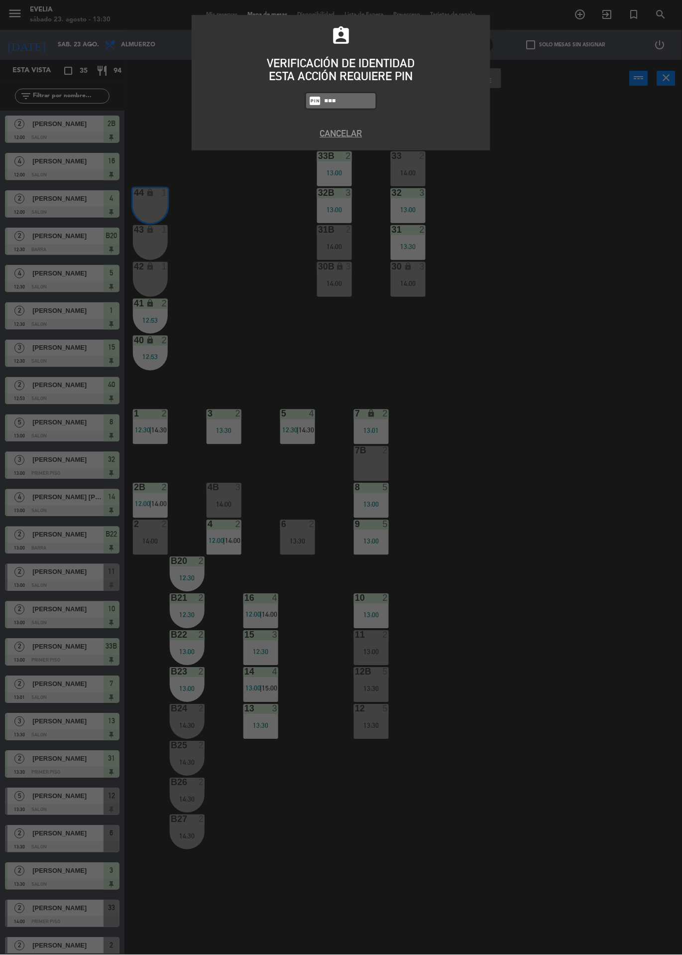
type input "7980"
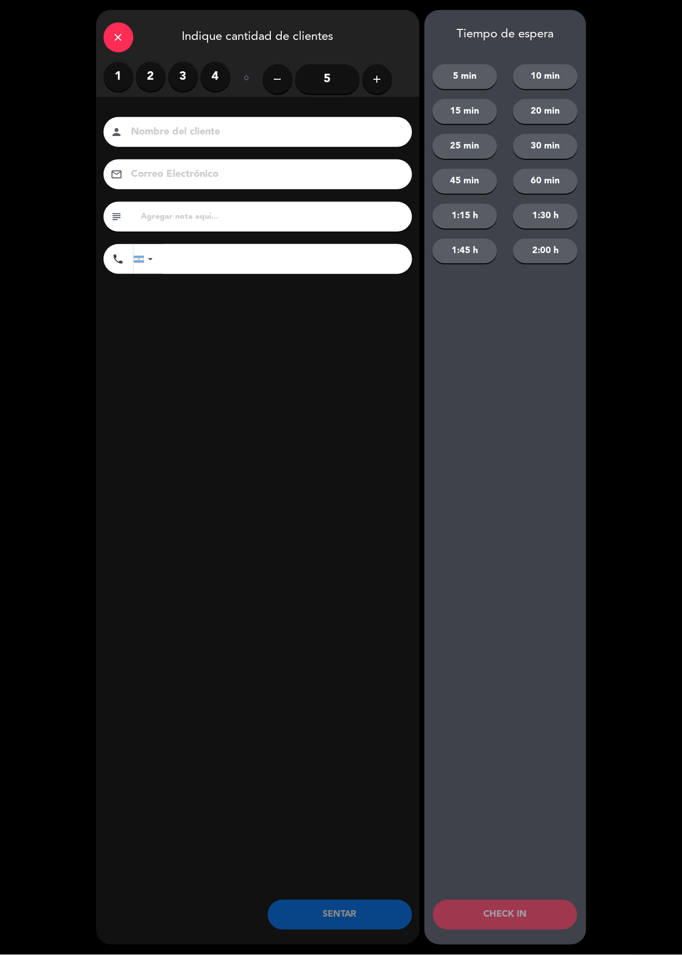
click at [302, 356] on div "close Indique cantidad de clientes 1 2 3 4 ó remove 5 add Nombre del cliente pe…" at bounding box center [258, 477] width 324 height 935
click at [115, 86] on label "1" at bounding box center [119, 77] width 30 height 30
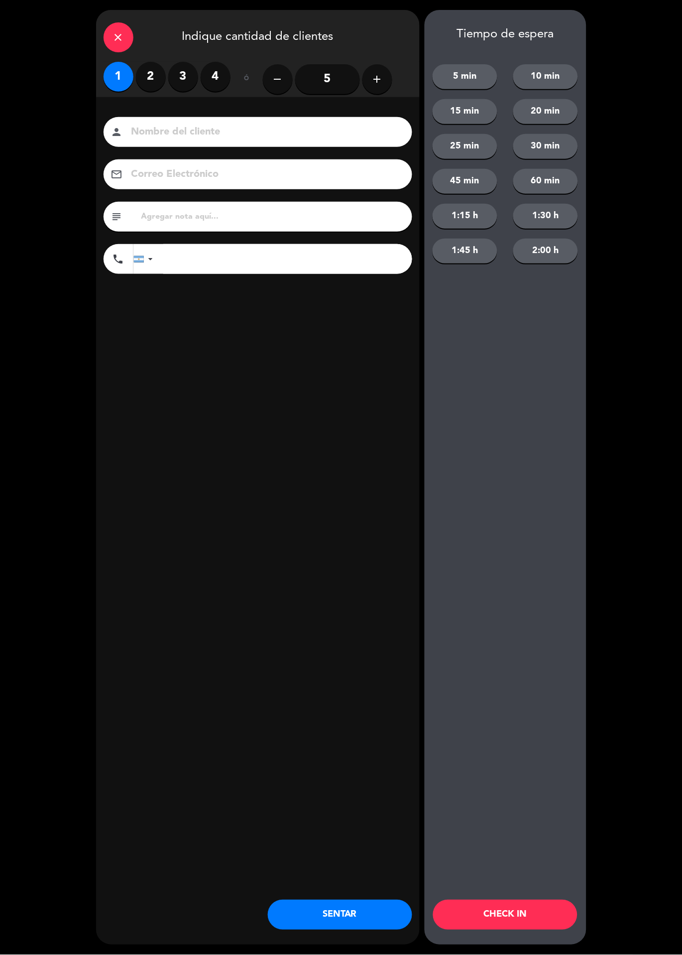
click at [173, 125] on input at bounding box center [265, 132] width 269 height 17
type input "[PERSON_NAME]"
click at [337, 412] on div "close Indique cantidad de clientes 1 2 3 4 ó remove 5 add Nombre del cliente pe…" at bounding box center [258, 477] width 324 height 935
click at [364, 907] on button "SENTAR" at bounding box center [340, 915] width 144 height 30
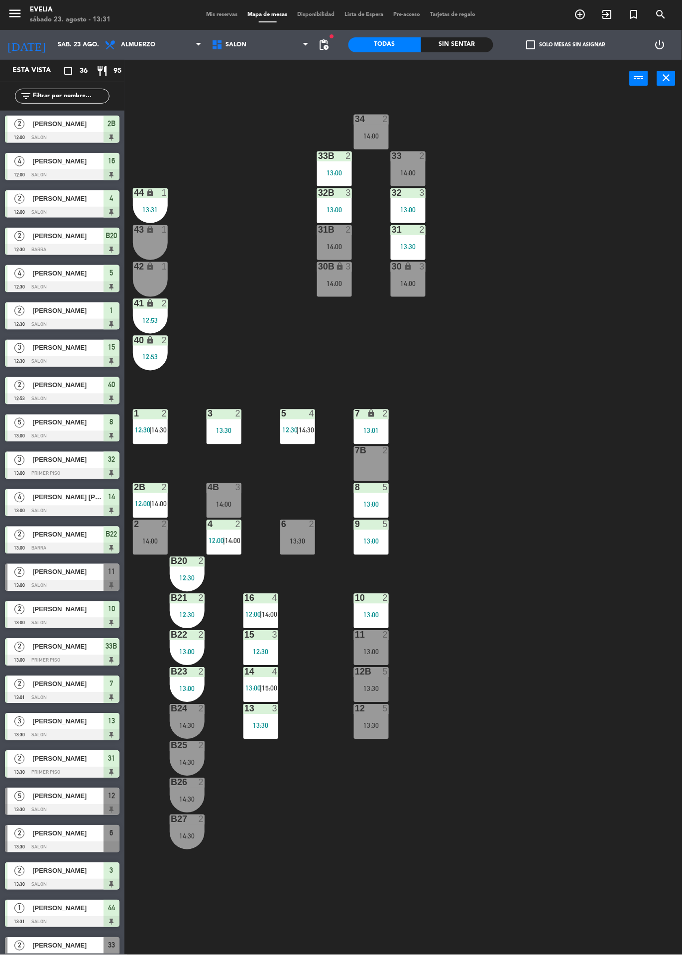
click at [288, 533] on div "6 2 13:30" at bounding box center [297, 537] width 35 height 35
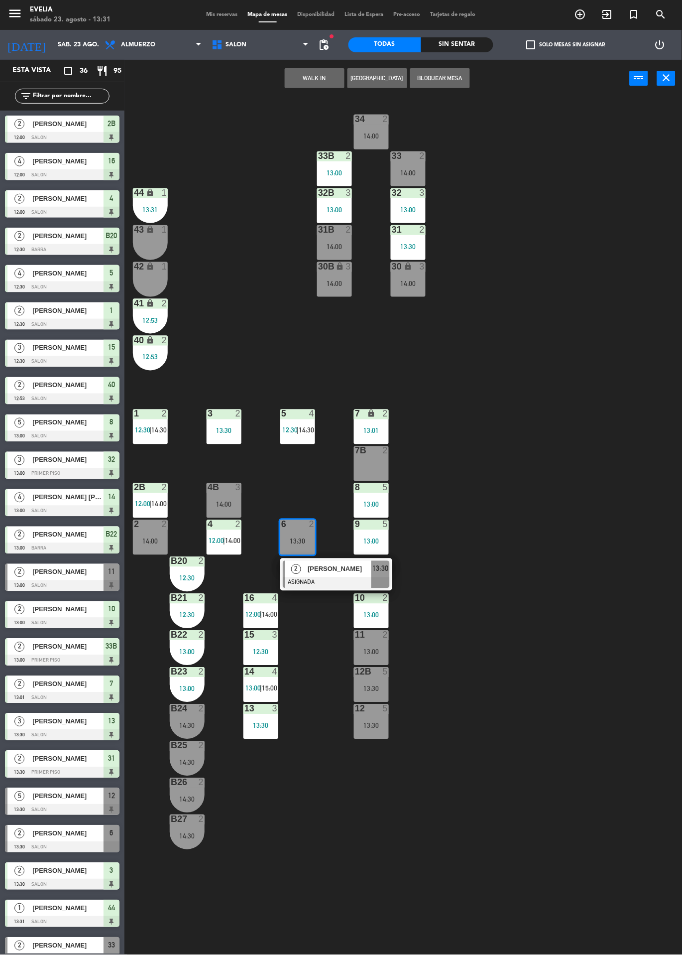
click at [376, 652] on div "13:00" at bounding box center [371, 652] width 35 height 7
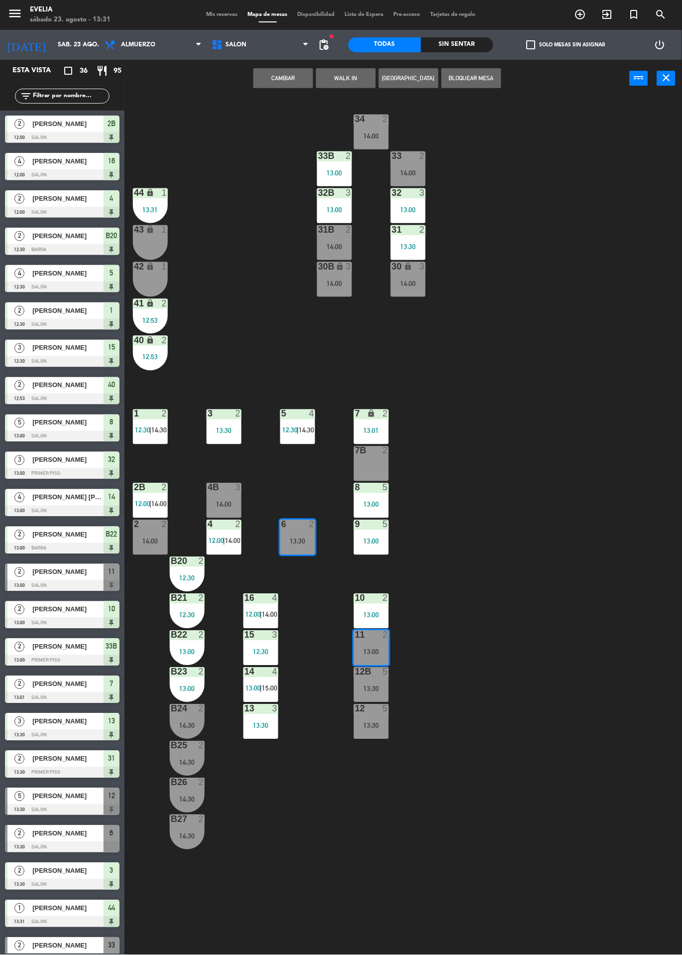
click at [290, 81] on button "Cambiar" at bounding box center [284, 78] width 60 height 20
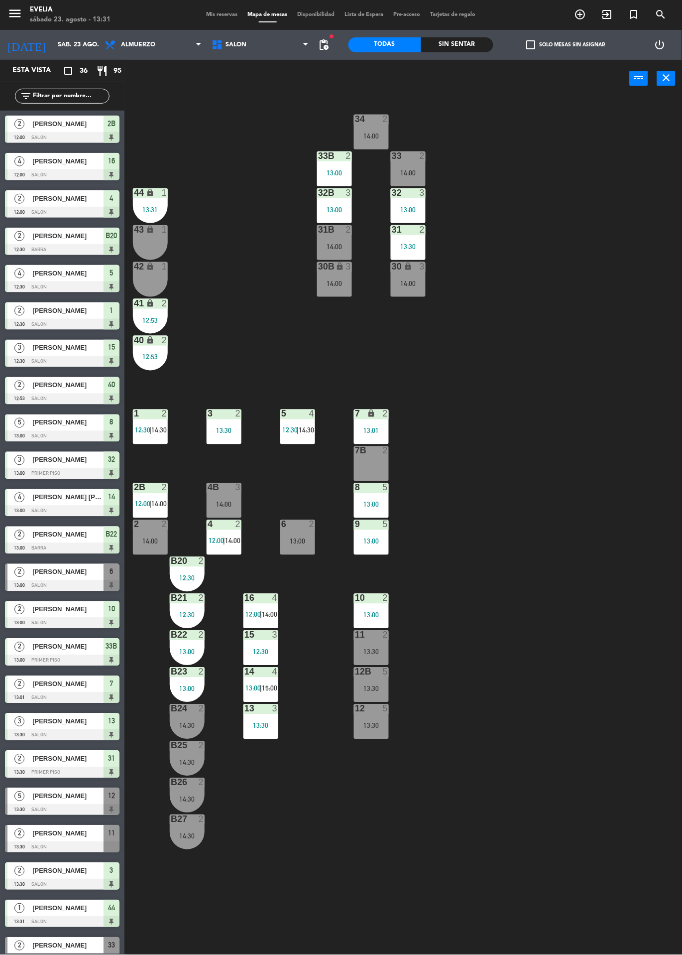
click at [381, 649] on div "13:30" at bounding box center [371, 652] width 35 height 7
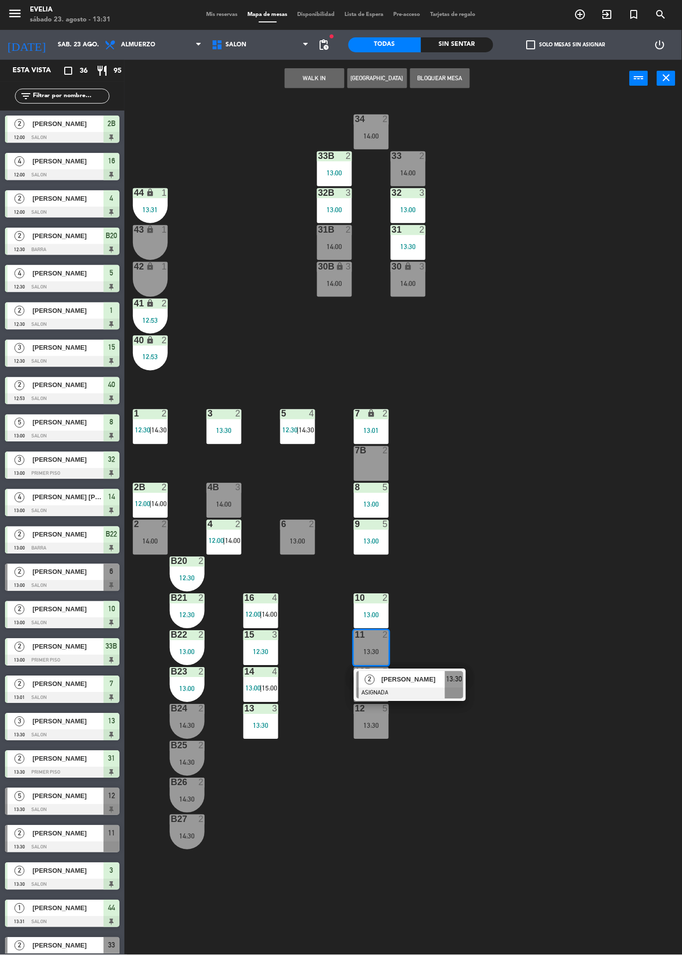
click at [426, 688] on div at bounding box center [410, 693] width 107 height 11
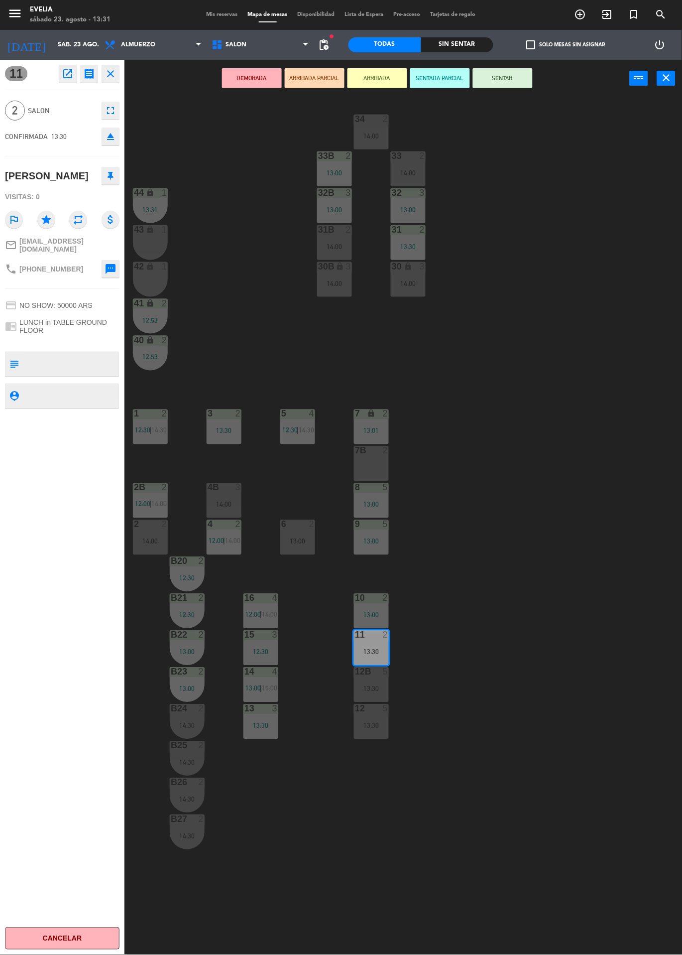
click at [518, 85] on button "SENTAR" at bounding box center [503, 78] width 60 height 20
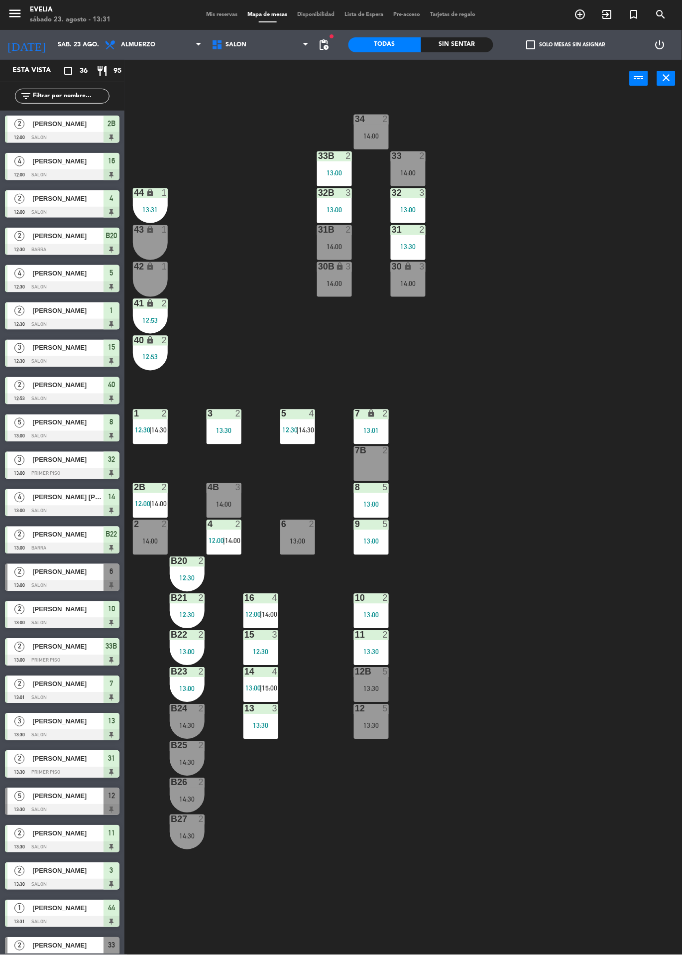
click at [514, 574] on div "34 2 14:00 33B 2 13:00 33 2 14:00 44 lock 1 13:31 32B 3 13:00 32 3 13:00 43 loc…" at bounding box center [407, 526] width 551 height 858
click at [219, 14] on span "Mis reservas" at bounding box center [222, 14] width 41 height 5
click at [666, 399] on div "menu [PERSON_NAME] 23. [PERSON_NAME] - 13:31 Mis reservas Mapa de mesas Disponi…" at bounding box center [341, 477] width 682 height 955
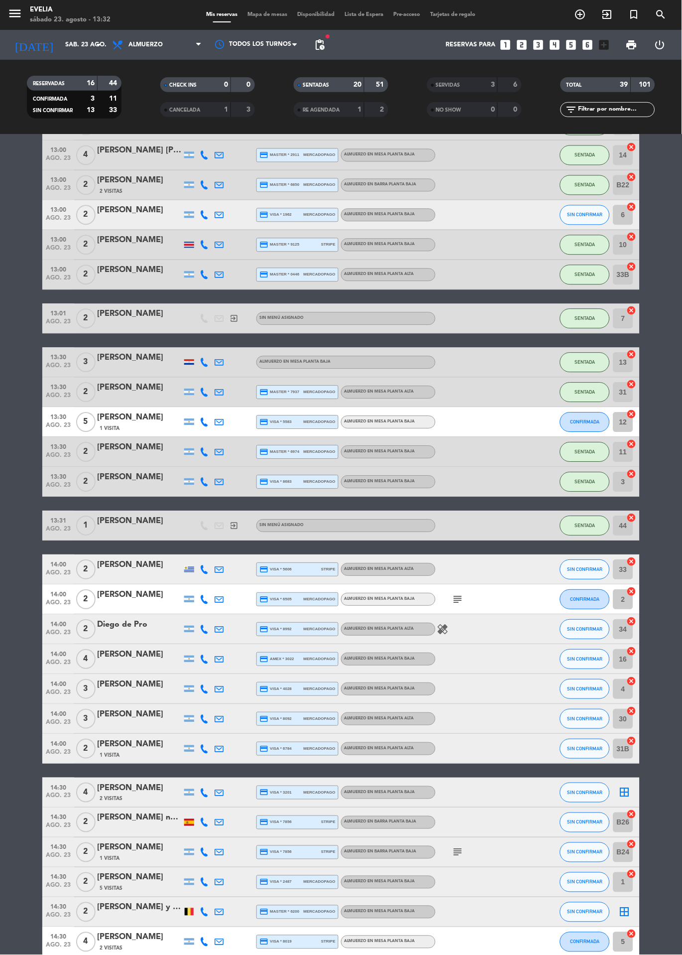
scroll to position [380, 0]
click at [585, 629] on span "SIN CONFIRMAR" at bounding box center [585, 629] width 35 height 5
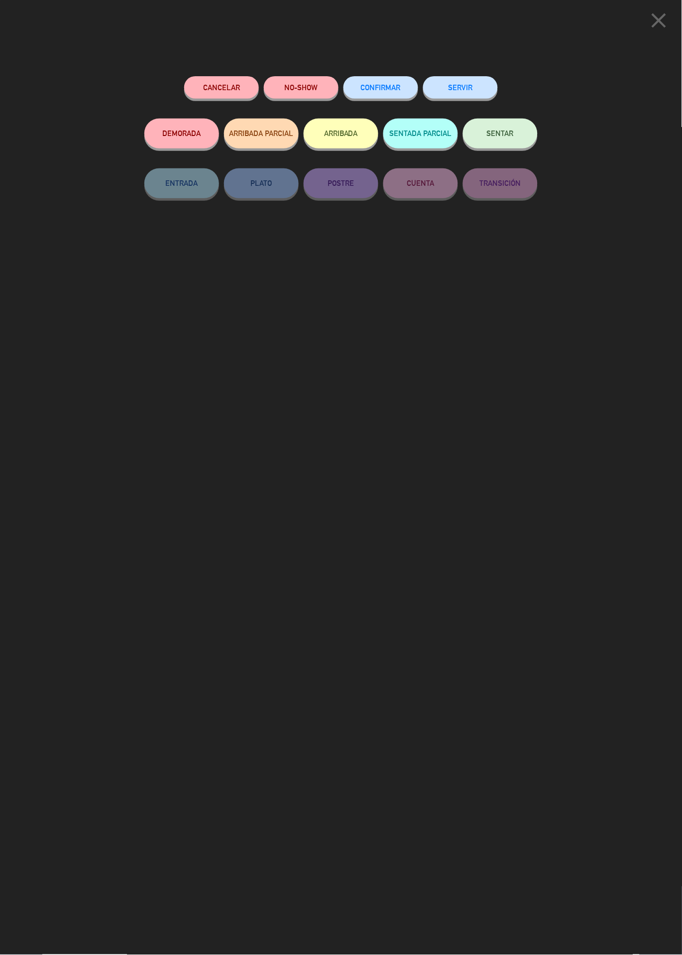
click at [506, 136] on span "SENTAR" at bounding box center [500, 133] width 27 height 8
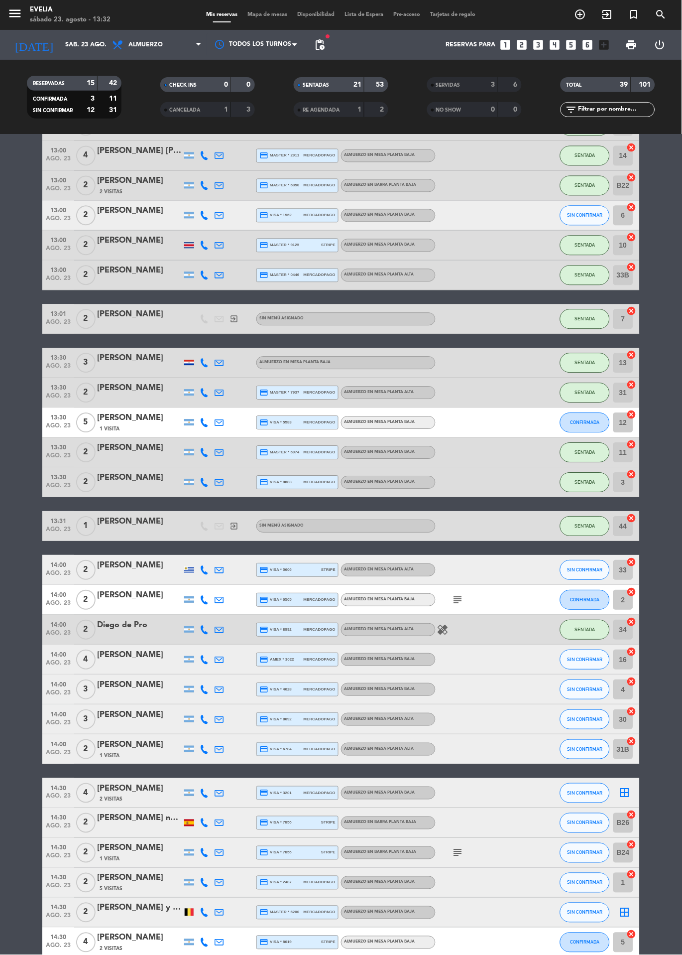
click at [268, 17] on div "Mis reservas Mapa de mesas Disponibilidad Lista de Espera Pre-acceso Tarjetas d…" at bounding box center [341, 14] width 279 height 9
click at [268, 13] on span "Mapa de mesas" at bounding box center [268, 14] width 50 height 5
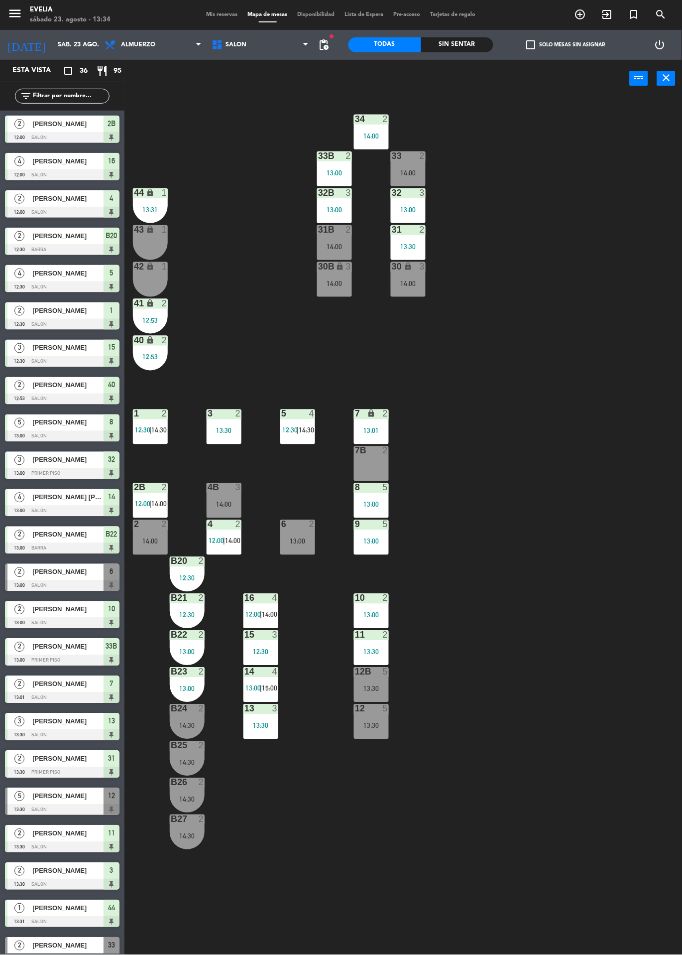
click at [153, 246] on div "43 lock 1" at bounding box center [150, 242] width 35 height 35
click at [152, 273] on div "42 lock 1" at bounding box center [150, 279] width 35 height 35
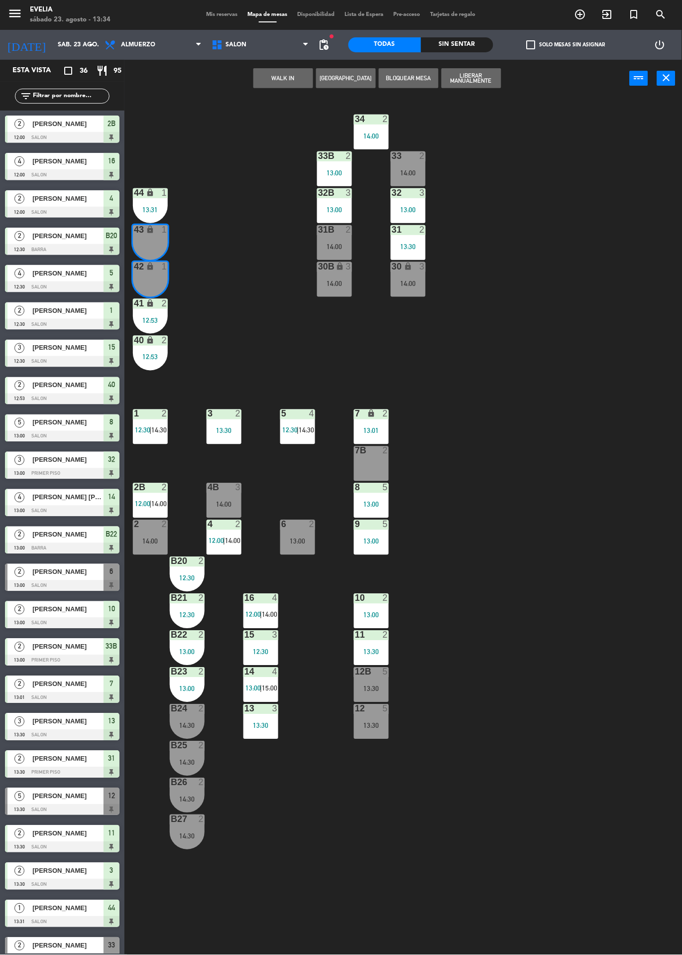
click at [280, 87] on button "WALK IN" at bounding box center [284, 78] width 60 height 20
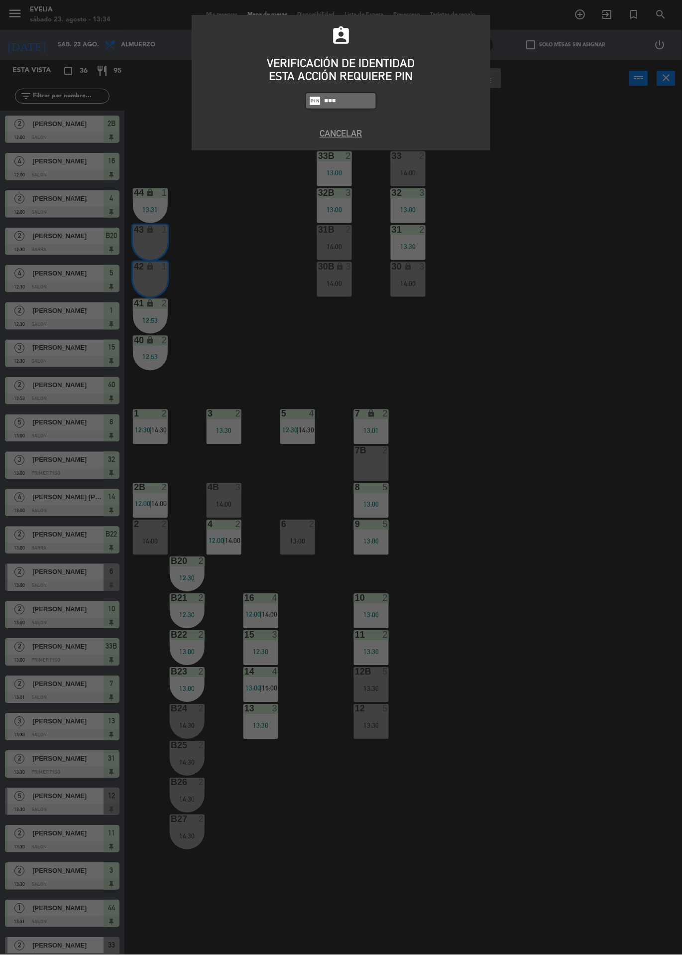
type input "7980"
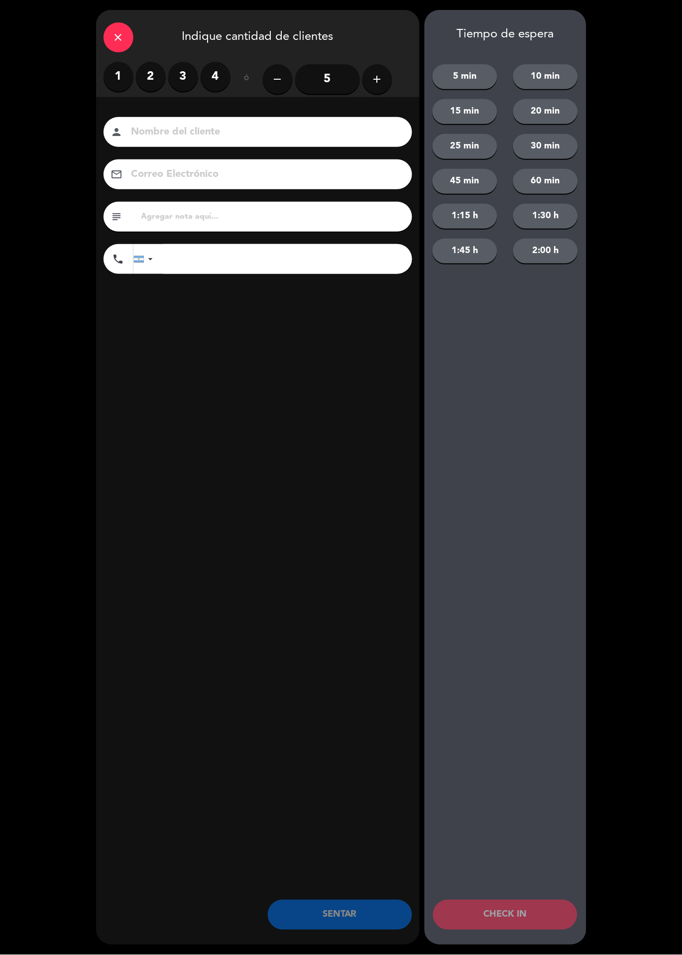
click at [157, 79] on label "2" at bounding box center [151, 77] width 30 height 30
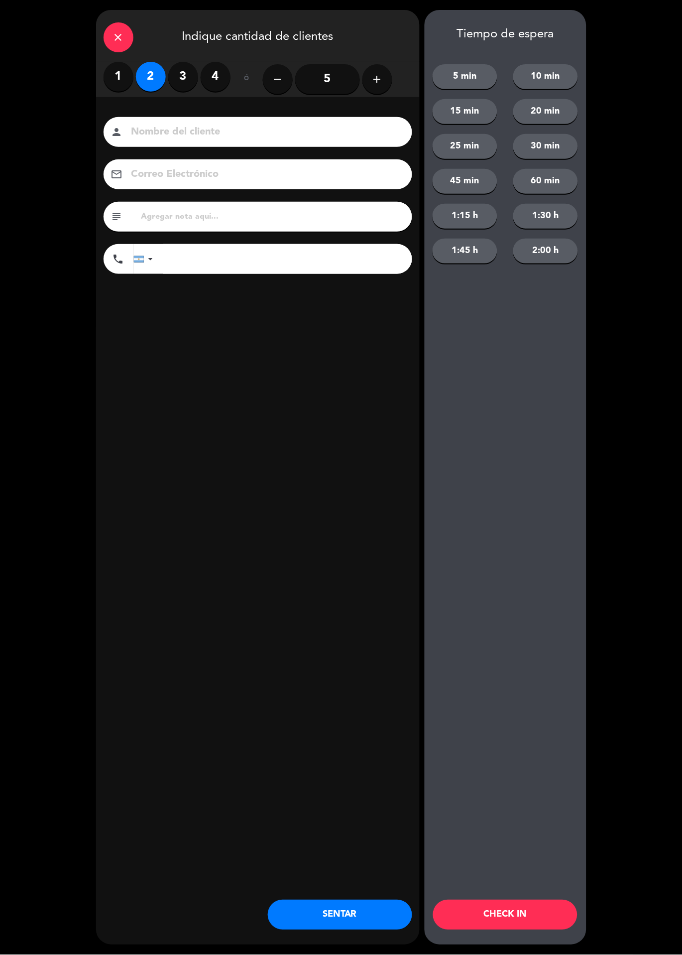
click at [225, 134] on input at bounding box center [265, 132] width 269 height 17
type input "[PERSON_NAME]"
click at [280, 422] on div "close Indique cantidad de clientes 1 2 3 4 ó remove 5 add Nombre del cliente pe…" at bounding box center [258, 477] width 324 height 935
click at [348, 912] on button "SENTAR" at bounding box center [340, 915] width 144 height 30
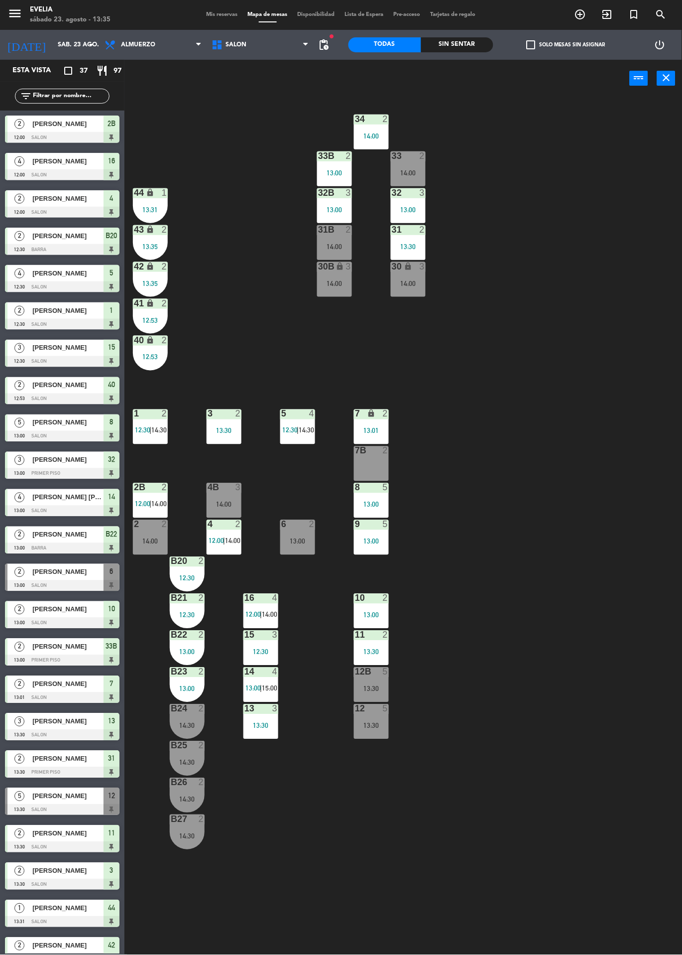
click at [153, 417] on div at bounding box center [150, 413] width 16 height 9
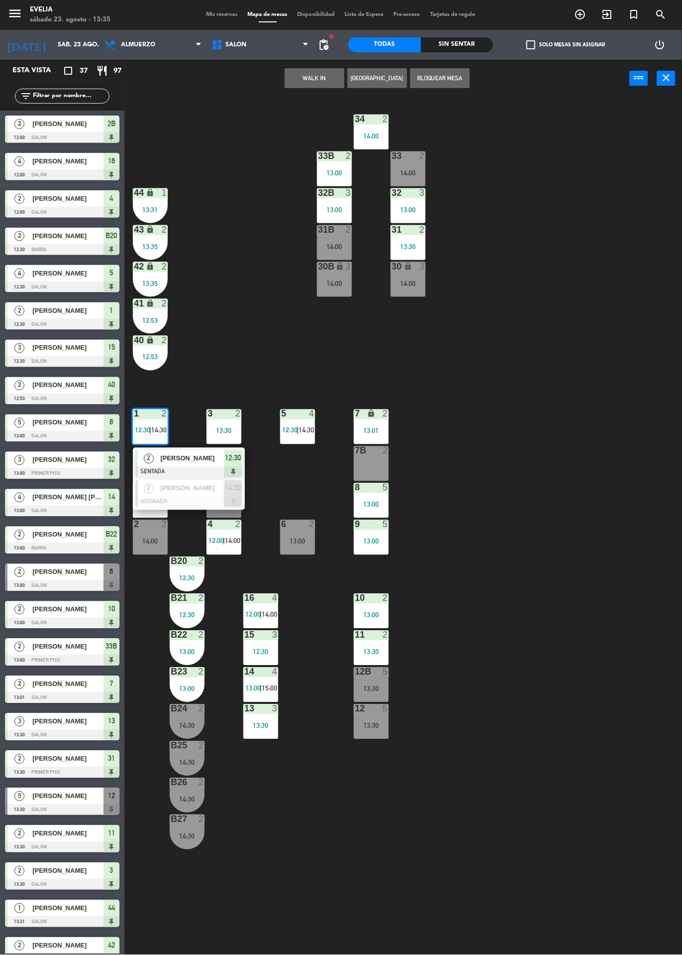
click at [208, 463] on span "[PERSON_NAME]" at bounding box center [192, 458] width 64 height 10
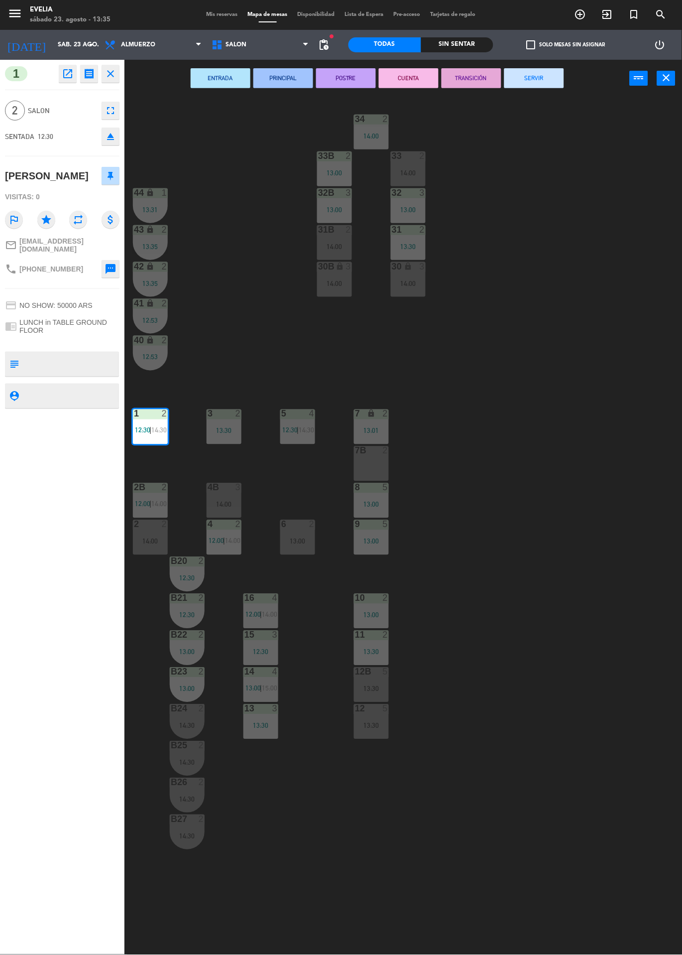
click at [544, 79] on button "SERVIR" at bounding box center [535, 78] width 60 height 20
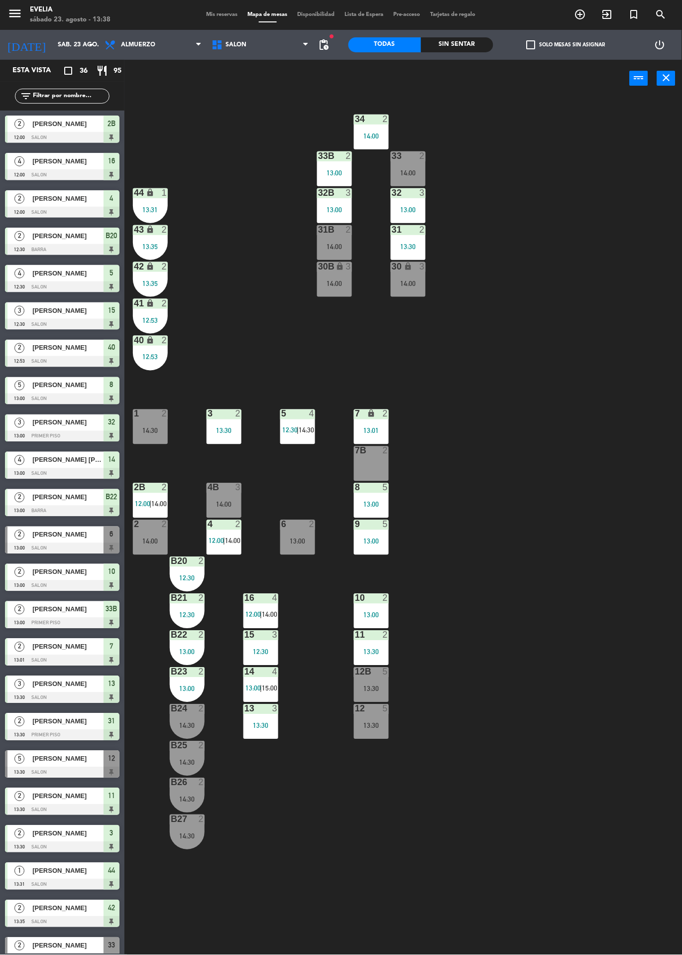
click at [376, 674] on div at bounding box center [372, 671] width 16 height 9
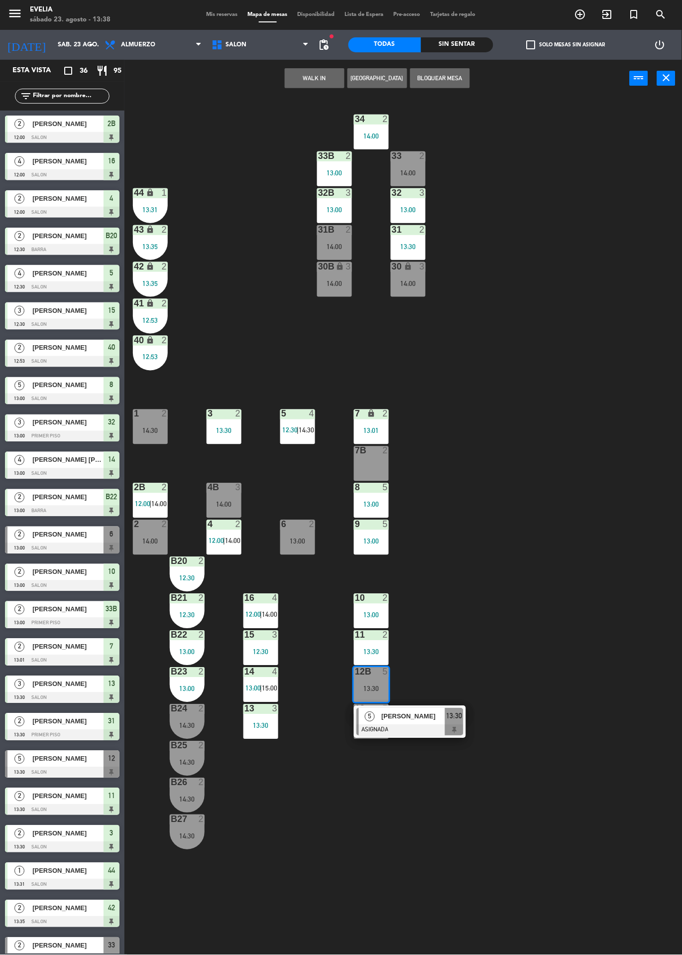
click at [508, 547] on div "34 2 14:00 33B 2 13:00 33 2 14:00 44 lock 1 13:31 32B 3 13:00 32 3 13:00 43 loc…" at bounding box center [407, 526] width 551 height 858
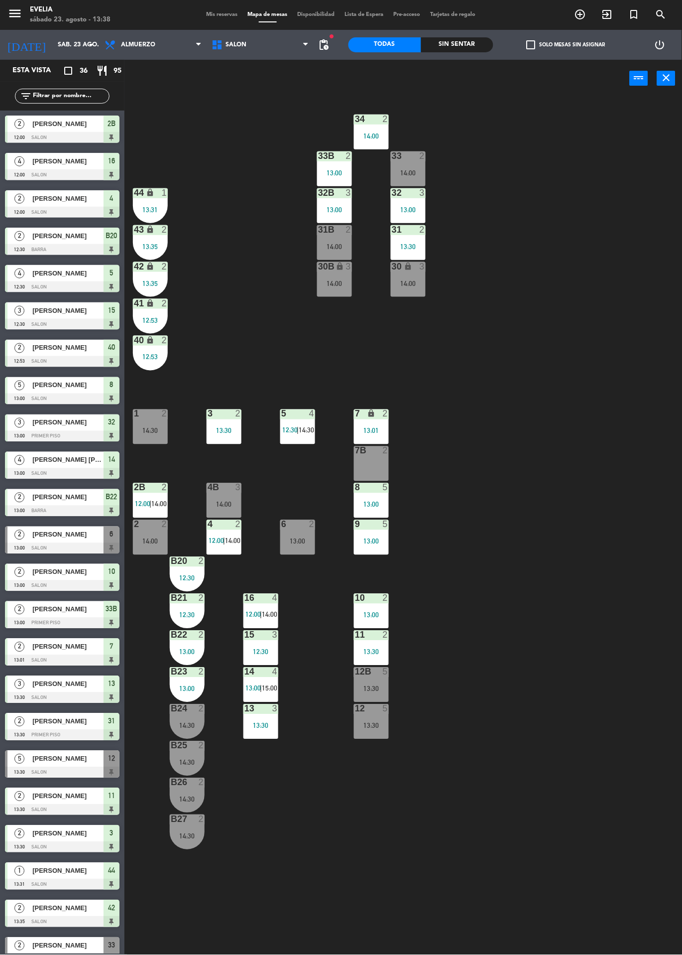
click at [222, 14] on span "Mis reservas" at bounding box center [222, 14] width 41 height 5
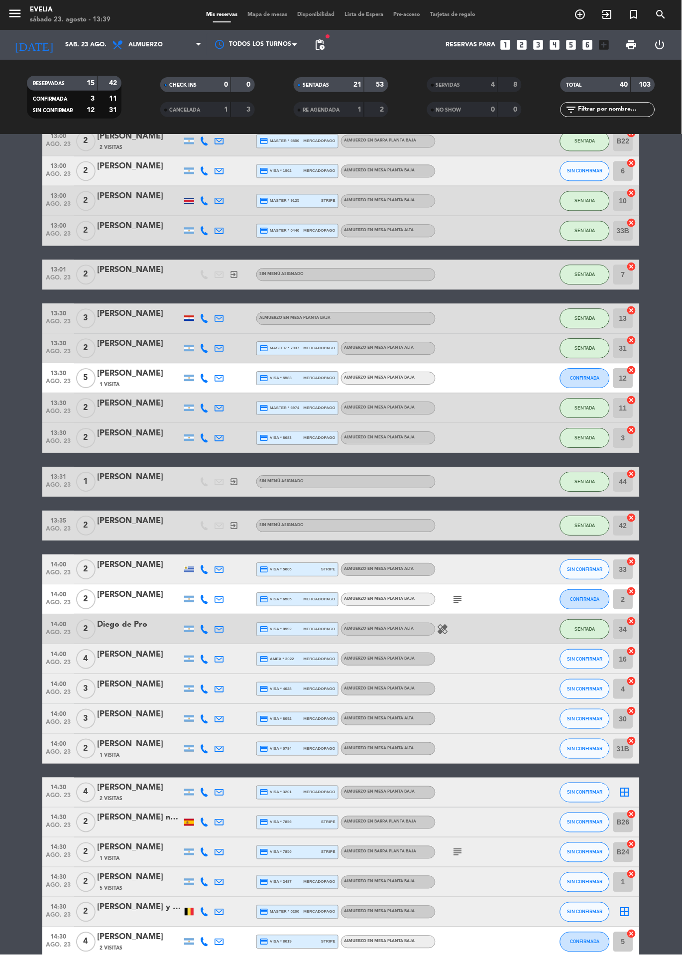
scroll to position [394, 0]
click at [86, 377] on span "5" at bounding box center [85, 379] width 19 height 20
click at [135, 374] on div "[PERSON_NAME]" at bounding box center [139, 374] width 85 height 13
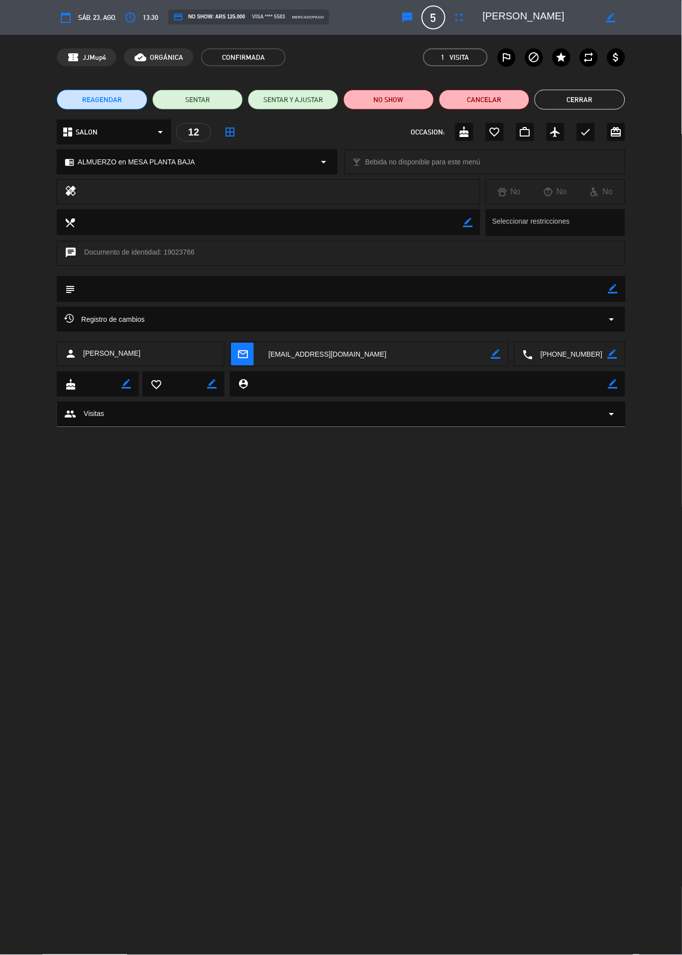
click at [460, 19] on icon "fullscreen" at bounding box center [460, 17] width 12 height 12
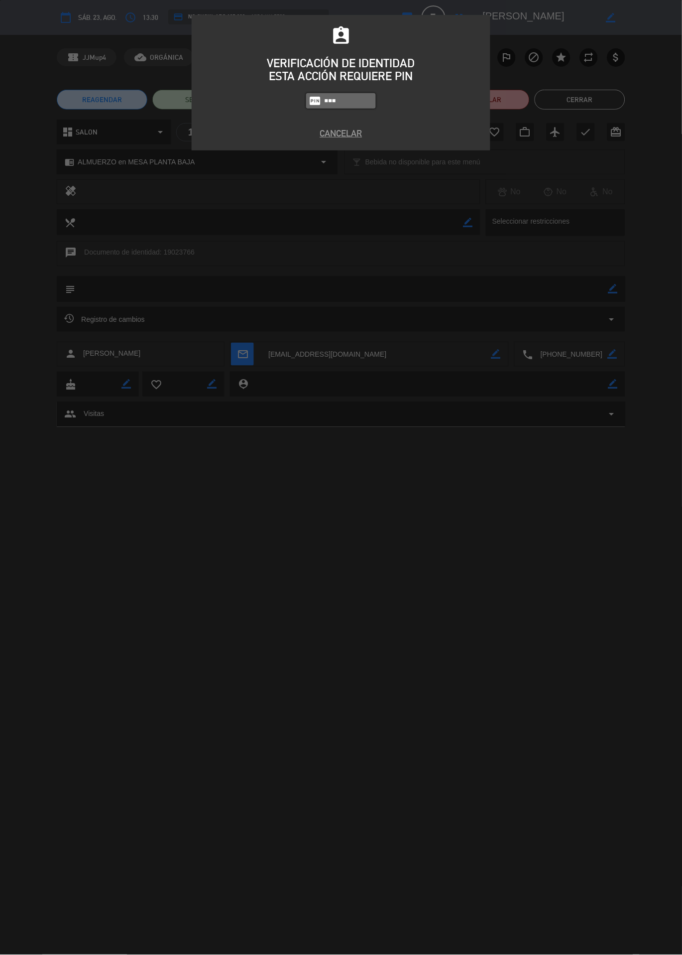
type input "7980"
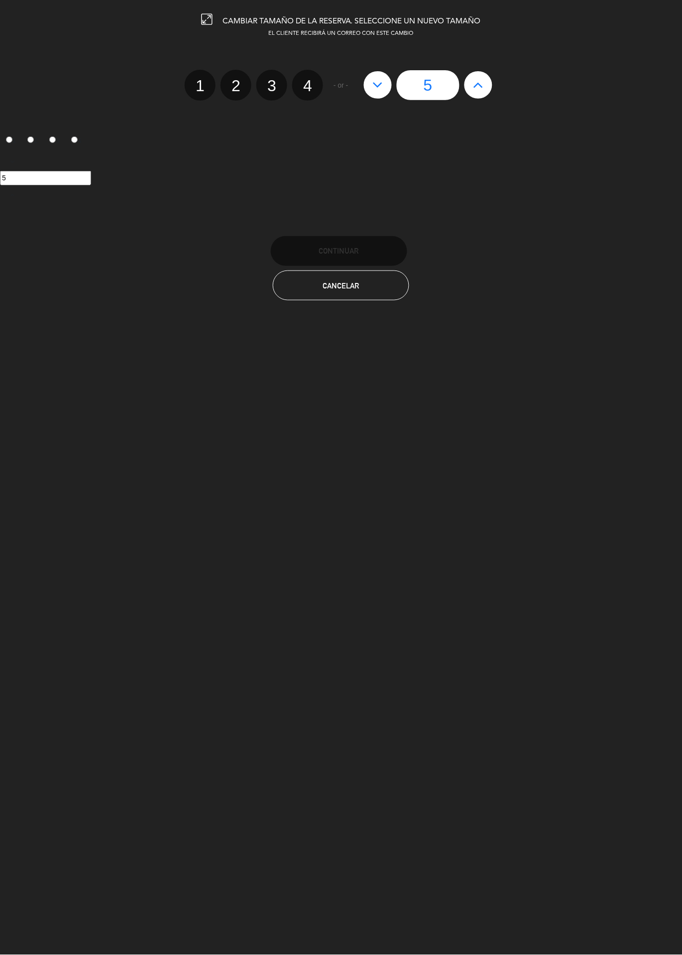
click at [307, 93] on label "4" at bounding box center [307, 85] width 31 height 31
click at [307, 80] on input "4" at bounding box center [306, 77] width 6 height 6
radio input "true"
radio input "false"
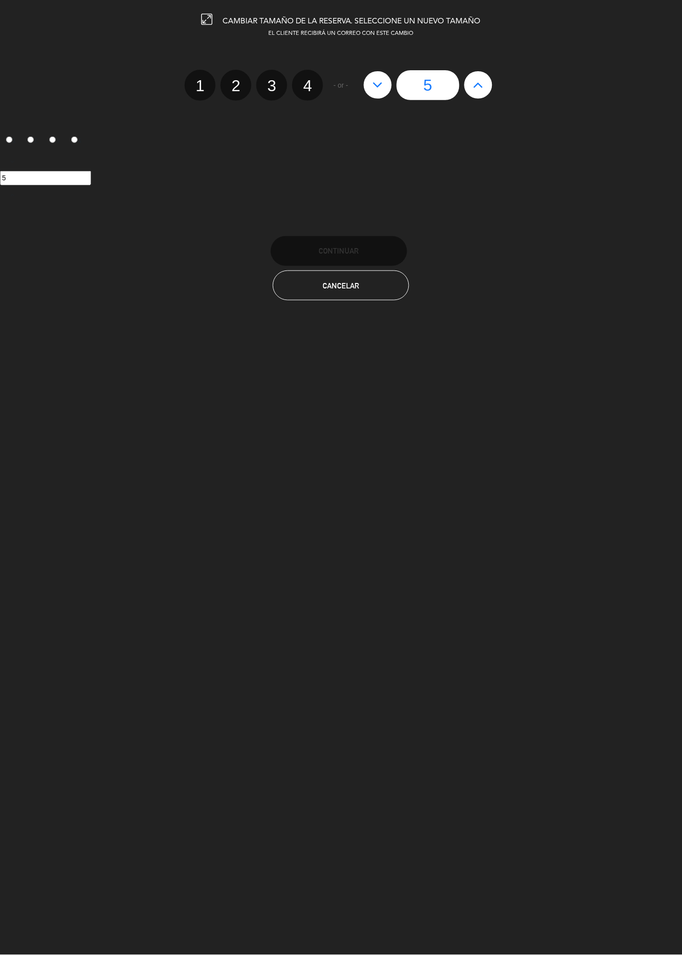
radio input "false"
radio input "true"
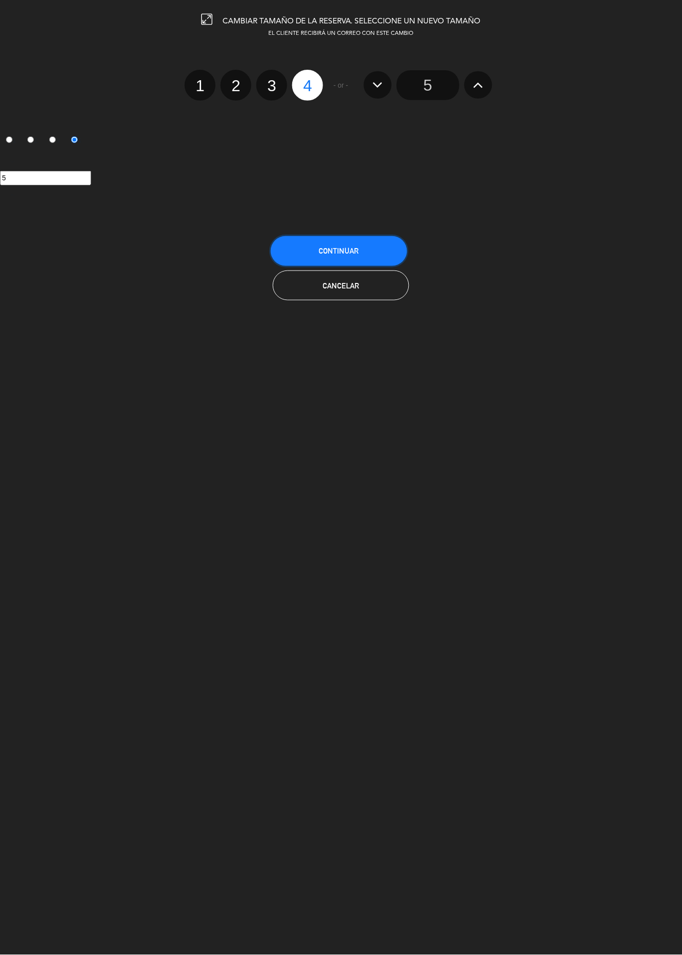
click at [364, 253] on button "Continuar" at bounding box center [339, 251] width 136 height 30
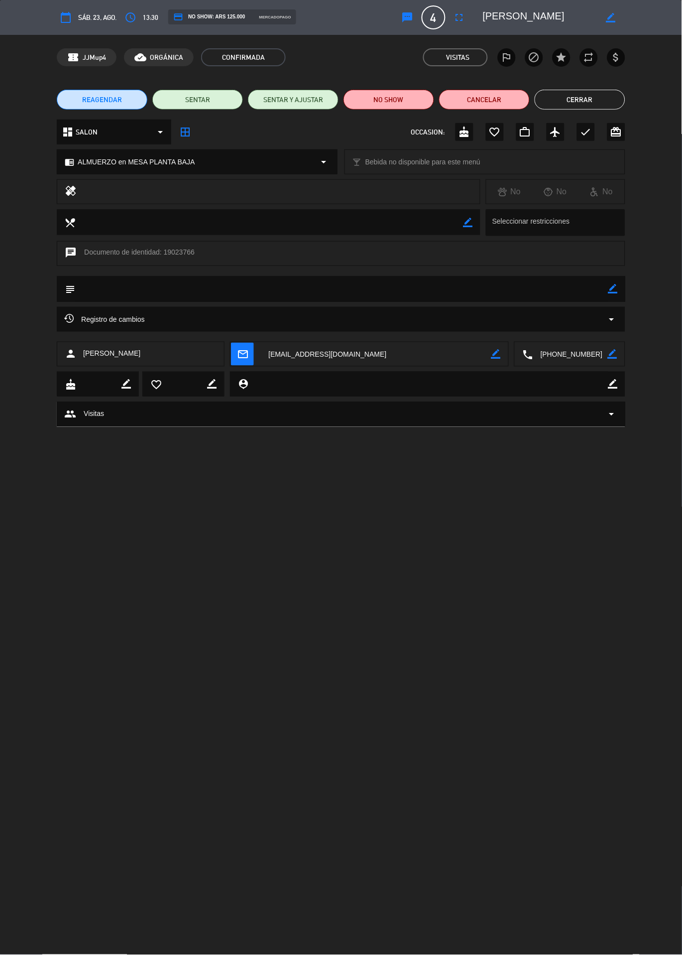
click at [589, 97] on button "Cerrar" at bounding box center [580, 100] width 91 height 20
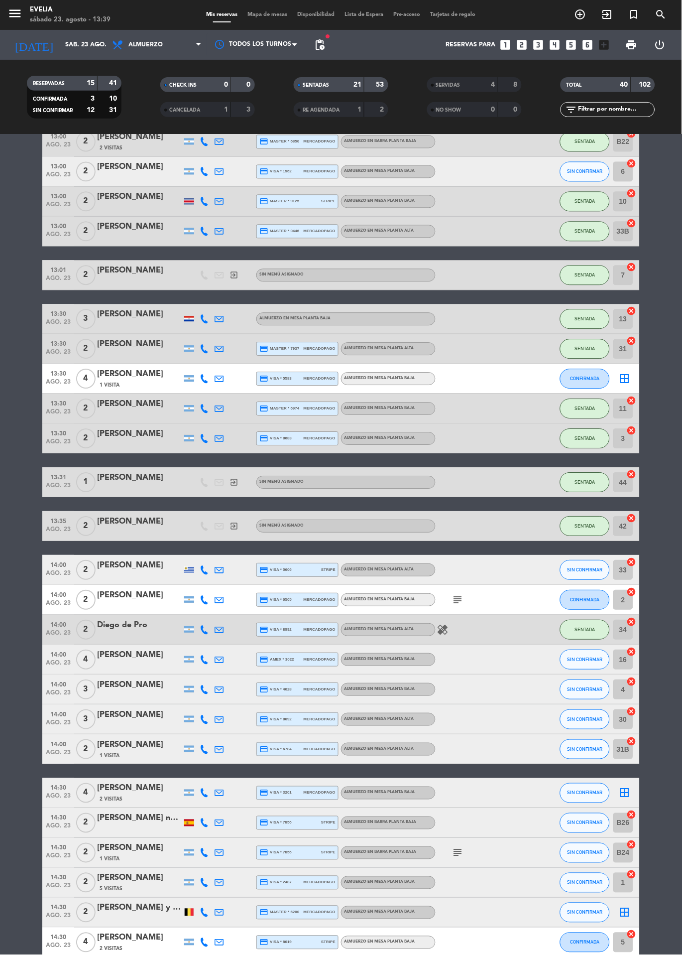
click at [260, 16] on span "Mapa de mesas" at bounding box center [268, 14] width 50 height 5
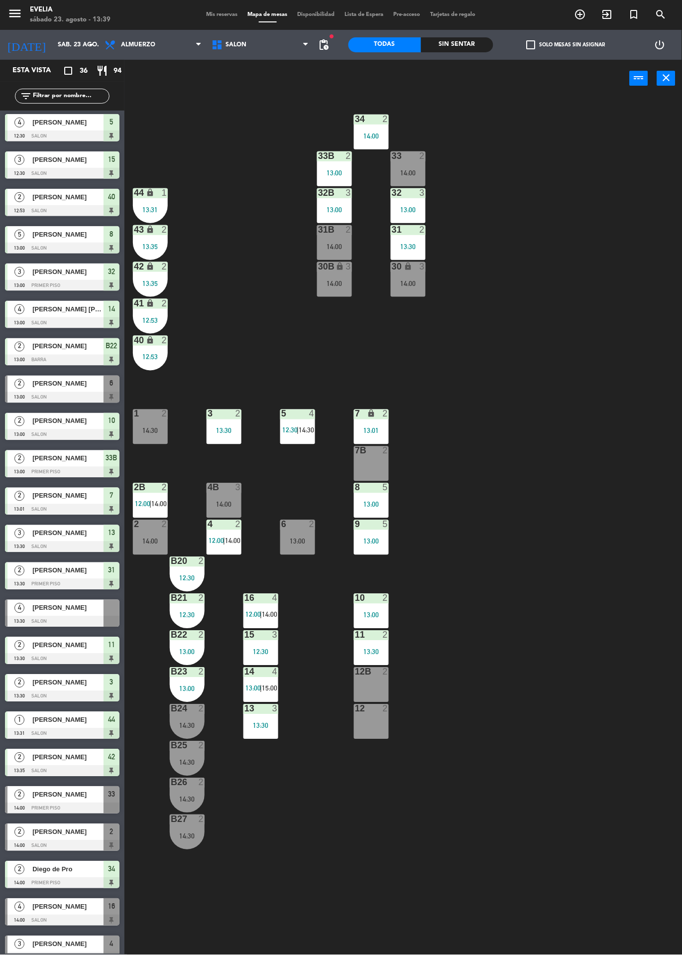
scroll to position [152, 0]
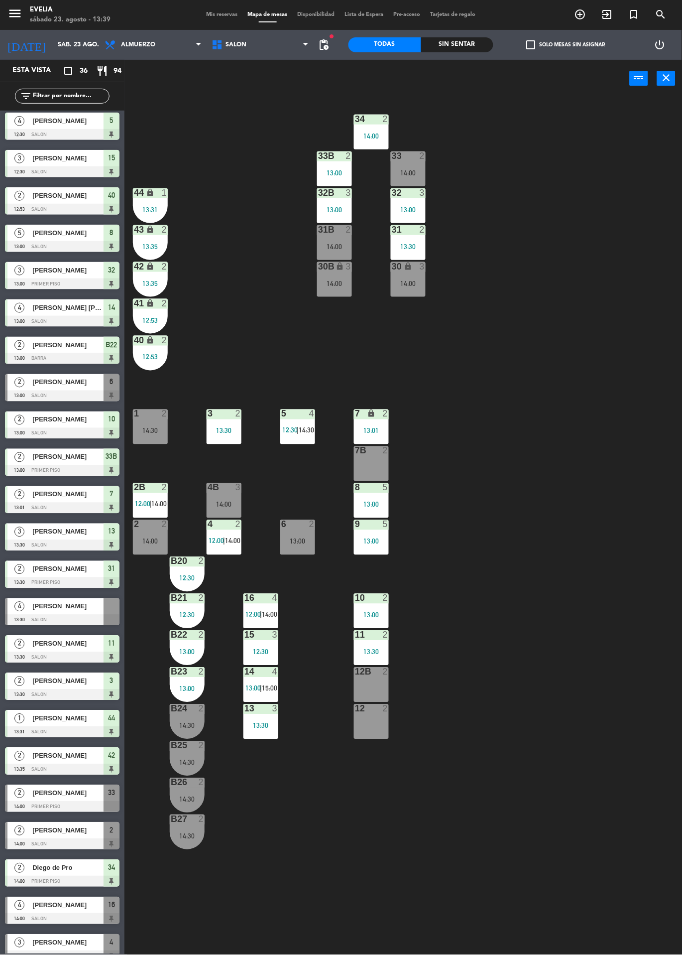
click at [98, 613] on div "[PERSON_NAME]" at bounding box center [67, 606] width 72 height 16
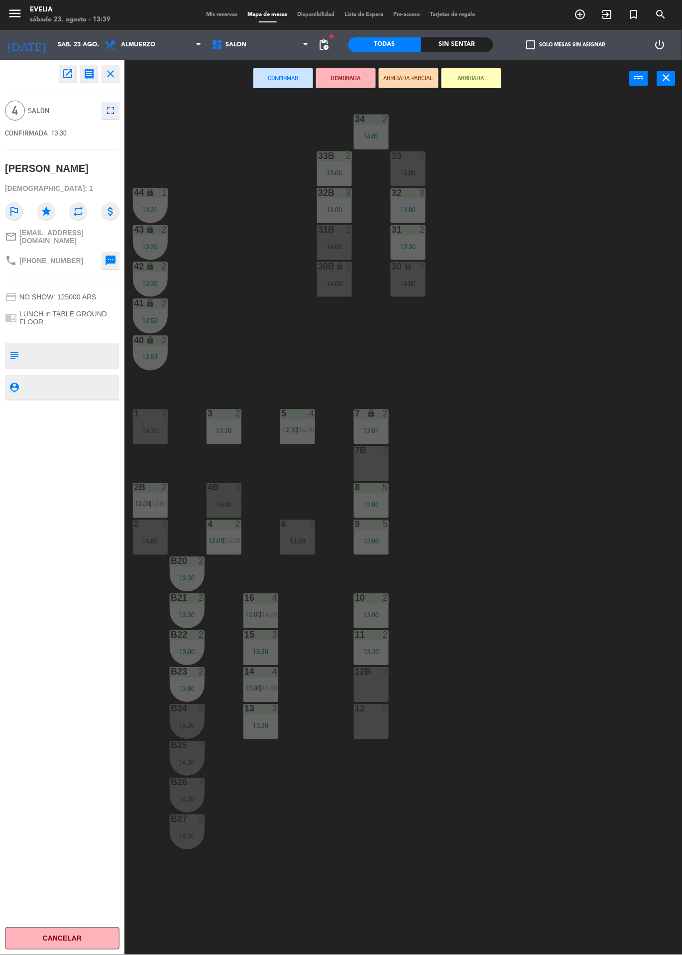
click at [374, 688] on div "12B 2" at bounding box center [371, 684] width 35 height 35
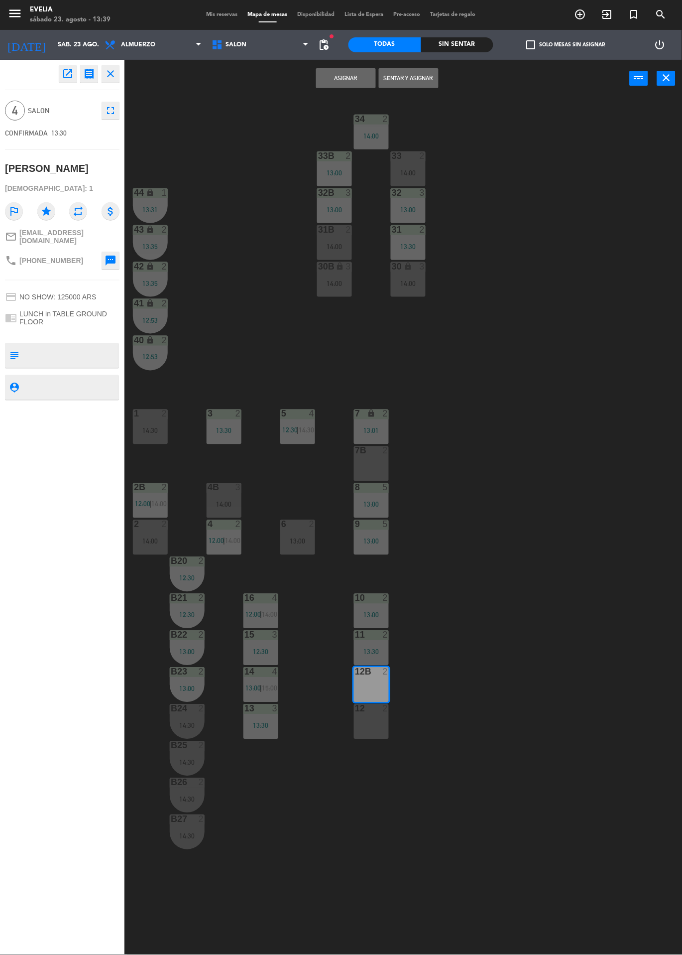
click at [376, 726] on div "12 2" at bounding box center [371, 721] width 35 height 35
click at [356, 83] on button "Asignar" at bounding box center [346, 78] width 60 height 20
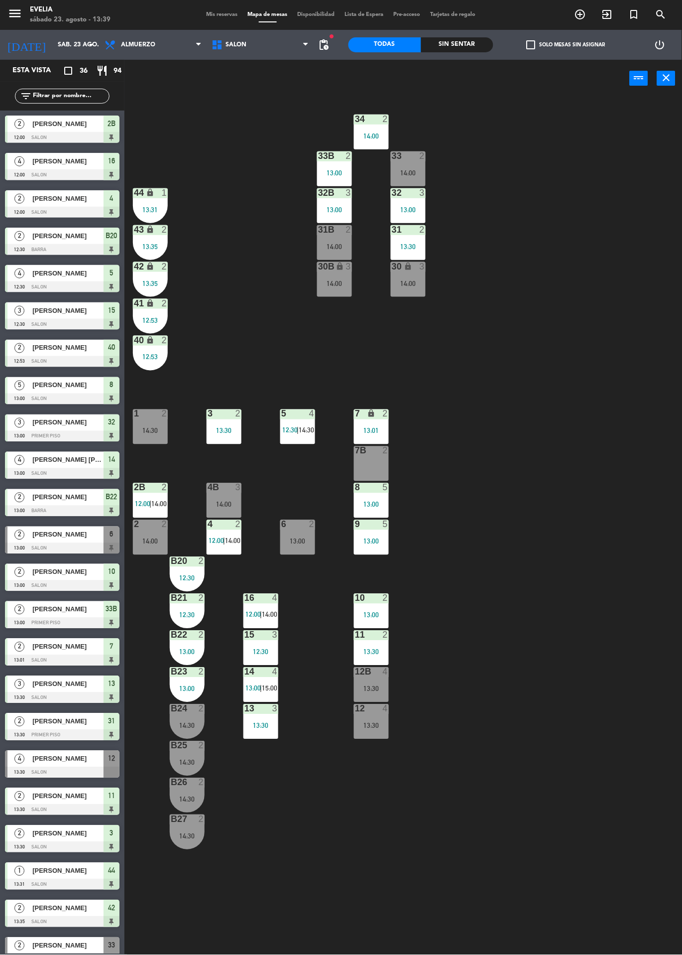
click at [512, 600] on div "34 2 14:00 33B 2 13:00 33 2 14:00 44 lock 1 13:31 32B 3 13:00 32 3 13:00 43 loc…" at bounding box center [407, 526] width 551 height 858
click at [266, 615] on span "14:00" at bounding box center [269, 615] width 15 height 8
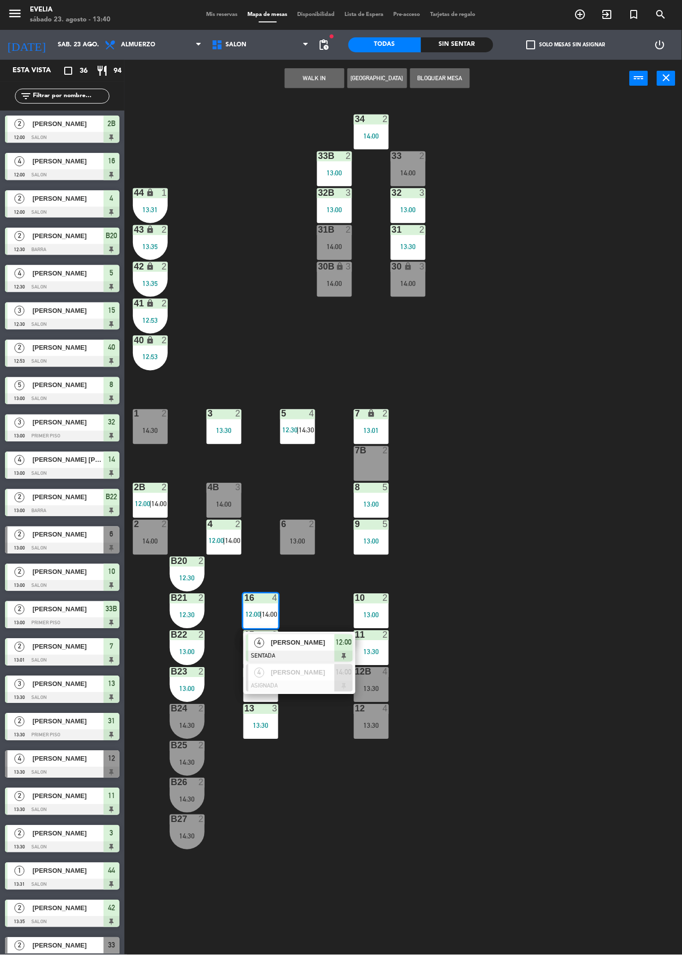
click at [312, 652] on div at bounding box center [299, 656] width 107 height 11
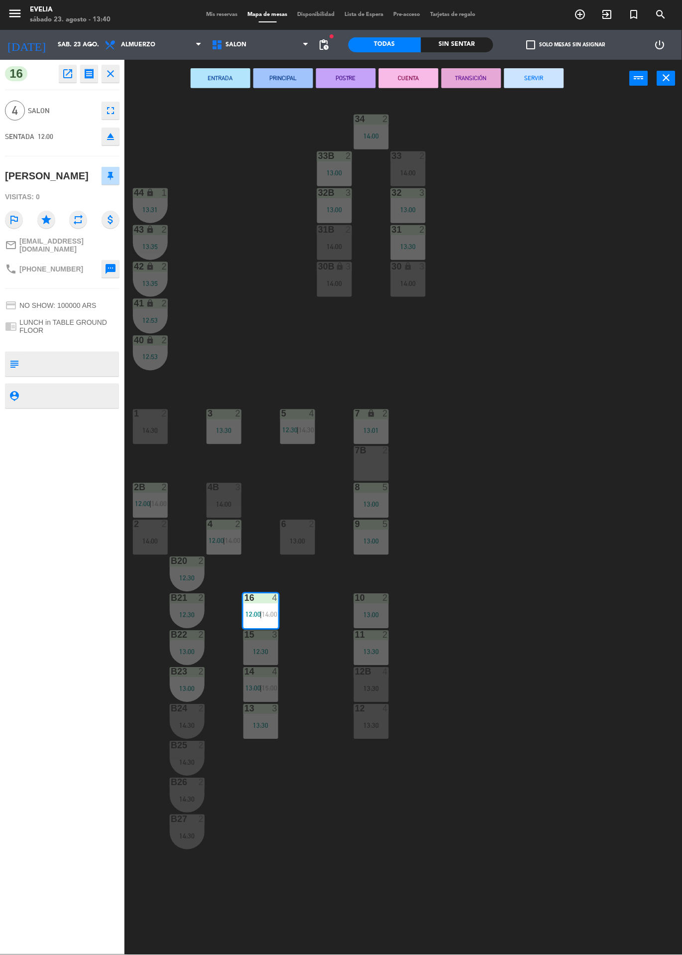
click at [544, 86] on button "SERVIR" at bounding box center [535, 78] width 60 height 20
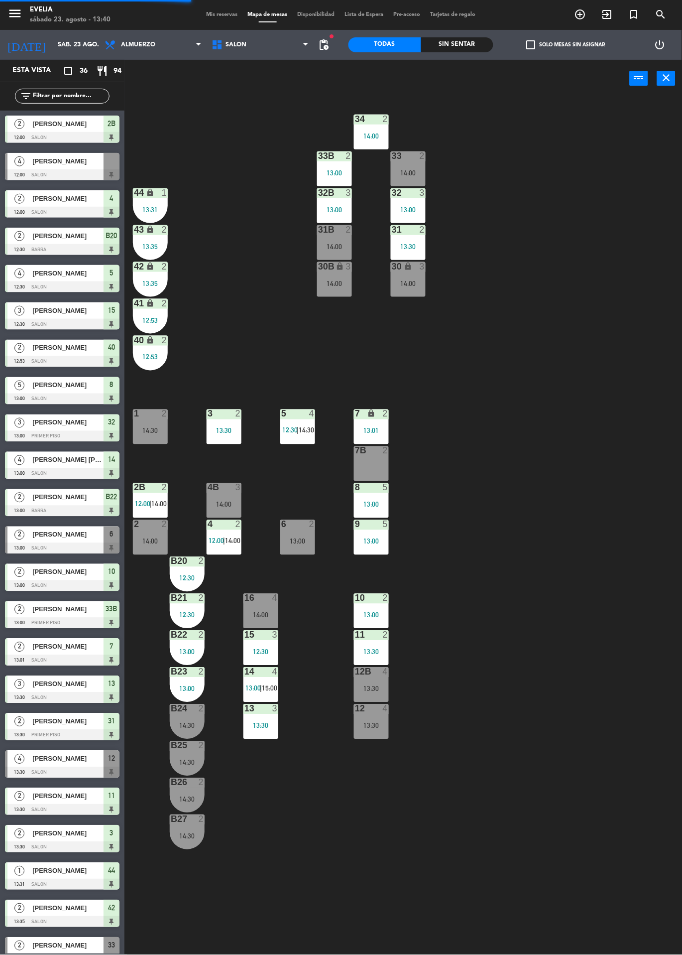
click at [261, 609] on div "16 4 14:00" at bounding box center [261, 611] width 35 height 35
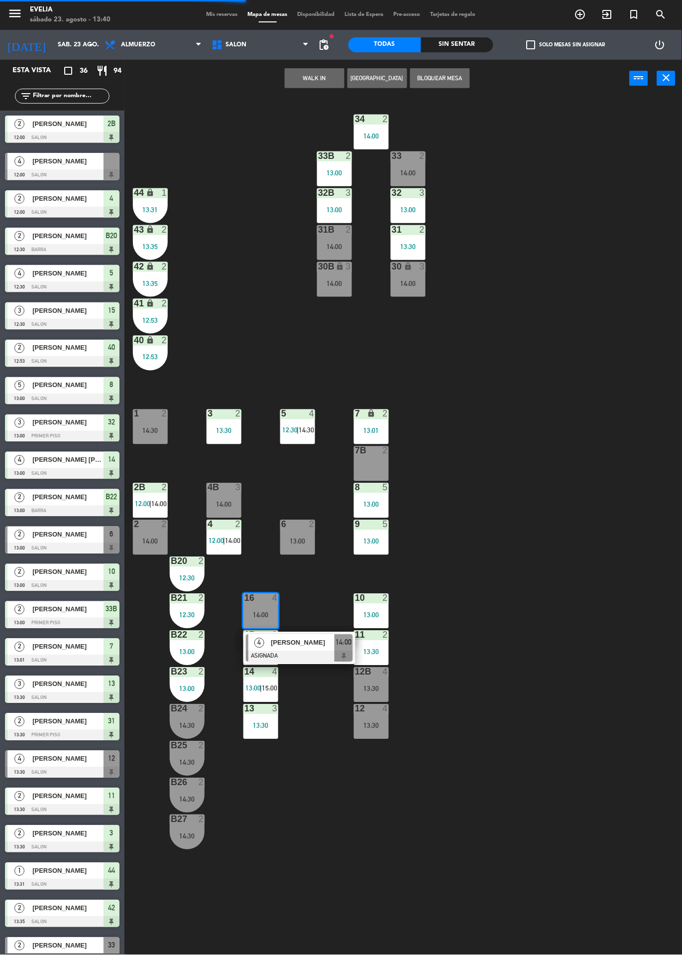
click at [314, 646] on span "[PERSON_NAME]" at bounding box center [303, 643] width 64 height 10
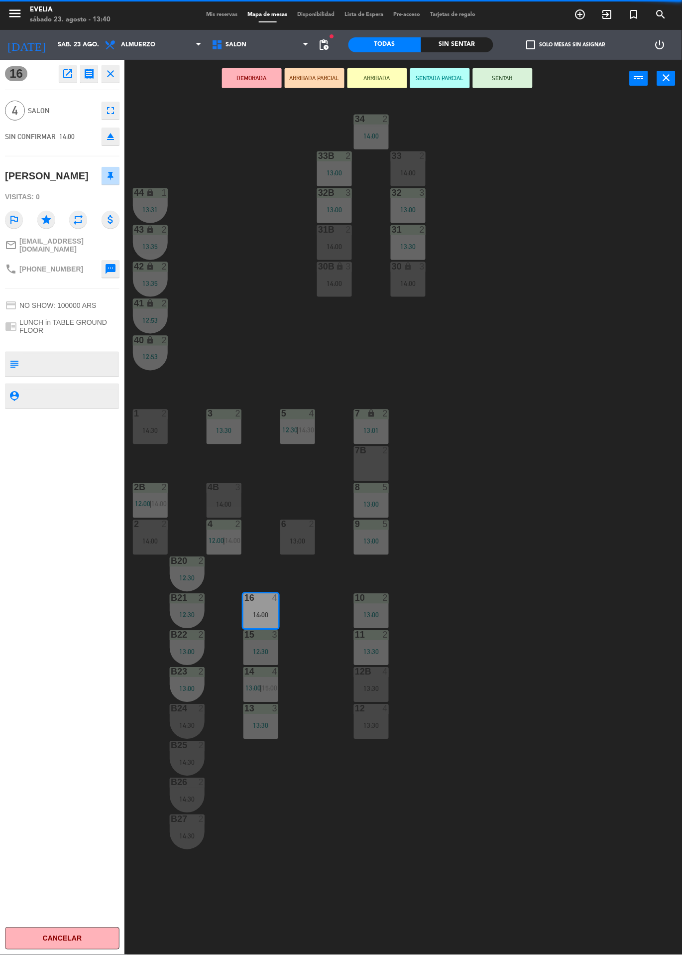
click at [372, 685] on div "13:30" at bounding box center [371, 688] width 35 height 7
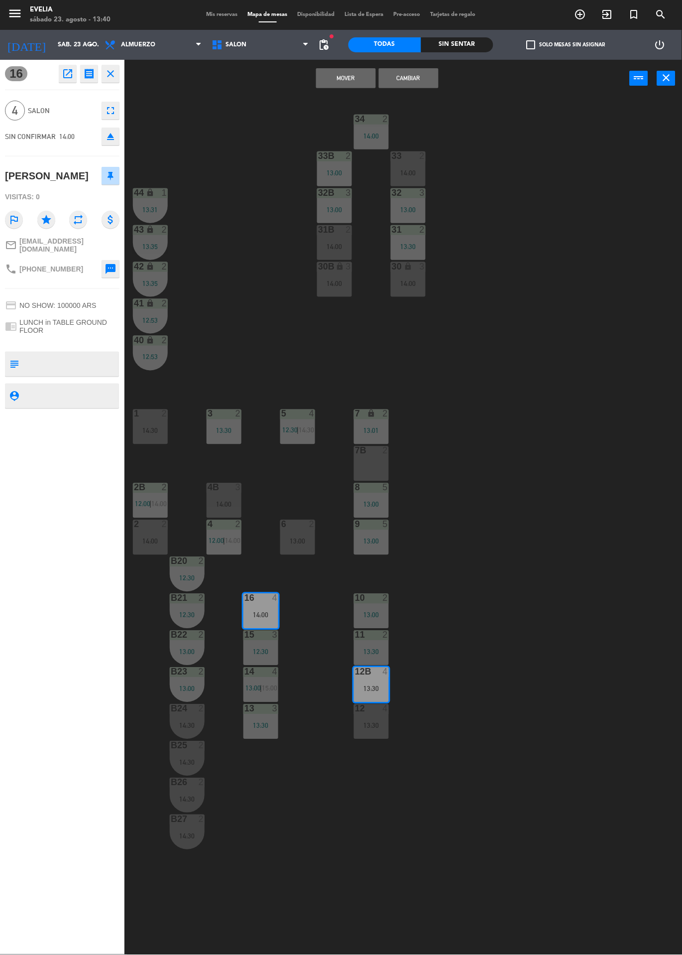
click at [377, 717] on div "12 4 13:30" at bounding box center [371, 721] width 35 height 35
click at [412, 77] on button "Cambiar" at bounding box center [409, 78] width 60 height 20
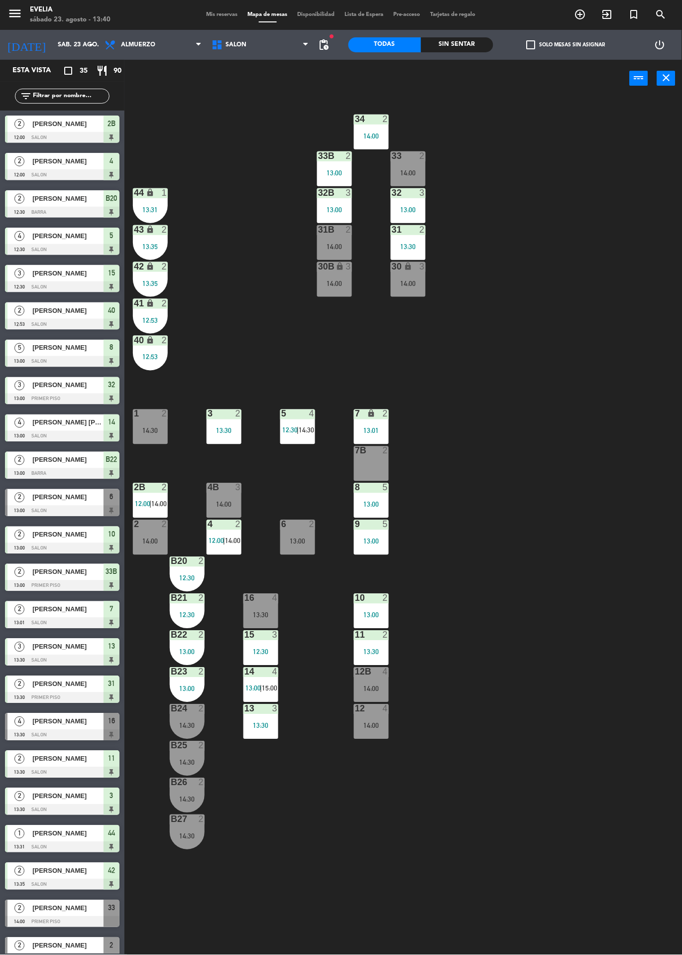
scroll to position [51, 0]
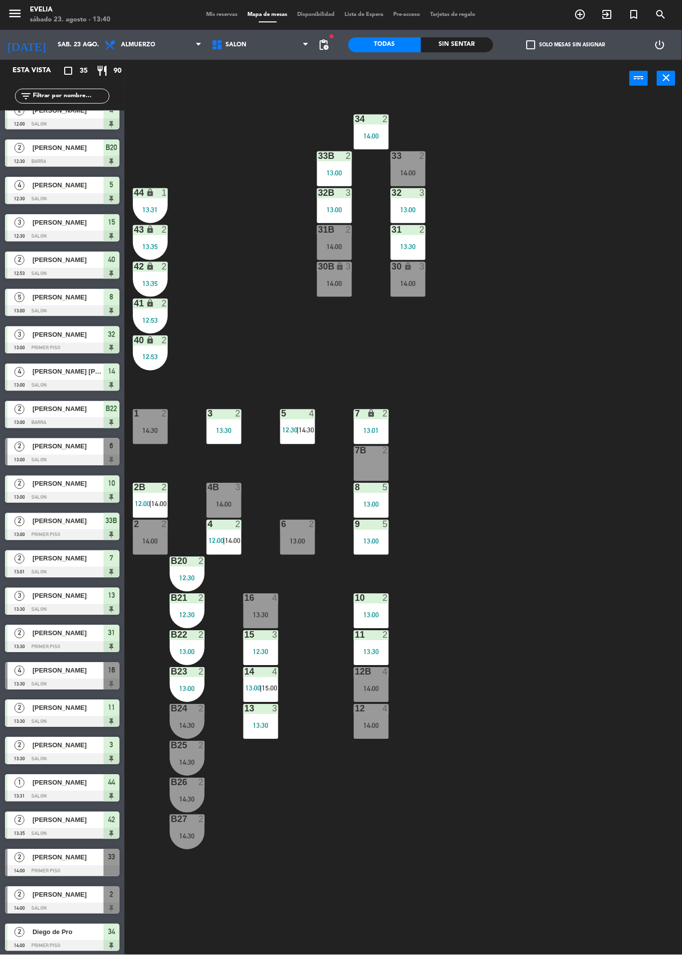
click at [368, 688] on div "14:00" at bounding box center [371, 688] width 35 height 7
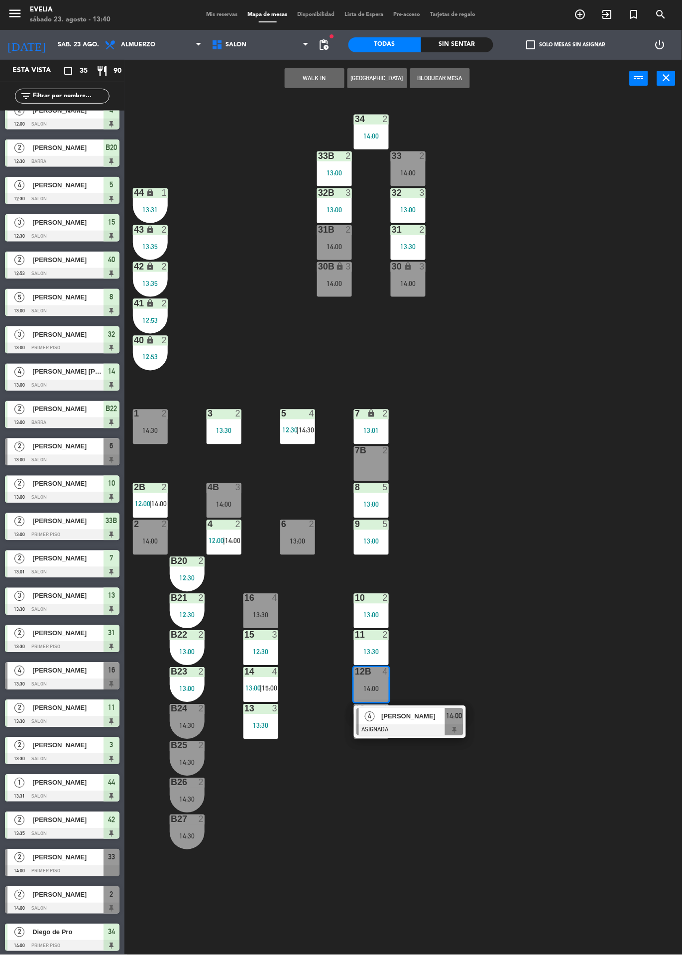
click at [427, 721] on span "[PERSON_NAME]" at bounding box center [414, 716] width 64 height 10
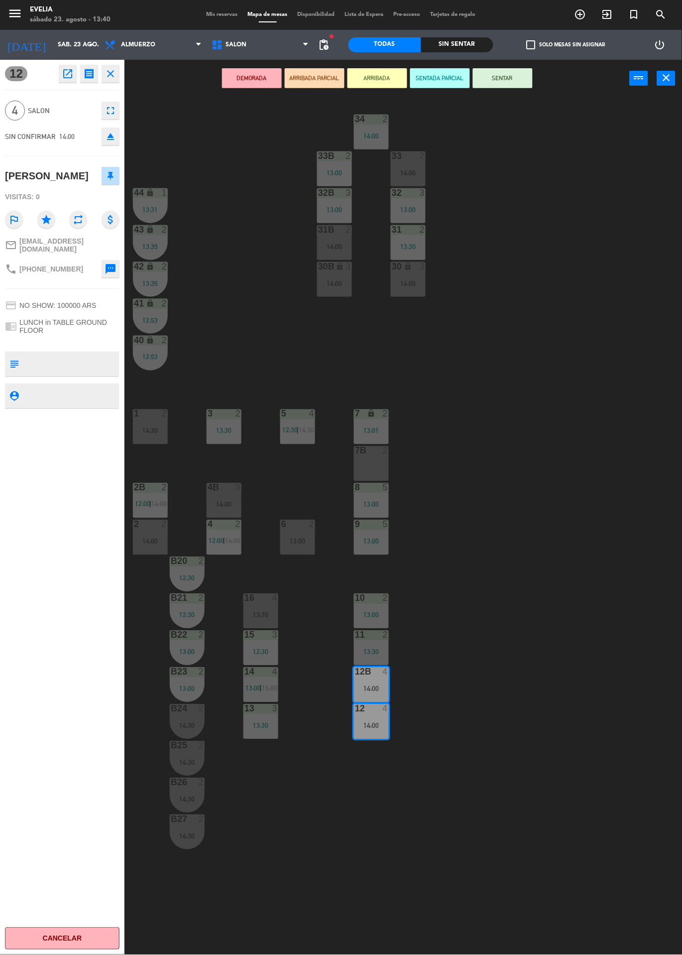
click at [495, 649] on div "34 2 14:00 33B 2 13:00 33 2 14:00 44 lock 1 13:31 32B 3 13:00 32 3 13:00 43 loc…" at bounding box center [407, 526] width 551 height 858
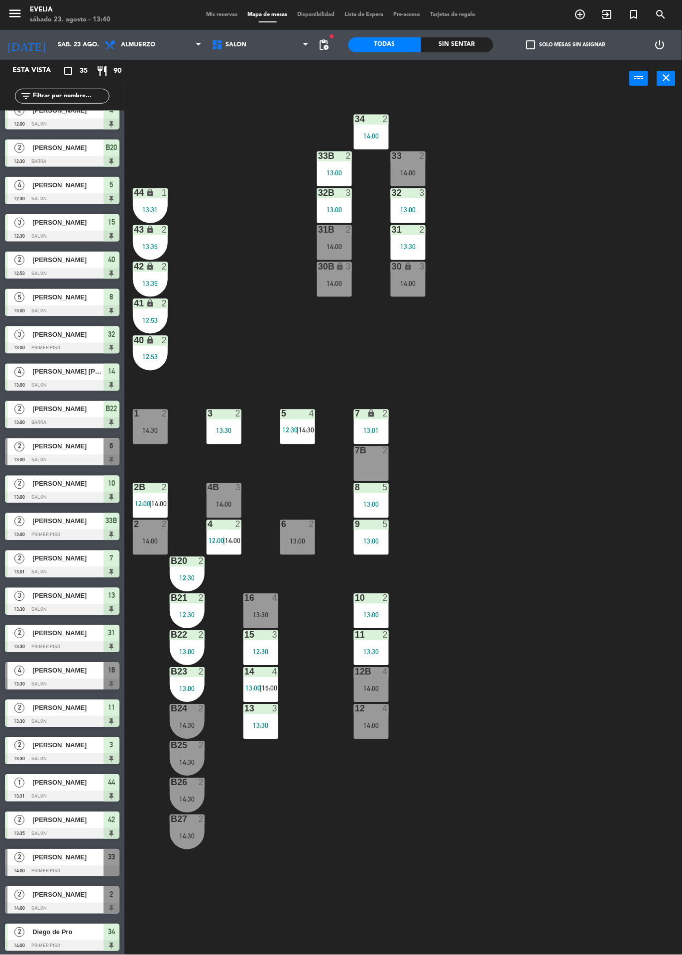
click at [261, 609] on div "16 4 13:30" at bounding box center [261, 611] width 35 height 35
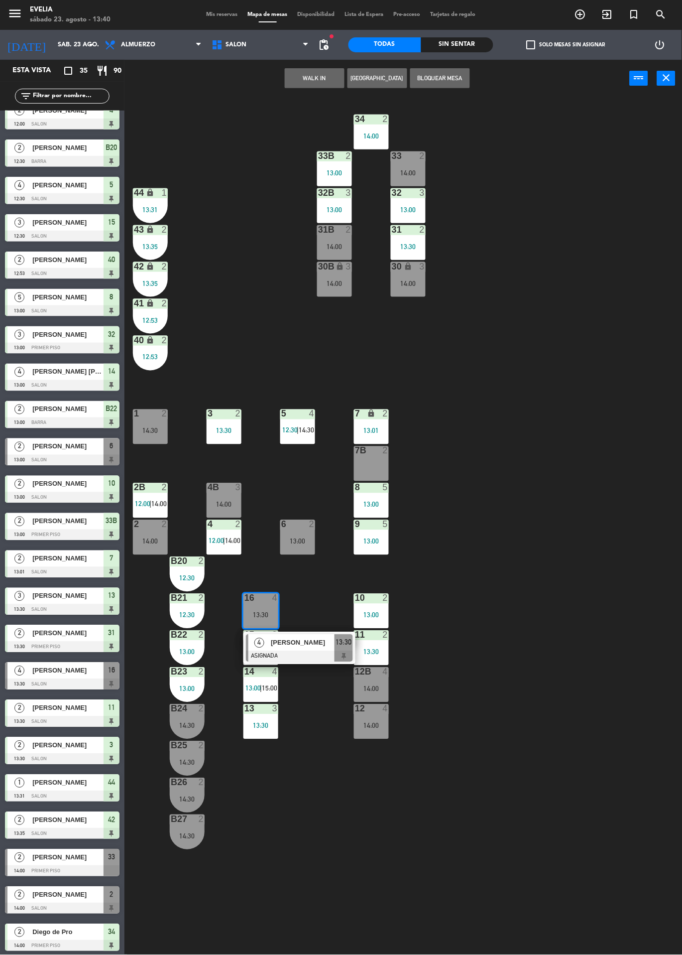
click at [324, 646] on span "[PERSON_NAME]" at bounding box center [303, 643] width 64 height 10
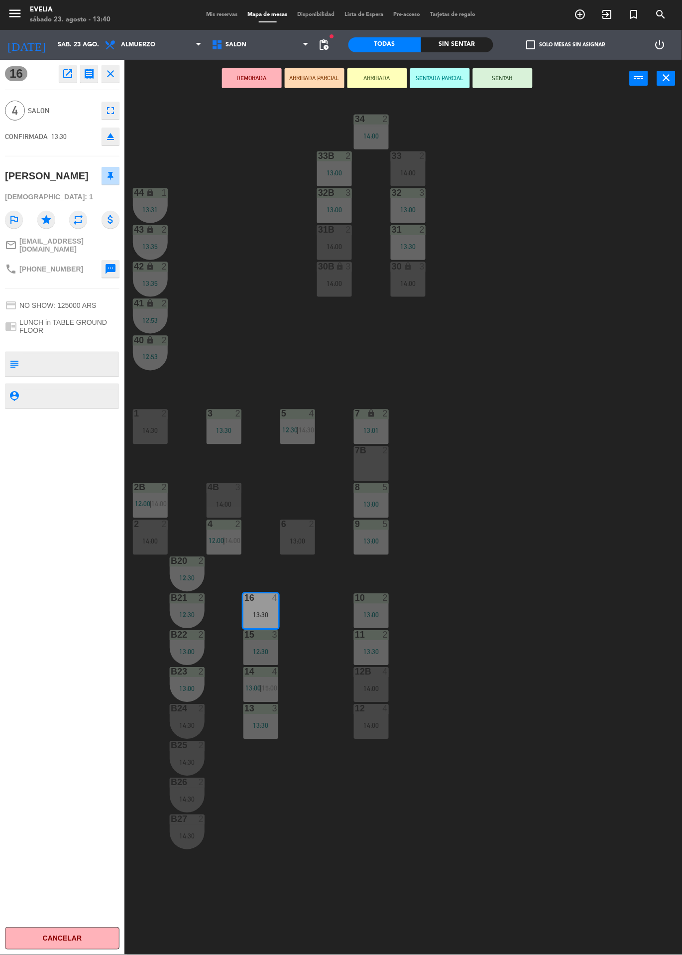
click at [510, 79] on button "SENTAR" at bounding box center [503, 78] width 60 height 20
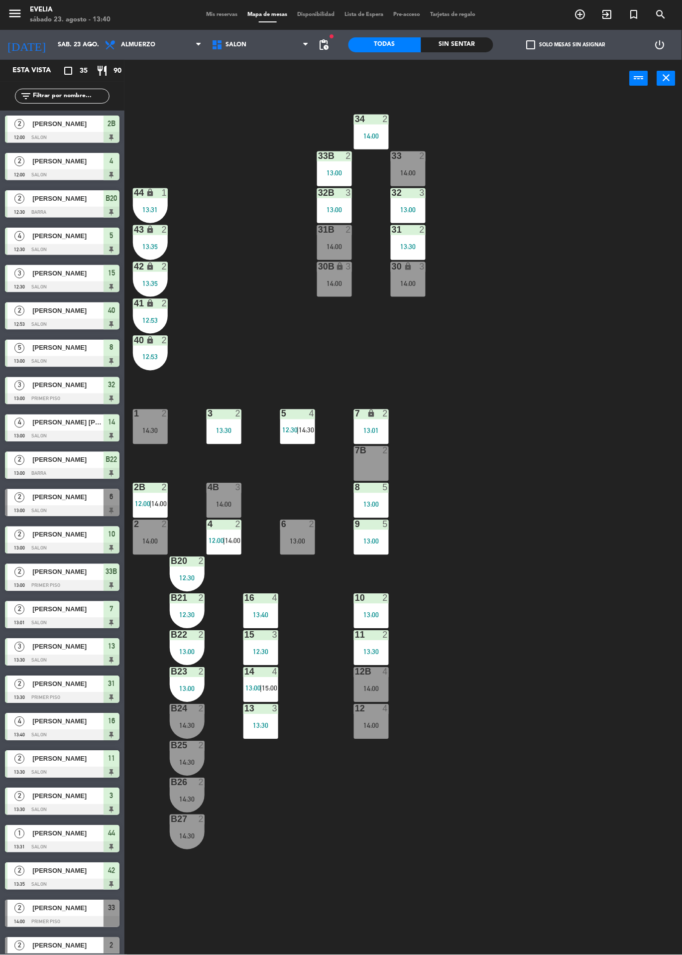
click at [508, 610] on div "34 2 14:00 33B 2 13:00 33 2 14:00 44 lock 1 13:31 32B 3 13:00 32 3 13:00 43 loc…" at bounding box center [407, 526] width 551 height 858
click at [298, 538] on div "13:00" at bounding box center [297, 541] width 35 height 7
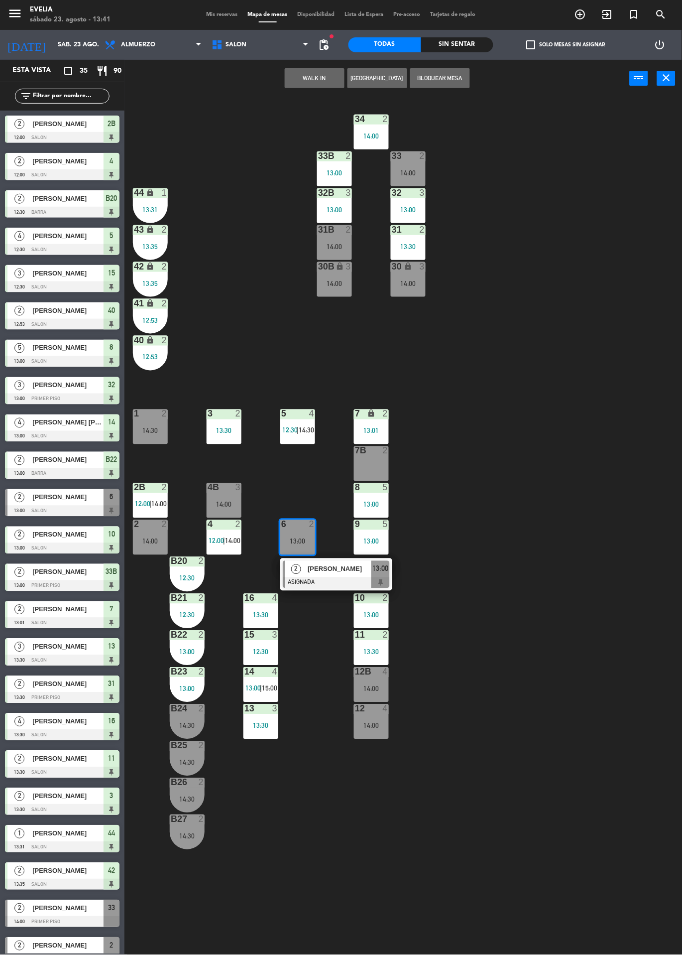
click at [350, 578] on div at bounding box center [336, 582] width 107 height 11
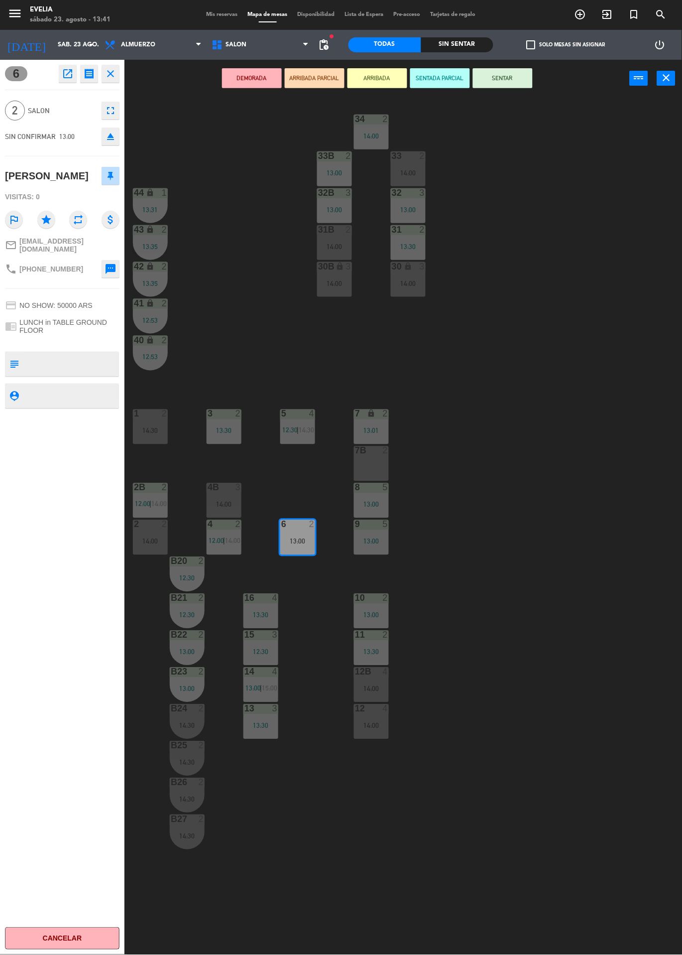
click at [109, 141] on icon "eject" at bounding box center [111, 137] width 12 height 12
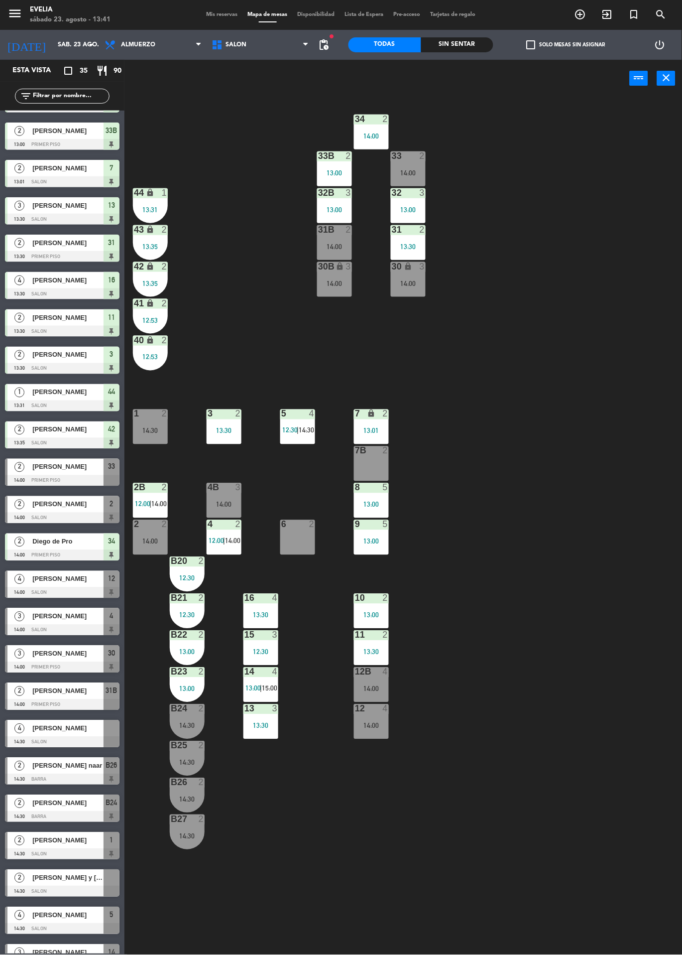
scroll to position [442, 0]
click at [94, 741] on div at bounding box center [62, 741] width 115 height 11
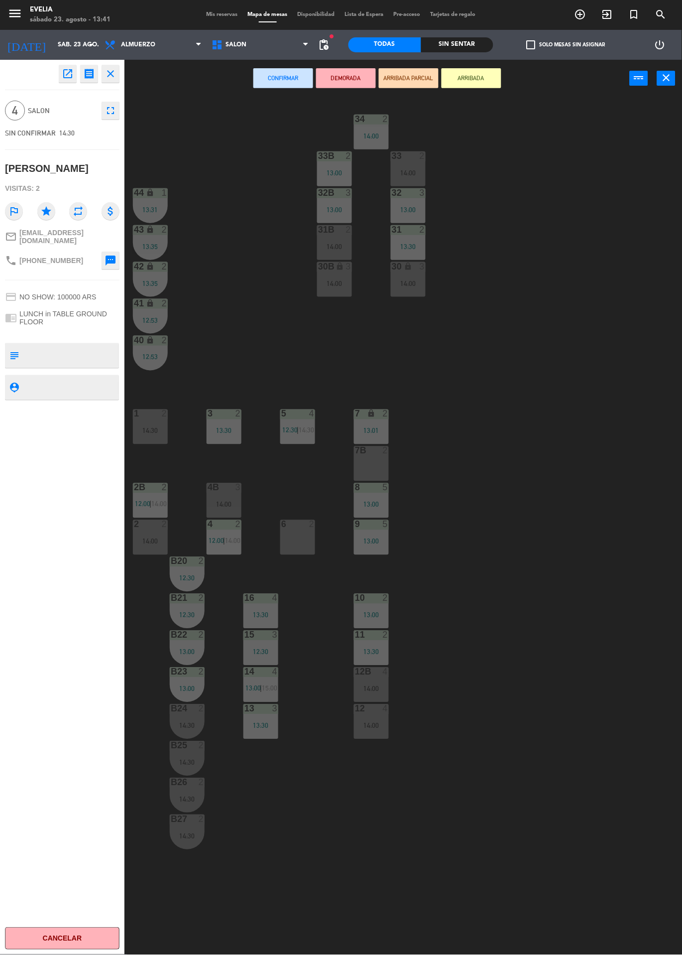
click at [546, 462] on div "34 2 14:00 33B 2 13:00 33 2 14:00 44 lock 1 13:31 32B 3 13:00 32 3 13:00 43 loc…" at bounding box center [407, 526] width 551 height 858
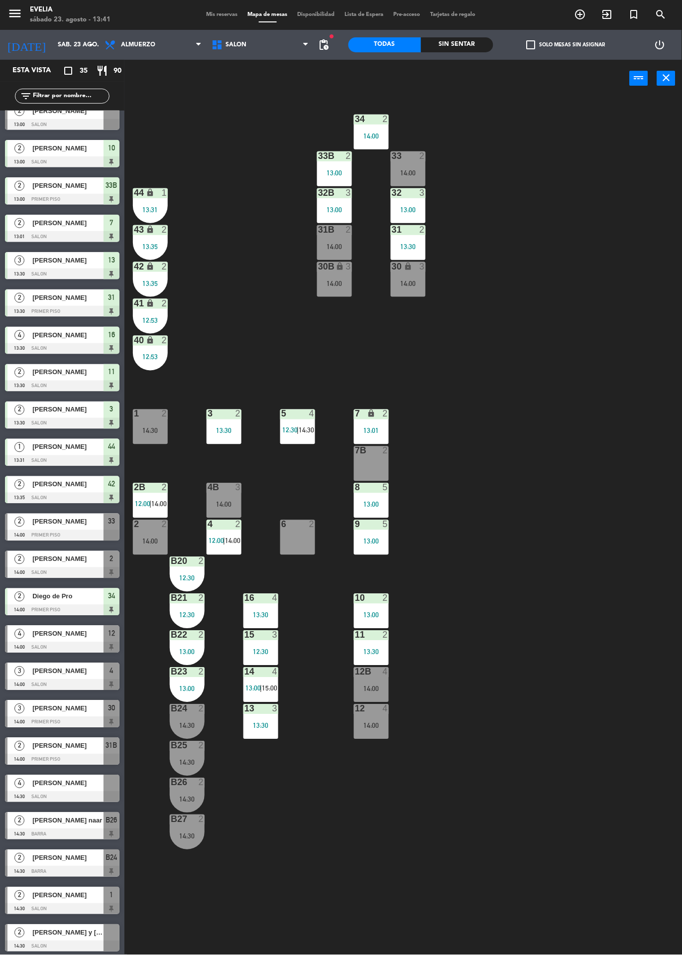
scroll to position [464, 0]
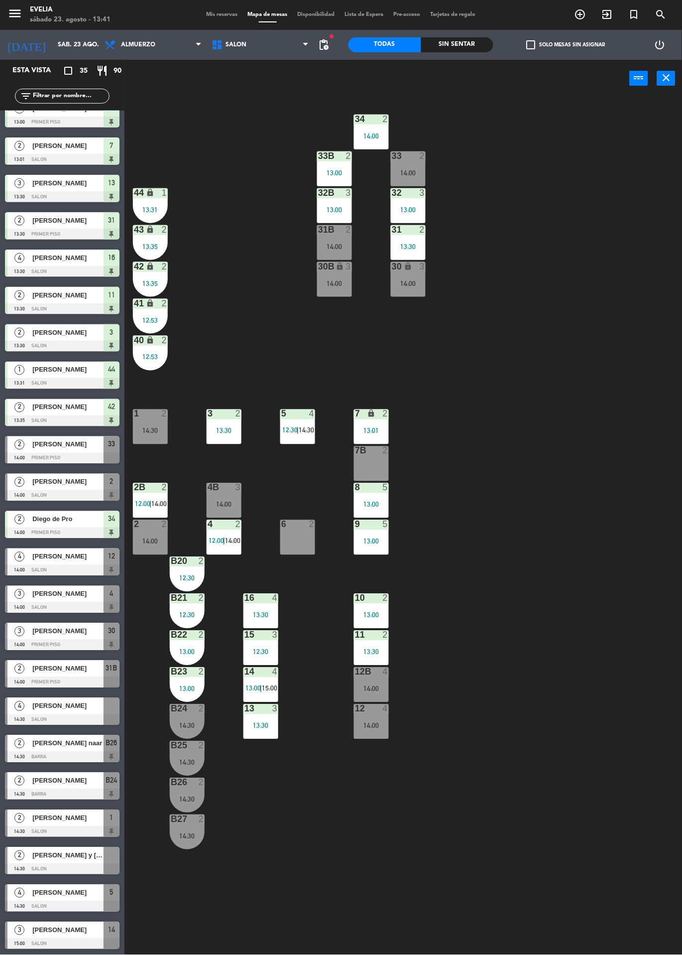
click at [100, 863] on div "[PERSON_NAME] y [PERSON_NAME]" at bounding box center [67, 855] width 72 height 16
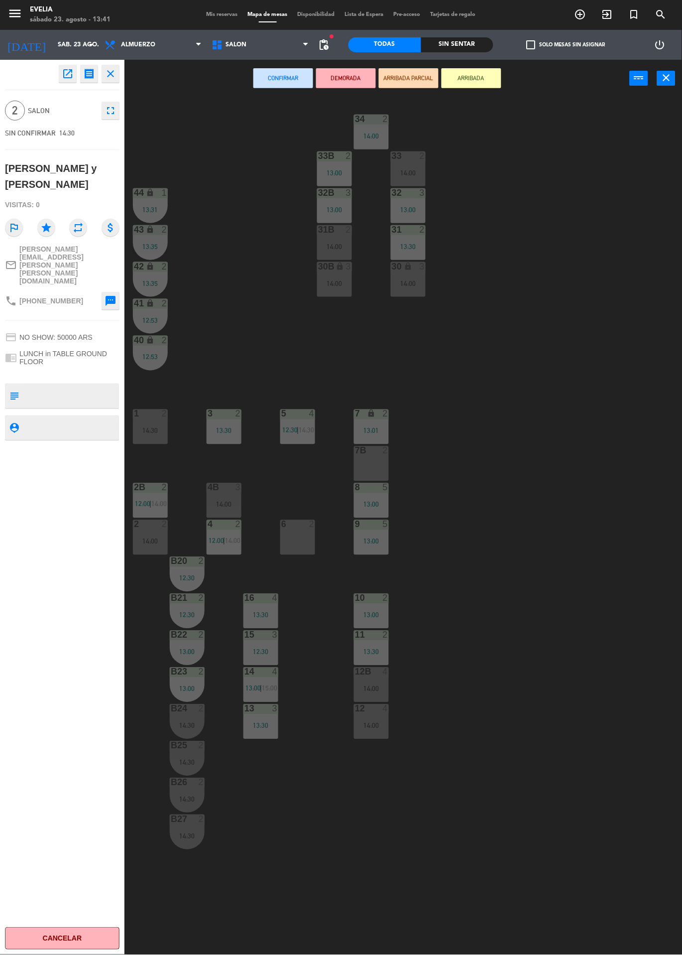
click at [305, 541] on div "6 2" at bounding box center [297, 537] width 35 height 35
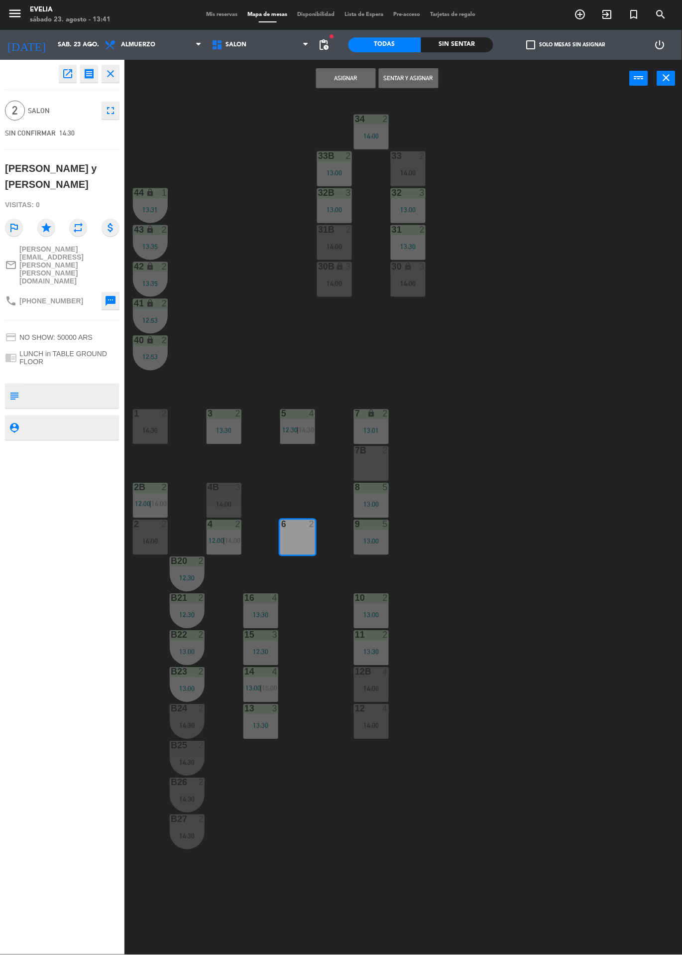
click at [347, 77] on button "Asignar" at bounding box center [346, 78] width 60 height 20
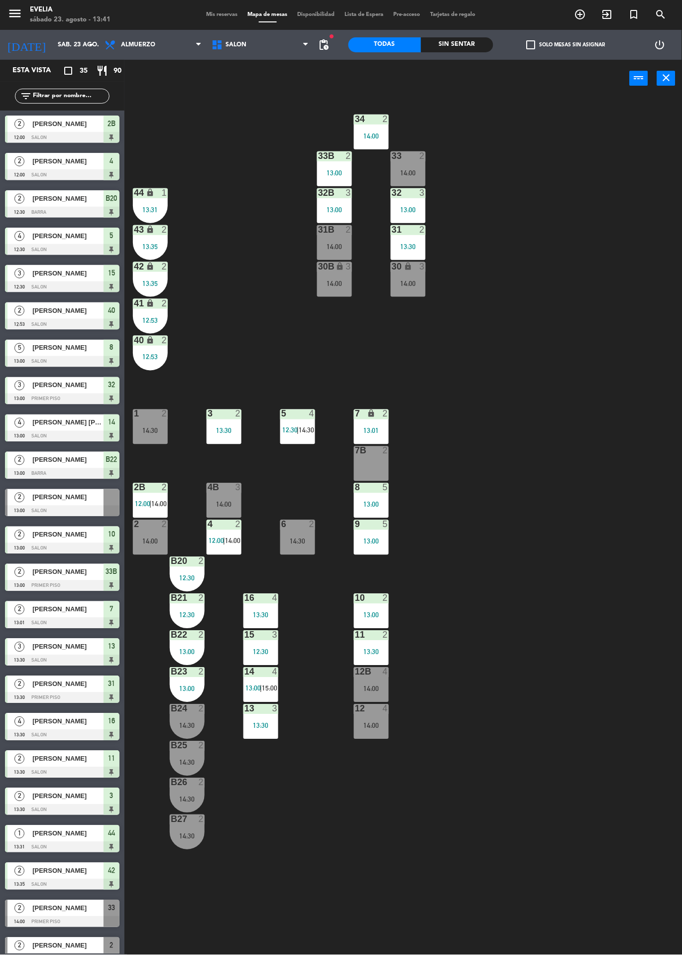
scroll to position [350, 0]
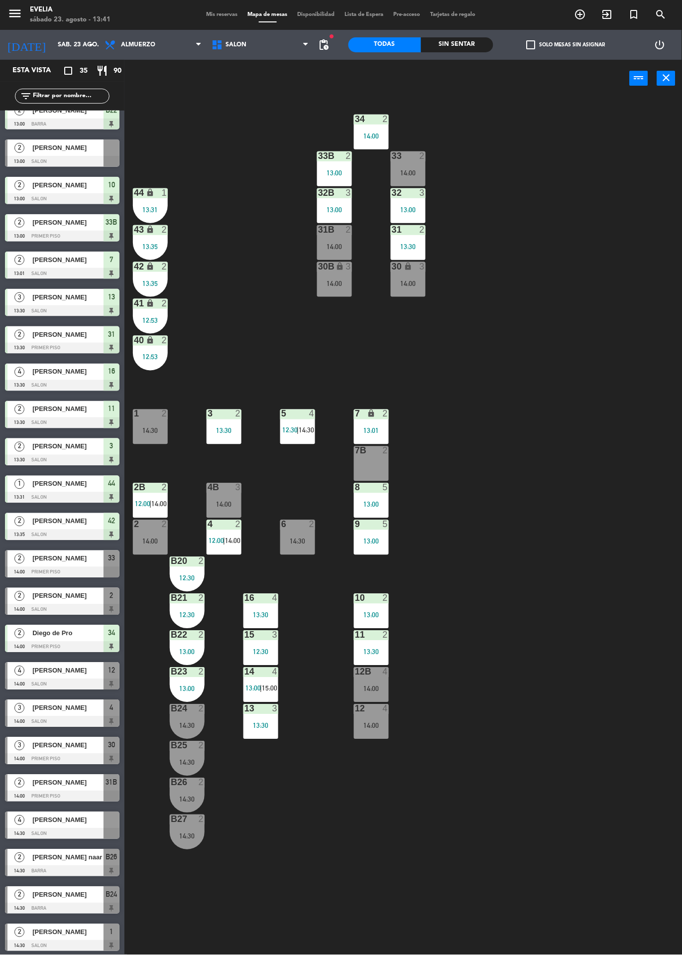
click at [219, 15] on span "Mis reservas" at bounding box center [222, 14] width 41 height 5
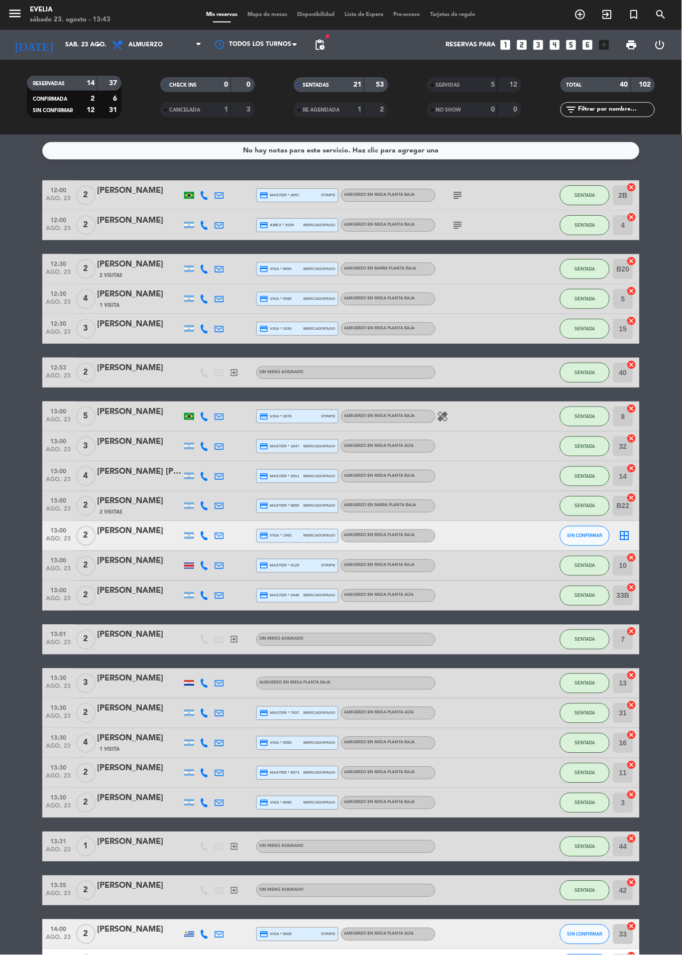
click at [268, 14] on span "Mapa de mesas" at bounding box center [268, 14] width 50 height 5
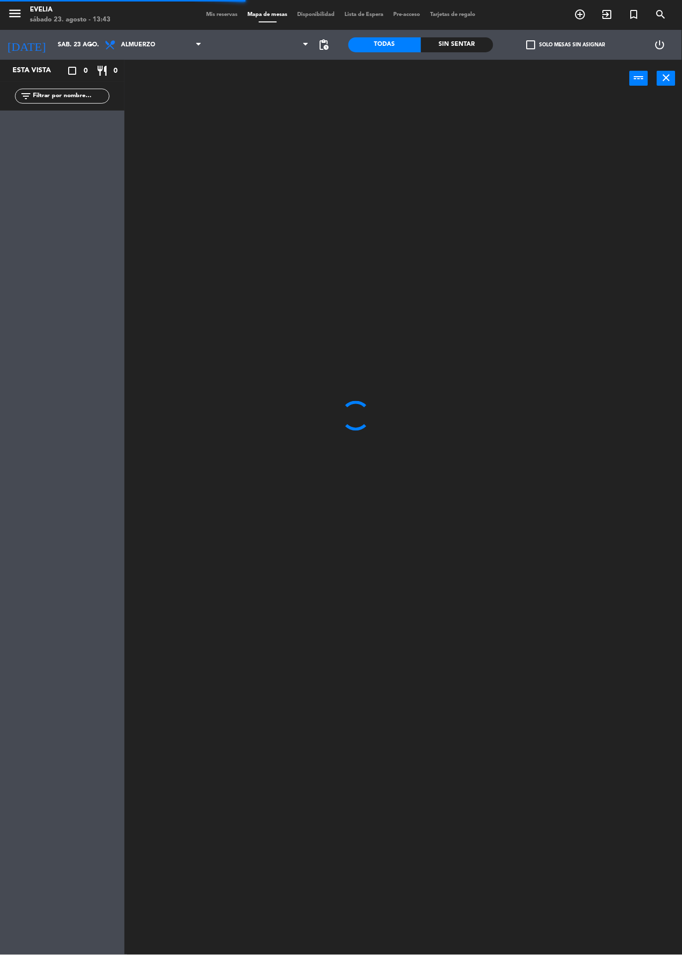
click at [222, 14] on span "Mis reservas" at bounding box center [222, 14] width 41 height 5
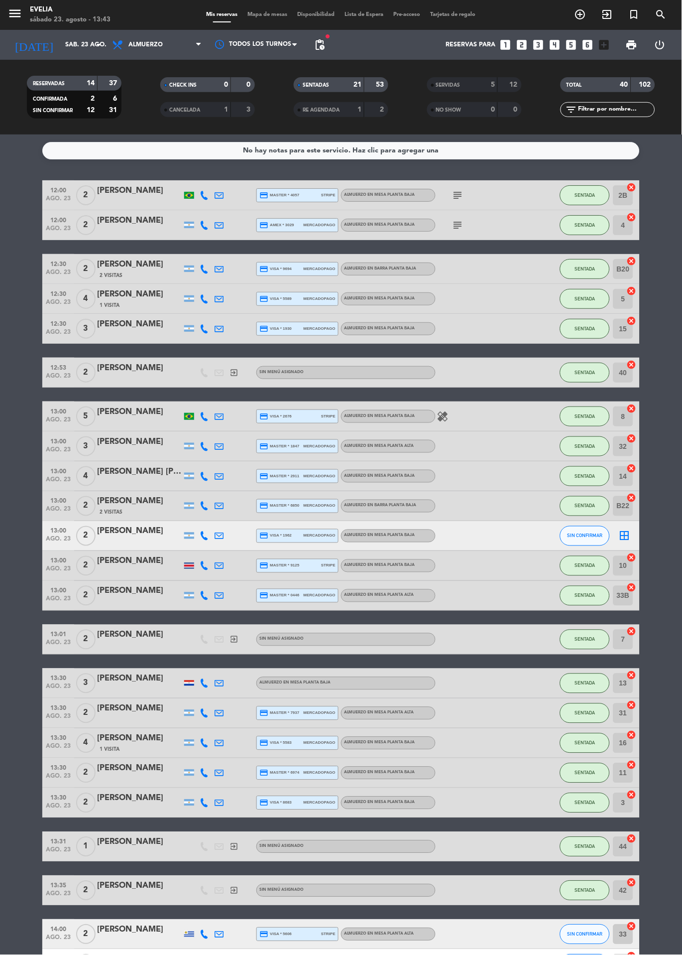
scroll to position [365, 0]
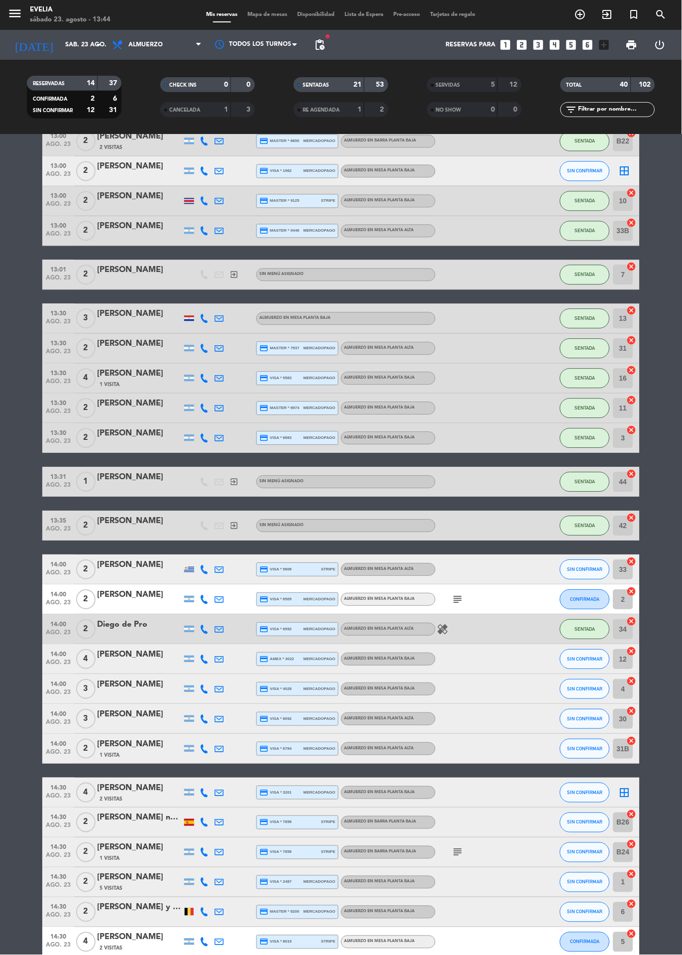
click at [268, 15] on span "Mapa de mesas" at bounding box center [268, 14] width 50 height 5
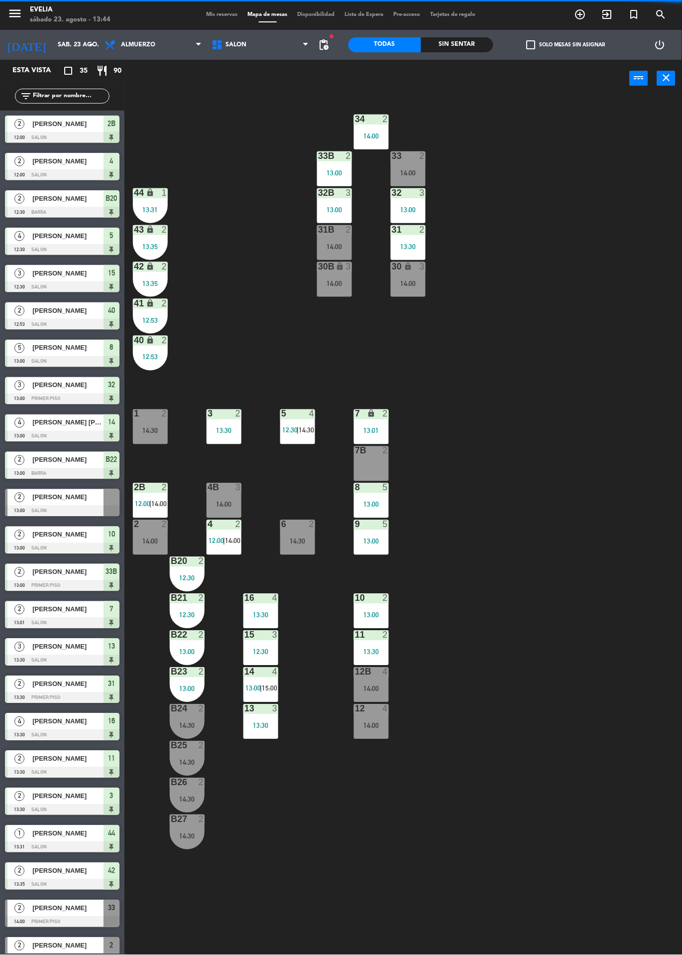
click at [301, 430] on span "14:30" at bounding box center [306, 430] width 15 height 8
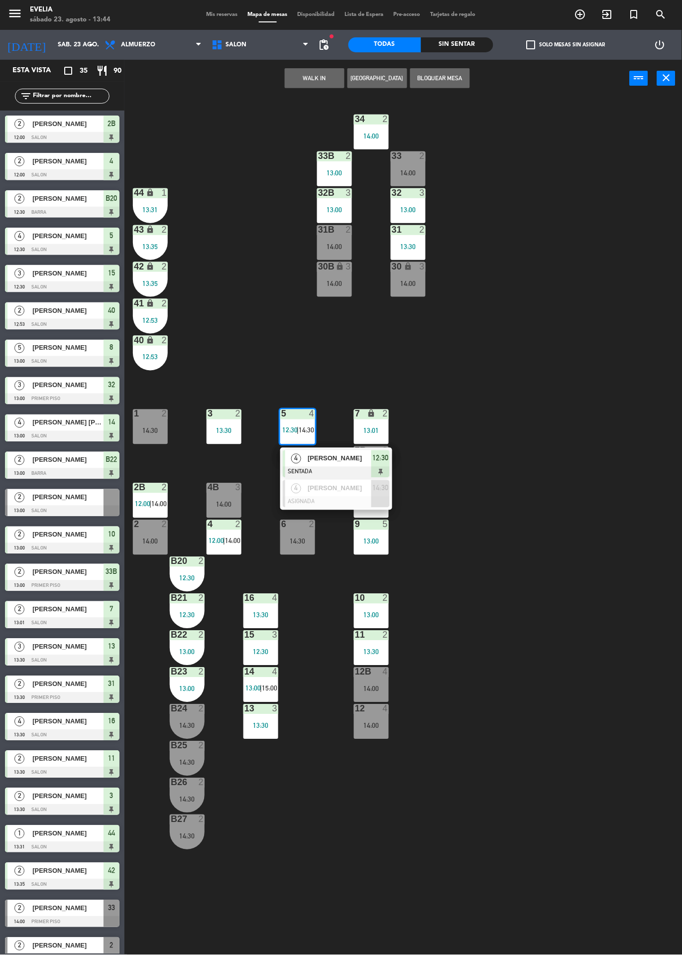
click at [346, 473] on div at bounding box center [336, 472] width 107 height 11
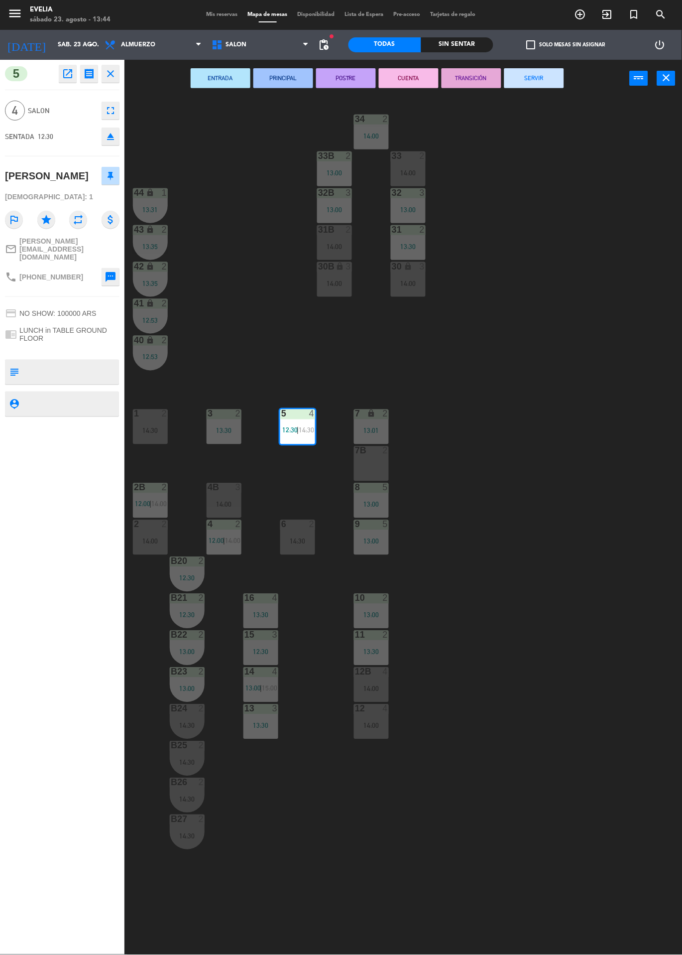
click at [541, 87] on button "SERVIR" at bounding box center [535, 78] width 60 height 20
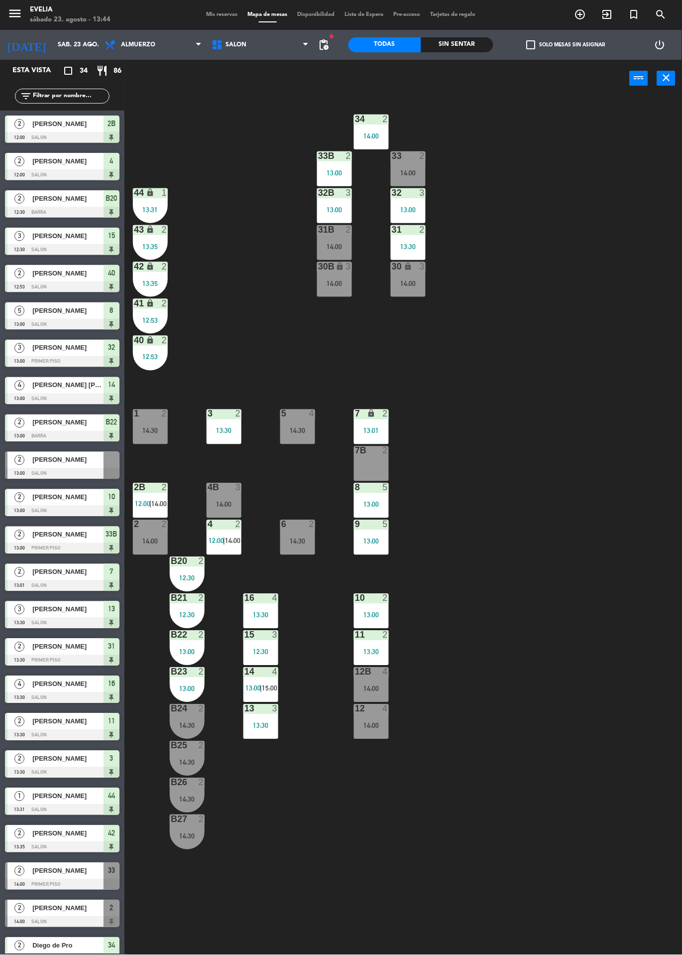
click at [230, 497] on div "4B 3 14:00" at bounding box center [224, 500] width 35 height 35
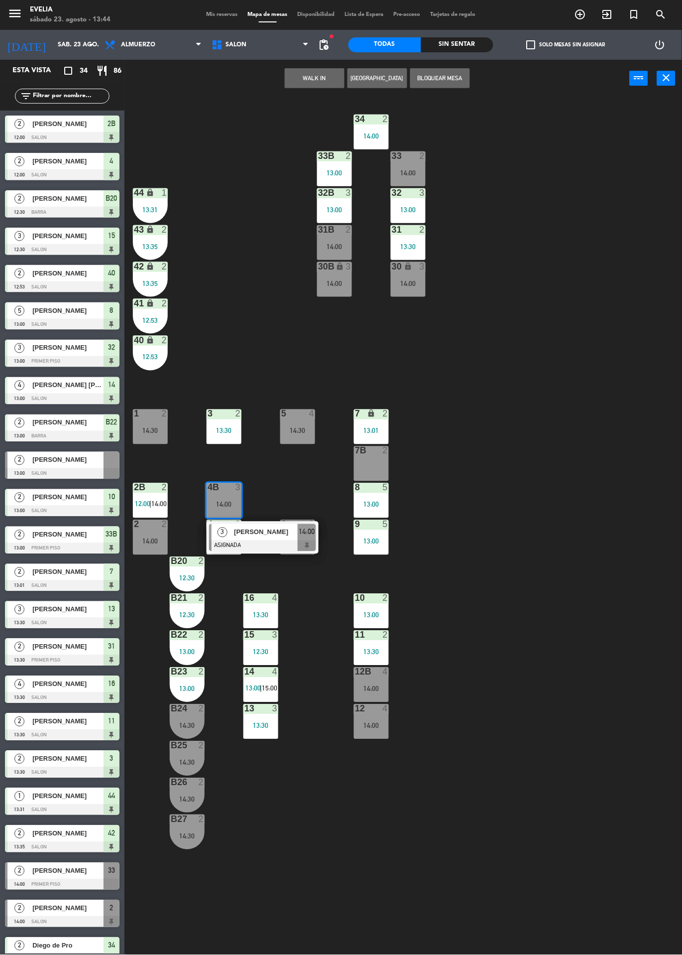
click at [282, 541] on div at bounding box center [262, 545] width 107 height 11
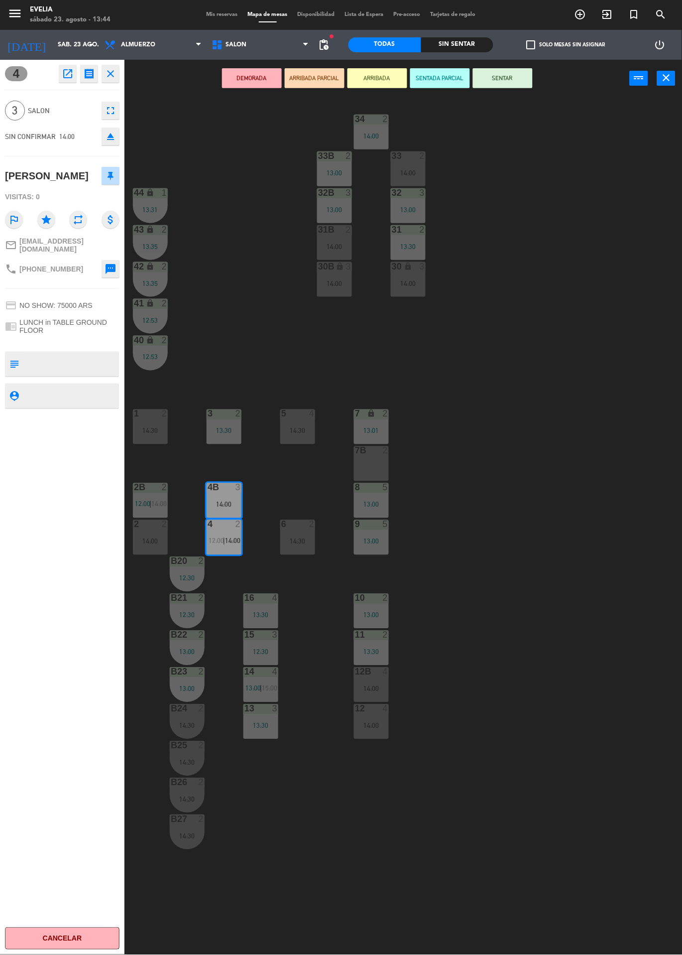
click at [107, 140] on icon "eject" at bounding box center [111, 137] width 12 height 12
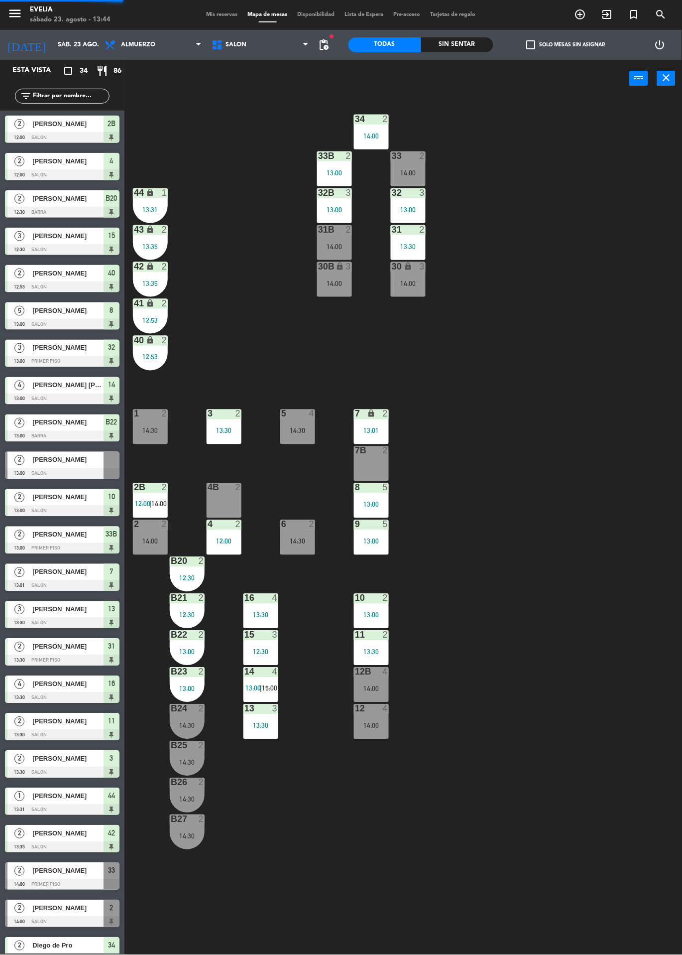
scroll to position [75, 0]
click at [151, 491] on div at bounding box center [150, 487] width 16 height 9
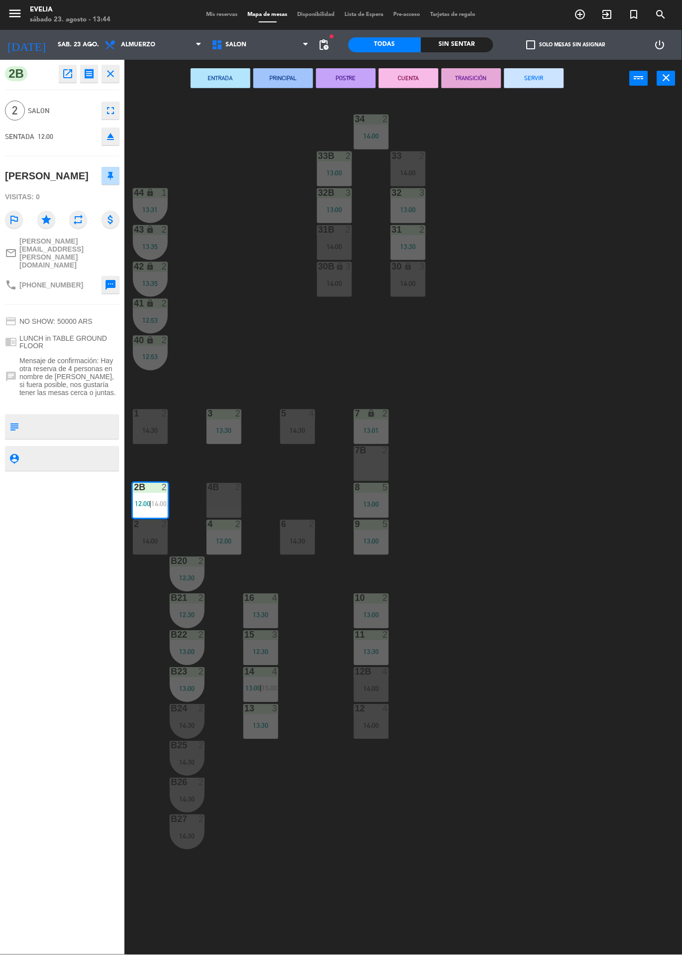
click at [534, 77] on button "SERVIR" at bounding box center [535, 78] width 60 height 20
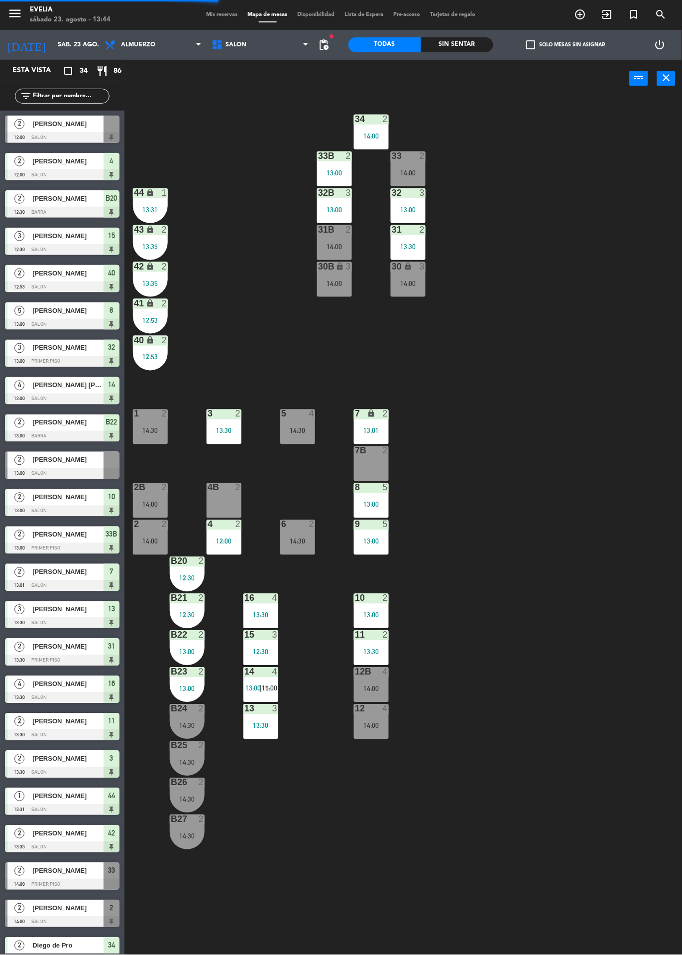
click at [161, 500] on div "2B 2 14:00" at bounding box center [150, 500] width 35 height 35
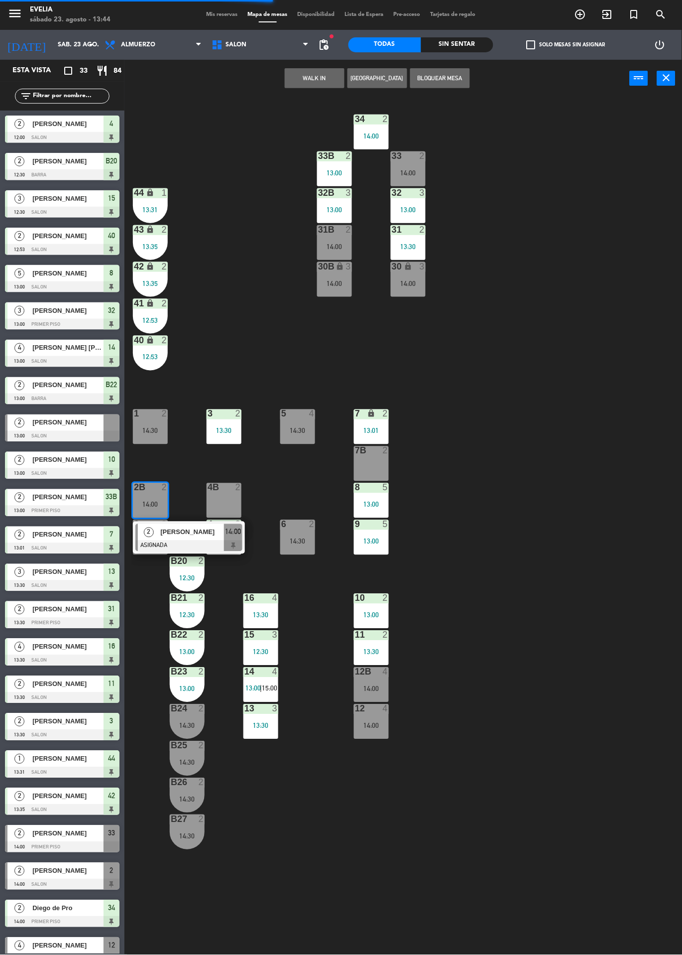
click at [218, 537] on span "[PERSON_NAME]" at bounding box center [192, 532] width 64 height 10
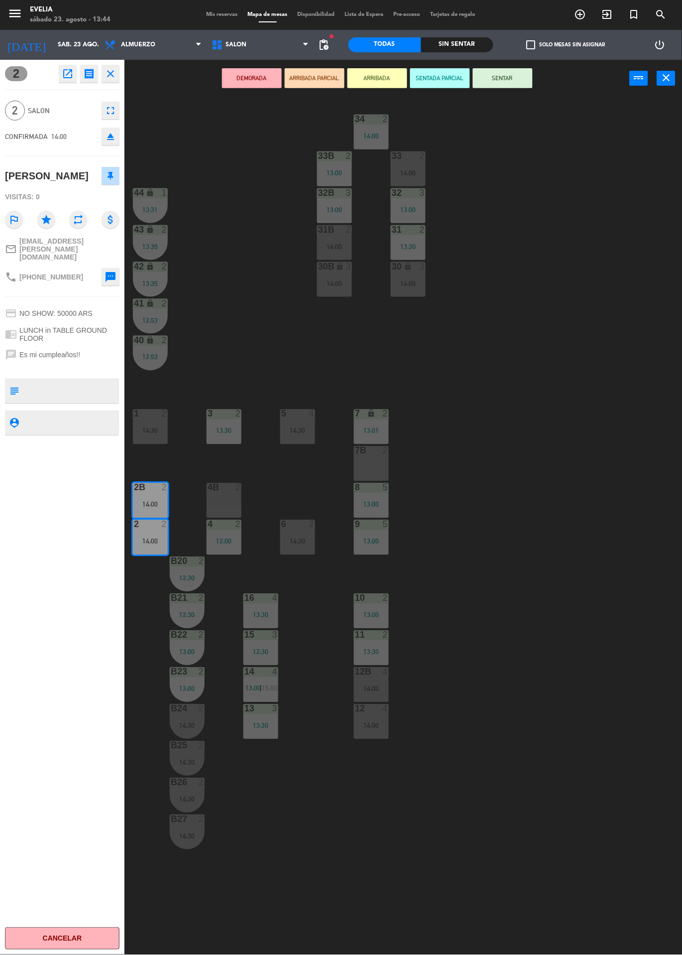
click at [229, 500] on div "4B 2" at bounding box center [224, 500] width 35 height 35
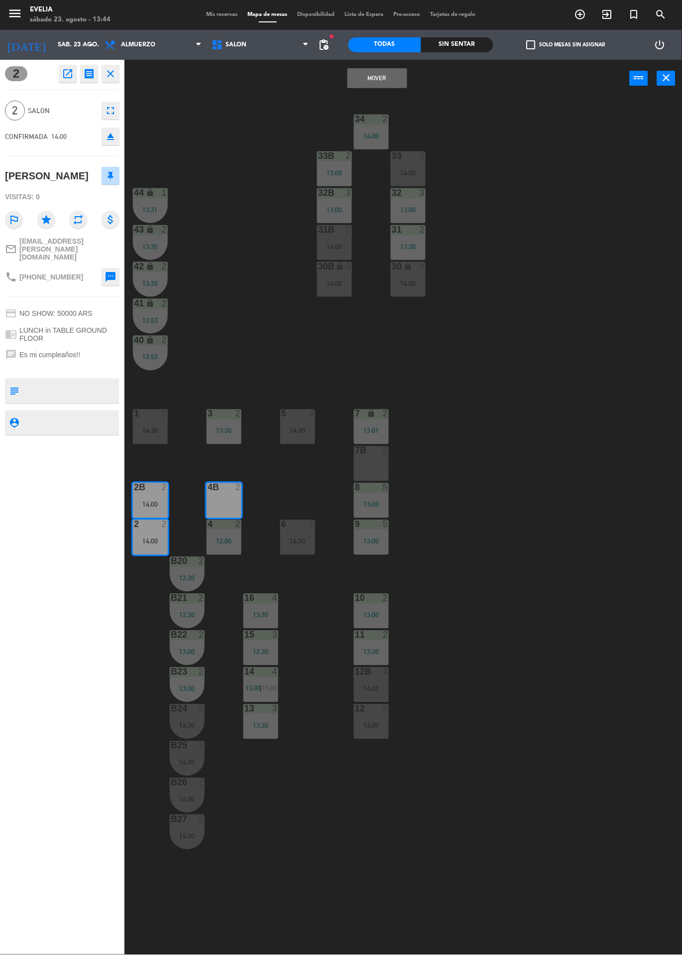
click at [384, 79] on button "Mover" at bounding box center [378, 78] width 60 height 20
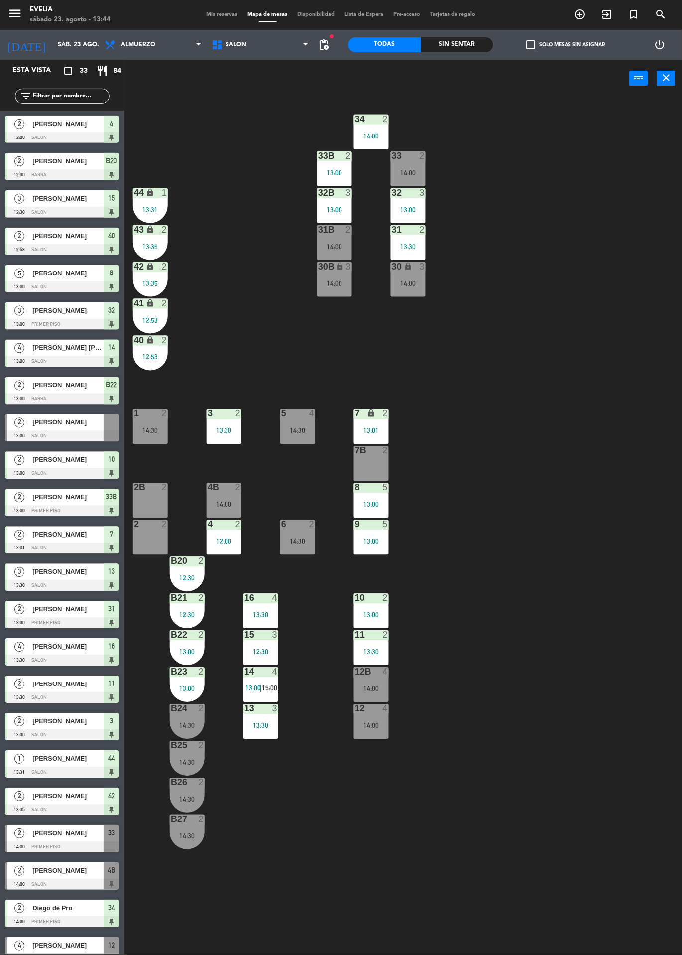
click at [224, 504] on div "14:00" at bounding box center [224, 504] width 35 height 7
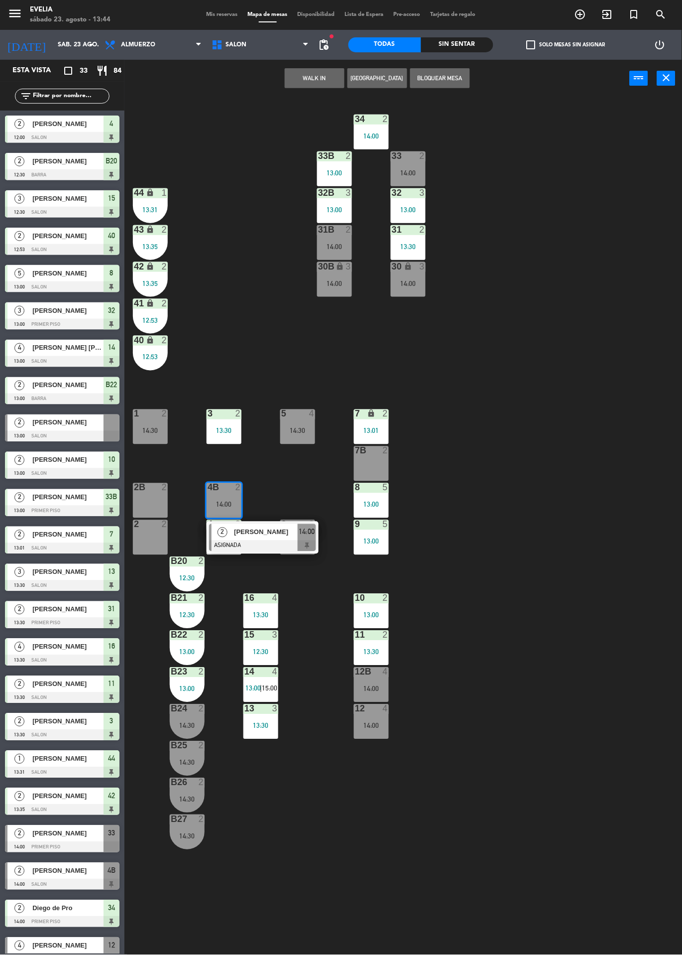
click at [523, 453] on div "34 2 14:00 33B 2 13:00 33 2 14:00 44 lock 1 13:31 32B 3 13:00 32 3 13:00 43 loc…" at bounding box center [407, 526] width 551 height 858
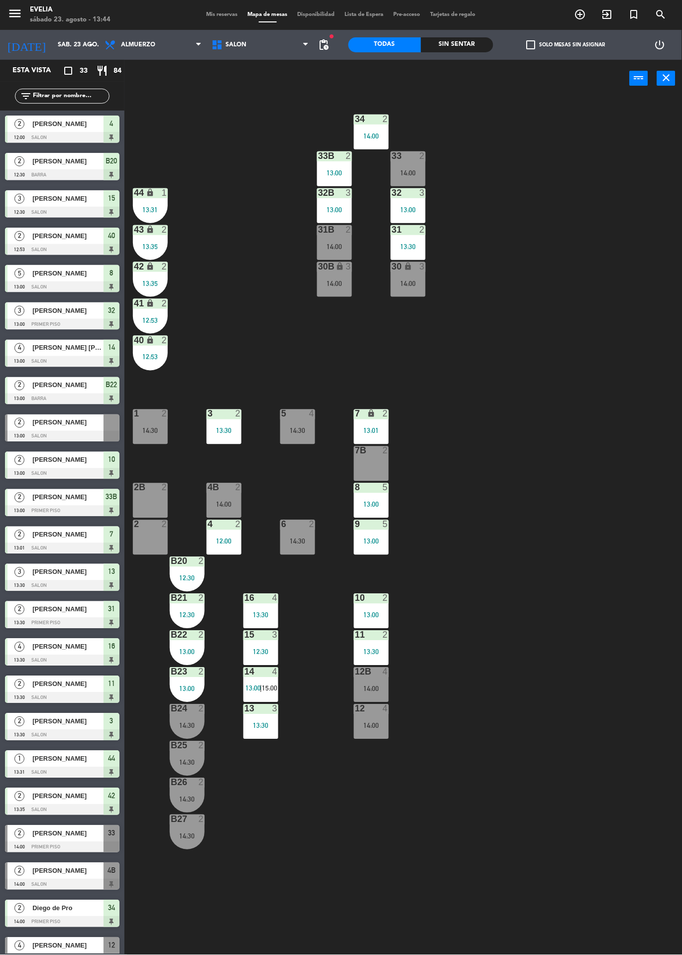
click at [233, 544] on div "12:00" at bounding box center [224, 541] width 35 height 7
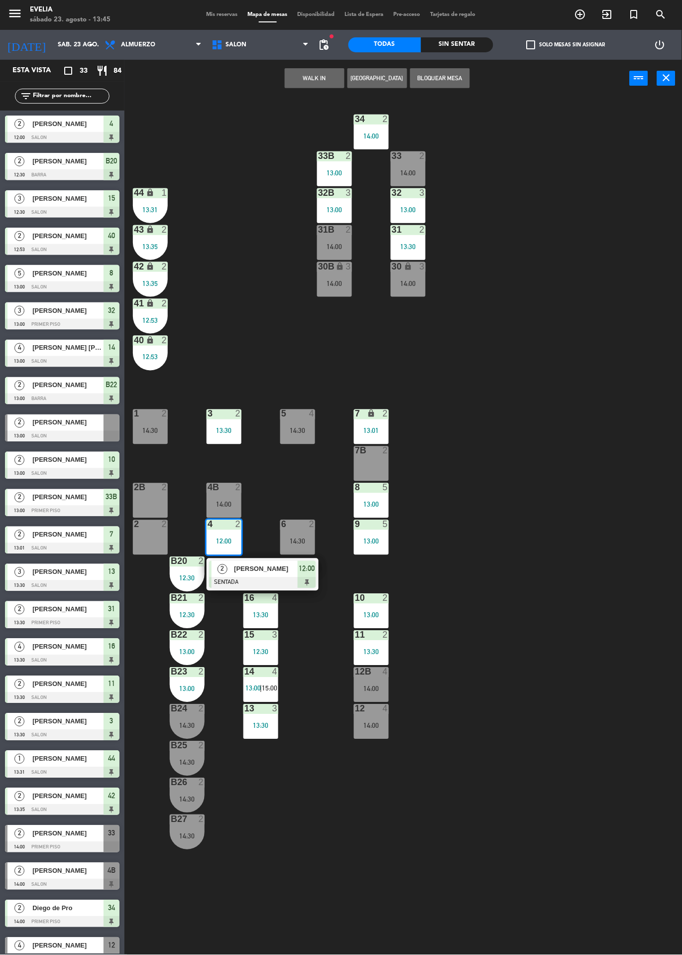
click at [501, 525] on div "34 2 14:00 33B 2 13:00 33 2 14:00 44 lock 1 13:31 32B 3 13:00 32 3 13:00 43 loc…" at bounding box center [407, 526] width 551 height 858
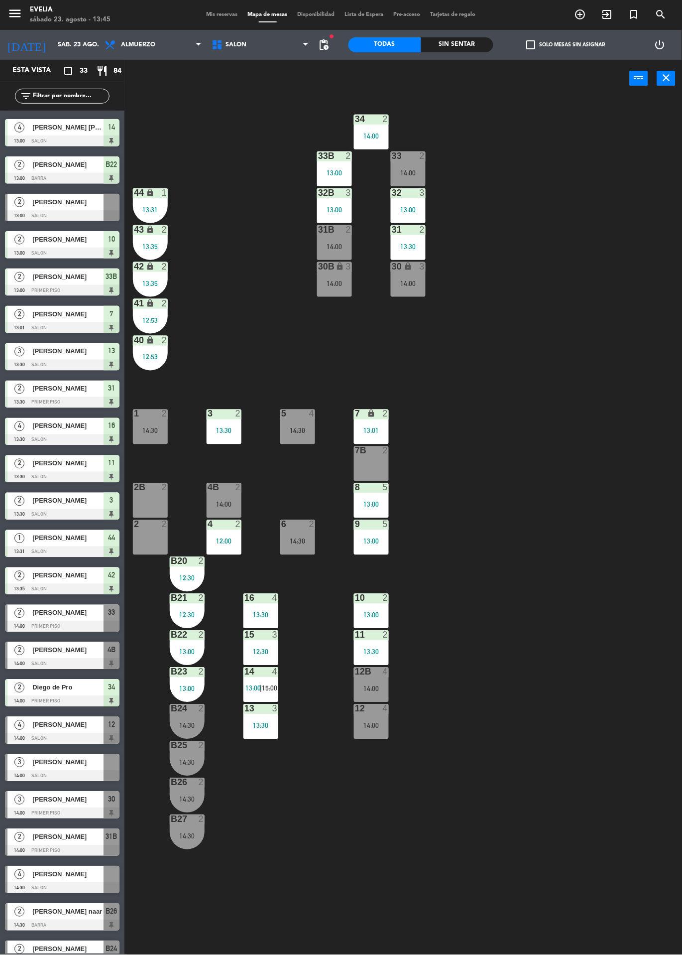
scroll to position [221, 0]
click at [97, 769] on div "[PERSON_NAME]" at bounding box center [67, 762] width 72 height 16
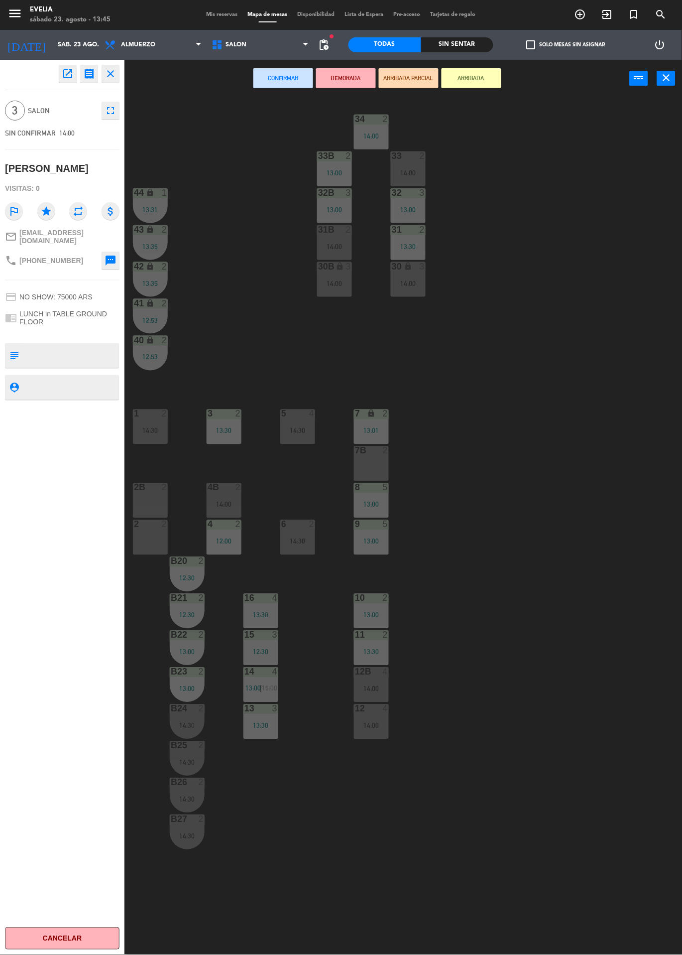
click at [155, 488] on div at bounding box center [150, 487] width 16 height 9
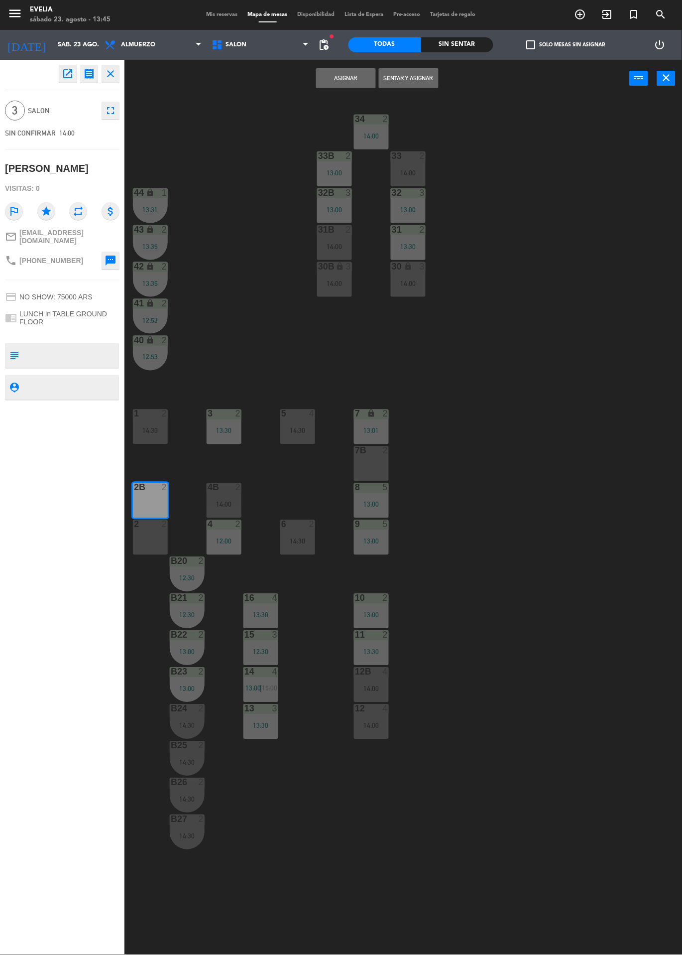
click at [154, 534] on div "2 2" at bounding box center [150, 537] width 35 height 35
click at [419, 79] on button "Sentar y Asignar" at bounding box center [409, 78] width 60 height 20
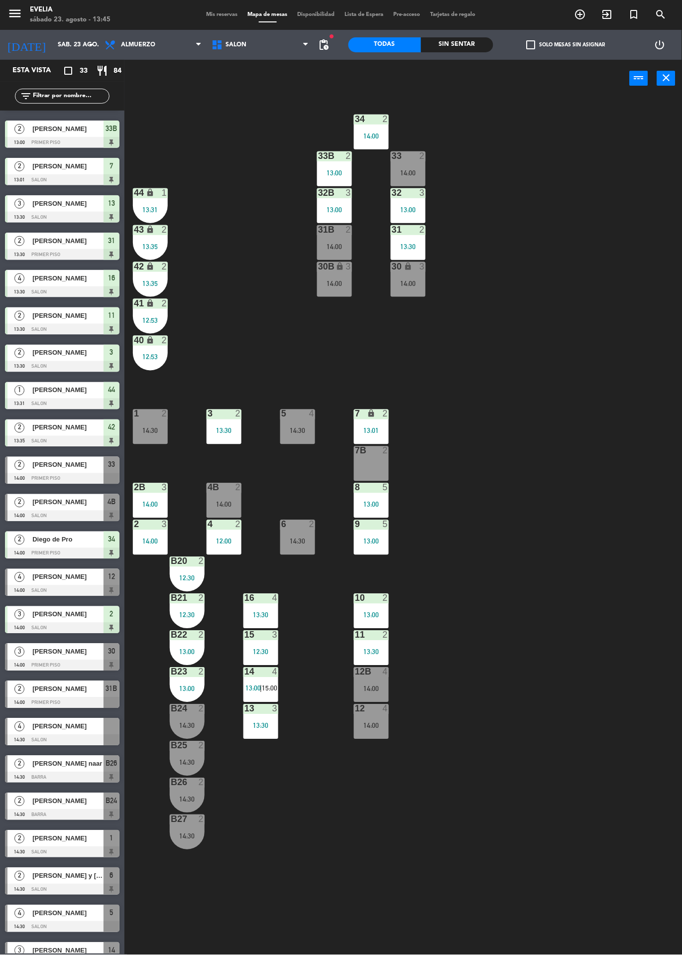
scroll to position [389, 0]
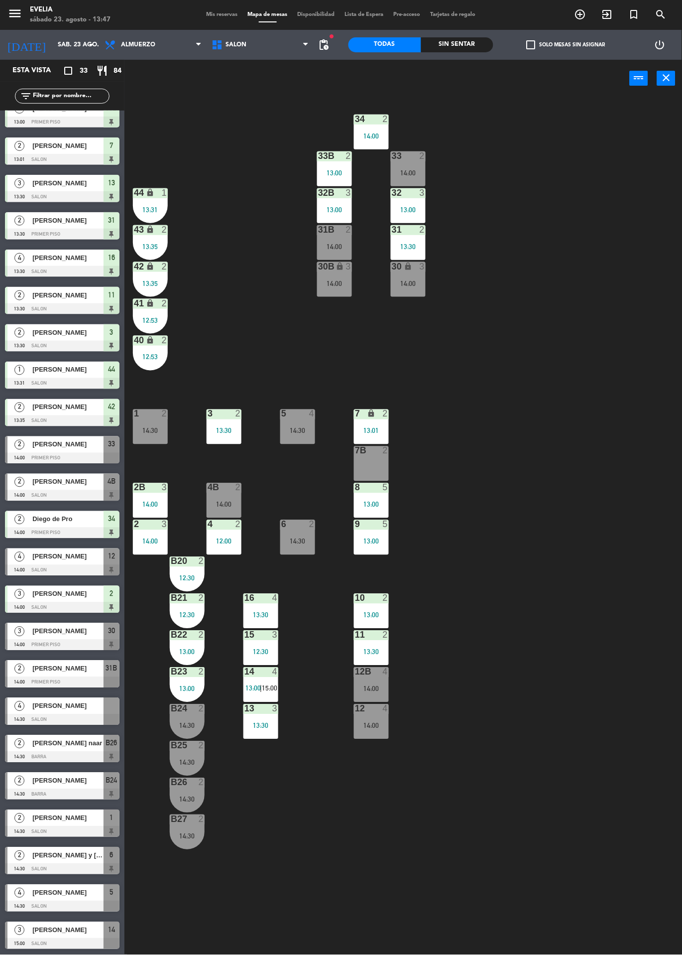
click at [144, 336] on div "lock" at bounding box center [150, 340] width 16 height 9
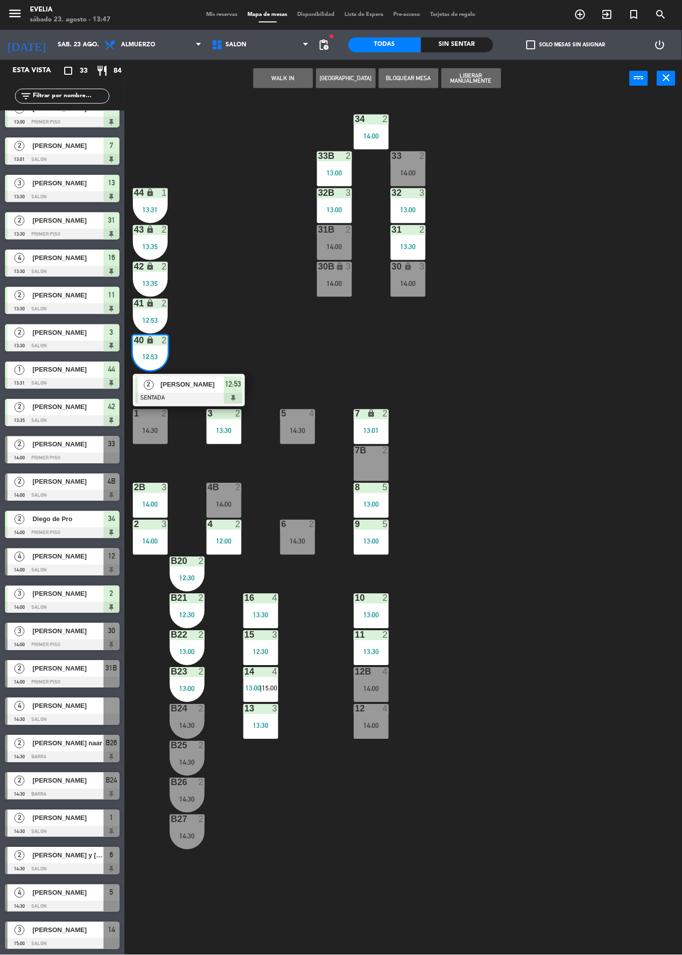
click at [213, 392] on div "[PERSON_NAME]" at bounding box center [191, 385] width 65 height 16
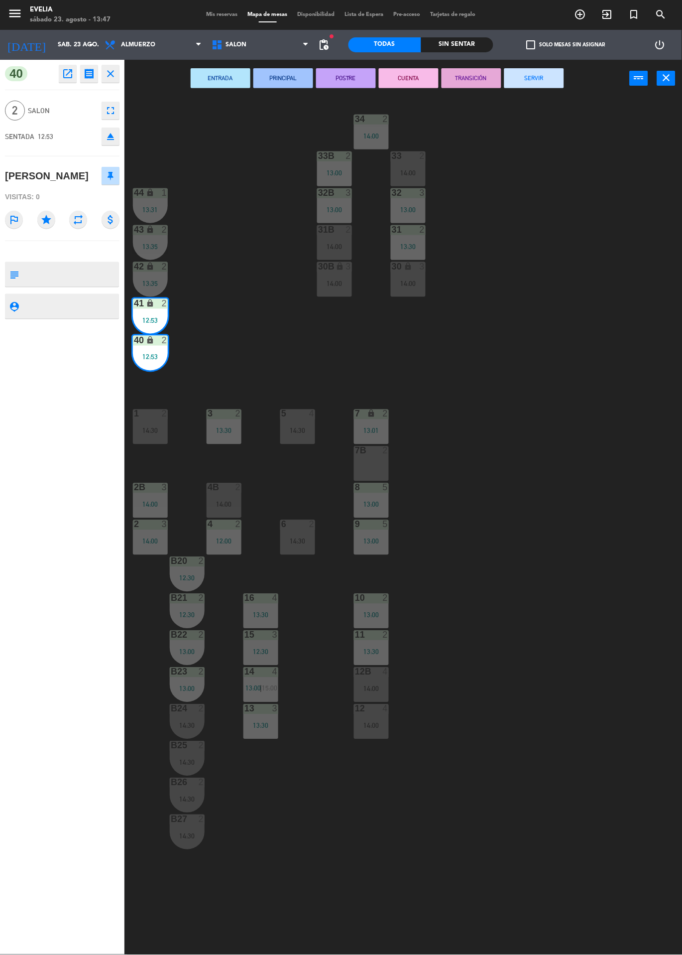
click at [542, 80] on button "SERVIR" at bounding box center [535, 78] width 60 height 20
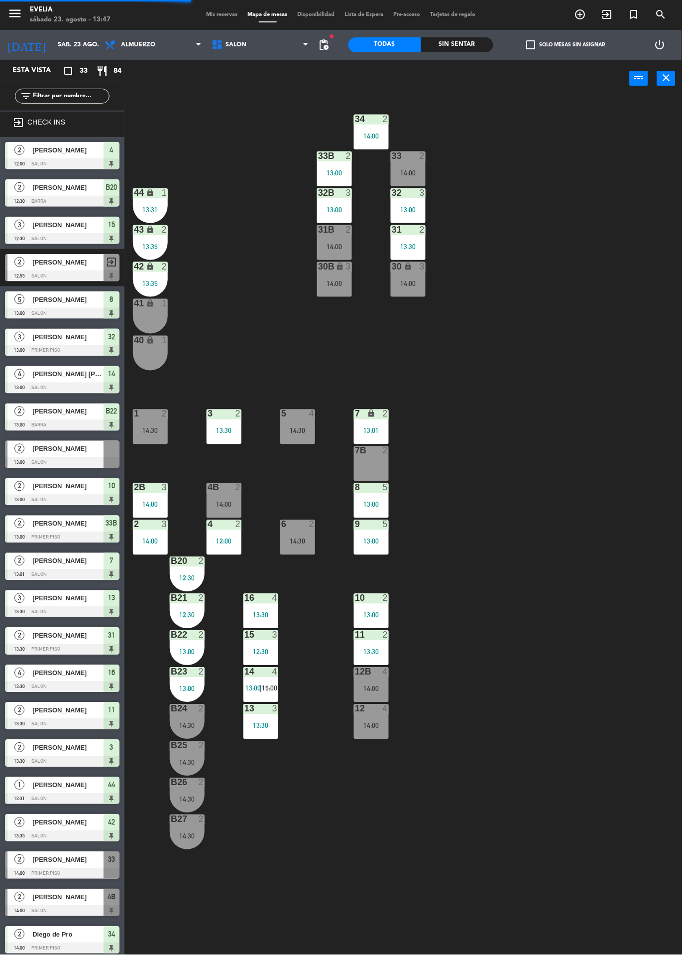
click at [520, 493] on div "34 2 14:00 33B 2 13:00 33 2 14:00 44 lock 1 13:31 32B 3 13:00 32 3 13:00 43 loc…" at bounding box center [407, 526] width 551 height 858
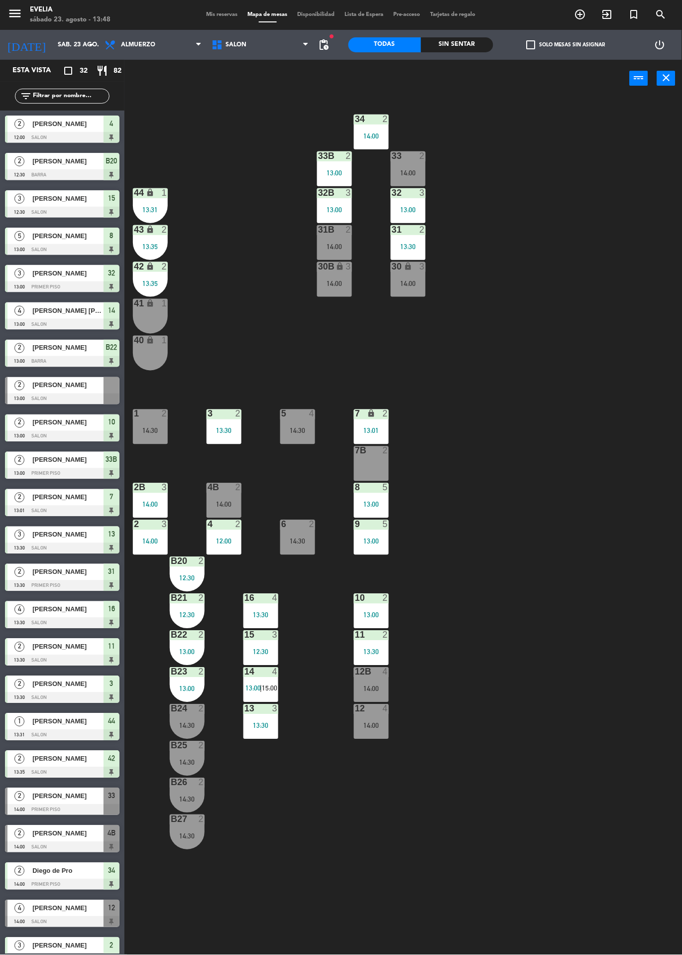
click at [226, 15] on span "Mis reservas" at bounding box center [222, 14] width 41 height 5
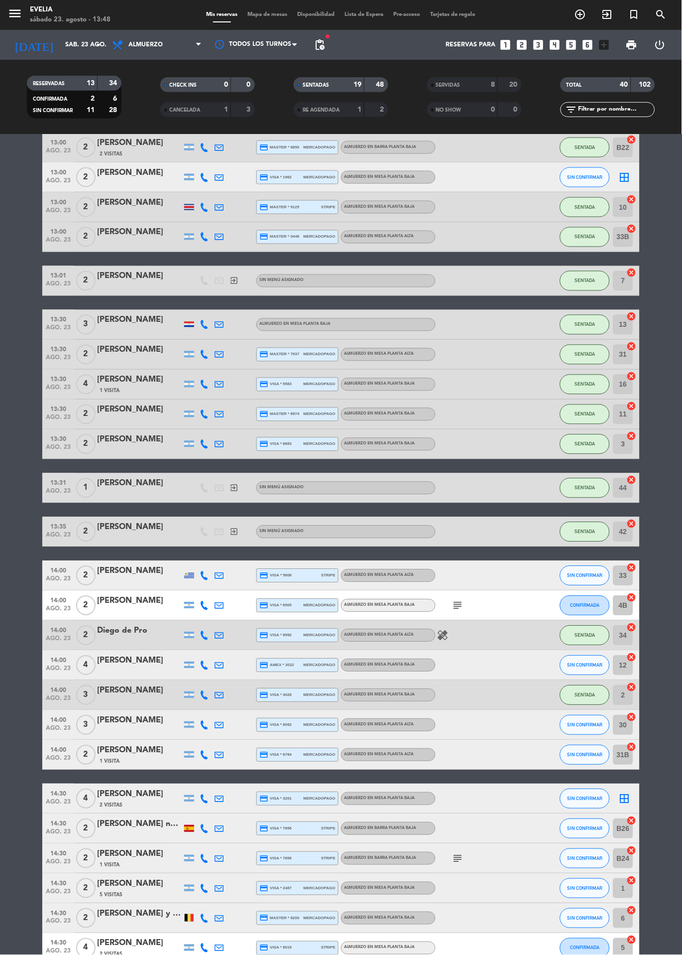
scroll to position [261, 0]
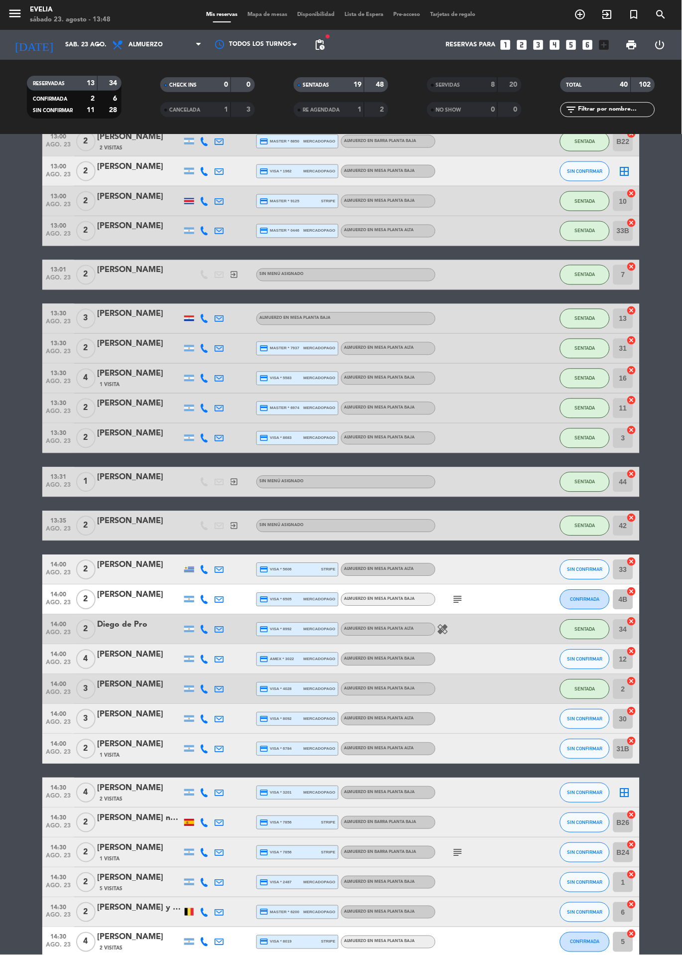
click at [454, 605] on icon "subject" at bounding box center [458, 600] width 12 height 12
click at [263, 14] on span "Mapa de mesas" at bounding box center [268, 14] width 50 height 5
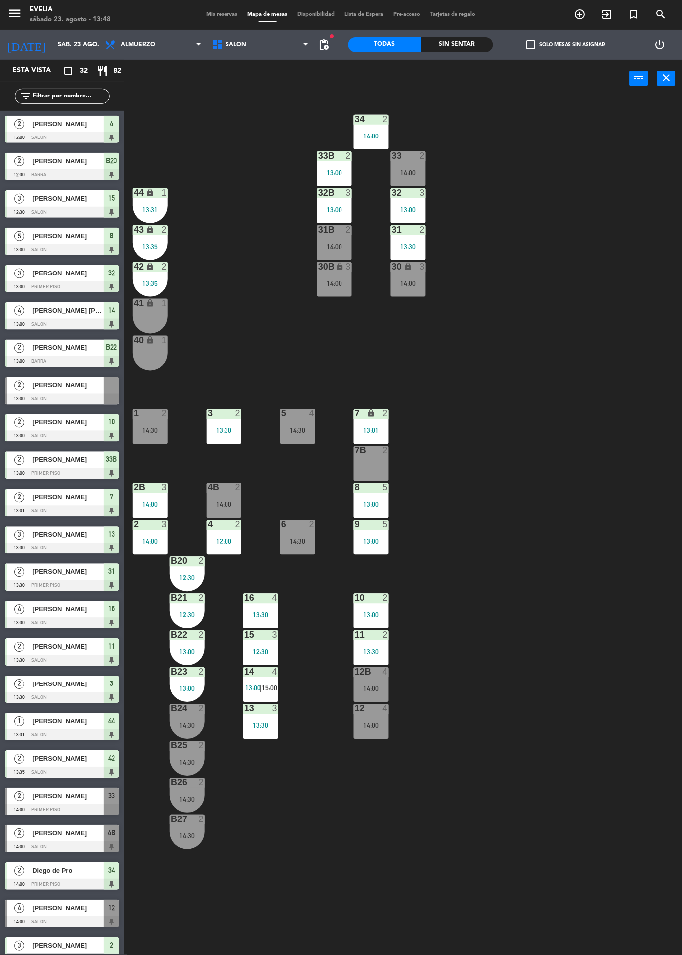
click at [230, 505] on div "14:00" at bounding box center [224, 504] width 35 height 7
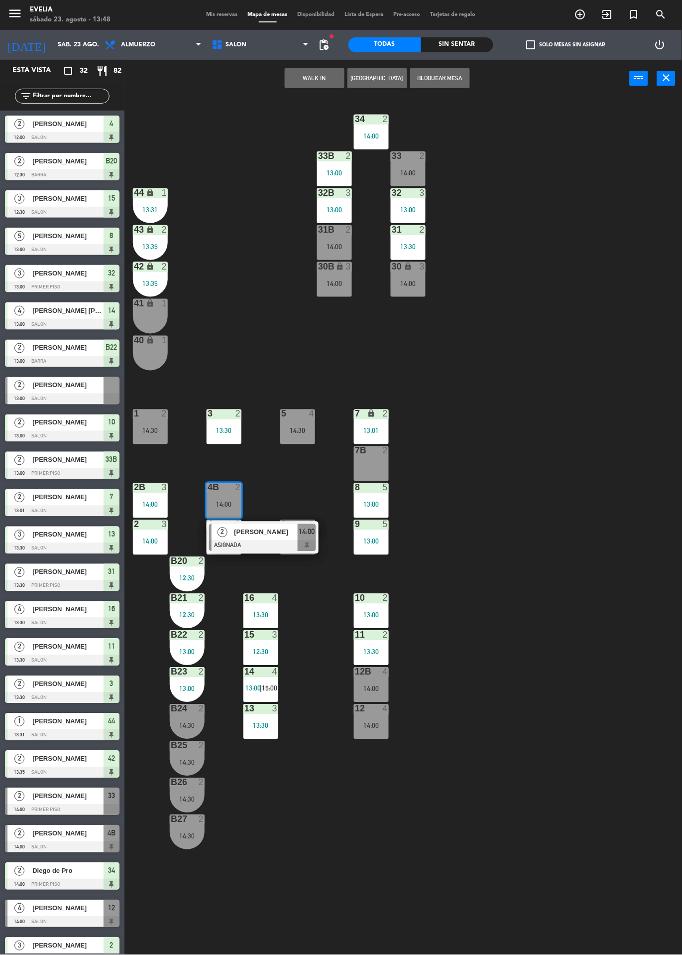
click at [281, 542] on div at bounding box center [262, 545] width 107 height 11
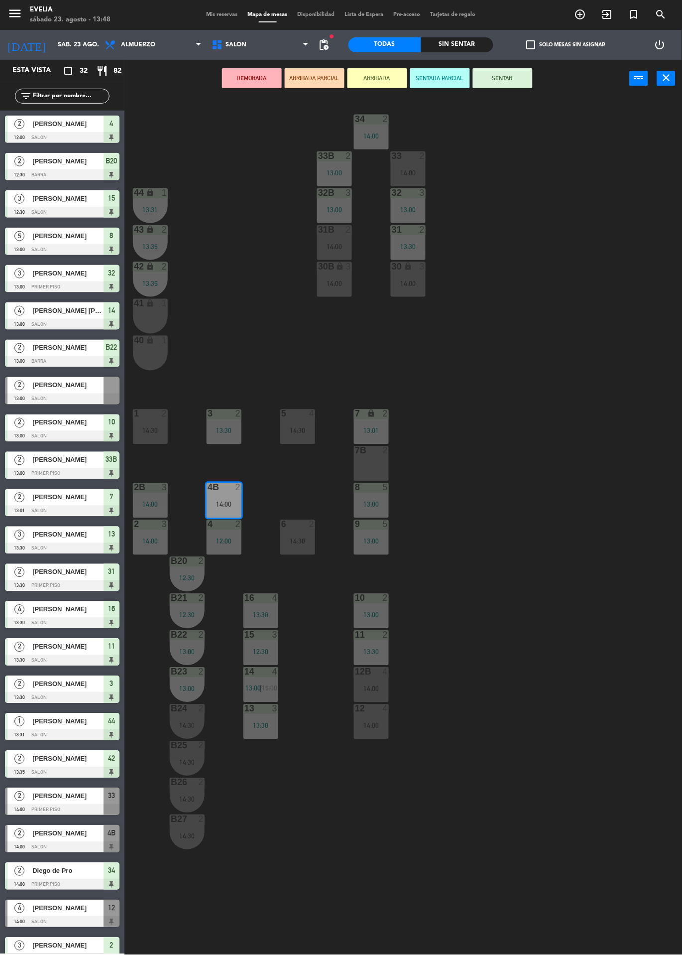
click at [154, 427] on div "14:30" at bounding box center [150, 430] width 35 height 7
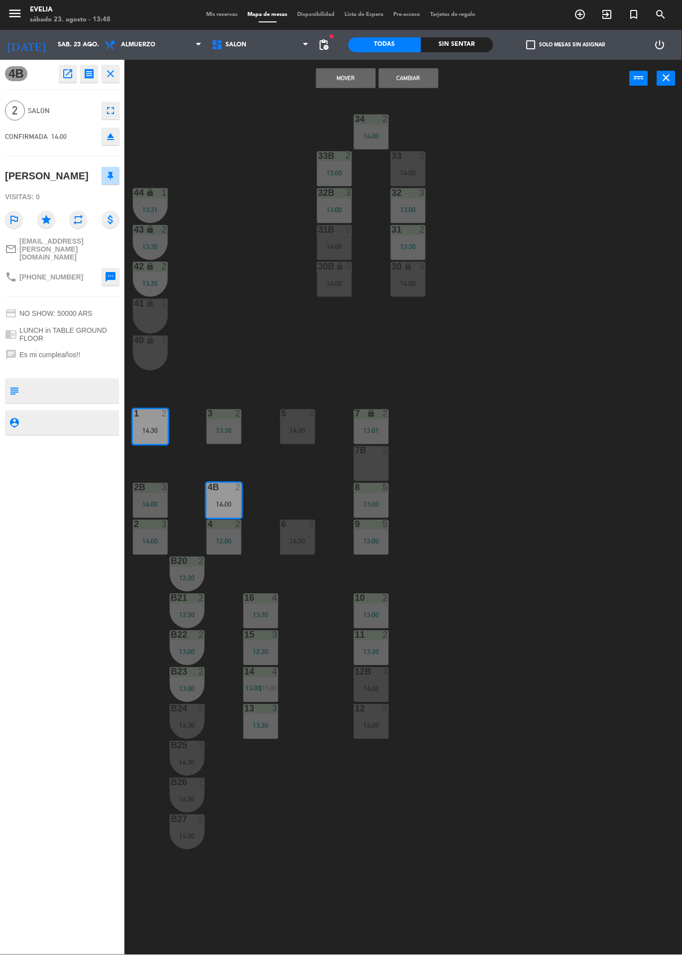
click at [420, 86] on button "Cambiar" at bounding box center [409, 78] width 60 height 20
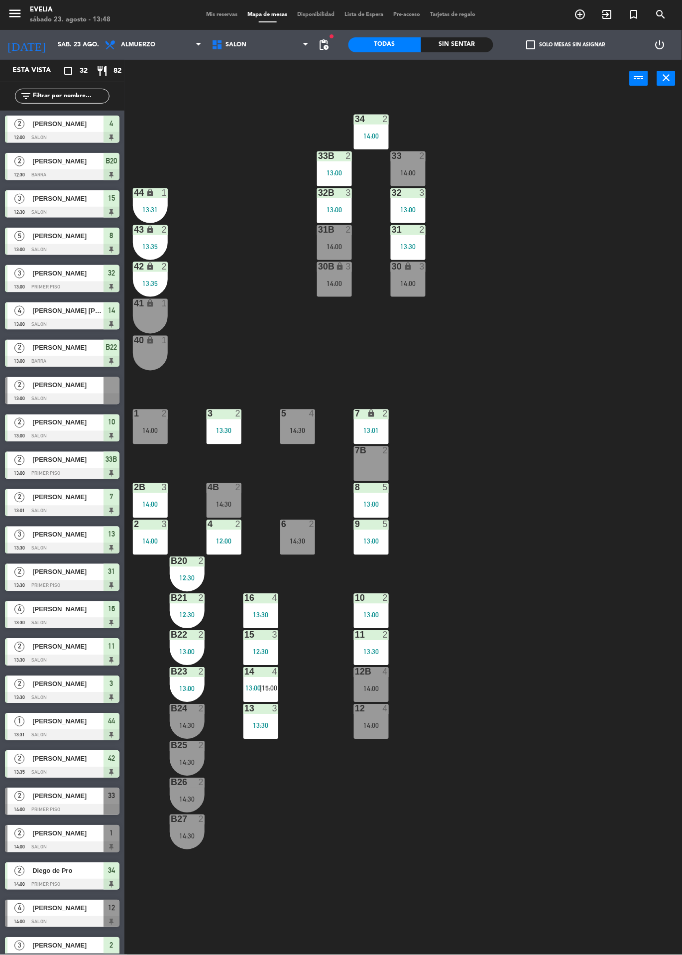
click at [226, 14] on span "Mis reservas" at bounding box center [222, 14] width 41 height 5
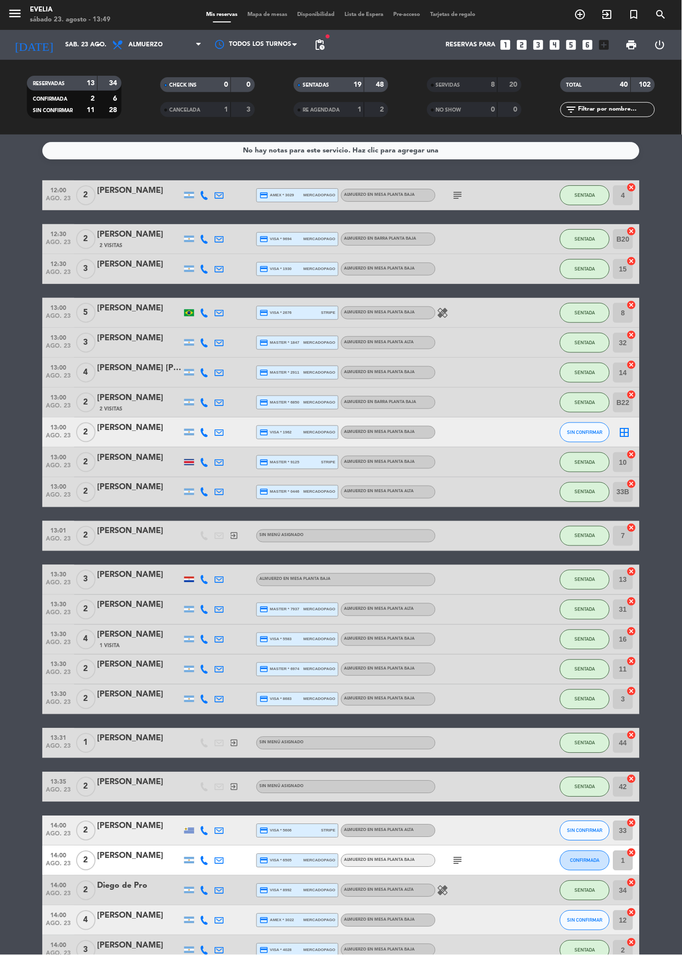
scroll to position [261, 0]
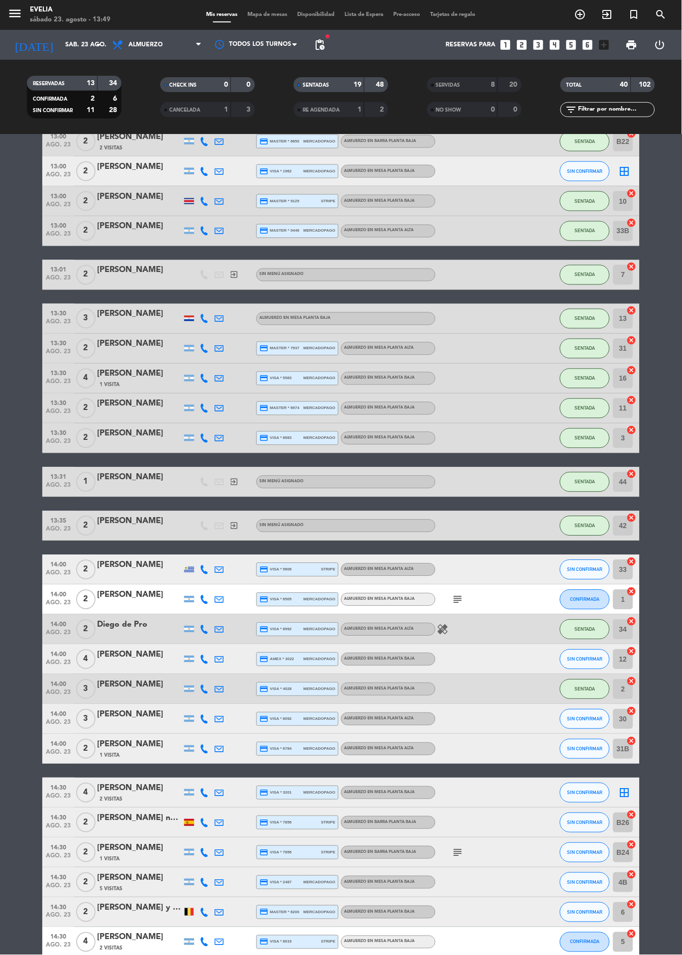
click at [268, 14] on span "Mapa de mesas" at bounding box center [268, 14] width 50 height 5
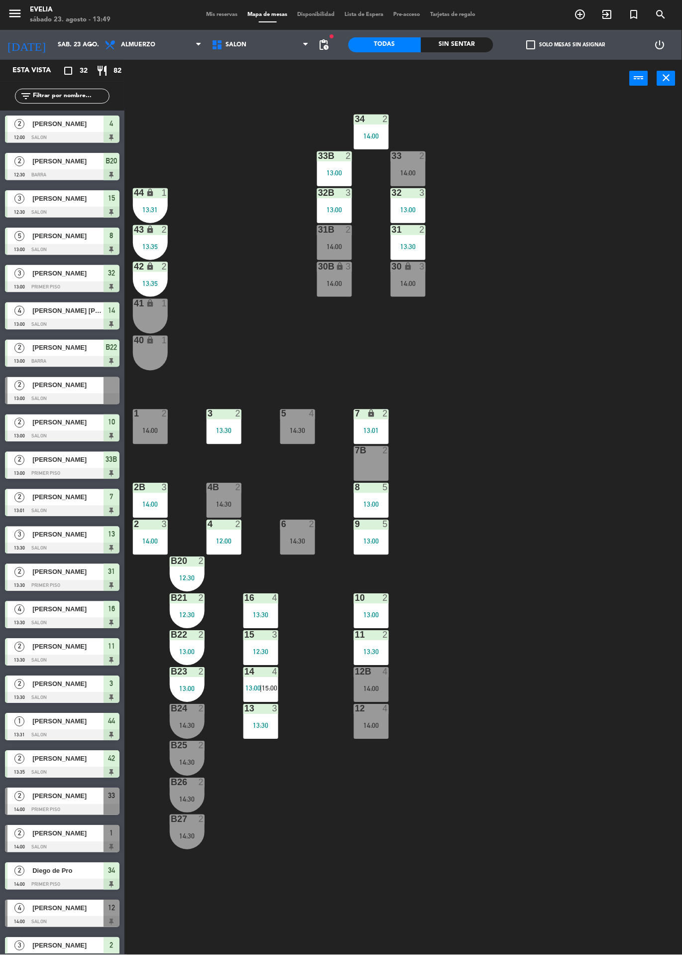
click at [378, 719] on div "12 4 14:00" at bounding box center [371, 721] width 35 height 35
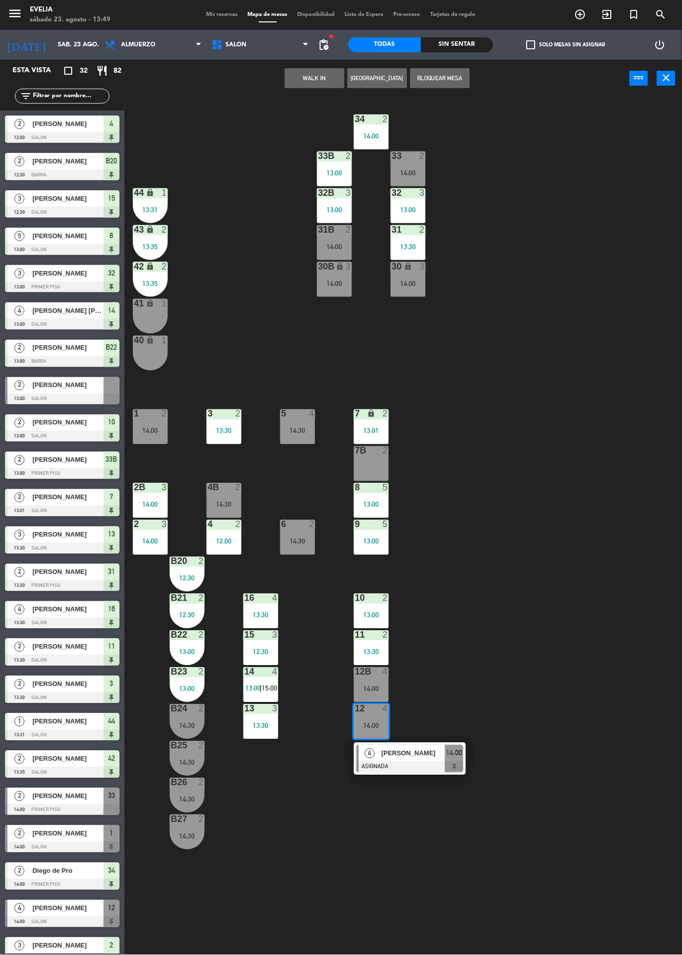
click at [446, 762] on div at bounding box center [410, 767] width 107 height 11
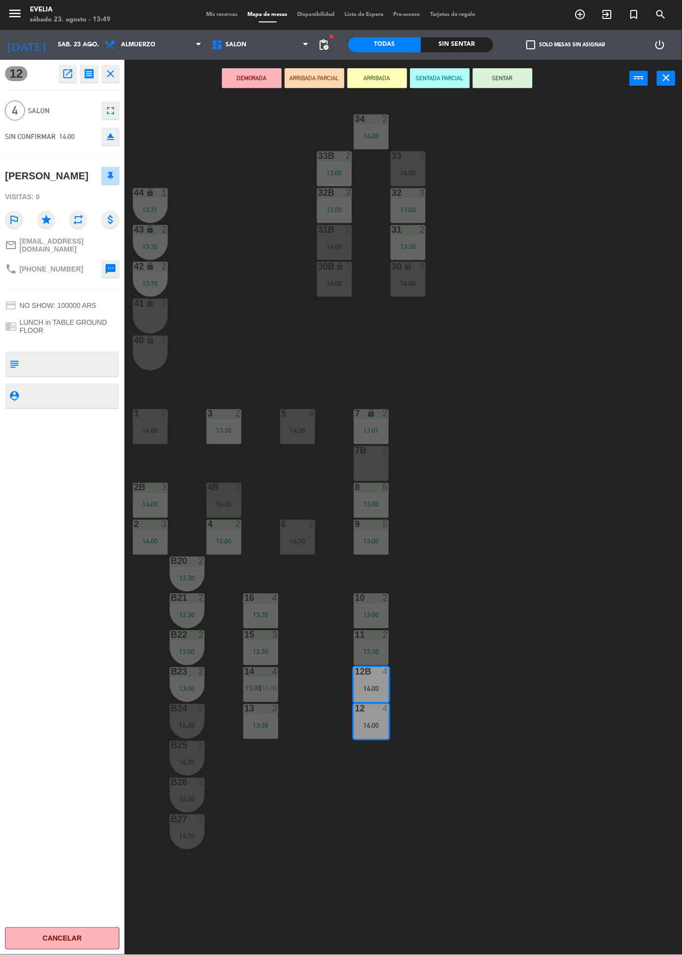
click at [302, 428] on div "14:30" at bounding box center [297, 430] width 35 height 7
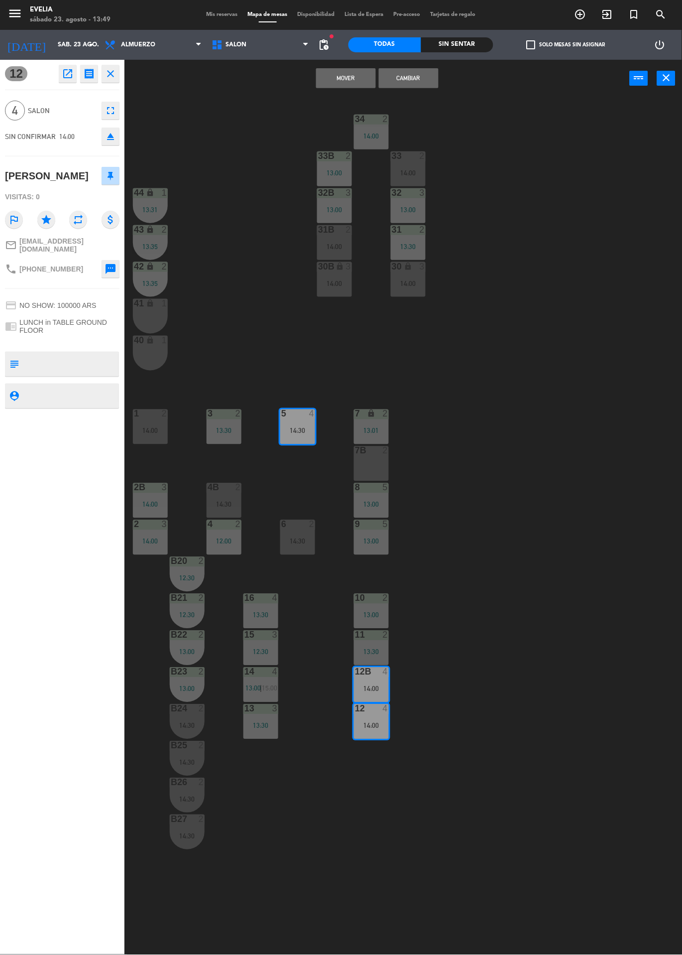
click at [420, 81] on button "Cambiar" at bounding box center [409, 78] width 60 height 20
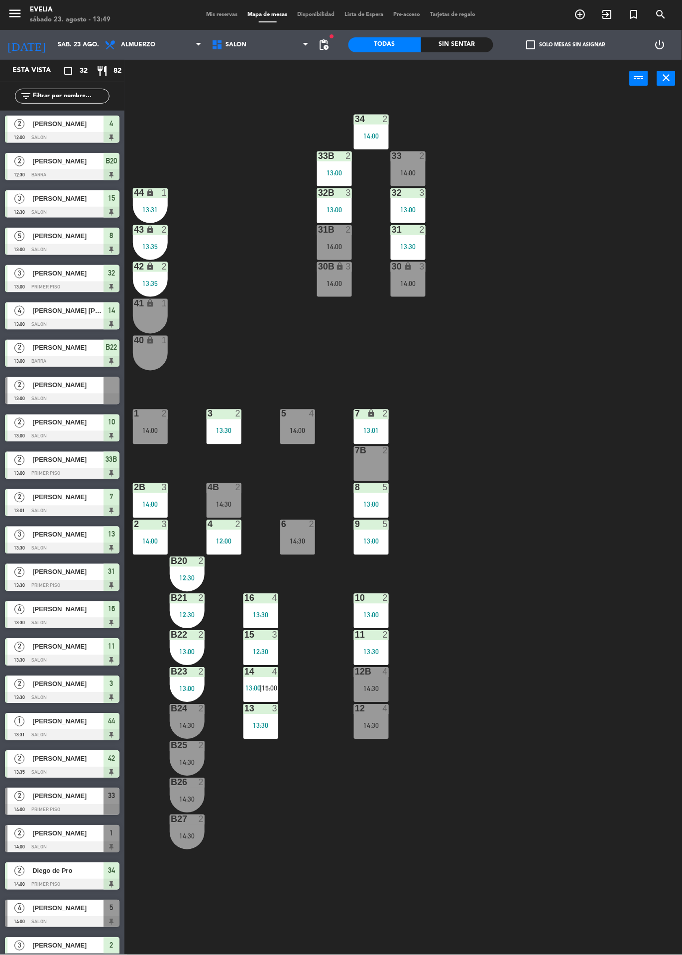
scroll to position [11, 0]
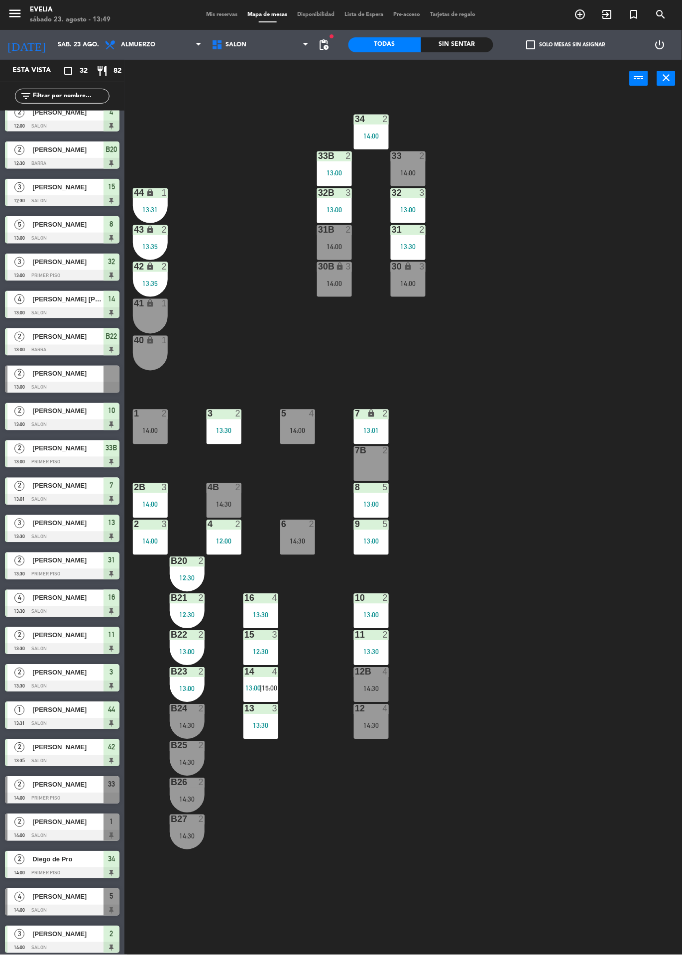
click at [516, 666] on div "34 2 14:00 33B 2 13:00 33 2 14:00 44 lock 1 13:31 32B 3 13:00 32 3 13:00 43 loc…" at bounding box center [407, 526] width 551 height 858
click at [576, 715] on div "34 2 14:00 33B 2 13:00 33 2 14:00 44 lock 1 13:31 32B 3 13:00 32 3 13:00 43 loc…" at bounding box center [407, 526] width 551 height 858
click at [207, 13] on span "Mis reservas" at bounding box center [222, 14] width 41 height 5
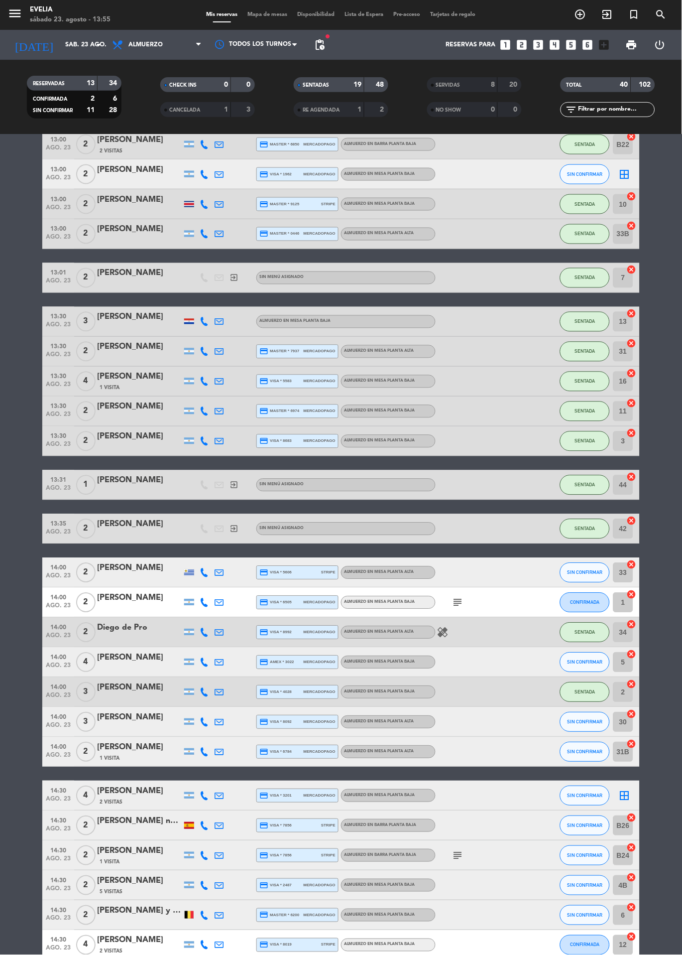
scroll to position [261, 0]
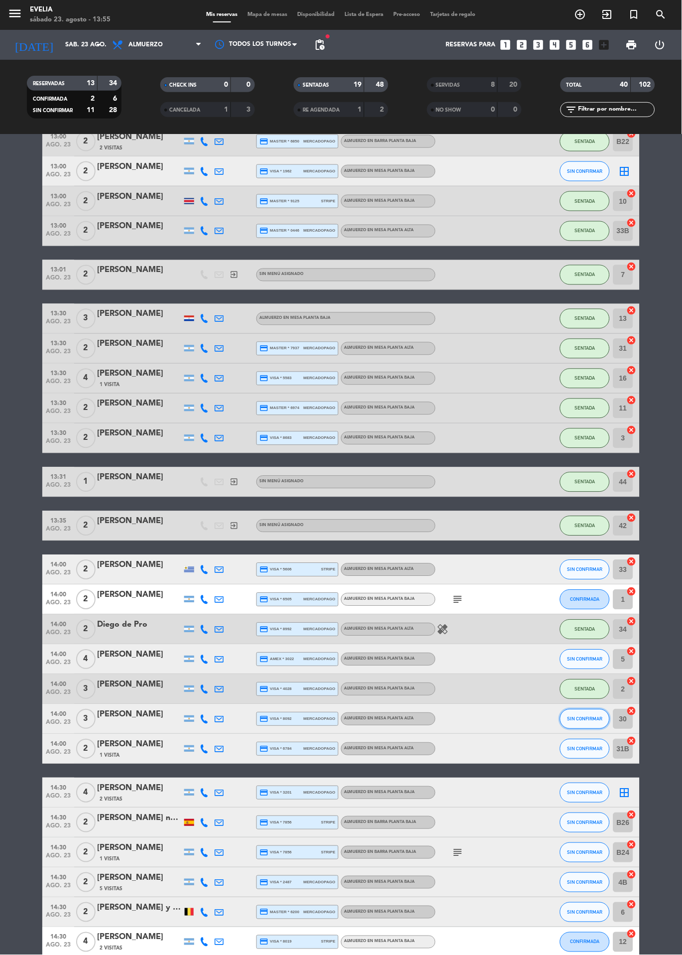
click at [587, 718] on span "SIN CONFIRMAR" at bounding box center [585, 718] width 35 height 5
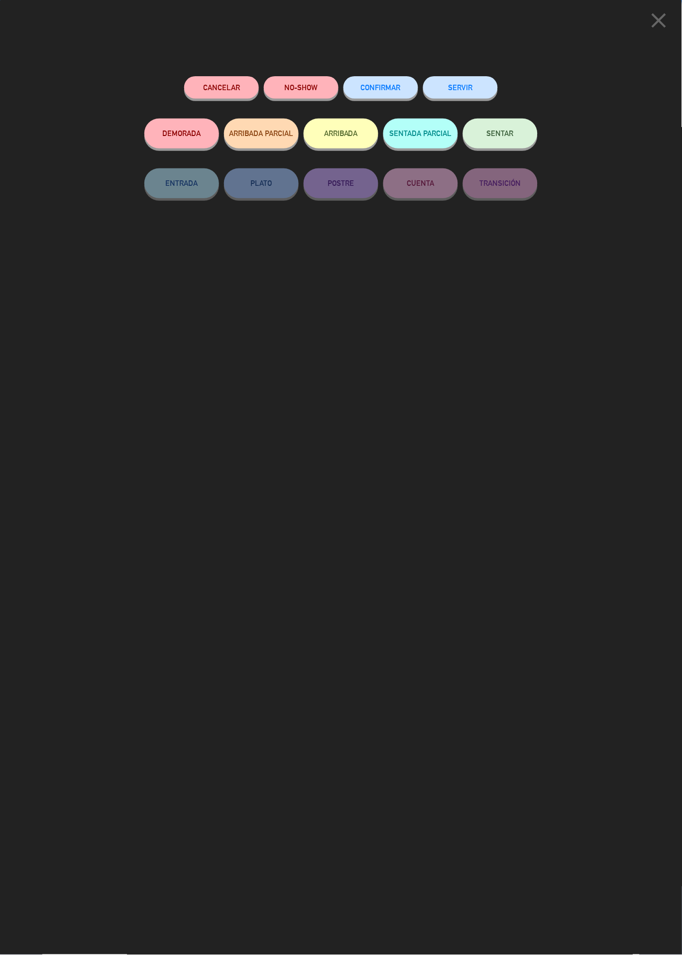
click at [516, 135] on button "SENTAR" at bounding box center [500, 134] width 75 height 30
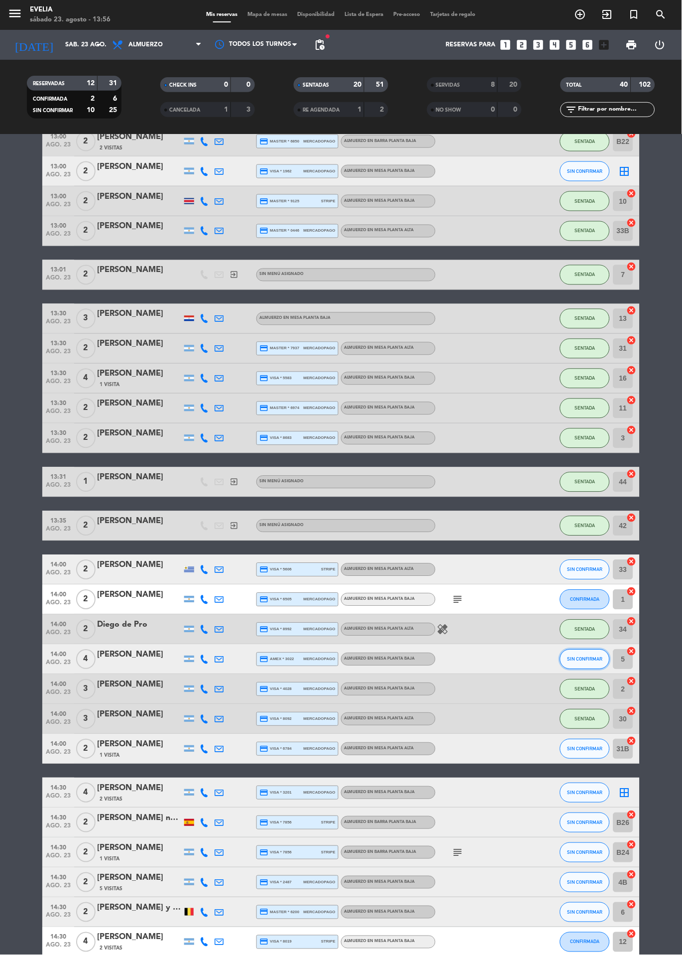
click at [584, 658] on span "SIN CONFIRMAR" at bounding box center [585, 659] width 35 height 5
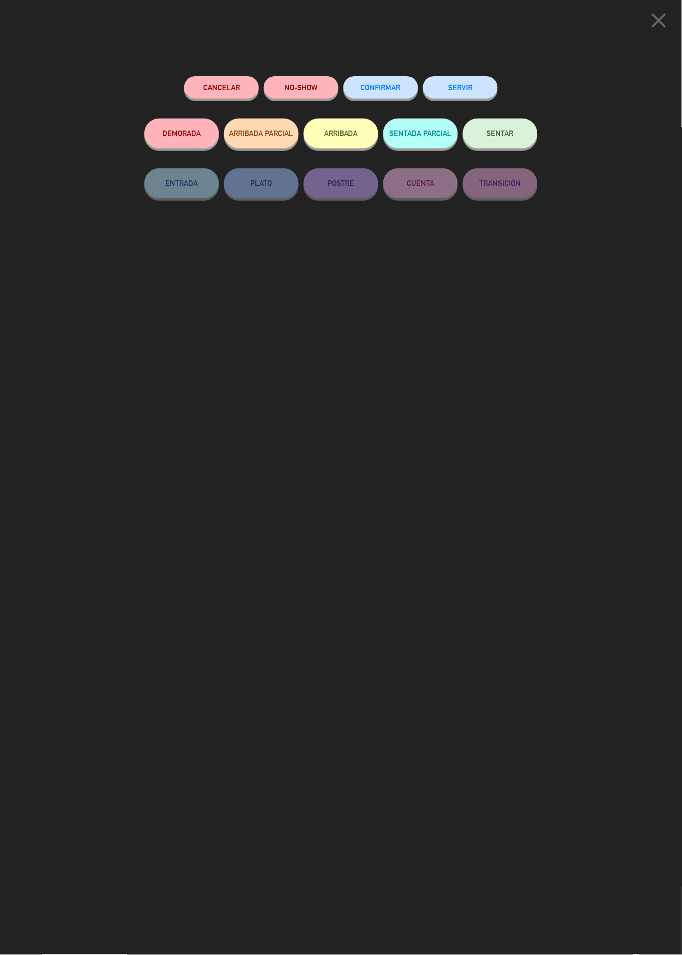
click at [510, 130] on span "SENTAR" at bounding box center [500, 133] width 27 height 8
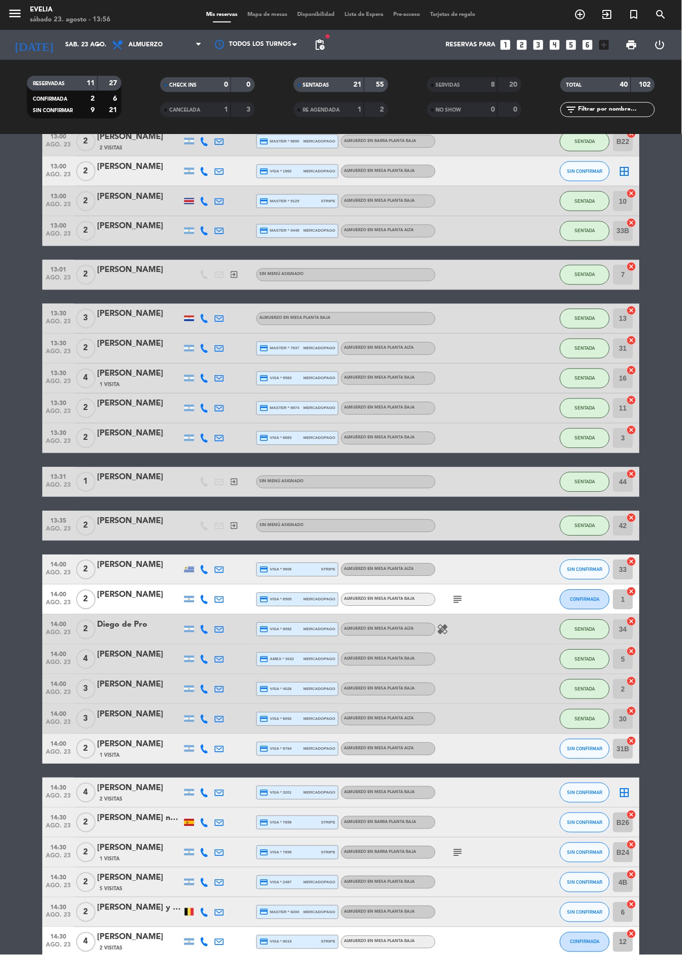
click at [449, 634] on icon "healing" at bounding box center [443, 630] width 12 height 12
click at [651, 629] on bookings-row "12:00 ago. 23 2 Malena Apel credit_card amex * 3029 mercadopago ALMUERZO en MES…" at bounding box center [341, 460] width 682 height 1082
click at [585, 569] on span "SIN CONFIRMAR" at bounding box center [585, 569] width 35 height 5
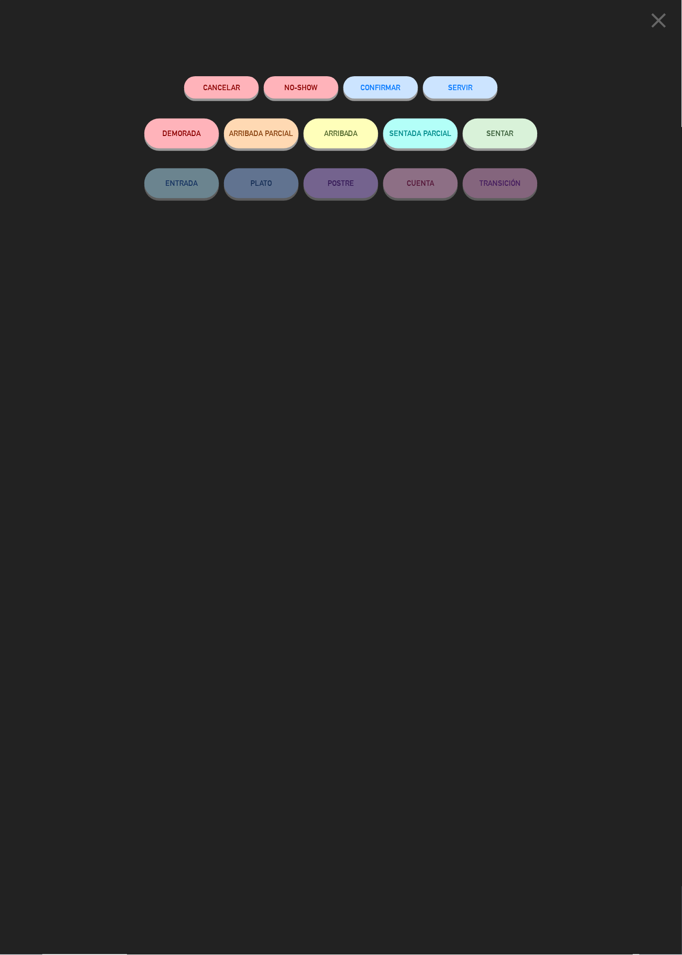
click at [514, 137] on span "SENTAR" at bounding box center [500, 133] width 27 height 8
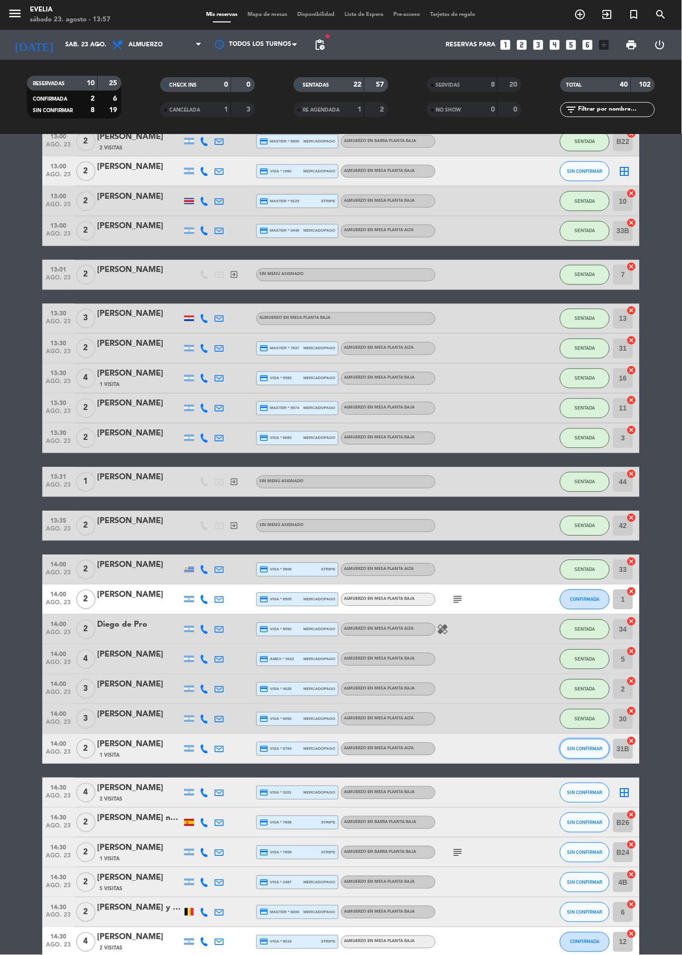
click at [588, 750] on span "SIN CONFIRMAR" at bounding box center [585, 748] width 35 height 5
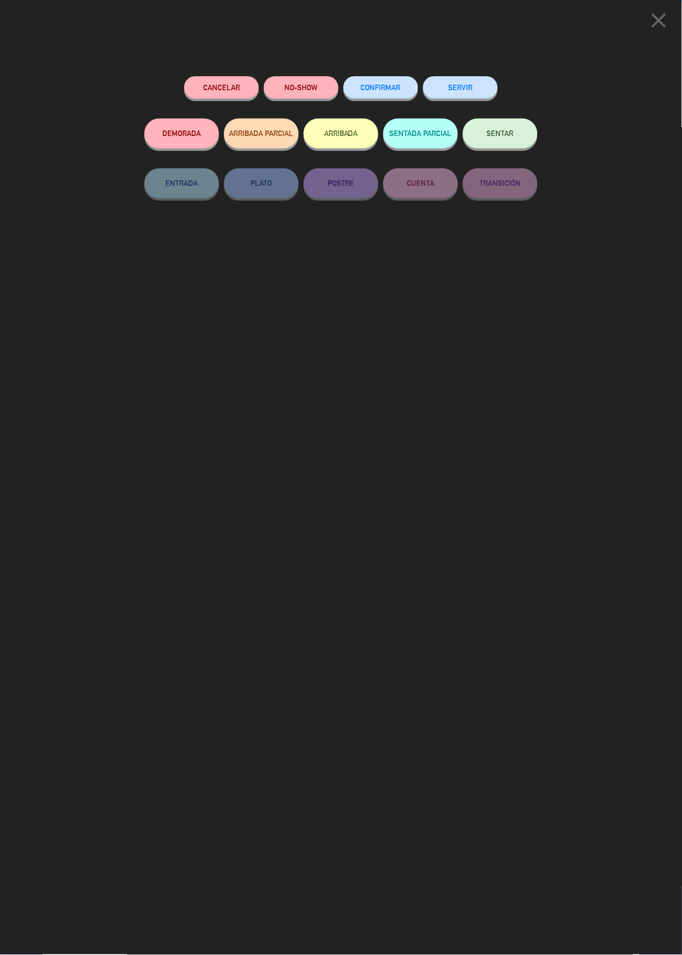
click at [516, 139] on button "SENTAR" at bounding box center [500, 134] width 75 height 30
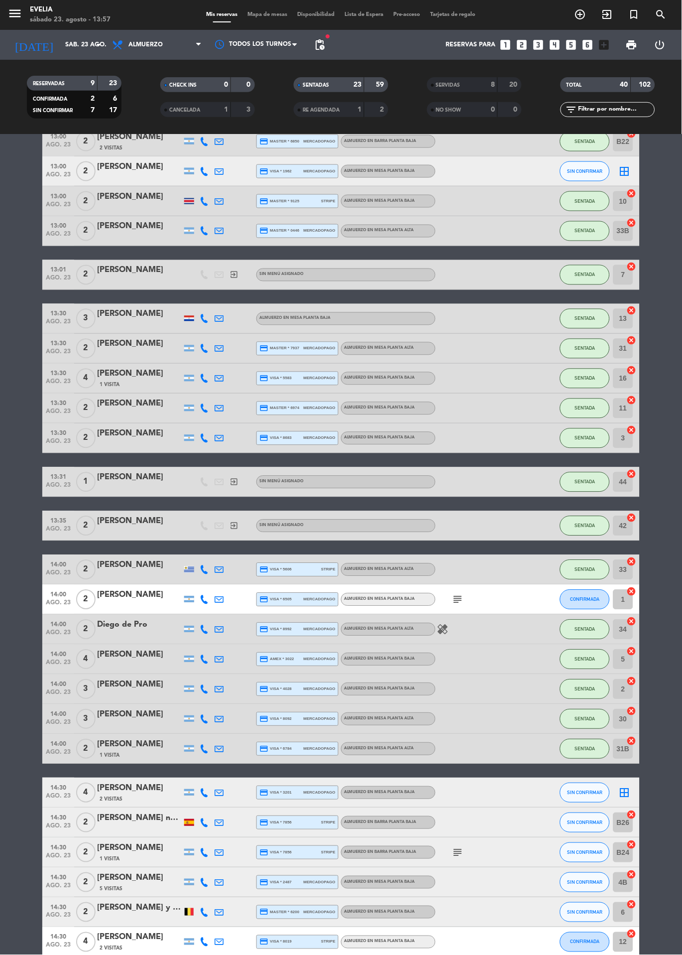
click at [272, 14] on span "Mapa de mesas" at bounding box center [268, 14] width 50 height 5
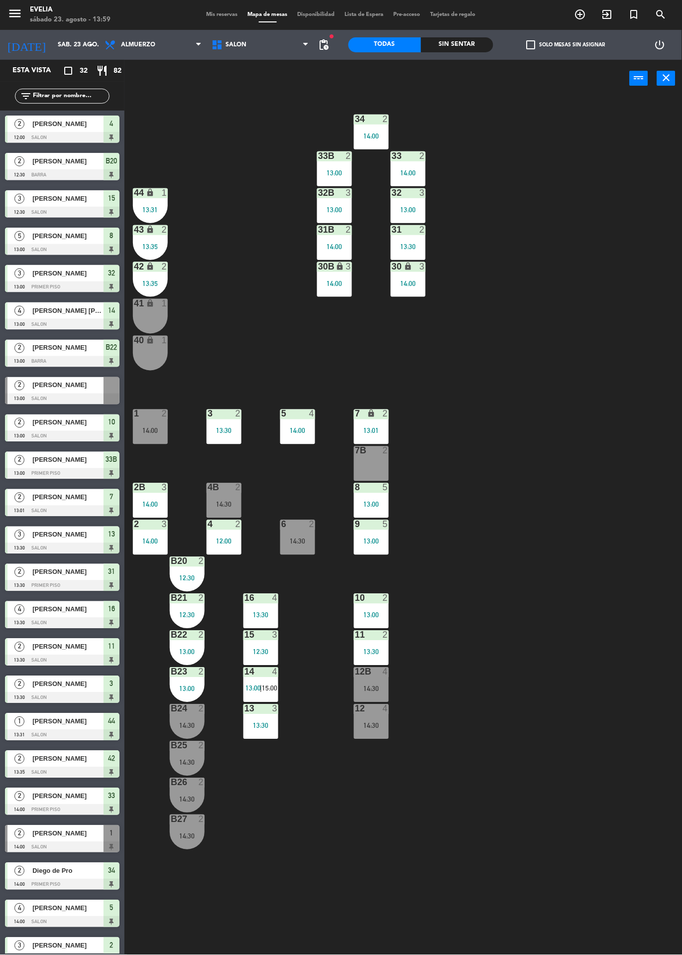
click at [368, 430] on div "13:01" at bounding box center [371, 430] width 35 height 7
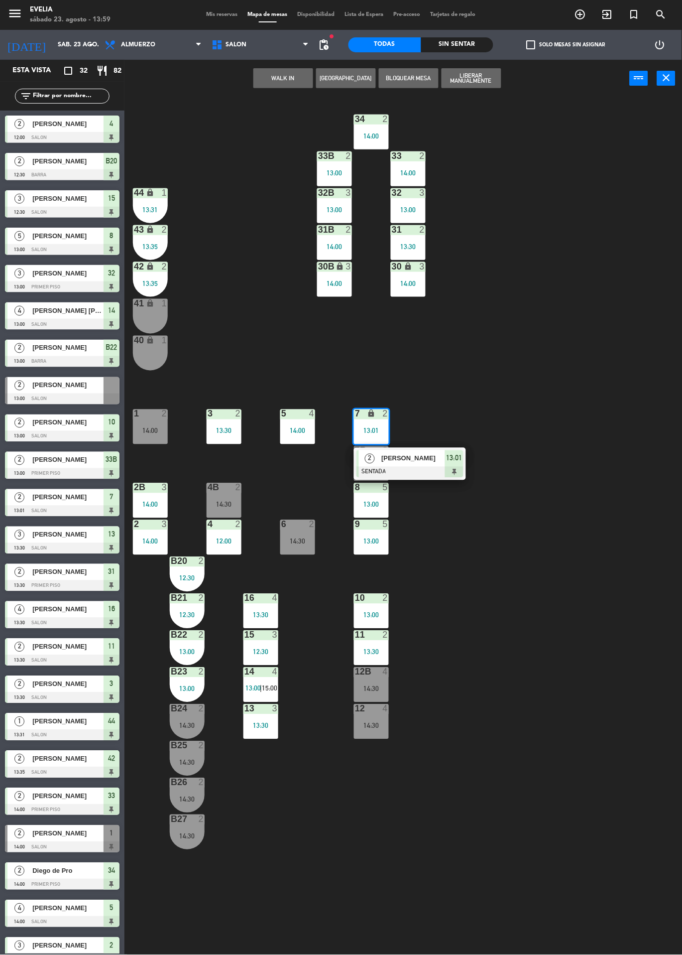
click at [408, 462] on span "[PERSON_NAME]" at bounding box center [414, 458] width 64 height 10
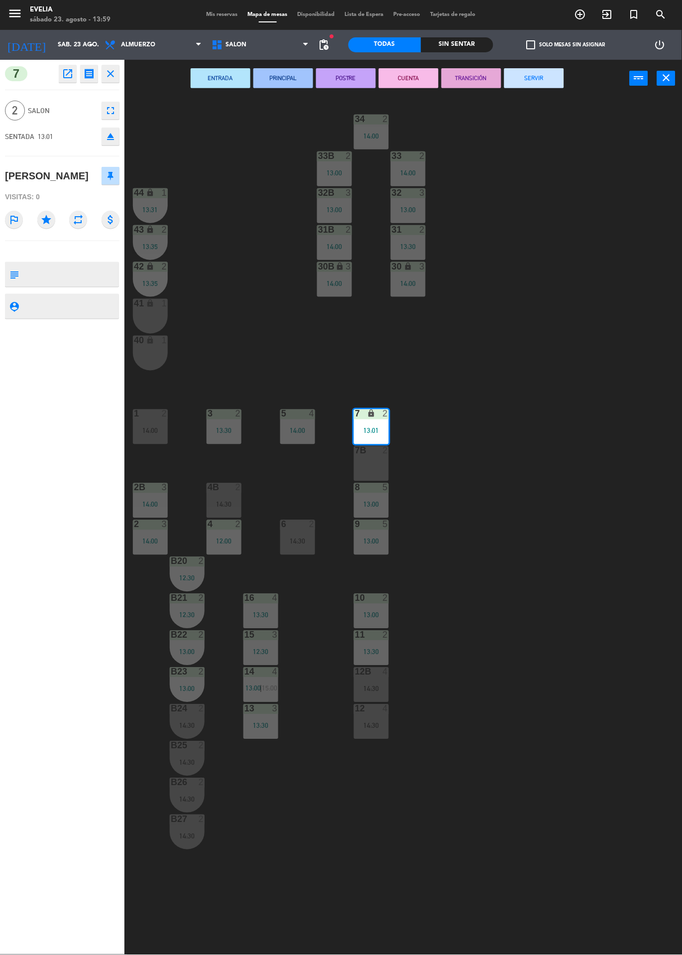
click at [548, 84] on button "SERVIR" at bounding box center [535, 78] width 60 height 20
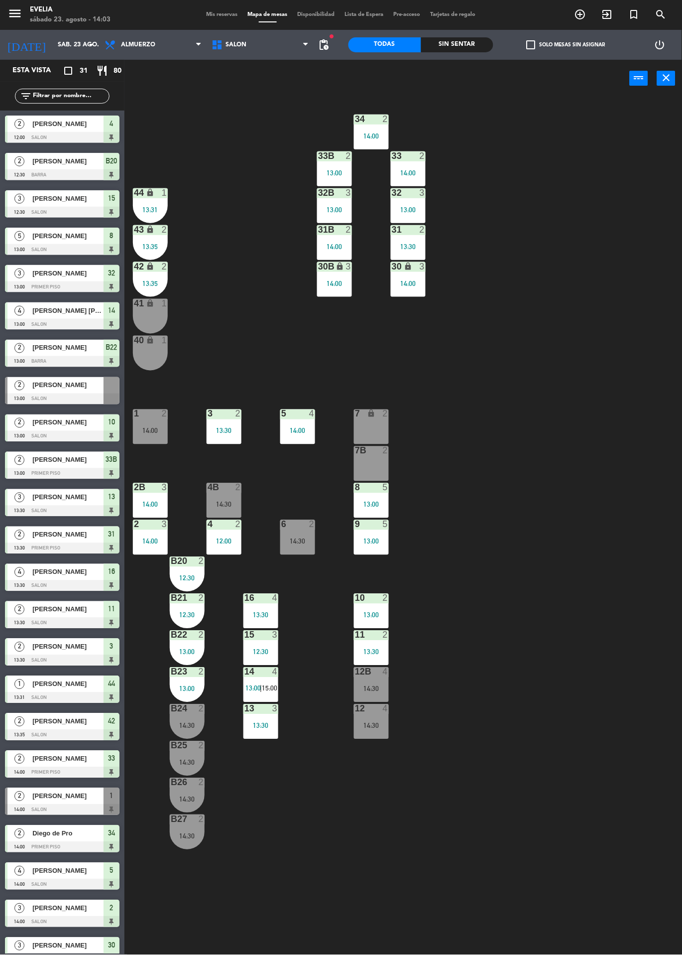
click at [219, 15] on span "Mis reservas" at bounding box center [222, 14] width 41 height 5
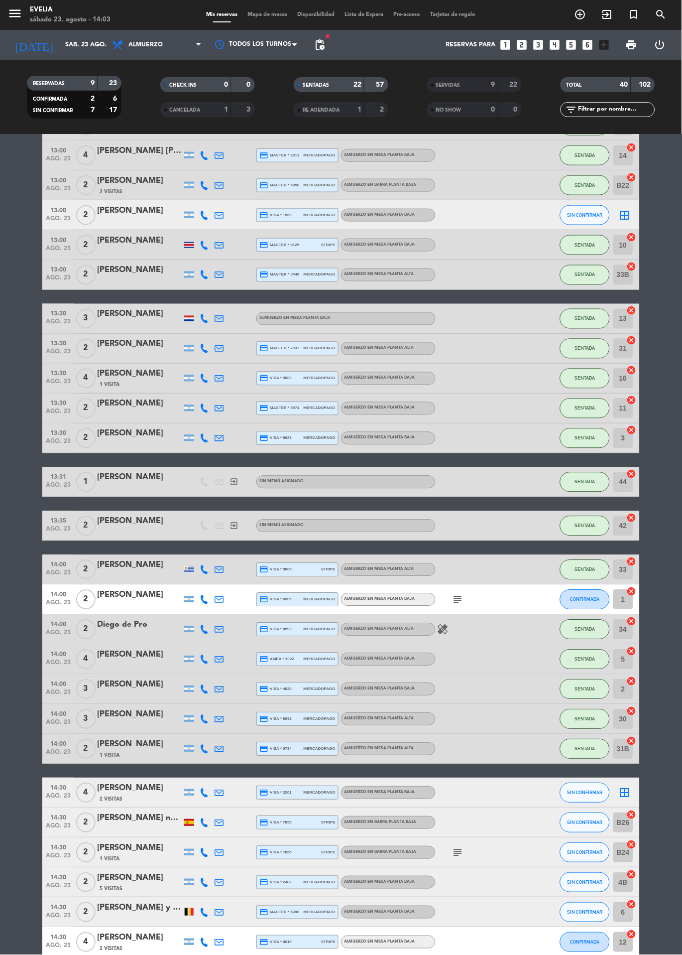
scroll to position [216, 0]
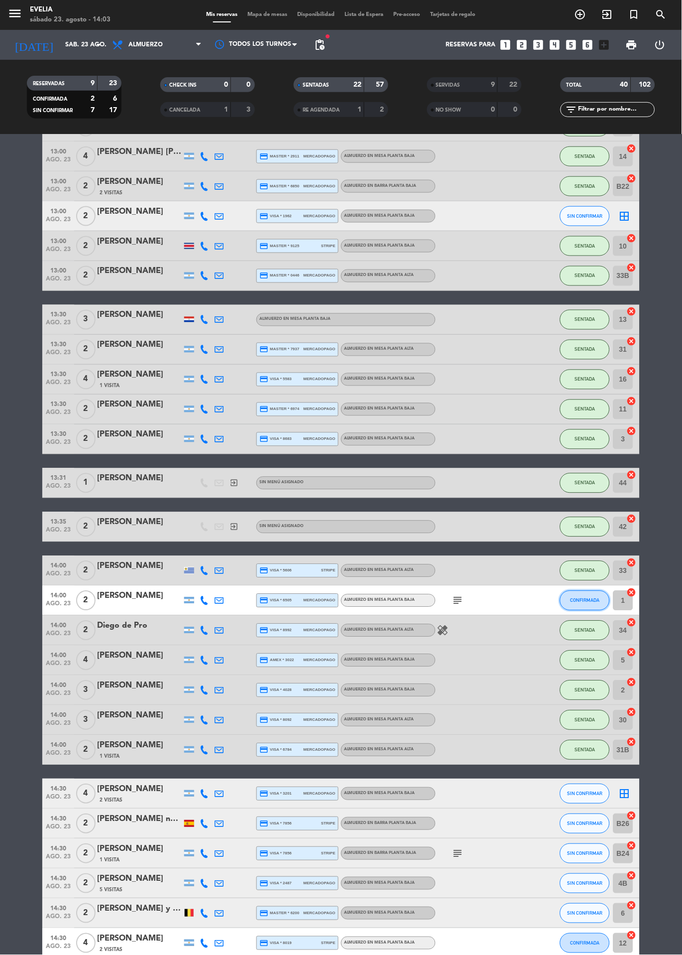
click at [581, 607] on button "CONFIRMADA" at bounding box center [585, 601] width 50 height 20
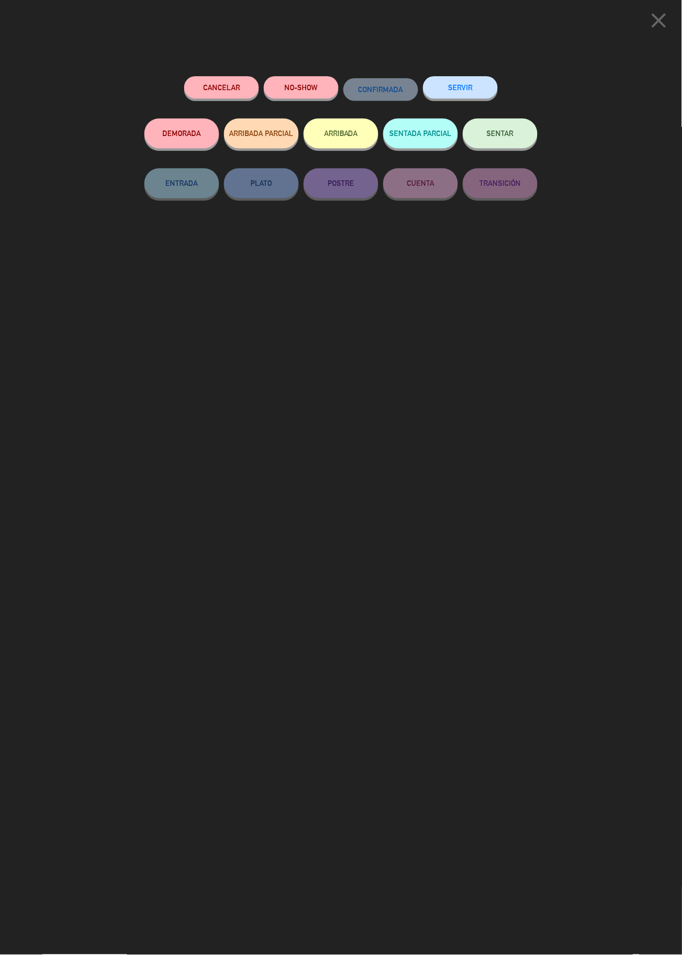
click at [503, 130] on button "SENTAR" at bounding box center [500, 134] width 75 height 30
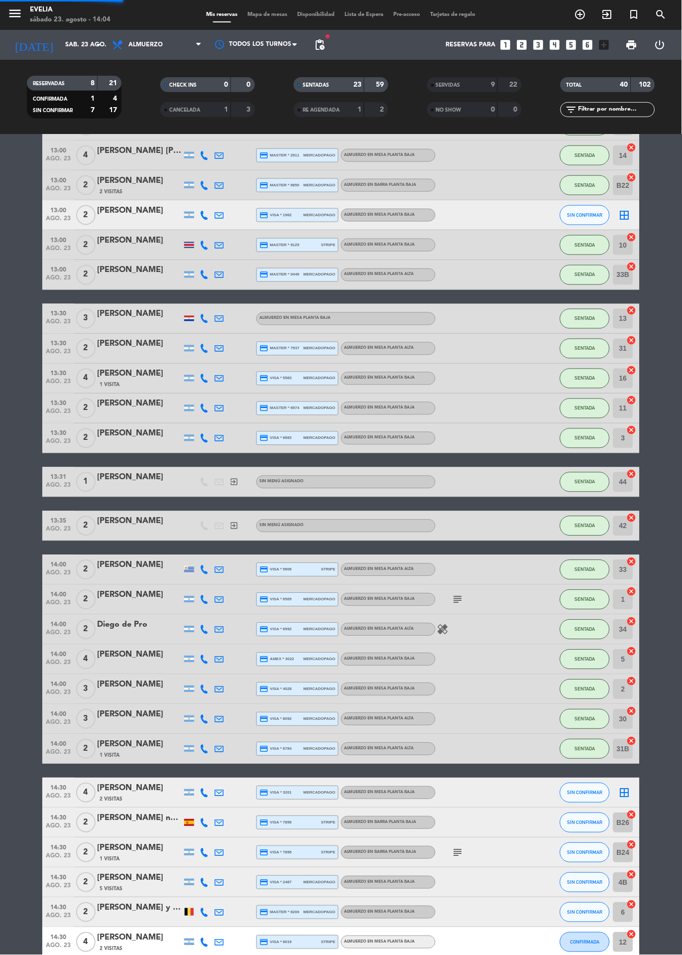
scroll to position [201, 0]
